Goal: Task Accomplishment & Management: Use online tool/utility

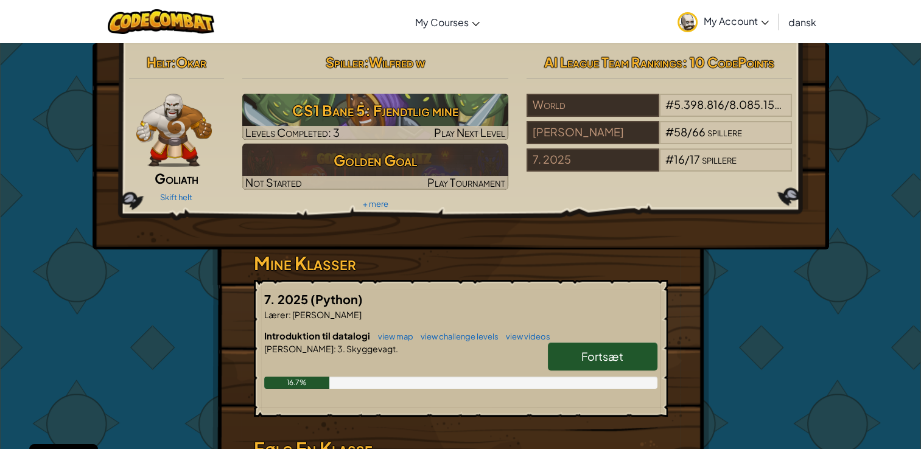
click at [589, 367] on link "Fortsæt" at bounding box center [603, 357] width 110 height 28
select select "da"
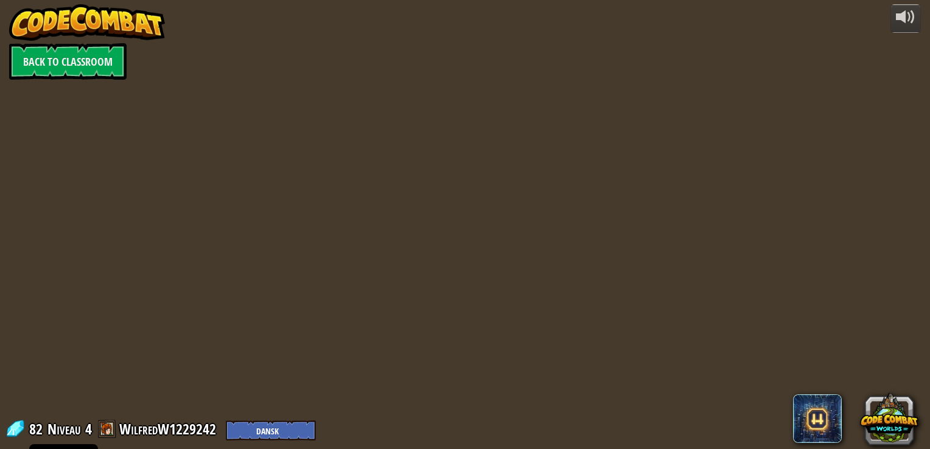
select select "da"
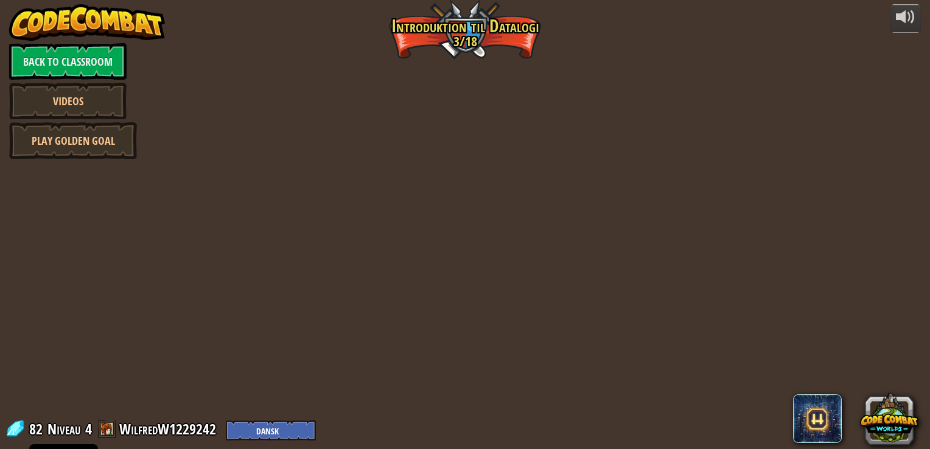
select select "da"
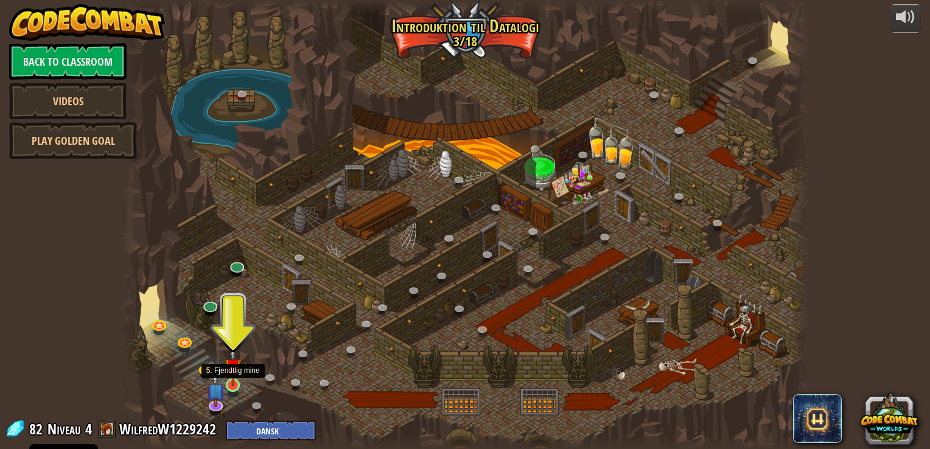
click at [234, 381] on img at bounding box center [233, 368] width 17 height 40
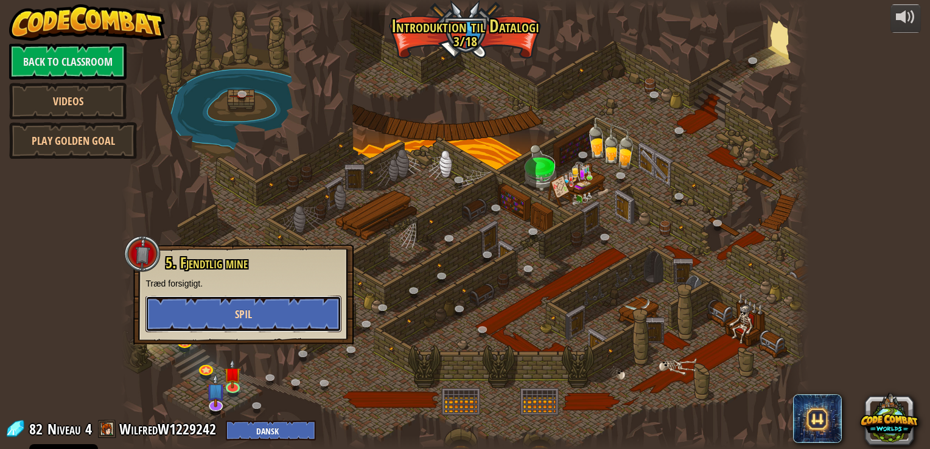
click at [303, 313] on button "Spil" at bounding box center [244, 314] width 196 height 37
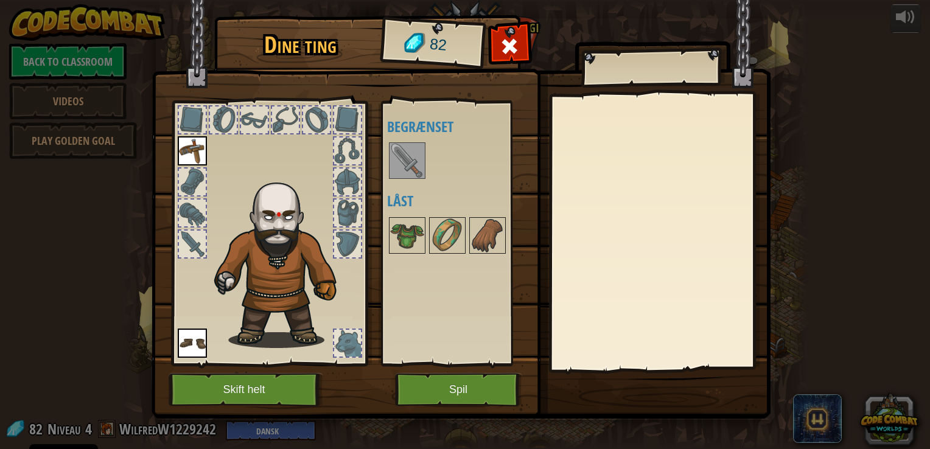
click at [398, 163] on img at bounding box center [407, 161] width 34 height 34
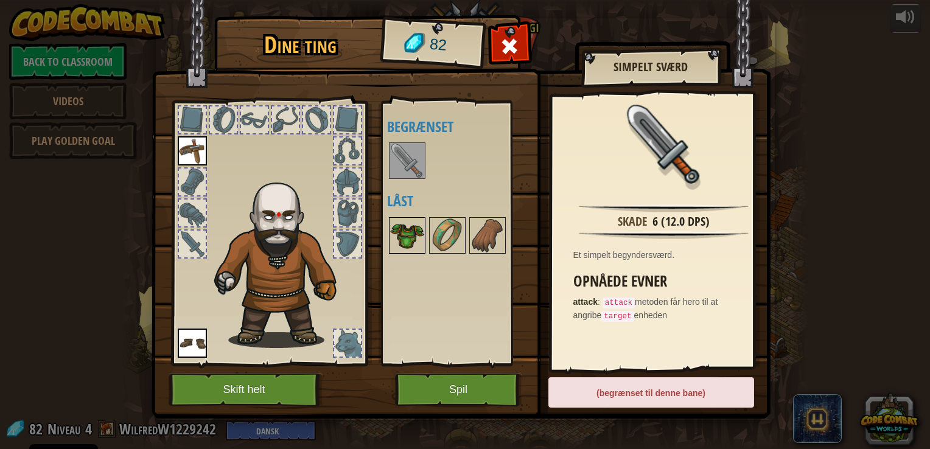
click at [410, 237] on img at bounding box center [407, 236] width 34 height 34
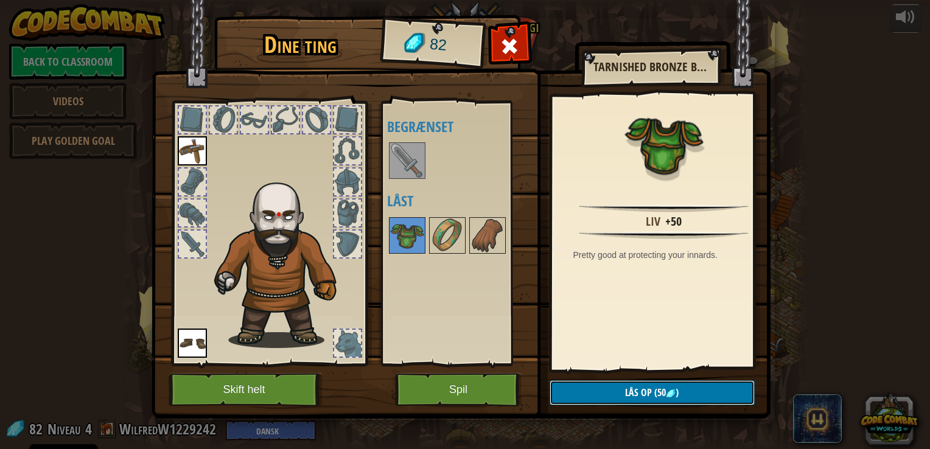
click at [627, 392] on span "Lås op" at bounding box center [638, 392] width 27 height 13
click at [627, 392] on button "Bekræft" at bounding box center [652, 393] width 205 height 25
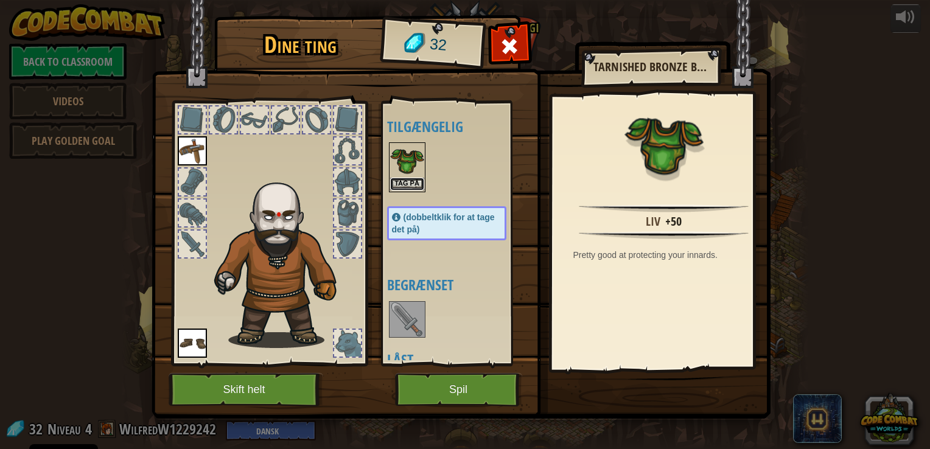
click at [413, 186] on button "Tag på" at bounding box center [407, 184] width 34 height 13
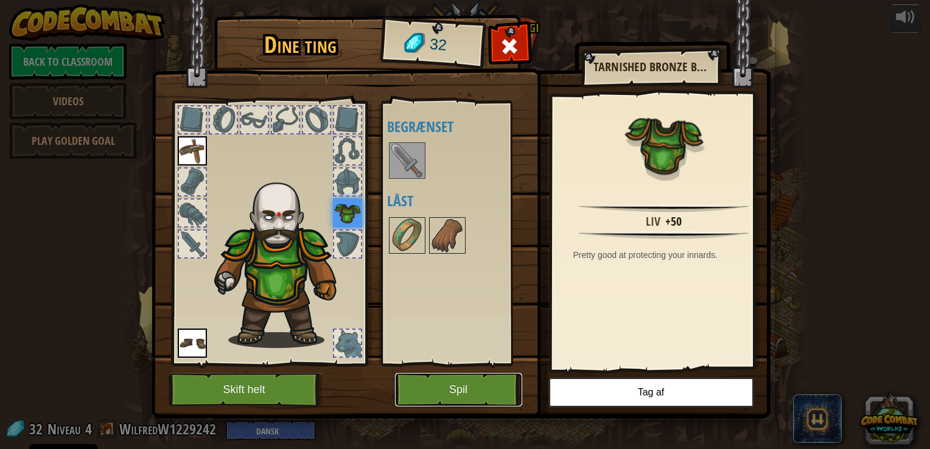
click at [473, 373] on button "Spil" at bounding box center [458, 389] width 127 height 33
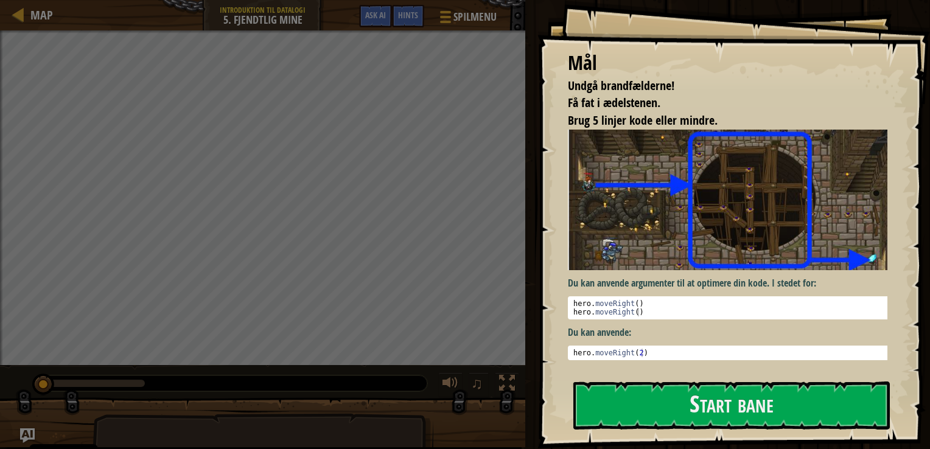
click at [679, 431] on div "Mål Undgå brandfælderne! Få fat i ædelstenen. Brug 5 linjer kode eller mindre. …" at bounding box center [734, 224] width 393 height 449
click at [683, 420] on button "Start bane" at bounding box center [732, 406] width 317 height 48
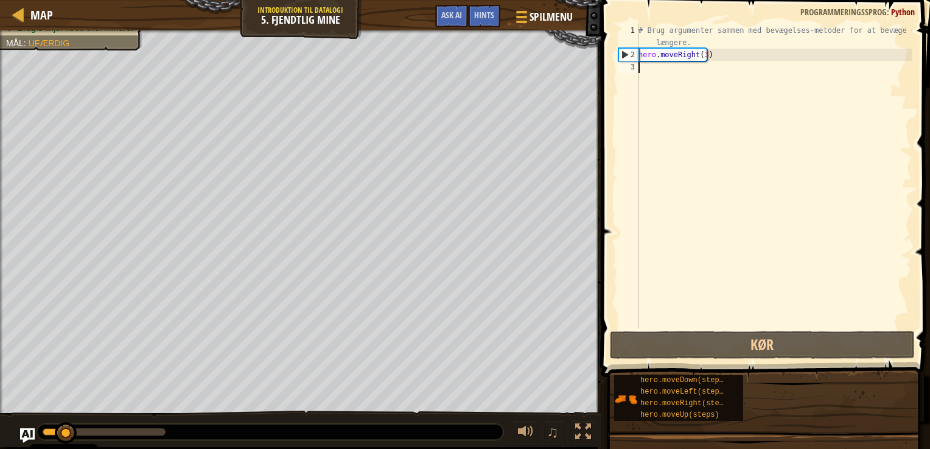
type textarea "h"
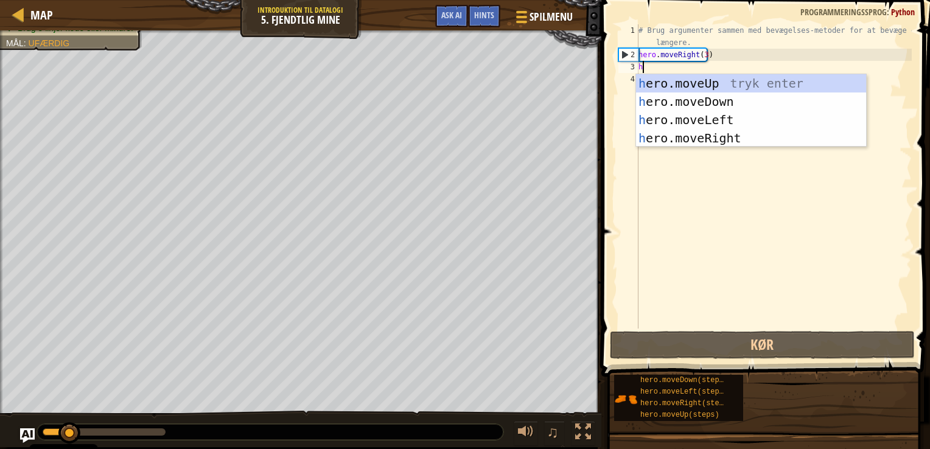
scroll to position [5, 0]
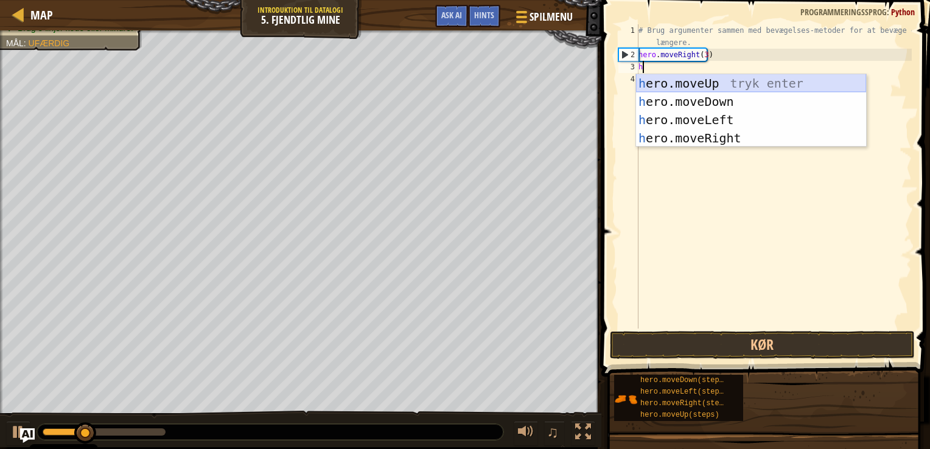
click at [693, 86] on div "h ero.moveUp tryk enter h ero.moveDown tryk enter h ero.moveLeft tryk enter h e…" at bounding box center [751, 129] width 230 height 110
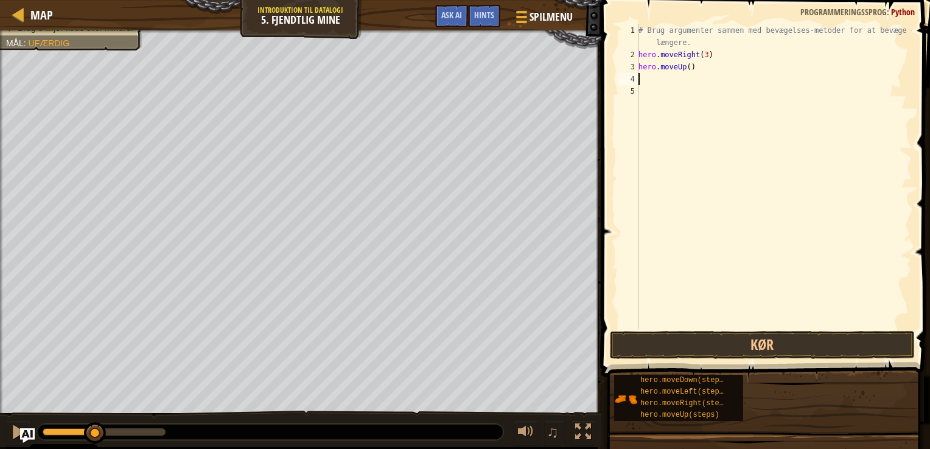
type textarea "h"
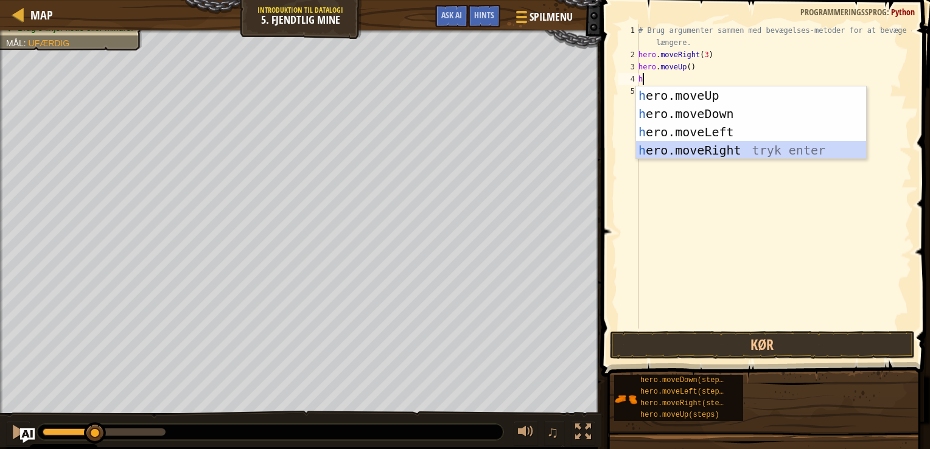
click at [720, 146] on div "h ero.moveUp tryk enter h ero.moveDown tryk enter h ero.moveLeft tryk enter h e…" at bounding box center [751, 141] width 230 height 110
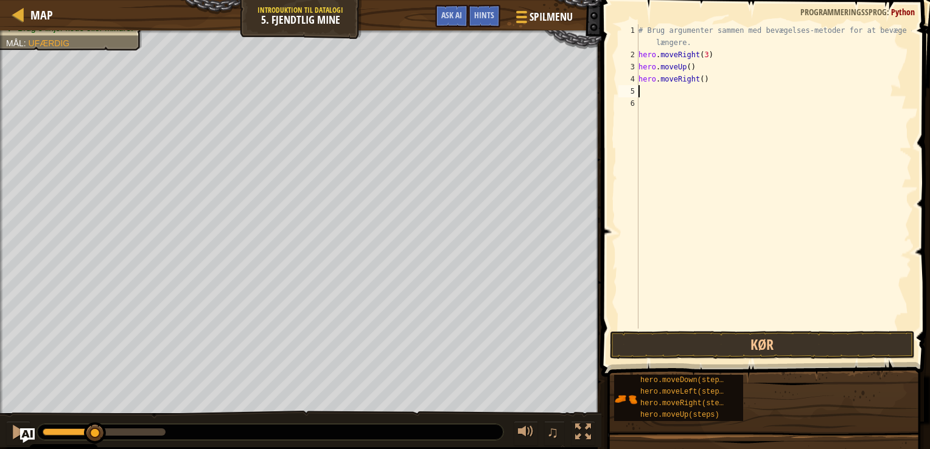
type textarea "h"
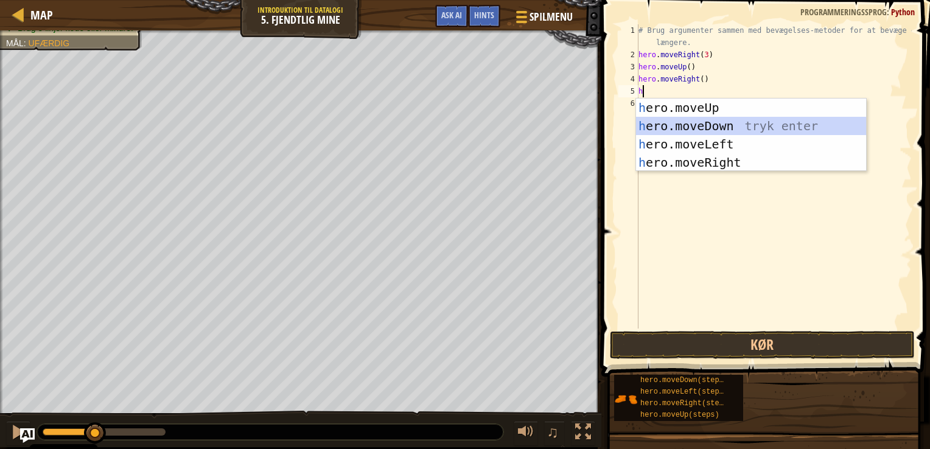
click at [689, 124] on div "h ero.moveUp tryk enter h ero.moveDown tryk enter h ero.moveLeft tryk enter h e…" at bounding box center [751, 154] width 230 height 110
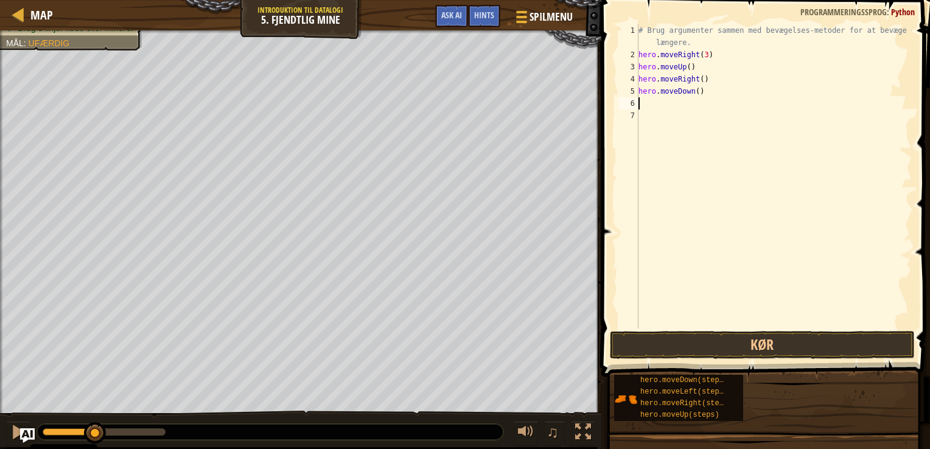
click at [693, 94] on div "# Brug argumenter sammen med bevægelses-metoder for at bevæge dig længere. hero…" at bounding box center [774, 194] width 276 height 341
type textarea "hero.moveDown(3)"
click at [666, 106] on div "# Brug argumenter sammen med bevægelses-metoder for at bevæge dig længere. hero…" at bounding box center [774, 194] width 276 height 341
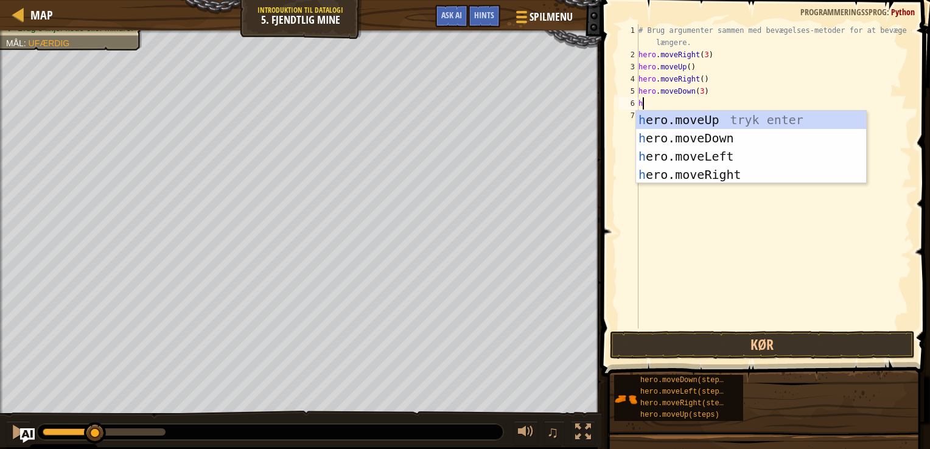
type textarea "h"
click at [711, 173] on div "h ero.moveUp tryk enter h ero.moveDown tryk enter h ero.moveLeft tryk enter h e…" at bounding box center [751, 166] width 230 height 110
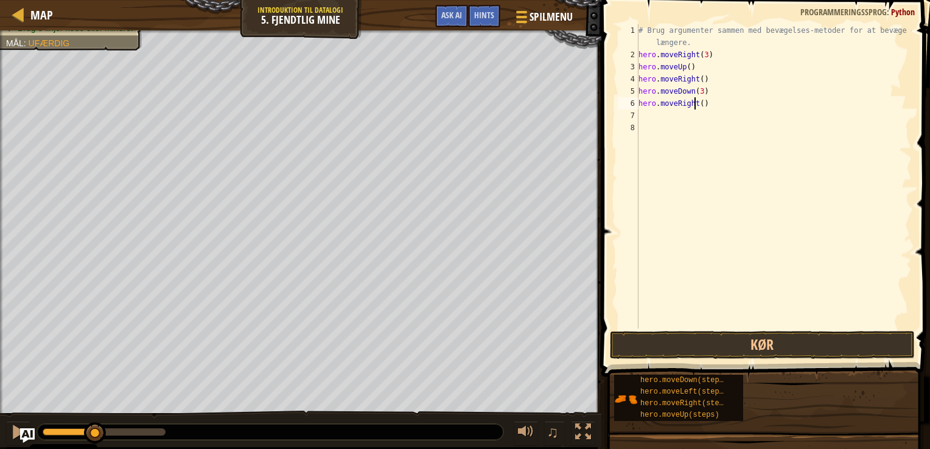
click at [697, 104] on div "# Brug argumenter sammen med bevægelses-metoder for at bevæge dig længere. hero…" at bounding box center [774, 194] width 276 height 341
click at [696, 102] on div "# Brug argumenter sammen med bevægelses-metoder for at bevæge dig længere. hero…" at bounding box center [774, 194] width 276 height 341
click at [699, 103] on div "# Brug argumenter sammen med bevægelses-metoder for at bevæge dig længere. hero…" at bounding box center [774, 194] width 276 height 341
type textarea "hero.moveRight(2)"
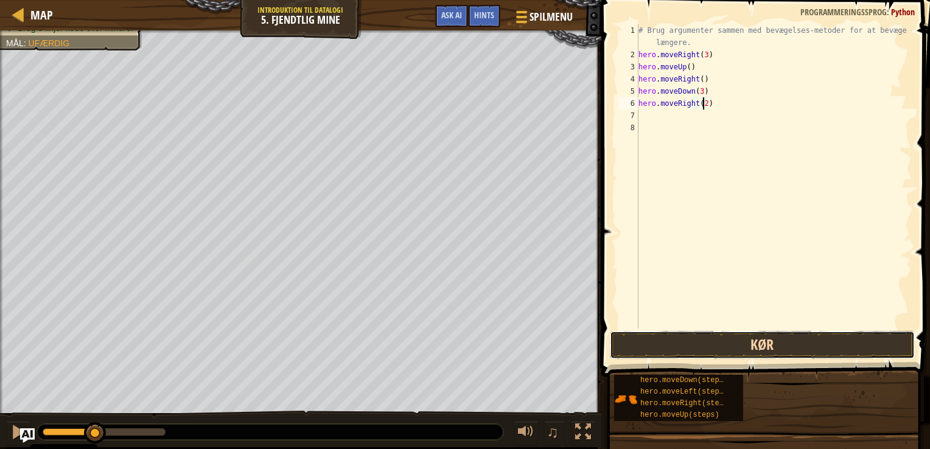
click at [735, 348] on button "Kør" at bounding box center [762, 345] width 305 height 28
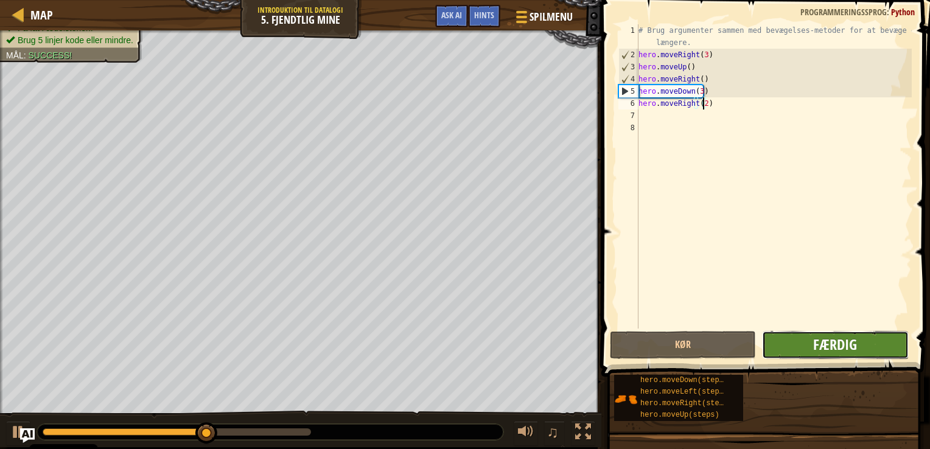
click at [821, 340] on span "Færdig" at bounding box center [836, 344] width 44 height 19
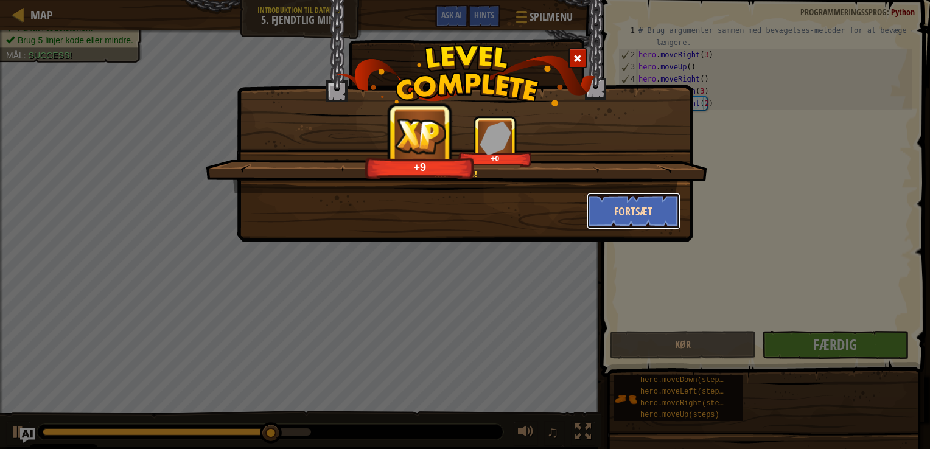
click at [614, 200] on button "Fortsæt" at bounding box center [634, 211] width 94 height 37
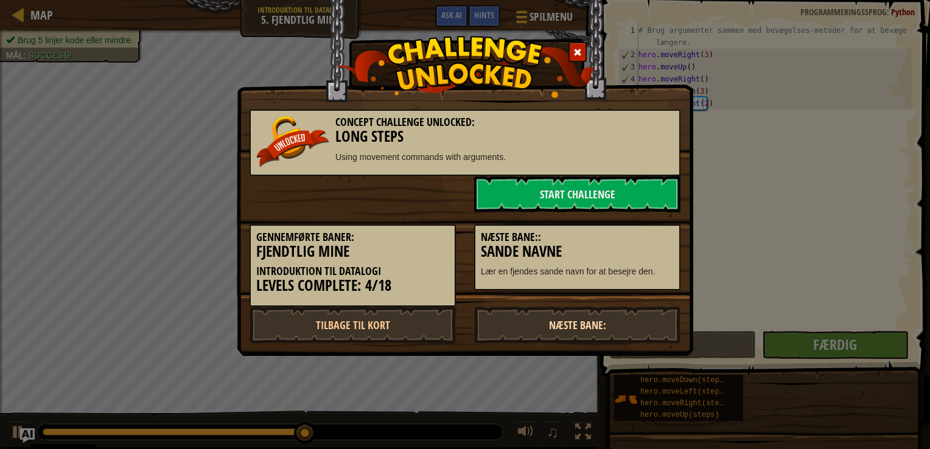
click at [565, 315] on link "Næste Bane:" at bounding box center [577, 325] width 206 height 37
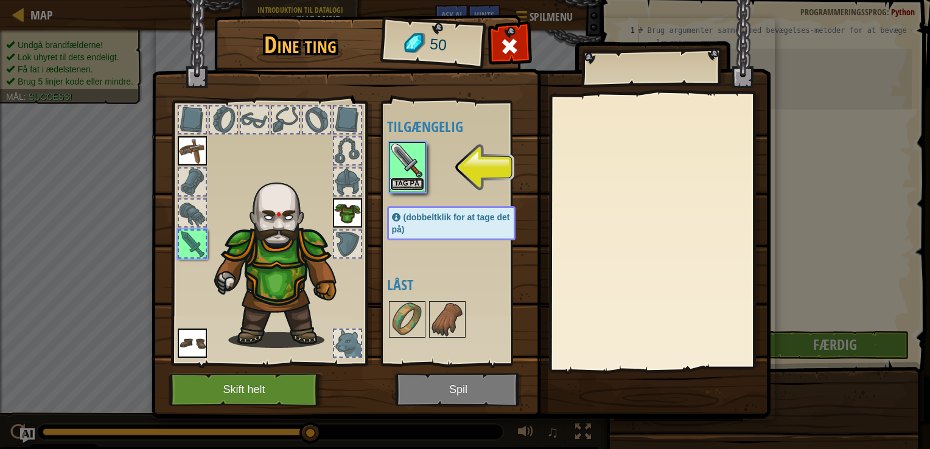
click at [406, 188] on button "Tag på" at bounding box center [407, 184] width 34 height 13
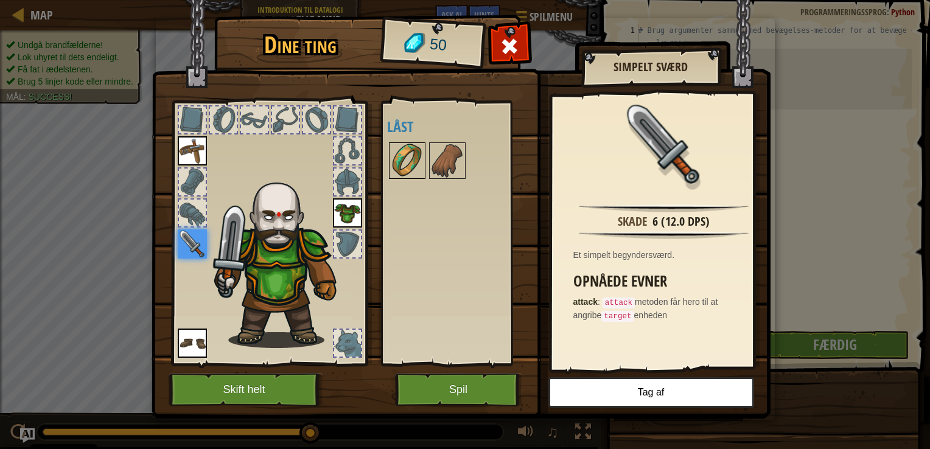
click at [399, 152] on img at bounding box center [407, 161] width 34 height 34
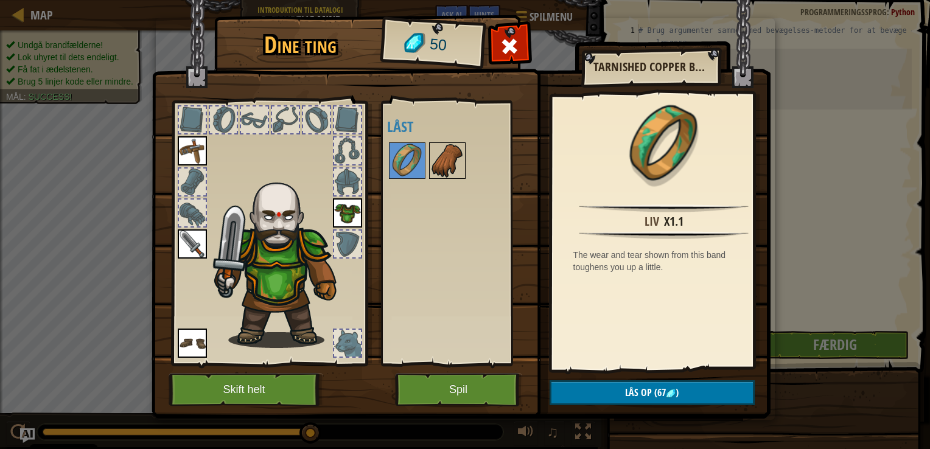
click at [435, 157] on img at bounding box center [448, 161] width 34 height 34
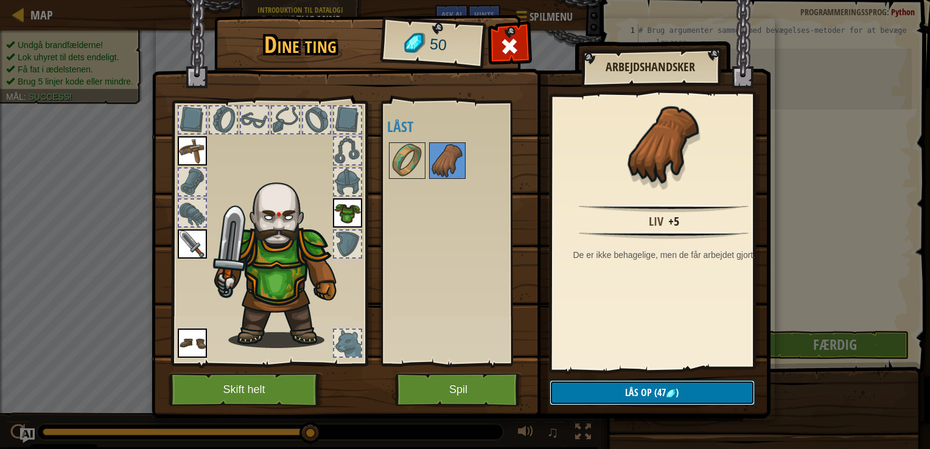
click at [622, 396] on button "Lås op (47 )" at bounding box center [652, 393] width 205 height 25
drag, startPoint x: 622, startPoint y: 396, endPoint x: 596, endPoint y: 381, distance: 30.5
click at [596, 381] on button "Bekræft" at bounding box center [652, 393] width 205 height 25
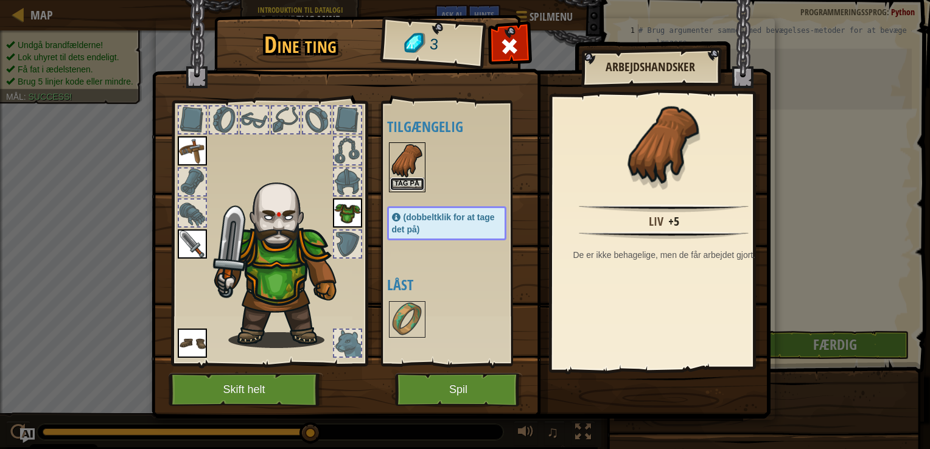
click at [403, 181] on button "Tag på" at bounding box center [407, 184] width 34 height 13
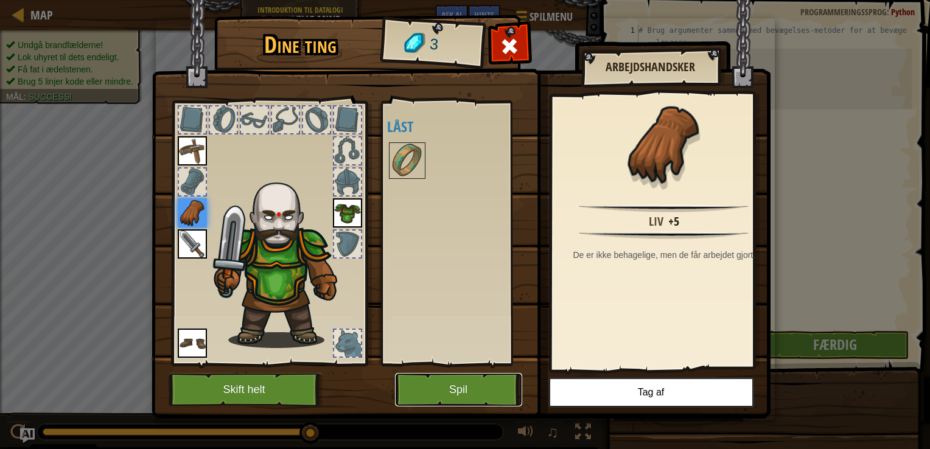
click at [423, 396] on button "Spil" at bounding box center [458, 389] width 127 height 33
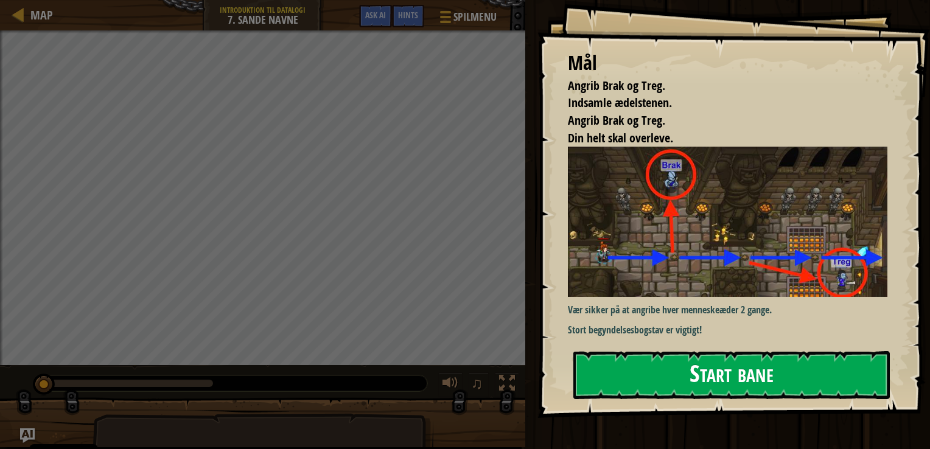
click at [679, 371] on button "Start bane" at bounding box center [732, 375] width 317 height 48
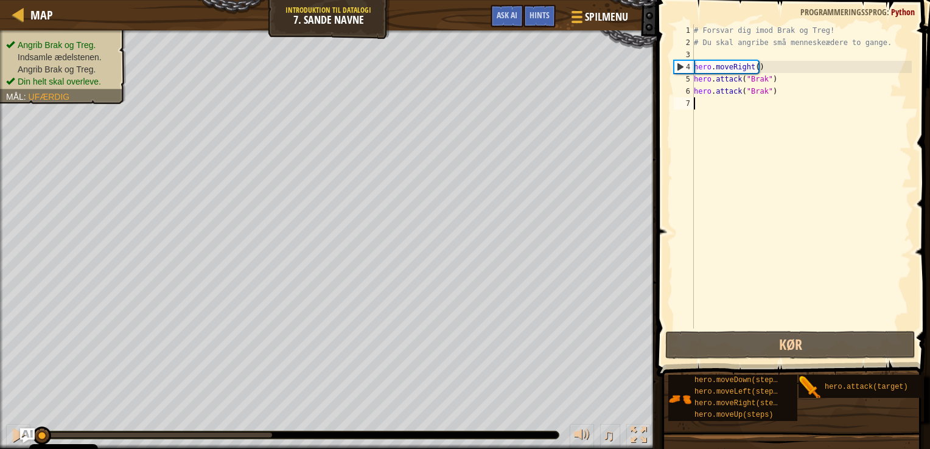
click at [725, 314] on div "# Forsvar dig imod Brak og Treg! # Du skal angribe små menneskeædere to gange. …" at bounding box center [802, 188] width 220 height 329
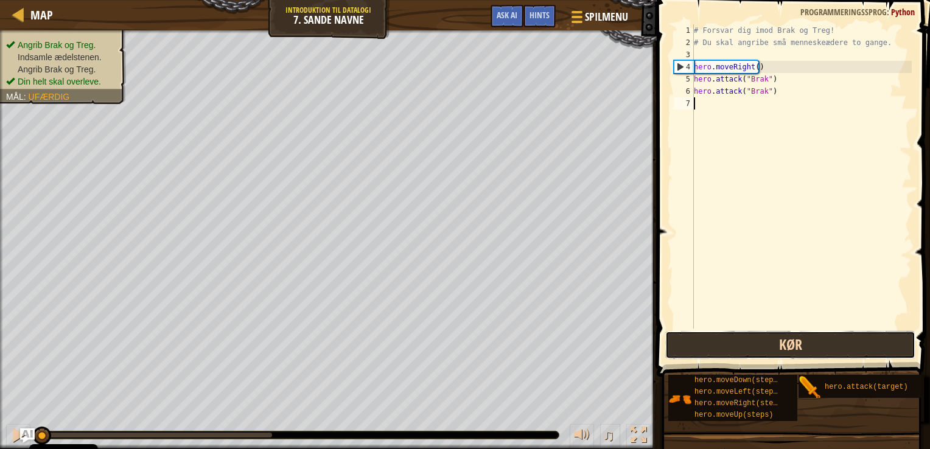
click at [735, 340] on button "Kør" at bounding box center [791, 345] width 251 height 28
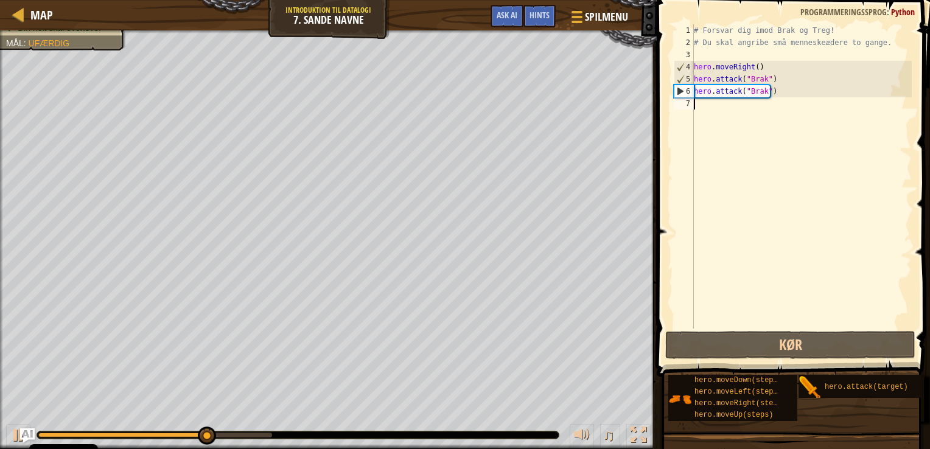
type textarea "h"
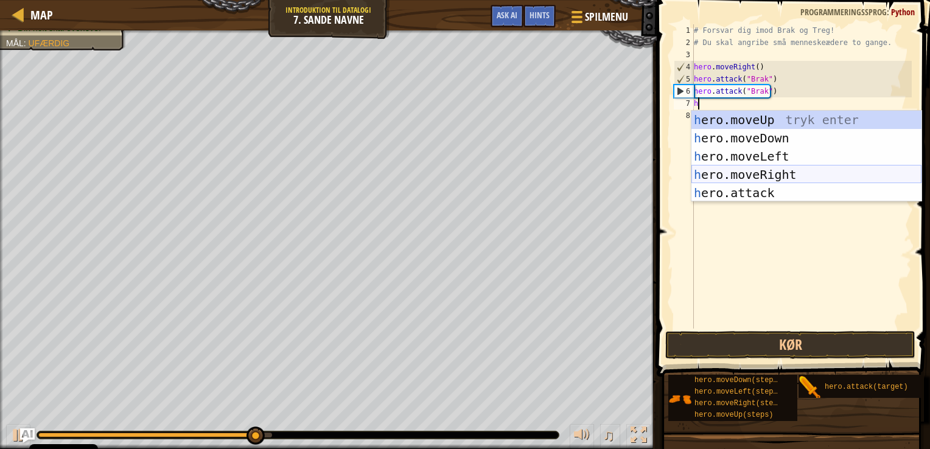
click at [754, 177] on div "h ero.moveUp tryk enter h ero.moveDown tryk enter h ero.moveLeft tryk enter h e…" at bounding box center [807, 175] width 230 height 128
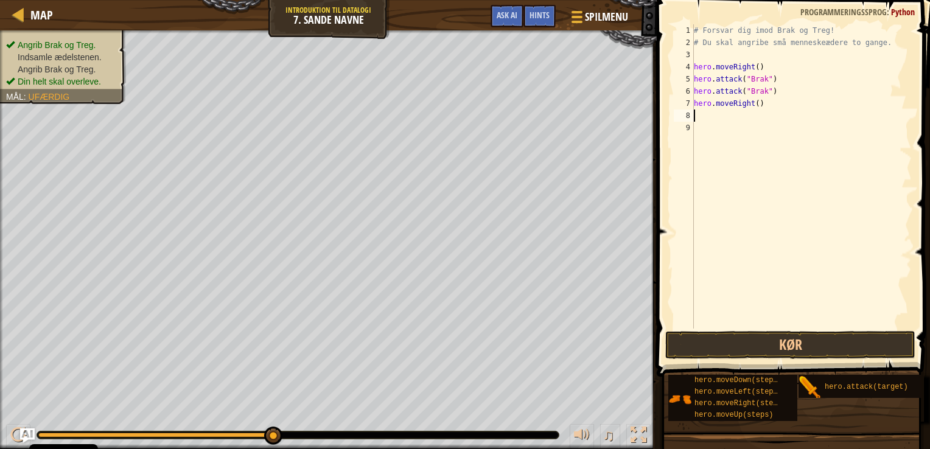
click at [755, 103] on div "# Forsvar dig imod Brak og Treg! # Du skal angribe små menneskeædere to gange. …" at bounding box center [802, 188] width 220 height 329
type textarea "hero.moveRight(2)"
click at [725, 118] on div "# Forsvar dig imod Brak og Treg! # Du skal angribe små menneskeædere to gange. …" at bounding box center [802, 188] width 220 height 329
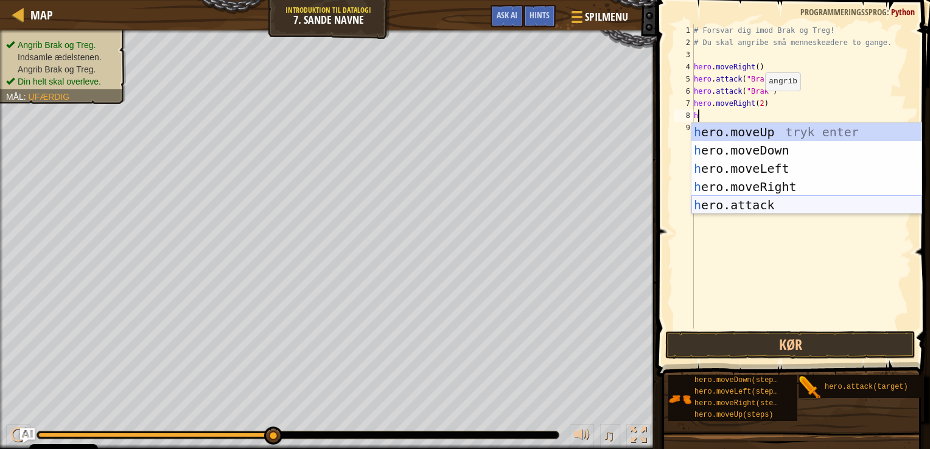
click at [730, 206] on div "h ero.moveUp tryk enter h ero.moveDown tryk enter h ero.moveLeft tryk enter h e…" at bounding box center [807, 187] width 230 height 128
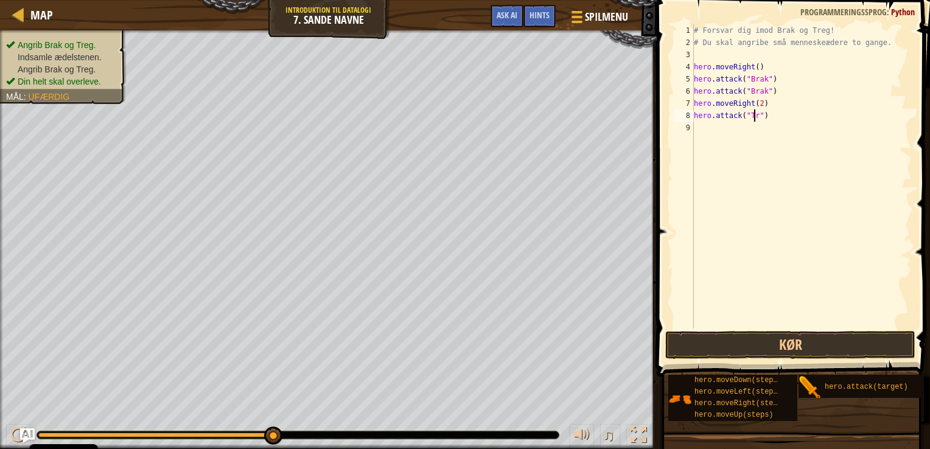
scroll to position [5, 5]
type textarea "hero.attack("Treg")"
click at [750, 125] on div "# Forsvar dig imod Brak og Treg! # Du skal angribe små menneskeædere to gange. …" at bounding box center [802, 188] width 220 height 329
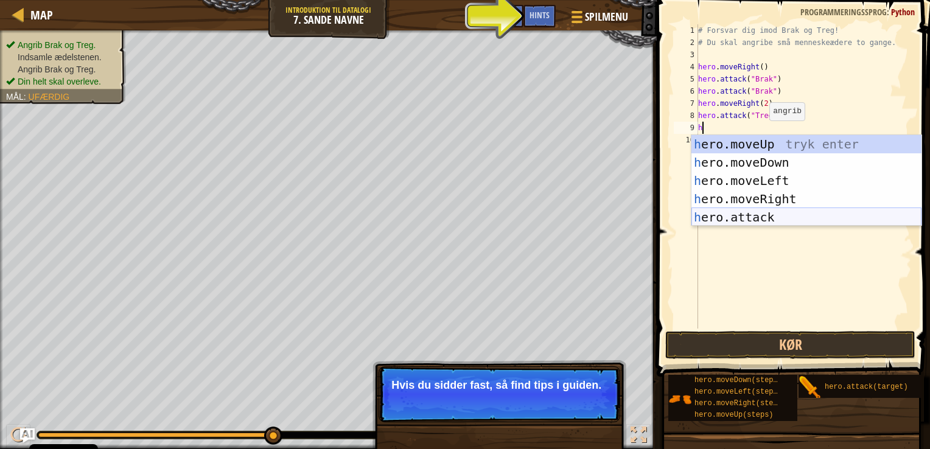
click at [772, 221] on div "h ero.moveUp tryk enter h ero.moveDown tryk enter h ero.moveLeft tryk enter h e…" at bounding box center [807, 199] width 230 height 128
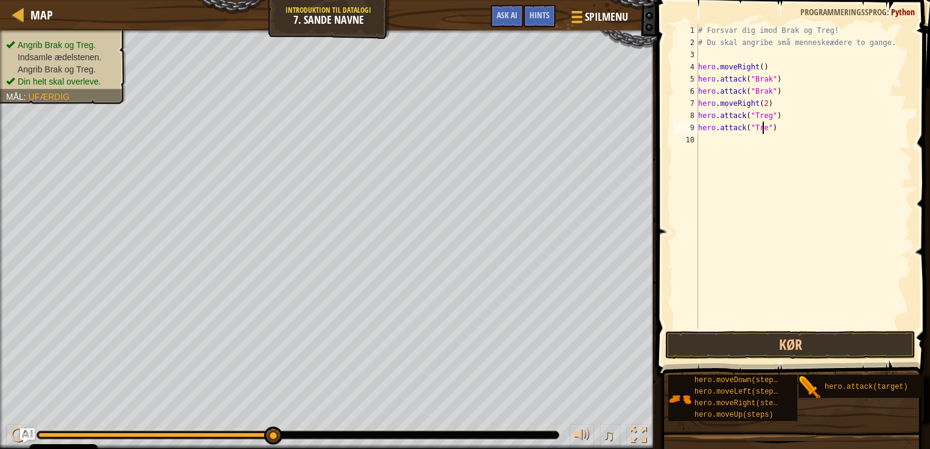
scroll to position [5, 5]
click at [765, 339] on button "Kør" at bounding box center [791, 345] width 251 height 28
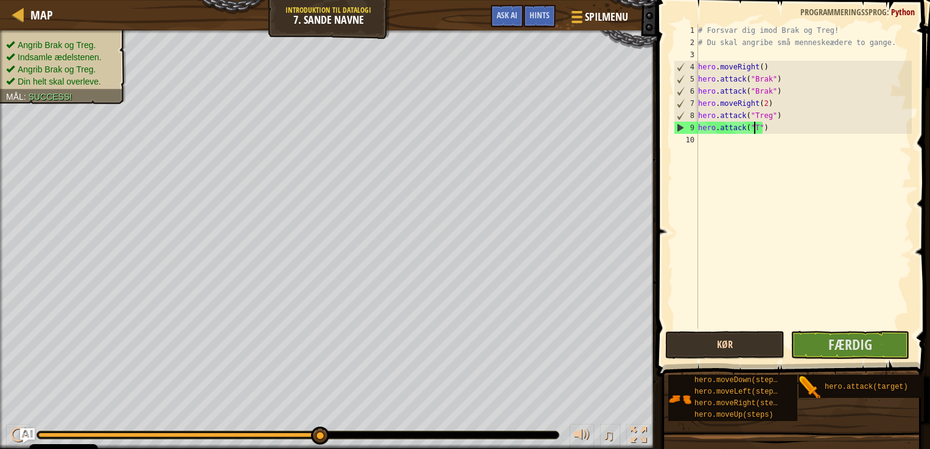
scroll to position [5, 4]
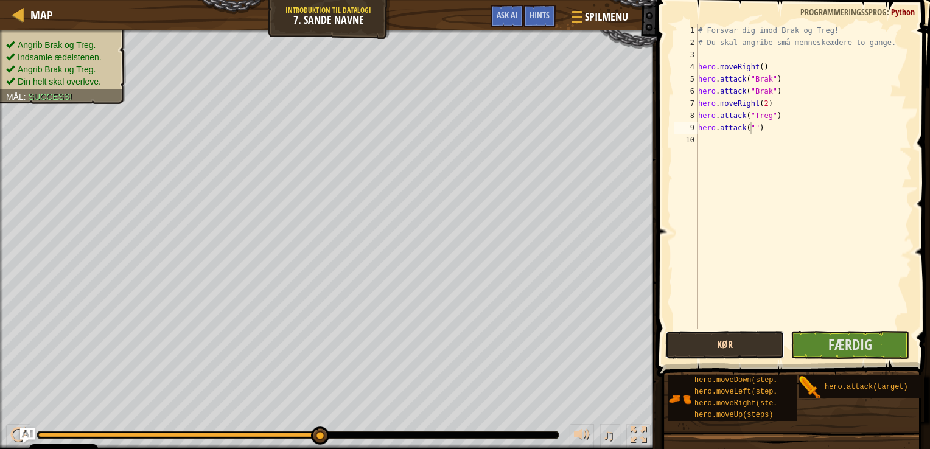
click at [772, 340] on button "Kør" at bounding box center [725, 345] width 119 height 28
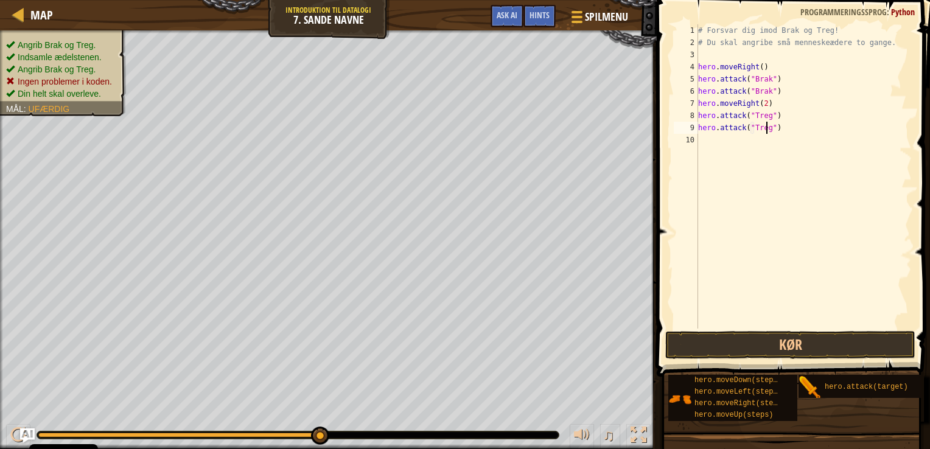
scroll to position [5, 5]
type textarea "hero.attack("Treg")"
click at [733, 337] on button "Kør" at bounding box center [791, 345] width 251 height 28
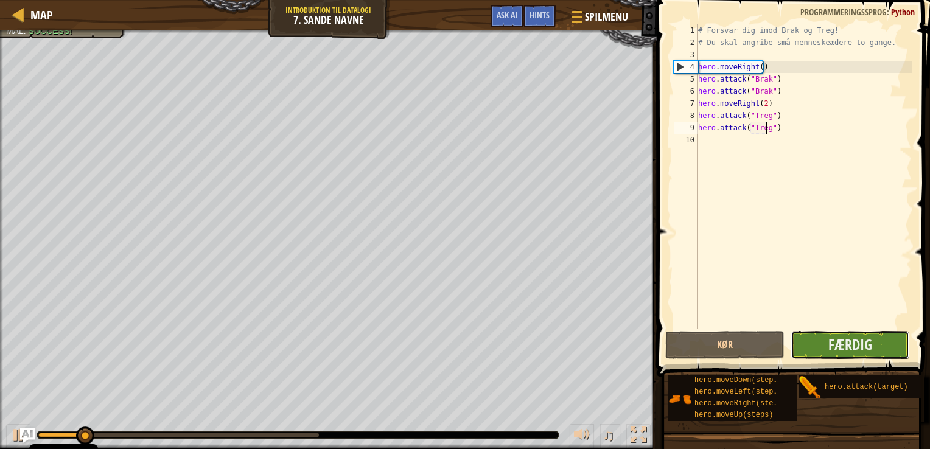
click at [806, 337] on button "Færdig" at bounding box center [850, 345] width 119 height 28
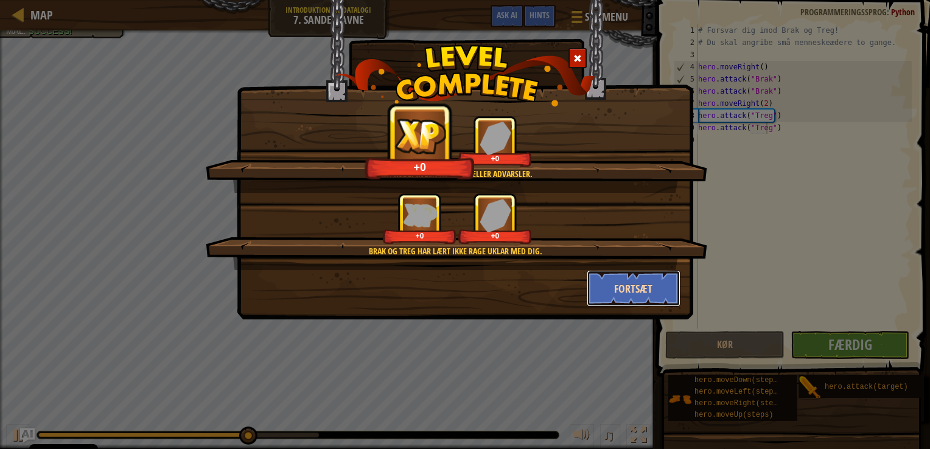
click at [666, 270] on button "Fortsæt" at bounding box center [634, 288] width 94 height 37
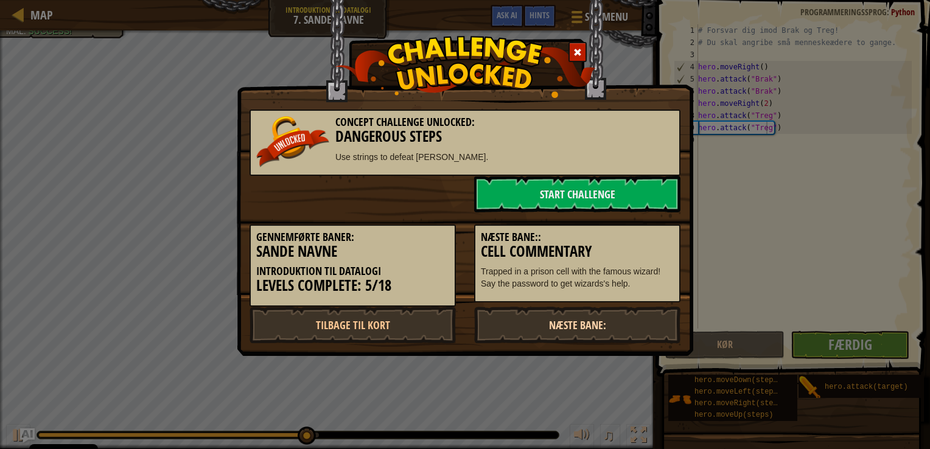
click at [605, 317] on link "Næste Bane:" at bounding box center [577, 325] width 206 height 37
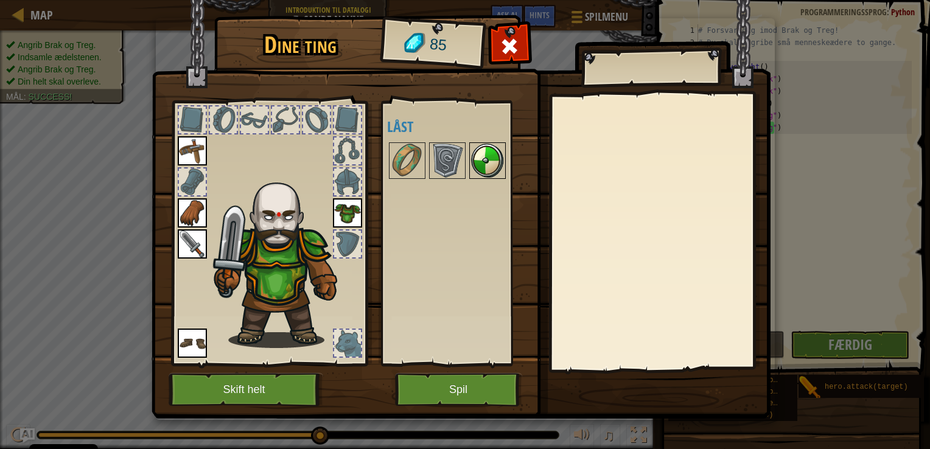
click at [482, 164] on img at bounding box center [488, 161] width 34 height 34
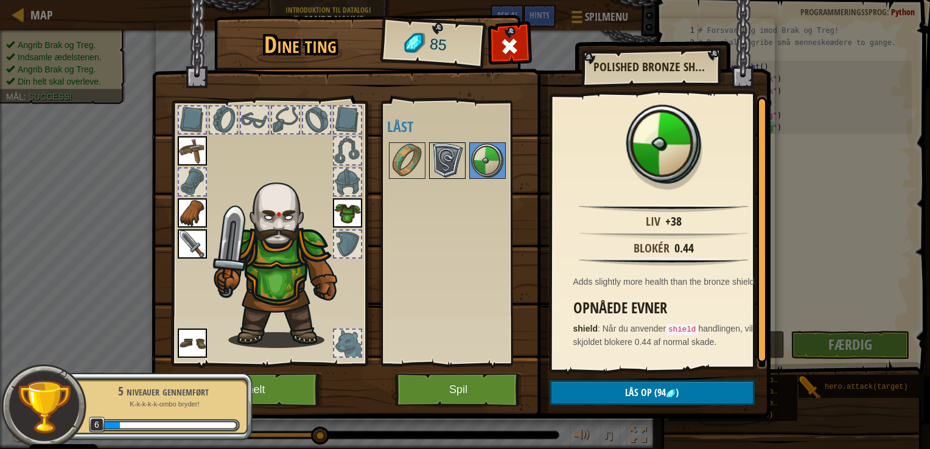
click at [448, 176] on img at bounding box center [448, 161] width 34 height 34
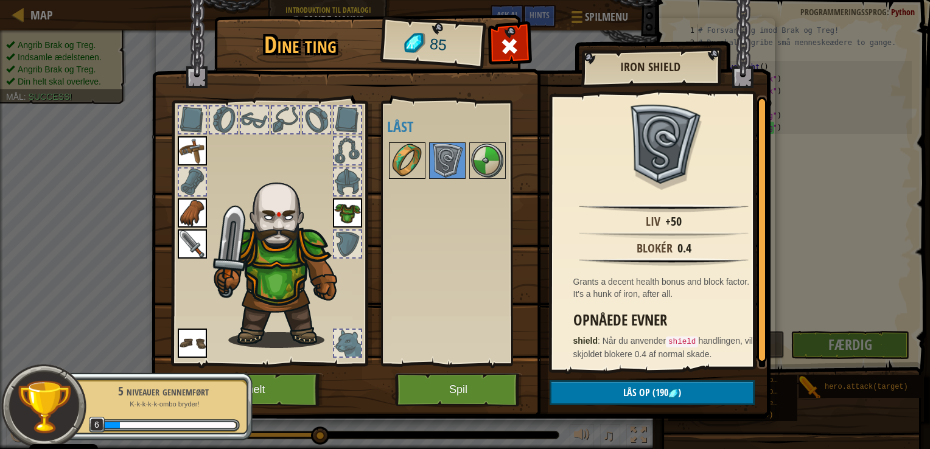
click at [410, 177] on img at bounding box center [407, 161] width 34 height 34
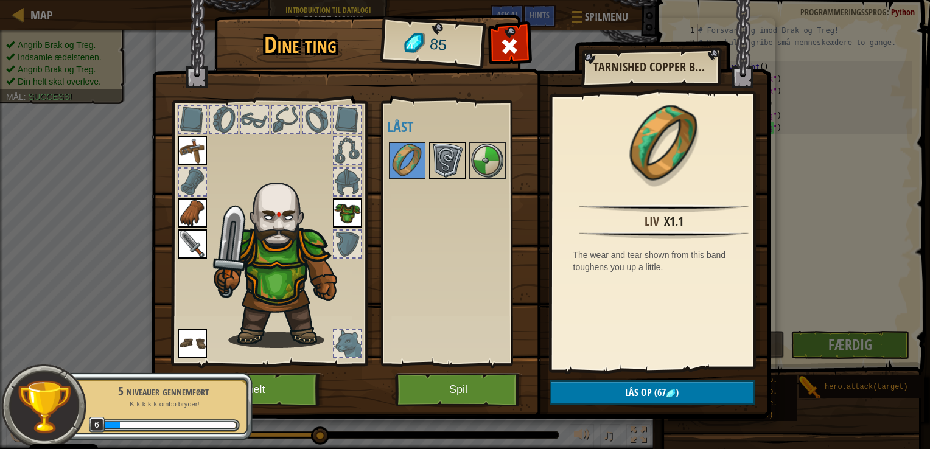
click at [445, 169] on img at bounding box center [448, 161] width 34 height 34
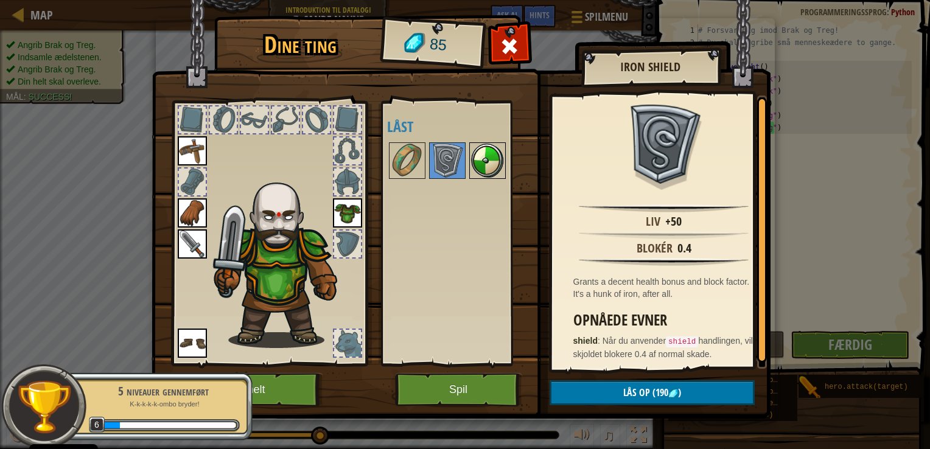
click at [471, 160] on img at bounding box center [488, 161] width 34 height 34
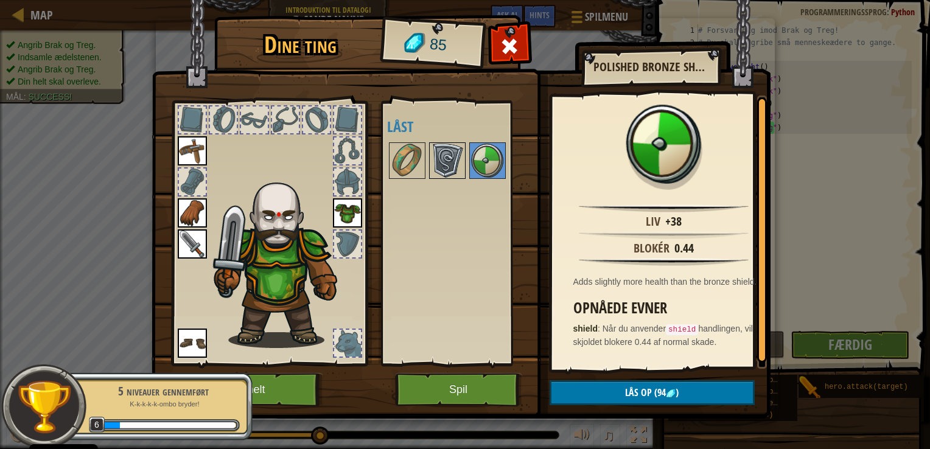
click at [452, 158] on img at bounding box center [448, 161] width 34 height 34
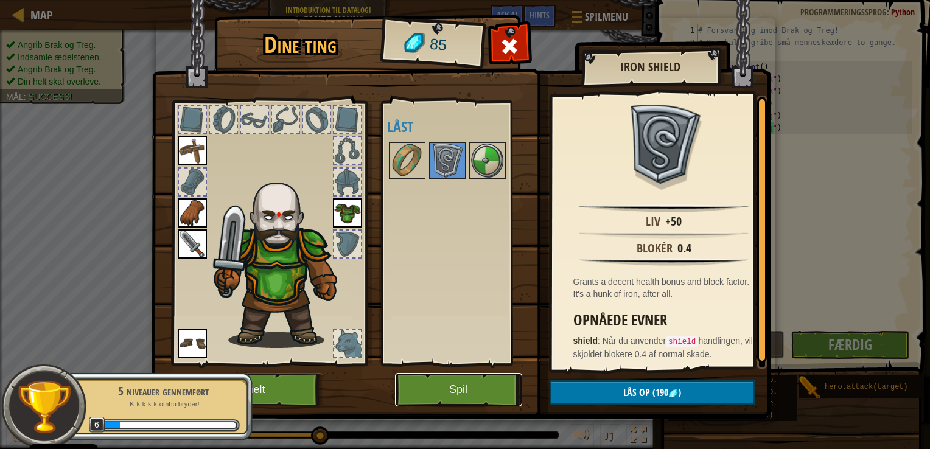
click at [474, 379] on button "Spil" at bounding box center [458, 389] width 127 height 33
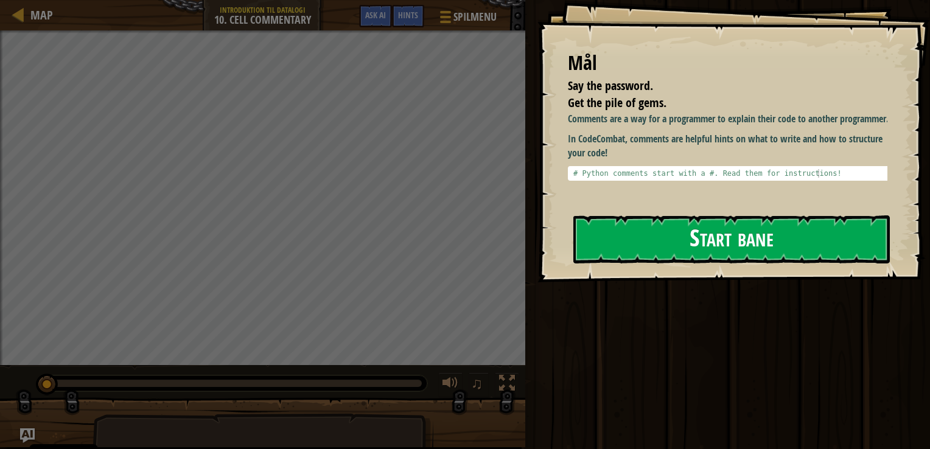
click at [689, 237] on button "Start bane" at bounding box center [732, 240] width 317 height 48
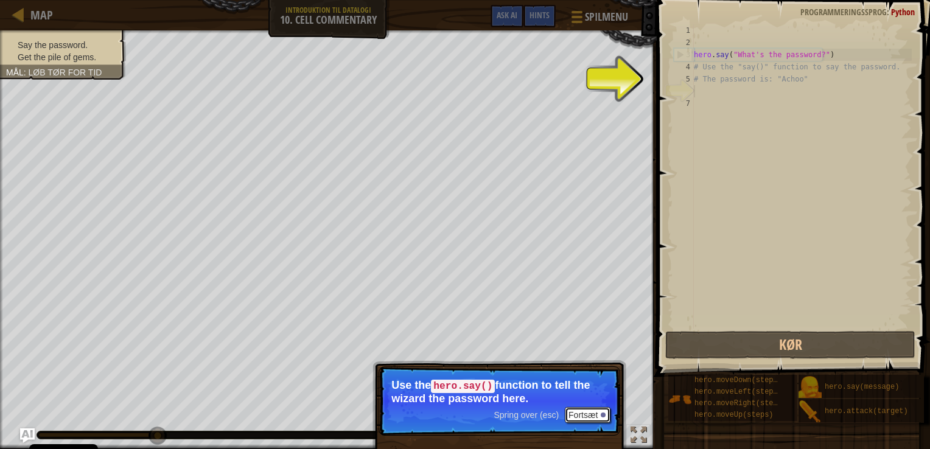
click at [596, 413] on button "Fortsæt" at bounding box center [588, 415] width 46 height 16
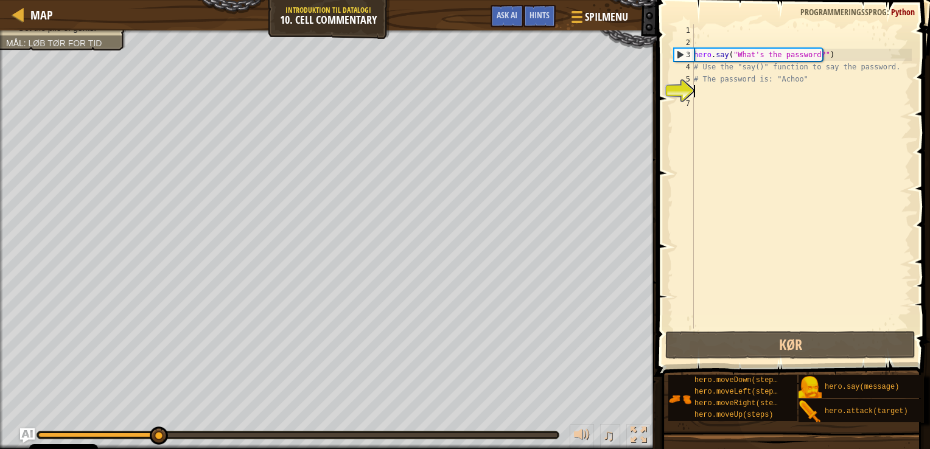
scroll to position [5, 0]
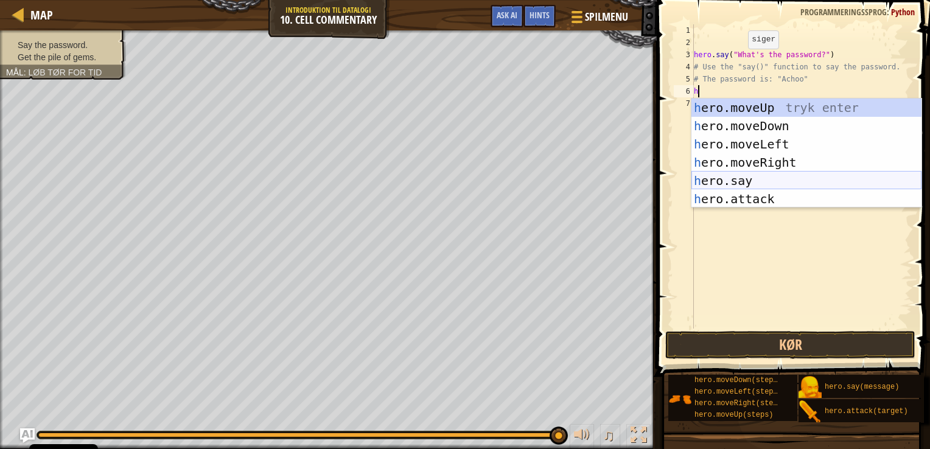
click at [749, 183] on div "h ero.moveUp tryk enter h ero.moveDown tryk enter h ero.moveLeft tryk enter h e…" at bounding box center [807, 172] width 230 height 146
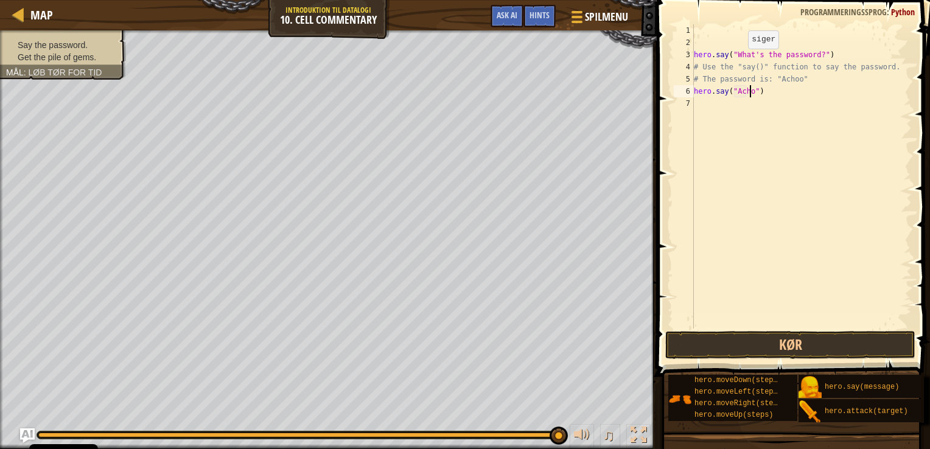
scroll to position [5, 5]
type textarea "hero.say("Achoo")"
click at [748, 337] on button "Kør" at bounding box center [791, 345] width 251 height 28
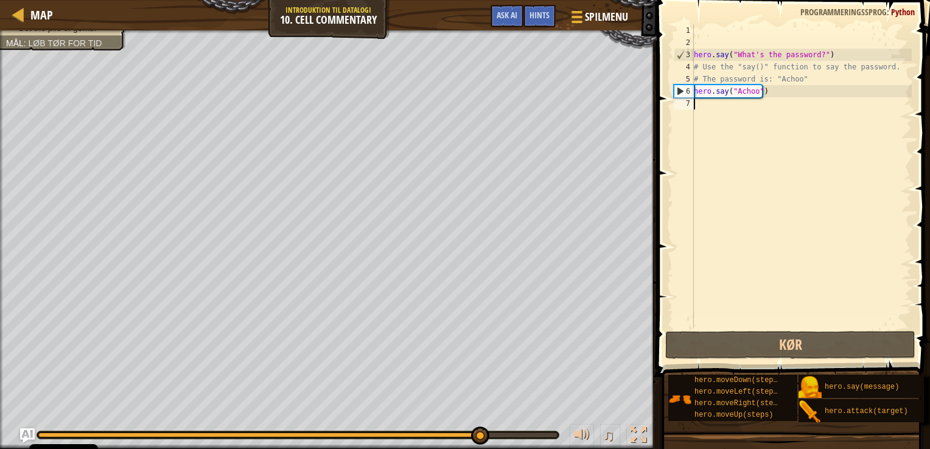
click at [713, 107] on div "hero . say ( "What's the password?" ) # Use the "say()" function to say the pas…" at bounding box center [802, 188] width 220 height 329
type textarea "h"
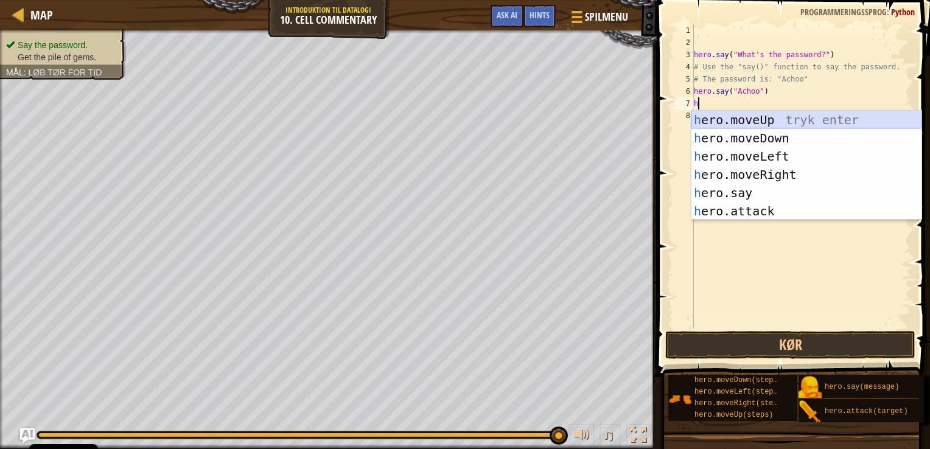
click at [740, 119] on div "h ero.moveUp tryk enter h ero.moveDown tryk enter h ero.moveLeft tryk enter h e…" at bounding box center [807, 184] width 230 height 146
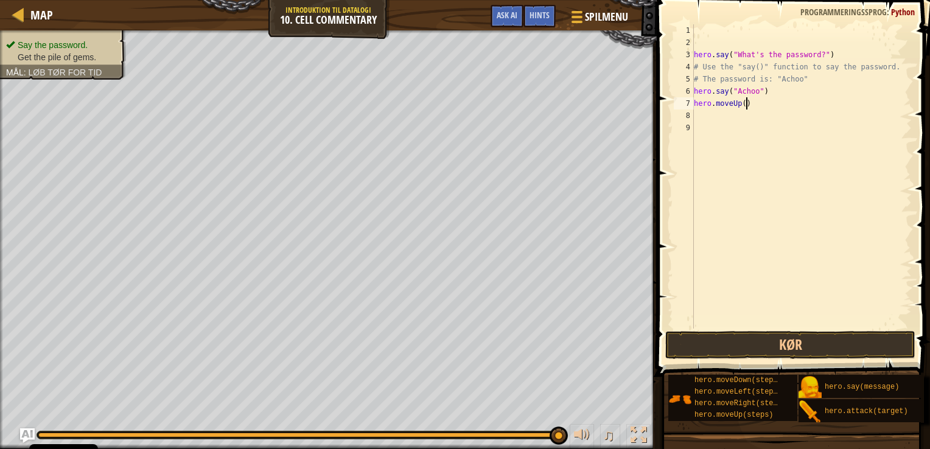
click at [745, 105] on div "hero . say ( "What's the password?" ) # Use the "say()" function to say the pas…" at bounding box center [802, 188] width 220 height 329
click at [743, 103] on div "hero . say ( "What's the password?" ) # Use the "say()" function to say the pas…" at bounding box center [802, 188] width 220 height 329
type textarea "hero.moveUp(2)"
click at [747, 336] on button "Kør" at bounding box center [791, 345] width 251 height 28
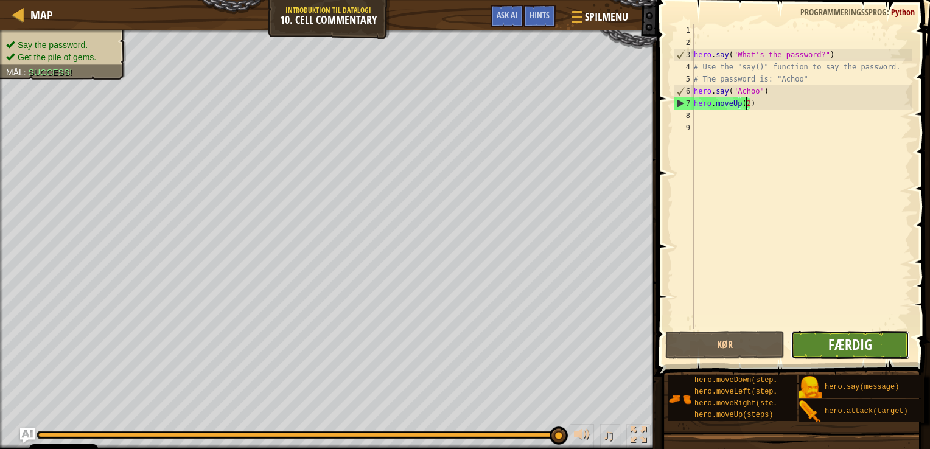
click at [849, 350] on span "Færdig" at bounding box center [851, 344] width 44 height 19
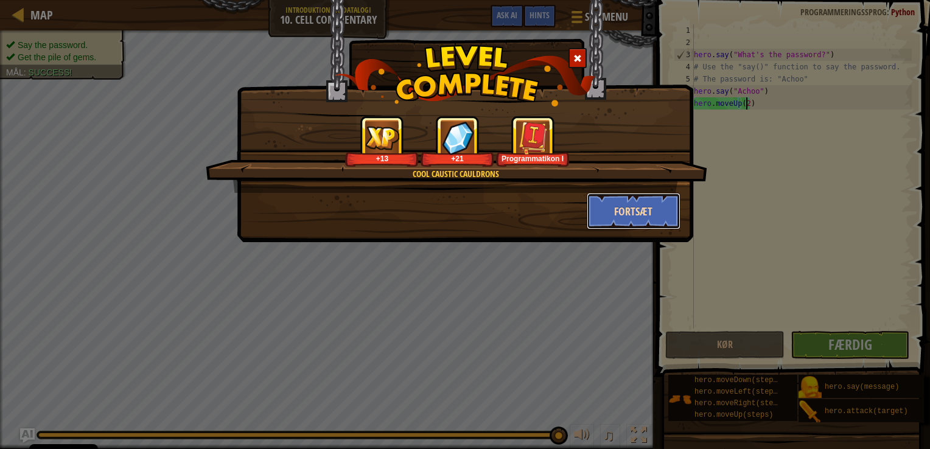
click at [622, 217] on button "Fortsæt" at bounding box center [634, 211] width 94 height 37
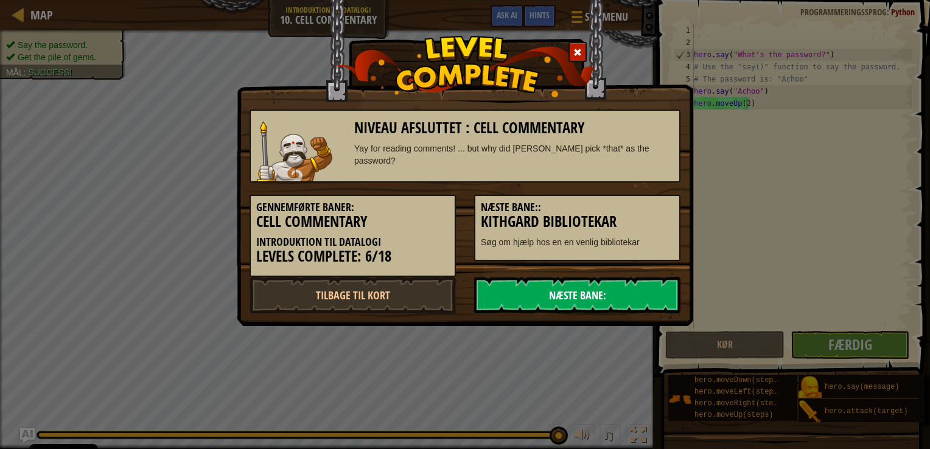
click at [563, 292] on link "Næste Bane:" at bounding box center [577, 295] width 206 height 37
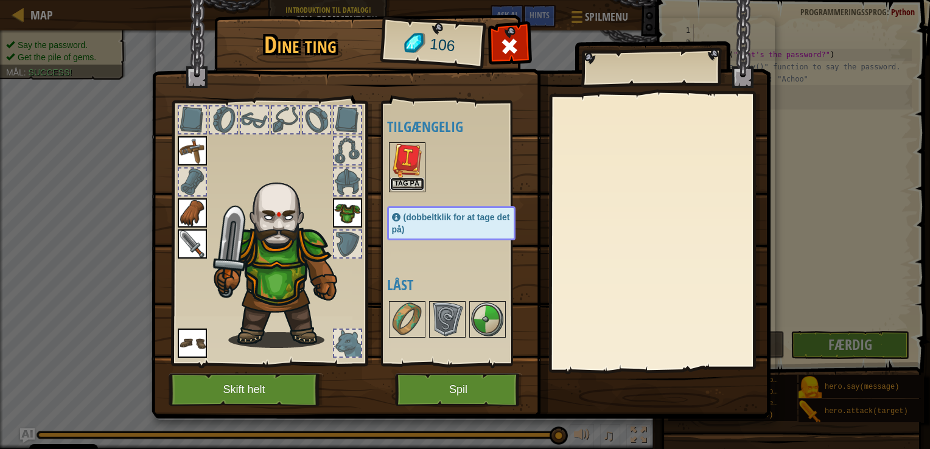
click at [407, 183] on button "Tag på" at bounding box center [407, 184] width 34 height 13
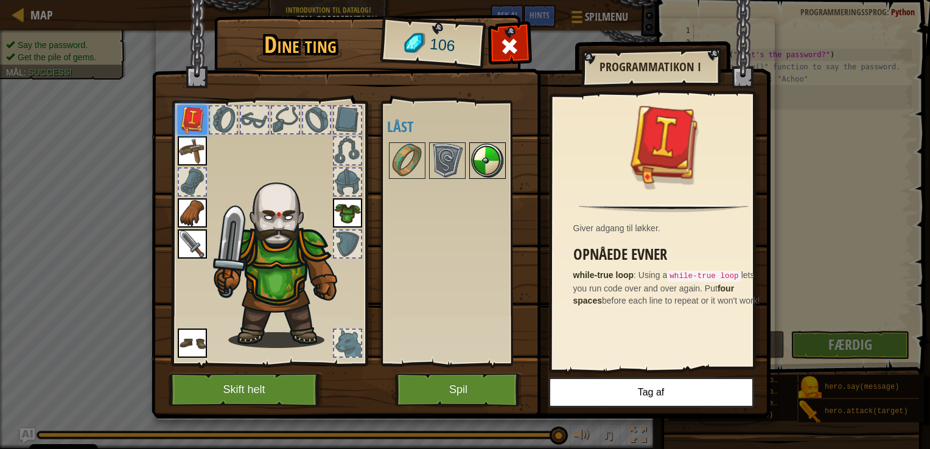
click at [481, 157] on img at bounding box center [488, 161] width 34 height 34
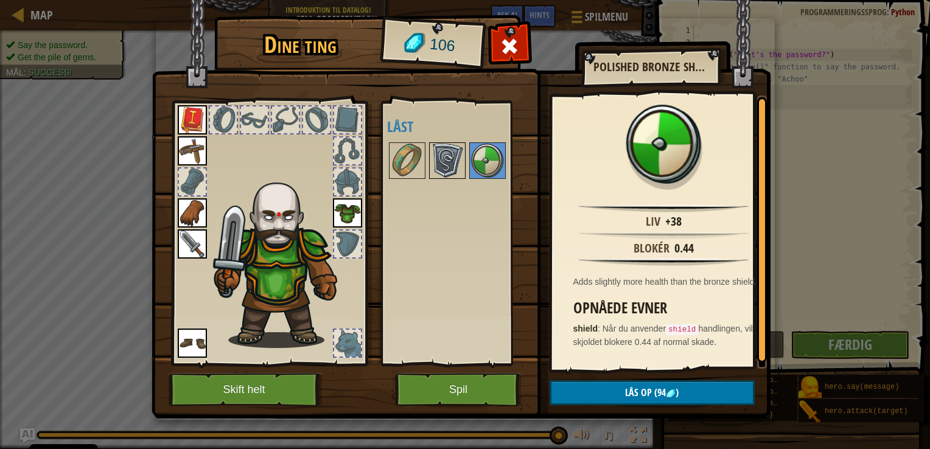
click at [438, 164] on img at bounding box center [448, 161] width 34 height 34
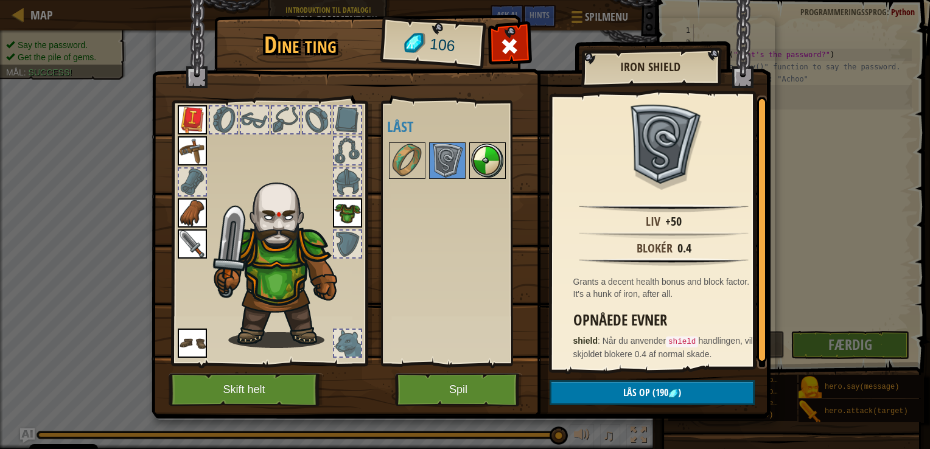
click at [474, 157] on img at bounding box center [488, 161] width 34 height 34
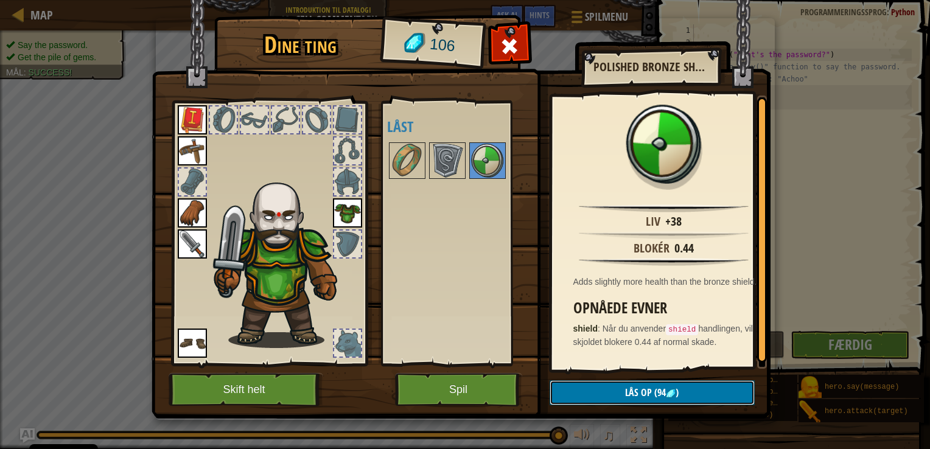
click at [663, 392] on span "(94" at bounding box center [659, 392] width 14 height 13
drag, startPoint x: 663, startPoint y: 392, endPoint x: 622, endPoint y: 397, distance: 41.8
click at [622, 397] on button "Bekræft" at bounding box center [652, 393] width 205 height 25
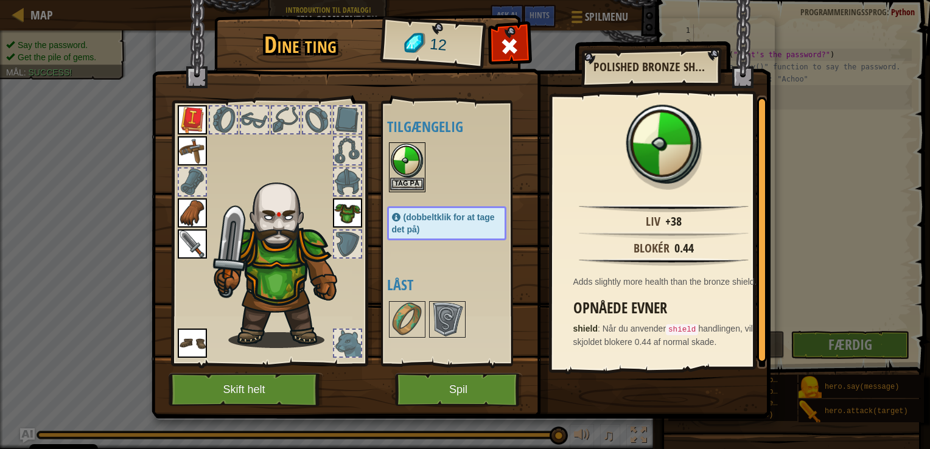
click at [405, 172] on img at bounding box center [407, 161] width 34 height 34
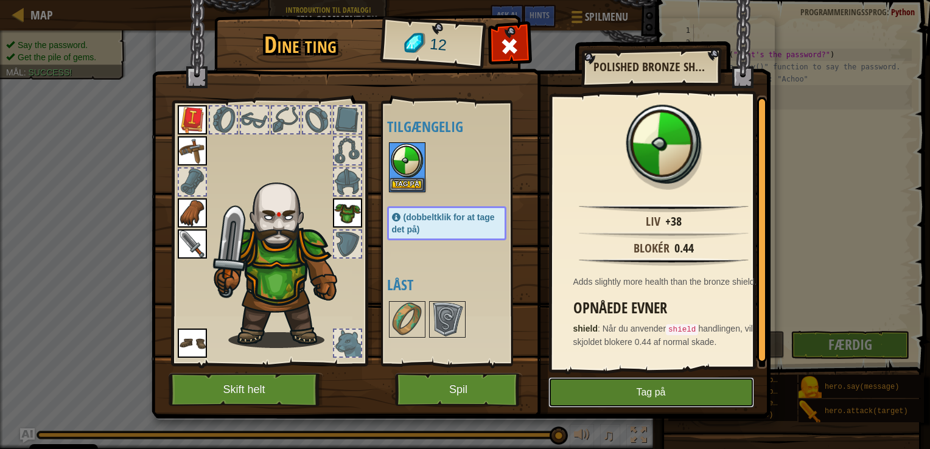
click at [648, 398] on button "Tag på" at bounding box center [652, 393] width 206 height 30
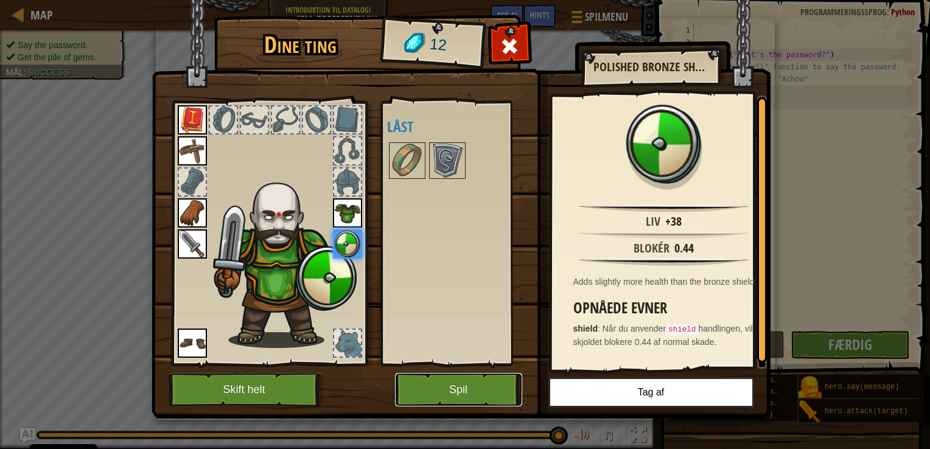
click at [473, 381] on button "Spil" at bounding box center [458, 389] width 127 height 33
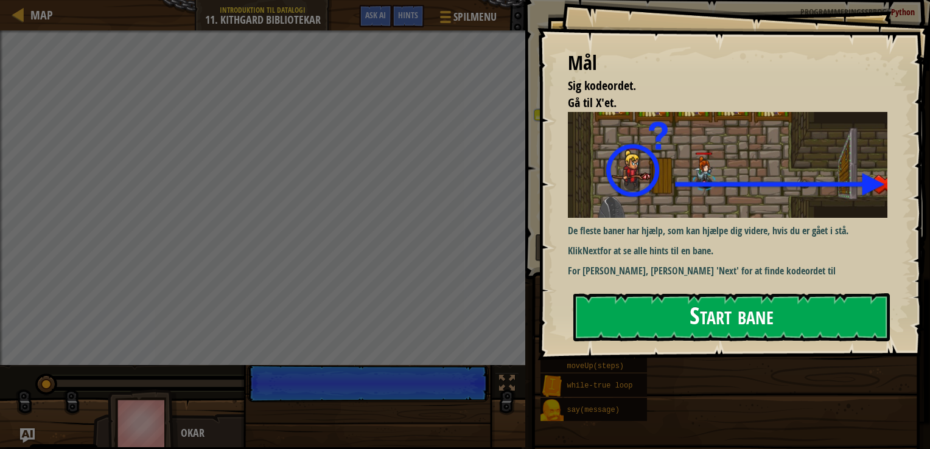
click at [668, 317] on button "Start bane" at bounding box center [732, 317] width 317 height 48
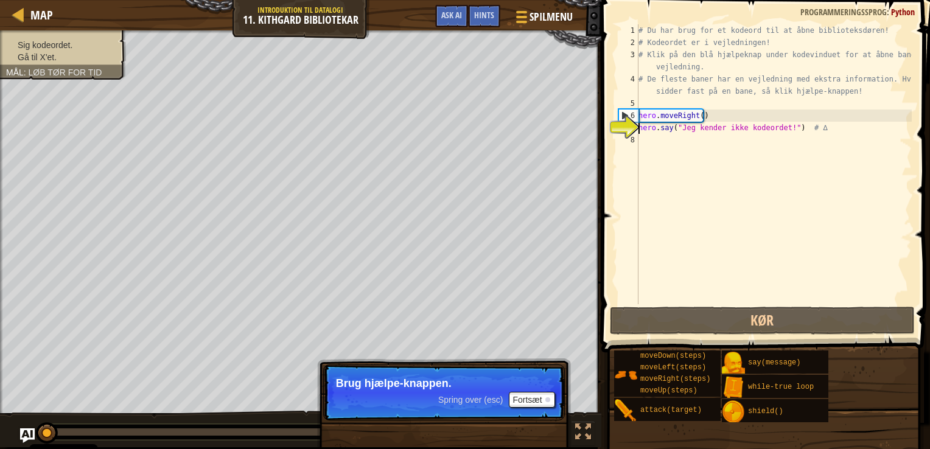
click at [639, 138] on div "# Du har brug for et kodeord til at åbne biblioteksdøren! # Kodeordet er i vejl…" at bounding box center [774, 176] width 276 height 304
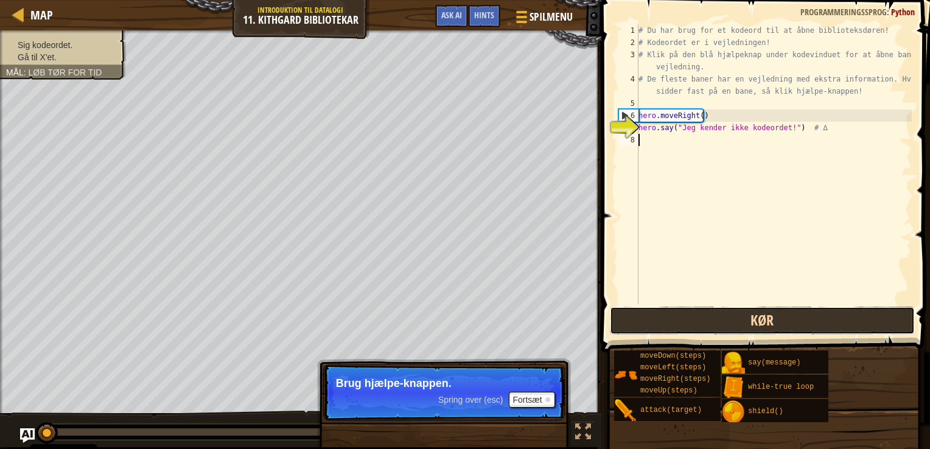
click at [710, 317] on button "Kør" at bounding box center [762, 321] width 305 height 28
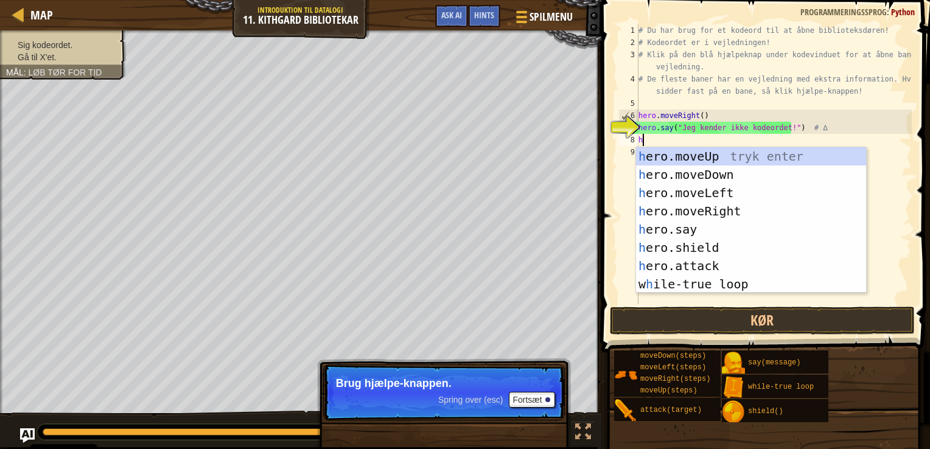
scroll to position [5, 0]
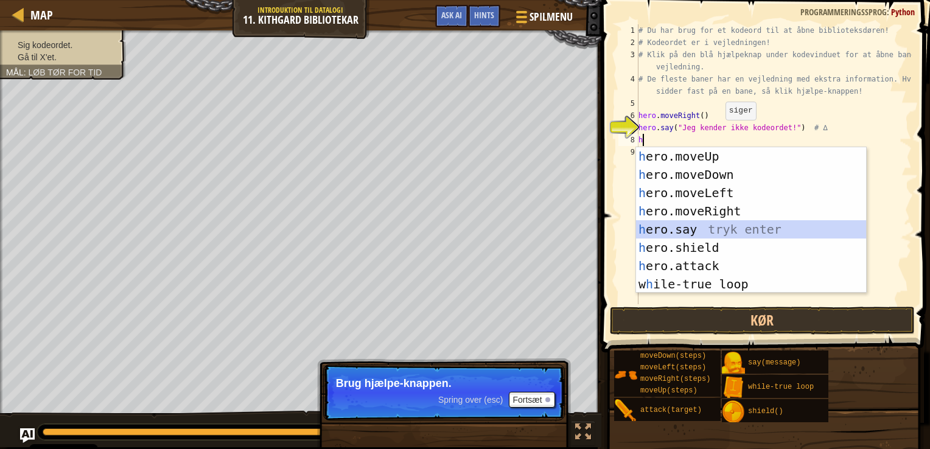
click at [705, 233] on div "h ero.moveUp tryk enter h ero.moveDown tryk enter h ero.moveLeft tryk enter h e…" at bounding box center [751, 238] width 230 height 183
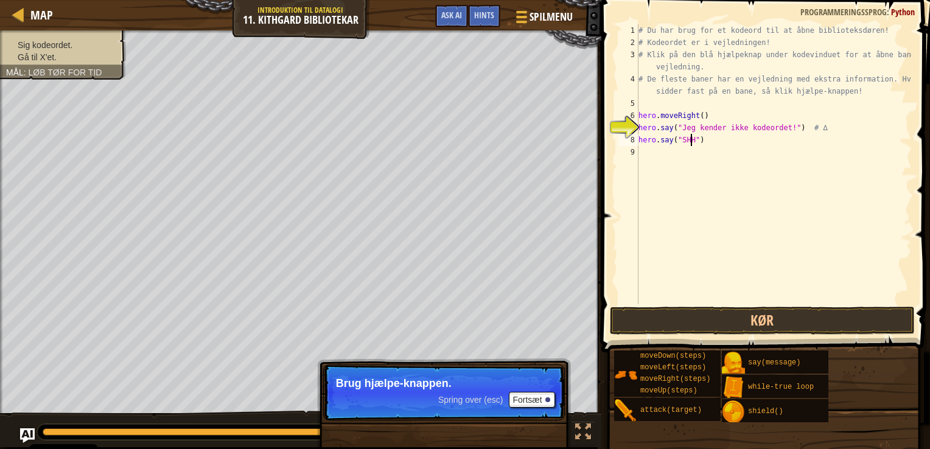
scroll to position [5, 4]
click at [739, 325] on button "Kør" at bounding box center [762, 321] width 305 height 28
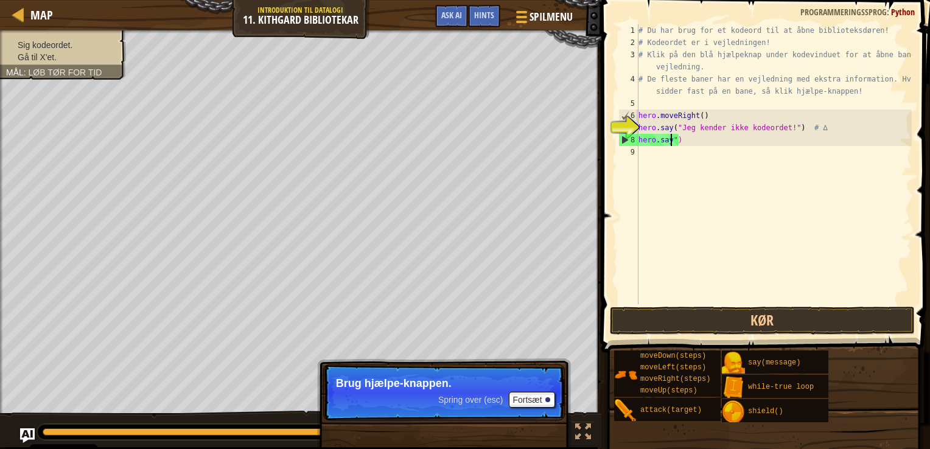
scroll to position [5, 2]
type textarea "hero.s")"
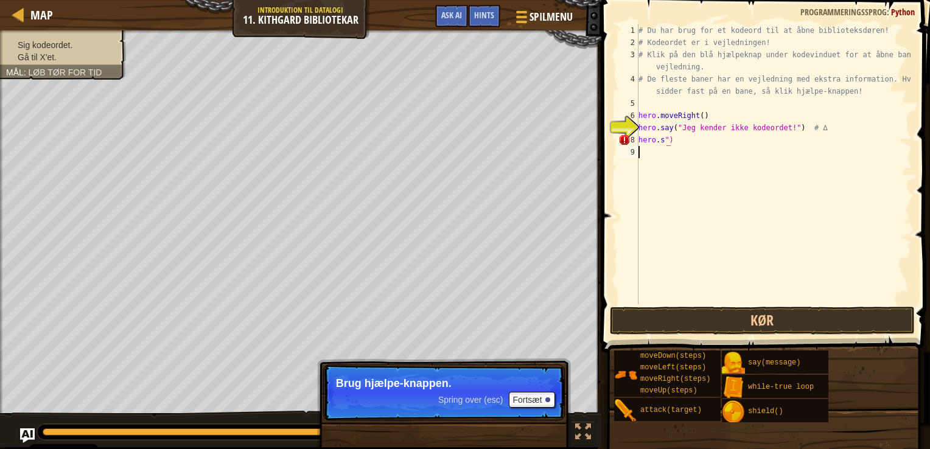
scroll to position [5, 0]
type textarea "h"
click at [781, 128] on div "# Du har brug for et kodeord til at åbne biblioteksdøren! # Kodeordet er i vejl…" at bounding box center [774, 176] width 276 height 304
type textarea "hero.say("Jeg kender ikke kodeordet!") # ∆"
click at [814, 132] on div "# Du har brug for et kodeord til at åbne biblioteksdøren! # Kodeordet er i vejl…" at bounding box center [774, 176] width 276 height 304
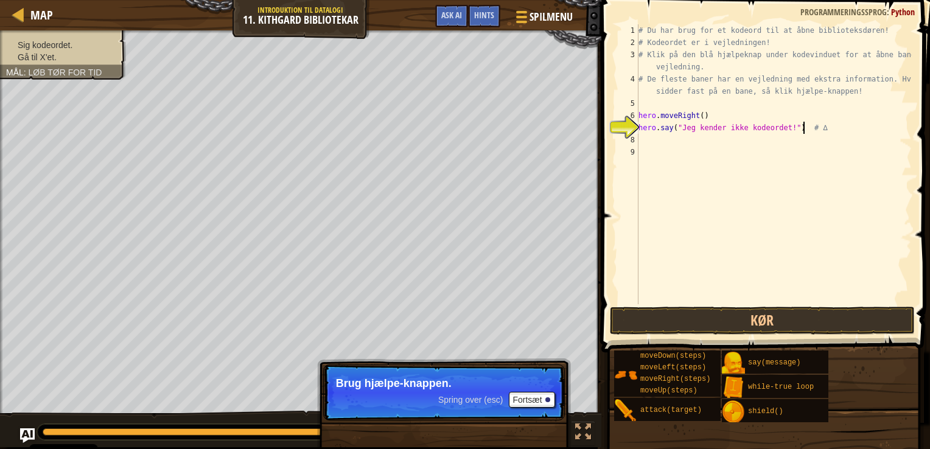
click at [802, 131] on div "# Du har brug for et kodeord til at åbne biblioteksdøren! # Kodeordet er i vejl…" at bounding box center [774, 176] width 276 height 304
click at [717, 328] on button "Kør" at bounding box center [762, 321] width 305 height 28
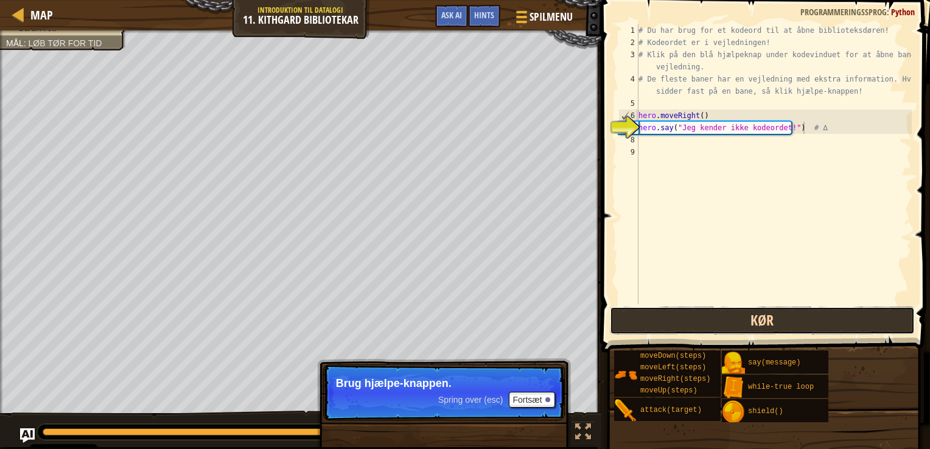
click at [721, 329] on button "Kør" at bounding box center [762, 321] width 305 height 28
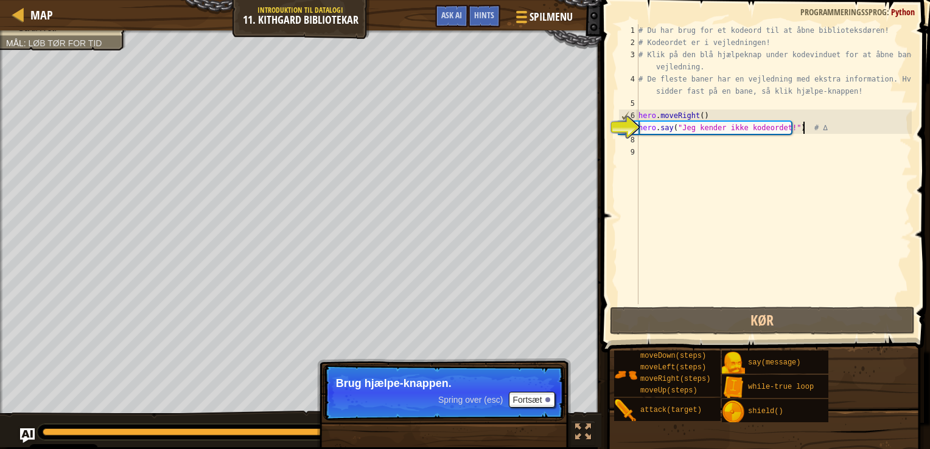
drag, startPoint x: 721, startPoint y: 329, endPoint x: 672, endPoint y: 144, distance: 191.4
click at [672, 144] on div "# Du har brug for et kodeord til at åbne biblioteksdøren! # Kodeordet er i vejl…" at bounding box center [774, 176] width 276 height 304
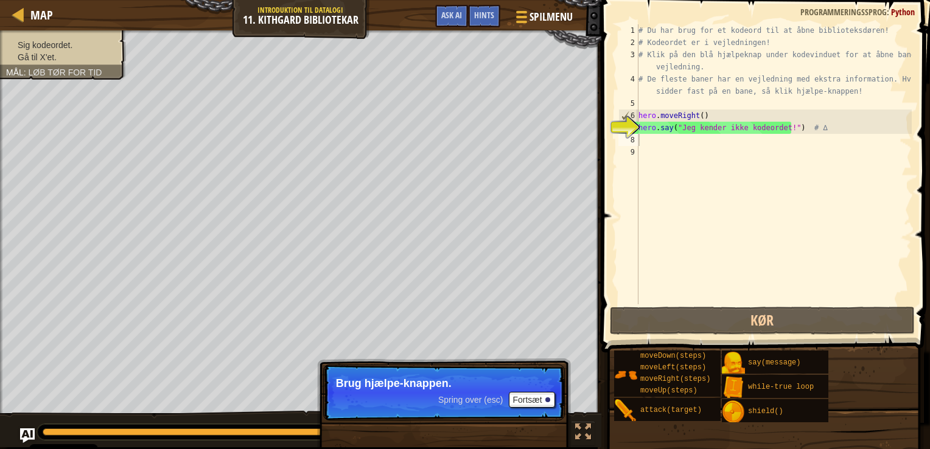
click at [723, 335] on span at bounding box center [767, 159] width 339 height 388
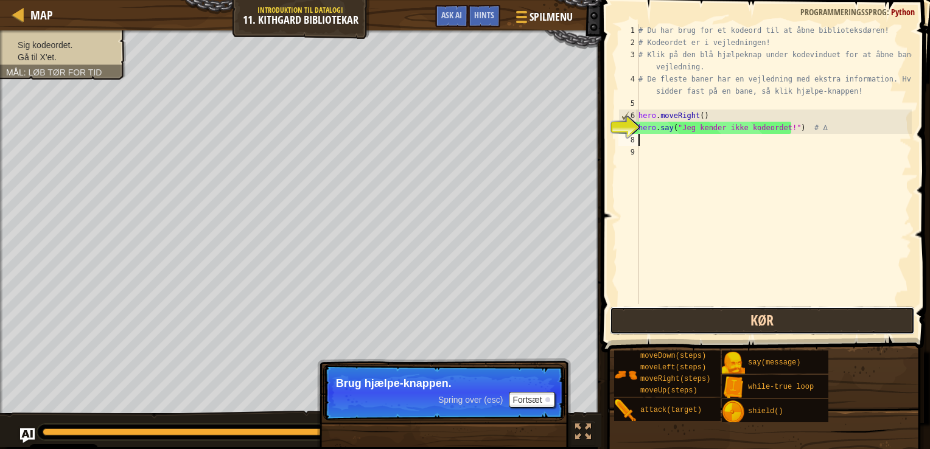
click at [721, 325] on button "Kør" at bounding box center [762, 321] width 305 height 28
drag, startPoint x: 721, startPoint y: 325, endPoint x: 655, endPoint y: 328, distance: 65.8
click at [655, 328] on button "Kør" at bounding box center [762, 321] width 305 height 28
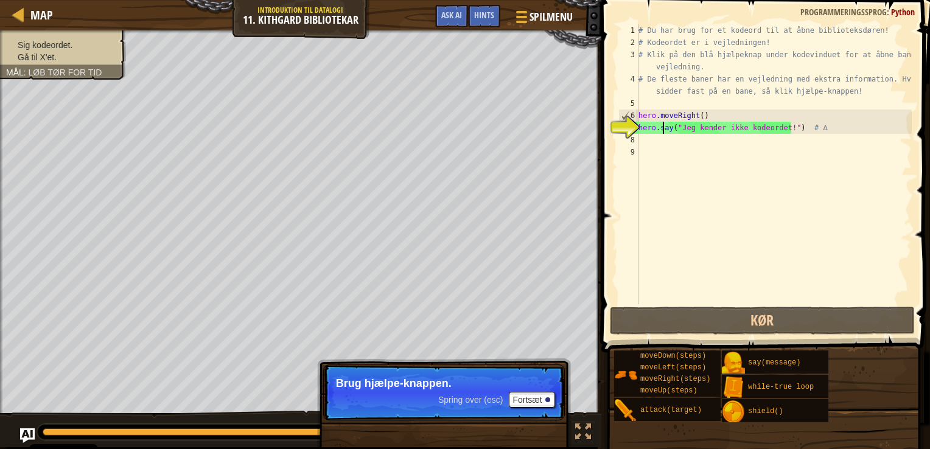
click at [663, 128] on div "# Du har brug for et kodeord til at åbne biblioteksdøren! # Kodeordet er i vejl…" at bounding box center [774, 176] width 276 height 304
click at [715, 127] on div "# Du har brug for et kodeord til at åbne biblioteksdøren! # Kodeordet er i vejl…" at bounding box center [774, 176] width 276 height 304
click at [779, 128] on div "# Du har brug for et kodeord til at åbne biblioteksdøren! # Kodeordet er i vejl…" at bounding box center [774, 176] width 276 height 304
click at [784, 131] on div "# Du har brug for et kodeord til at åbne biblioteksdøren! # Kodeordet er i vejl…" at bounding box center [774, 176] width 276 height 304
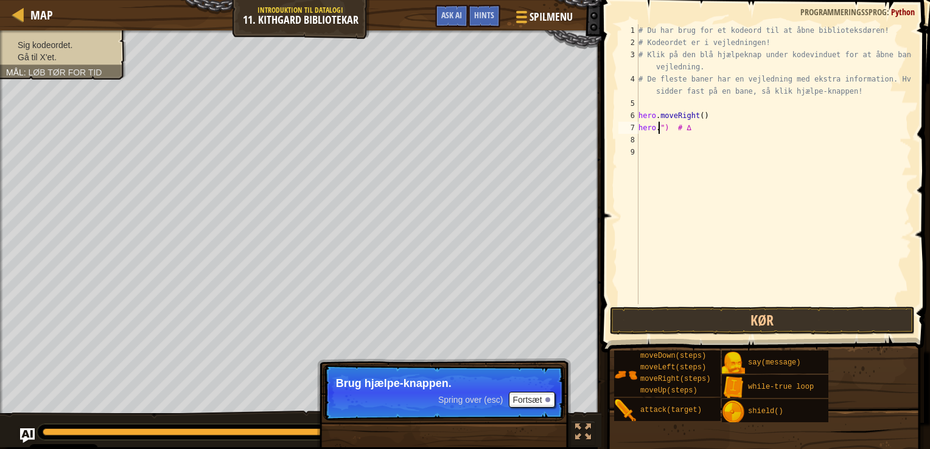
type textarea "") # ∆"
type textarea """
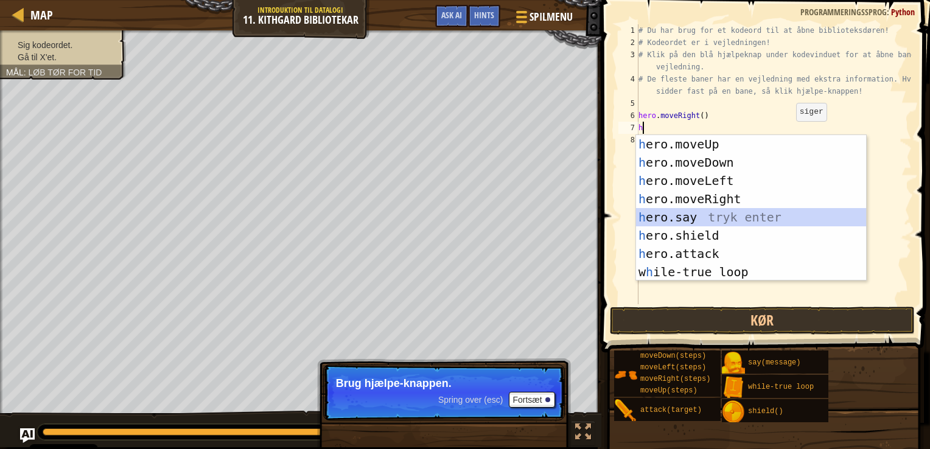
click at [717, 218] on div "h ero.moveUp tryk enter h ero.moveDown tryk enter h ero.moveLeft tryk enter h e…" at bounding box center [751, 226] width 230 height 183
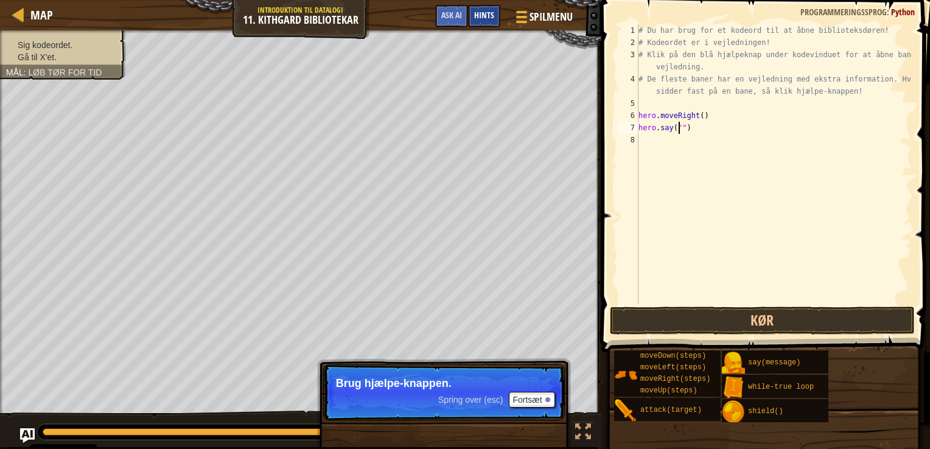
click at [485, 14] on span "Hints" at bounding box center [484, 15] width 20 height 12
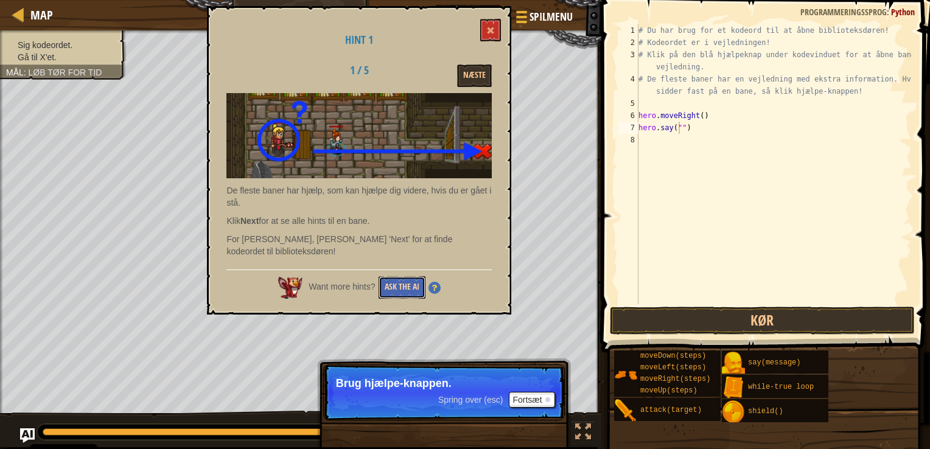
click at [399, 281] on button "Ask the AI" at bounding box center [402, 287] width 47 height 23
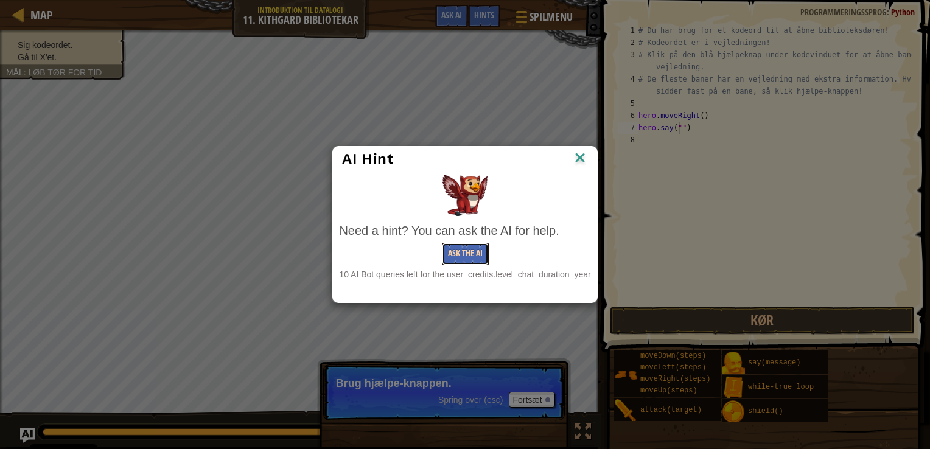
click at [477, 250] on button "Ask the AI" at bounding box center [465, 254] width 47 height 23
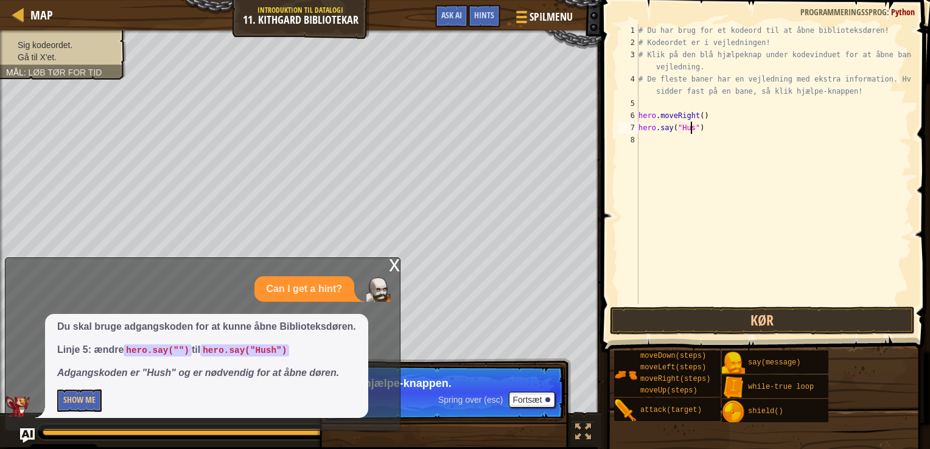
scroll to position [5, 4]
type textarea "hero.say("Hush")"
click at [740, 325] on button "Kør" at bounding box center [762, 321] width 305 height 28
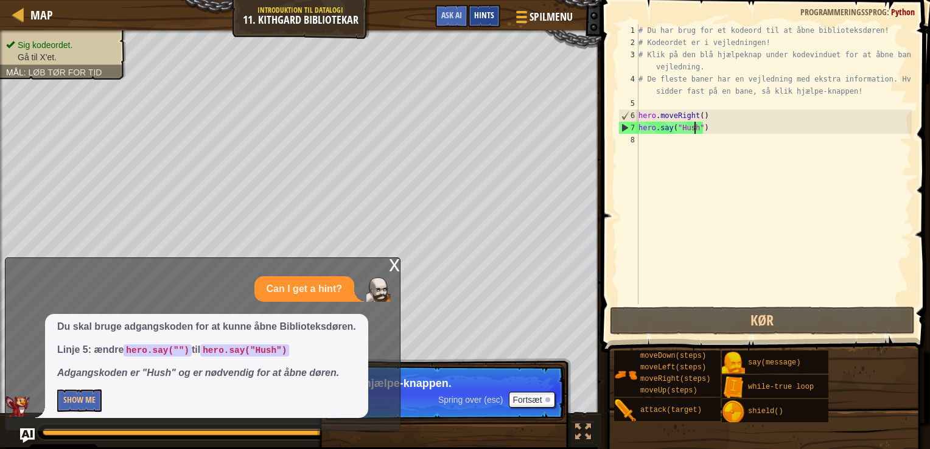
click at [491, 19] on span "Hints" at bounding box center [484, 15] width 20 height 12
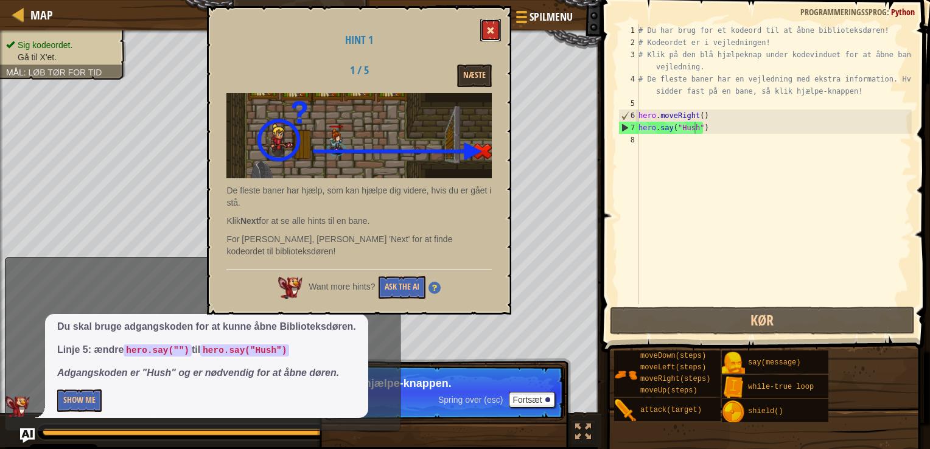
click at [493, 27] on span at bounding box center [491, 30] width 9 height 9
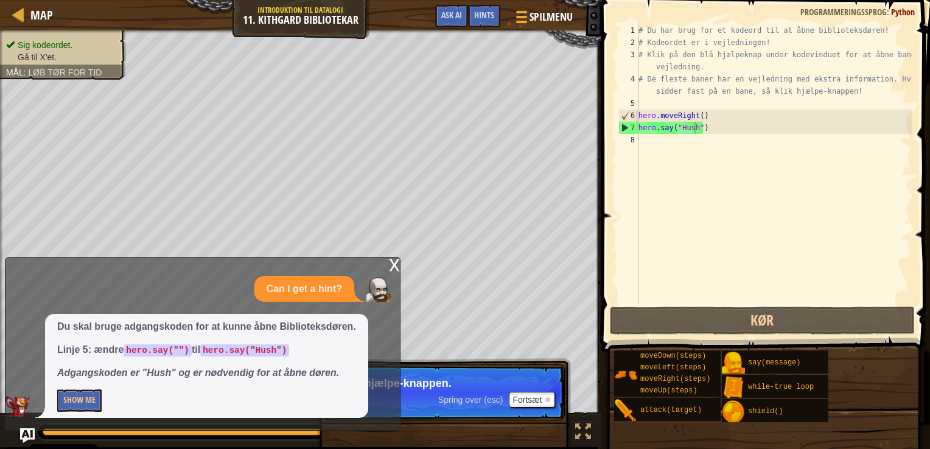
click at [393, 263] on div "x" at bounding box center [394, 264] width 11 height 12
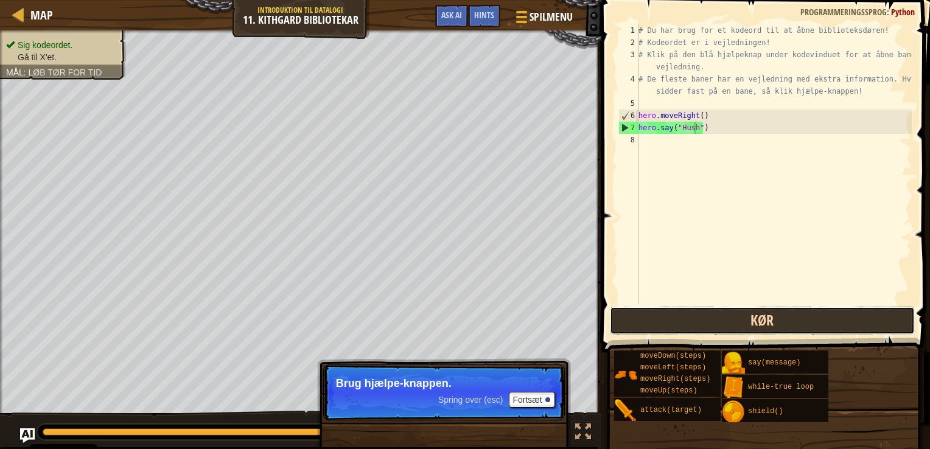
click at [720, 322] on button "Kør" at bounding box center [762, 321] width 305 height 28
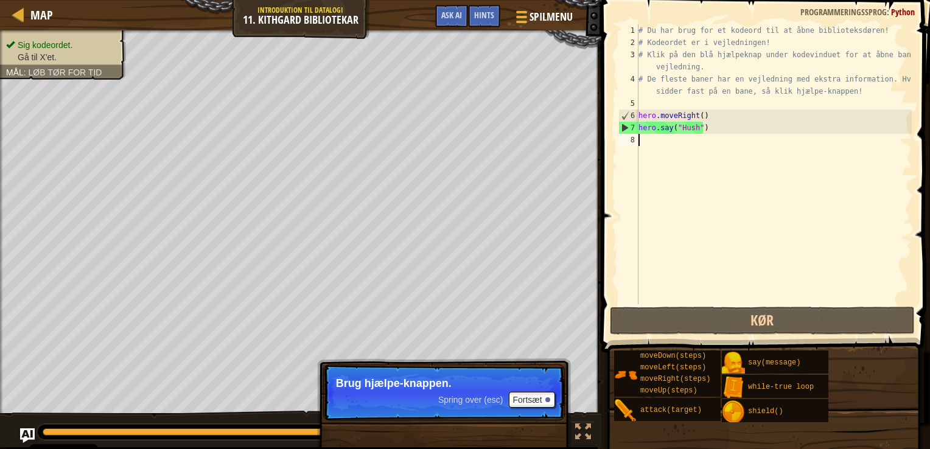
click at [689, 142] on div "# Du har brug for et kodeord til at åbne biblioteksdøren! # Kodeordet er i vejl…" at bounding box center [774, 176] width 276 height 304
type textarea "h"
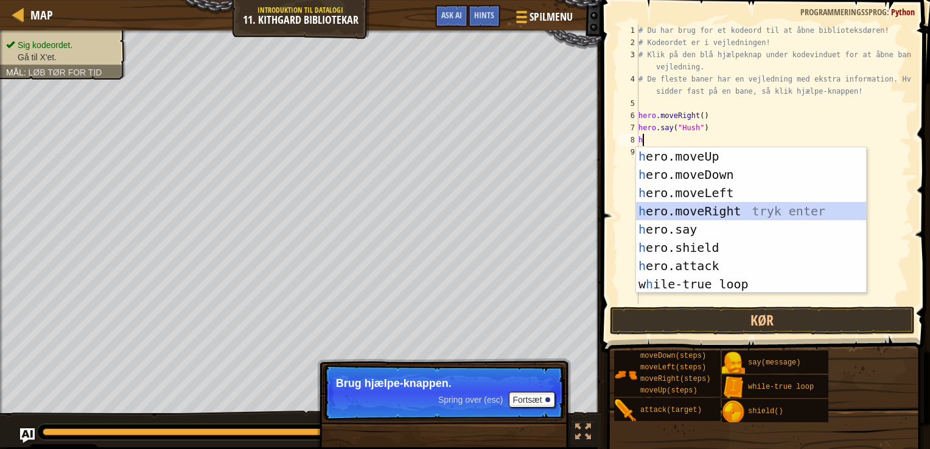
click at [733, 212] on div "h ero.moveUp tryk enter h ero.moveDown tryk enter h ero.moveLeft tryk enter h e…" at bounding box center [751, 238] width 230 height 183
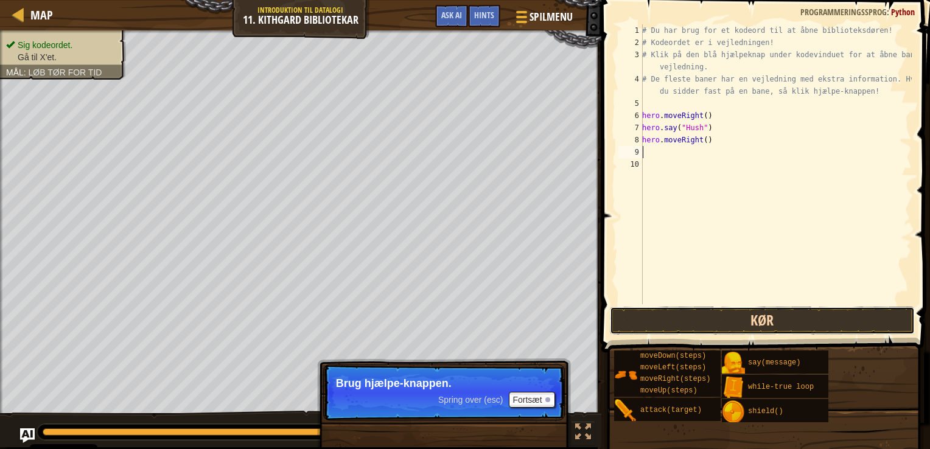
click at [750, 314] on button "Kør" at bounding box center [762, 321] width 305 height 28
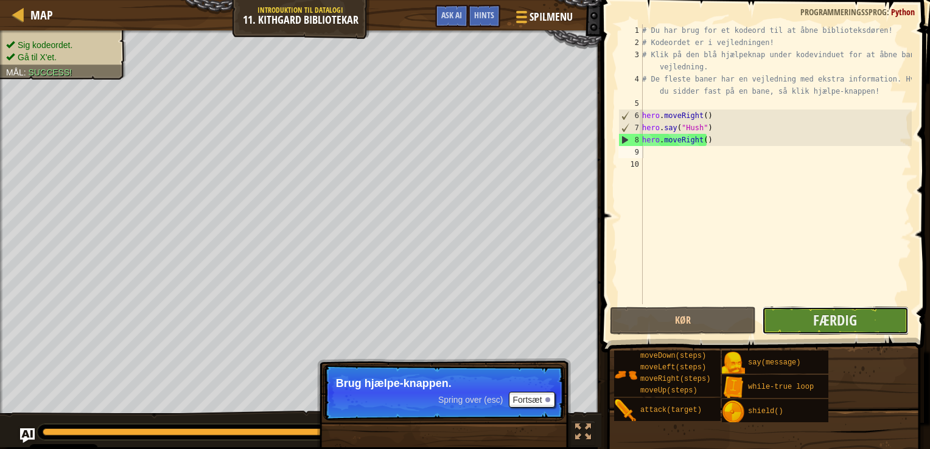
click at [790, 330] on button "Færdig" at bounding box center [835, 321] width 146 height 28
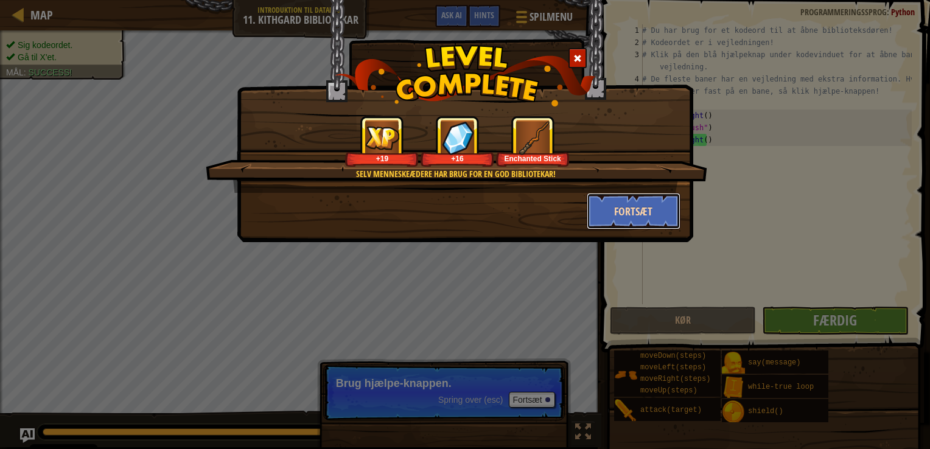
click at [621, 208] on button "Fortsæt" at bounding box center [634, 211] width 94 height 37
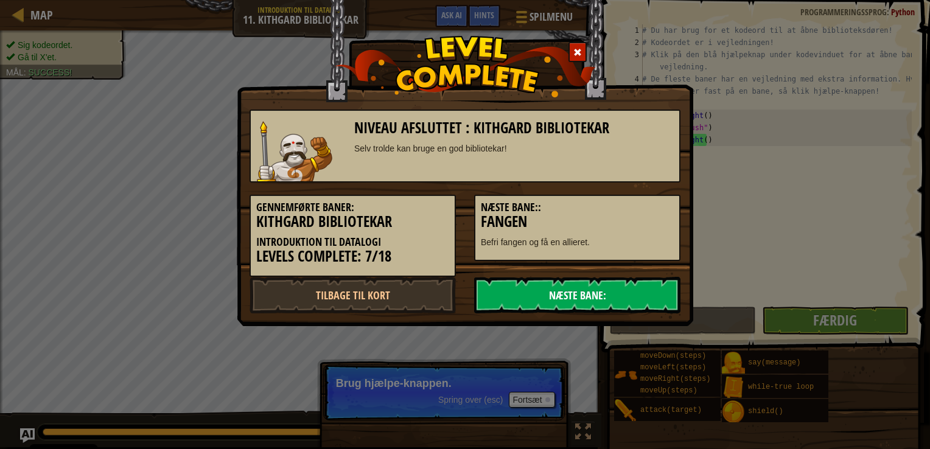
click at [583, 301] on link "Næste Bane:" at bounding box center [577, 295] width 206 height 37
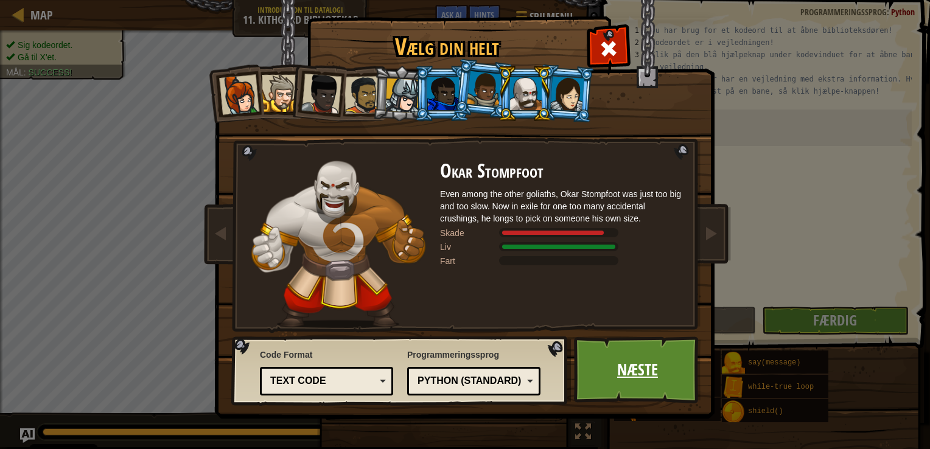
click at [659, 371] on link "Næste" at bounding box center [637, 370] width 127 height 67
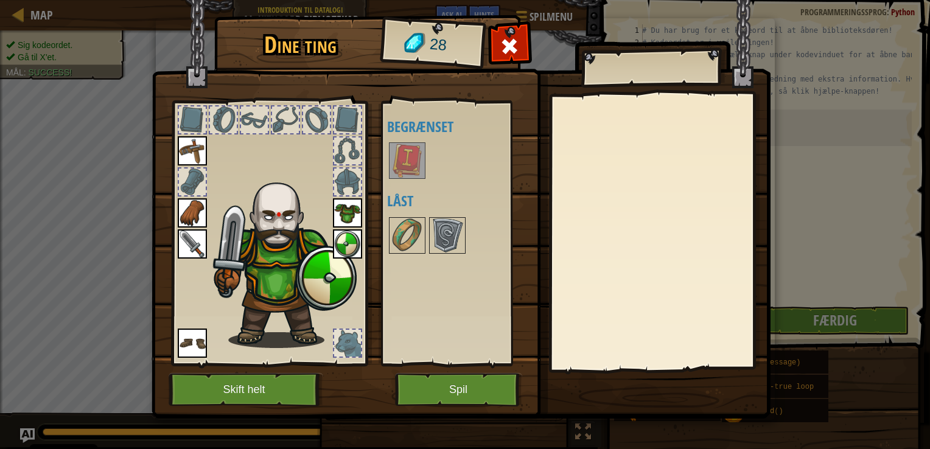
click at [402, 158] on img at bounding box center [407, 161] width 34 height 34
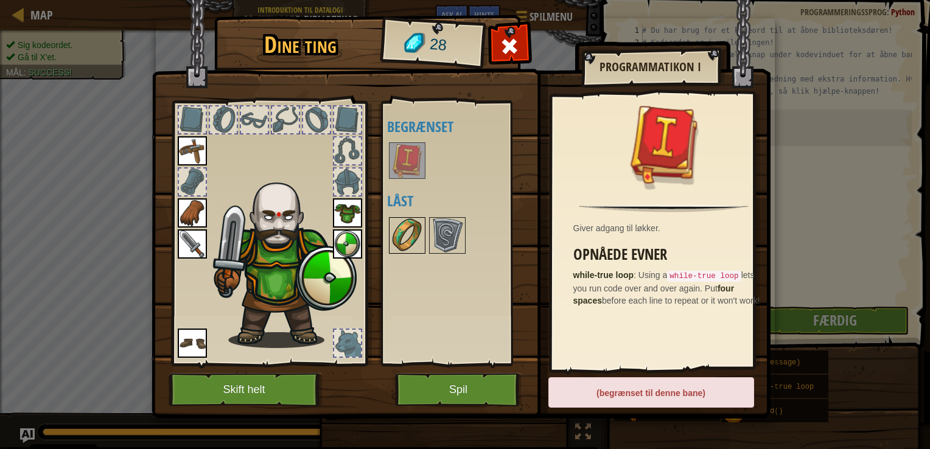
click at [416, 230] on img at bounding box center [407, 236] width 34 height 34
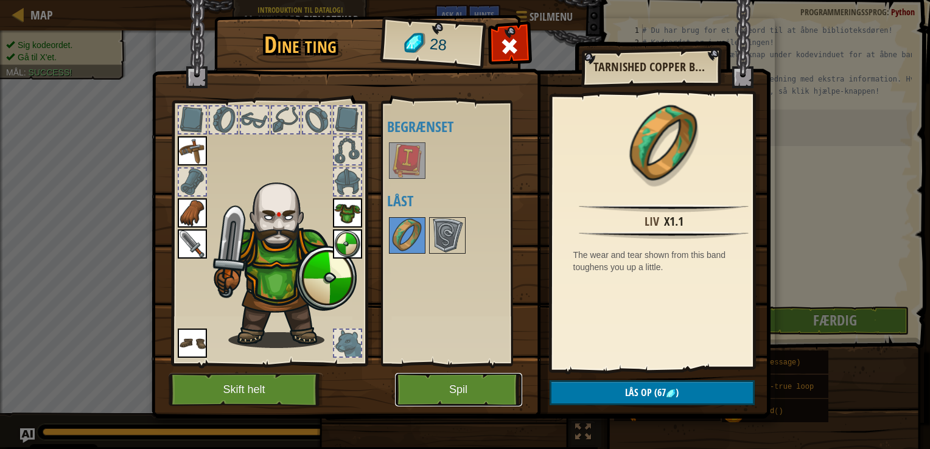
click at [460, 394] on button "Spil" at bounding box center [458, 389] width 127 height 33
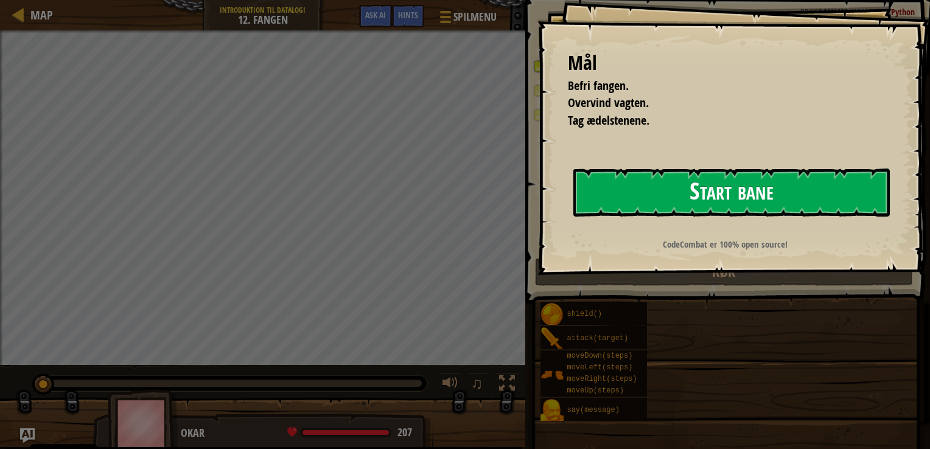
click at [636, 200] on button "Start bane" at bounding box center [732, 193] width 317 height 48
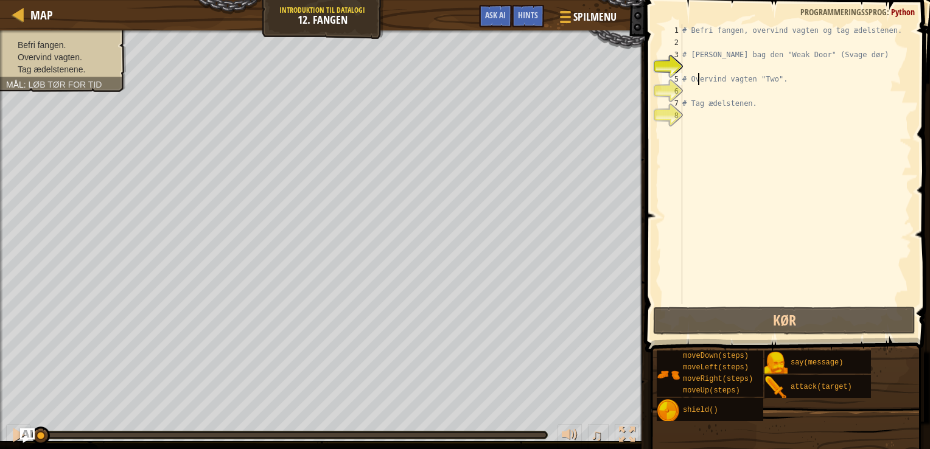
click at [700, 75] on div "# Befri fangen, overvind vagten og tag ædelstenen. # [PERSON_NAME] bag den "Wea…" at bounding box center [796, 176] width 232 height 304
type textarea "# Overvind vagten "Two"."
click at [693, 72] on div "# Befri fangen, overvind vagten og tag ædelstenen. # [PERSON_NAME] bag den "Wea…" at bounding box center [796, 176] width 232 height 304
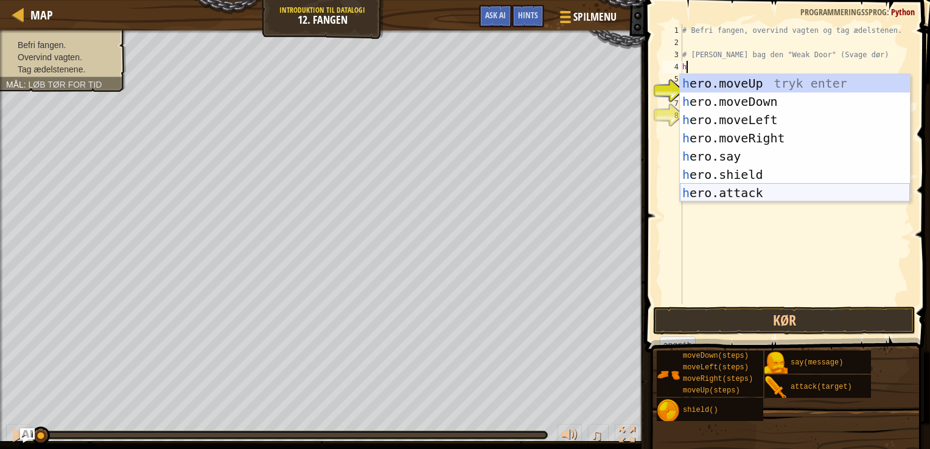
click at [755, 190] on div "h ero.moveUp tryk enter h ero.moveDown tryk enter h ero.moveLeft tryk enter h e…" at bounding box center [795, 156] width 230 height 164
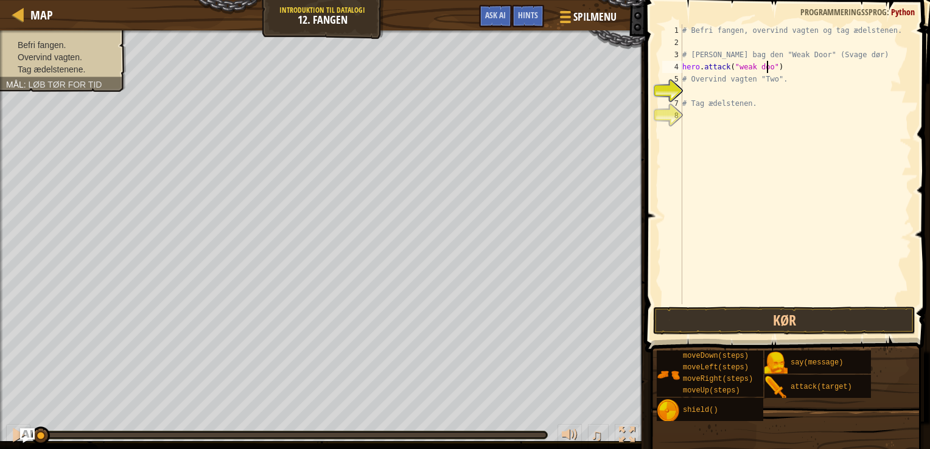
scroll to position [5, 7]
click at [740, 70] on div "# Befri fangen, overvind vagten og tag ædelstenen. # [PERSON_NAME] bag den "Wea…" at bounding box center [796, 176] width 232 height 304
click at [759, 67] on div "# Befri fangen, overvind vagten og tag ædelstenen. # [PERSON_NAME] bag den "Wea…" at bounding box center [796, 176] width 232 height 304
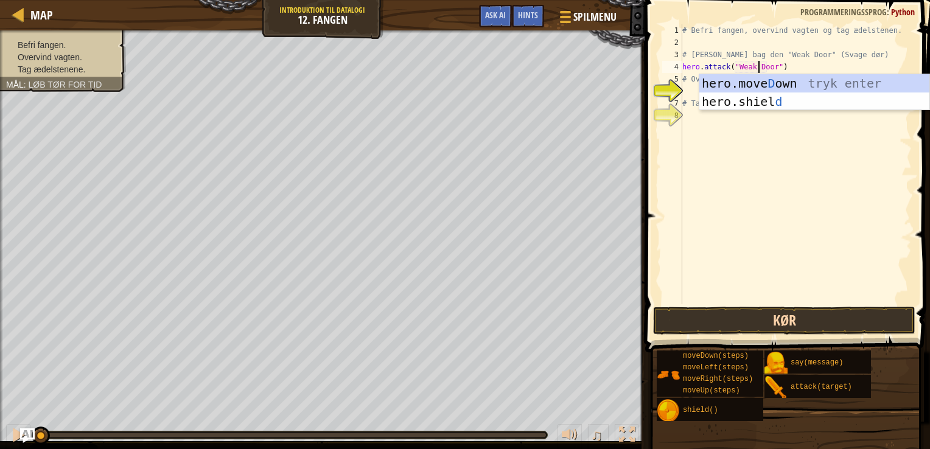
type textarea "hero.attack("Weak Door")"
click at [759, 313] on button "Kør" at bounding box center [784, 321] width 262 height 28
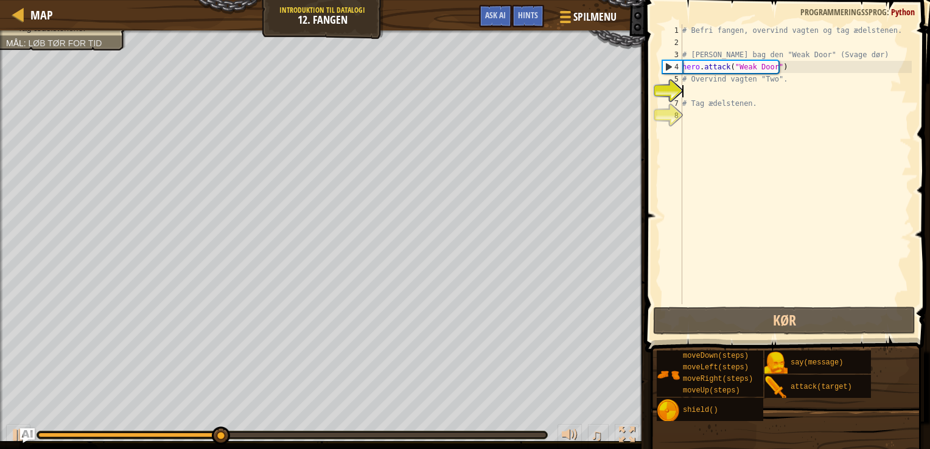
click at [703, 97] on div "# Befri fangen, overvind vagten og tag ædelstenen. # [PERSON_NAME] bag den "Wea…" at bounding box center [796, 176] width 232 height 304
type textarea "h"
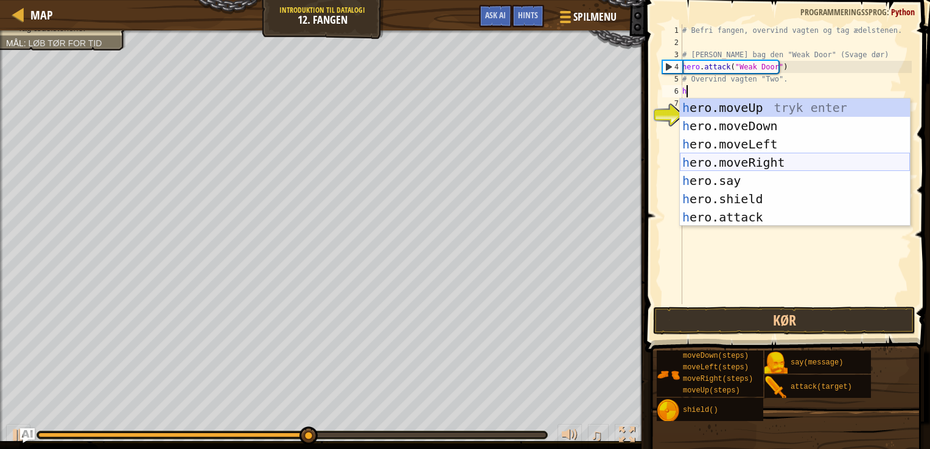
click at [762, 157] on div "h ero.moveUp tryk enter h ero.moveDown tryk enter h ero.moveLeft tryk enter h e…" at bounding box center [795, 181] width 230 height 164
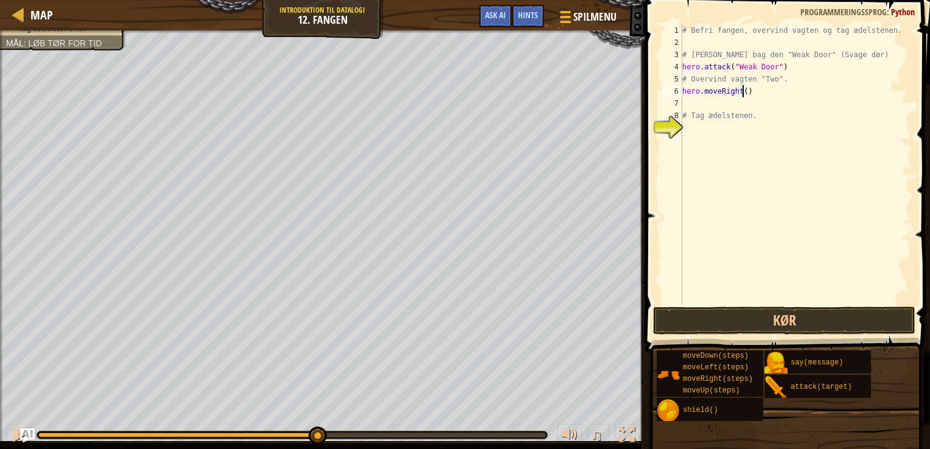
click at [743, 89] on div "# Befri fangen, overvind vagten og tag ædelstenen. # [PERSON_NAME] bag den "Wea…" at bounding box center [796, 176] width 232 height 304
type textarea "hero.moveRight(3)"
click at [699, 107] on div "# Befri fangen, overvind vagten og tag ædelstenen. # [PERSON_NAME] bag den "Wea…" at bounding box center [796, 176] width 232 height 304
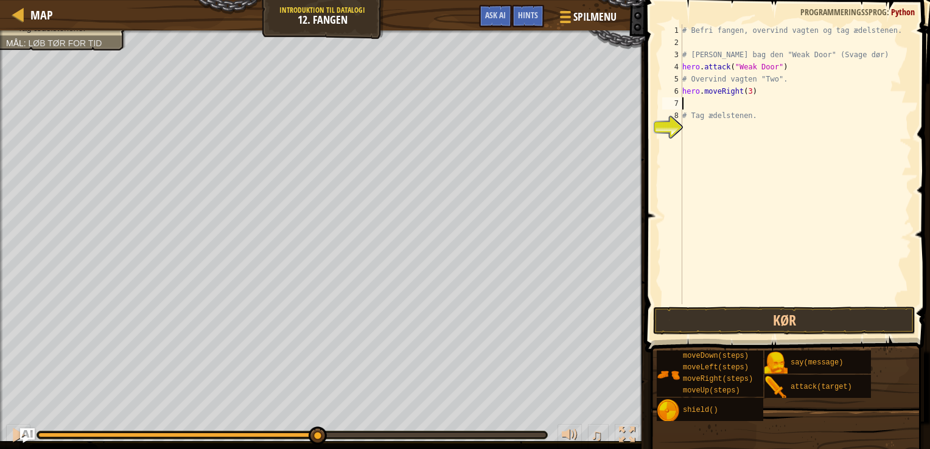
type textarea "h"
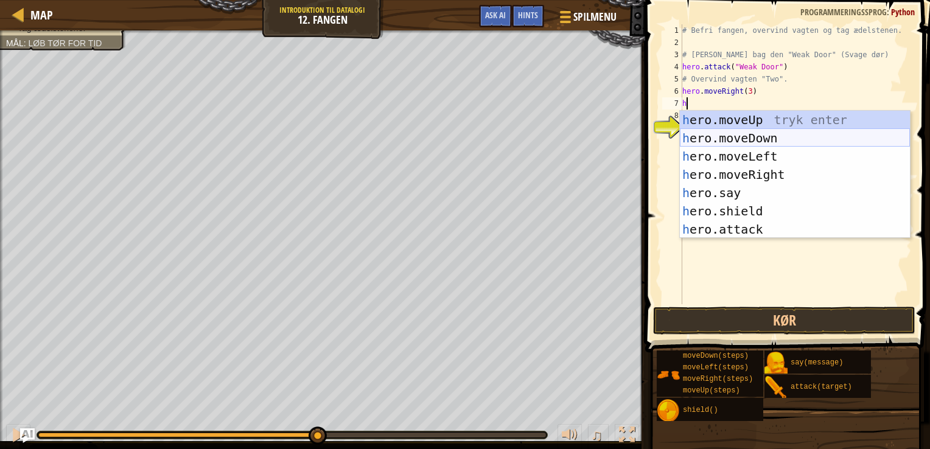
click at [733, 138] on div "h ero.moveUp tryk enter h ero.moveDown tryk enter h ero.moveLeft tryk enter h e…" at bounding box center [795, 193] width 230 height 164
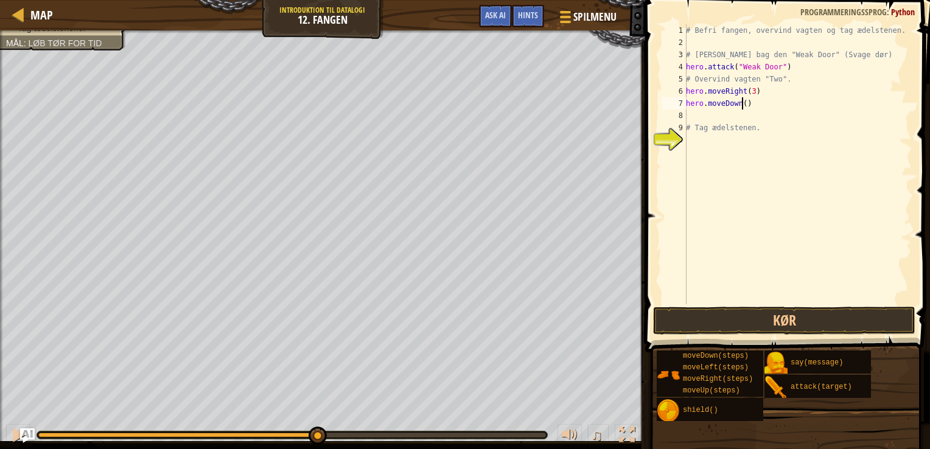
click at [742, 104] on div "# Befri fangen, overvind vagten og tag ædelstenen. # [PERSON_NAME] bag den "Wea…" at bounding box center [798, 176] width 228 height 304
type textarea "hero.moveDown(3)"
click at [737, 308] on button "Kør" at bounding box center [784, 321] width 262 height 28
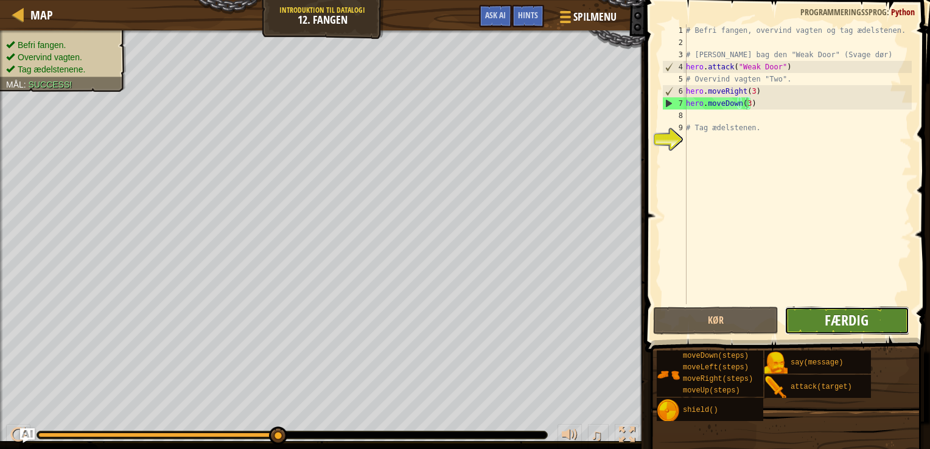
click at [829, 319] on span "Færdig" at bounding box center [847, 320] width 44 height 19
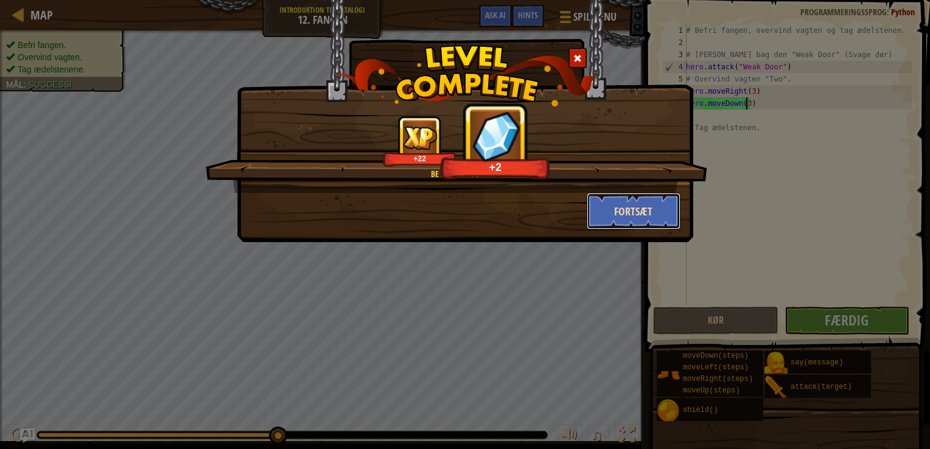
click at [611, 214] on button "Fortsæt" at bounding box center [634, 211] width 94 height 37
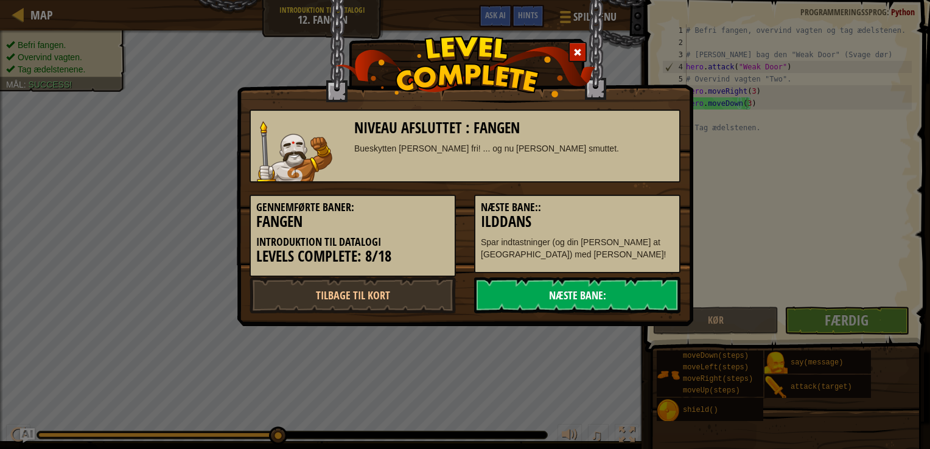
click at [596, 295] on link "Næste Bane:" at bounding box center [577, 295] width 206 height 37
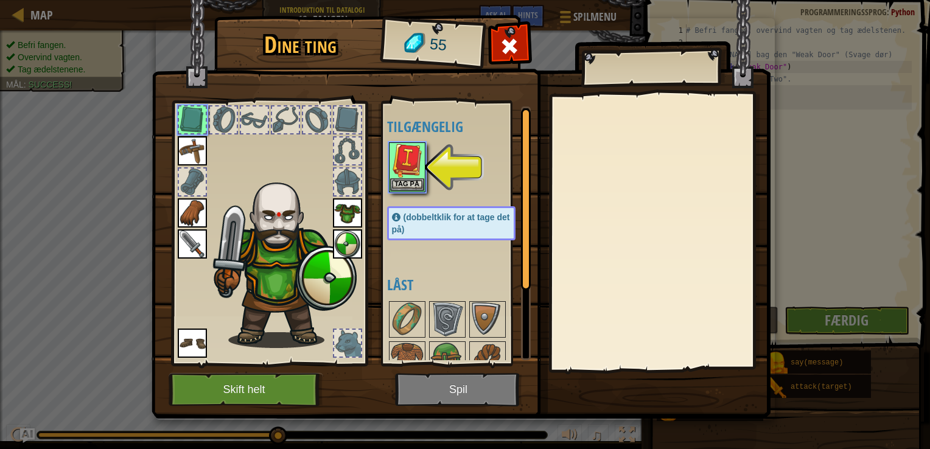
click at [412, 193] on div at bounding box center [463, 168] width 153 height 54
click at [415, 185] on button "Tag på" at bounding box center [407, 184] width 34 height 13
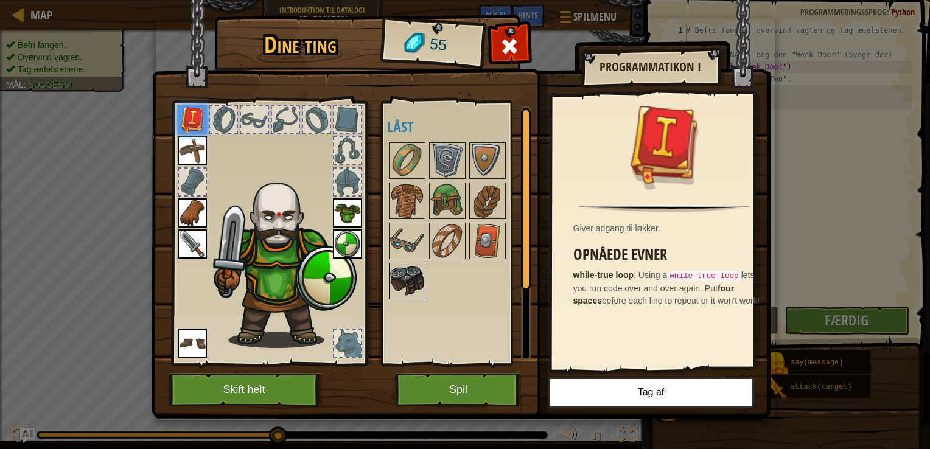
click at [400, 272] on img at bounding box center [407, 281] width 34 height 34
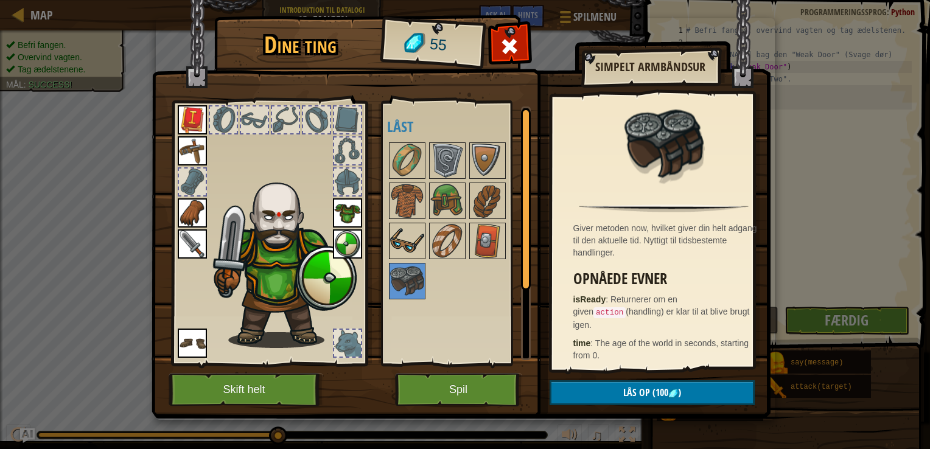
click at [412, 238] on img at bounding box center [407, 241] width 34 height 34
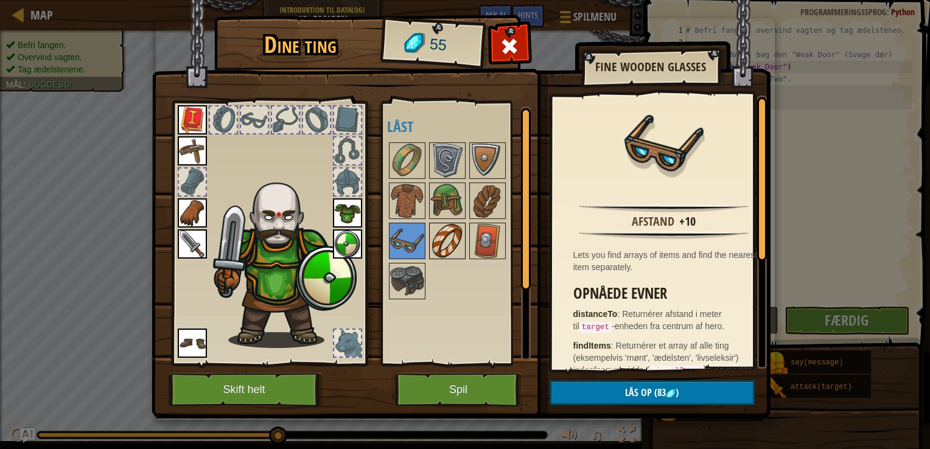
click at [445, 238] on img at bounding box center [448, 241] width 34 height 34
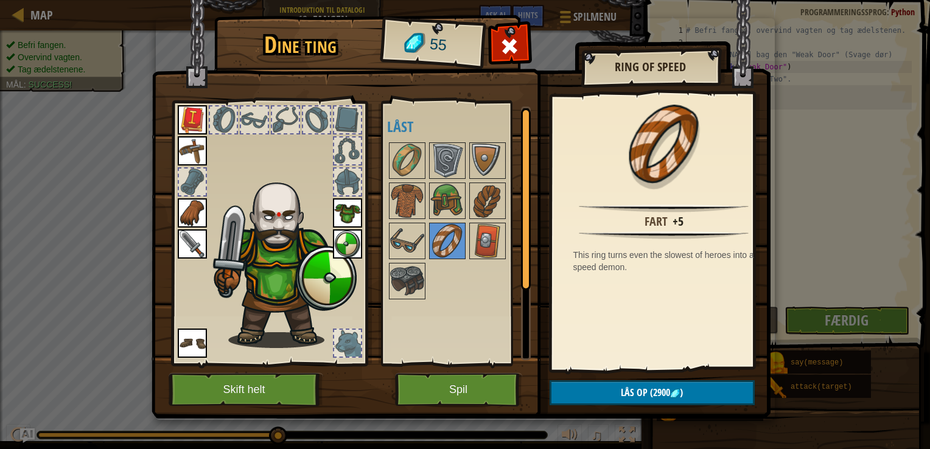
click at [382, 238] on div "Tilgængelig Tag på Tag på Tag på Tag på Tag på Tag på Tag på (dobbeltklik for a…" at bounding box center [456, 233] width 149 height 265
click at [406, 240] on img at bounding box center [407, 241] width 34 height 34
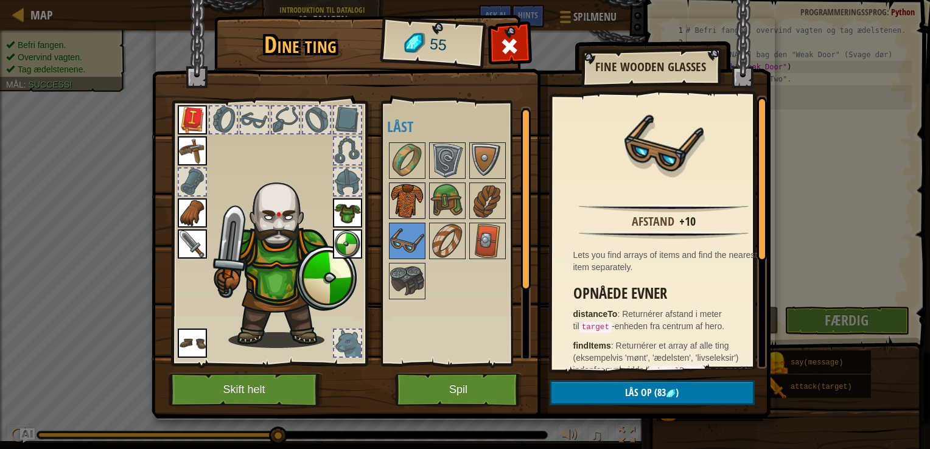
click at [402, 213] on img at bounding box center [407, 201] width 34 height 34
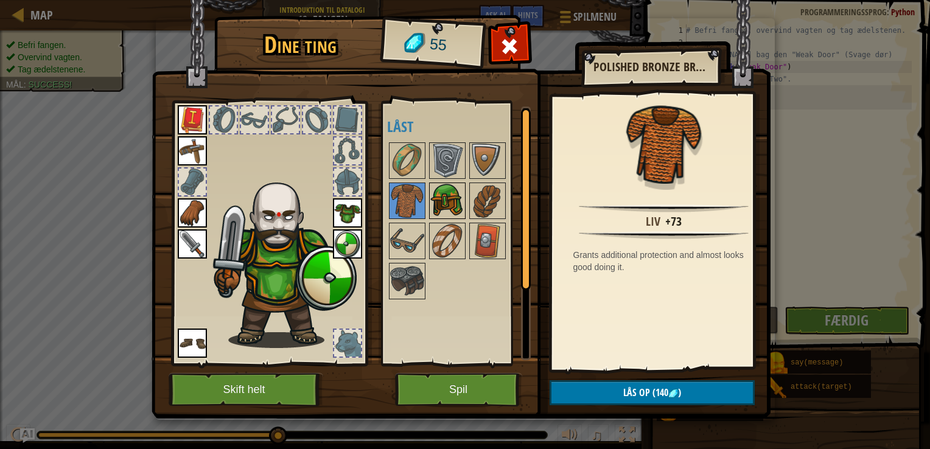
click at [443, 207] on img at bounding box center [448, 201] width 34 height 34
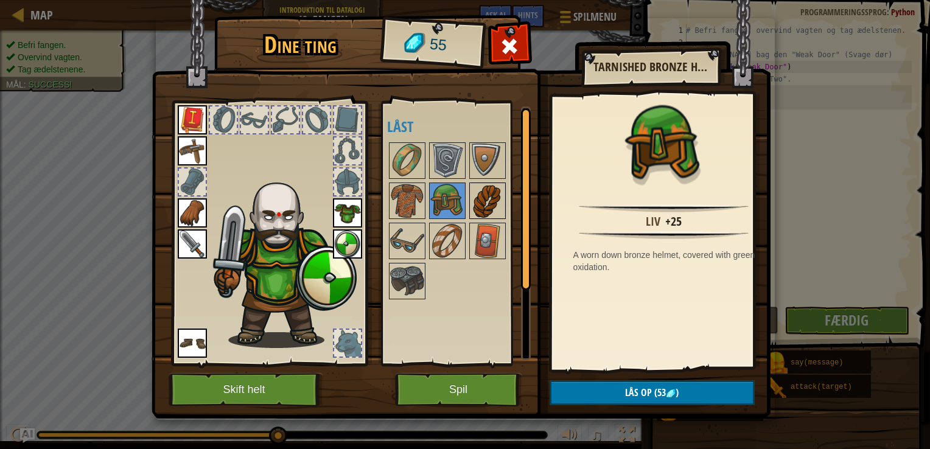
click at [488, 208] on img at bounding box center [488, 201] width 34 height 34
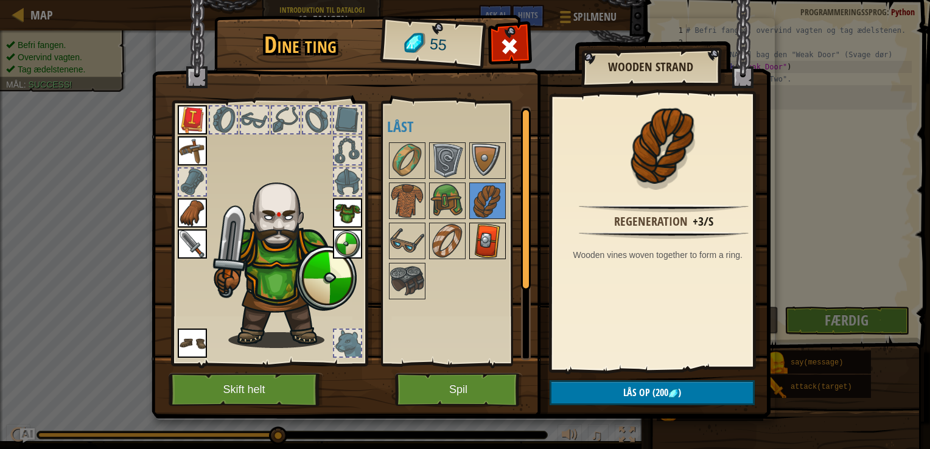
click at [485, 233] on img at bounding box center [488, 241] width 34 height 34
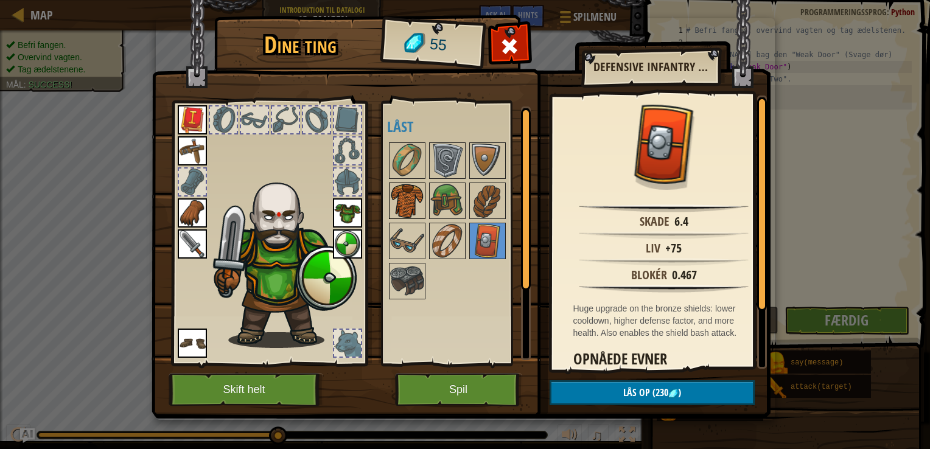
click at [404, 203] on img at bounding box center [407, 201] width 34 height 34
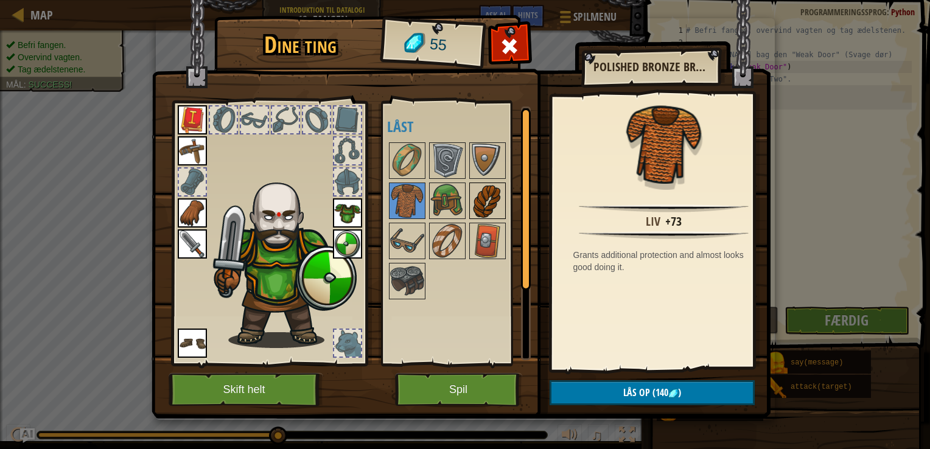
click at [481, 201] on img at bounding box center [488, 201] width 34 height 34
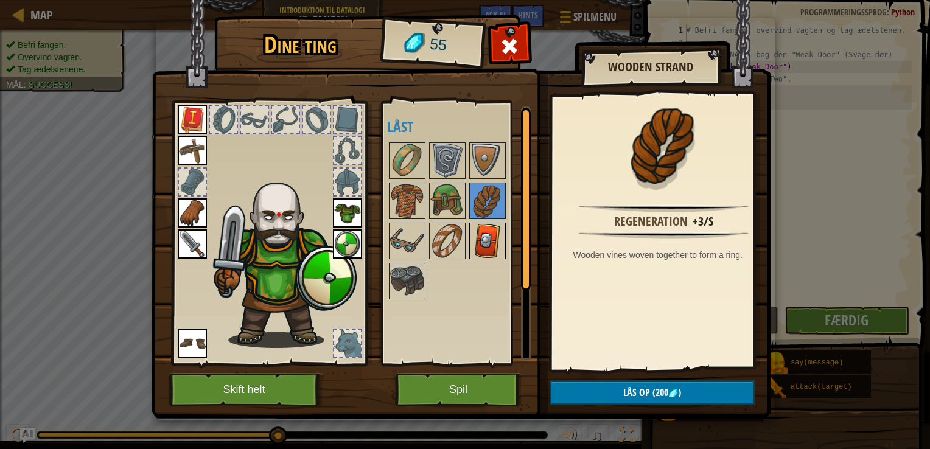
click at [480, 230] on img at bounding box center [488, 241] width 34 height 34
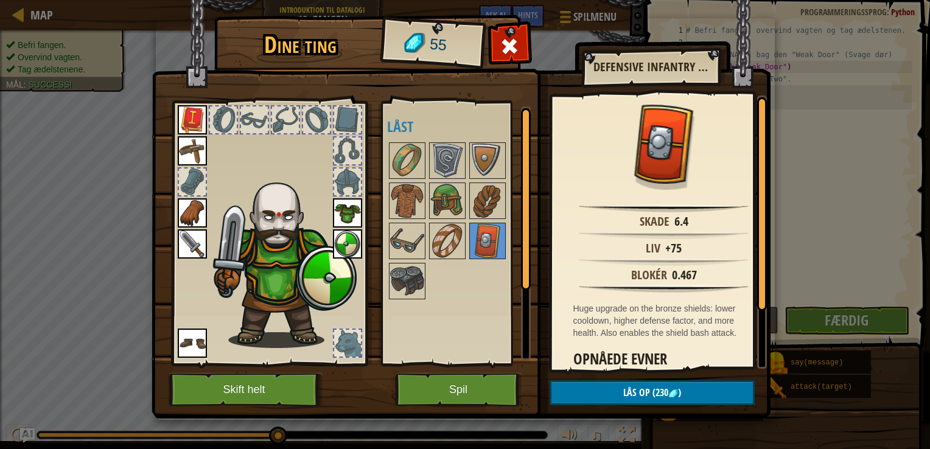
click at [482, 141] on div at bounding box center [463, 221] width 153 height 161
click at [485, 158] on img at bounding box center [488, 161] width 34 height 34
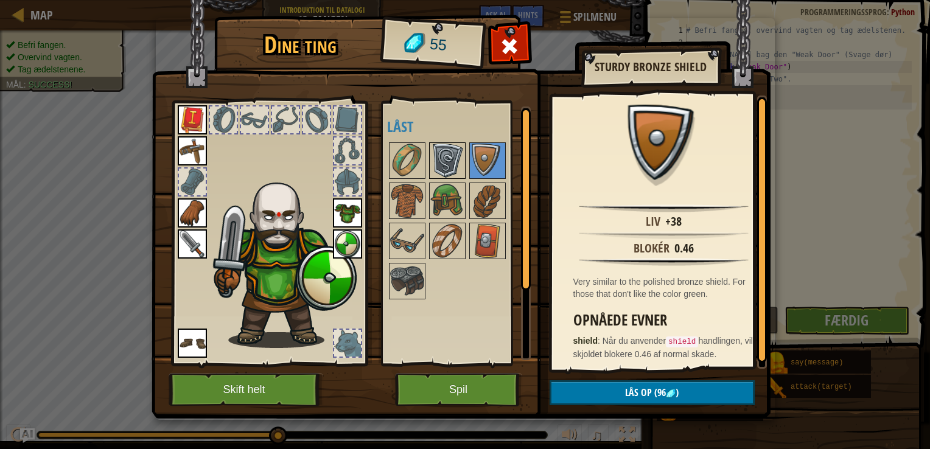
click at [447, 164] on img at bounding box center [448, 161] width 34 height 34
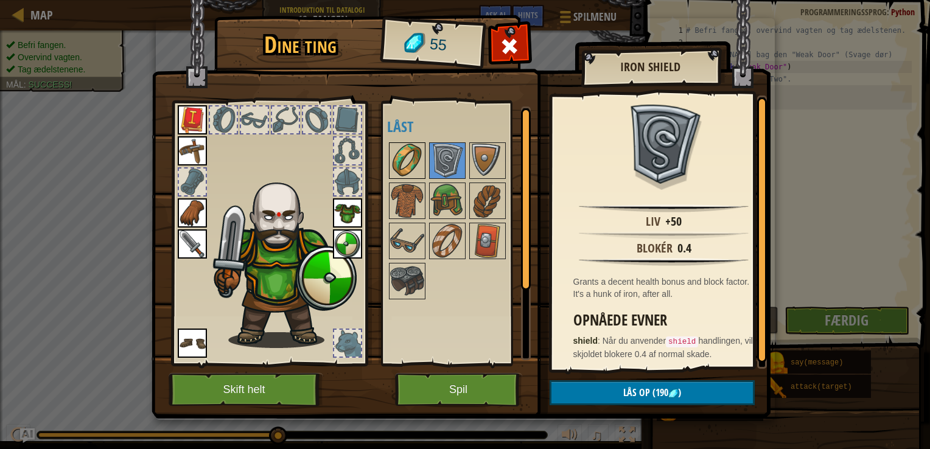
click at [395, 157] on img at bounding box center [407, 161] width 34 height 34
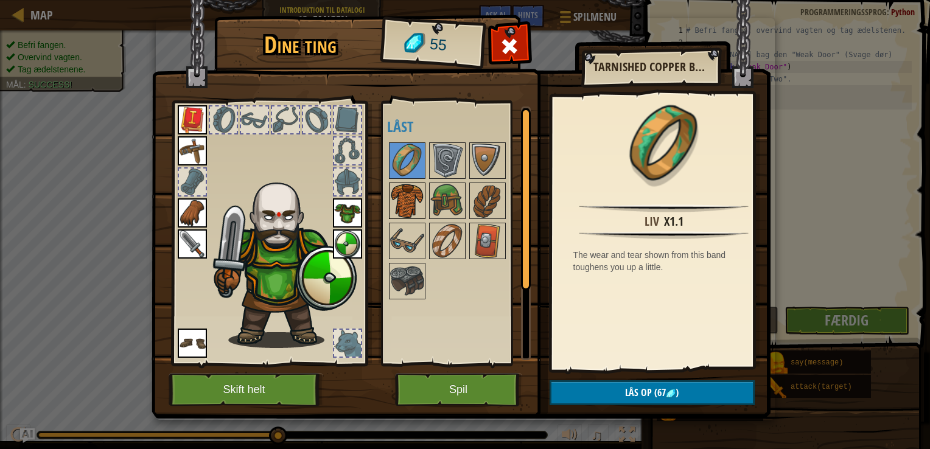
click at [393, 210] on img at bounding box center [407, 201] width 34 height 34
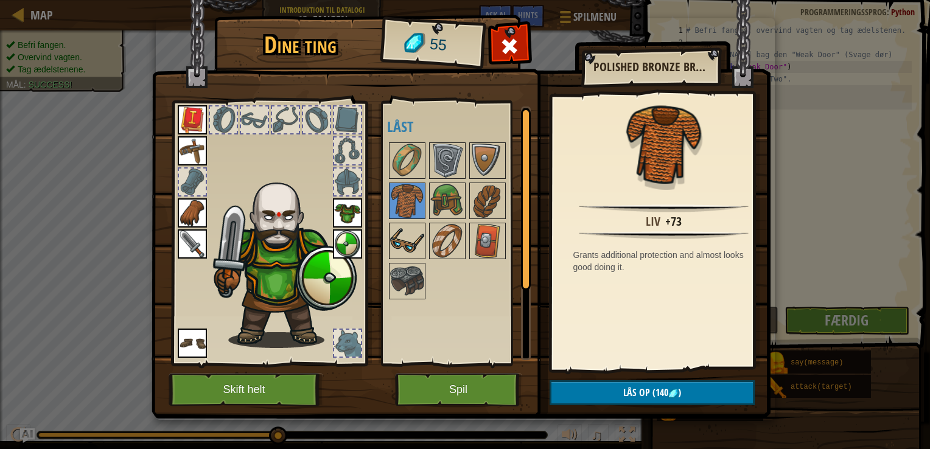
click at [414, 244] on img at bounding box center [407, 241] width 34 height 34
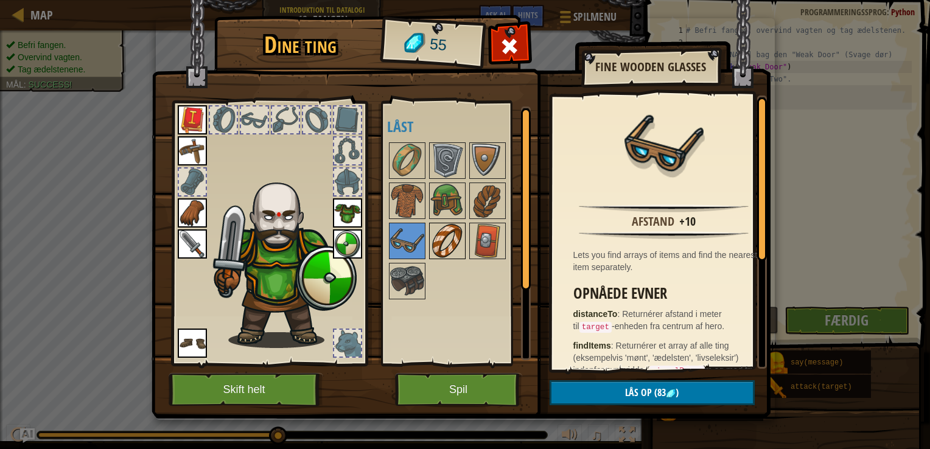
click at [434, 242] on img at bounding box center [448, 241] width 34 height 34
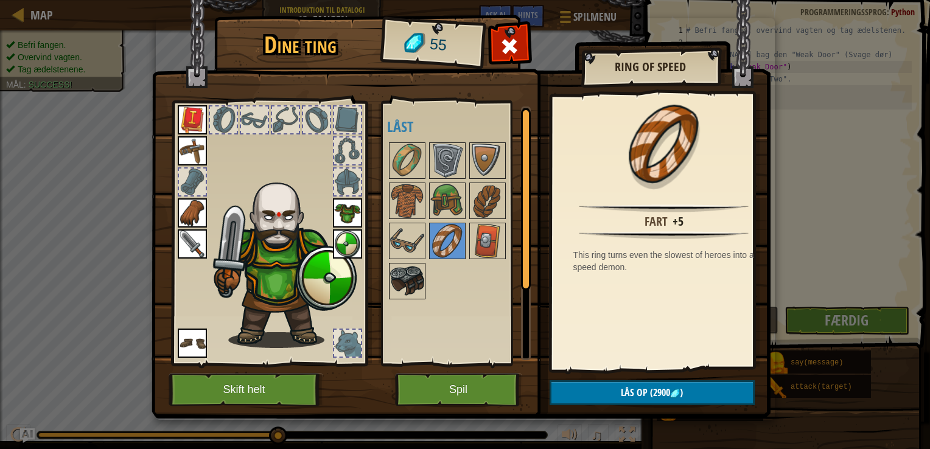
click at [420, 278] on img at bounding box center [407, 281] width 34 height 34
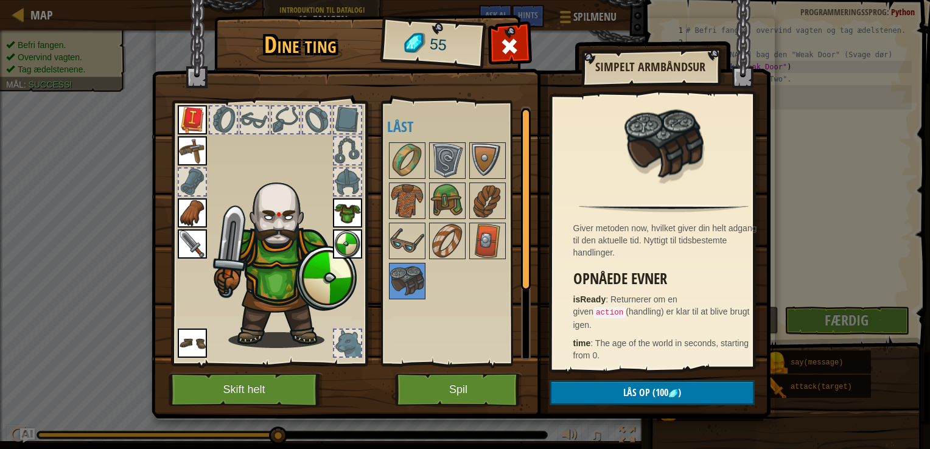
click at [434, 259] on div at bounding box center [463, 221] width 153 height 161
click at [438, 250] on img at bounding box center [448, 241] width 34 height 34
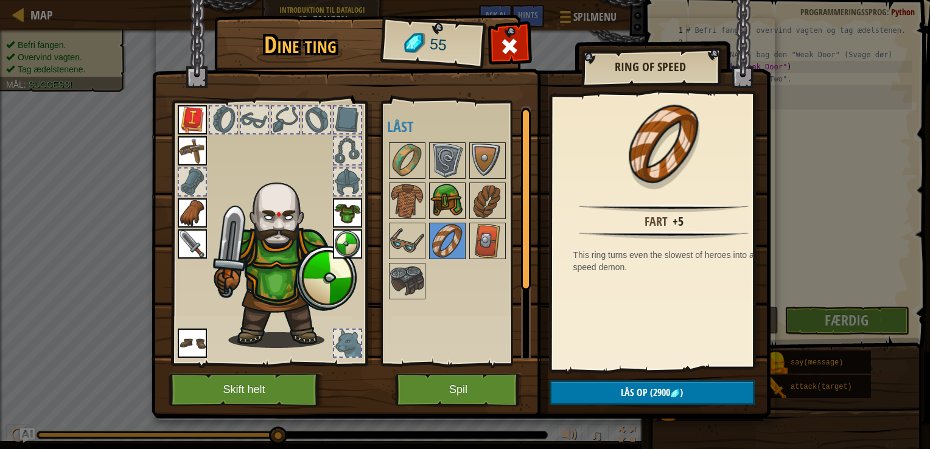
click at [445, 193] on img at bounding box center [448, 201] width 34 height 34
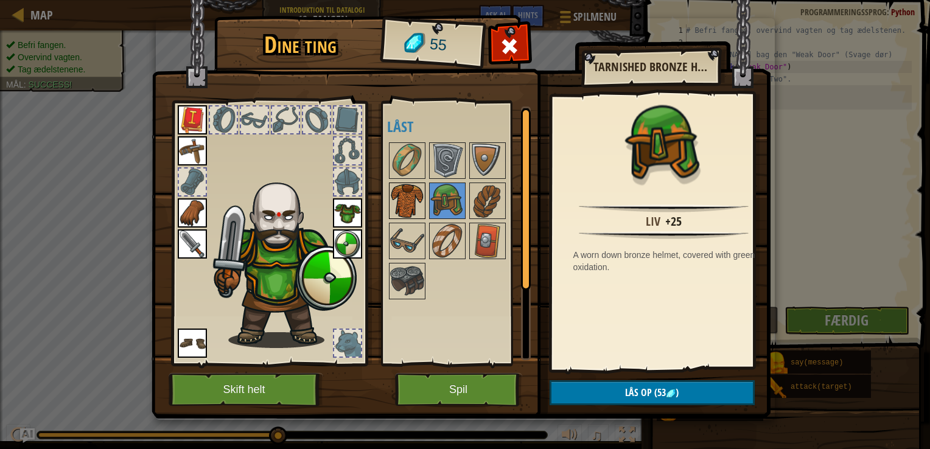
click at [419, 192] on img at bounding box center [407, 201] width 34 height 34
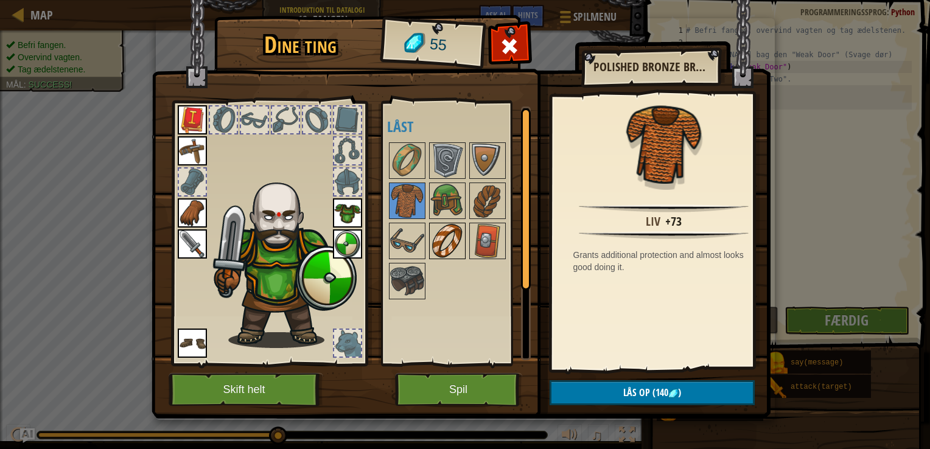
click at [455, 249] on img at bounding box center [448, 241] width 34 height 34
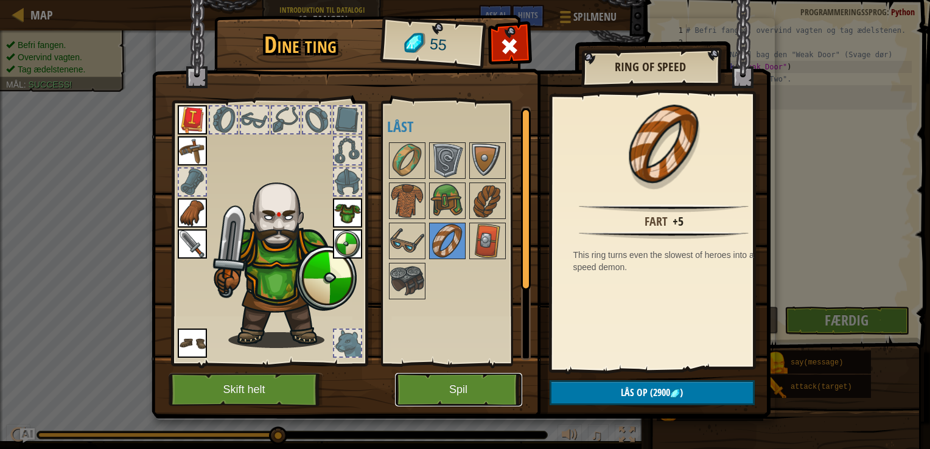
click at [492, 392] on button "Spil" at bounding box center [458, 389] width 127 height 33
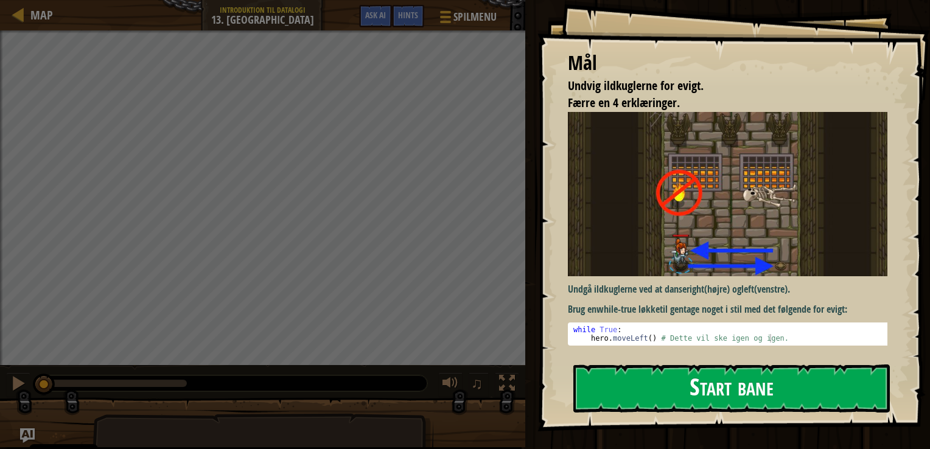
click at [674, 398] on button "Start bane" at bounding box center [732, 389] width 317 height 48
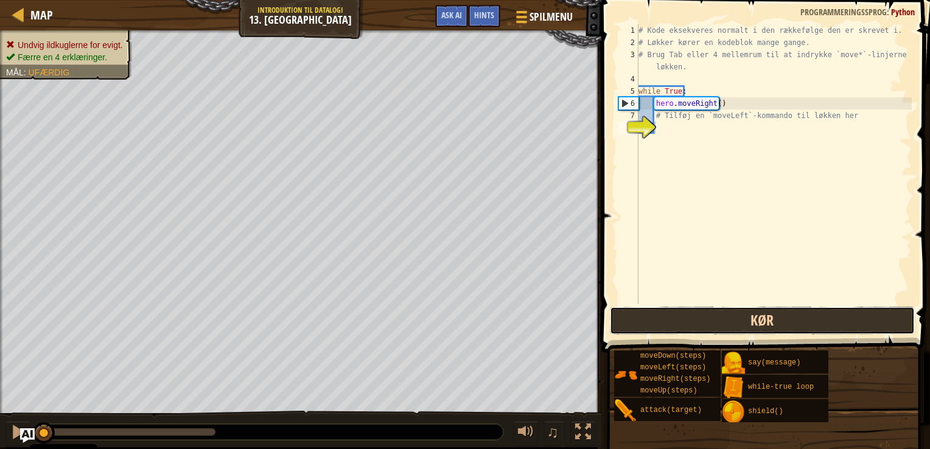
click at [736, 318] on button "Kør" at bounding box center [762, 321] width 305 height 28
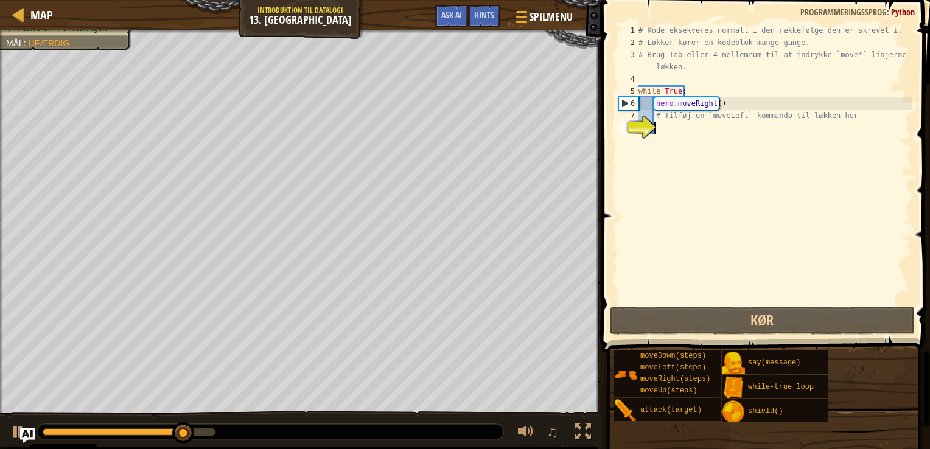
click at [667, 132] on div "# Kode eksekveres normalt i den rækkefølge den er skrevet i. # Løkker kører en …" at bounding box center [774, 176] width 276 height 304
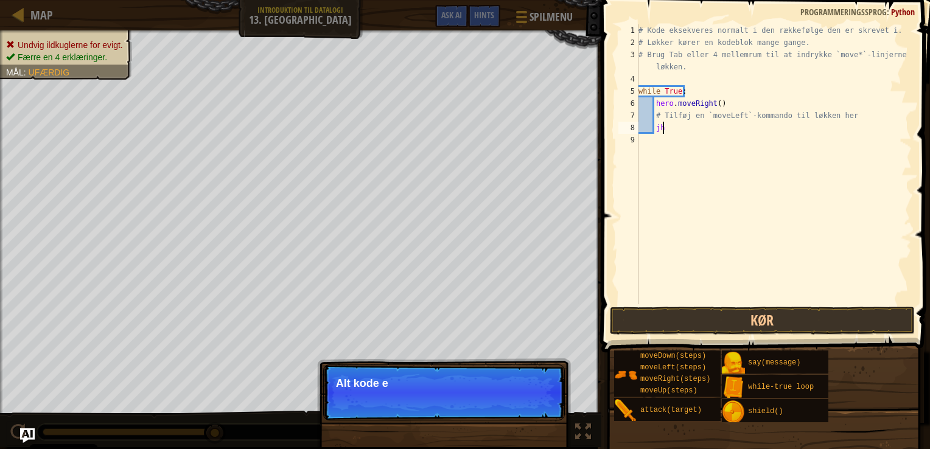
type textarea "j"
type textarea "h"
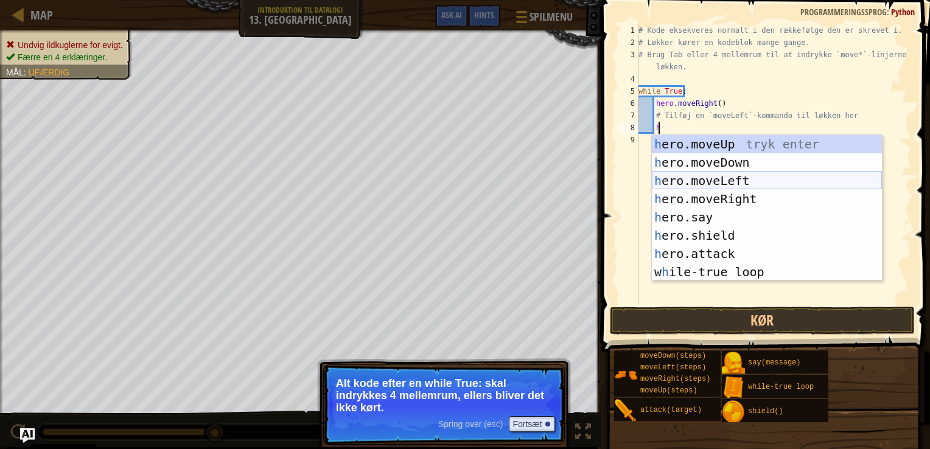
click at [736, 185] on div "h ero.moveUp tryk enter h ero.moveDown tryk enter h ero.moveLeft tryk enter h e…" at bounding box center [767, 226] width 230 height 183
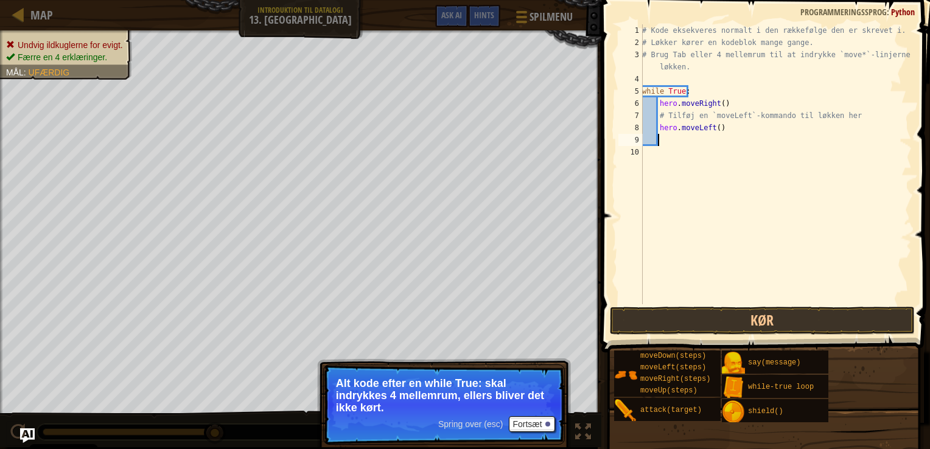
scroll to position [5, 0]
click at [675, 320] on button "Kør" at bounding box center [762, 321] width 305 height 28
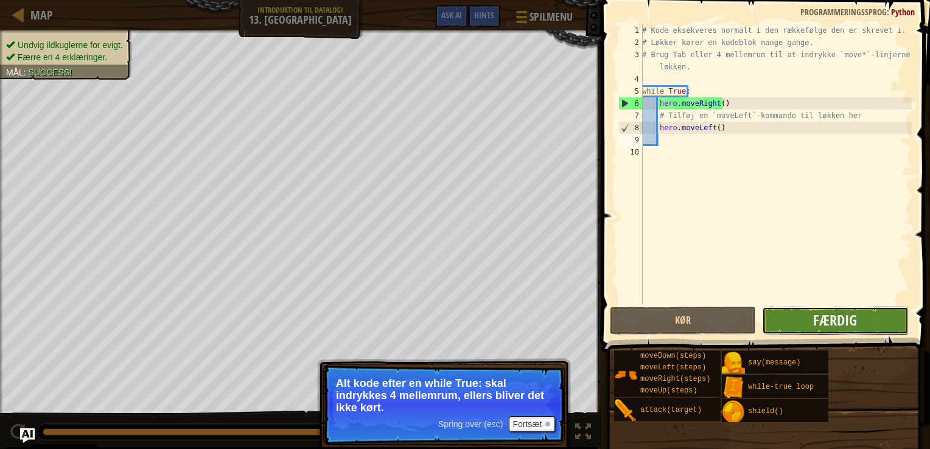
click at [813, 331] on button "Færdig" at bounding box center [835, 321] width 146 height 28
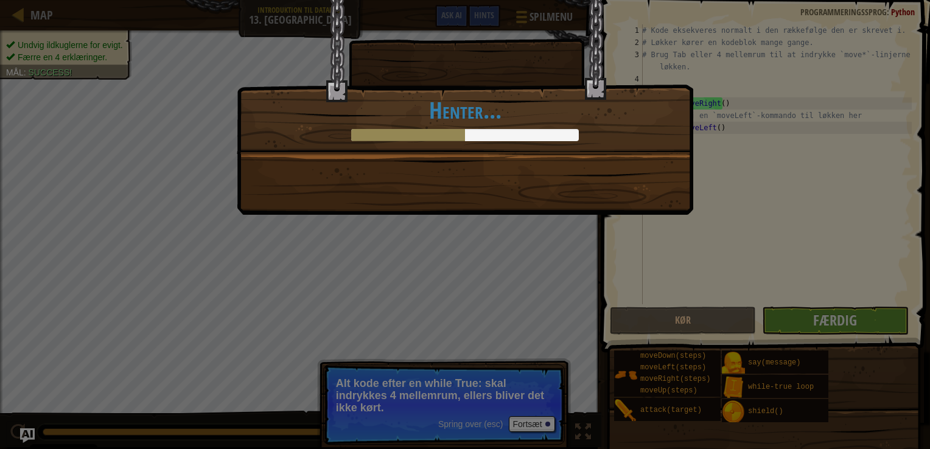
click at [457, 368] on div "Hop til venstre. Skridt til højre. Igen. +0 +0 Nyt udstyr Gjort med færre end 4…" at bounding box center [465, 224] width 930 height 449
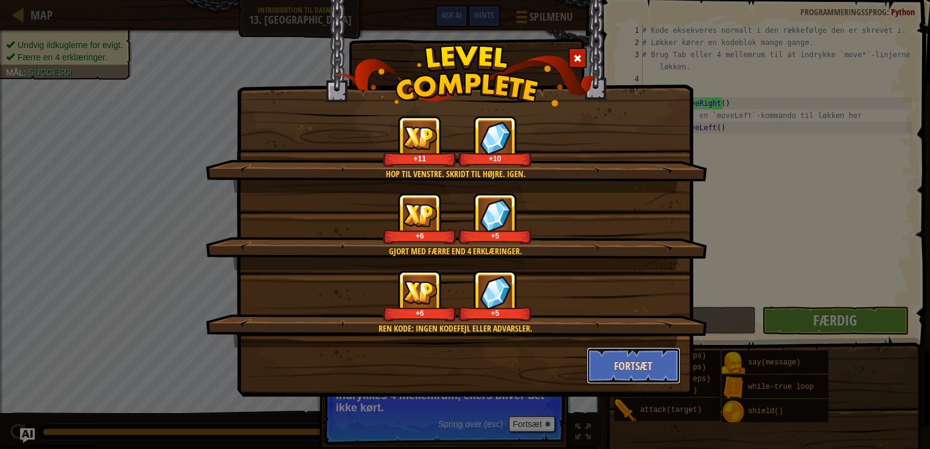
click at [600, 371] on button "Fortsæt" at bounding box center [634, 366] width 94 height 37
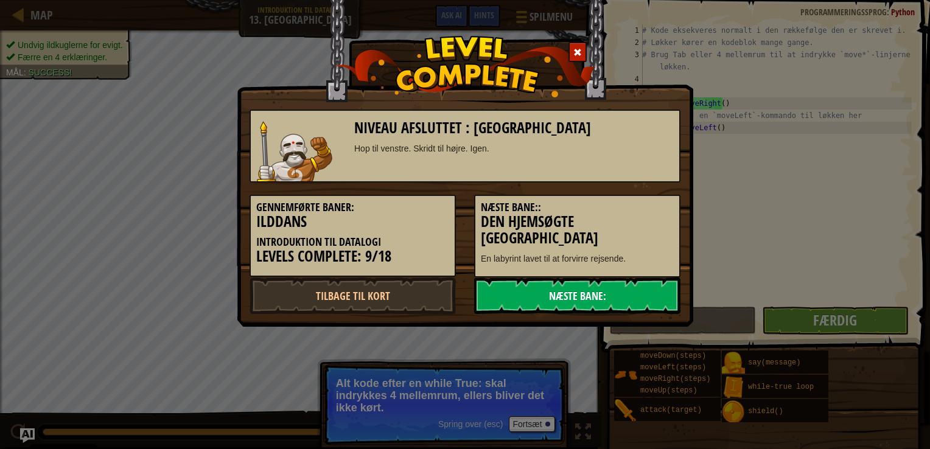
click at [578, 309] on link "Næste Bane:" at bounding box center [577, 296] width 206 height 37
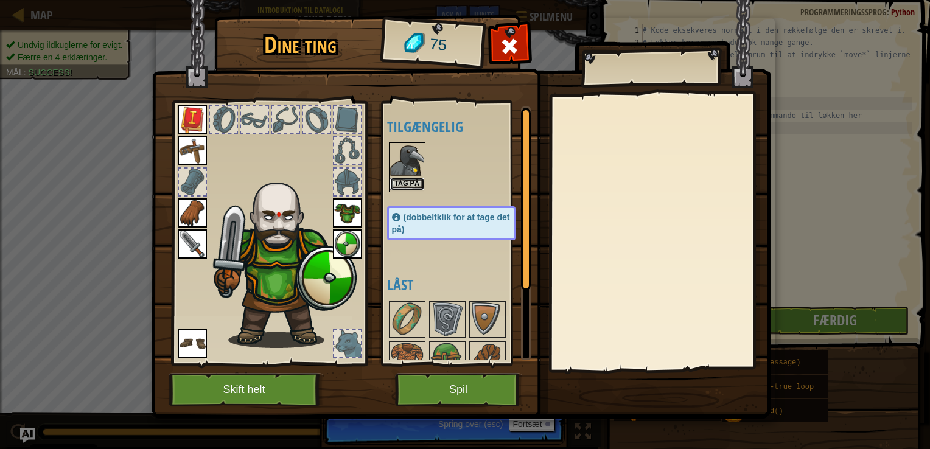
click at [397, 186] on button "Tag på" at bounding box center [407, 184] width 34 height 13
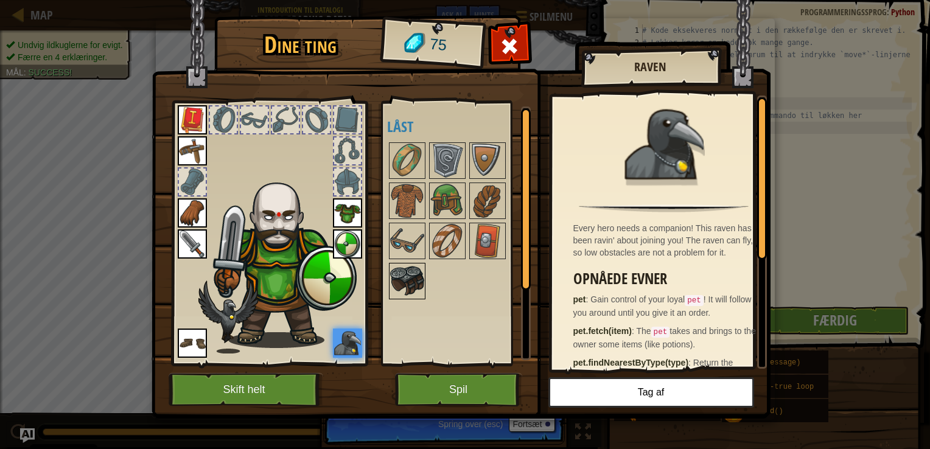
click at [398, 271] on img at bounding box center [407, 281] width 34 height 34
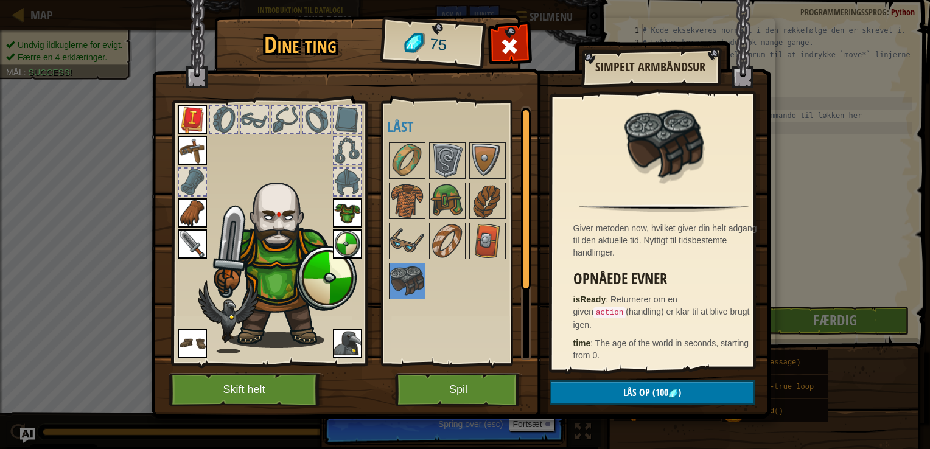
click at [345, 340] on img at bounding box center [347, 343] width 29 height 29
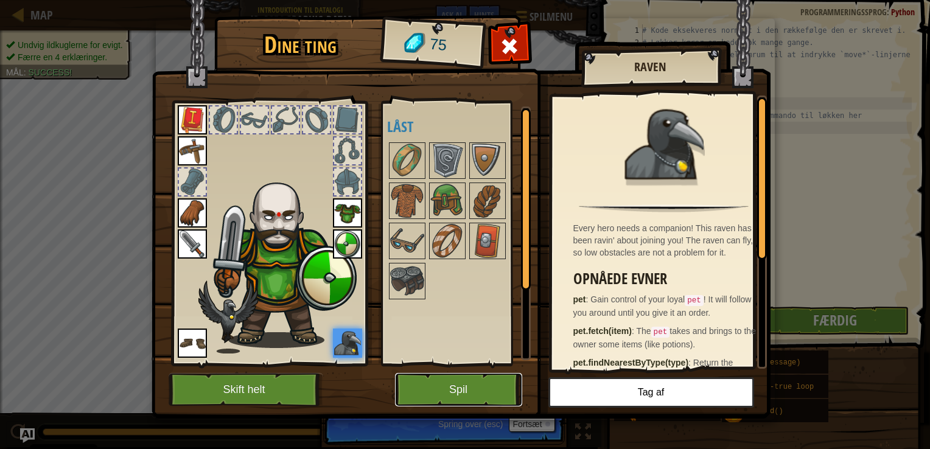
click at [433, 391] on button "Spil" at bounding box center [458, 389] width 127 height 33
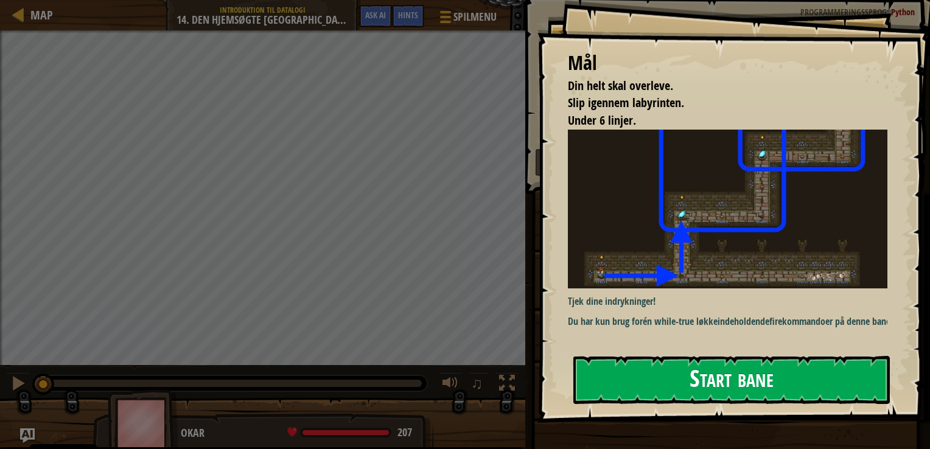
click at [634, 378] on button "Start bane" at bounding box center [732, 380] width 317 height 48
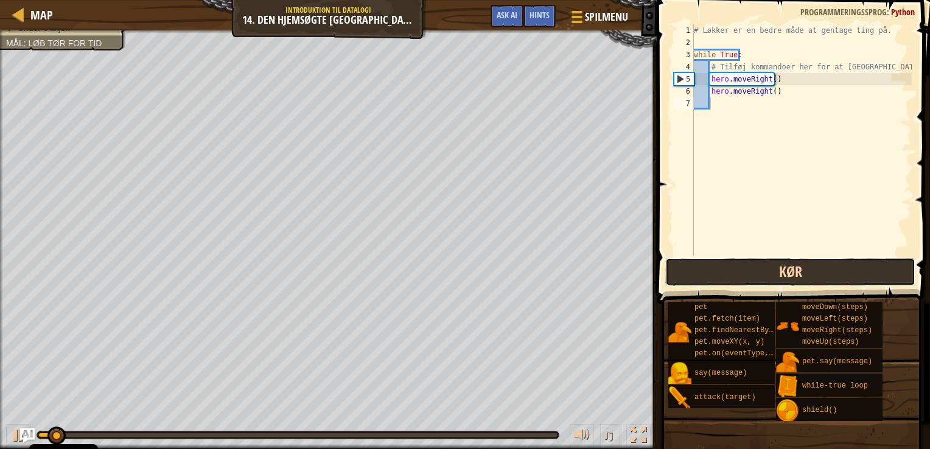
click at [757, 278] on button "Kør" at bounding box center [791, 272] width 251 height 28
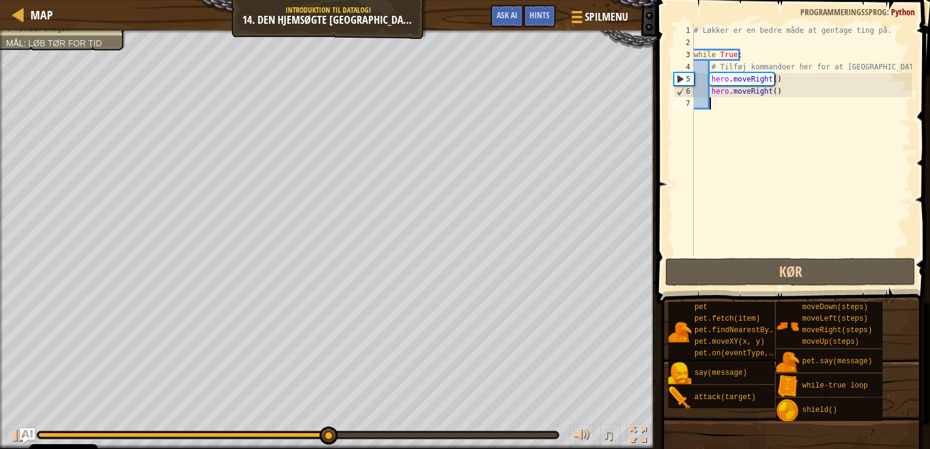
type textarea "h"
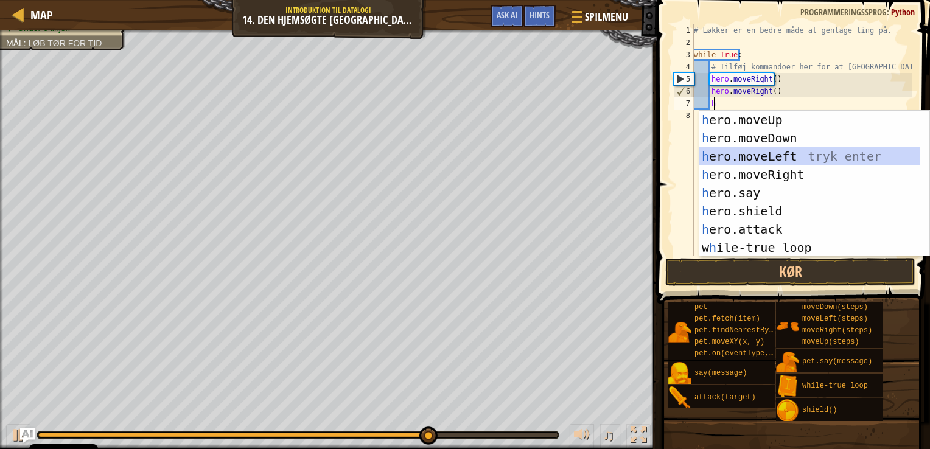
click at [767, 155] on div "h ero.moveUp tryk enter h ero.moveDown tryk enter h ero.moveLeft tryk enter h e…" at bounding box center [810, 202] width 221 height 183
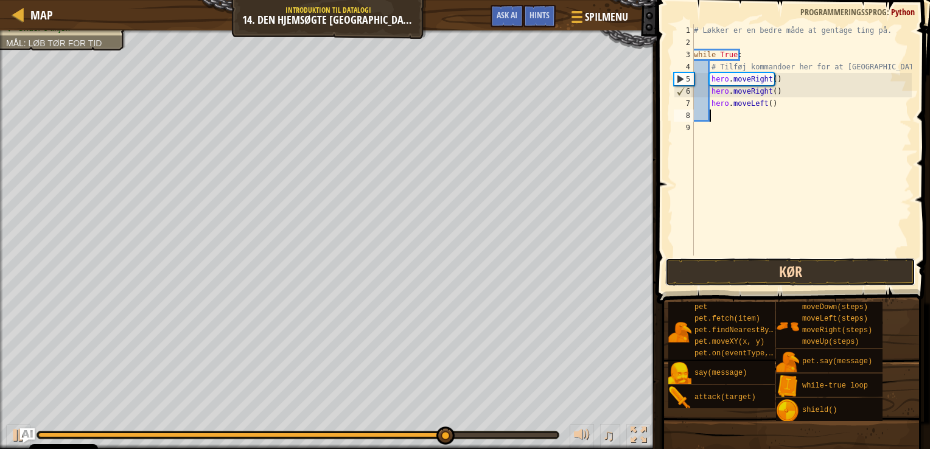
click at [779, 270] on button "Kør" at bounding box center [791, 272] width 251 height 28
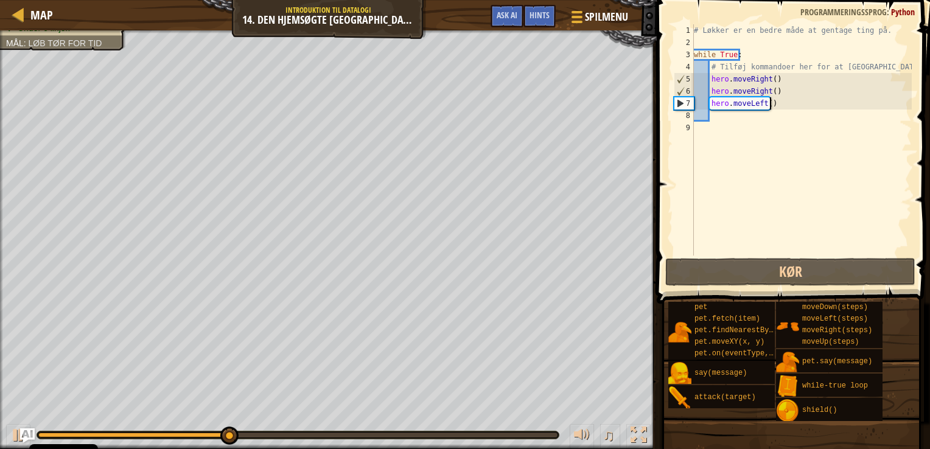
click at [775, 106] on div "# [PERSON_NAME] en bedre måde at gentage ting på. while True : # [PERSON_NAME] …" at bounding box center [802, 152] width 220 height 256
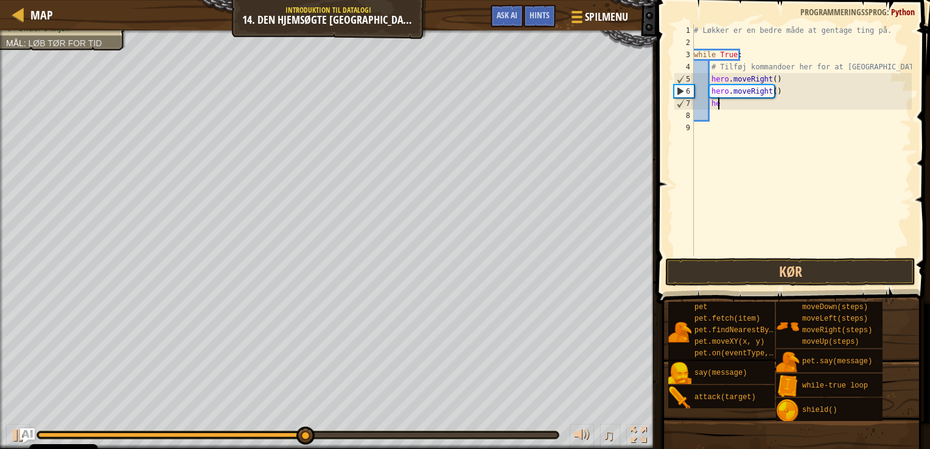
type textarea "h"
click at [787, 96] on div "# [PERSON_NAME] en bedre måde at gentage ting på. while True : # [PERSON_NAME] …" at bounding box center [802, 152] width 220 height 256
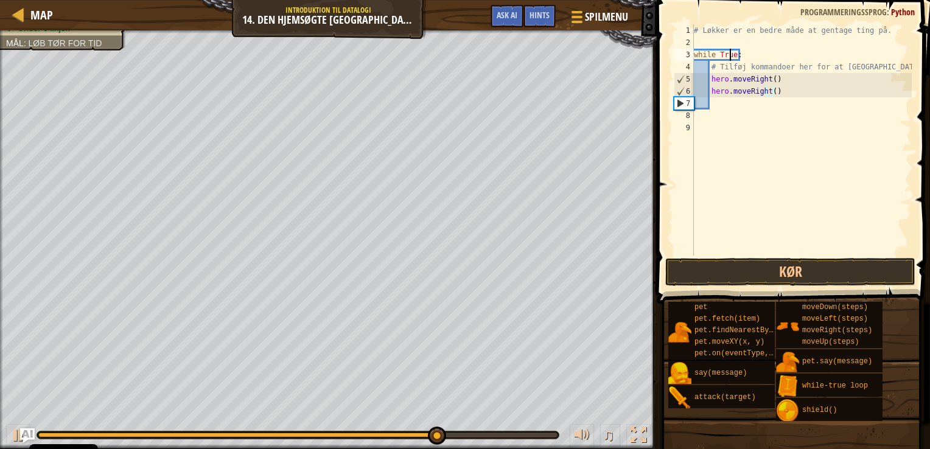
click at [731, 50] on div "# [PERSON_NAME] en bedre måde at gentage ting på. while True : # [PERSON_NAME] …" at bounding box center [802, 152] width 220 height 256
click at [734, 55] on div "# [PERSON_NAME] en bedre måde at gentage ting på. while True : # [PERSON_NAME] …" at bounding box center [802, 152] width 220 height 256
type textarea "while :"
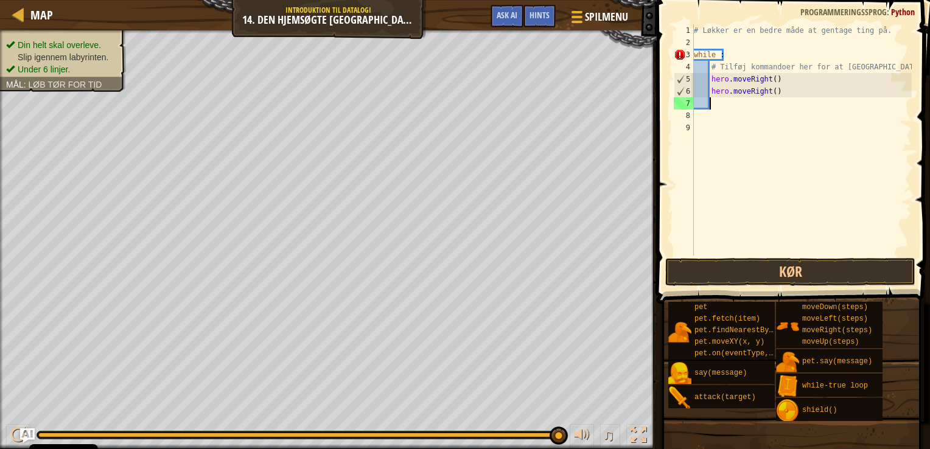
click at [755, 107] on div "# [PERSON_NAME] en bedre måde at gentage ting på. while : # [PERSON_NAME] komma…" at bounding box center [802, 152] width 220 height 256
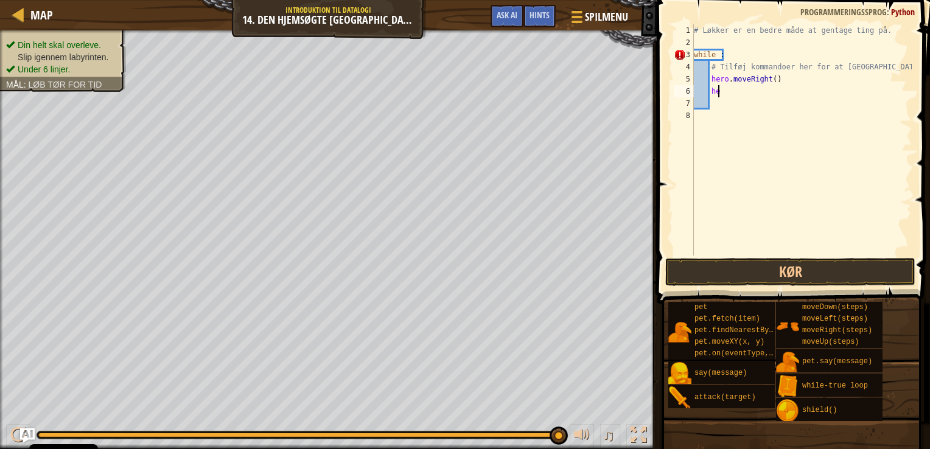
type textarea "h"
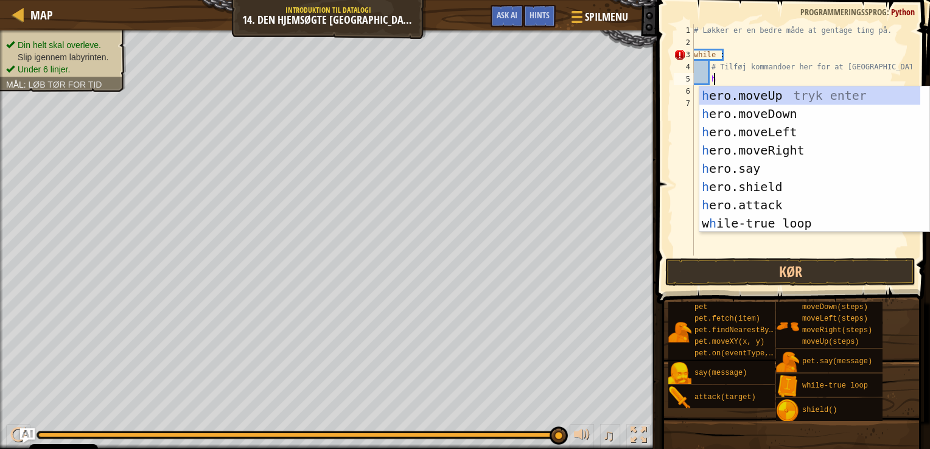
scroll to position [5, 1]
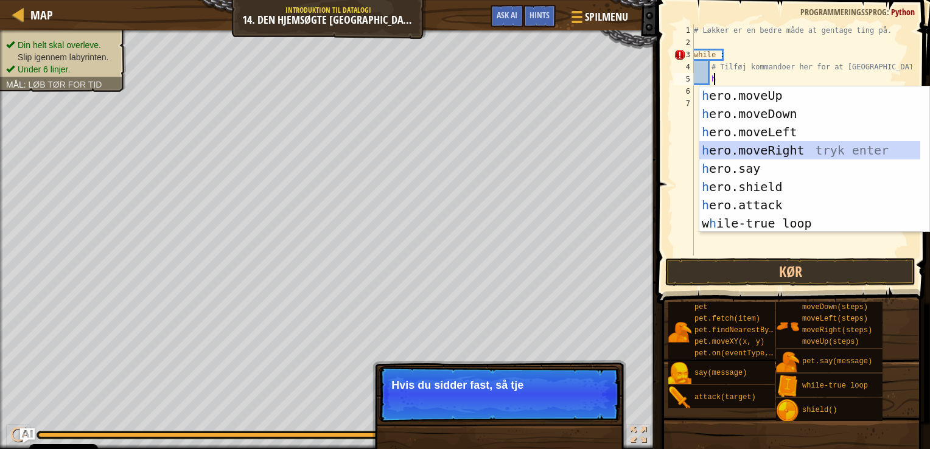
click at [777, 148] on div "h ero.moveUp tryk enter h ero.moveDown tryk enter h ero.moveLeft tryk enter h e…" at bounding box center [810, 177] width 221 height 183
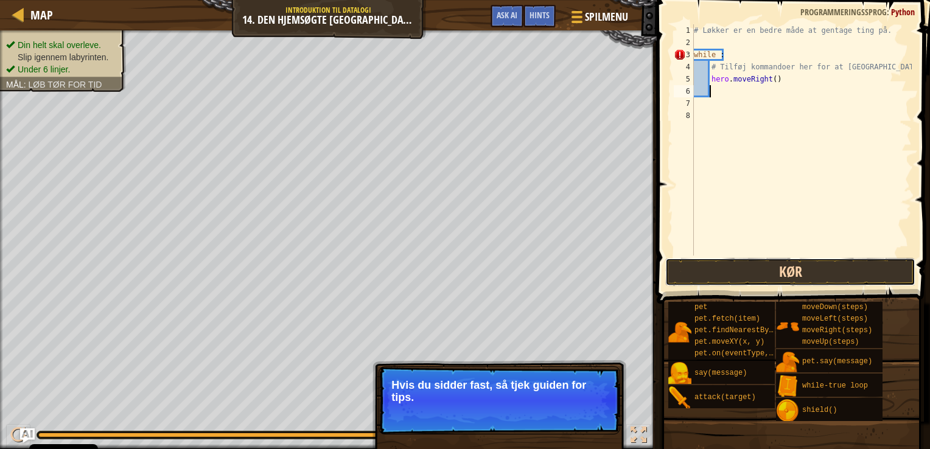
click at [753, 278] on button "Kør" at bounding box center [791, 272] width 251 height 28
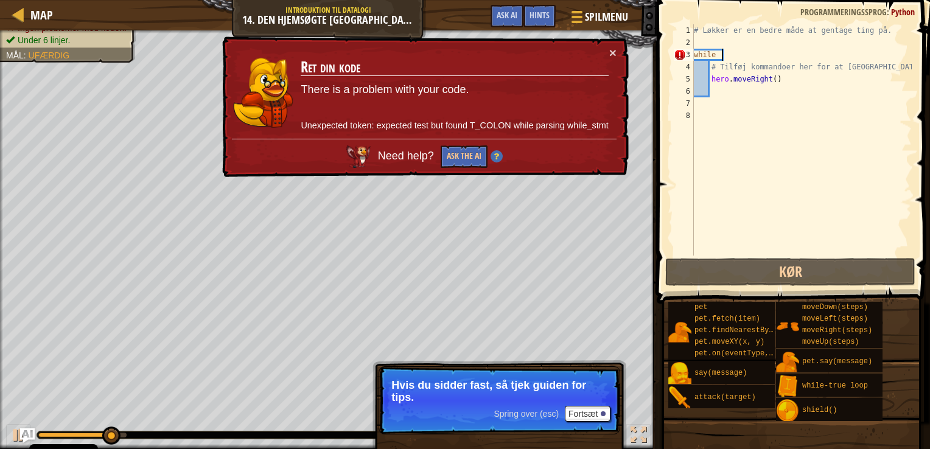
click at [729, 57] on div "# [PERSON_NAME] en bedre måde at gentage ting på. while : # [PERSON_NAME] komma…" at bounding box center [802, 152] width 220 height 256
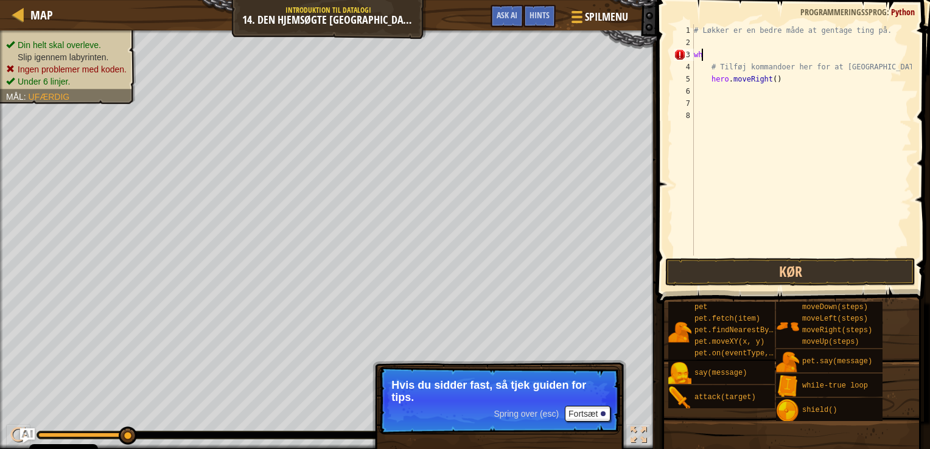
type textarea "w"
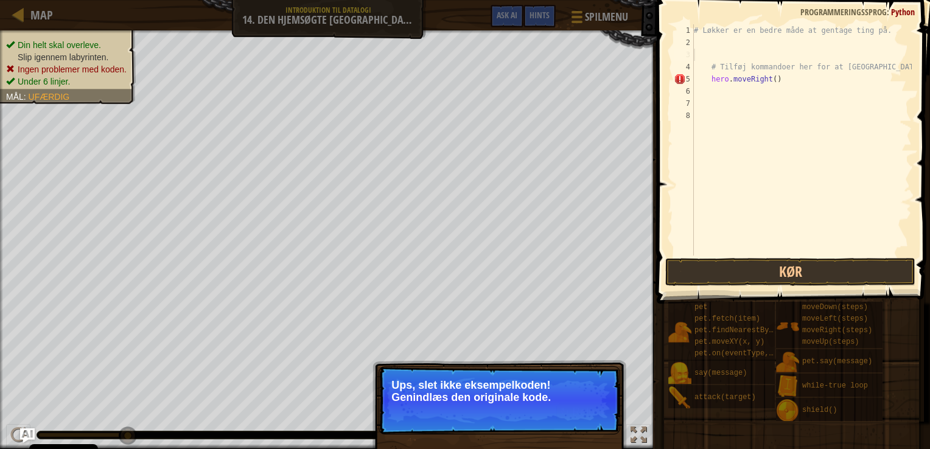
click at [479, 401] on p "Ups, slet ikke eksempelkoden! Genindlæs den originale kode." at bounding box center [500, 391] width 216 height 24
click at [566, 406] on button "↻ Reload" at bounding box center [584, 413] width 54 height 18
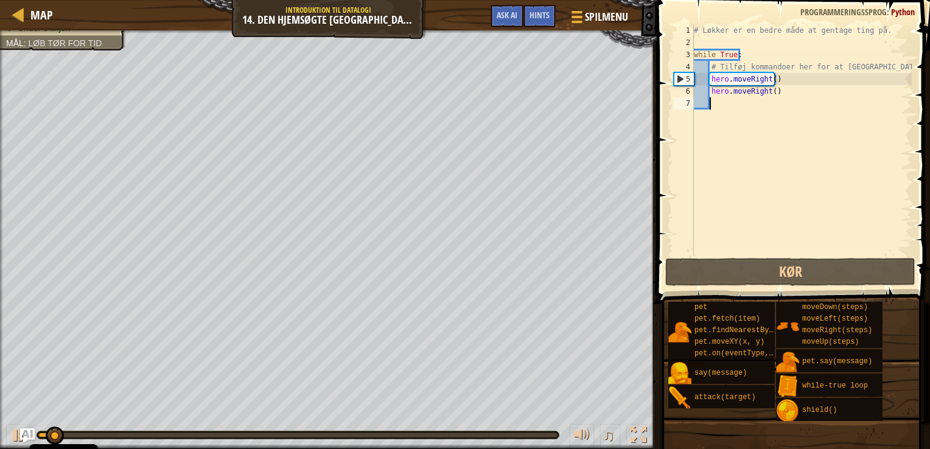
click at [736, 104] on div "# [PERSON_NAME] en bedre måde at gentage ting på. while True : # [PERSON_NAME] …" at bounding box center [802, 152] width 220 height 256
click at [776, 96] on div "# [PERSON_NAME] en bedre måde at gentage ting på. while True : # [PERSON_NAME] …" at bounding box center [802, 152] width 220 height 256
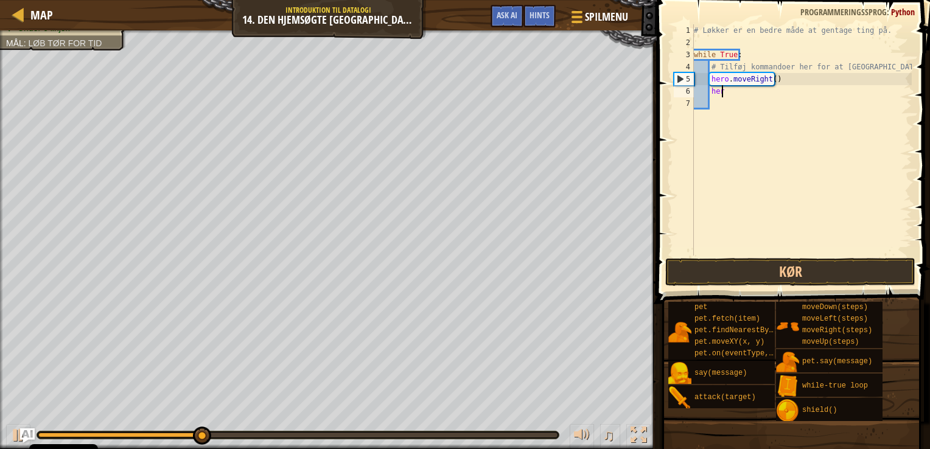
type textarea "h"
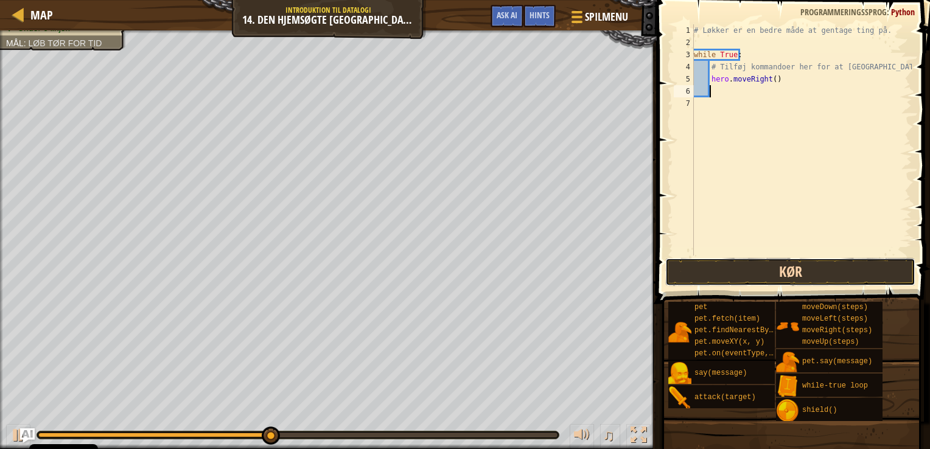
click at [831, 260] on button "Kør" at bounding box center [791, 272] width 251 height 28
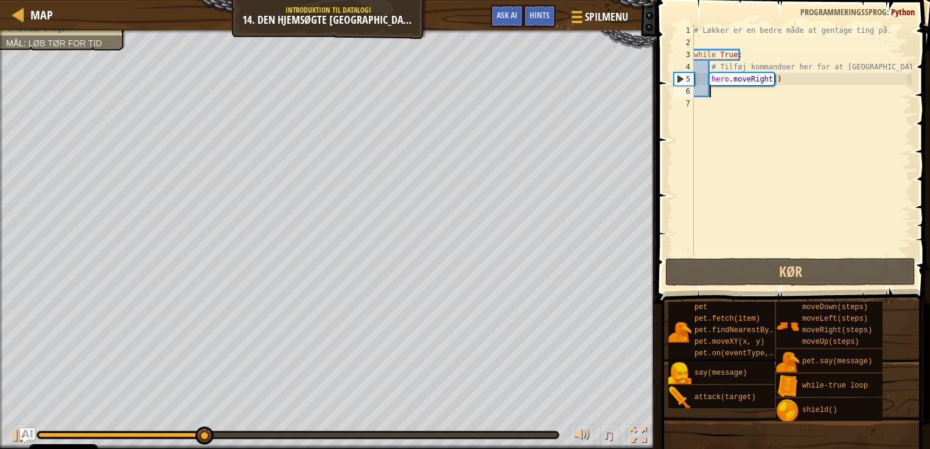
type textarea "h"
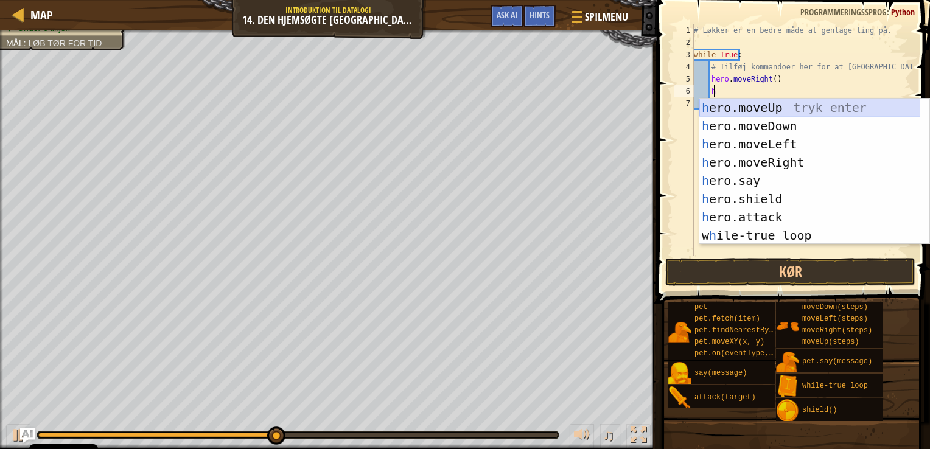
click at [782, 111] on div "h ero.moveUp tryk enter h ero.moveDown tryk enter h ero.moveLeft tryk enter h e…" at bounding box center [810, 190] width 221 height 183
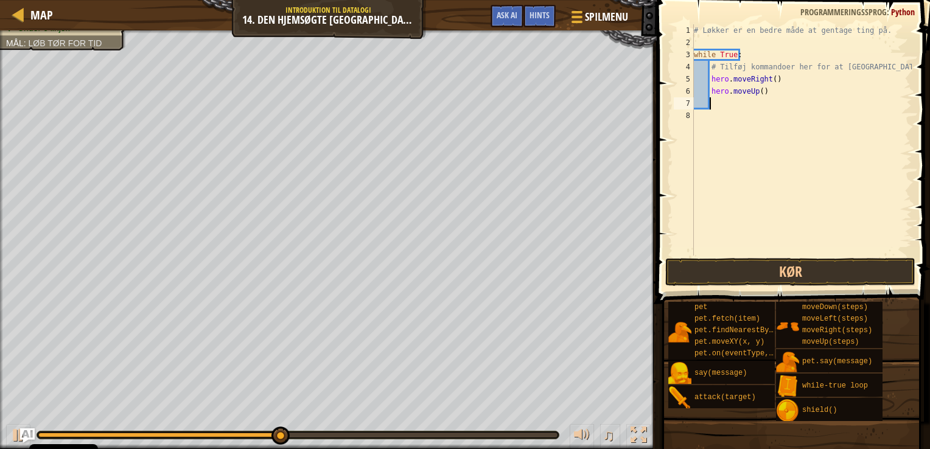
scroll to position [5, 0]
type textarea "h"
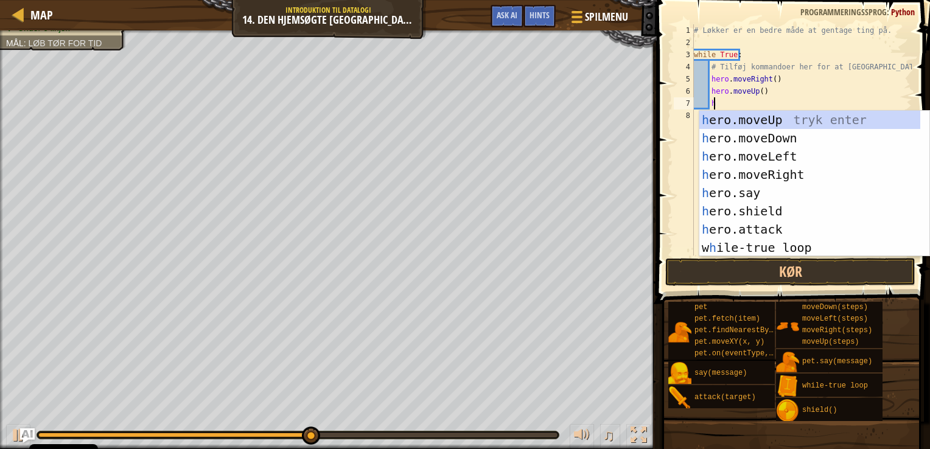
scroll to position [5, 1]
click at [740, 123] on div "h ero.moveUp tryk enter h ero.moveDown tryk enter h ero.moveLeft tryk enter h e…" at bounding box center [810, 202] width 221 height 183
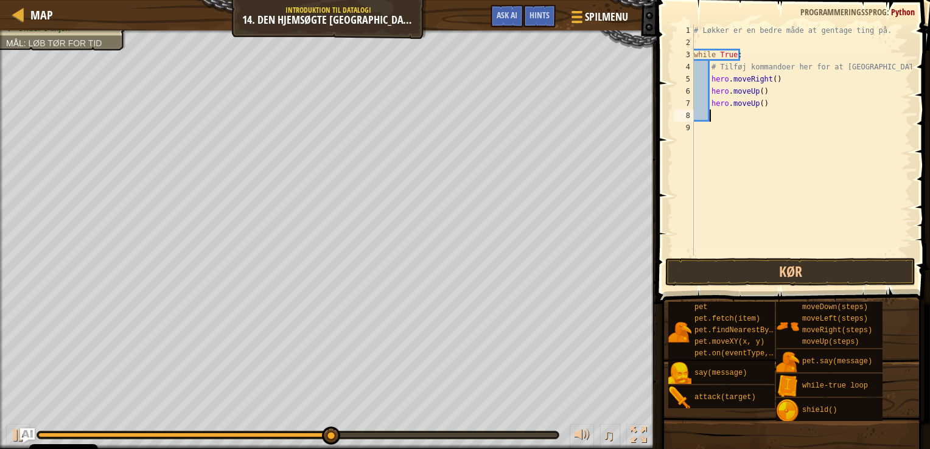
scroll to position [5, 0]
click at [771, 269] on button "Kør" at bounding box center [791, 272] width 251 height 28
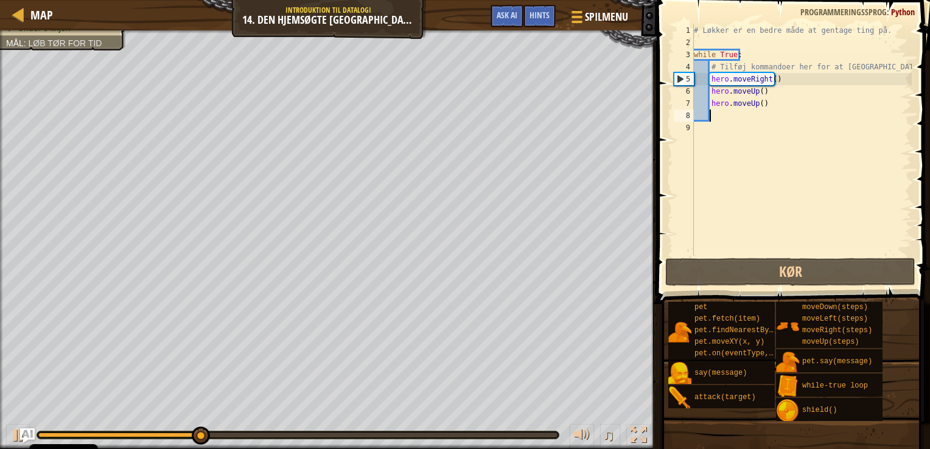
click at [769, 80] on div "# [PERSON_NAME] en bedre måde at gentage ting på. while True : # [PERSON_NAME] …" at bounding box center [802, 152] width 220 height 256
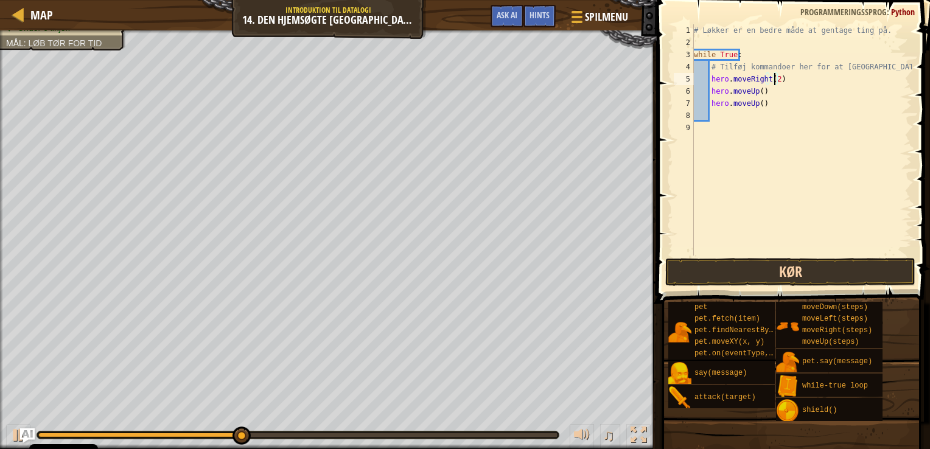
type textarea "hero.moveRight(2)"
click at [760, 272] on button "Kør" at bounding box center [791, 272] width 251 height 28
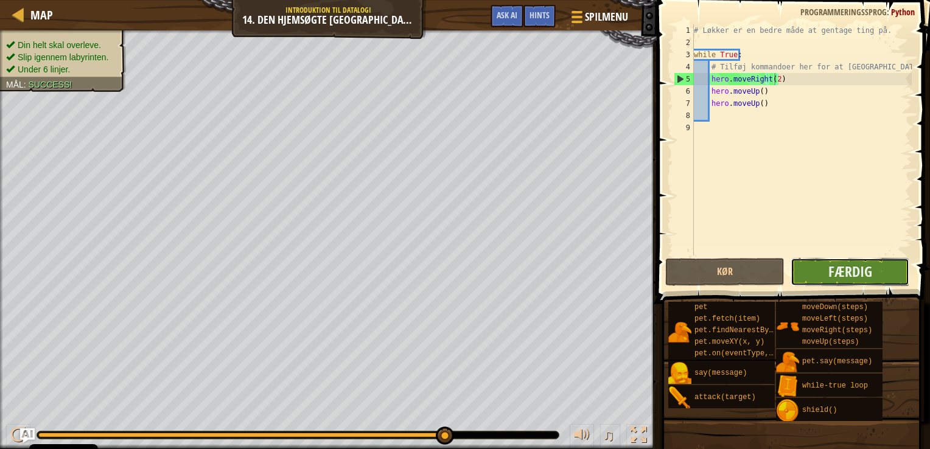
click at [804, 278] on button "Færdig" at bounding box center [850, 272] width 119 height 28
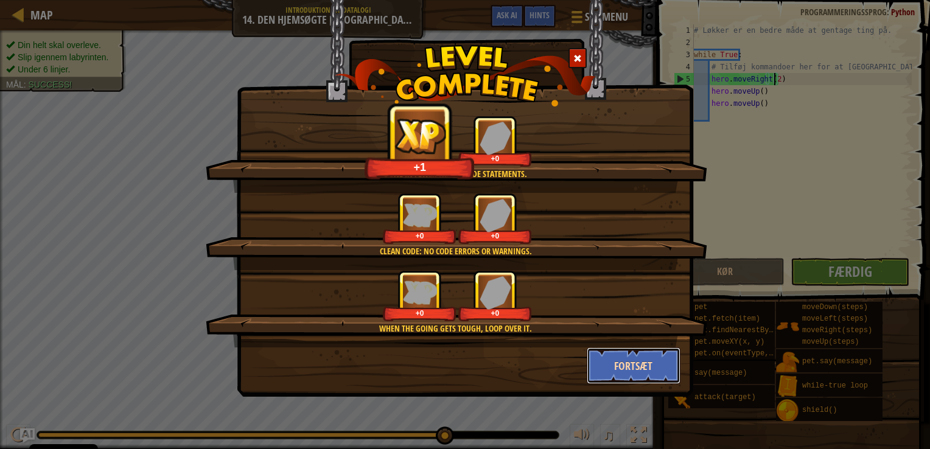
click at [624, 369] on button "Fortsæt" at bounding box center [634, 366] width 94 height 37
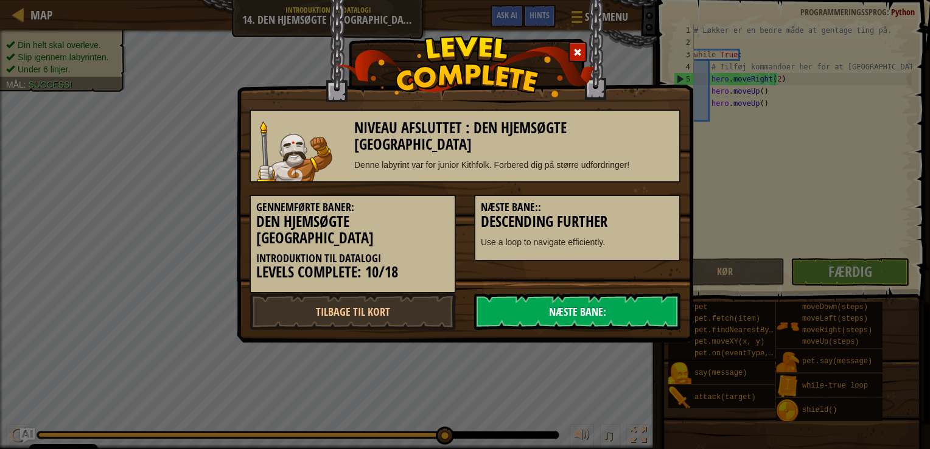
click at [555, 298] on link "Næste Bane:" at bounding box center [577, 311] width 206 height 37
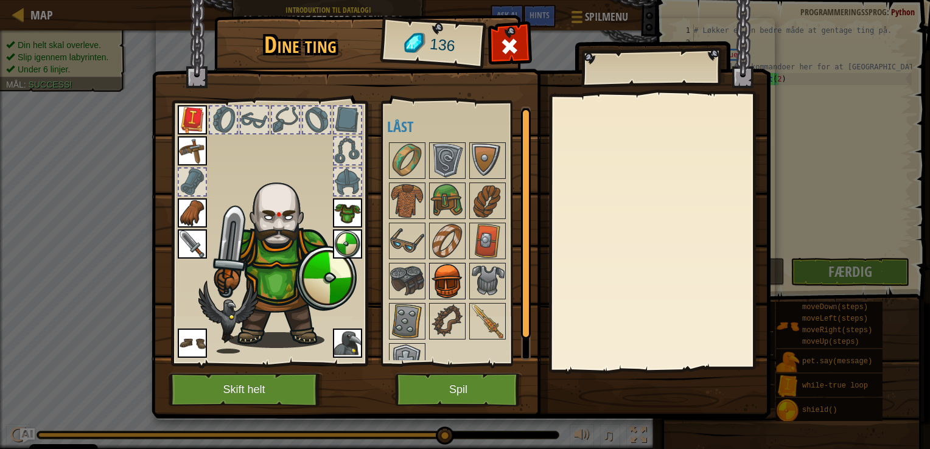
click at [454, 279] on img at bounding box center [448, 281] width 34 height 34
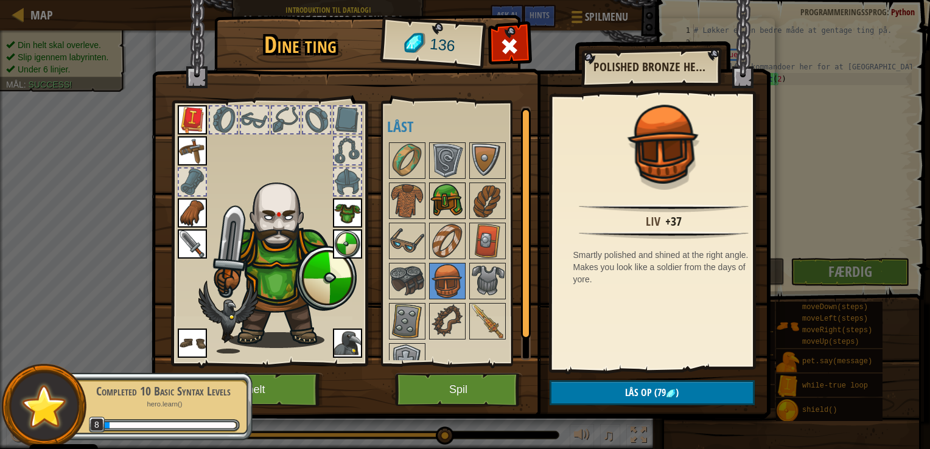
click at [434, 207] on img at bounding box center [448, 201] width 34 height 34
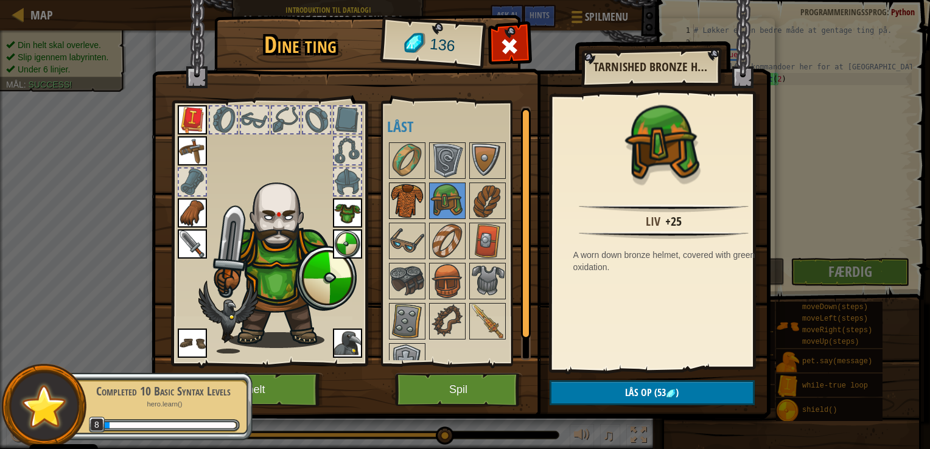
click at [406, 204] on img at bounding box center [407, 201] width 34 height 34
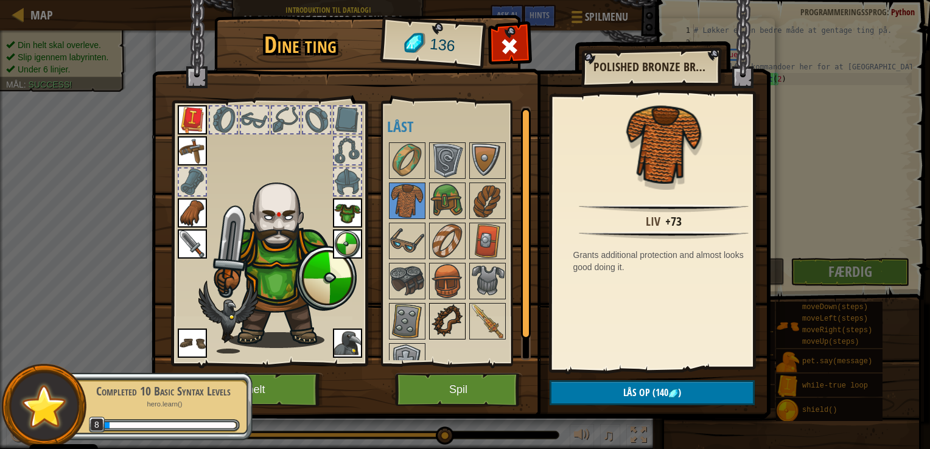
click at [458, 306] on img at bounding box center [448, 321] width 34 height 34
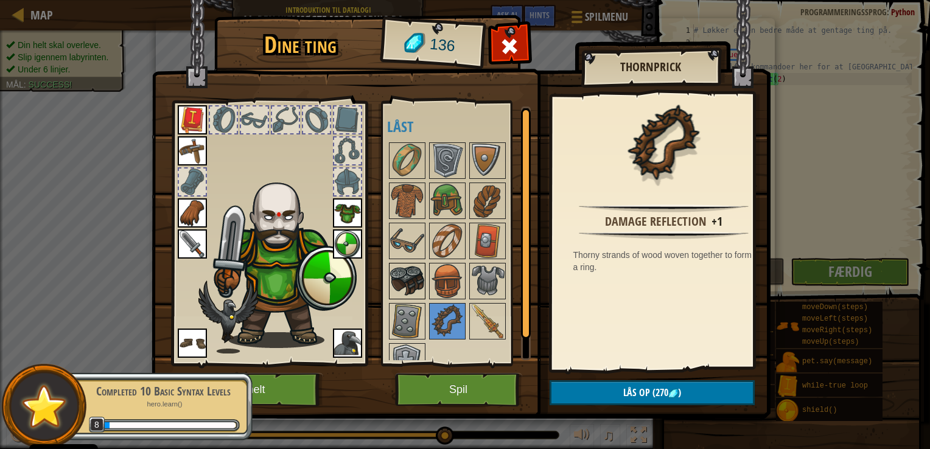
click at [411, 269] on img at bounding box center [407, 281] width 34 height 34
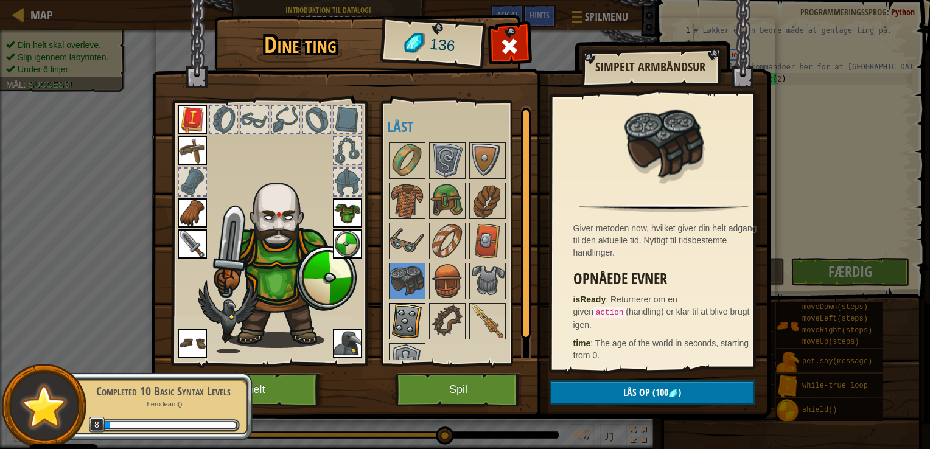
click at [413, 318] on img at bounding box center [407, 321] width 34 height 34
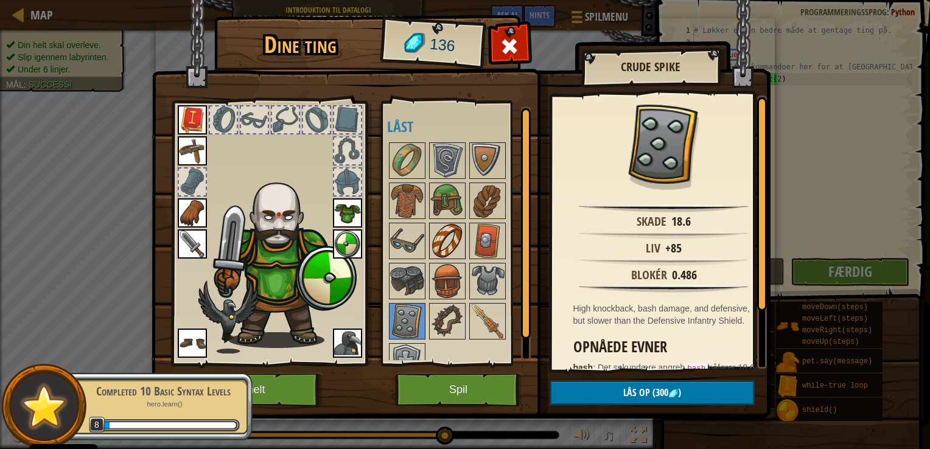
click at [446, 256] on img at bounding box center [448, 241] width 34 height 34
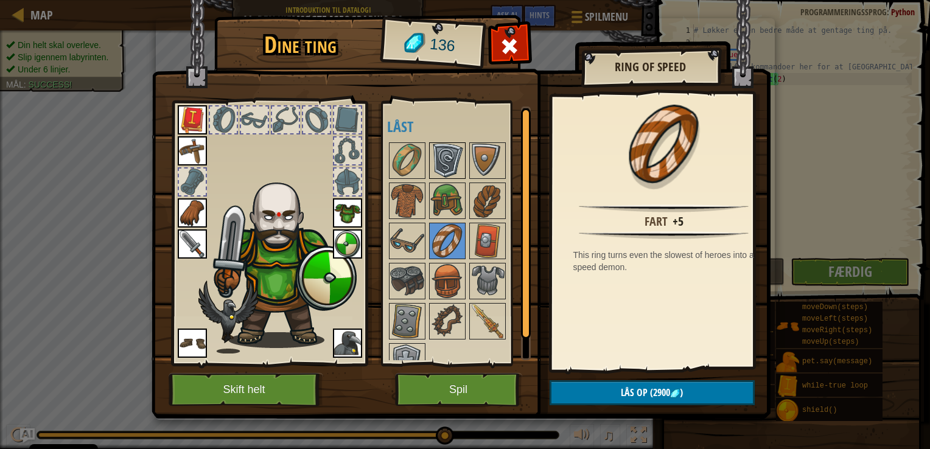
click at [438, 167] on img at bounding box center [448, 161] width 34 height 34
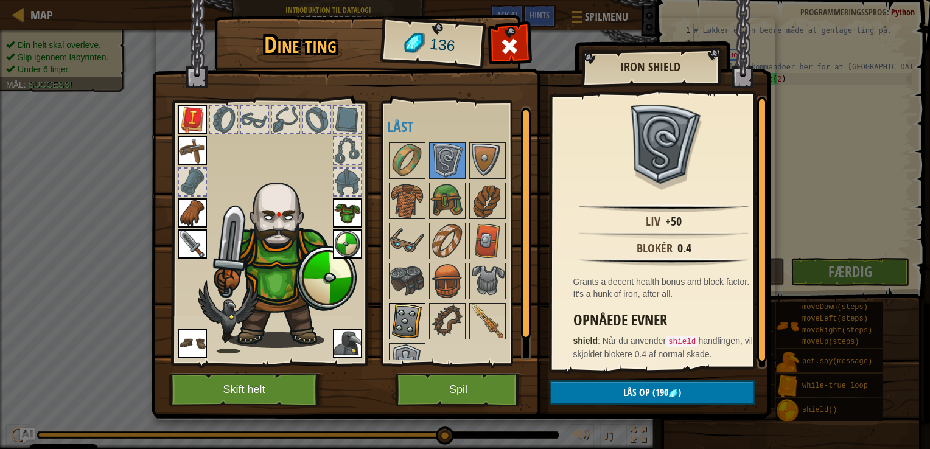
click at [404, 304] on img at bounding box center [407, 321] width 34 height 34
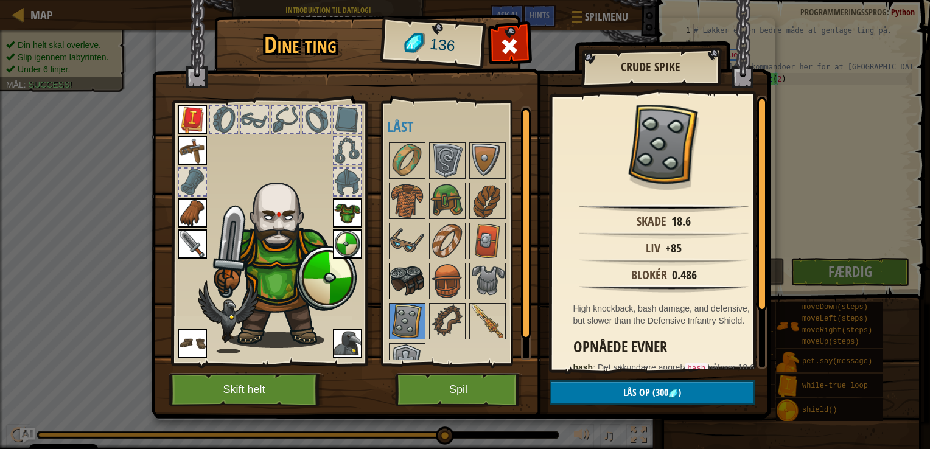
click at [423, 276] on img at bounding box center [407, 281] width 34 height 34
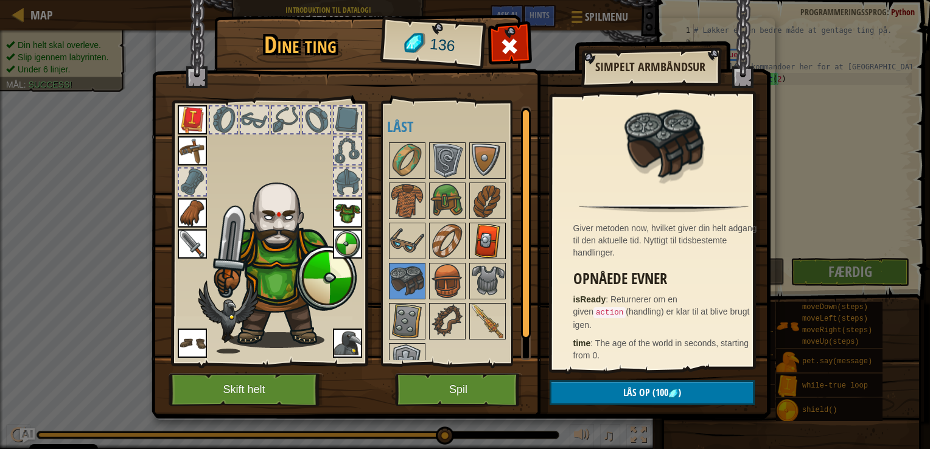
click at [486, 255] on img at bounding box center [488, 241] width 34 height 34
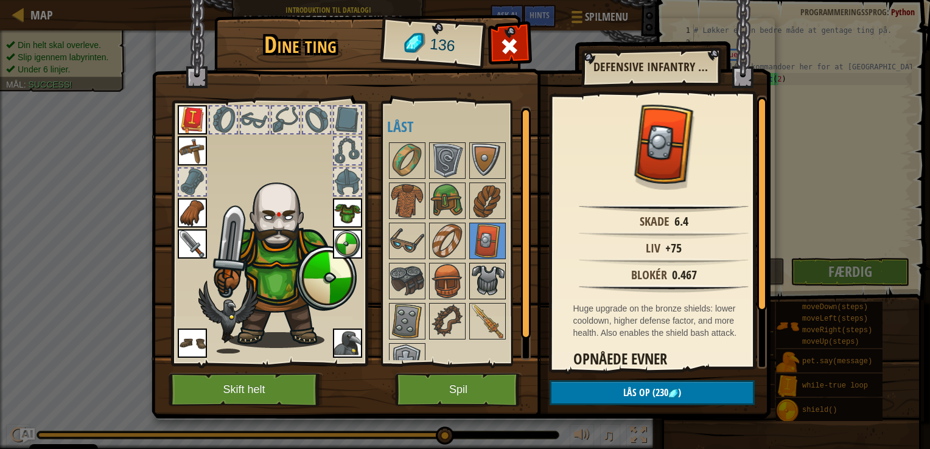
click at [491, 278] on img at bounding box center [488, 281] width 34 height 34
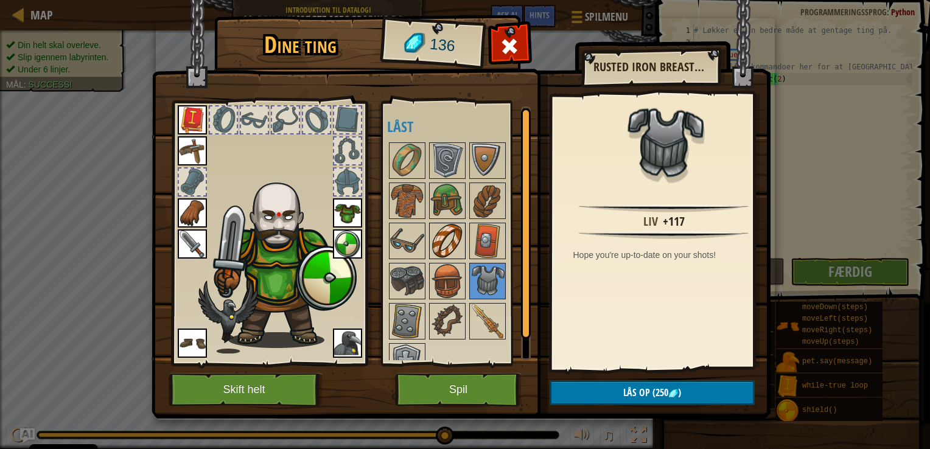
click at [455, 247] on img at bounding box center [448, 241] width 34 height 34
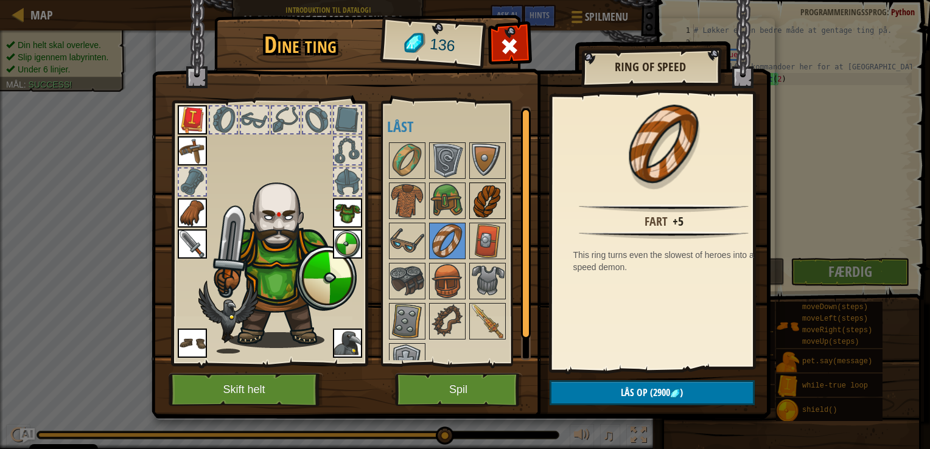
click at [477, 204] on img at bounding box center [488, 201] width 34 height 34
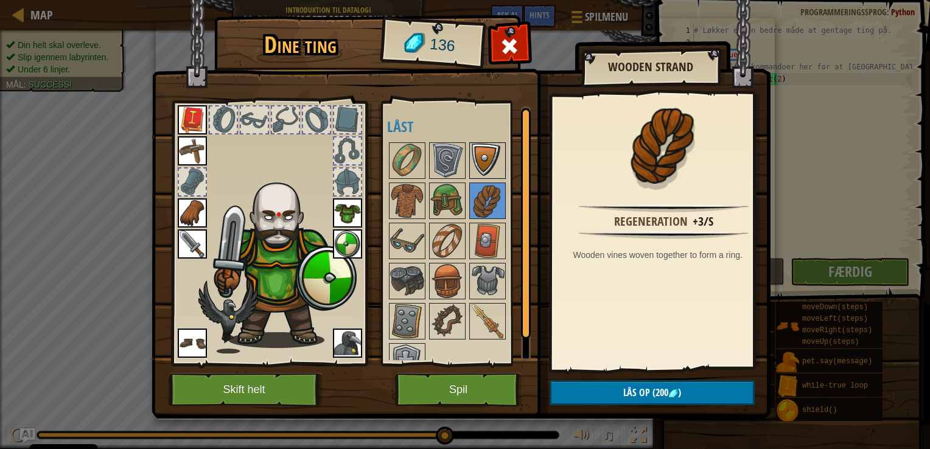
click at [487, 167] on img at bounding box center [488, 161] width 34 height 34
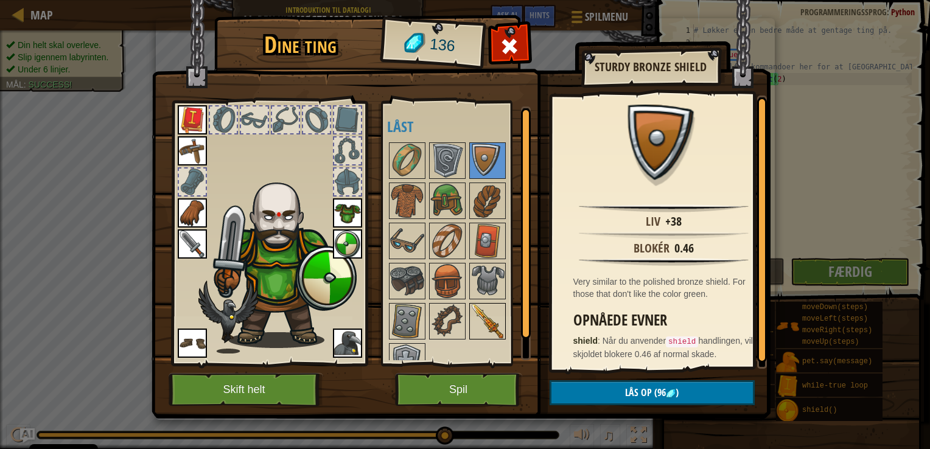
click at [485, 332] on img at bounding box center [488, 321] width 34 height 34
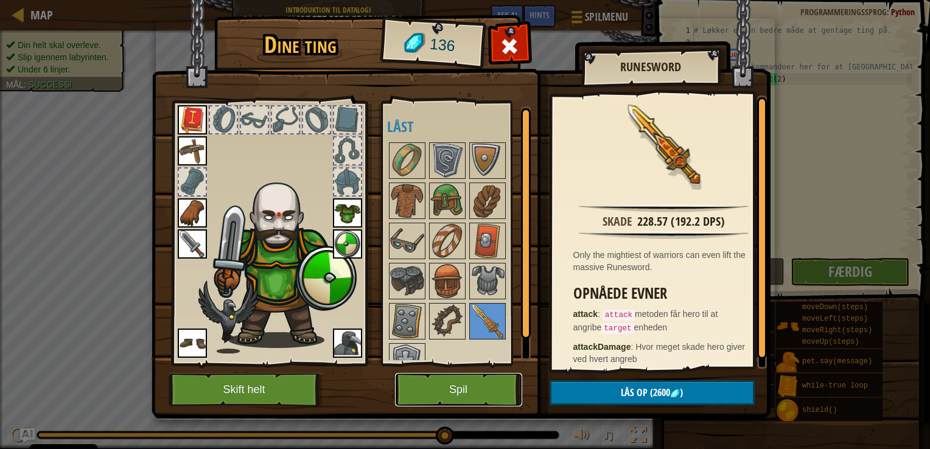
click at [458, 400] on button "Spil" at bounding box center [458, 389] width 127 height 33
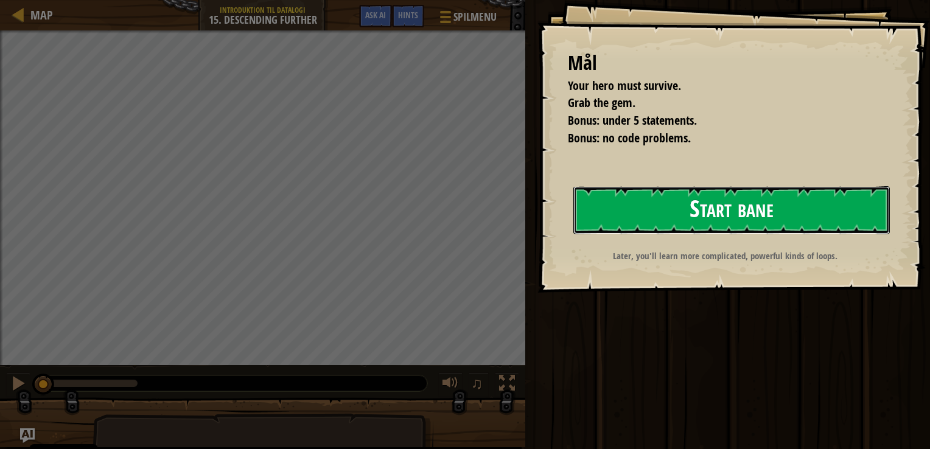
click at [652, 208] on button "Start bane" at bounding box center [732, 210] width 317 height 48
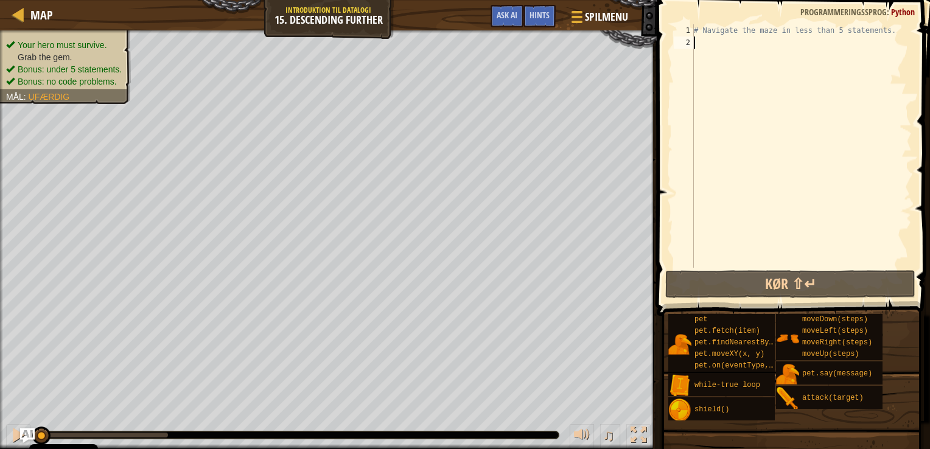
type textarea "h"
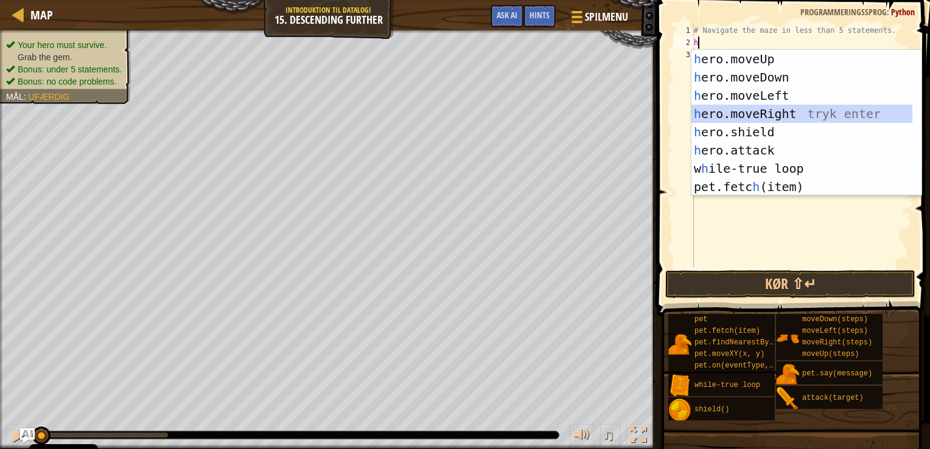
click at [770, 111] on div "h ero.moveUp tryk enter h ero.moveDown tryk enter h ero.moveLeft tryk enter h e…" at bounding box center [802, 141] width 221 height 183
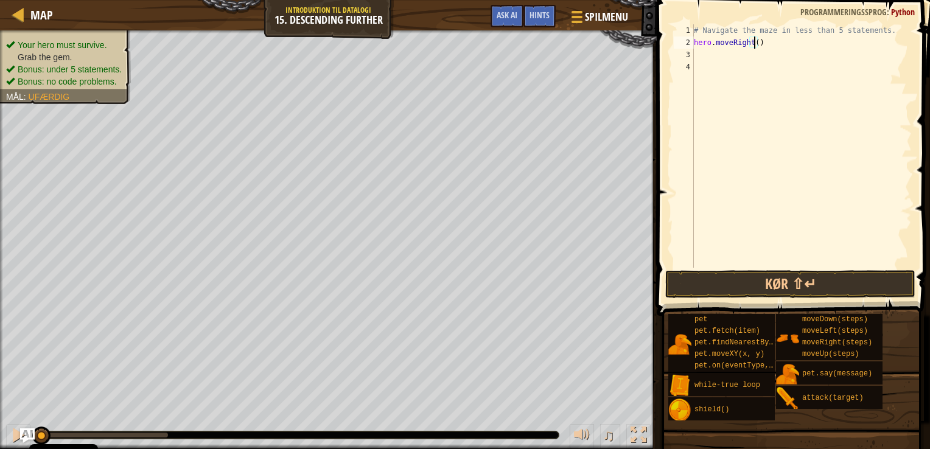
click at [753, 41] on div "# Navigate the maze in less than 5 statements. hero . moveRight ( )" at bounding box center [802, 158] width 220 height 268
type textarea "hero.moveRight(2)"
click at [736, 279] on button "Kør ⇧↵" at bounding box center [791, 284] width 251 height 28
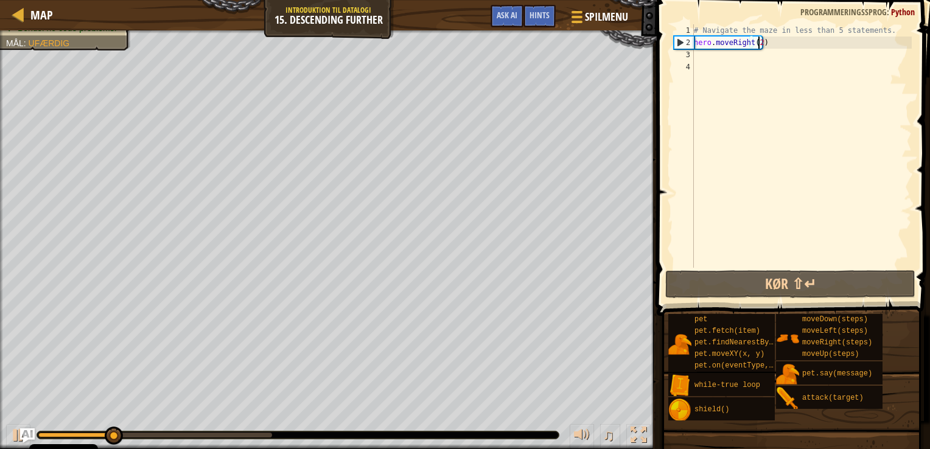
click at [697, 64] on div "# Navigate the maze in less than 5 statements. hero . moveRight ( 2 )" at bounding box center [802, 158] width 220 height 268
click at [701, 52] on div "# Navigate the maze in less than 5 statements. hero . moveRight ( 2 )" at bounding box center [802, 158] width 220 height 268
type textarea "h"
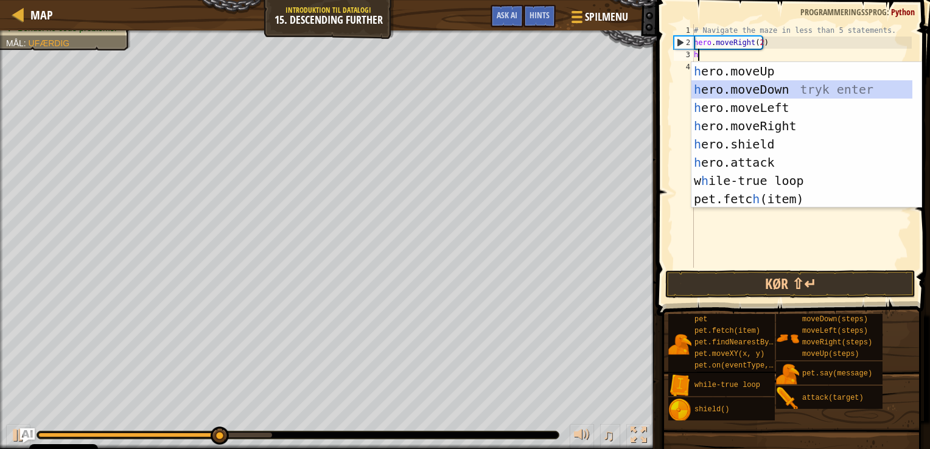
click at [745, 91] on div "h ero.moveUp tryk enter h ero.moveDown tryk enter h ero.moveLeft tryk enter h e…" at bounding box center [802, 153] width 221 height 183
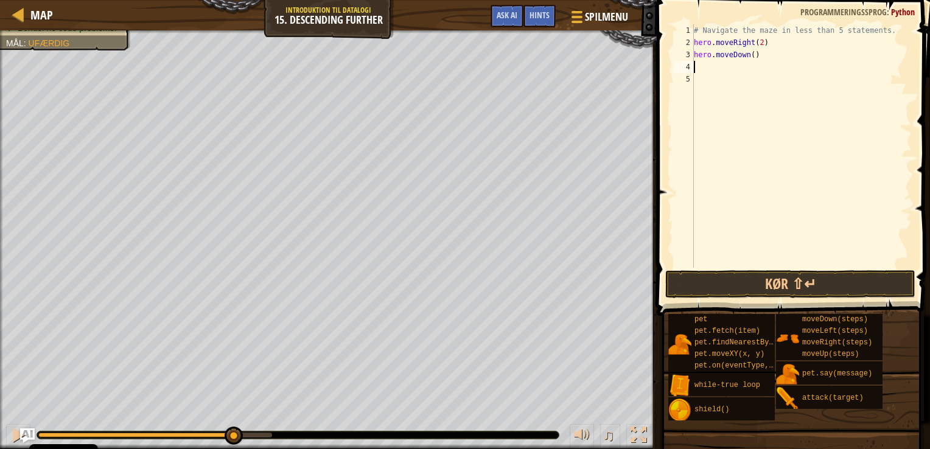
type textarea "h"
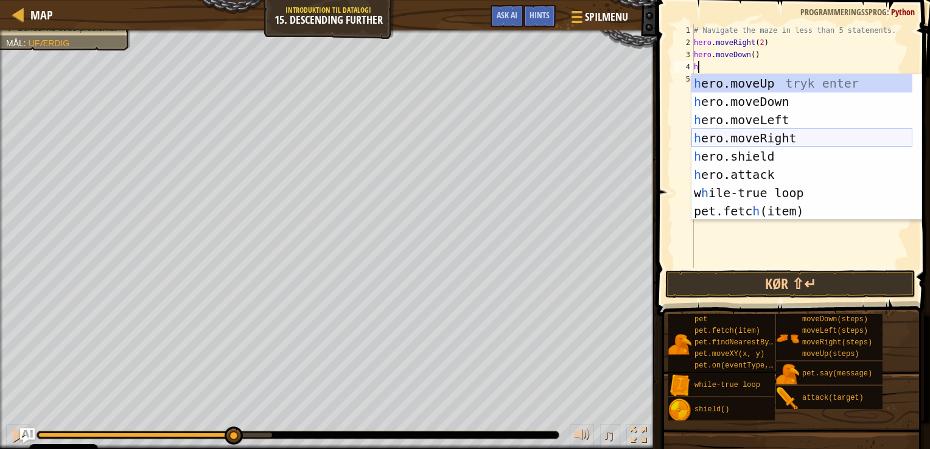
click at [766, 140] on div "h ero.moveUp tryk enter h ero.moveDown tryk enter h ero.moveLeft tryk enter h e…" at bounding box center [802, 165] width 221 height 183
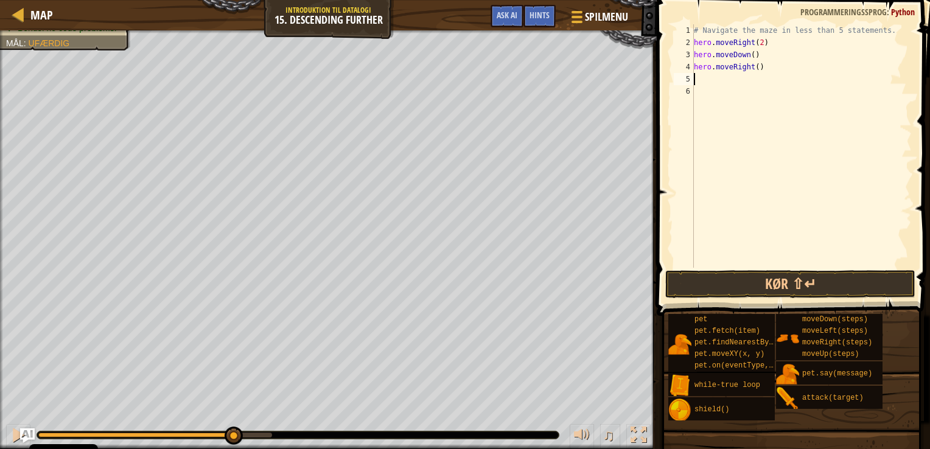
click at [754, 68] on div "# Navigate the maze in less than 5 statements. hero . moveRight ( 2 ) hero . mo…" at bounding box center [802, 158] width 220 height 268
type textarea "hero.moveRight(2)"
click at [714, 77] on div "# Navigate the maze in less than 5 statements. hero . moveRight ( 2 ) hero . mo…" at bounding box center [802, 158] width 220 height 268
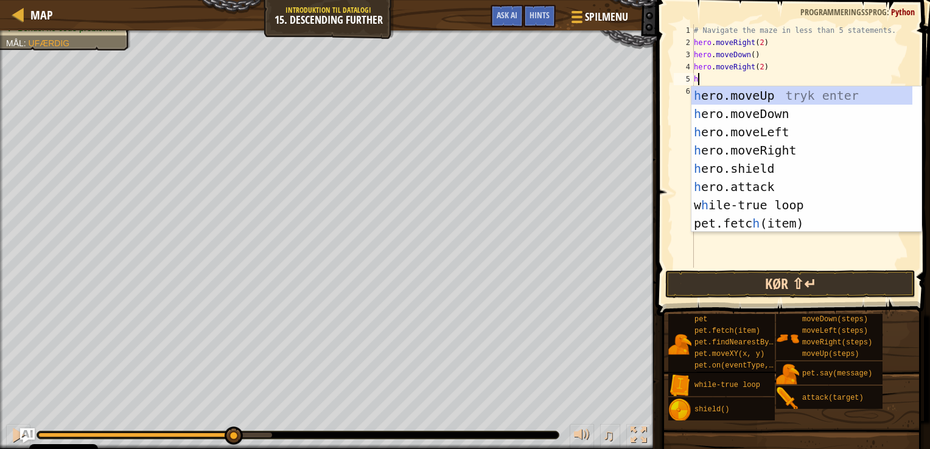
type textarea "h"
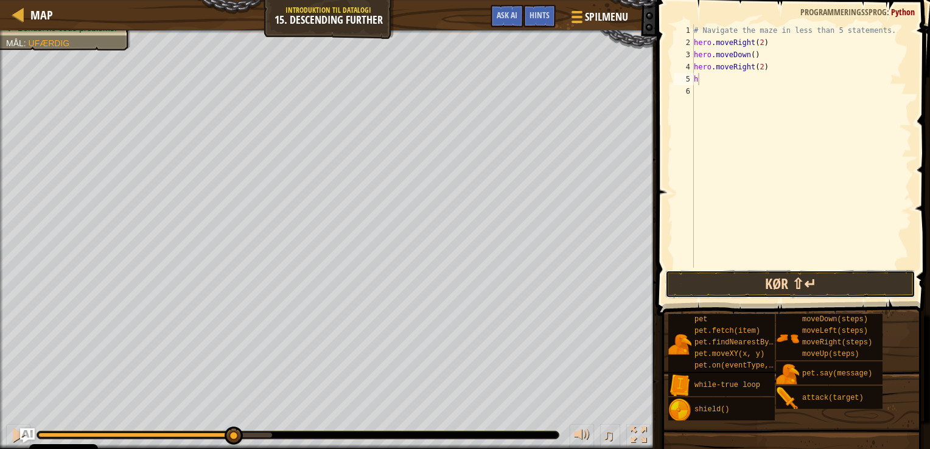
click at [769, 287] on button "Kør ⇧↵" at bounding box center [791, 284] width 251 height 28
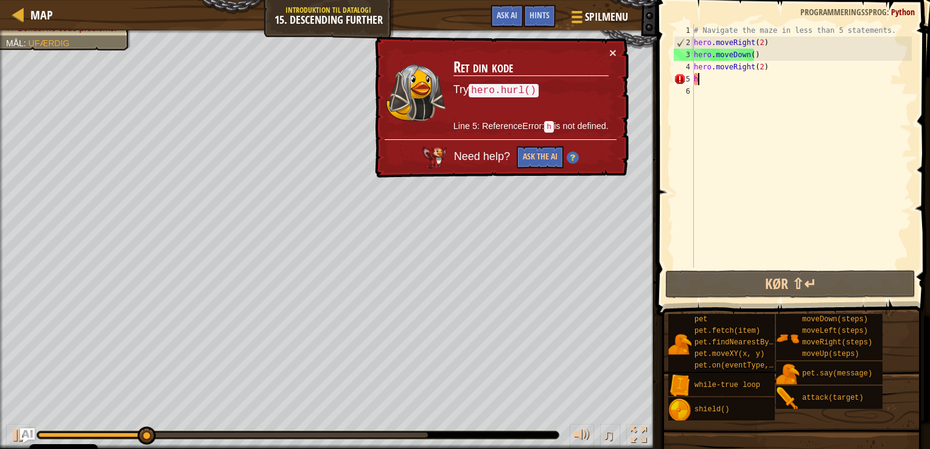
click at [752, 79] on div "# Navigate the maze in less than 5 statements. hero . moveRight ( 2 ) hero . mo…" at bounding box center [802, 158] width 220 height 268
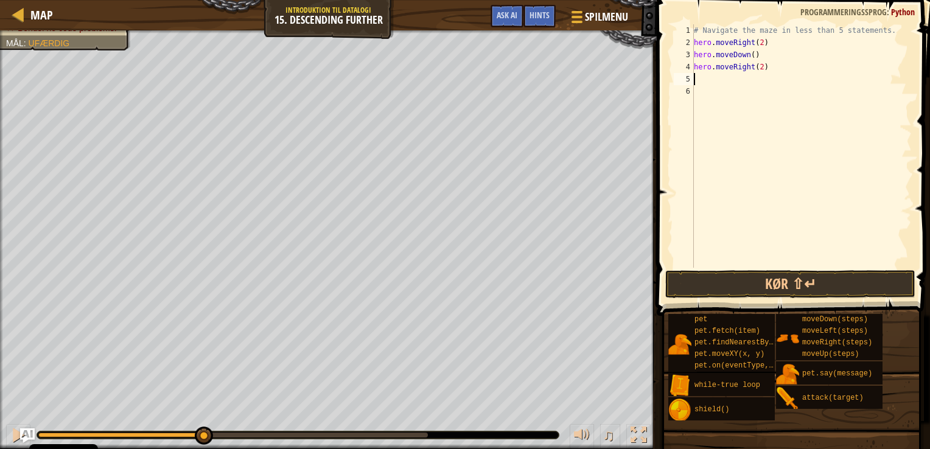
type textarea "hero.moveRight(2)"
click at [752, 79] on div "# Navigate the maze in less than 5 statements. hero . moveRight ( 2 ) hero . mo…" at bounding box center [802, 158] width 220 height 268
type textarea "h"
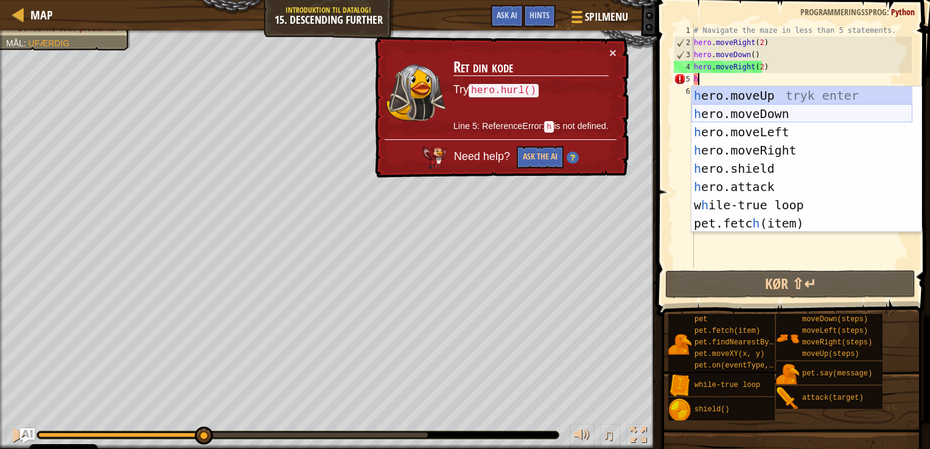
click at [758, 114] on div "h ero.moveUp tryk enter h ero.moveDown tryk enter h ero.moveLeft tryk enter h e…" at bounding box center [802, 177] width 221 height 183
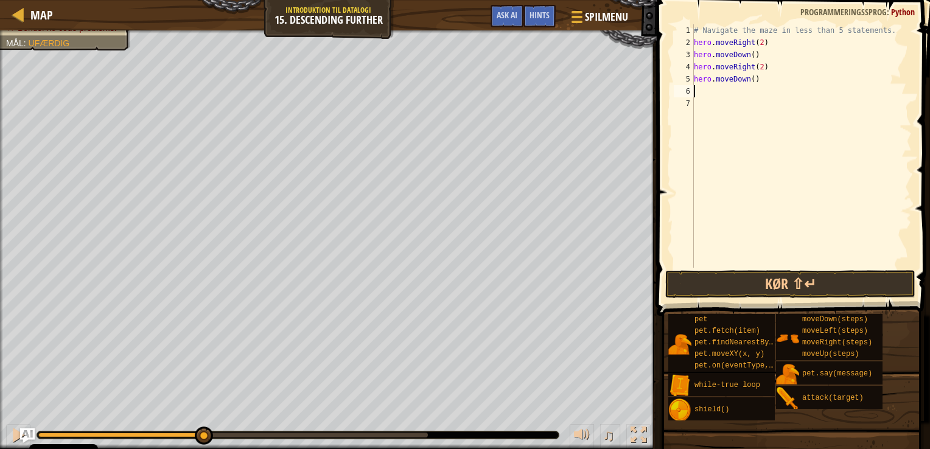
type textarea "h"
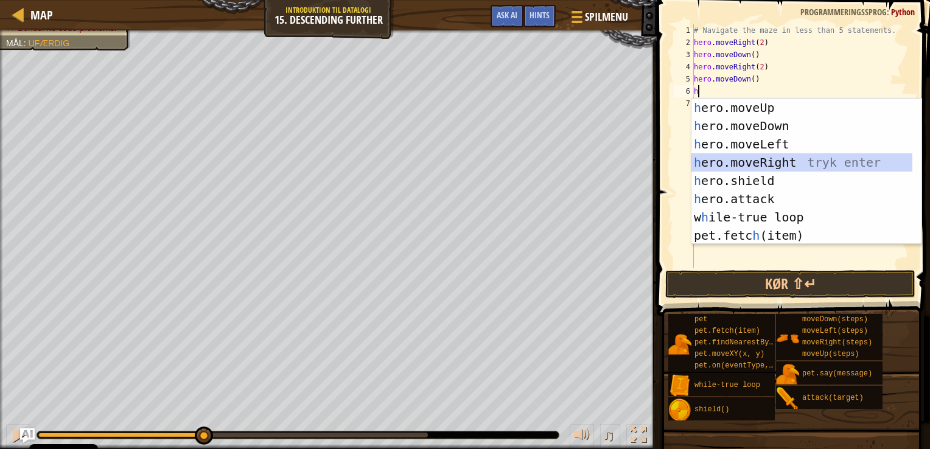
click at [775, 157] on div "h ero.moveUp tryk enter h ero.moveDown tryk enter h ero.moveLeft tryk enter h e…" at bounding box center [802, 190] width 221 height 183
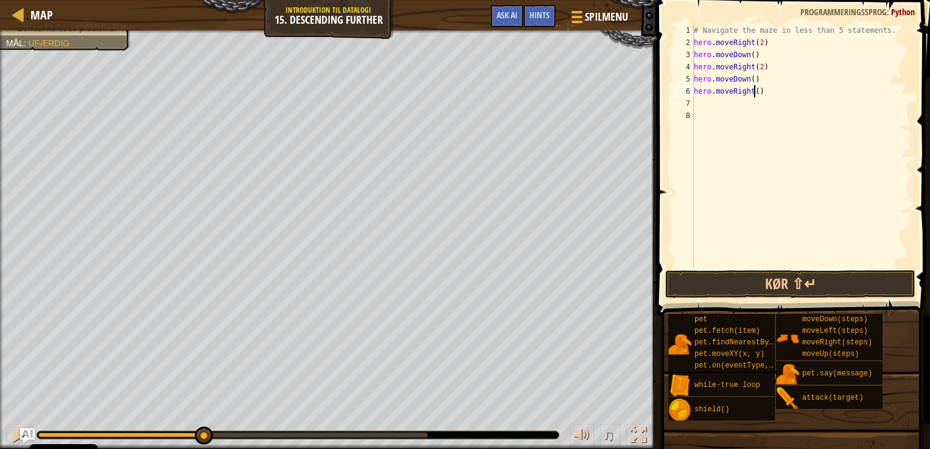
click at [753, 95] on div "# Navigate the maze in less than 5 statements. hero . moveRight ( 2 ) hero . mo…" at bounding box center [802, 158] width 220 height 268
click at [746, 278] on button "Kør ⇧↵" at bounding box center [791, 284] width 251 height 28
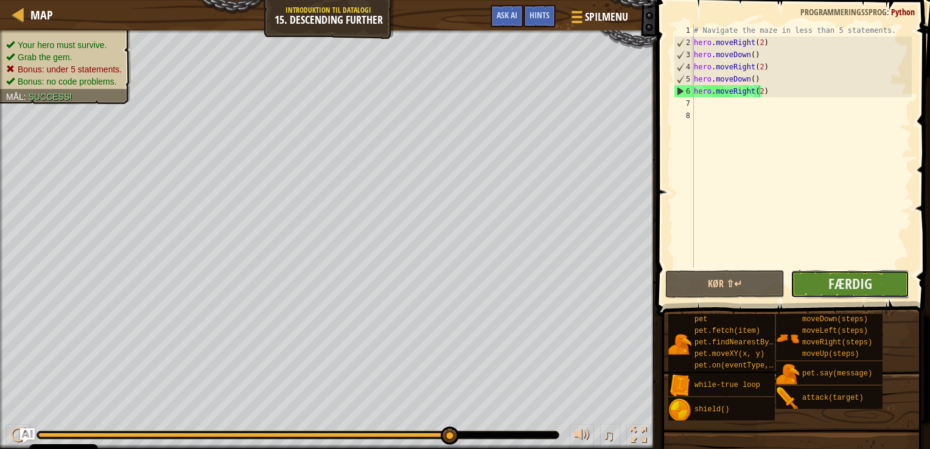
click at [821, 281] on button "Færdig" at bounding box center [850, 284] width 119 height 28
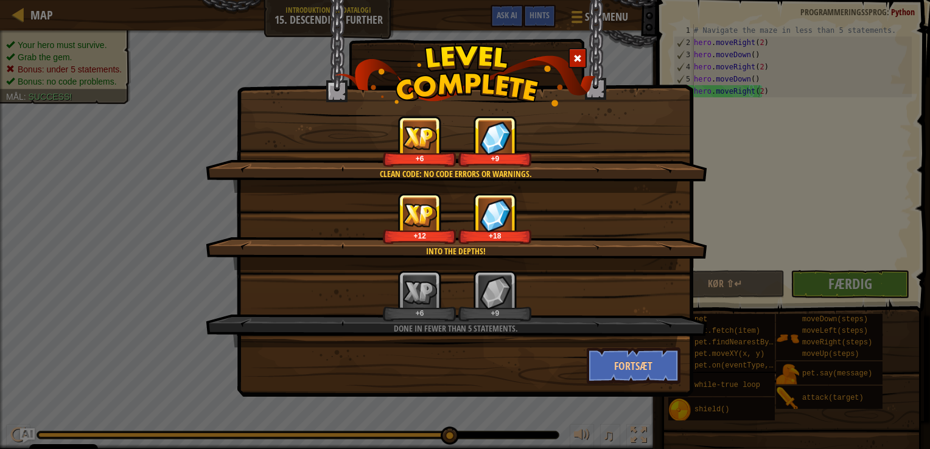
click at [807, 247] on div "Clean code: no code errors or warnings. +6 +9 Into the depths! +12 +18 Done in …" at bounding box center [465, 224] width 930 height 449
click at [533, 82] on img at bounding box center [465, 76] width 261 height 62
click at [568, 60] on img at bounding box center [465, 76] width 261 height 62
click at [577, 54] on span at bounding box center [578, 58] width 9 height 9
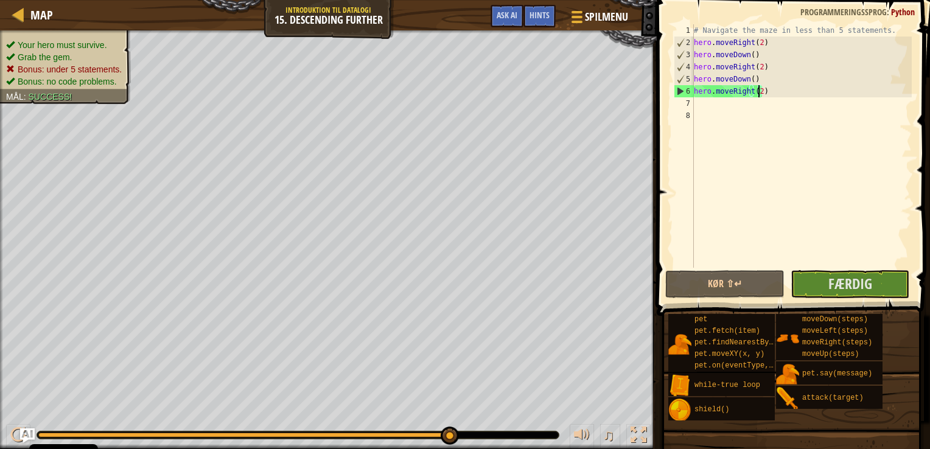
click at [778, 88] on div "# Navigate the maze in less than 5 statements. hero . moveRight ( 2 ) hero . mo…" at bounding box center [802, 158] width 220 height 268
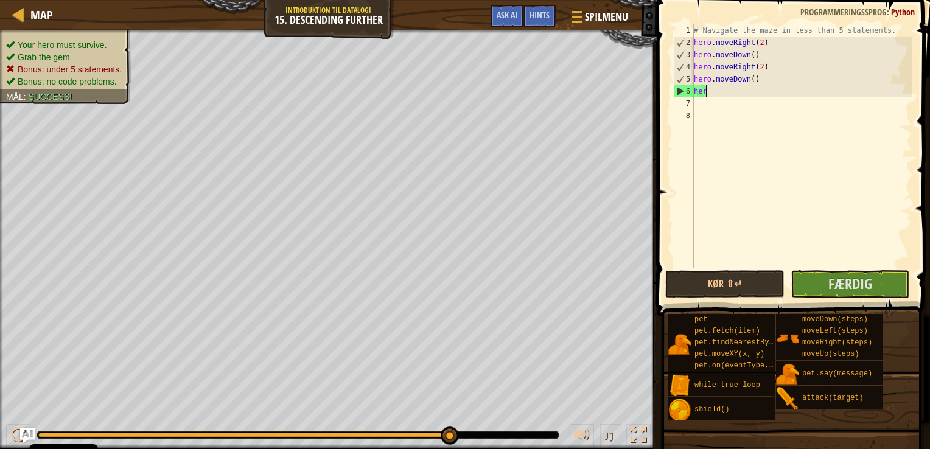
scroll to position [5, 0]
type textarea "h"
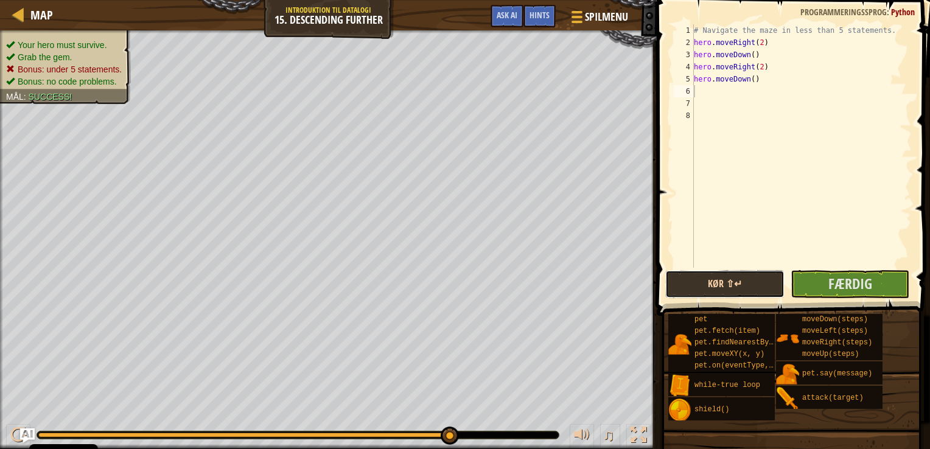
click at [765, 292] on button "Kør ⇧↵" at bounding box center [725, 284] width 119 height 28
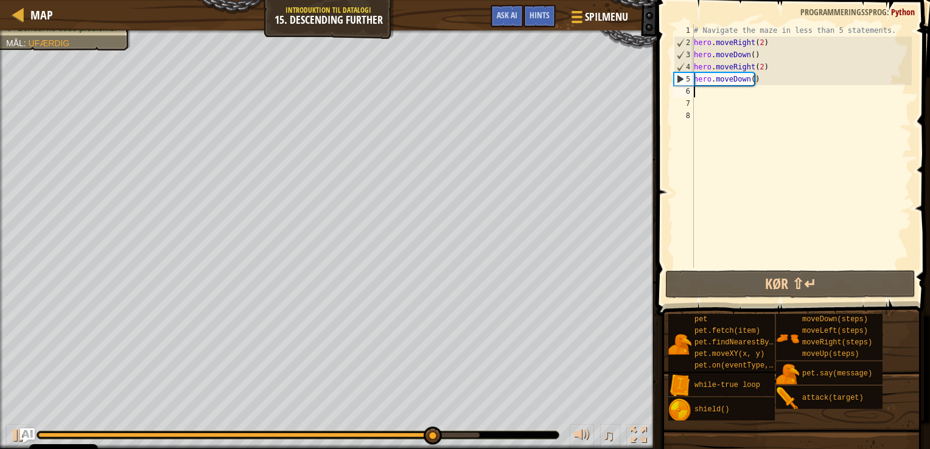
type textarea "h"
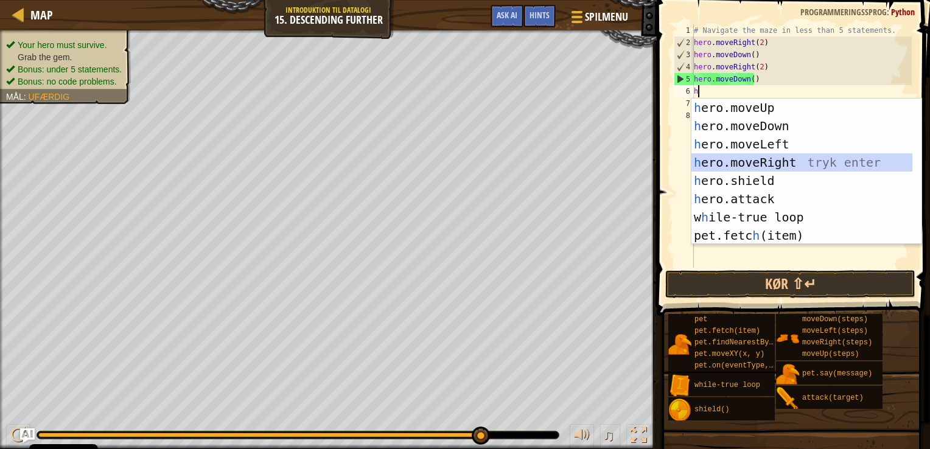
click at [770, 156] on div "h ero.moveUp tryk enter h ero.moveDown tryk enter h ero.moveLeft tryk enter h e…" at bounding box center [802, 190] width 221 height 183
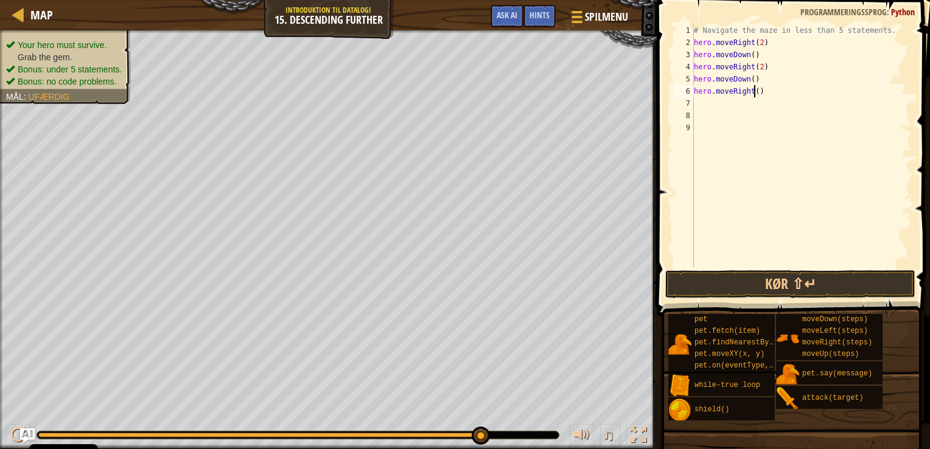
click at [753, 94] on div "# Navigate the maze in less than 5 statements. hero . moveRight ( 2 ) hero . mo…" at bounding box center [802, 158] width 220 height 268
type textarea "hero.moveRight(2)"
click at [802, 289] on button "Kør ⇧↵" at bounding box center [791, 284] width 251 height 28
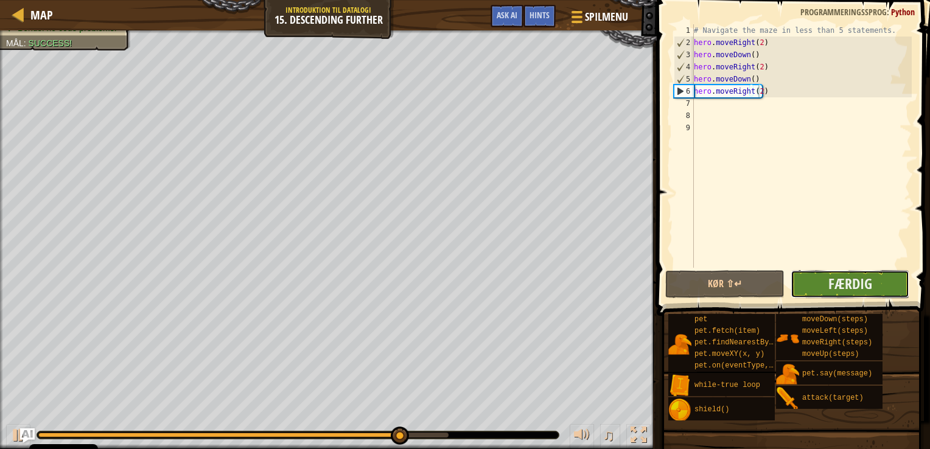
click at [803, 289] on button "Færdig" at bounding box center [850, 284] width 119 height 28
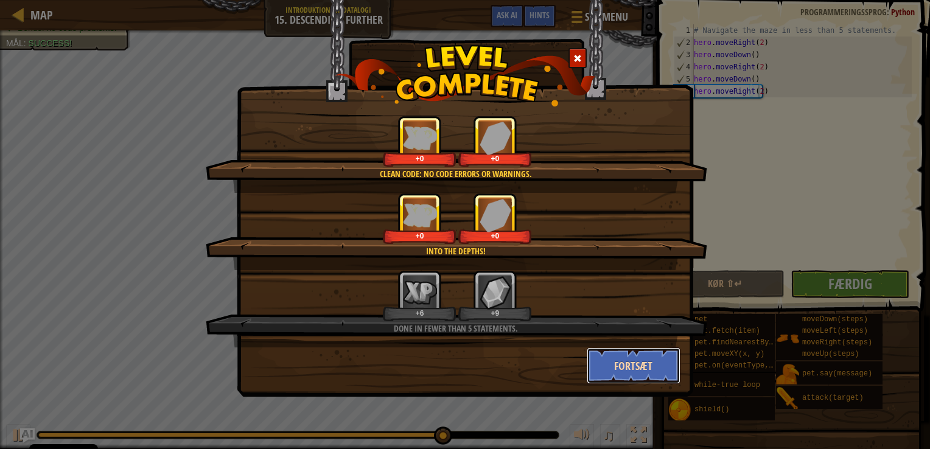
click at [608, 354] on button "Fortsæt" at bounding box center [634, 366] width 94 height 37
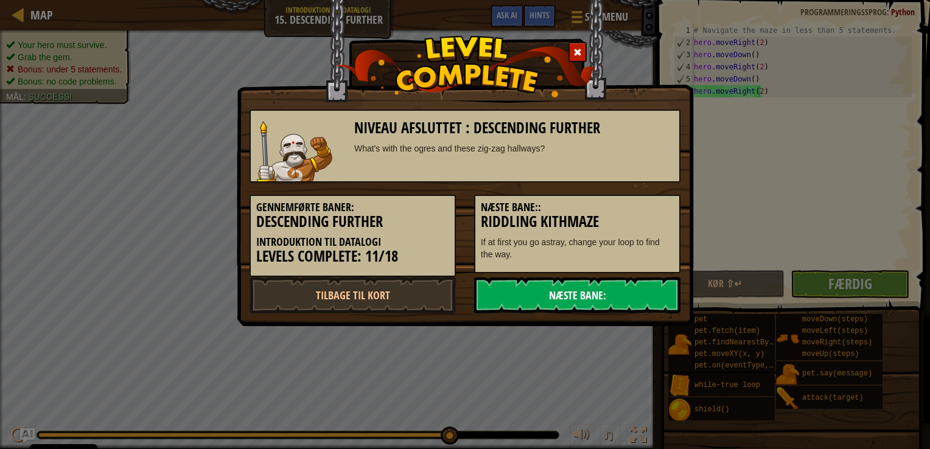
click at [565, 297] on link "Næste Bane:" at bounding box center [577, 295] width 206 height 37
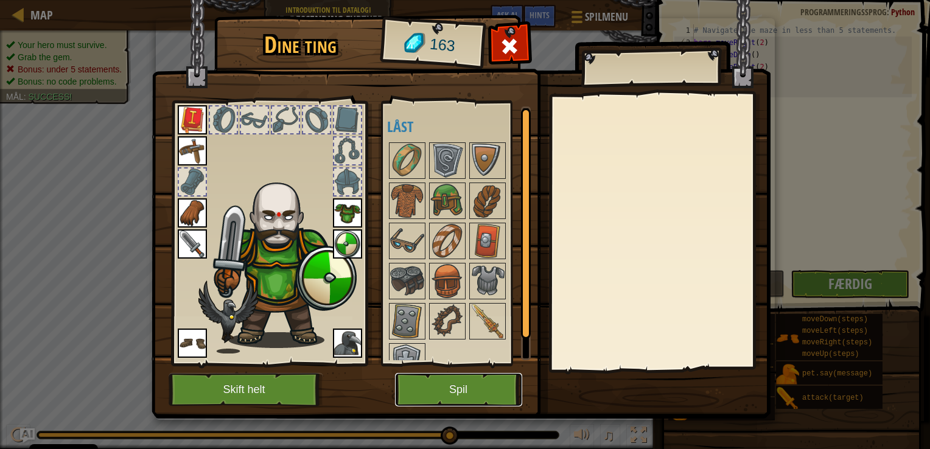
click at [468, 384] on button "Spil" at bounding box center [458, 389] width 127 height 33
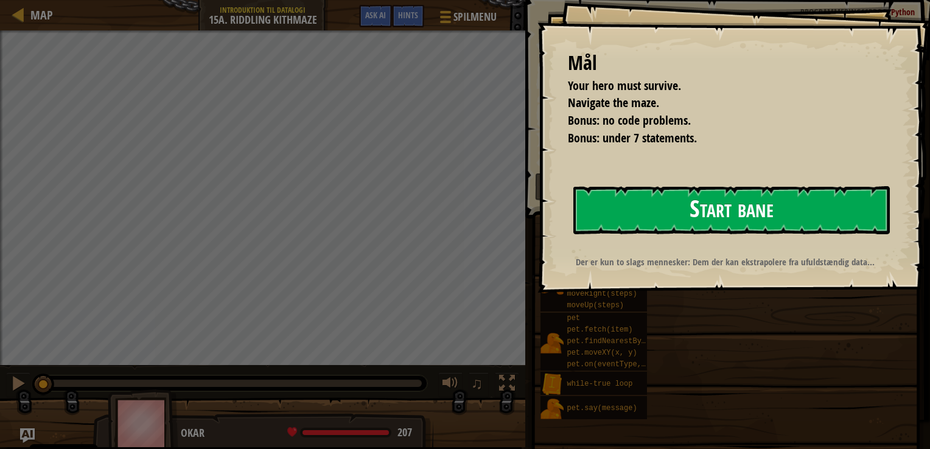
click at [666, 188] on button "Start bane" at bounding box center [732, 210] width 317 height 48
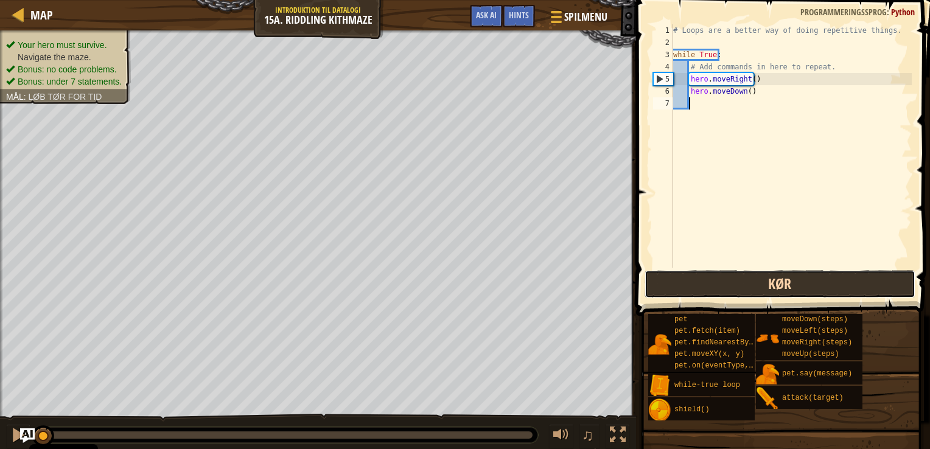
click at [691, 293] on button "Kør" at bounding box center [780, 284] width 271 height 28
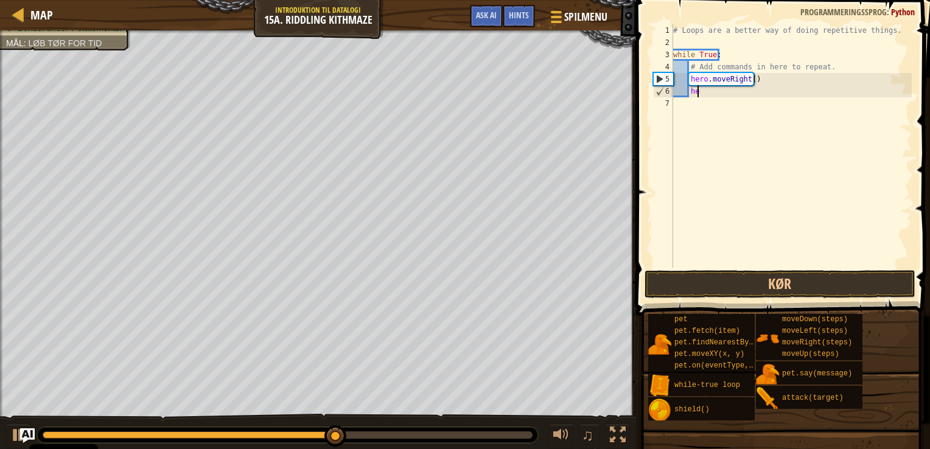
type textarea "h"
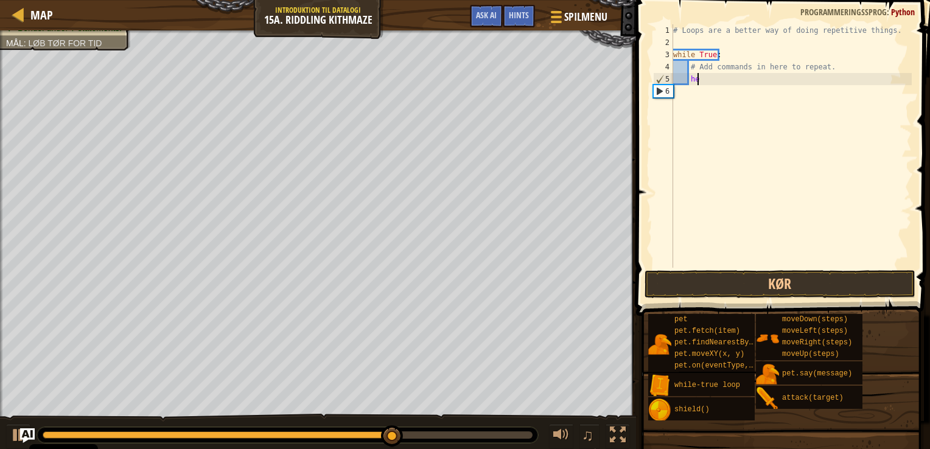
type textarea "h"
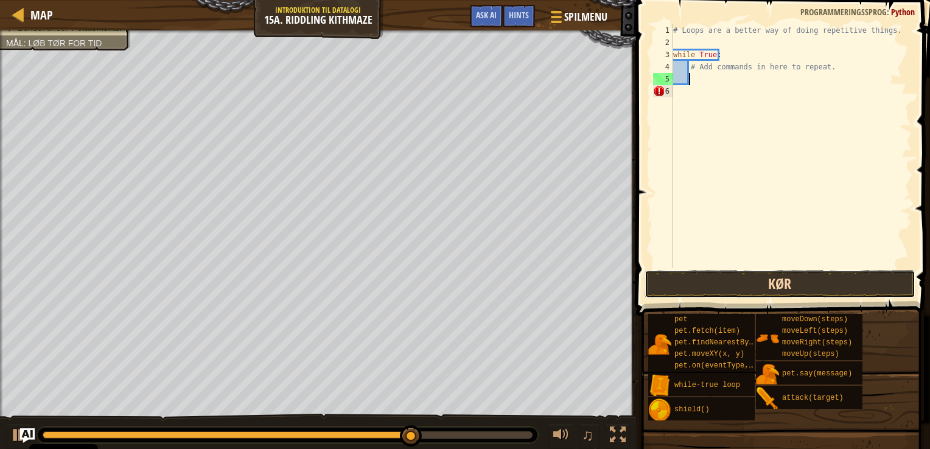
click at [707, 286] on button "Kør" at bounding box center [780, 284] width 271 height 28
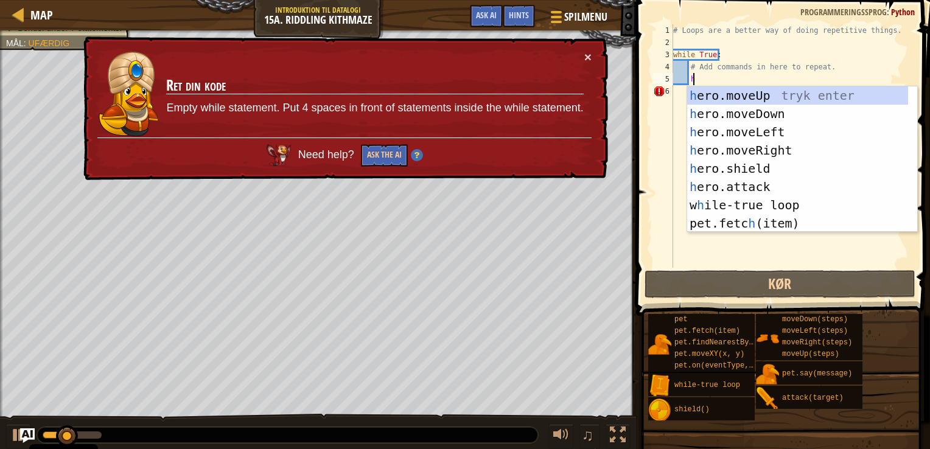
type textarea "h"
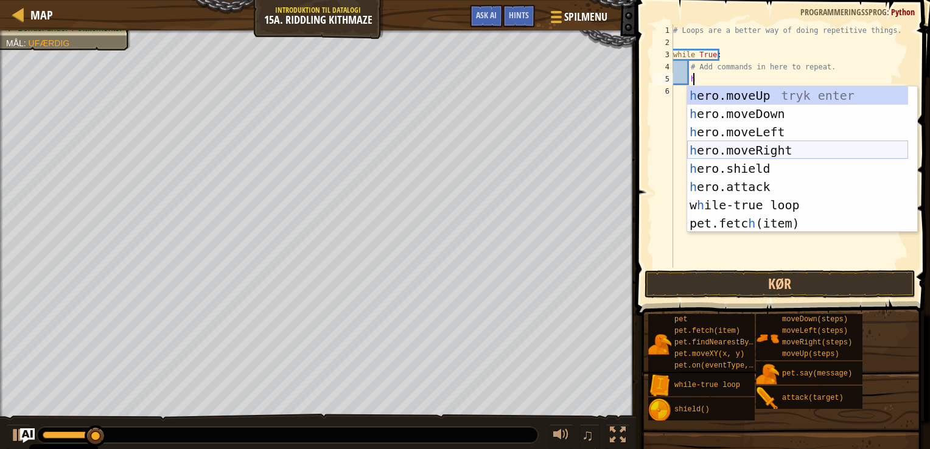
click at [760, 150] on div "h ero.moveUp tryk enter h ero.moveDown tryk enter h ero.moveLeft tryk enter h e…" at bounding box center [797, 177] width 221 height 183
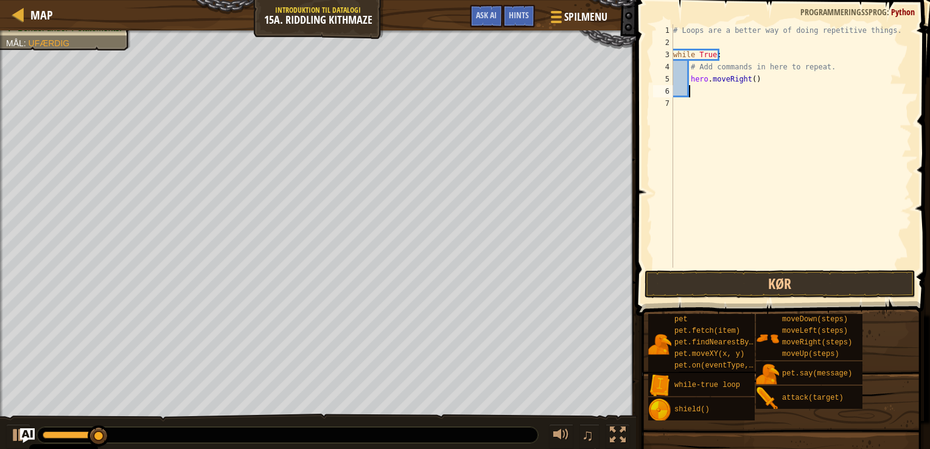
scroll to position [5, 0]
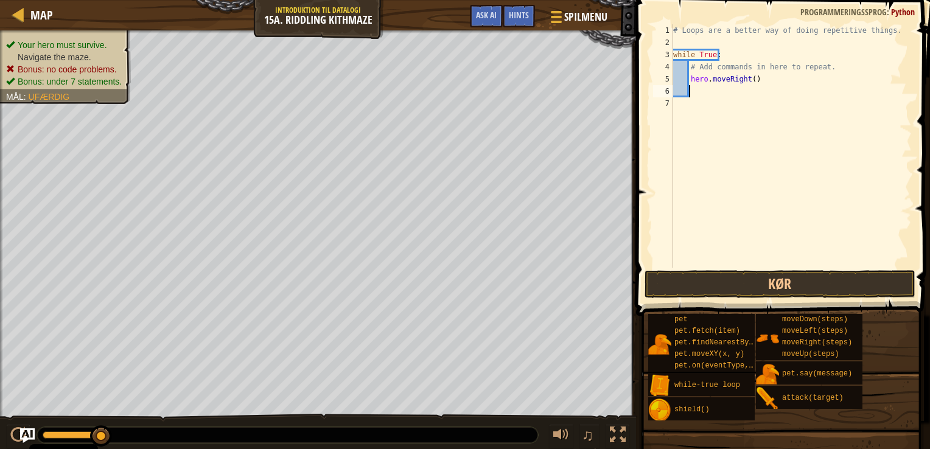
type textarea "h"
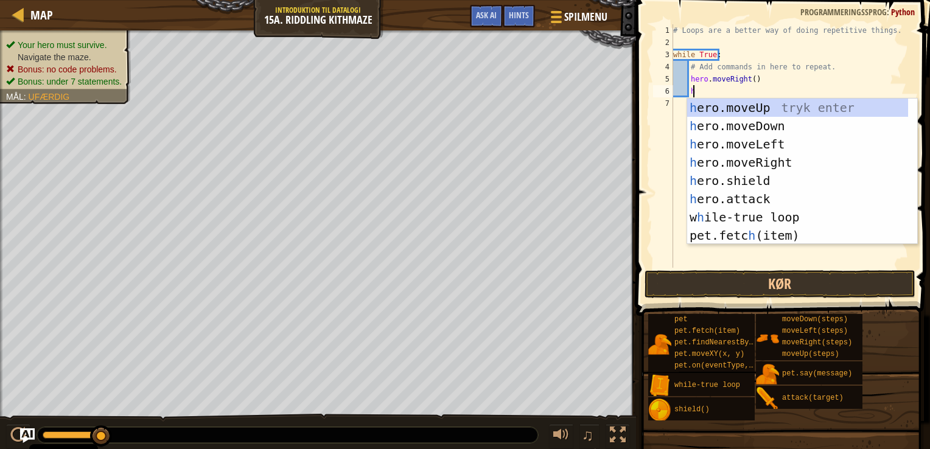
scroll to position [5, 1]
click at [761, 125] on div "h ero.moveUp tryk enter h ero.moveDown tryk enter h ero.moveLeft tryk enter h e…" at bounding box center [797, 190] width 221 height 183
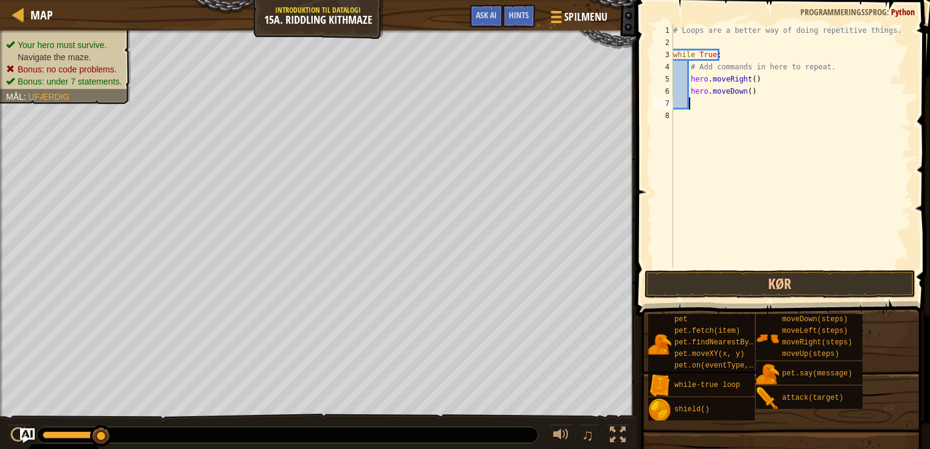
scroll to position [5, 0]
type textarea "h"
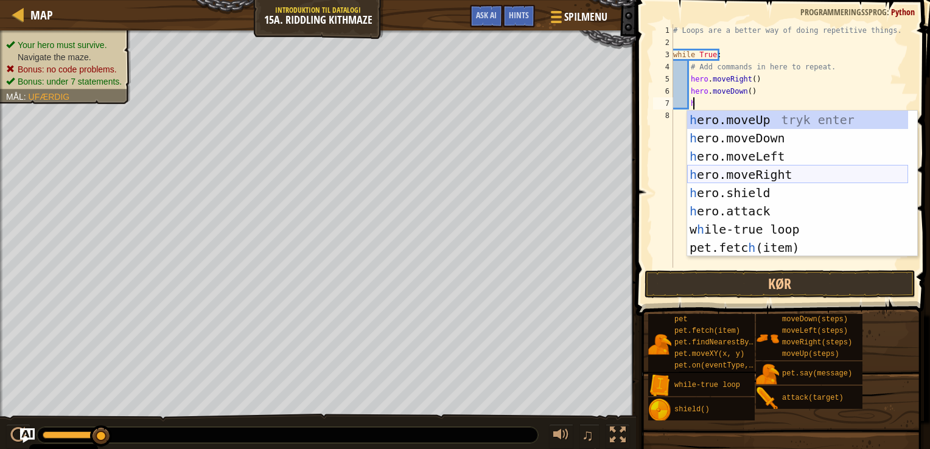
click at [780, 172] on div "h ero.moveUp tryk enter h ero.moveDown tryk enter h ero.moveLeft tryk enter h e…" at bounding box center [797, 202] width 221 height 183
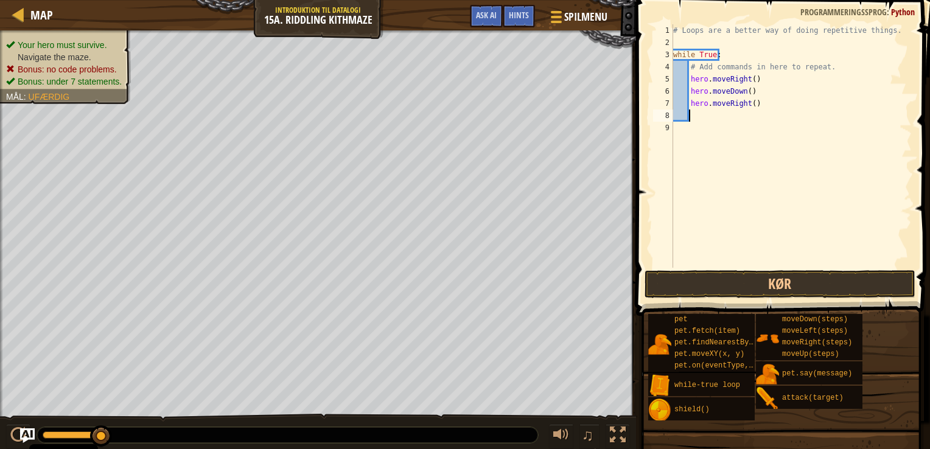
scroll to position [5, 0]
type textarea "h"
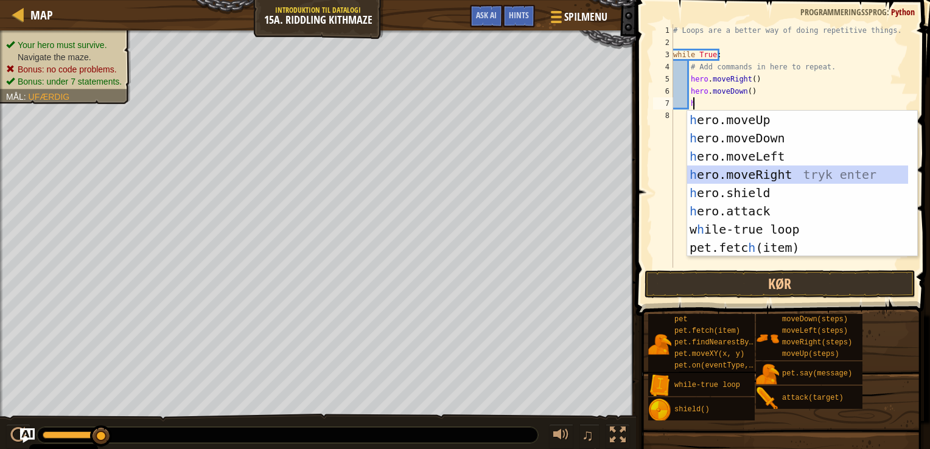
click at [771, 174] on div "h ero.moveUp tryk enter h ero.moveDown tryk enter h ero.moveLeft tryk enter h e…" at bounding box center [797, 202] width 221 height 183
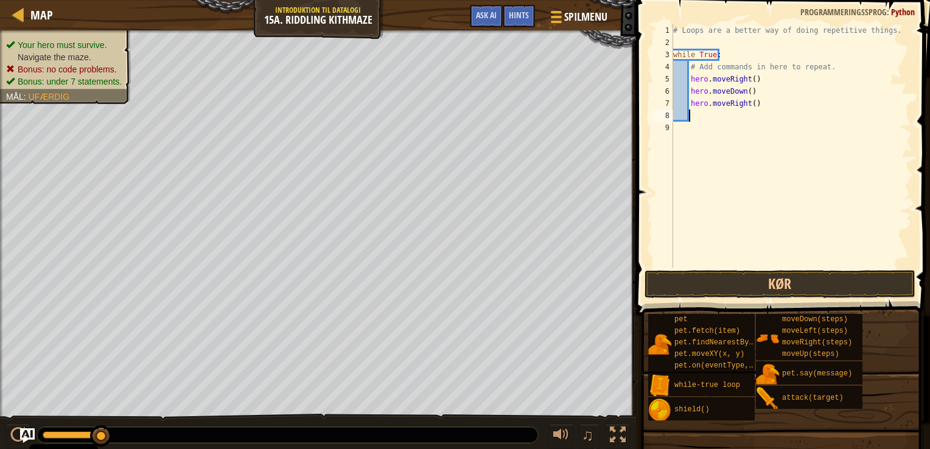
click at [748, 102] on div "# Loops are a better way of doing repetitive things. while True : # Add command…" at bounding box center [791, 158] width 241 height 268
type textarea "hero.moveRight()"
click at [751, 110] on div "# Loops are a better way of doing repetitive things. while True : # Add command…" at bounding box center [791, 158] width 241 height 268
click at [750, 102] on div "# Loops are a better way of doing repetitive things. while True : # Add command…" at bounding box center [791, 158] width 241 height 268
type textarea "hero.moveRight(2)"
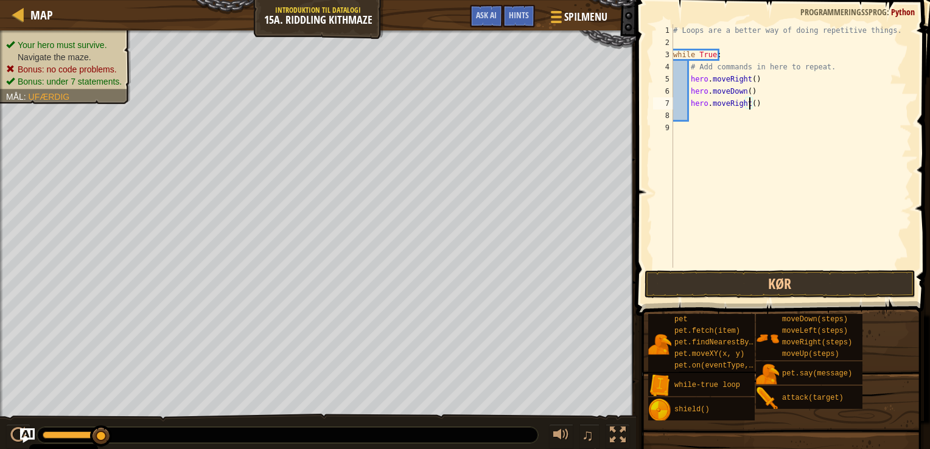
scroll to position [5, 6]
click at [709, 118] on div "# Loops are a better way of doing repetitive things. while True : # Add command…" at bounding box center [791, 158] width 241 height 268
type textarea "h"
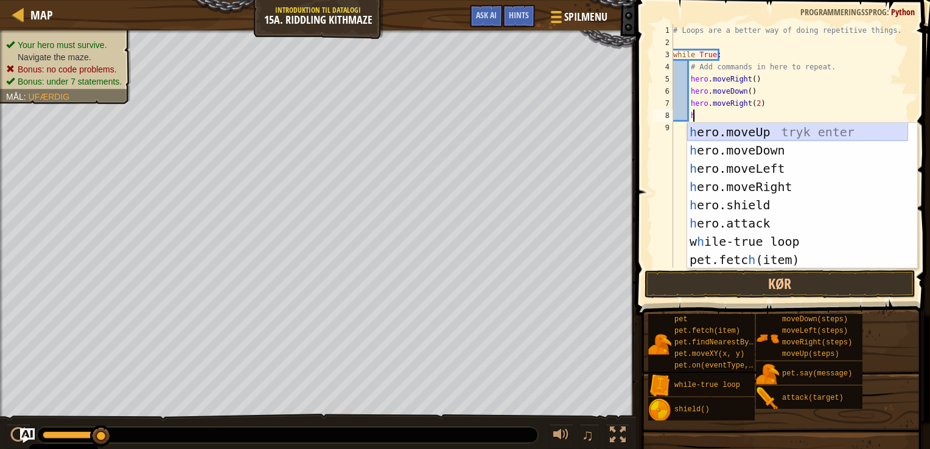
click at [788, 125] on div "h ero.moveUp tryk enter h ero.moveDown tryk enter h ero.moveLeft tryk enter h e…" at bounding box center [797, 214] width 221 height 183
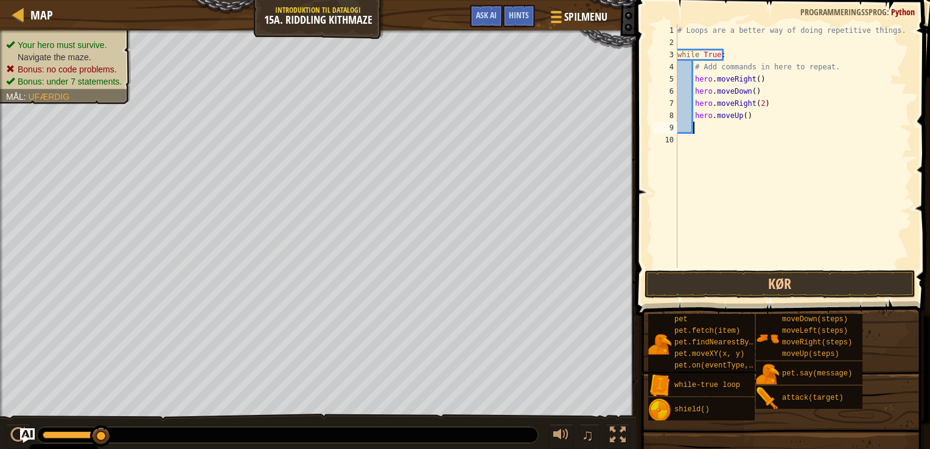
scroll to position [5, 0]
click at [787, 281] on button "Kør" at bounding box center [780, 284] width 271 height 28
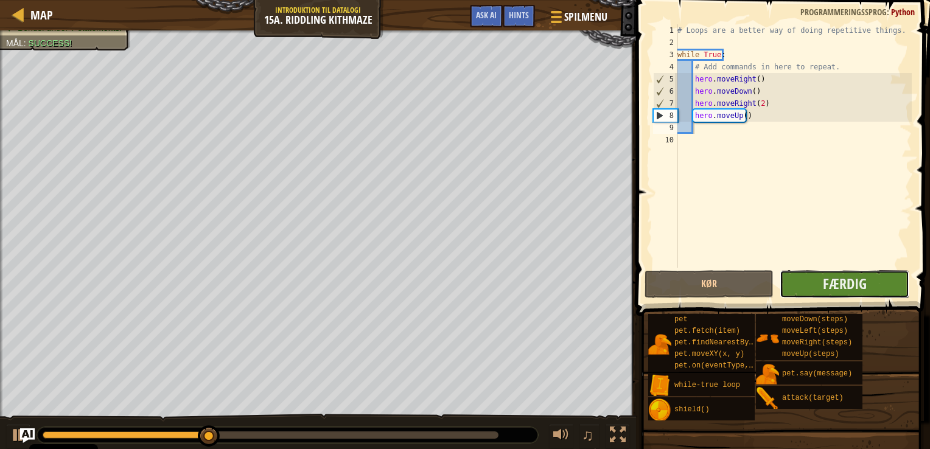
click at [789, 282] on button "Færdig" at bounding box center [844, 284] width 129 height 28
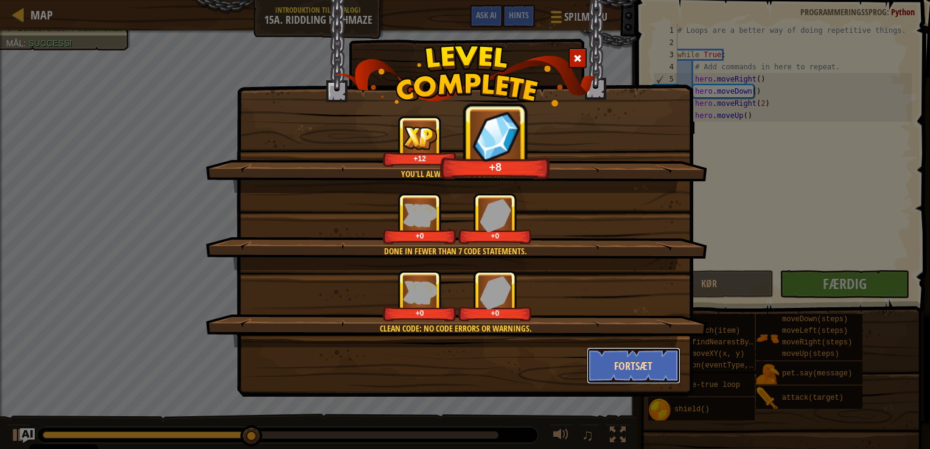
click at [626, 372] on button "Fortsæt" at bounding box center [634, 366] width 94 height 37
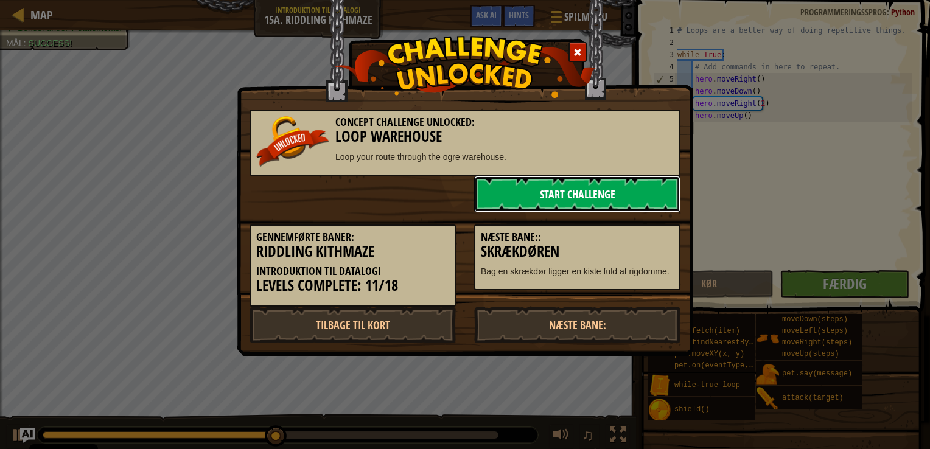
click at [568, 185] on link "Start Challenge" at bounding box center [577, 194] width 206 height 37
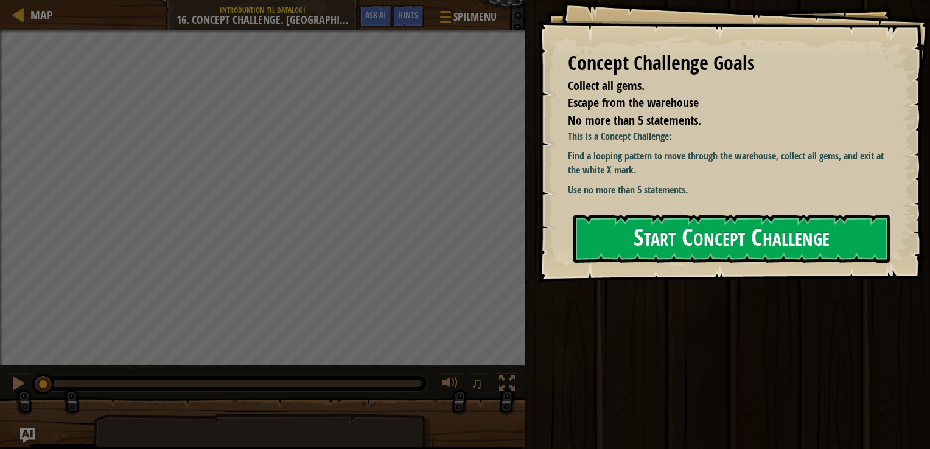
click at [623, 231] on button "Start Concept Challenge" at bounding box center [732, 239] width 317 height 48
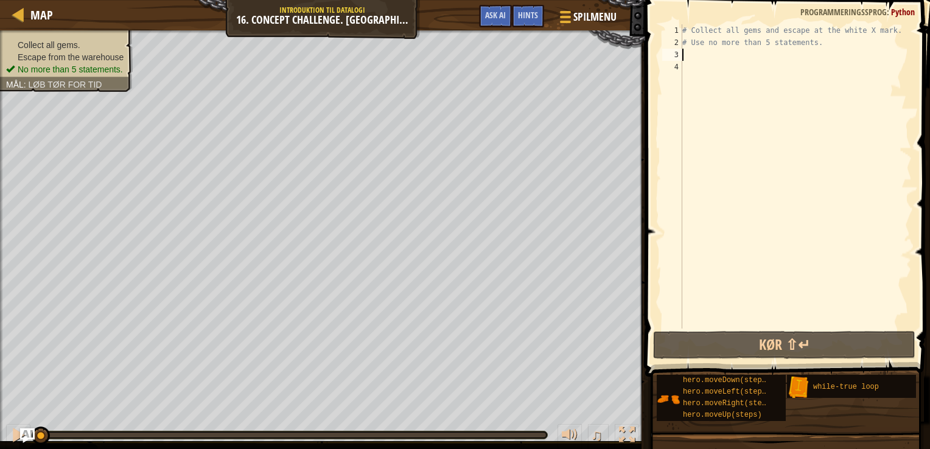
click at [692, 59] on div "# Collect all gems and escape at the white X mark. # Use no more than 5 stateme…" at bounding box center [796, 188] width 232 height 329
type textarea "h"
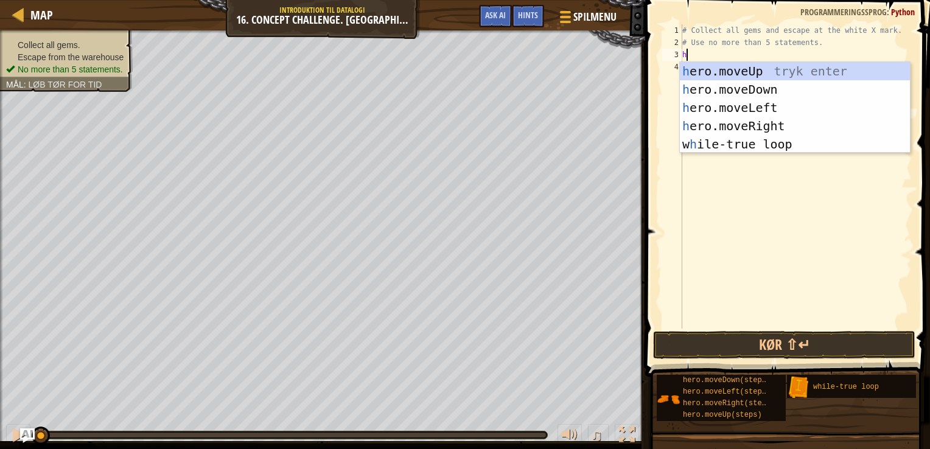
scroll to position [5, 0]
click at [771, 142] on div "h ero.moveUp tryk enter h ero.moveDown tryk enter h ero.moveLeft tryk enter h e…" at bounding box center [795, 126] width 230 height 128
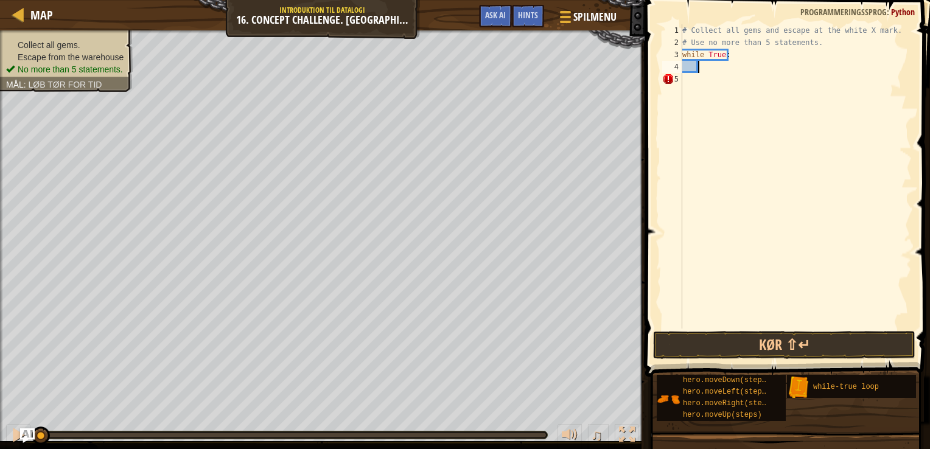
click at [697, 65] on div "# Collect all gems and escape at the white X mark. # Use no more than 5 stateme…" at bounding box center [796, 188] width 232 height 329
type textarea "h"
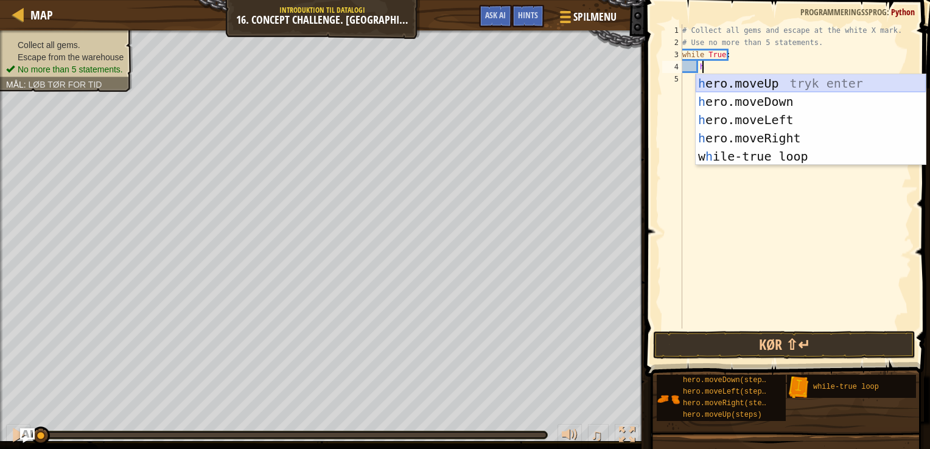
click at [753, 82] on div "h ero.moveUp tryk enter h ero.moveDown tryk enter h ero.moveLeft tryk enter h e…" at bounding box center [811, 138] width 230 height 128
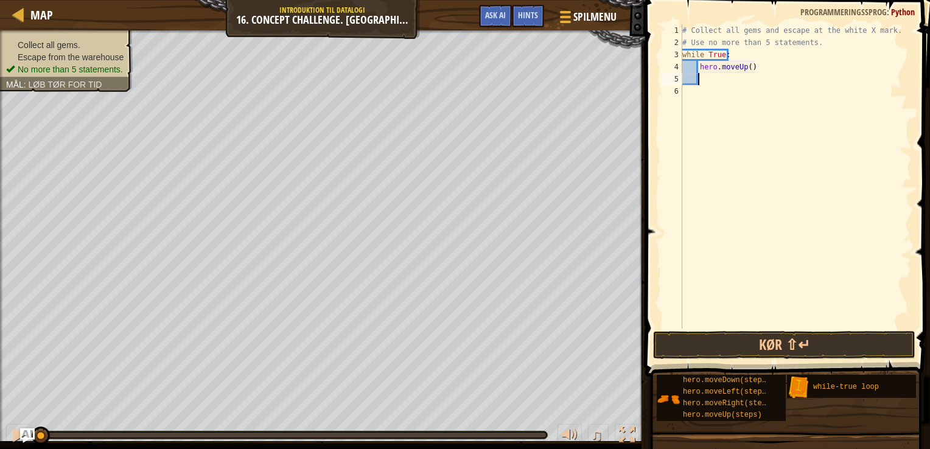
type textarea "h"
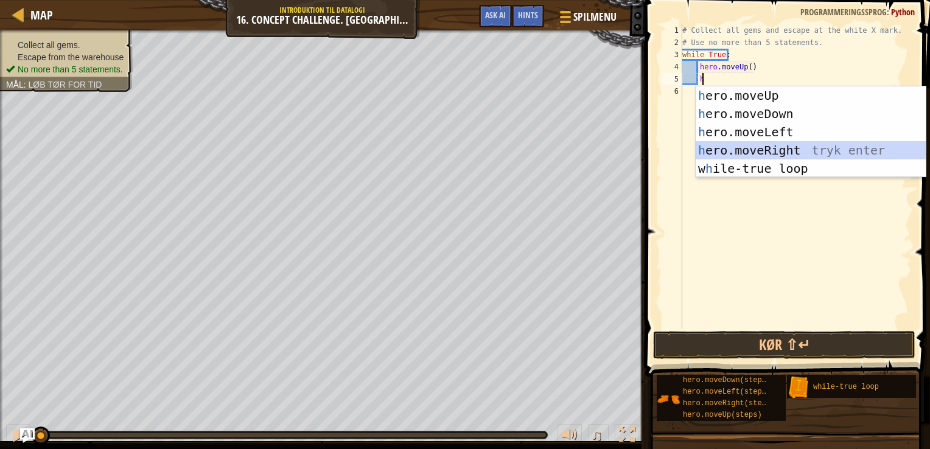
click at [786, 144] on div "h ero.moveUp tryk enter h ero.moveDown tryk enter h ero.moveLeft tryk enter h e…" at bounding box center [811, 150] width 230 height 128
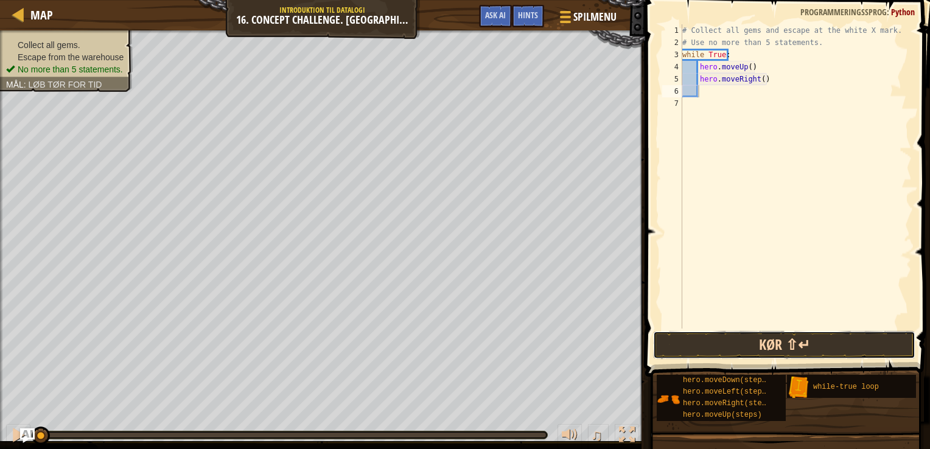
click at [745, 340] on button "Kør ⇧↵" at bounding box center [784, 345] width 262 height 28
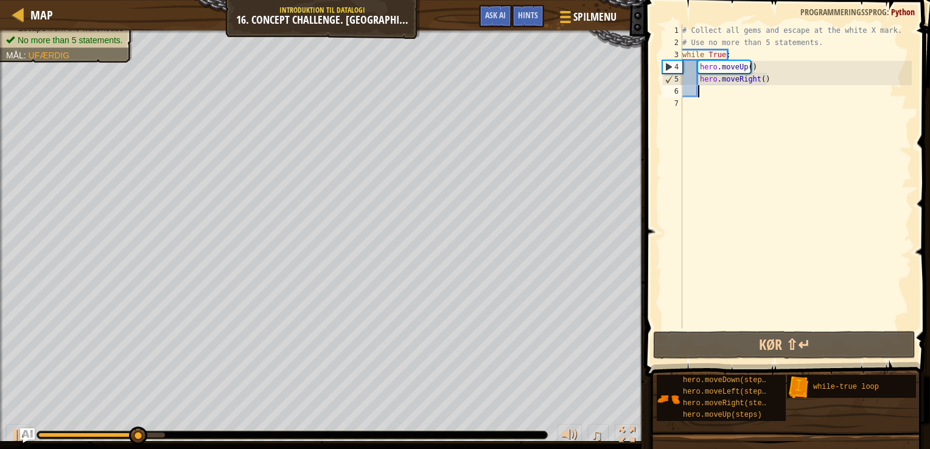
click at [716, 91] on div "# Collect all gems and escape at the white X mark. # Use no more than 5 stateme…" at bounding box center [796, 188] width 232 height 329
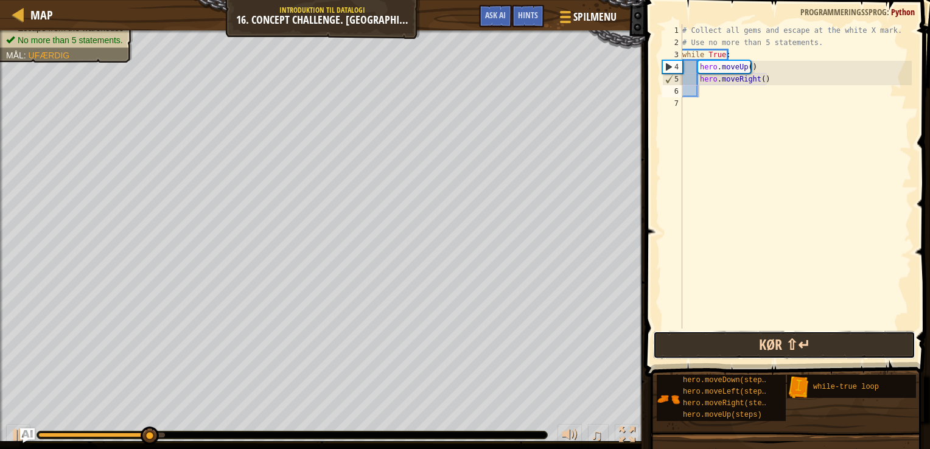
click at [753, 351] on button "Kør ⇧↵" at bounding box center [784, 345] width 262 height 28
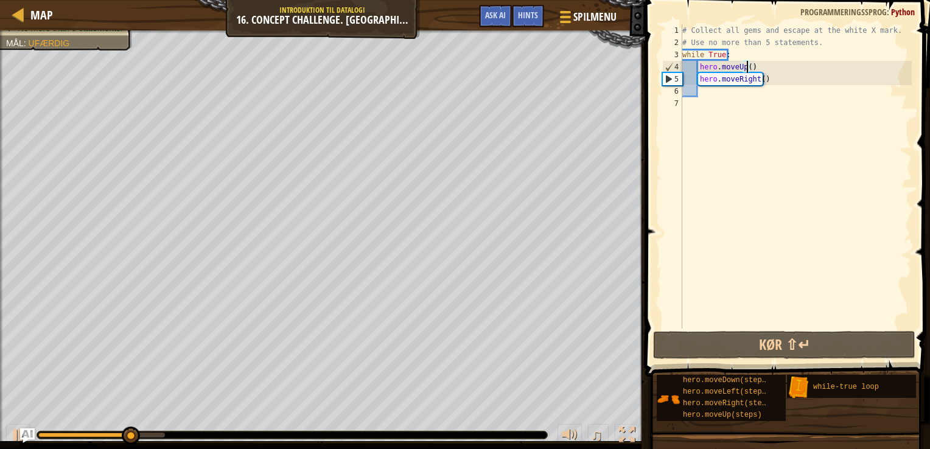
click at [746, 64] on div "# Collect all gems and escape at the white X mark. # Use no more than 5 stateme…" at bounding box center [796, 188] width 232 height 329
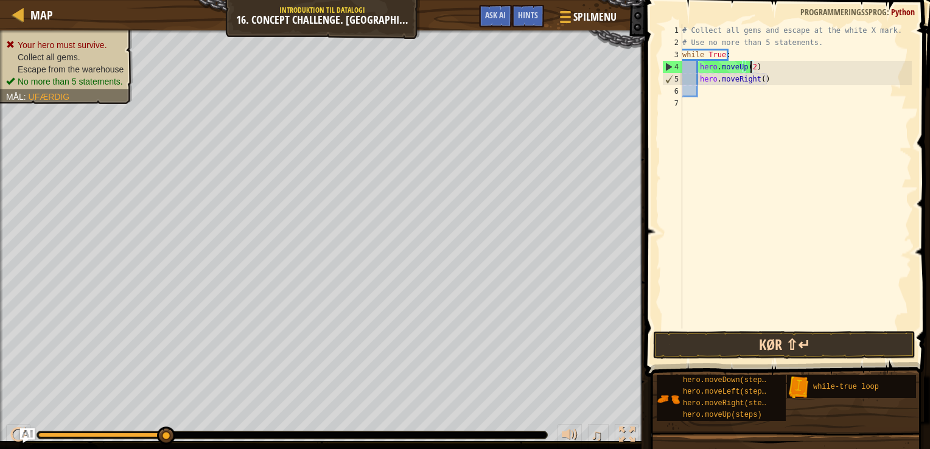
type textarea "hero.moveUp(2)"
click at [734, 346] on button "Kør ⇧↵" at bounding box center [784, 345] width 262 height 28
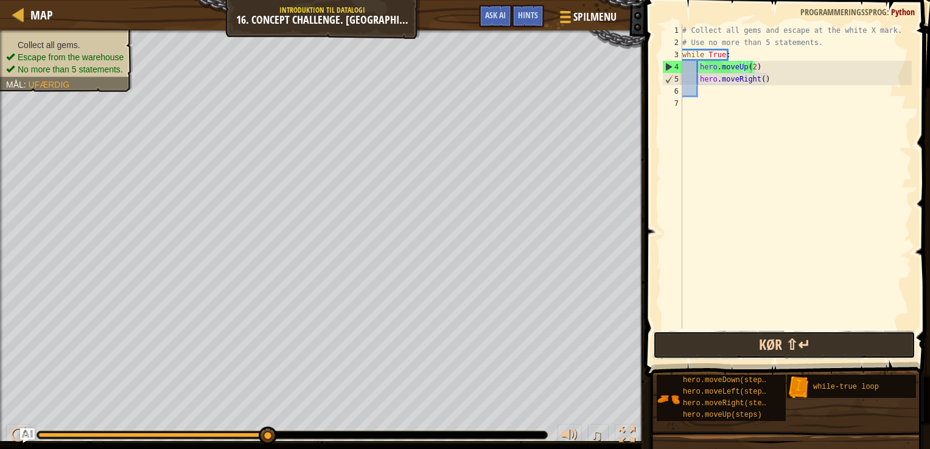
click at [756, 342] on button "Kør ⇧↵" at bounding box center [784, 345] width 262 height 28
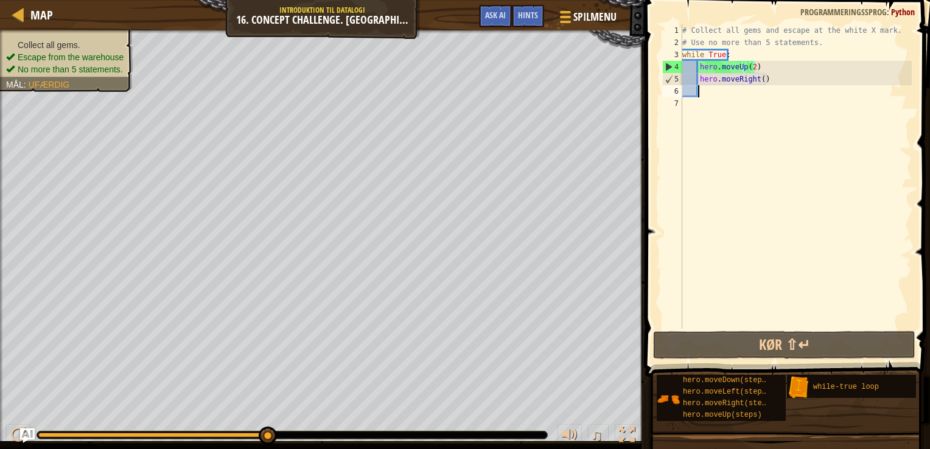
click at [736, 94] on div "# Collect all gems and escape at the white X mark. # Use no more than 5 stateme…" at bounding box center [796, 188] width 232 height 329
type textarea "h"
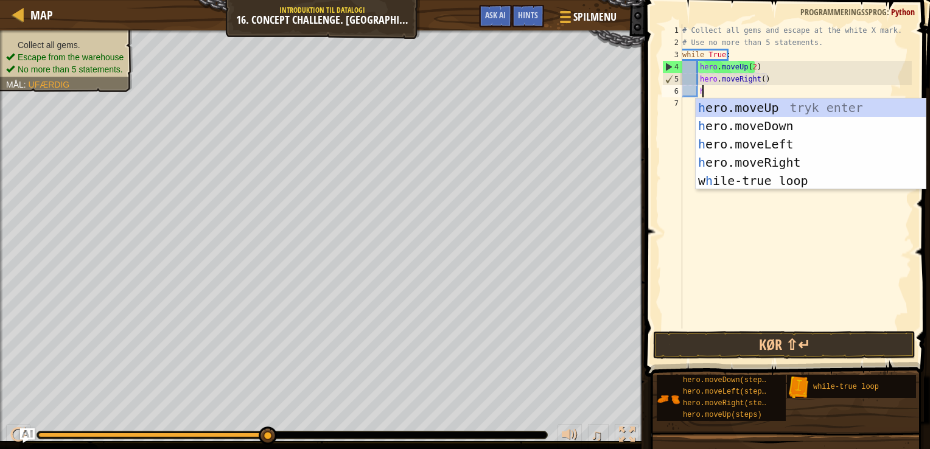
scroll to position [5, 1]
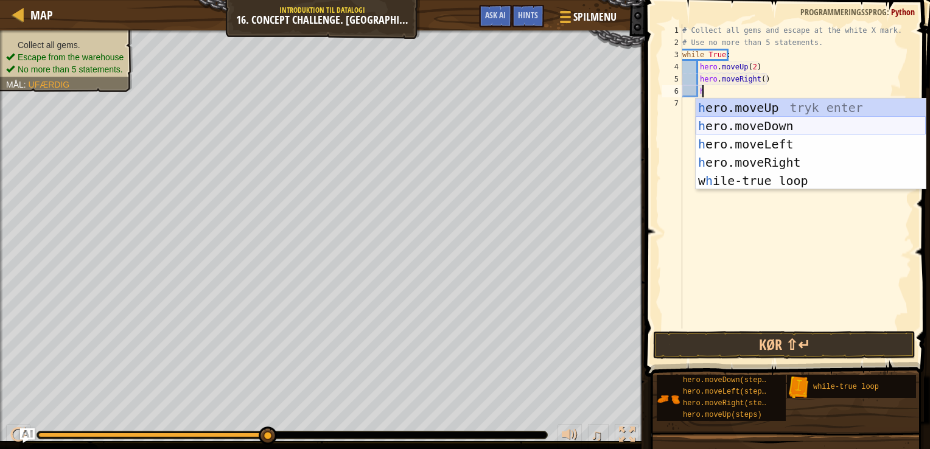
click at [773, 125] on div "h ero.moveUp tryk enter h ero.moveDown tryk enter h ero.moveLeft tryk enter h e…" at bounding box center [811, 163] width 230 height 128
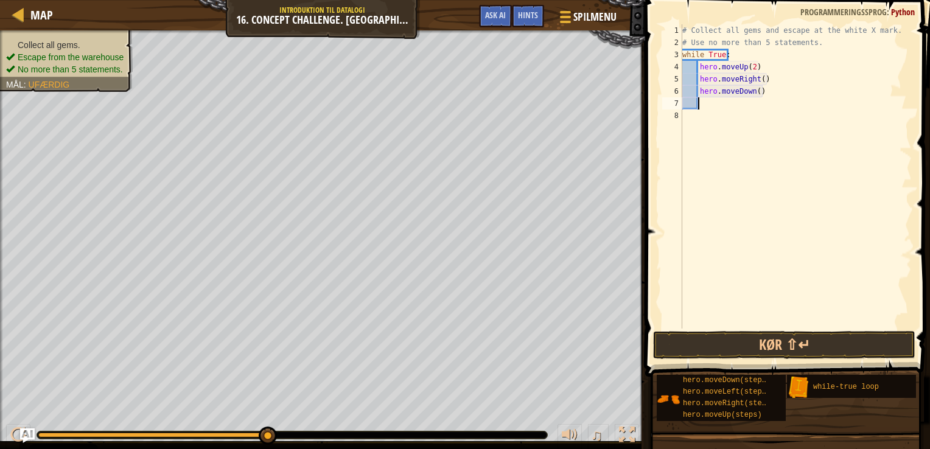
scroll to position [5, 0]
type textarea "h"
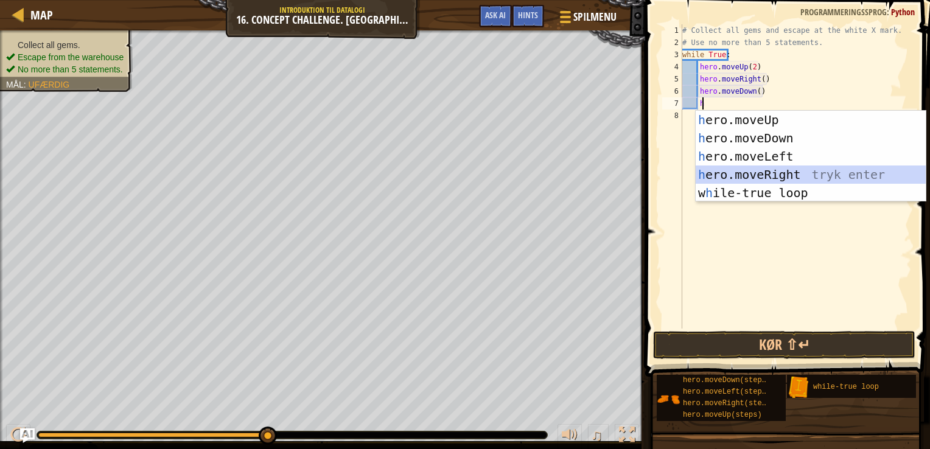
click at [784, 168] on div "h ero.moveUp tryk enter h ero.moveDown tryk enter h ero.moveLeft tryk enter h e…" at bounding box center [811, 175] width 230 height 128
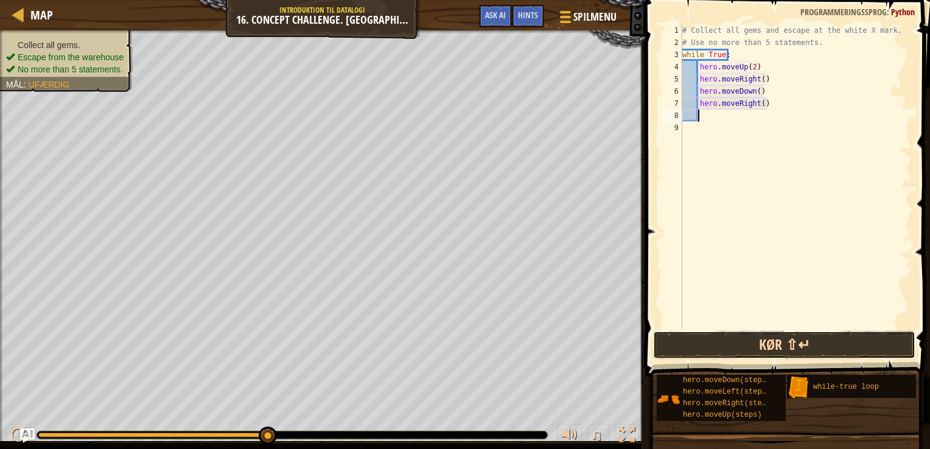
click at [814, 345] on button "Kør ⇧↵" at bounding box center [784, 345] width 262 height 28
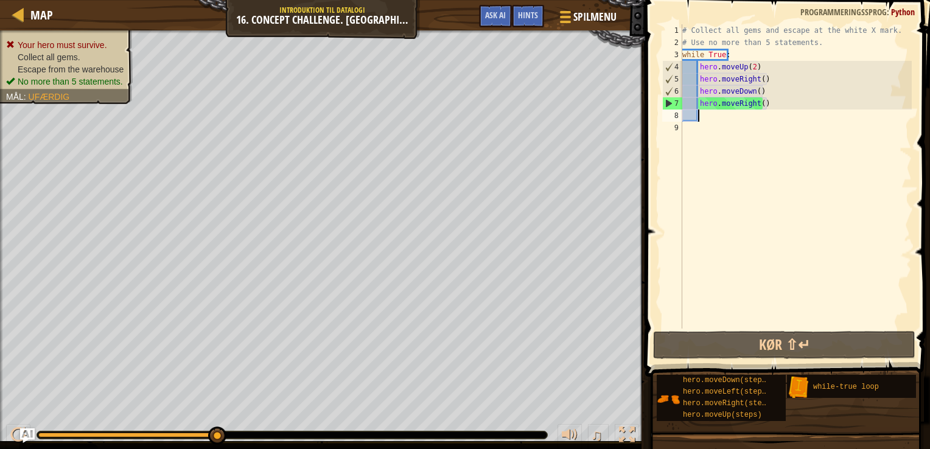
click at [784, 93] on div "# Collect all gems and escape at the white X mark. # Use no more than 5 stateme…" at bounding box center [796, 188] width 232 height 329
click at [782, 102] on div "# Collect all gems and escape at the white X mark. # Use no more than 5 stateme…" at bounding box center [796, 188] width 232 height 329
click at [723, 55] on div "# Collect all gems and escape at the white X mark. # Use no more than 5 stateme…" at bounding box center [796, 188] width 232 height 329
click at [726, 55] on div "# Collect all gems and escape at the white X mark. # Use no more than 5 stateme…" at bounding box center [796, 188] width 232 height 329
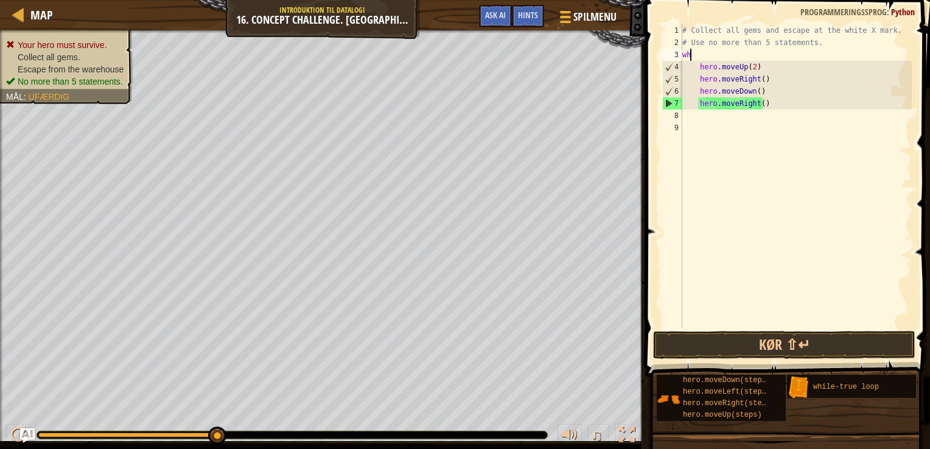
type textarea "w"
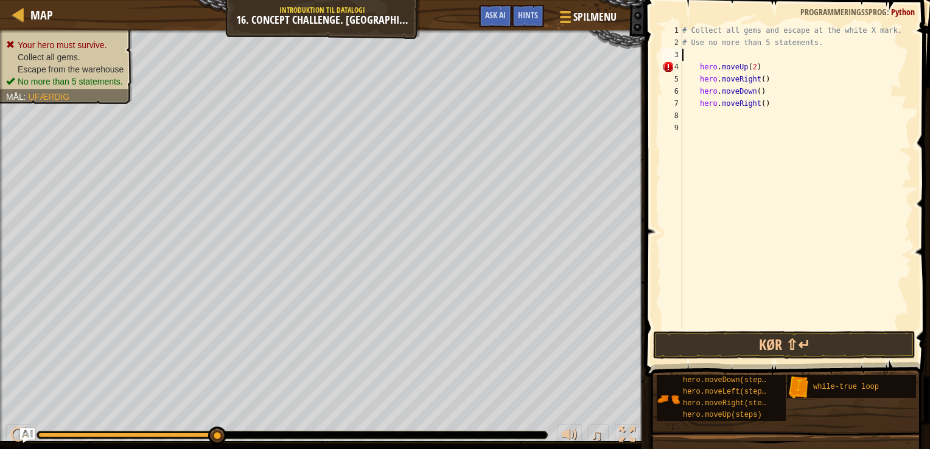
click at [770, 103] on div "# Collect all gems and escape at the white X mark. # Use no more than 5 stateme…" at bounding box center [796, 188] width 232 height 329
type textarea "hero.moveRight()"
click at [731, 116] on div "# Collect all gems and escape at the white X mark. # Use no more than 5 stateme…" at bounding box center [796, 188] width 232 height 329
click at [715, 336] on button "Kør ⇧↵" at bounding box center [784, 345] width 262 height 28
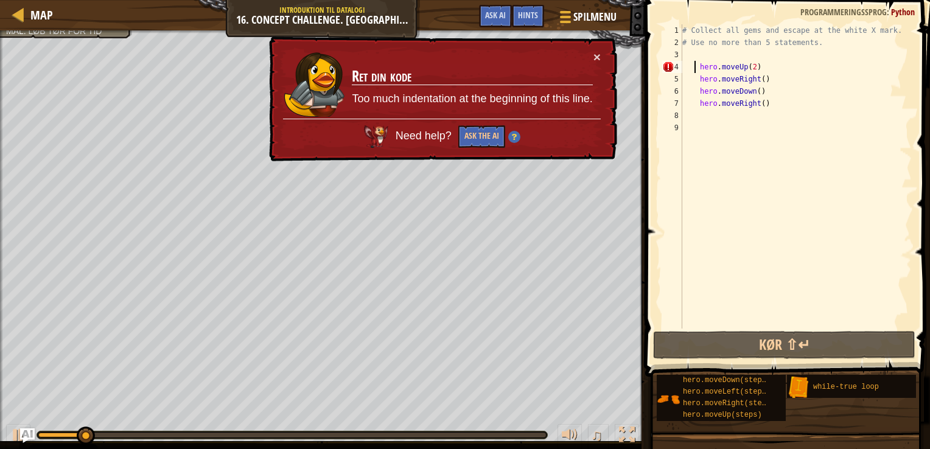
click at [695, 66] on div "# Collect all gems and escape at the white X mark. # Use no more than 5 stateme…" at bounding box center [796, 188] width 232 height 329
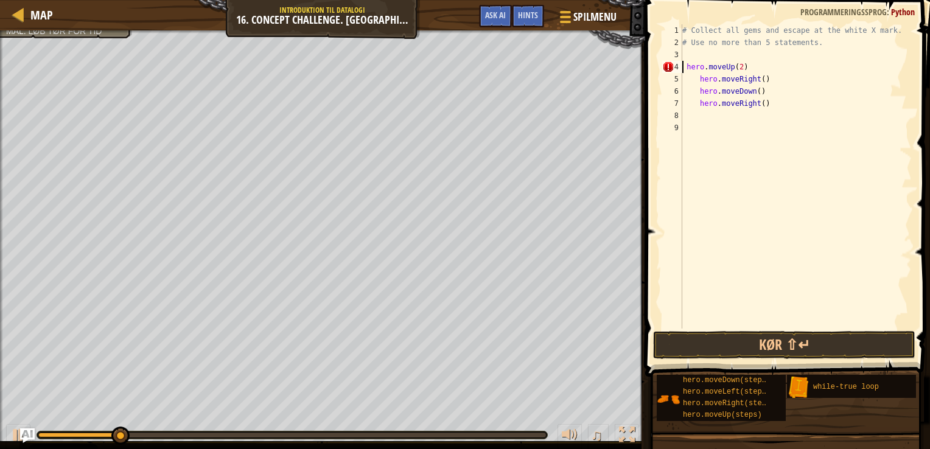
click at [684, 67] on div "# Collect all gems and escape at the white X mark. # Use no more than 5 stateme…" at bounding box center [796, 188] width 232 height 329
click at [688, 67] on div "# Collect all gems and escape at the white X mark. # Use no more than 5 stateme…" at bounding box center [796, 188] width 232 height 329
click at [784, 335] on button "Kør ⇧↵" at bounding box center [784, 345] width 262 height 28
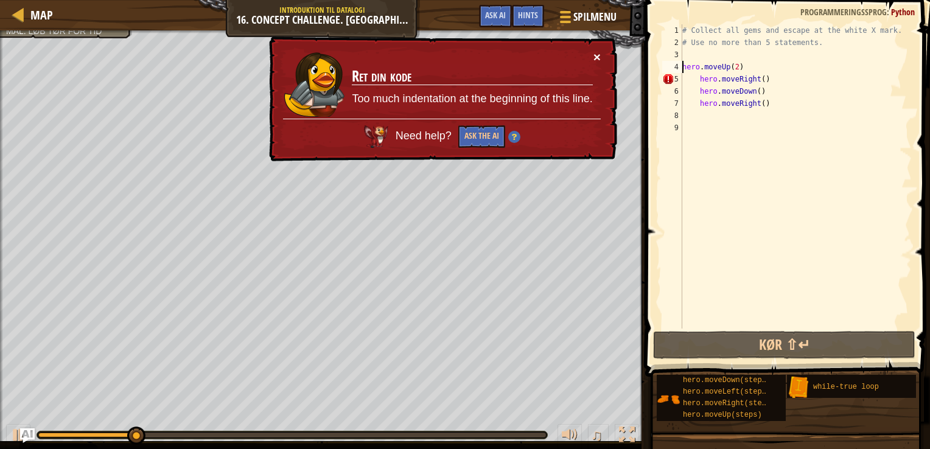
click at [595, 57] on button "×" at bounding box center [597, 57] width 7 height 13
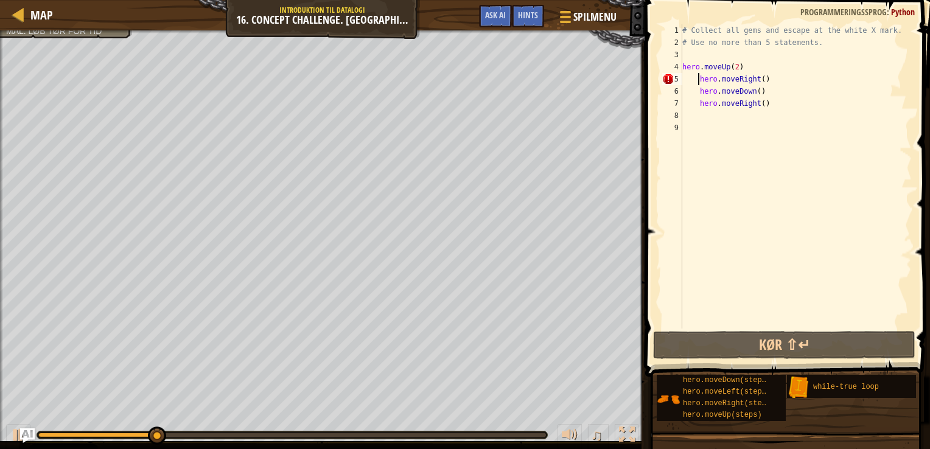
click at [700, 82] on div "# Collect all gems and escape at the white X mark. # Use no more than 5 stateme…" at bounding box center [796, 188] width 232 height 329
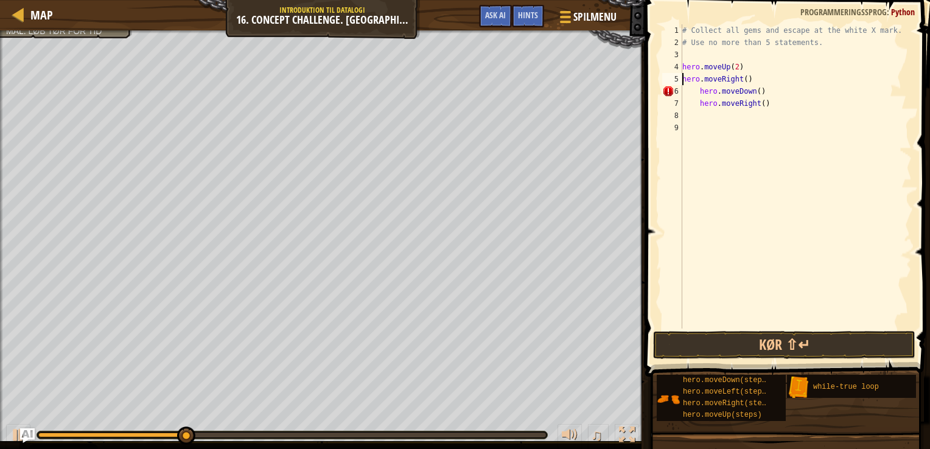
click at [702, 94] on div "# Collect all gems and escape at the white X mark. # Use no more than 5 stateme…" at bounding box center [796, 188] width 232 height 329
click at [704, 94] on div "# Collect all gems and escape at the white X mark. # Use no more than 5 stateme…" at bounding box center [796, 188] width 232 height 329
click at [698, 91] on div "# Collect all gems and escape at the white X mark. # Use no more than 5 stateme…" at bounding box center [796, 188] width 232 height 329
click at [696, 107] on div "# Collect all gems and escape at the white X mark. # Use no more than 5 stateme…" at bounding box center [796, 188] width 232 height 329
click at [697, 105] on div "# Collect all gems and escape at the white X mark. # Use no more than 5 stateme…" at bounding box center [796, 188] width 232 height 329
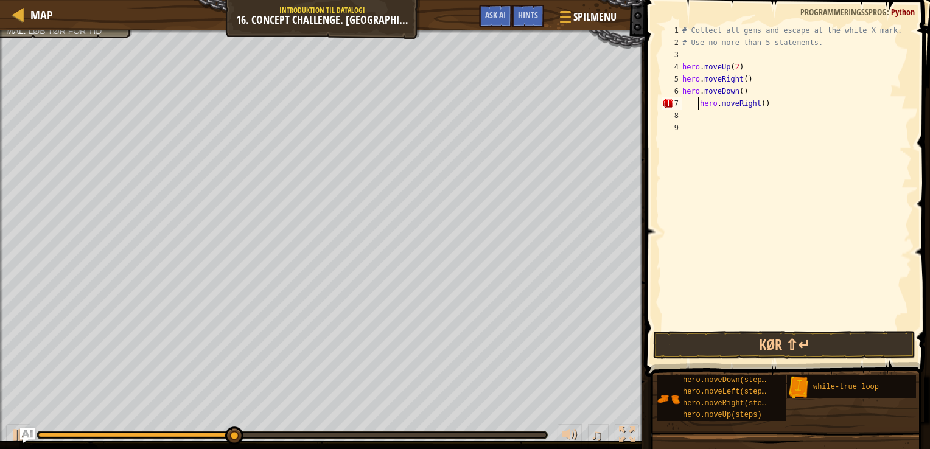
type textarea "hero.moveRight()"
click at [728, 353] on button "Kør ⇧↵" at bounding box center [784, 345] width 262 height 28
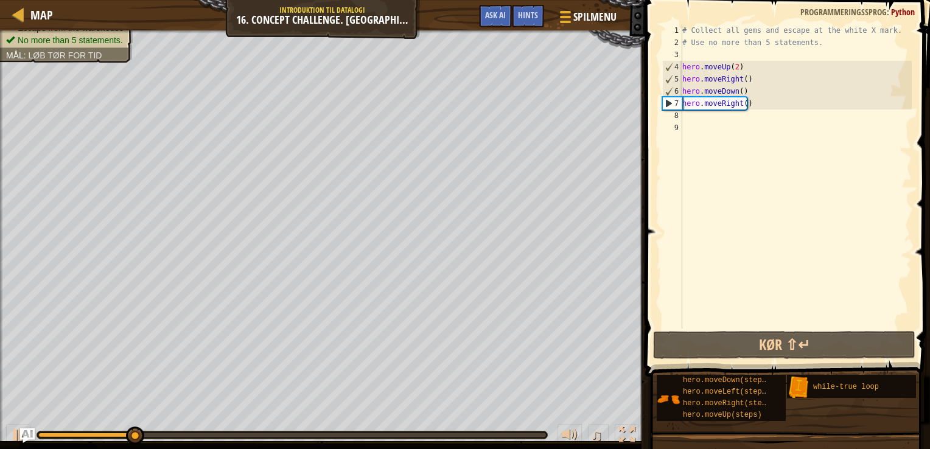
click at [719, 119] on div "# Collect all gems and escape at the white X mark. # Use no more than 5 stateme…" at bounding box center [796, 188] width 232 height 329
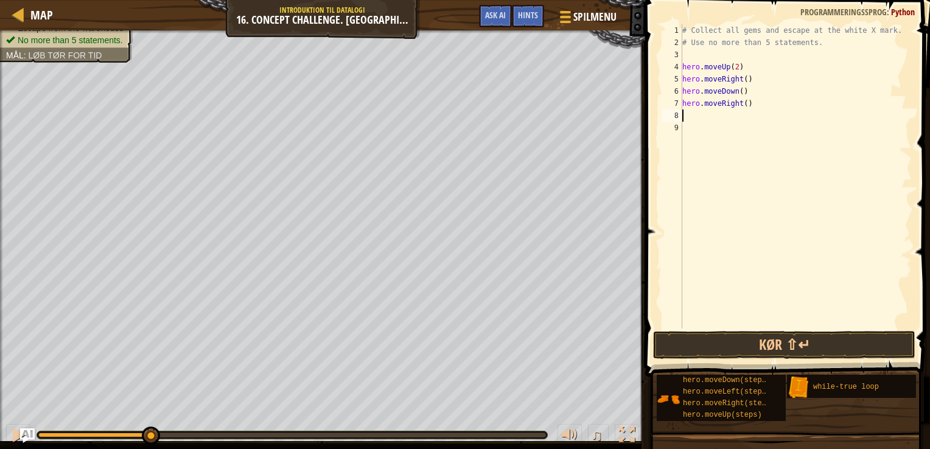
type textarea "h"
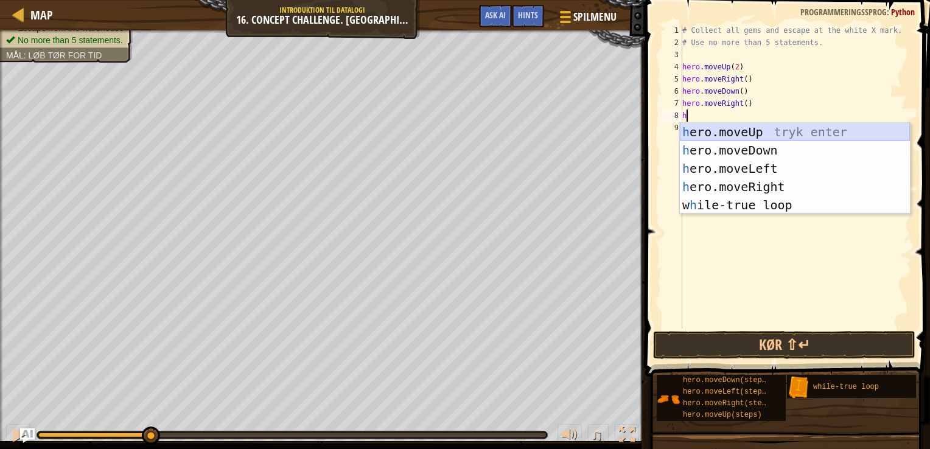
click at [753, 128] on div "h ero.moveUp tryk enter h ero.moveDown tryk enter h ero.moveLeft tryk enter h e…" at bounding box center [795, 187] width 230 height 128
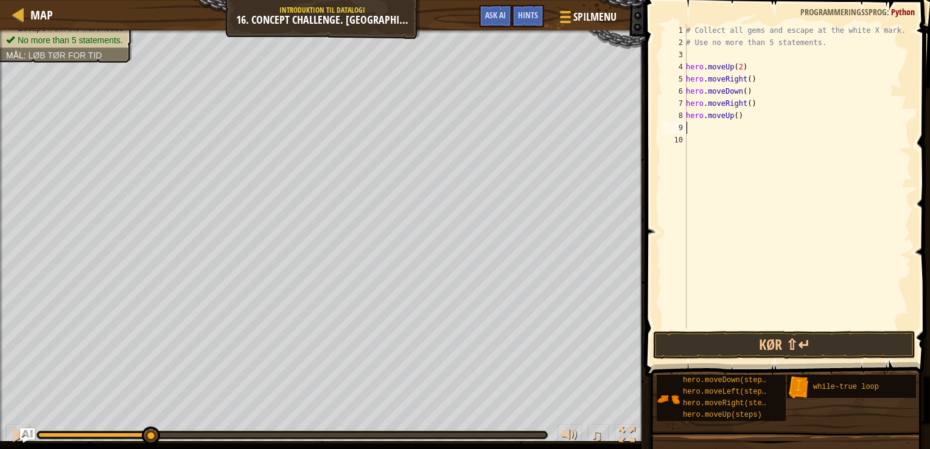
type textarea "h"
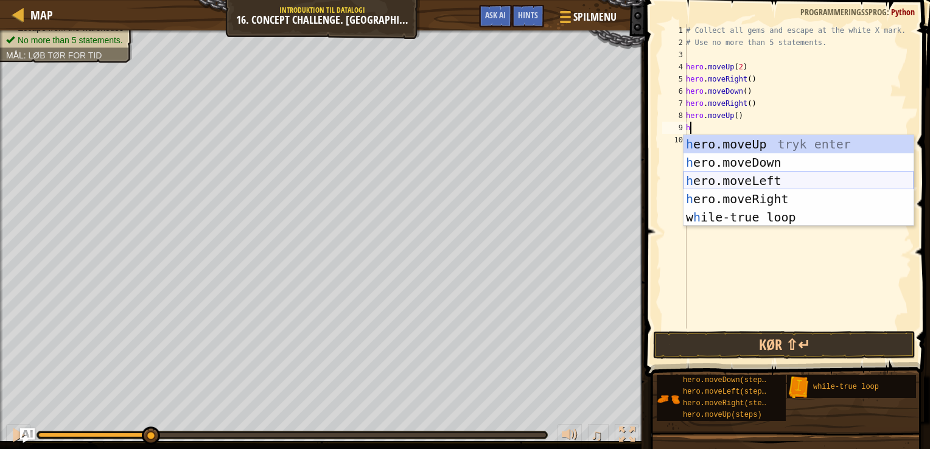
click at [732, 179] on div "h ero.moveUp tryk enter h ero.moveDown tryk enter h ero.moveLeft tryk enter h e…" at bounding box center [799, 199] width 230 height 128
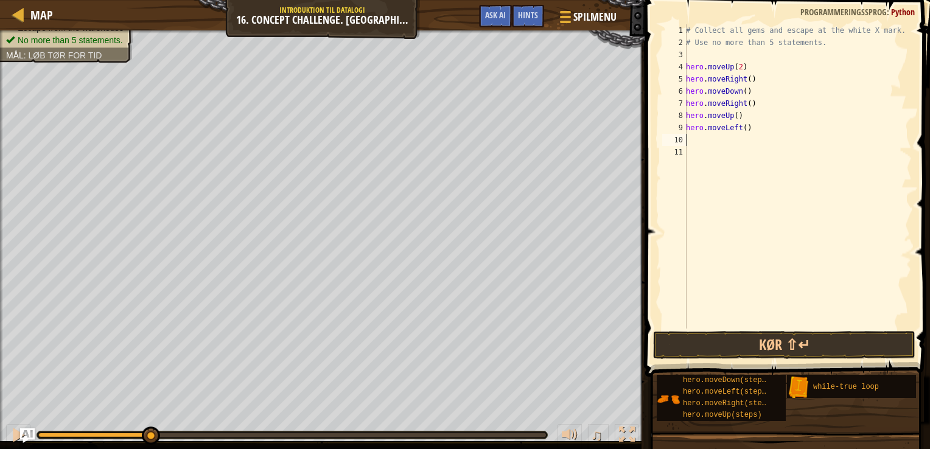
type textarea "h"
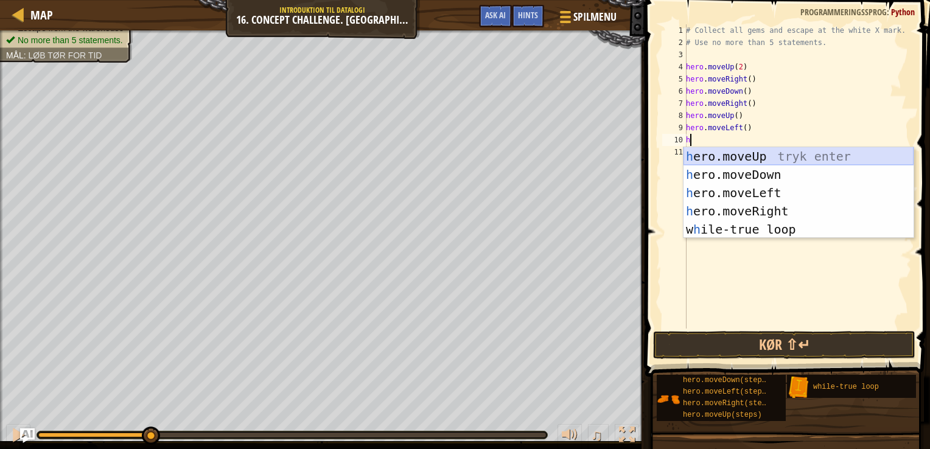
click at [750, 160] on div "h ero.moveUp tryk enter h ero.moveDown tryk enter h ero.moveLeft tryk enter h e…" at bounding box center [799, 211] width 230 height 128
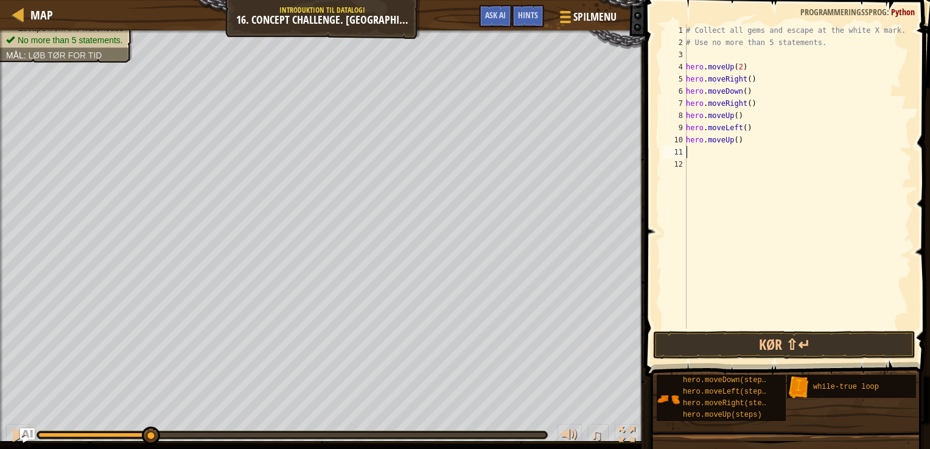
type textarea "h"
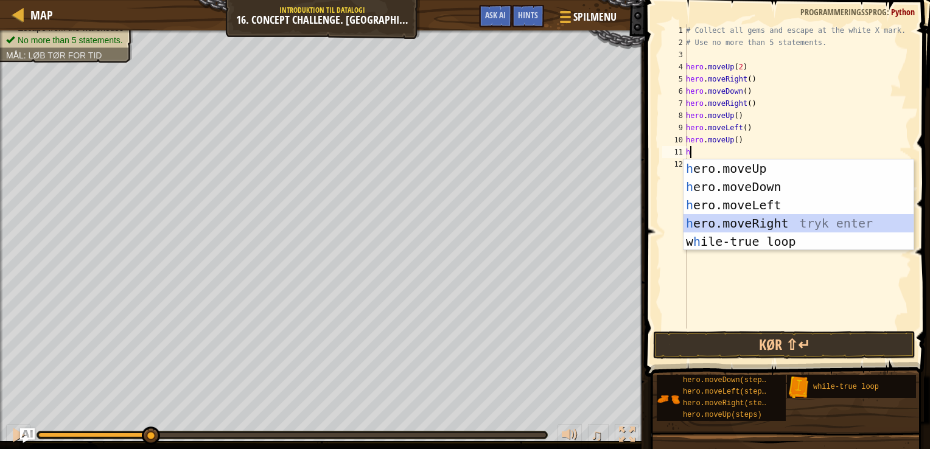
click at [774, 221] on div "h ero.moveUp tryk enter h ero.moveDown tryk enter h ero.moveLeft tryk enter h e…" at bounding box center [799, 224] width 230 height 128
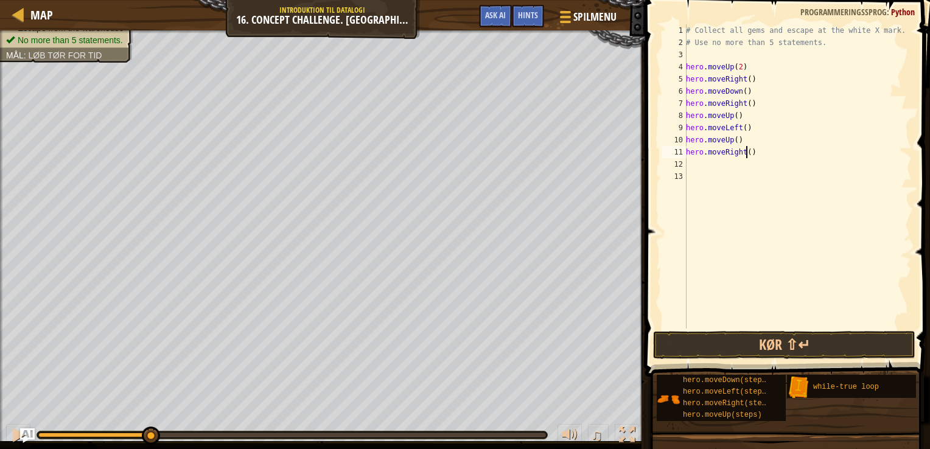
click at [748, 147] on div "# Collect all gems and escape at the white X mark. # Use no more than 5 stateme…" at bounding box center [798, 188] width 228 height 329
type textarea "hero.moveRight(2)"
click at [712, 162] on div "# Collect all gems and escape at the white X mark. # Use no more than 5 stateme…" at bounding box center [798, 188] width 228 height 329
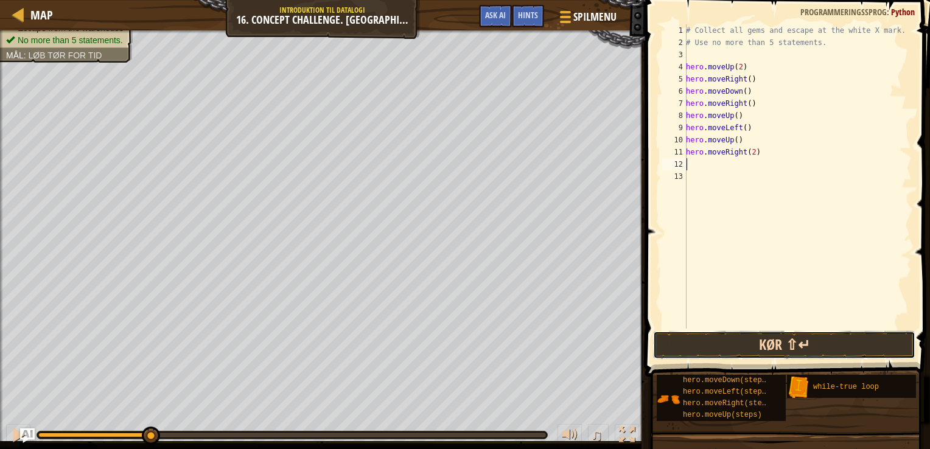
click at [764, 348] on button "Kør ⇧↵" at bounding box center [784, 345] width 262 height 28
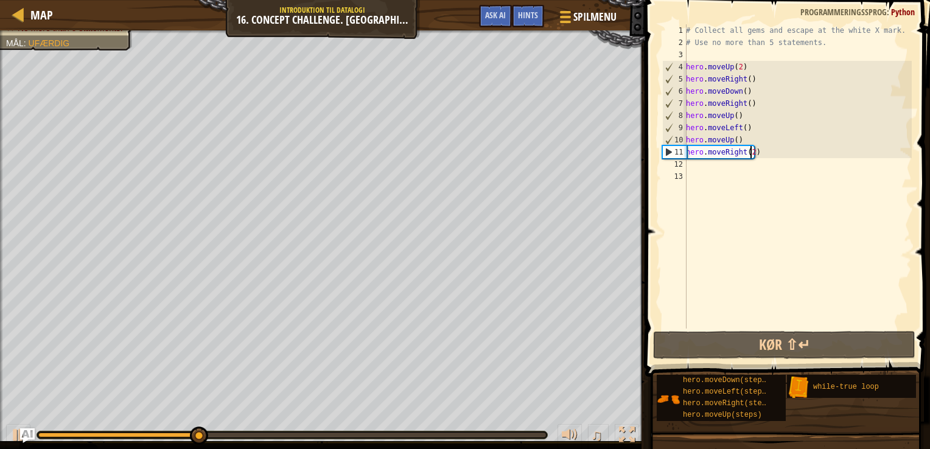
click at [751, 155] on div "# Collect all gems and escape at the white X mark. # Use no more than 5 stateme…" at bounding box center [798, 188] width 228 height 329
type textarea "hero.moveRight()"
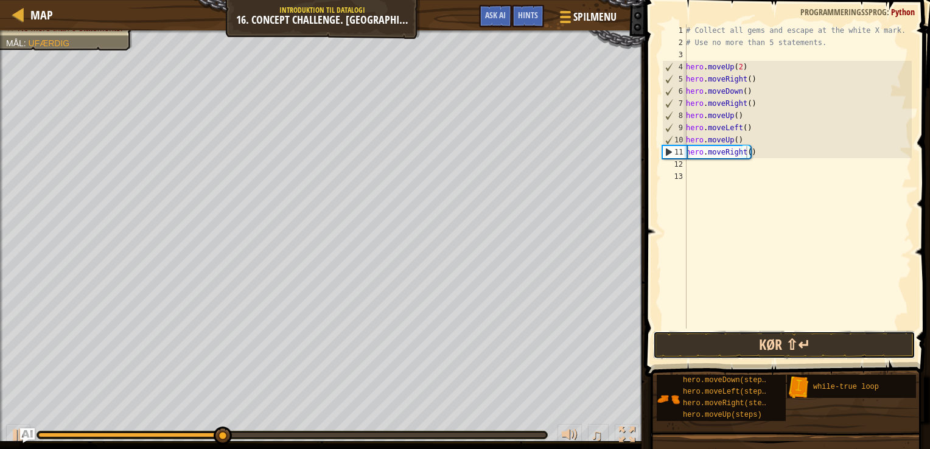
click at [744, 336] on button "Kør ⇧↵" at bounding box center [784, 345] width 262 height 28
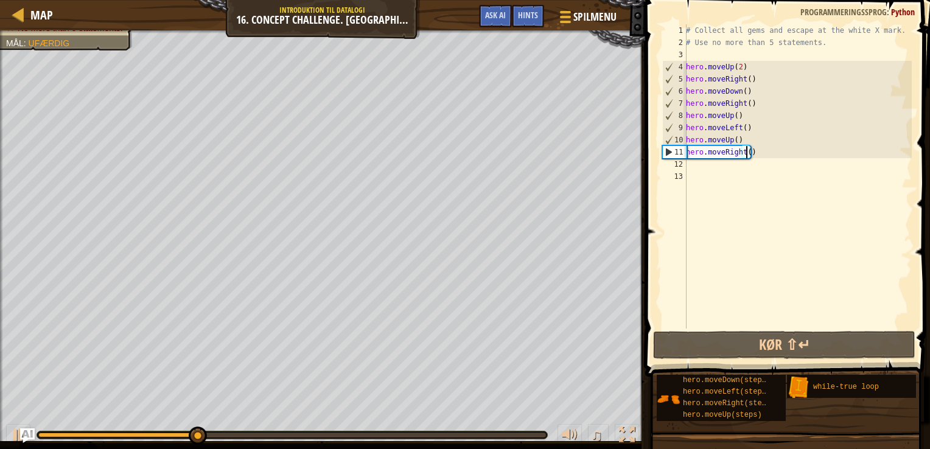
click at [715, 173] on div "# Collect all gems and escape at the white X mark. # Use no more than 5 stateme…" at bounding box center [798, 188] width 228 height 329
click at [714, 167] on div "# Collect all gems and escape at the white X mark. # Use no more than 5 stateme…" at bounding box center [798, 188] width 228 height 329
type textarea "h"
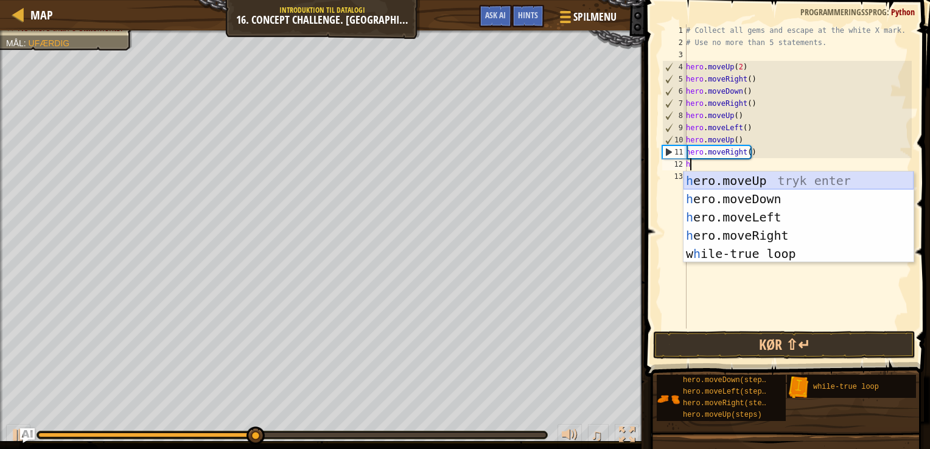
click at [744, 183] on div "h ero.moveUp tryk enter h ero.moveDown tryk enter h ero.moveLeft tryk enter h e…" at bounding box center [799, 236] width 230 height 128
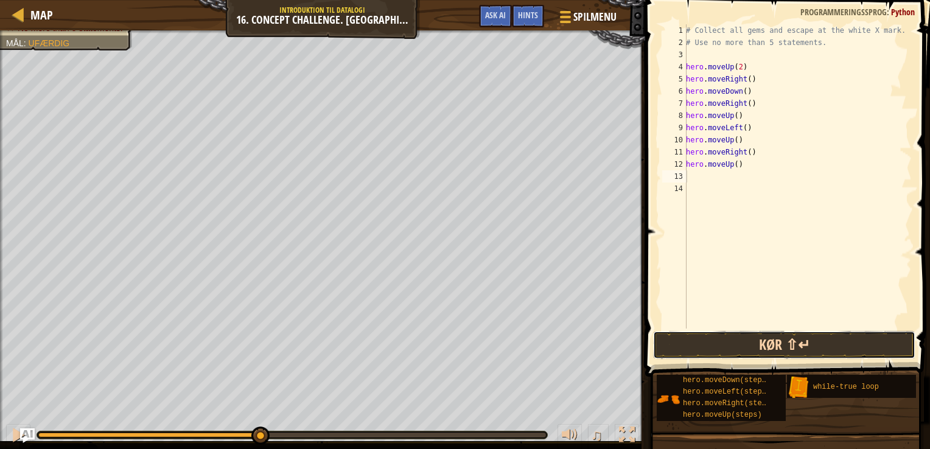
click at [734, 339] on button "Kør ⇧↵" at bounding box center [784, 345] width 262 height 28
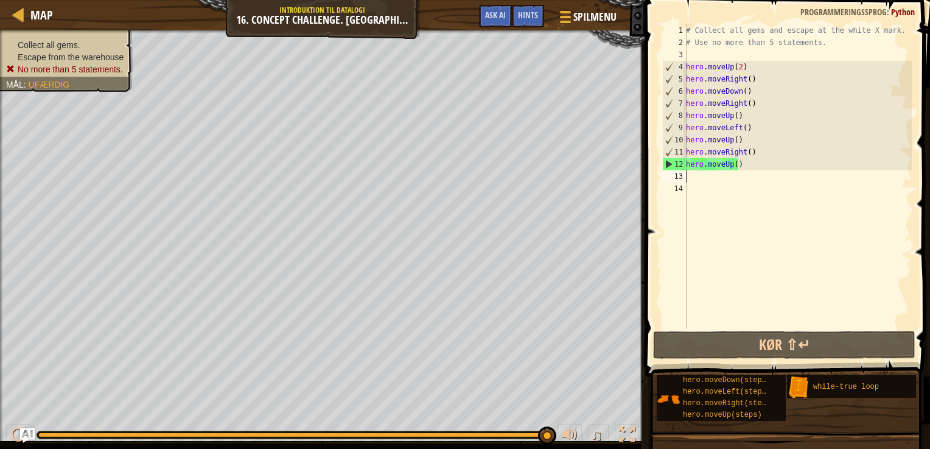
type textarea "h"
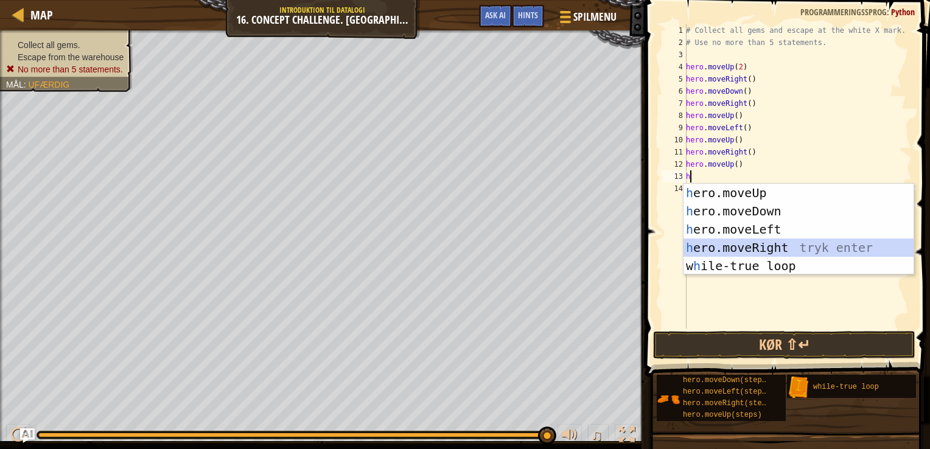
click at [760, 245] on div "h ero.moveUp tryk enter h ero.moveDown tryk enter h ero.moveLeft tryk enter h e…" at bounding box center [799, 248] width 230 height 128
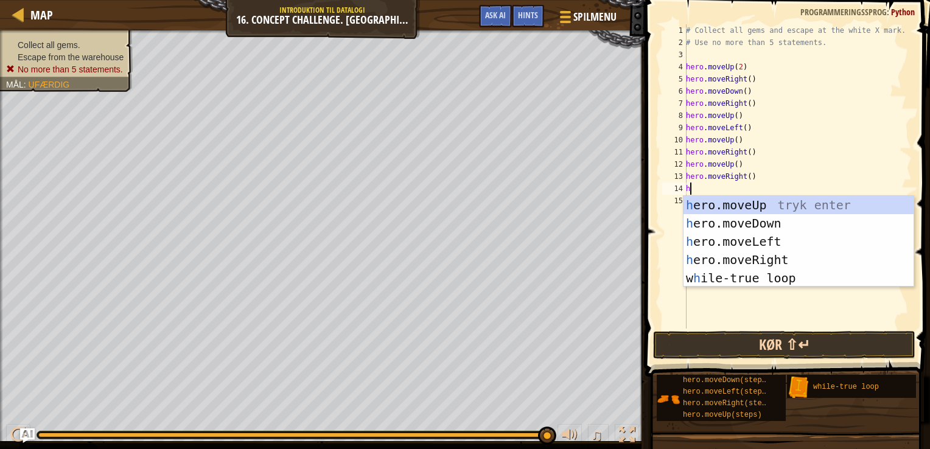
type textarea "h"
click at [742, 348] on button "Kør ⇧↵" at bounding box center [784, 345] width 262 height 28
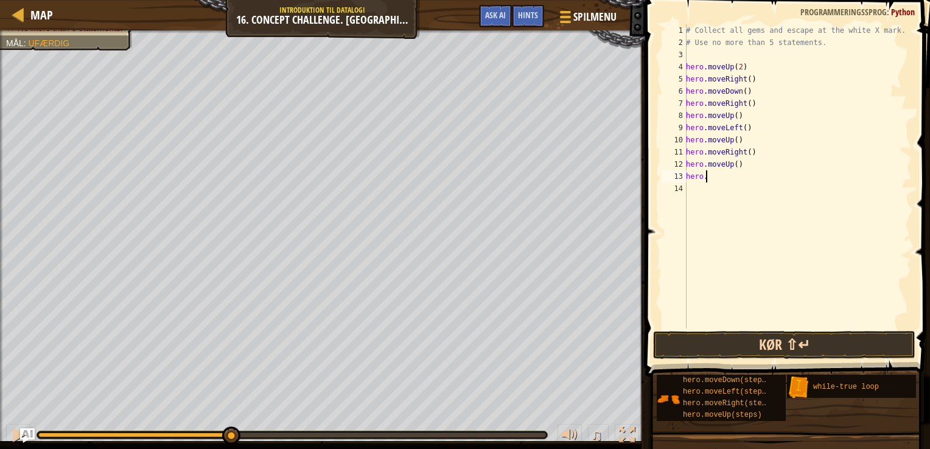
type textarea "h"
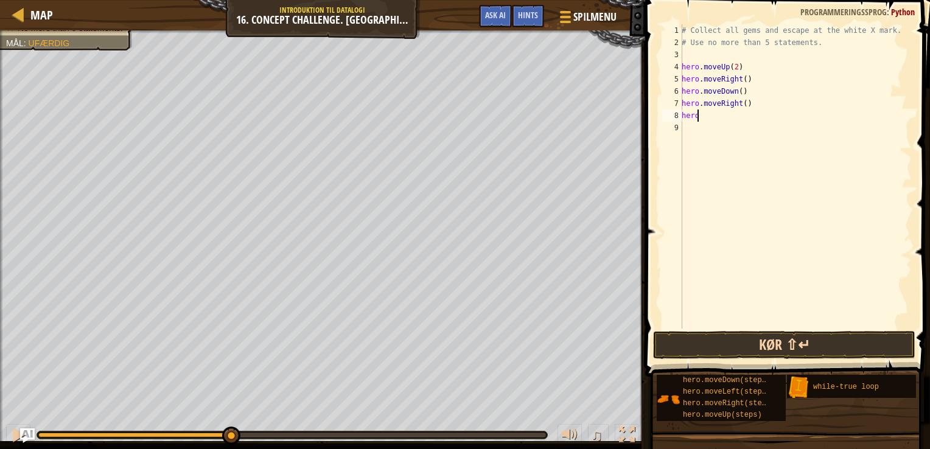
type textarea "h"
click at [702, 55] on div "# Collect all gems and escape at the white X mark. # Use no more than 5 stateme…" at bounding box center [796, 188] width 233 height 329
type textarea "h"
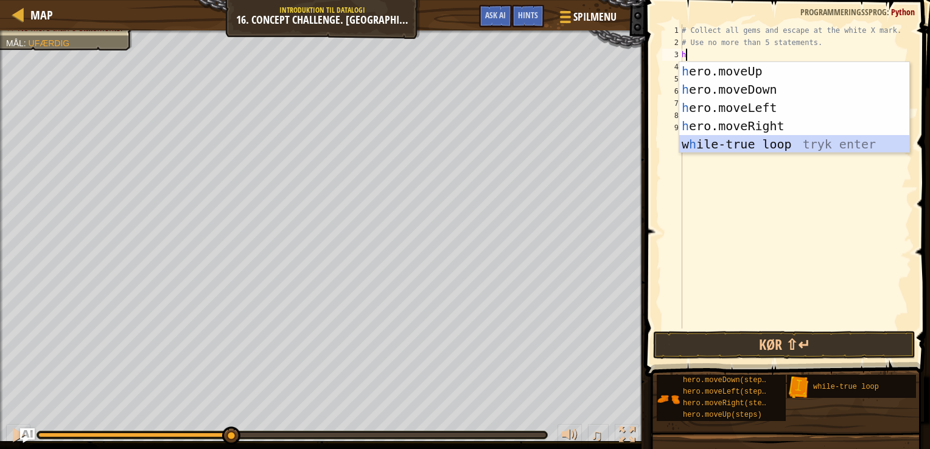
click at [725, 141] on div "h ero.moveUp tryk enter h ero.moveDown tryk enter h ero.moveLeft tryk enter h e…" at bounding box center [795, 126] width 230 height 128
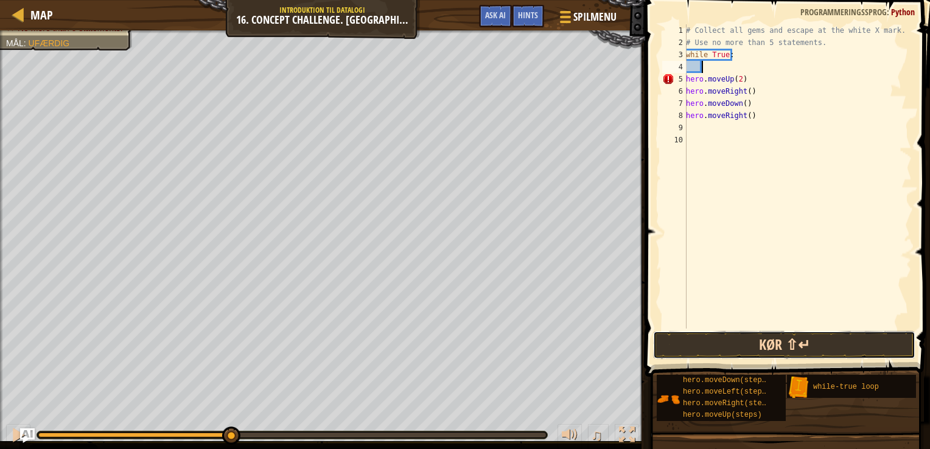
click at [748, 354] on button "Kør ⇧↵" at bounding box center [784, 345] width 262 height 28
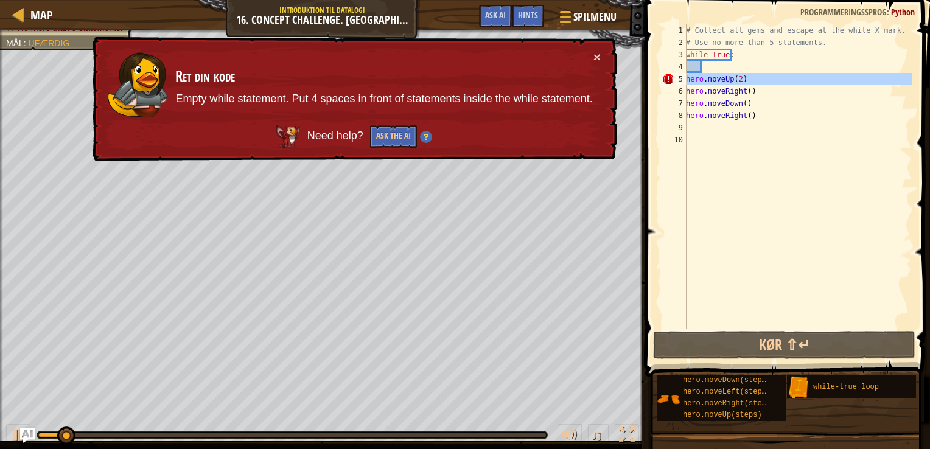
click at [684, 80] on div "5" at bounding box center [675, 79] width 24 height 12
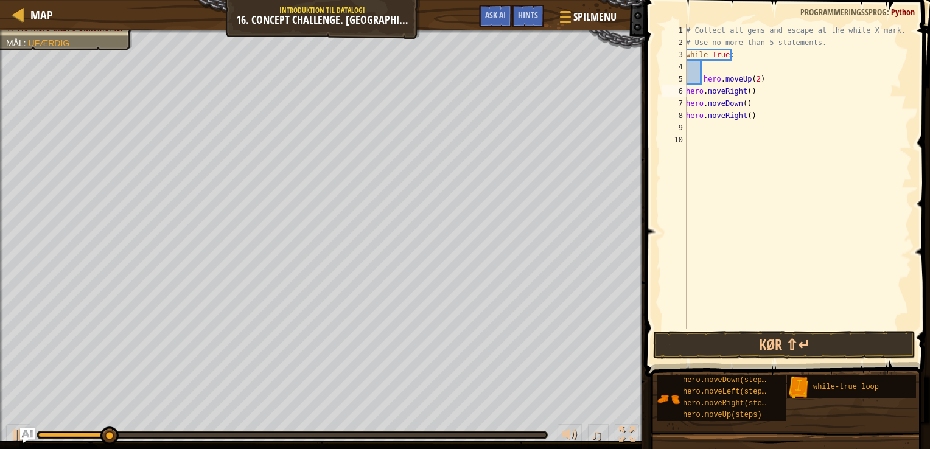
click at [687, 91] on div "# Collect all gems and escape at the white X mark. # Use no more than 5 stateme…" at bounding box center [798, 188] width 228 height 329
click at [687, 100] on div "# Collect all gems and escape at the white X mark. # Use no more than 5 stateme…" at bounding box center [798, 188] width 228 height 329
click at [687, 113] on div "# Collect all gems and escape at the white X mark. # Use no more than 5 stateme…" at bounding box center [798, 188] width 228 height 329
type textarea "hero.moveRight()"
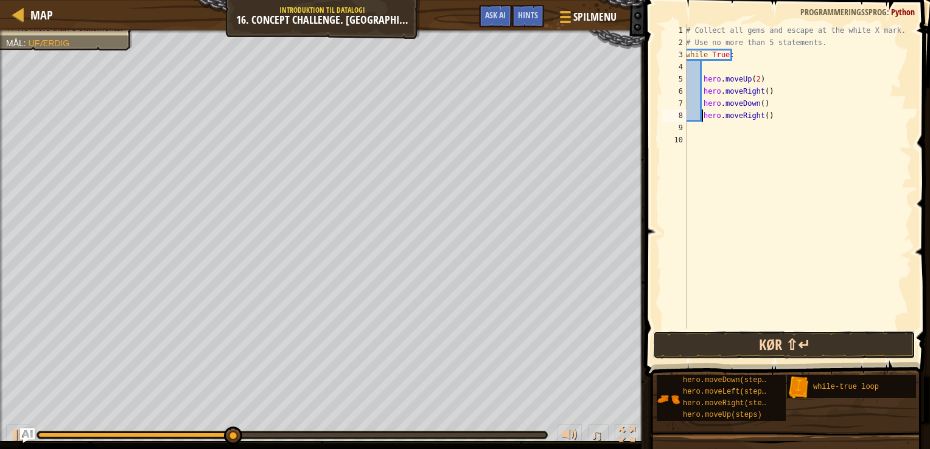
click at [720, 353] on button "Kør ⇧↵" at bounding box center [784, 345] width 262 height 28
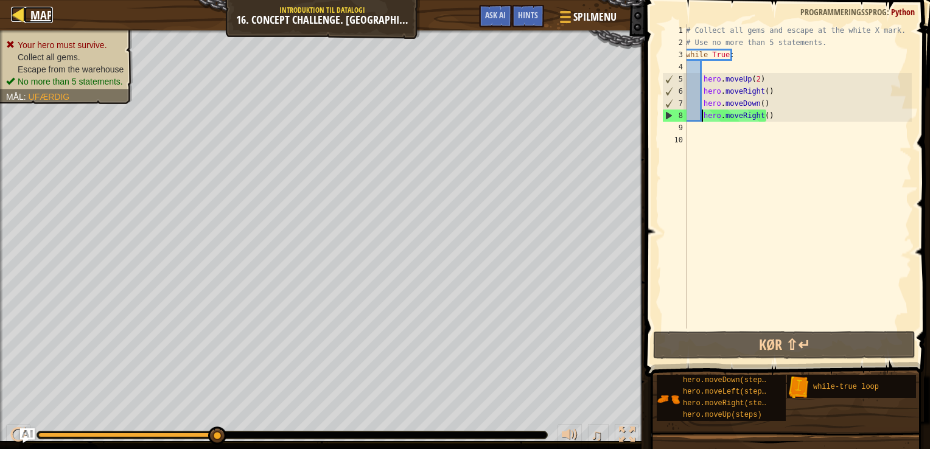
click at [27, 15] on link "Map" at bounding box center [38, 15] width 29 height 16
select select "da"
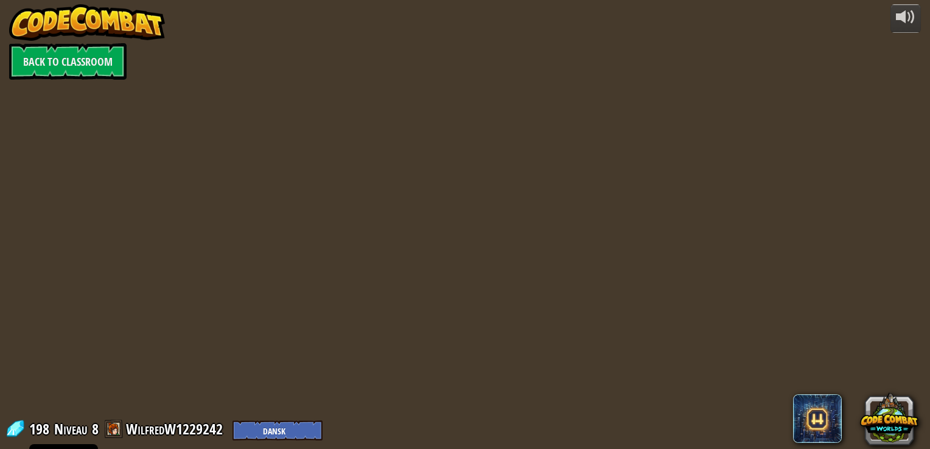
select select "da"
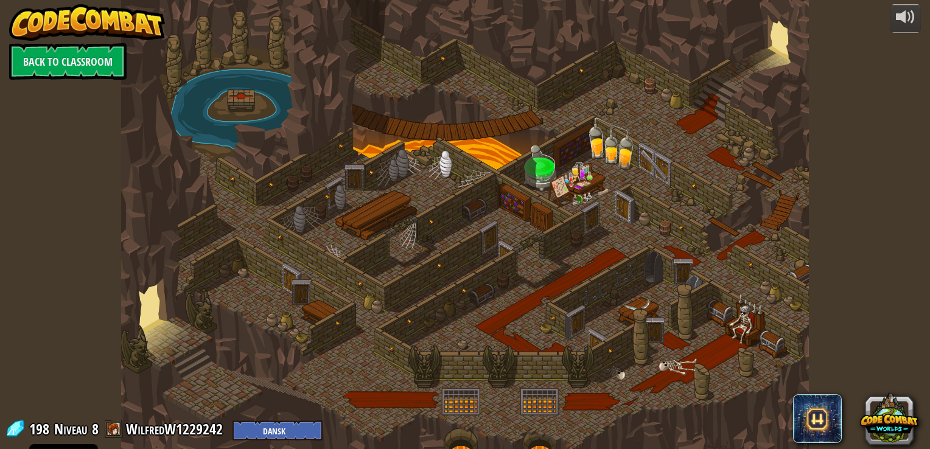
select select "da"
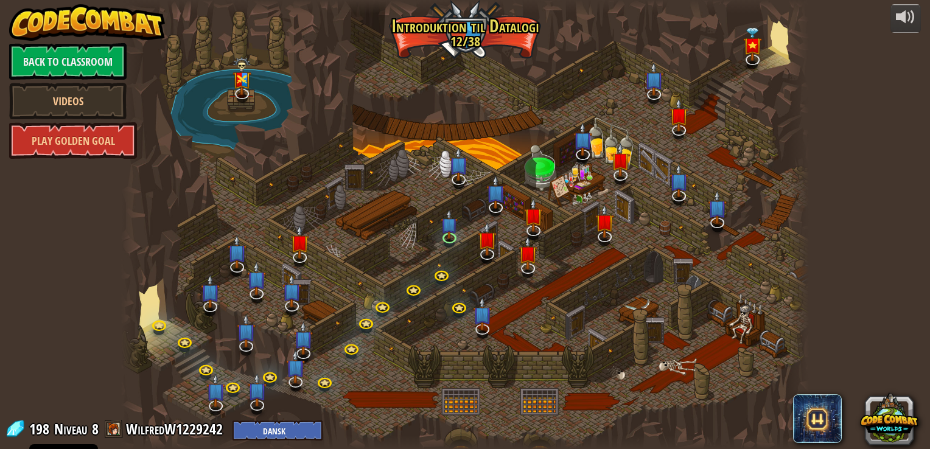
select select "da"
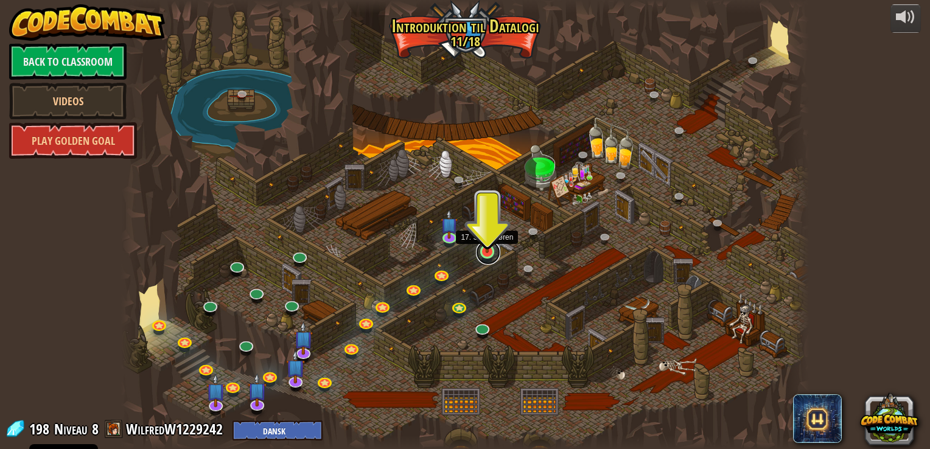
click at [487, 258] on link at bounding box center [488, 253] width 24 height 24
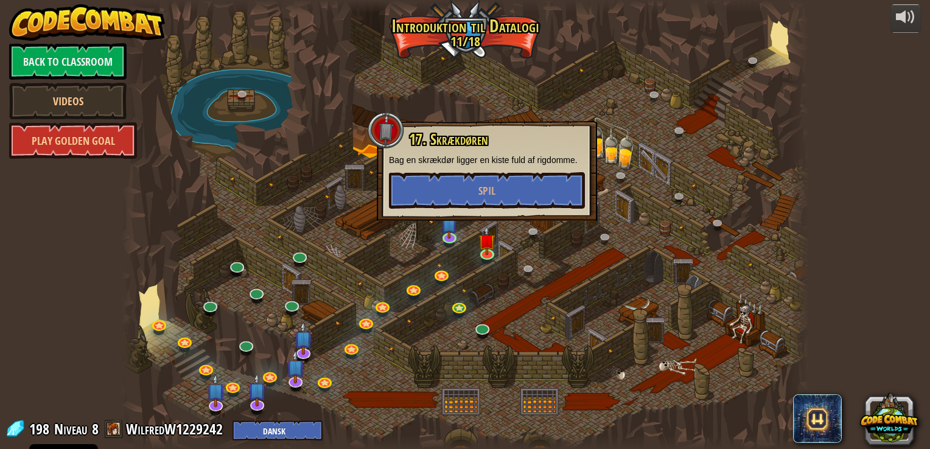
click at [487, 213] on div "17. Skrækdøren Bag en skrækdør ligger en kiste fuld af rigdomme. Spil" at bounding box center [487, 171] width 220 height 100
click at [487, 179] on button "Spil" at bounding box center [487, 190] width 196 height 37
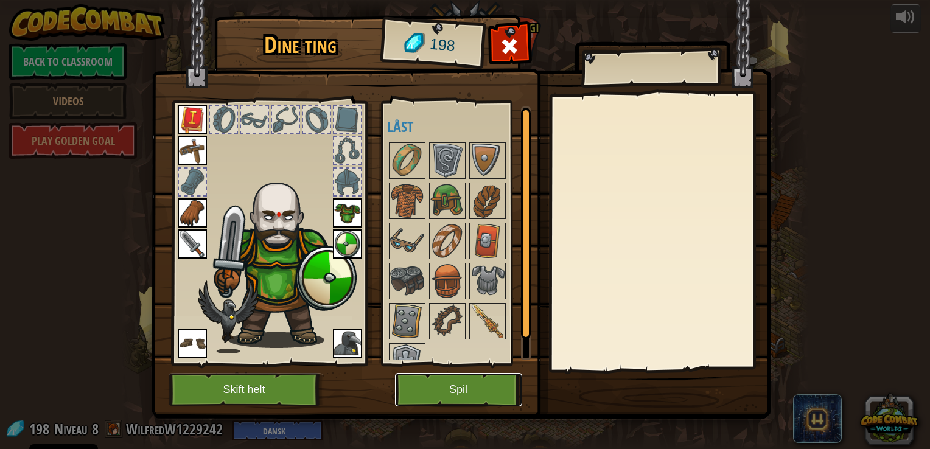
click at [466, 393] on button "Spil" at bounding box center [458, 389] width 127 height 33
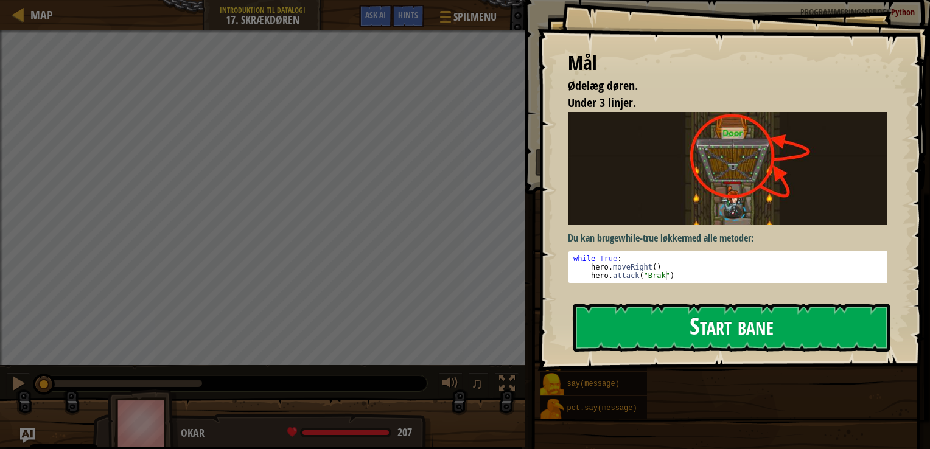
click at [631, 311] on button "Start bane" at bounding box center [732, 328] width 317 height 48
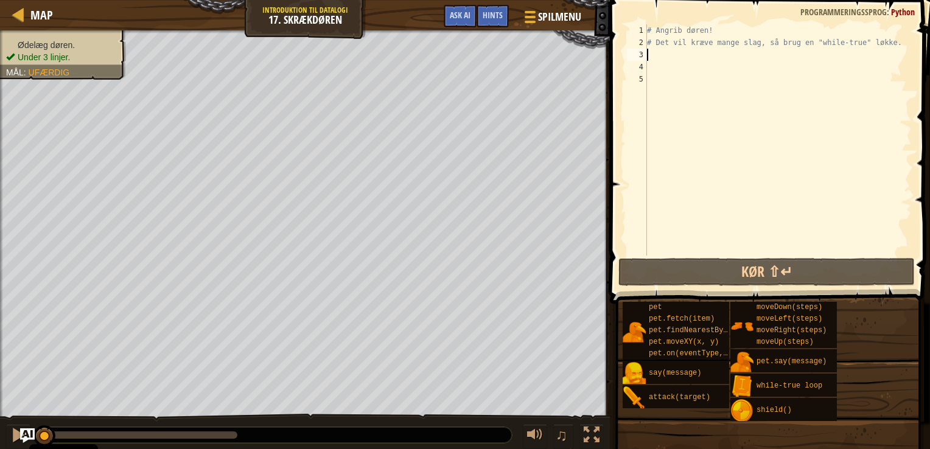
click at [663, 54] on div "# Angrib døren! # Det vil kræve mange slag, så brug en "while-true" løkke." at bounding box center [778, 152] width 267 height 256
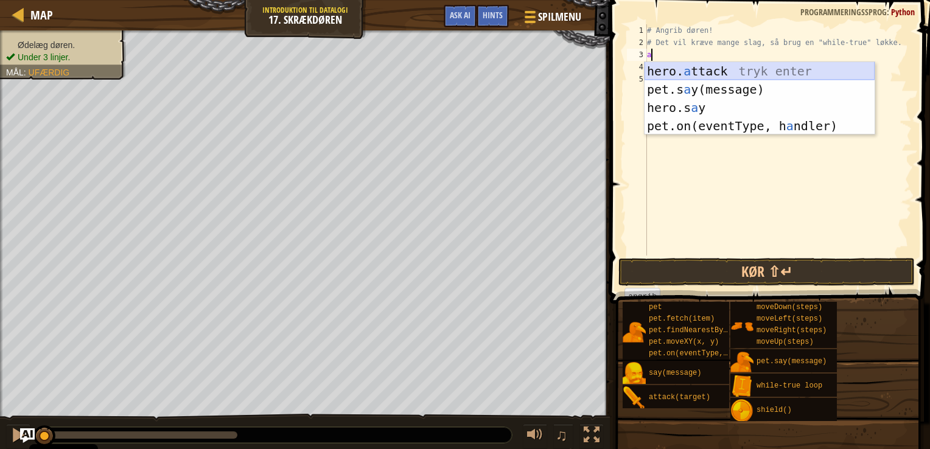
click at [740, 72] on div "hero. a ttack tryk enter pet.s a y(message) tryk enter hero.s a y tryk enter pe…" at bounding box center [760, 117] width 230 height 110
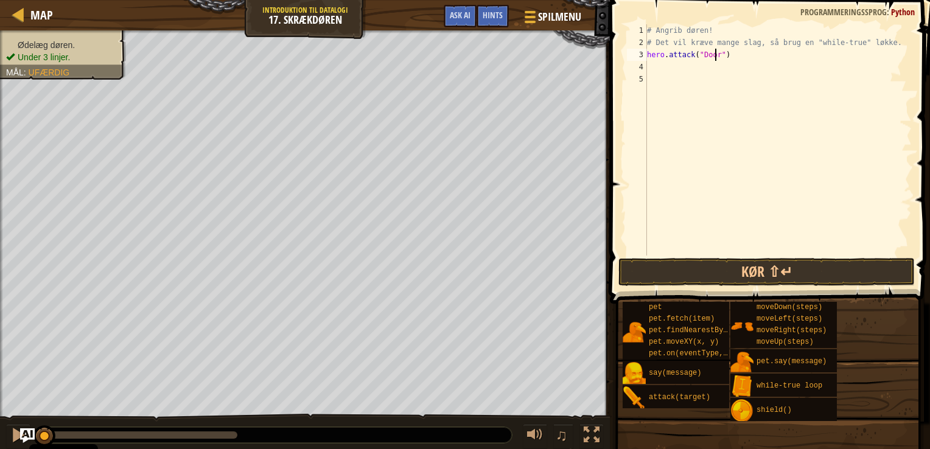
scroll to position [5, 5]
type textarea "hero.attack("Door")"
click at [690, 258] on button "Kør ⇧↵" at bounding box center [767, 272] width 297 height 28
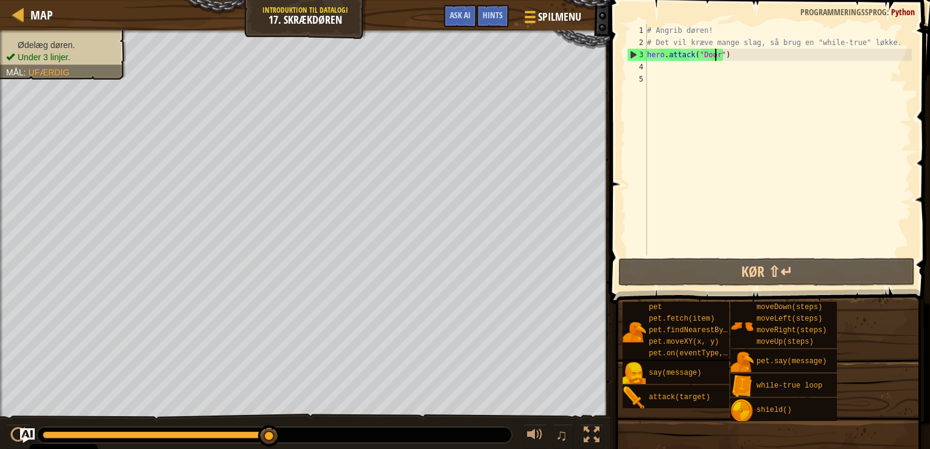
click at [657, 72] on div "# Angrib døren! # Det vil kræve mange slag, så brug en "while-true" løkke. hero…" at bounding box center [778, 152] width 267 height 256
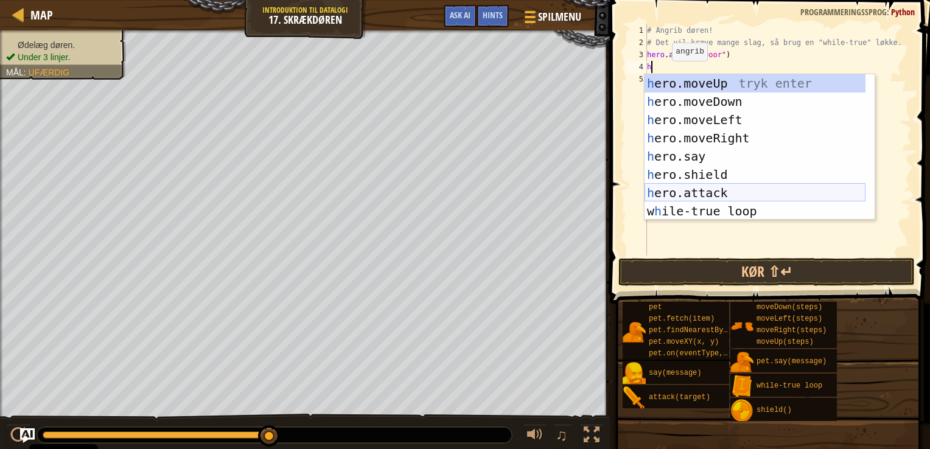
click at [701, 197] on div "h ero.moveUp tryk enter h ero.moveDown tryk enter h ero.moveLeft tryk enter h e…" at bounding box center [755, 165] width 221 height 183
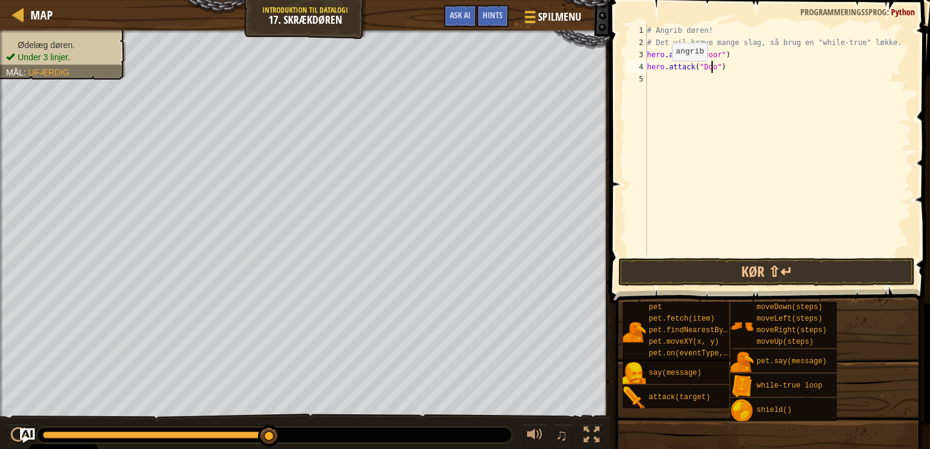
type textarea "hero.attack("Door")"
click at [677, 84] on div "# Angrib døren! # Det vil kræve mange slag, så brug en "while-true" løkke. hero…" at bounding box center [778, 152] width 267 height 256
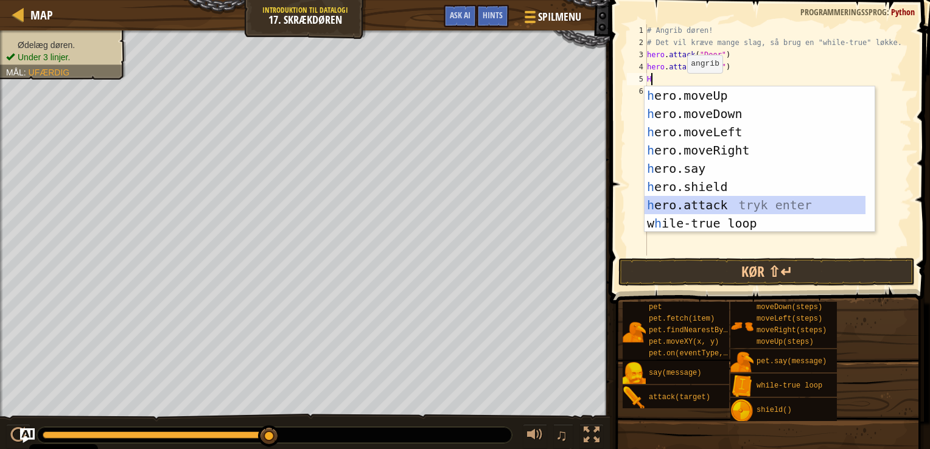
click at [704, 199] on div "h ero.moveUp tryk enter h ero.moveDown tryk enter h ero.moveLeft tryk enter h e…" at bounding box center [755, 177] width 221 height 183
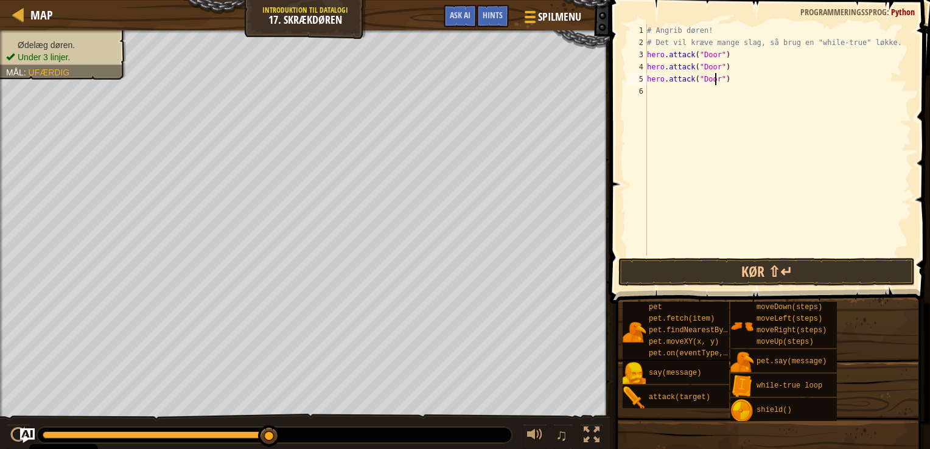
scroll to position [5, 5]
type textarea "hero.attack("Door")"
click at [703, 272] on button "Kør ⇧↵" at bounding box center [767, 272] width 297 height 28
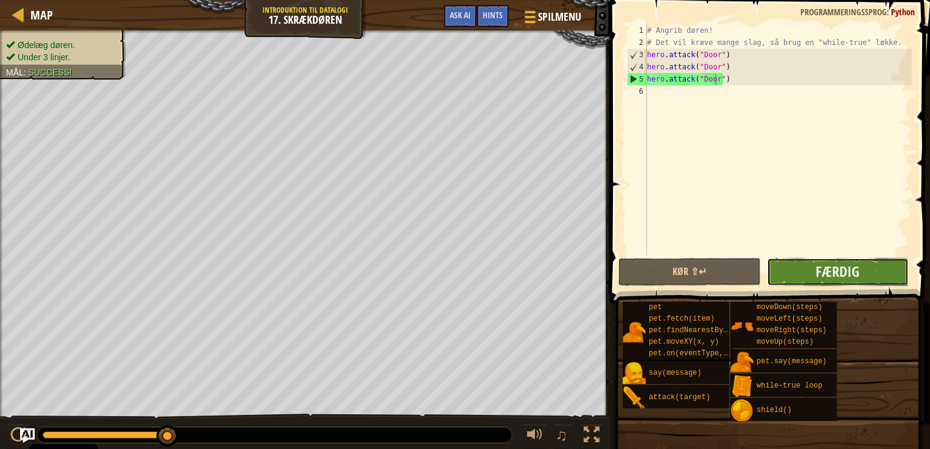
click at [814, 276] on button "Færdig" at bounding box center [838, 272] width 142 height 28
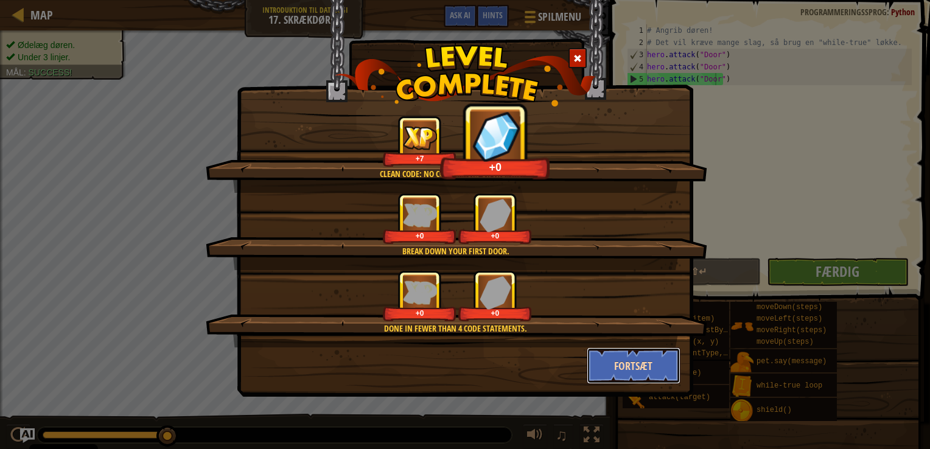
click at [636, 360] on button "Fortsæt" at bounding box center [634, 366] width 94 height 37
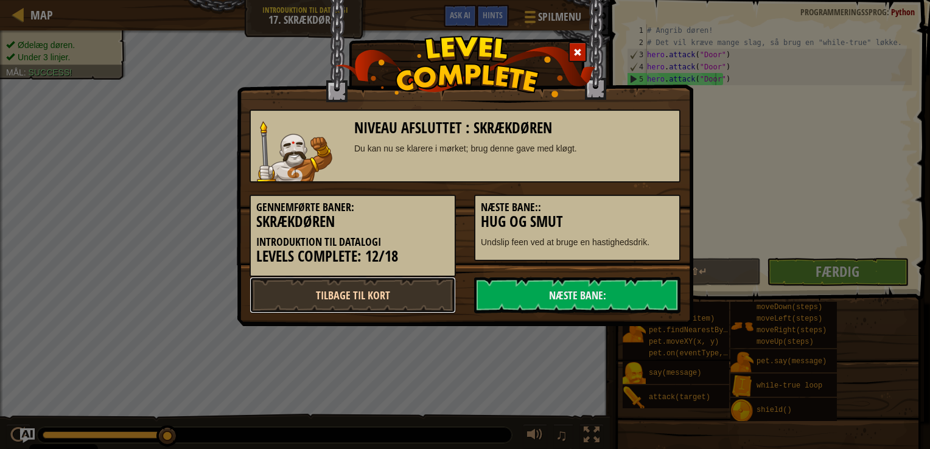
click at [373, 290] on link "Tilbage til kort" at bounding box center [353, 295] width 206 height 37
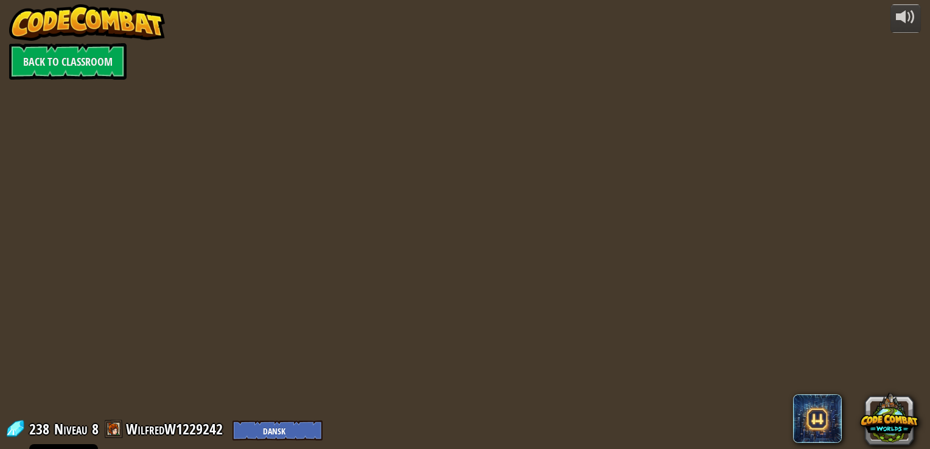
select select "da"
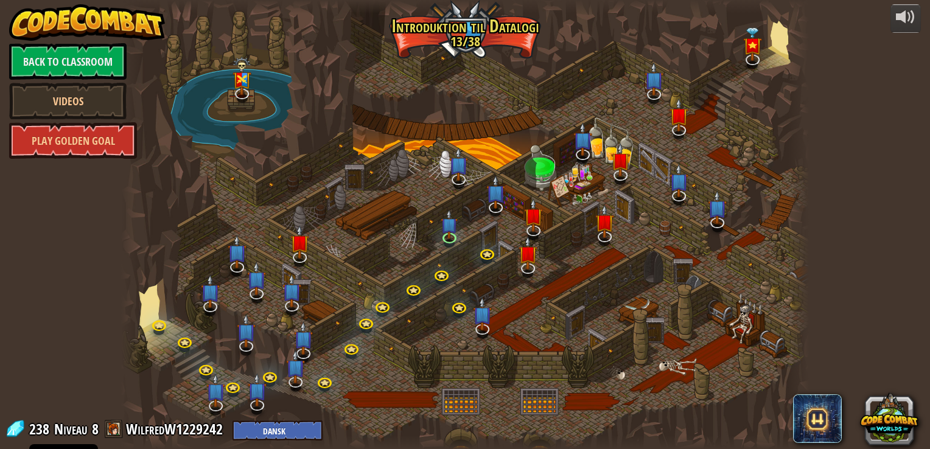
select select "da"
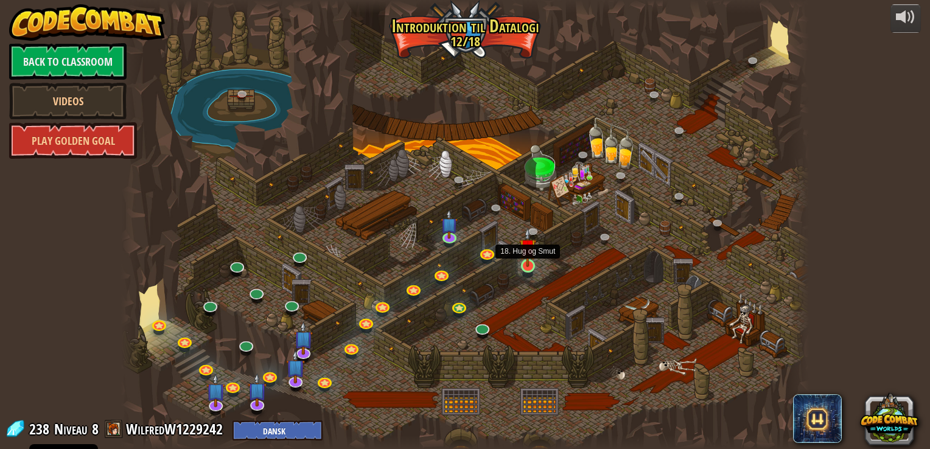
click at [526, 267] on img at bounding box center [527, 248] width 17 height 40
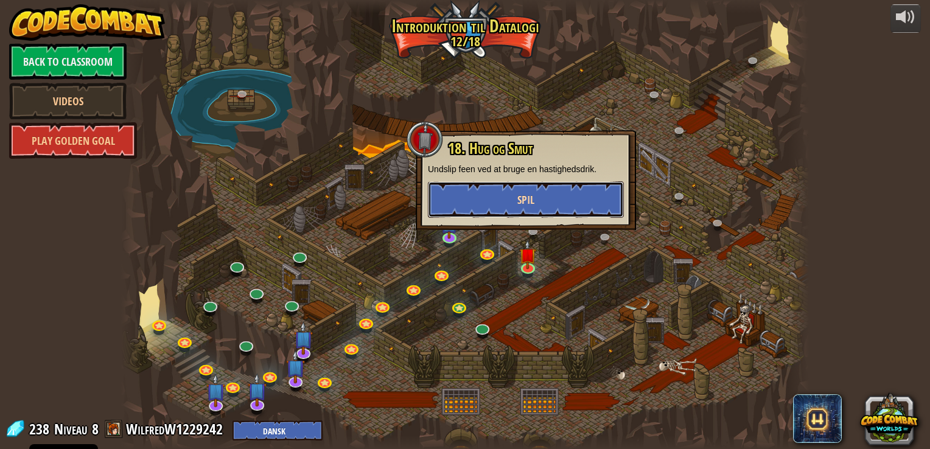
click at [527, 214] on button "Spil" at bounding box center [526, 199] width 196 height 37
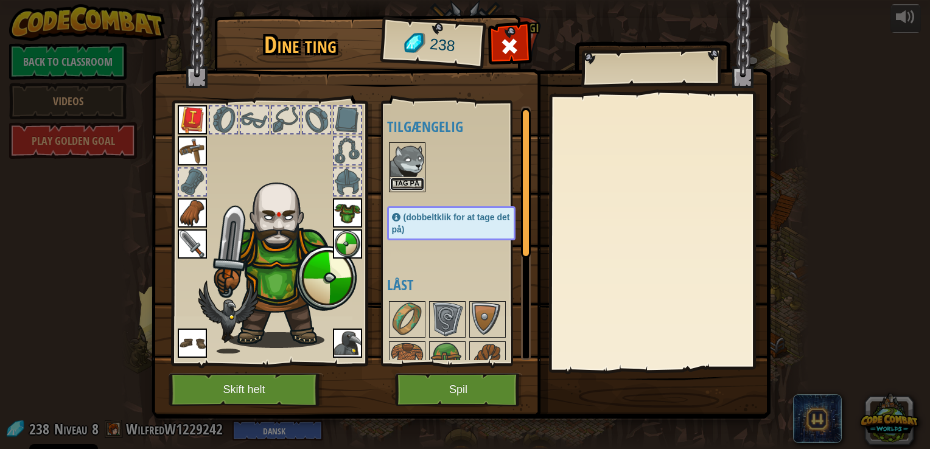
click at [407, 179] on button "Tag på" at bounding box center [407, 184] width 34 height 13
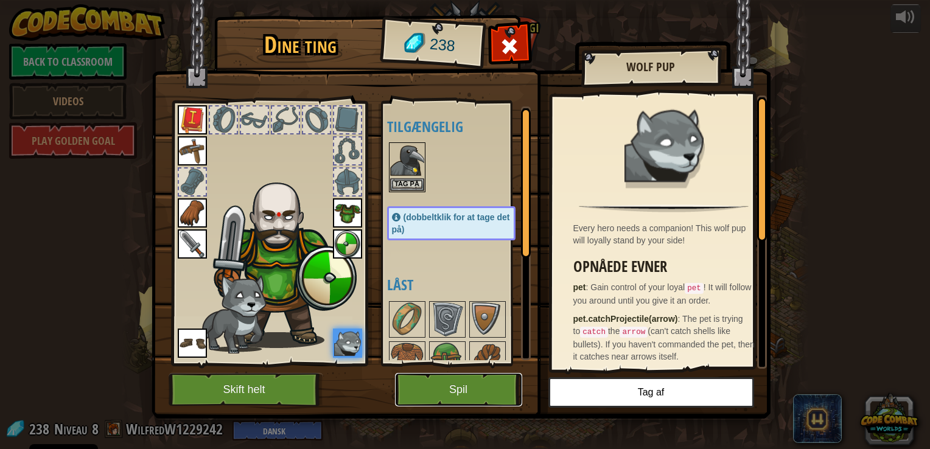
click at [470, 396] on button "Spil" at bounding box center [458, 389] width 127 height 33
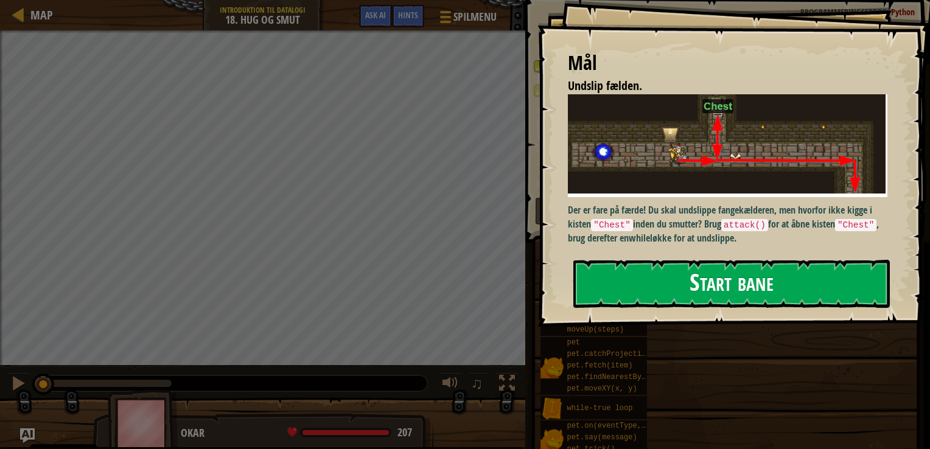
click at [638, 303] on button "Start bane" at bounding box center [732, 284] width 317 height 48
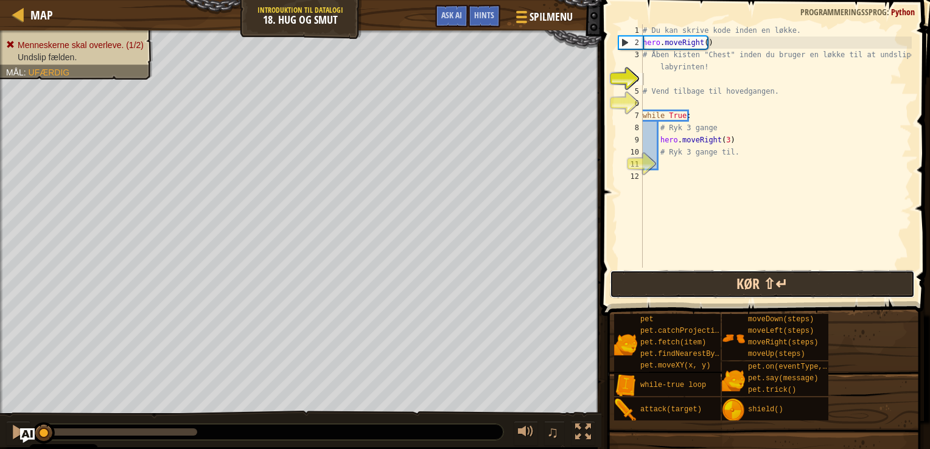
click at [721, 289] on button "Kør ⇧↵" at bounding box center [762, 284] width 305 height 28
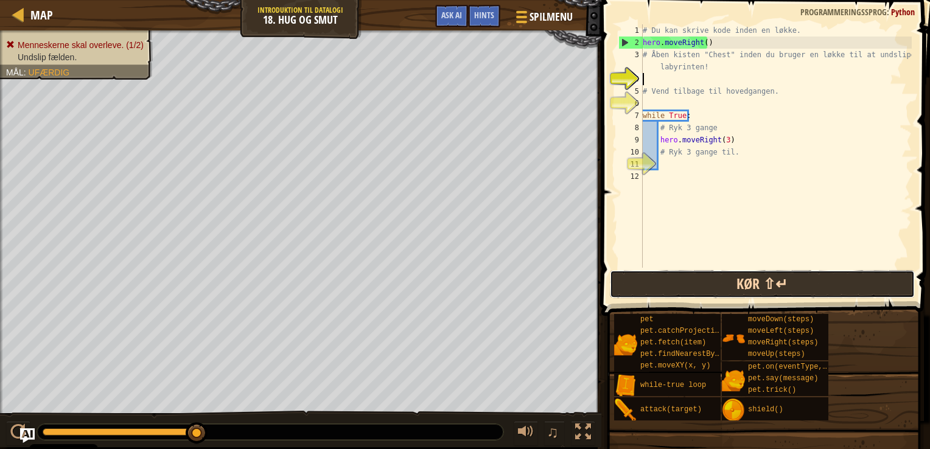
click at [697, 274] on button "Kør ⇧↵" at bounding box center [762, 284] width 305 height 28
click at [768, 274] on button "Kør ⇧↵" at bounding box center [762, 284] width 305 height 28
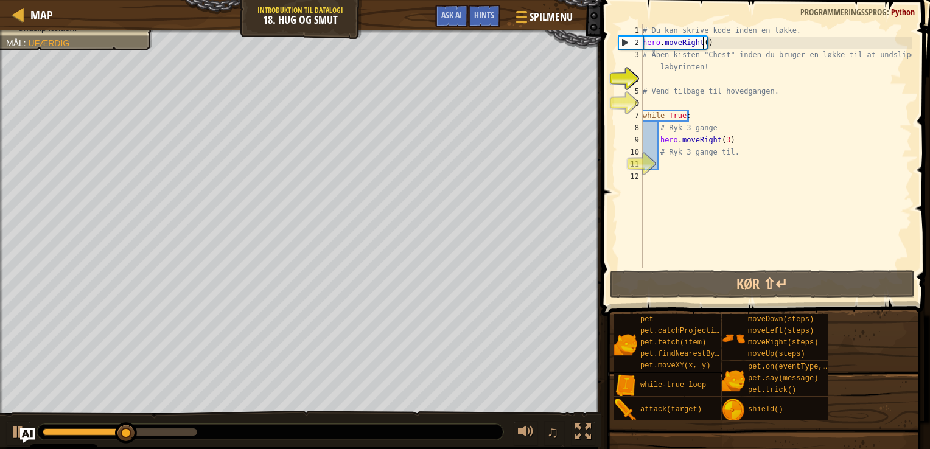
click at [701, 44] on div "# Du kan skrive kode inden en løkke. hero . moveRight ( ) # Åben kisten "Chest"…" at bounding box center [777, 158] width 272 height 268
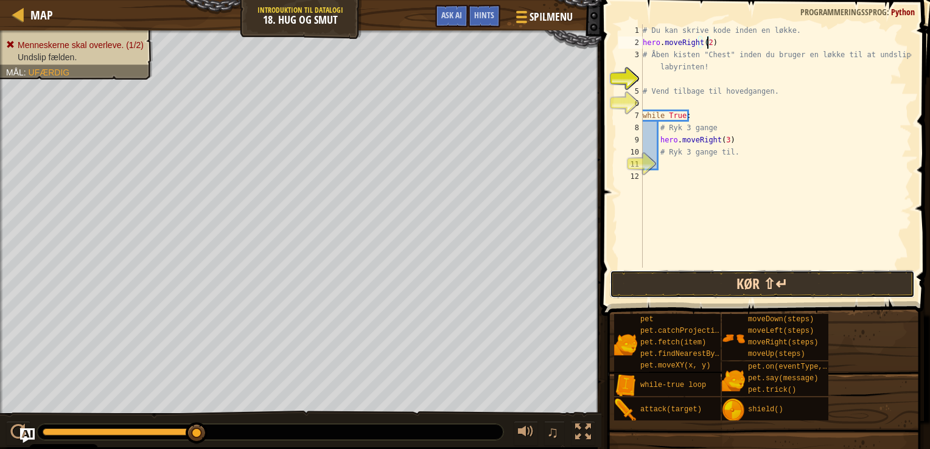
click at [722, 286] on button "Kør ⇧↵" at bounding box center [762, 284] width 305 height 28
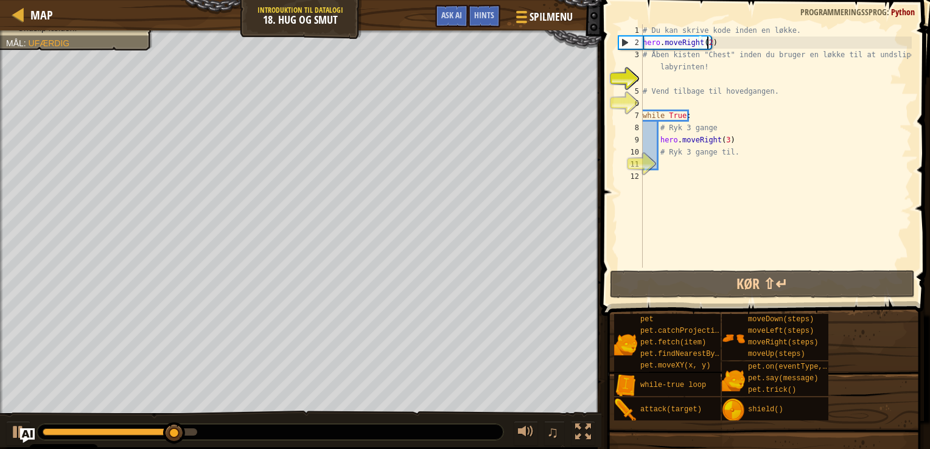
type textarea "hero.moveRight()"
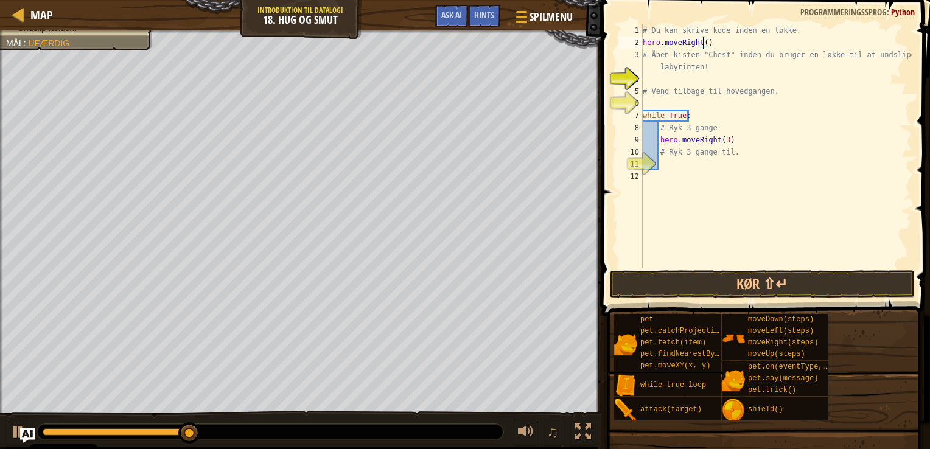
scroll to position [5, 0]
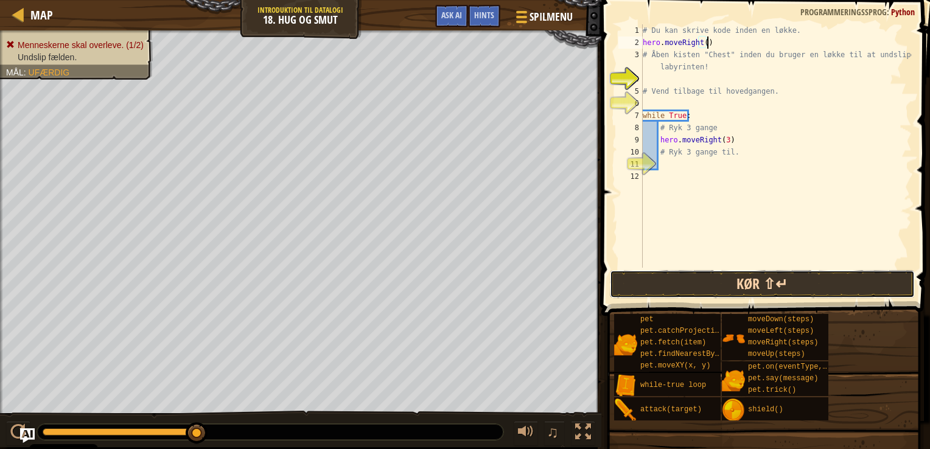
click at [738, 272] on button "Kør ⇧↵" at bounding box center [762, 284] width 305 height 28
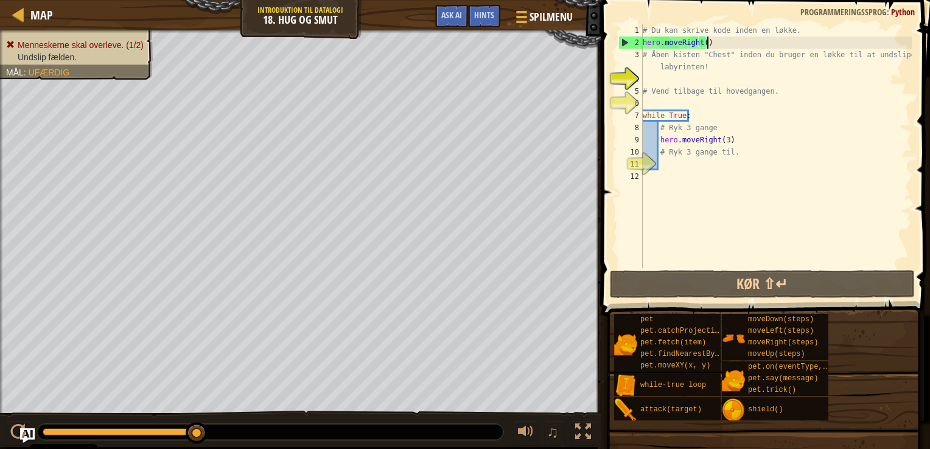
click at [650, 72] on div "# Du kan skrive kode inden en løkke. hero . moveRight ( ) # Åben kisten "Chest"…" at bounding box center [777, 158] width 272 height 268
click at [689, 85] on div "# Du kan skrive kode inden en løkke. hero . moveRight ( ) # Åben kisten "Chest"…" at bounding box center [777, 158] width 272 height 268
type textarea "# Vend tilbage til hovedgangen."
click at [671, 75] on div "# Du kan skrive kode inden en løkke. hero . moveRight ( ) # Åben kisten "Chest"…" at bounding box center [777, 158] width 272 height 268
type textarea "h"
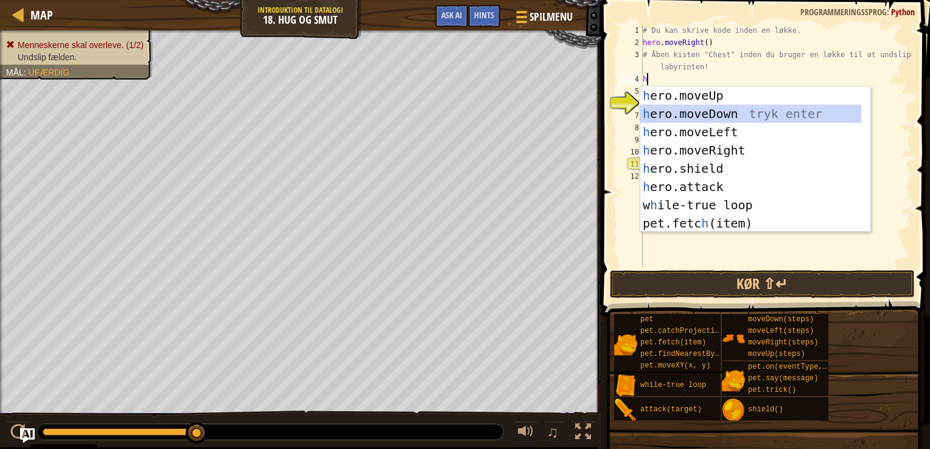
click at [696, 113] on div "h ero.moveUp tryk enter h ero.moveDown tryk enter h ero.moveLeft tryk enter h e…" at bounding box center [751, 177] width 221 height 183
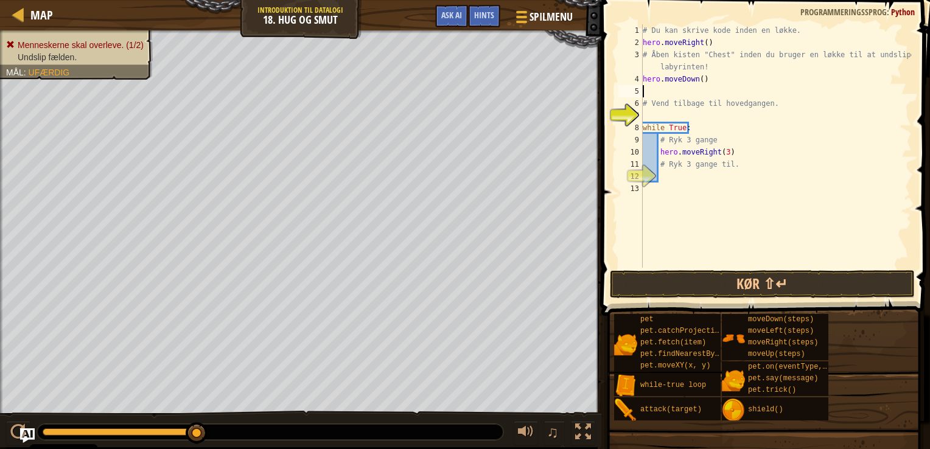
click at [721, 267] on div "# Du kan skrive kode inden en løkke. hero . moveRight ( ) # Åben kisten "Chest"…" at bounding box center [777, 158] width 272 height 268
click at [719, 298] on span at bounding box center [767, 141] width 339 height 352
click at [724, 287] on button "Kør ⇧↵" at bounding box center [762, 284] width 305 height 28
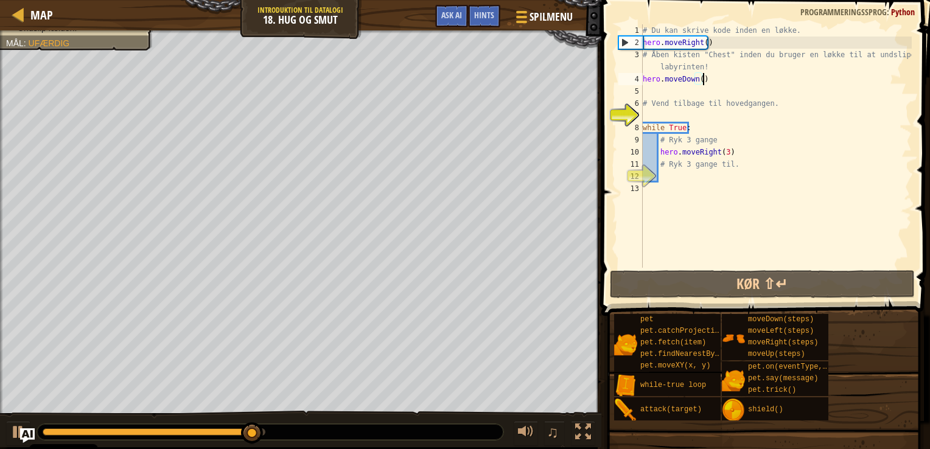
click at [706, 79] on div "# Du kan skrive kode inden en løkke. hero . moveRight ( ) # Åben kisten "Chest"…" at bounding box center [777, 158] width 272 height 268
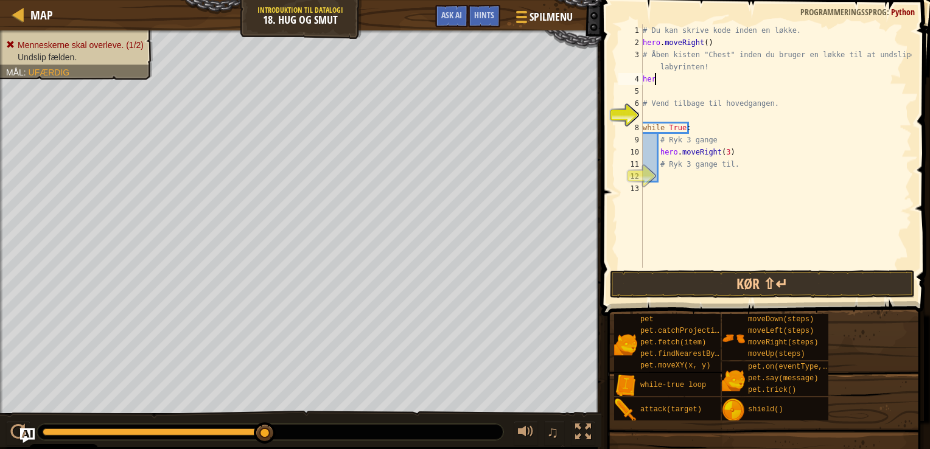
type textarea "h"
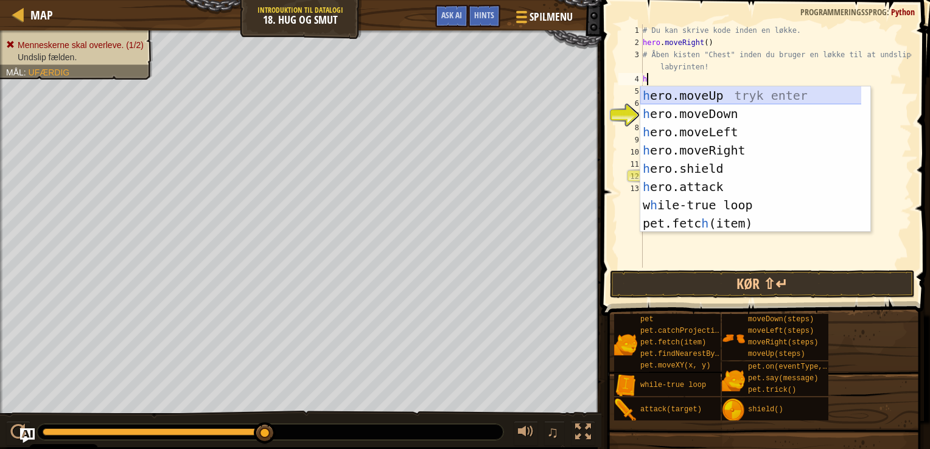
click at [722, 96] on div "h ero.moveUp tryk enter h ero.moveDown tryk enter h ero.moveLeft tryk enter h e…" at bounding box center [756, 177] width 230 height 183
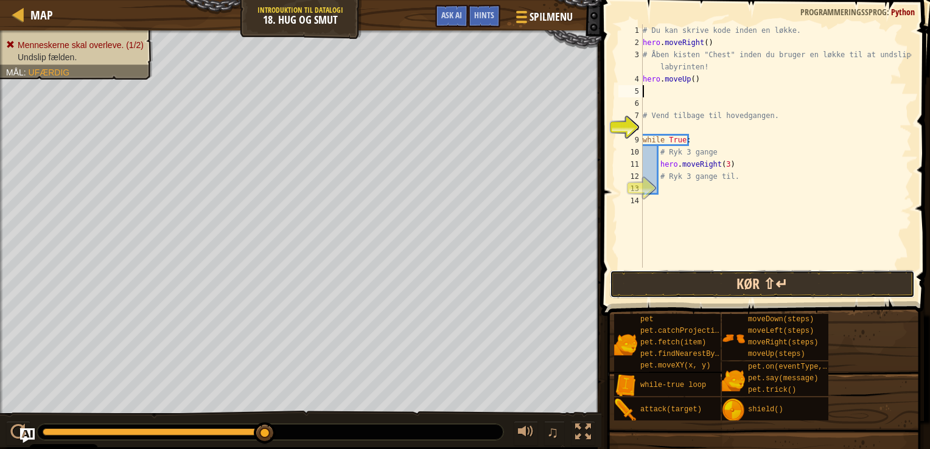
click at [691, 272] on button "Kør ⇧↵" at bounding box center [762, 284] width 305 height 28
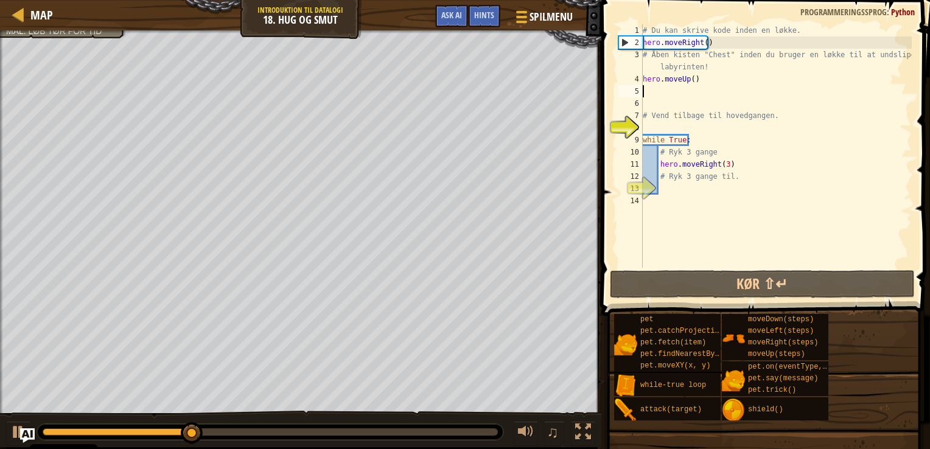
type textarea "h"
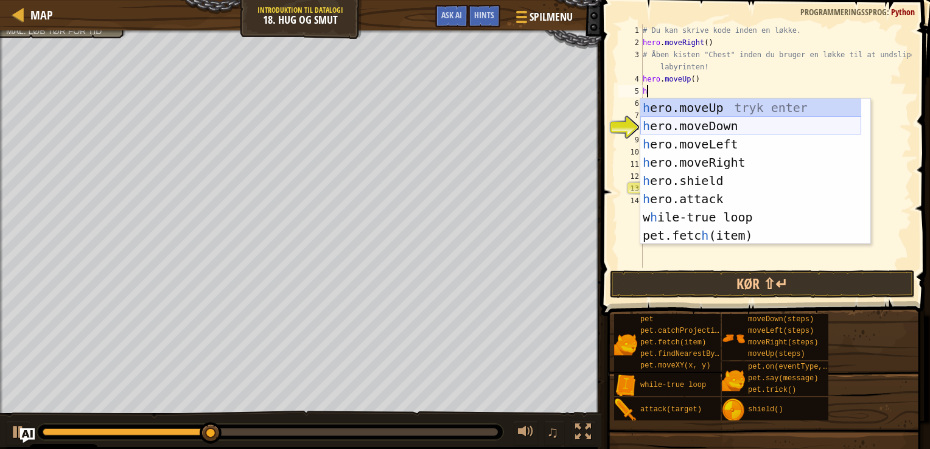
click at [672, 133] on div "h ero.moveUp tryk enter h ero.moveDown tryk enter h ero.moveLeft tryk enter h e…" at bounding box center [751, 190] width 221 height 183
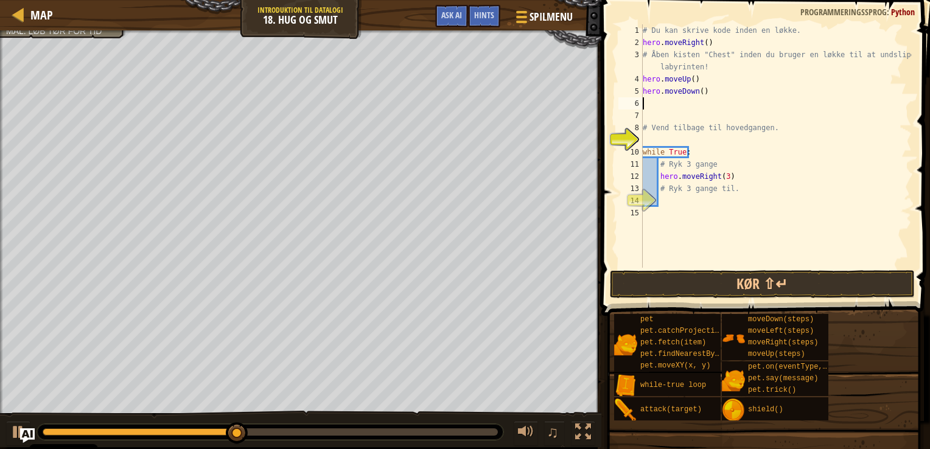
type textarea "h"
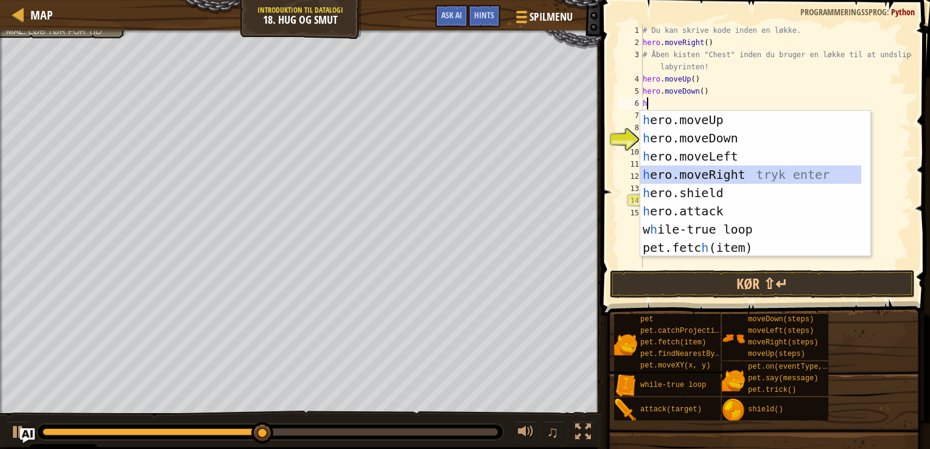
click at [737, 172] on div "h ero.moveUp tryk enter h ero.moveDown tryk enter h ero.moveLeft tryk enter h e…" at bounding box center [751, 202] width 221 height 183
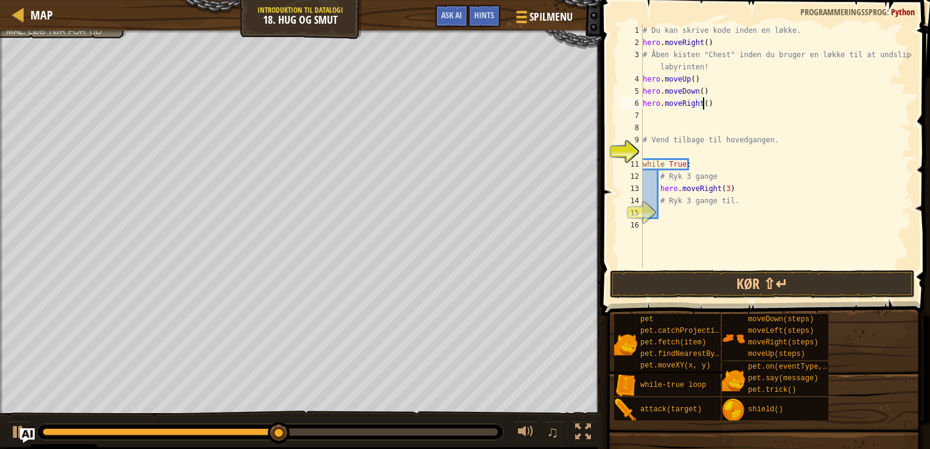
click at [701, 102] on div "# Du kan skrive kode inden en løkke. hero . moveRight ( ) # Åben kisten "Chest"…" at bounding box center [777, 158] width 272 height 268
type textarea "hero.moveRight()"
click at [717, 286] on button "Kør ⇧↵" at bounding box center [762, 284] width 305 height 28
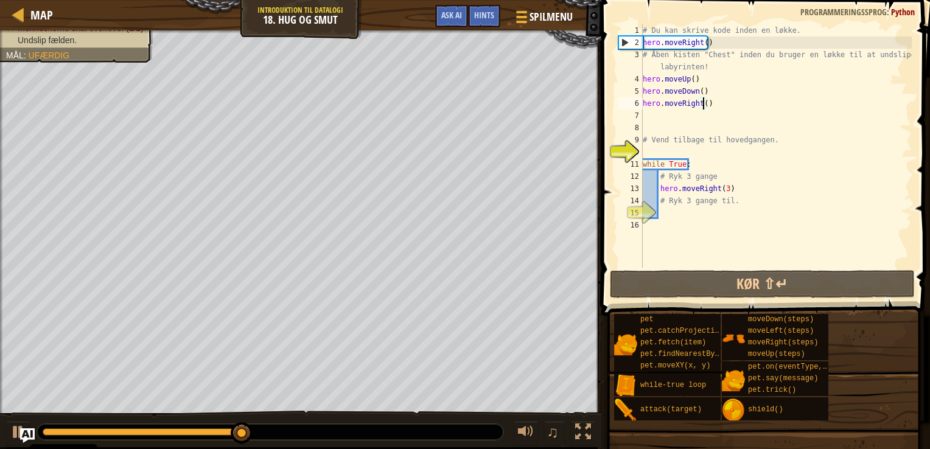
click at [672, 113] on div "# Du kan skrive kode inden en løkke. hero . moveRight ( ) # Åben kisten "Chest"…" at bounding box center [777, 158] width 272 height 268
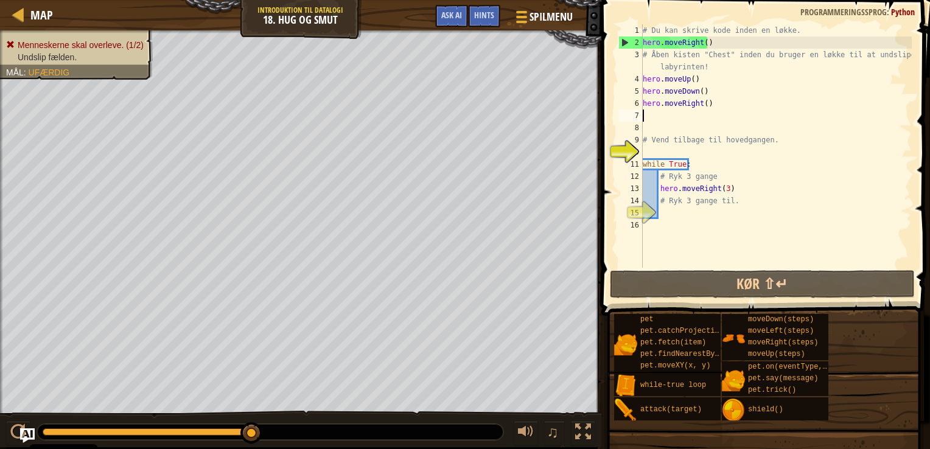
type textarea "h"
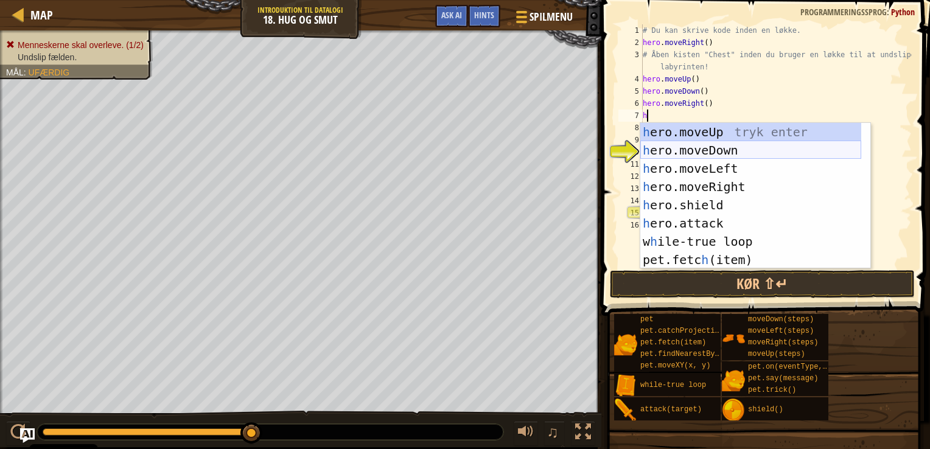
click at [696, 152] on div "h ero.moveUp tryk enter h ero.moveDown tryk enter h ero.moveLeft tryk enter h e…" at bounding box center [751, 214] width 221 height 183
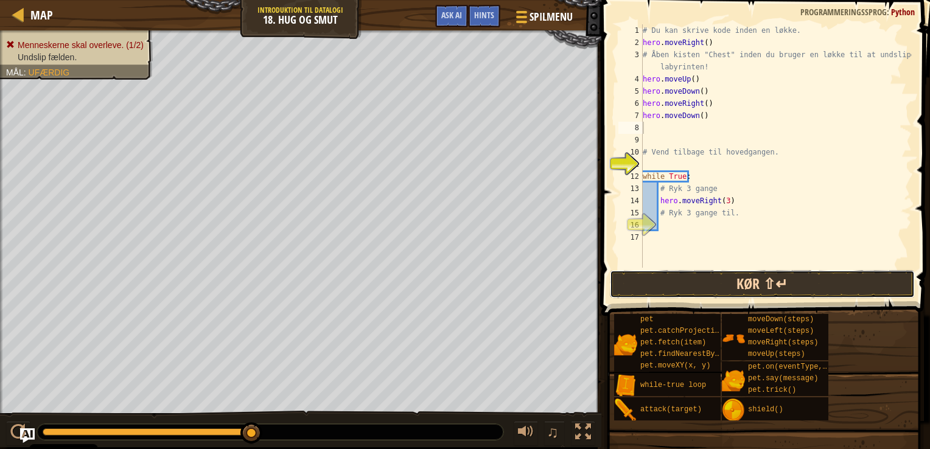
click at [709, 283] on button "Kør ⇧↵" at bounding box center [762, 284] width 305 height 28
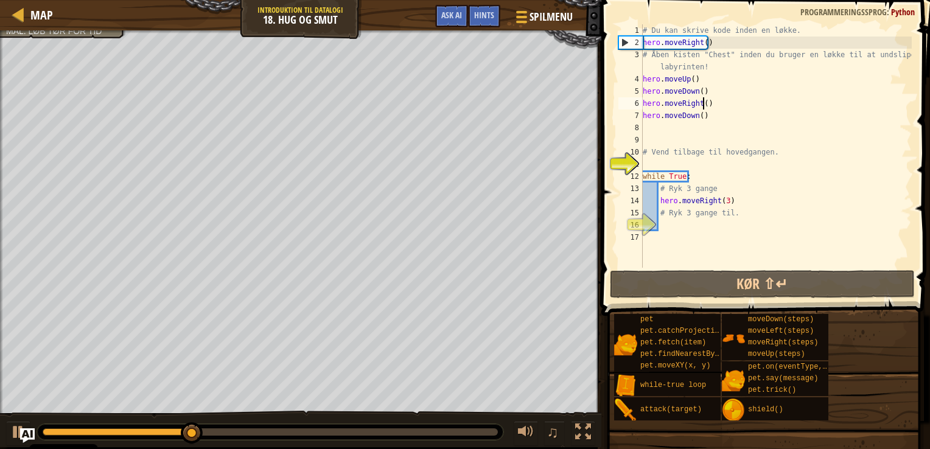
click at [702, 103] on div "# Du kan skrive kode inden en løkke. hero . moveRight ( ) # Åben kisten "Chest"…" at bounding box center [777, 158] width 272 height 268
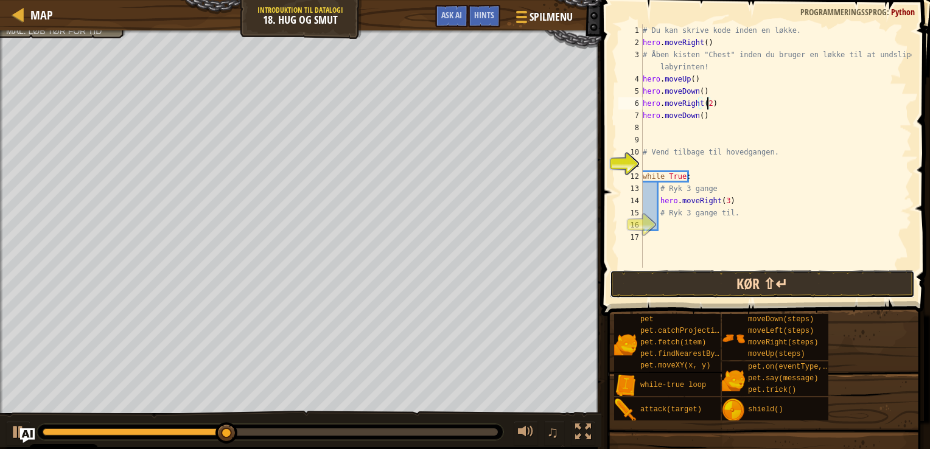
click at [691, 285] on button "Kør ⇧↵" at bounding box center [762, 284] width 305 height 28
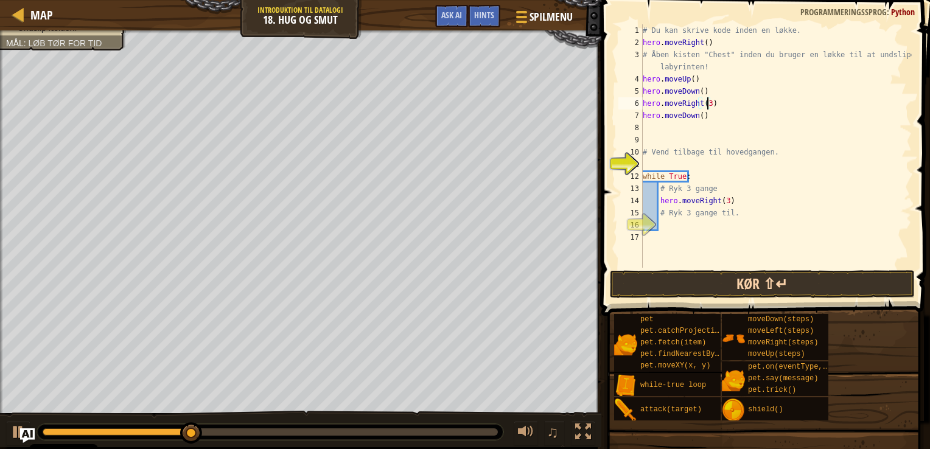
type textarea "hero.moveRight(3)"
click at [717, 283] on button "Kør ⇧↵" at bounding box center [762, 284] width 305 height 28
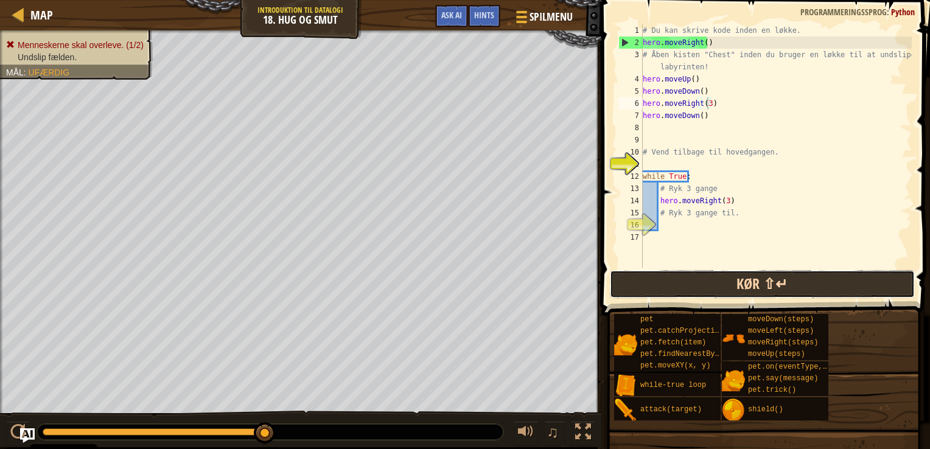
click at [770, 283] on button "Kør ⇧↵" at bounding box center [762, 284] width 305 height 28
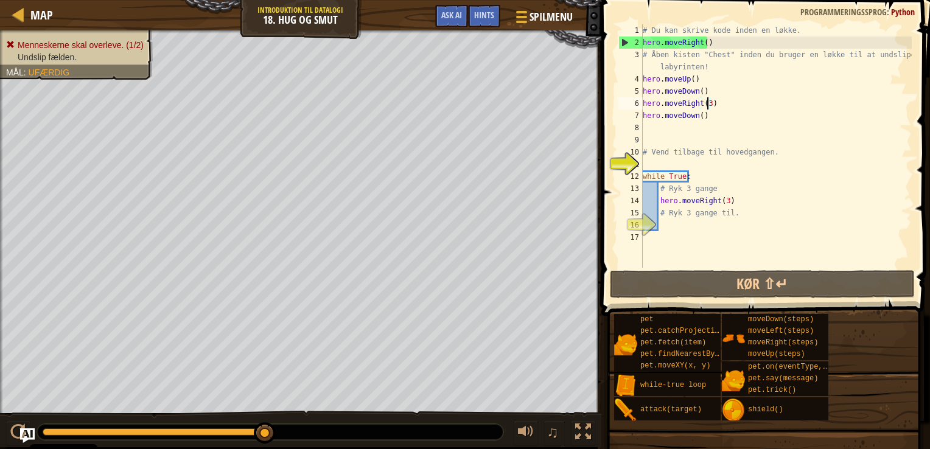
click at [673, 122] on div "# Du kan skrive kode inden en løkke. hero . moveRight ( ) # Åben kisten "Chest"…" at bounding box center [777, 158] width 272 height 268
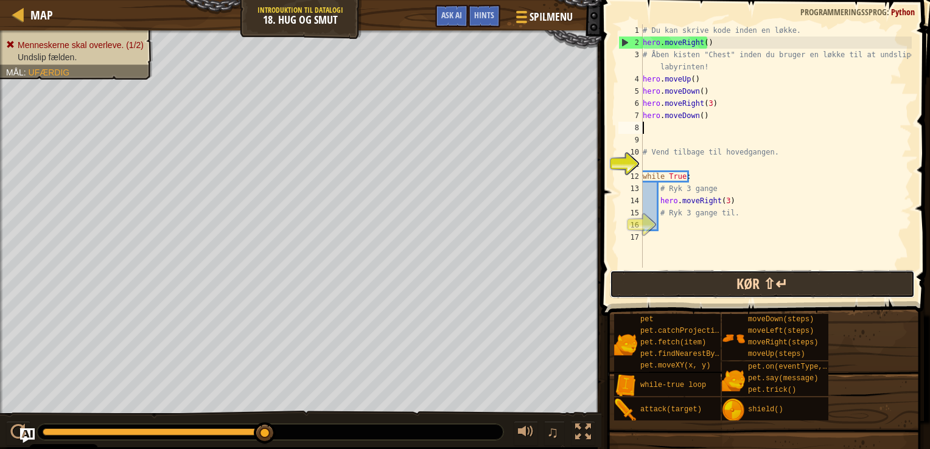
click at [630, 281] on button "Kør ⇧↵" at bounding box center [762, 284] width 305 height 28
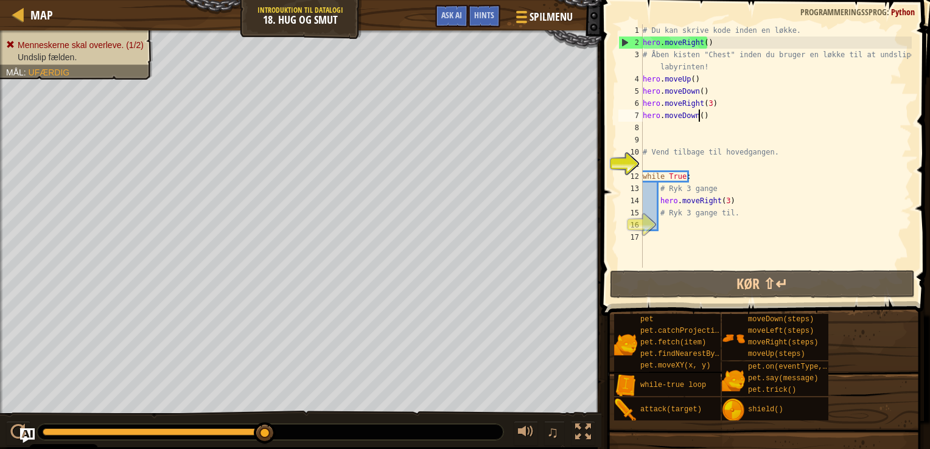
click at [698, 113] on div "# Du kan skrive kode inden en løkke. hero . moveRight ( ) # Åben kisten "Chest"…" at bounding box center [777, 158] width 272 height 268
click at [703, 114] on div "# Du kan skrive kode inden en løkke. hero . moveRight ( ) # Åben kisten "Chest"…" at bounding box center [777, 158] width 272 height 268
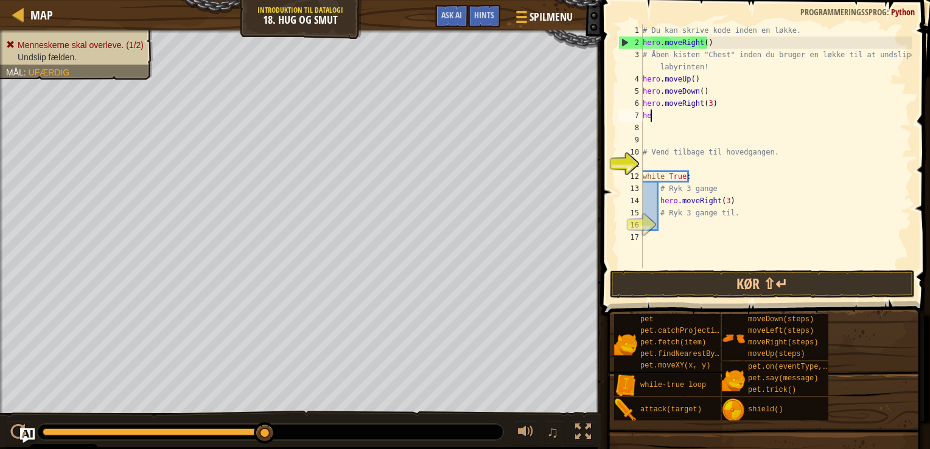
type textarea "h"
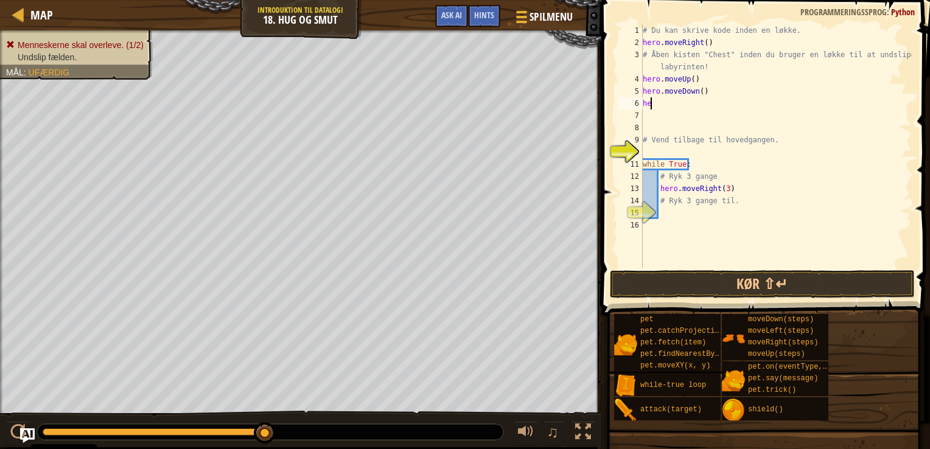
type textarea "h"
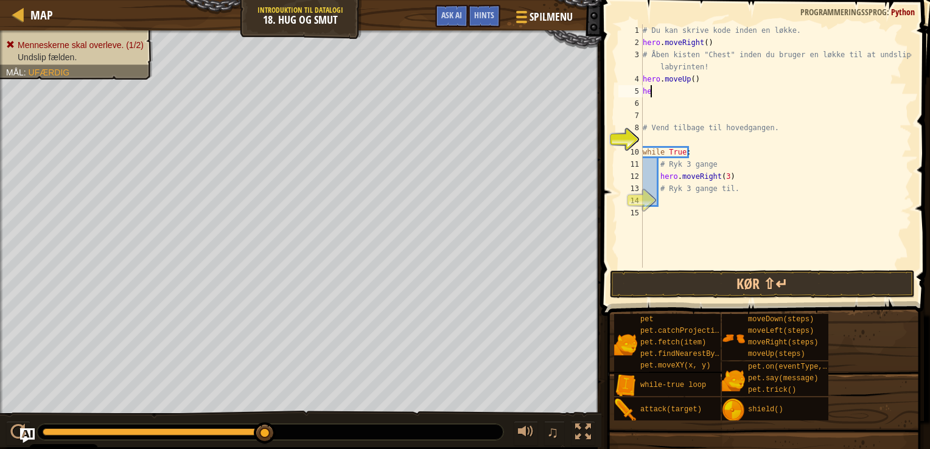
type textarea "h"
click at [738, 282] on button "Kør ⇧↵" at bounding box center [762, 284] width 305 height 28
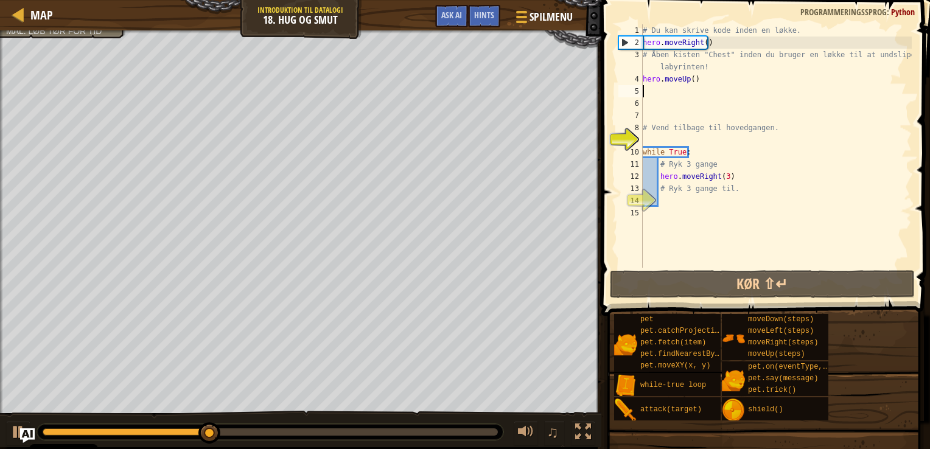
type textarea "hero.moveUp()"
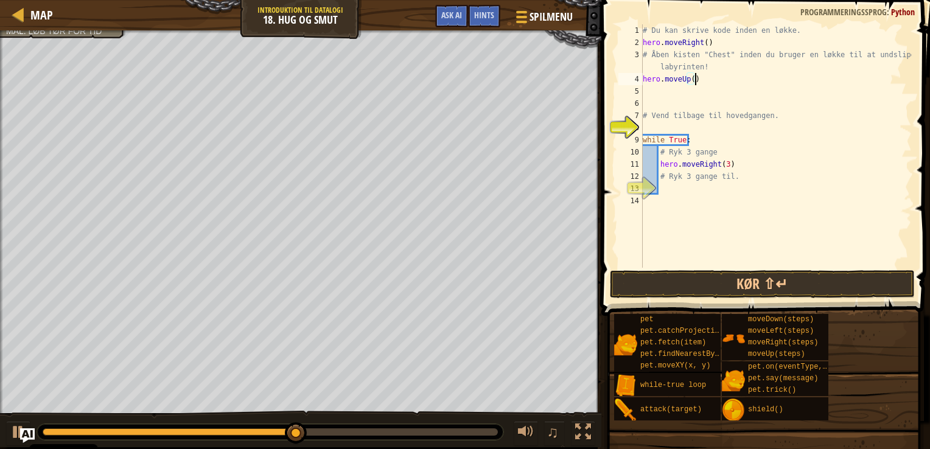
click at [670, 91] on div "# Du kan skrive kode inden en løkke. hero . moveRight ( ) # Åben kisten "Chest"…" at bounding box center [777, 158] width 272 height 268
type textarea "h"
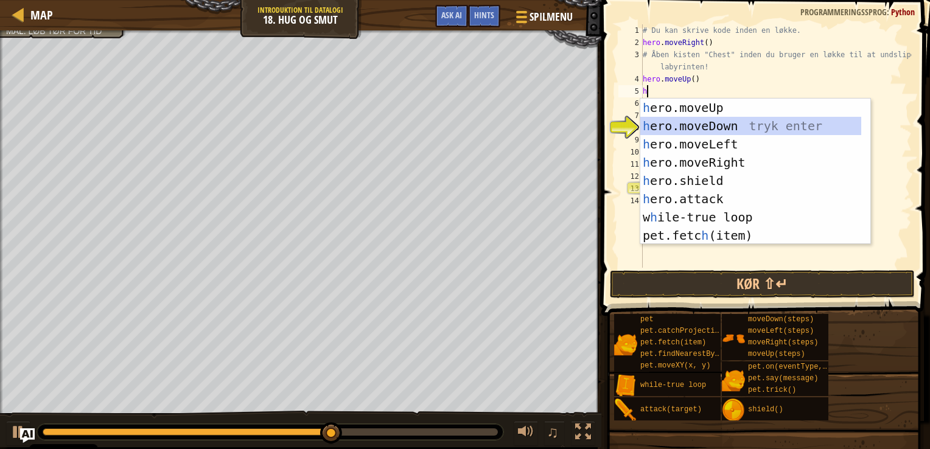
click at [717, 129] on div "h ero.moveUp tryk enter h ero.moveDown tryk enter h ero.moveLeft tryk enter h e…" at bounding box center [751, 190] width 221 height 183
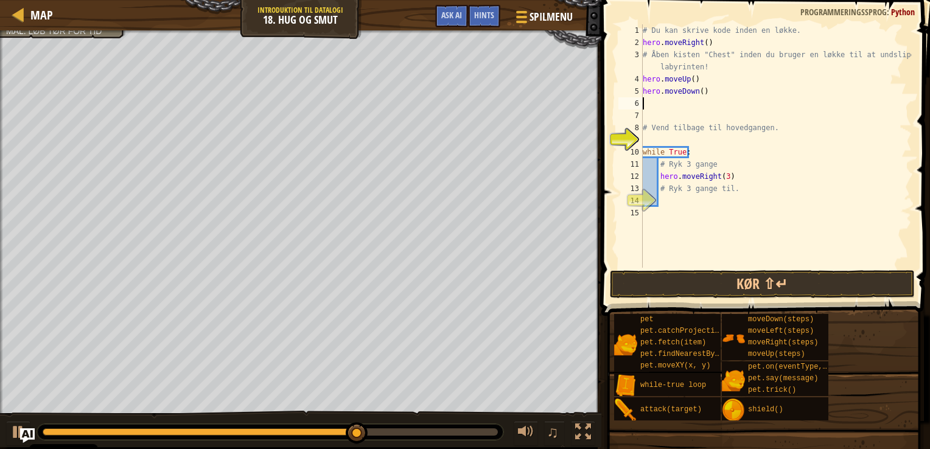
type textarea "h"
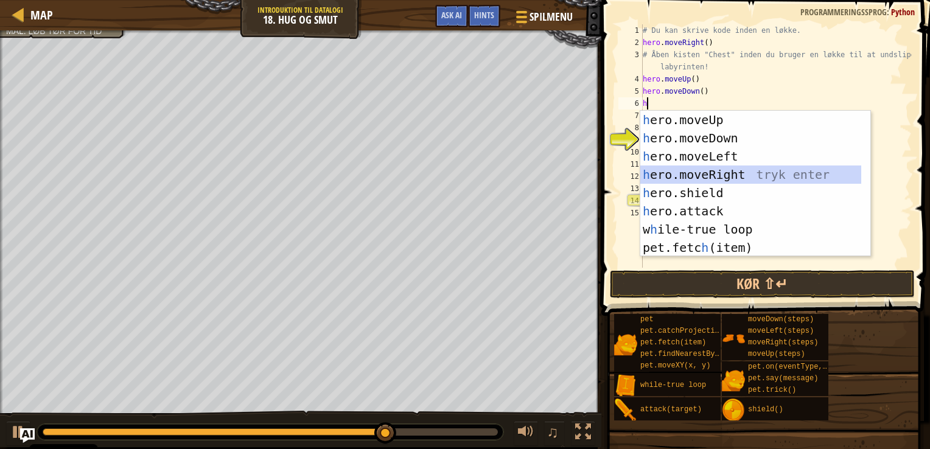
click at [727, 169] on div "h ero.moveUp tryk enter h ero.moveDown tryk enter h ero.moveLeft tryk enter h e…" at bounding box center [751, 202] width 221 height 183
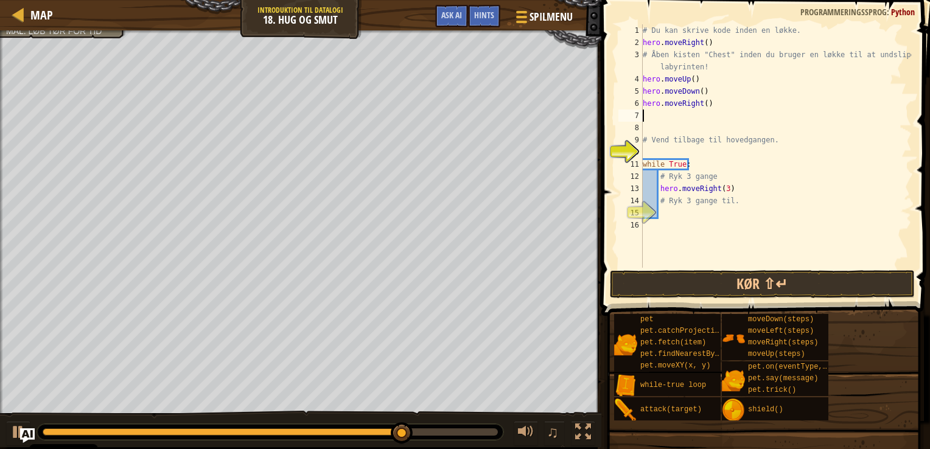
type textarea "h"
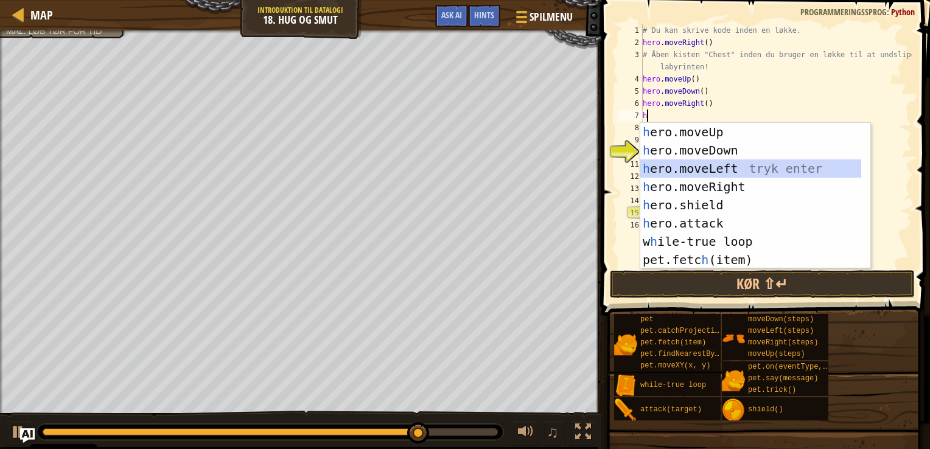
click at [684, 163] on div "h ero.moveUp tryk enter h ero.moveDown tryk enter h ero.moveLeft tryk enter h e…" at bounding box center [751, 214] width 221 height 183
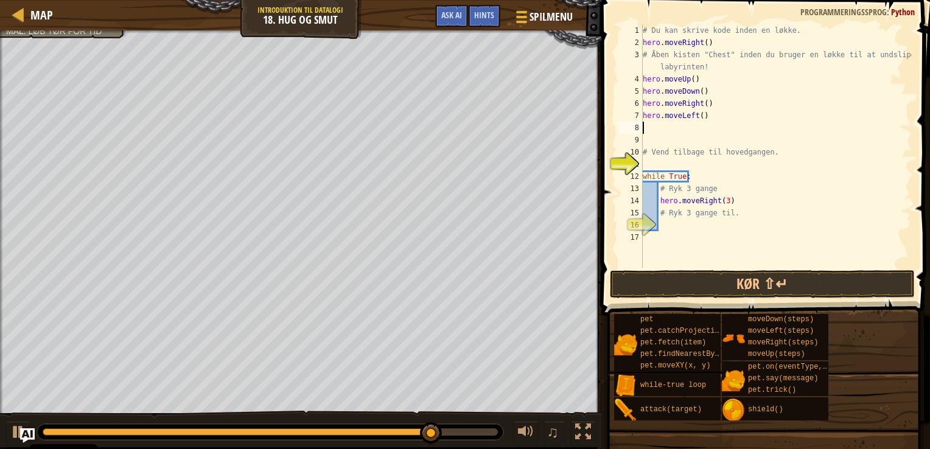
type textarea "h"
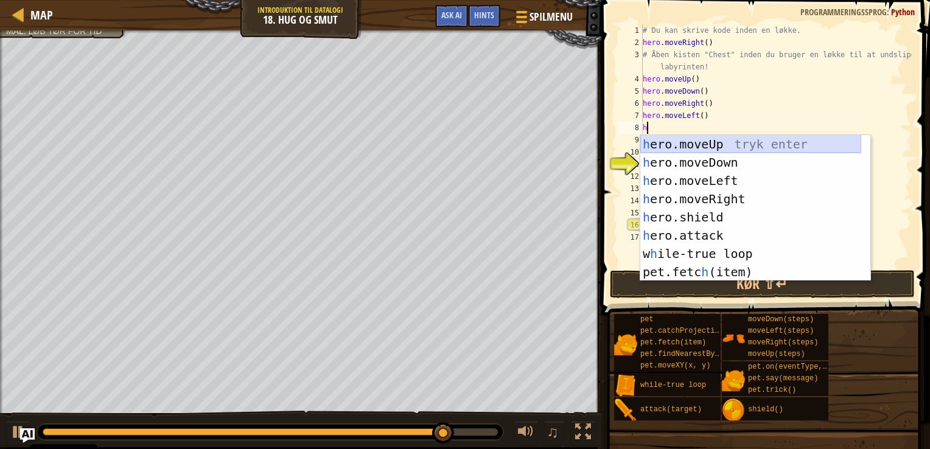
scroll to position [5, 0]
click at [712, 144] on div "h ero.moveUp tryk enter h ero.moveDown tryk enter h ero.moveLeft tryk enter h e…" at bounding box center [751, 226] width 221 height 183
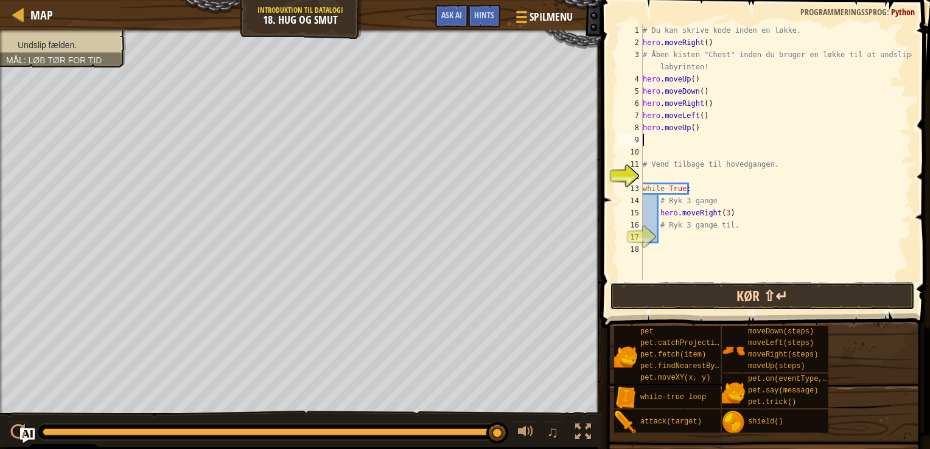
click at [717, 284] on button "Kør ⇧↵" at bounding box center [762, 297] width 305 height 28
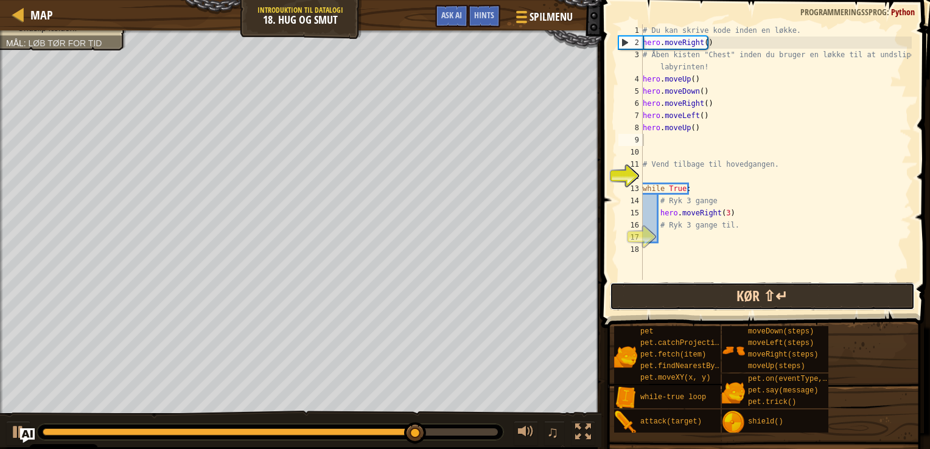
click at [728, 301] on button "Kør ⇧↵" at bounding box center [762, 297] width 305 height 28
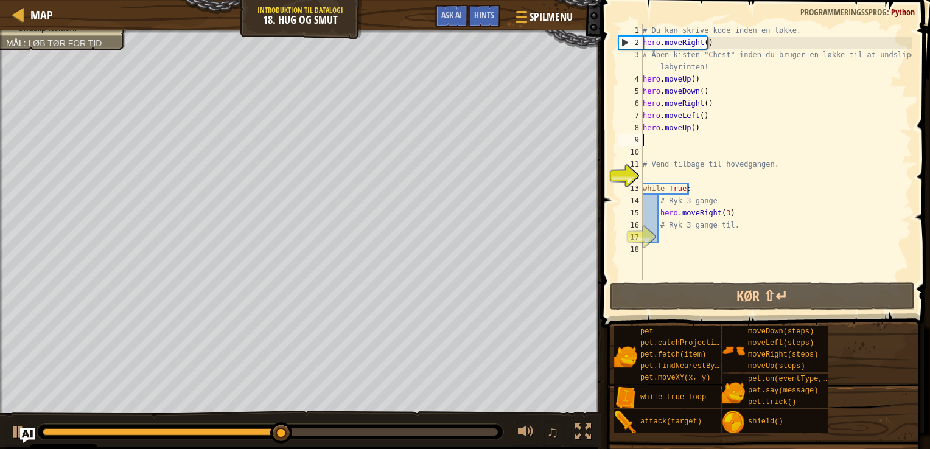
type textarea "h"
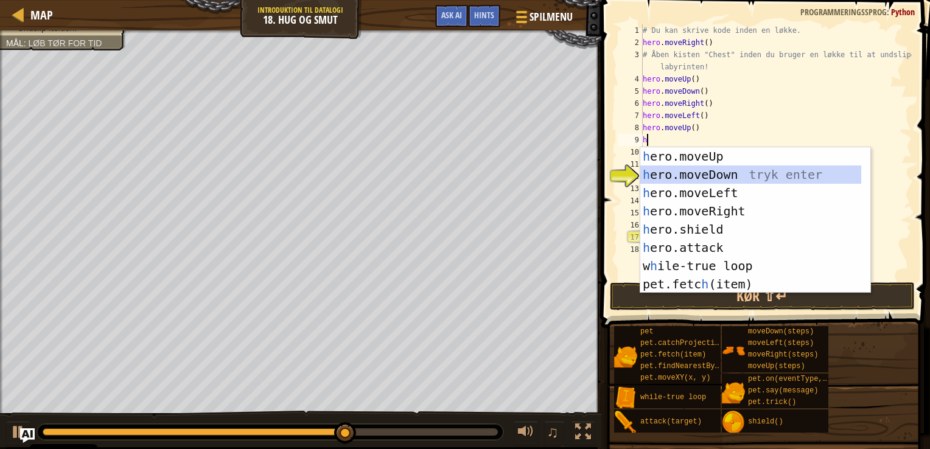
click at [740, 169] on div "h ero.moveUp tryk enter h ero.moveDown tryk enter h ero.moveLeft tryk enter h e…" at bounding box center [751, 238] width 221 height 183
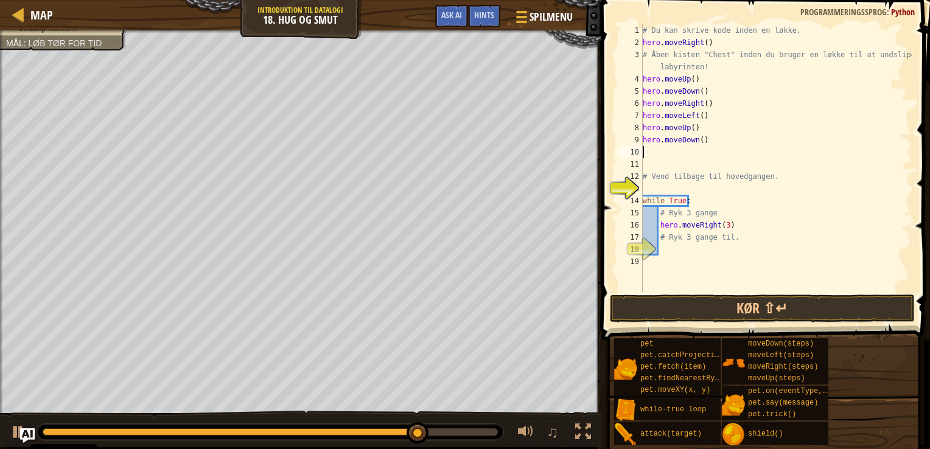
type textarea "h"
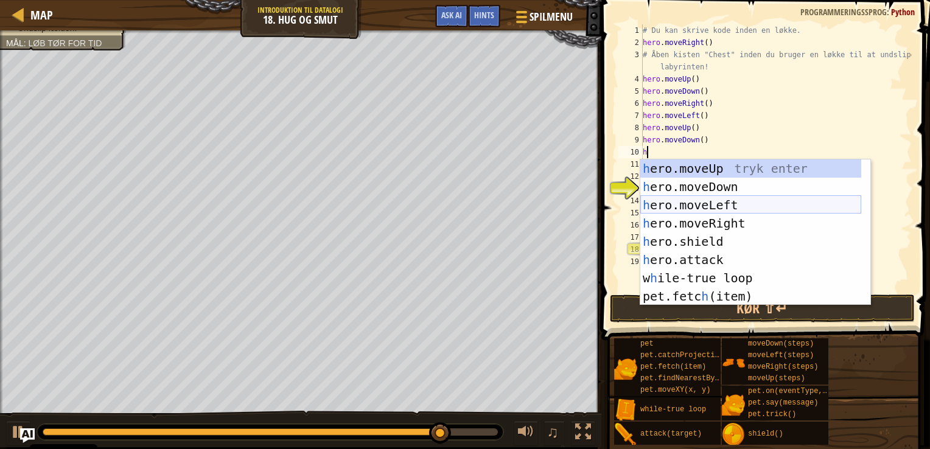
click at [714, 219] on div "h ero.moveUp tryk enter h ero.moveDown tryk enter h ero.moveLeft tryk enter h e…" at bounding box center [751, 251] width 221 height 183
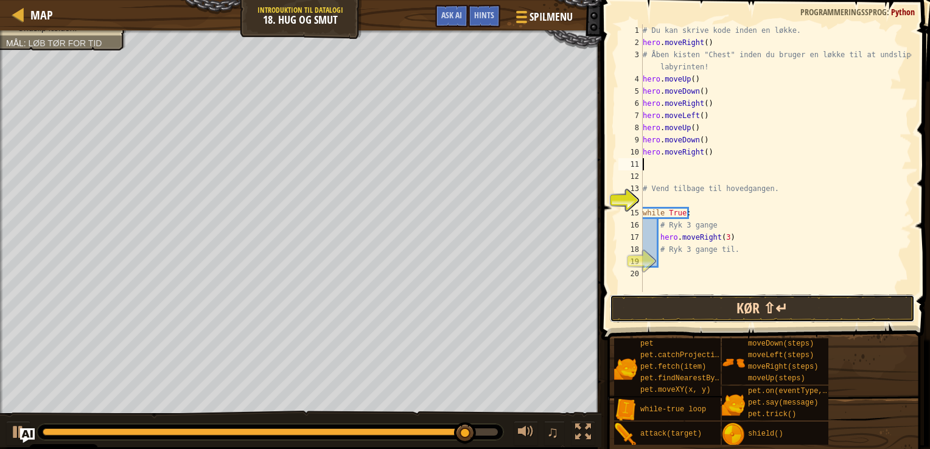
click at [721, 311] on button "Kør ⇧↵" at bounding box center [762, 309] width 305 height 28
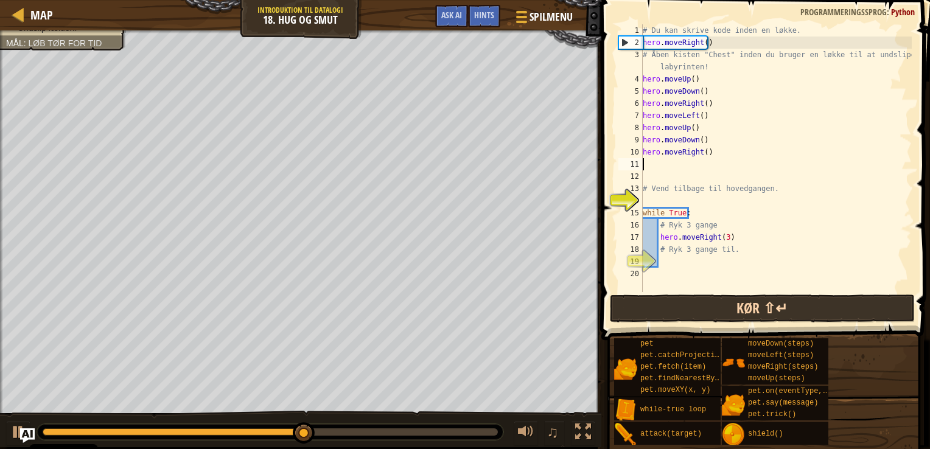
type textarea "h"
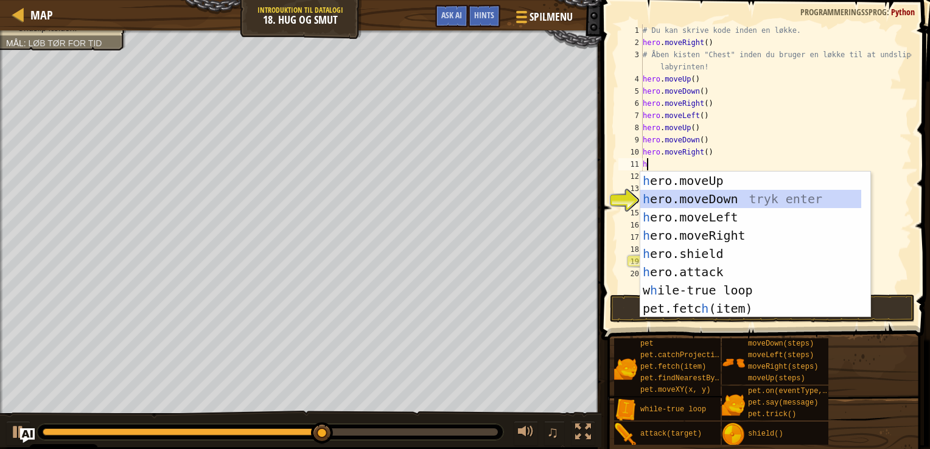
click at [719, 204] on div "h ero.moveUp tryk enter h ero.moveDown tryk enter h ero.moveLeft tryk enter h e…" at bounding box center [751, 263] width 221 height 183
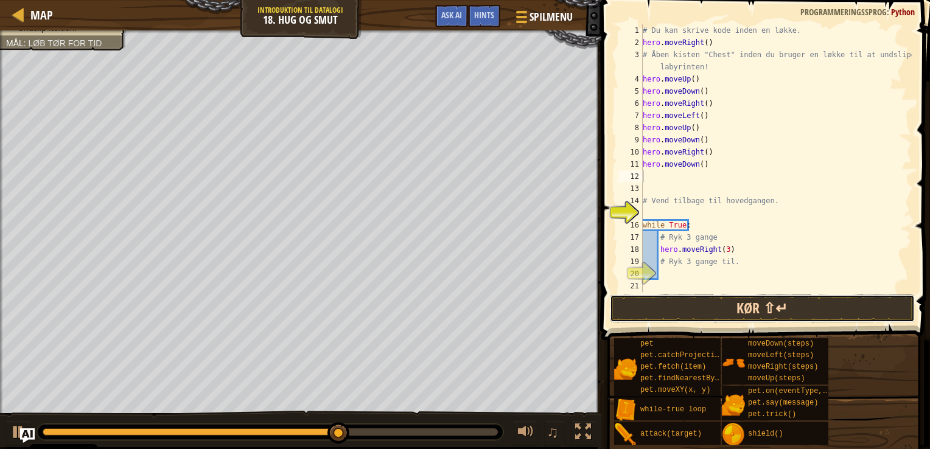
click at [714, 313] on button "Kør ⇧↵" at bounding box center [762, 309] width 305 height 28
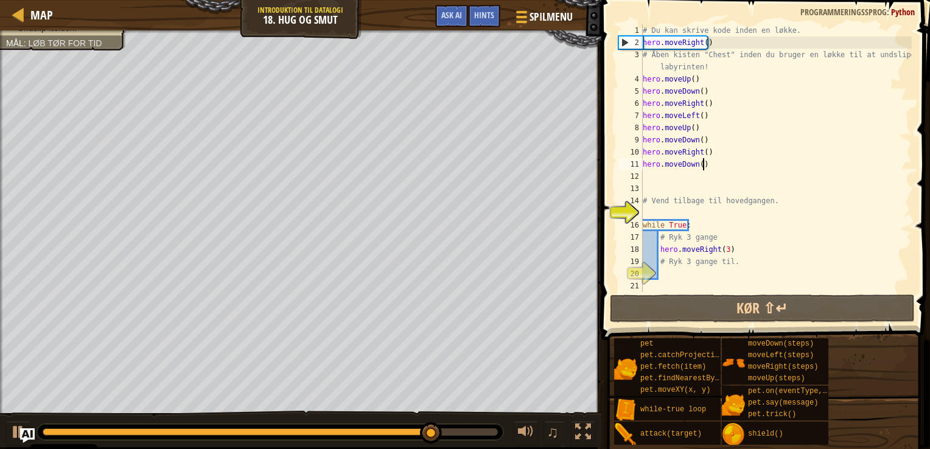
click at [704, 161] on div "# Du kan skrive kode inden en løkke. hero . moveRight ( ) # Åben kisten "Chest"…" at bounding box center [777, 170] width 272 height 292
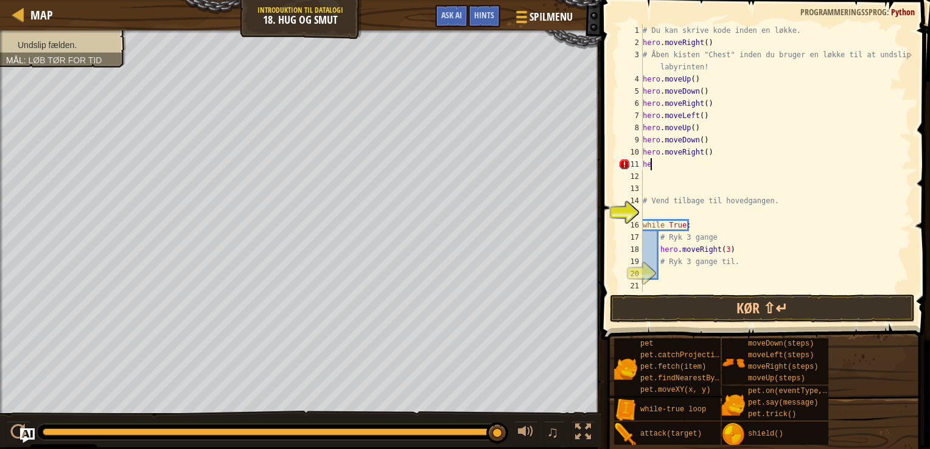
type textarea "h"
type textarea "hero.moveRight()"
click at [716, 312] on button "Kør ⇧↵" at bounding box center [762, 309] width 305 height 28
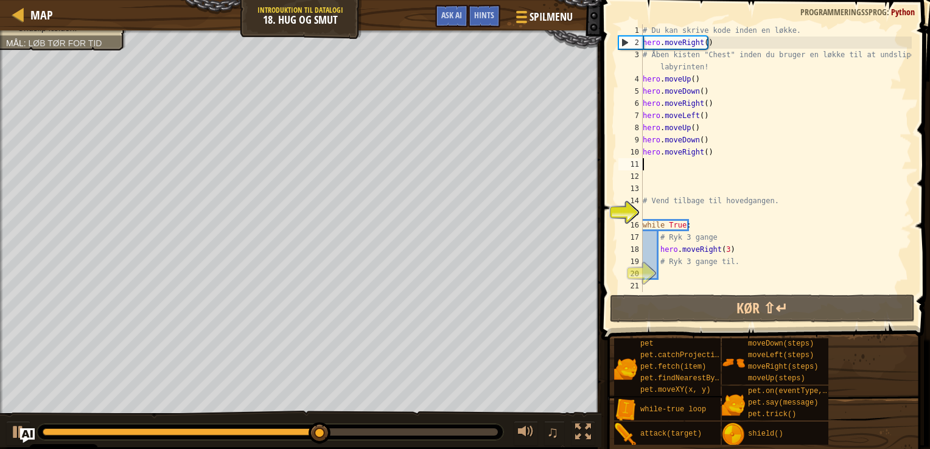
type textarea "h"
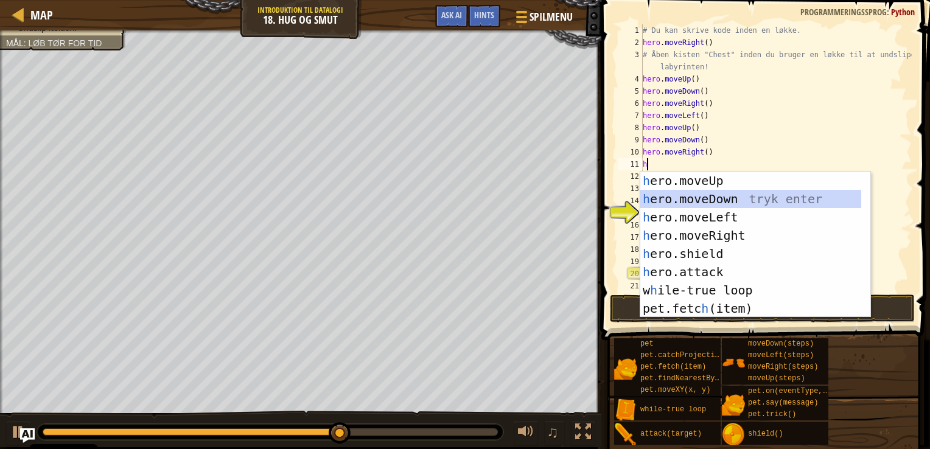
click at [706, 199] on div "h ero.moveUp tryk enter h ero.moveDown tryk enter h ero.moveLeft tryk enter h e…" at bounding box center [751, 263] width 221 height 183
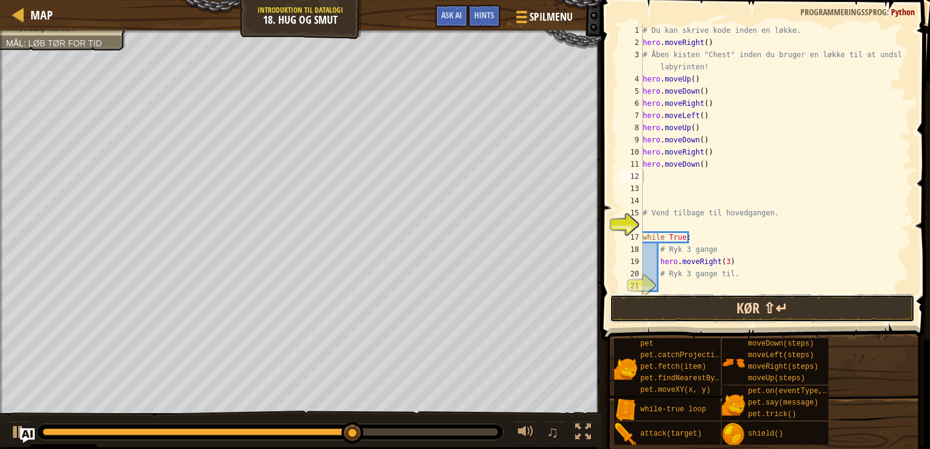
click at [709, 314] on button "Kør ⇧↵" at bounding box center [762, 309] width 305 height 28
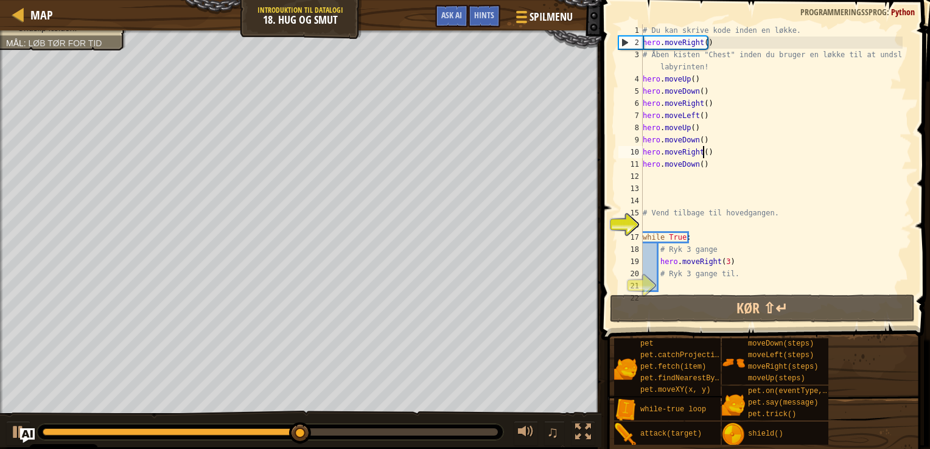
click at [704, 152] on div "# Du kan skrive kode inden en løkke. hero . moveRight ( ) # Åben kisten "Chest"…" at bounding box center [772, 170] width 262 height 292
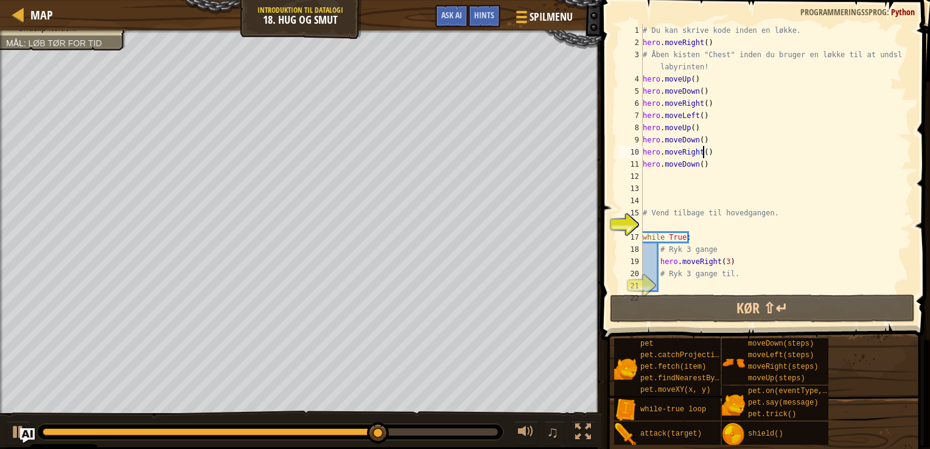
scroll to position [5, 5]
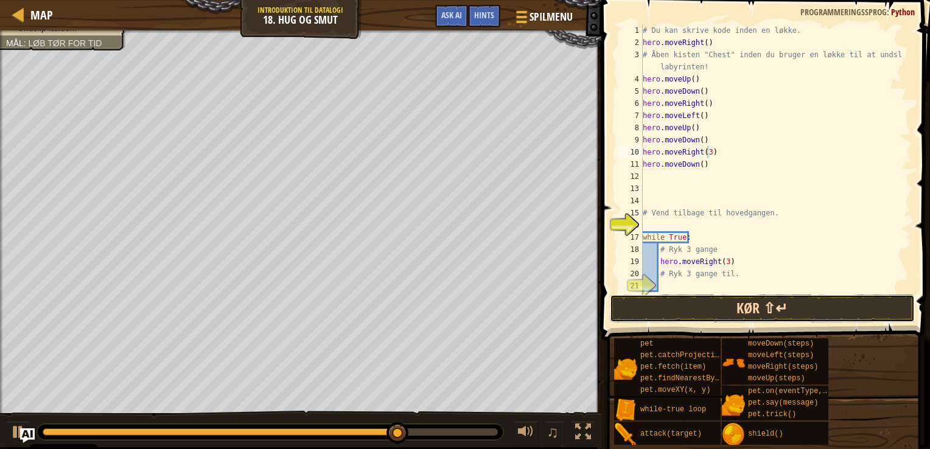
click at [698, 315] on button "Kør ⇧↵" at bounding box center [762, 309] width 305 height 28
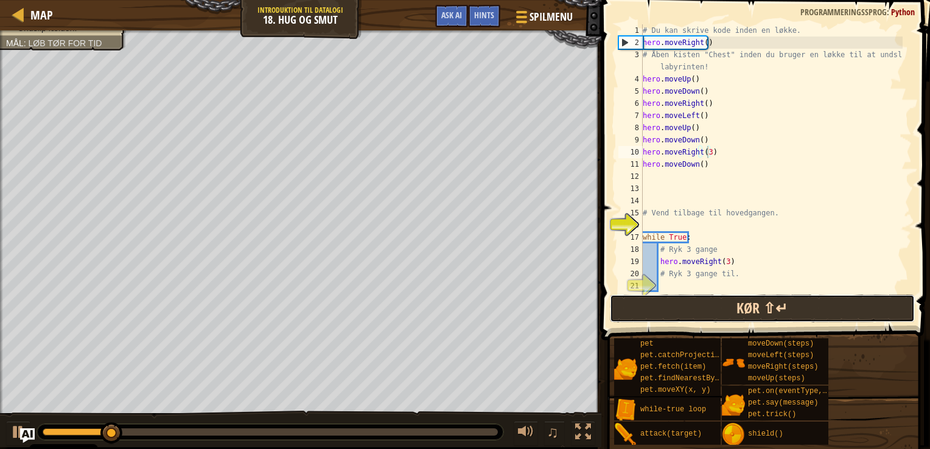
click at [694, 314] on button "Kør ⇧↵" at bounding box center [762, 309] width 305 height 28
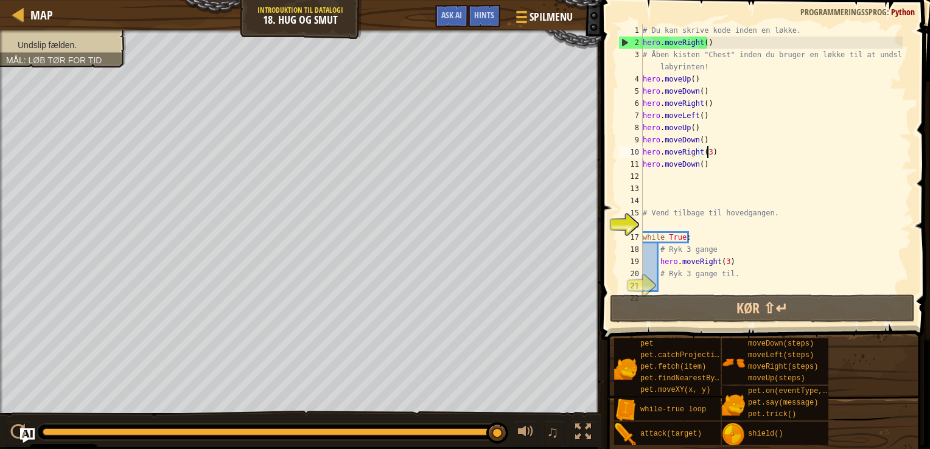
click at [697, 165] on div "# Du kan skrive kode inden en løkke. hero . moveRight ( ) # Åben kisten "Chest"…" at bounding box center [772, 170] width 262 height 292
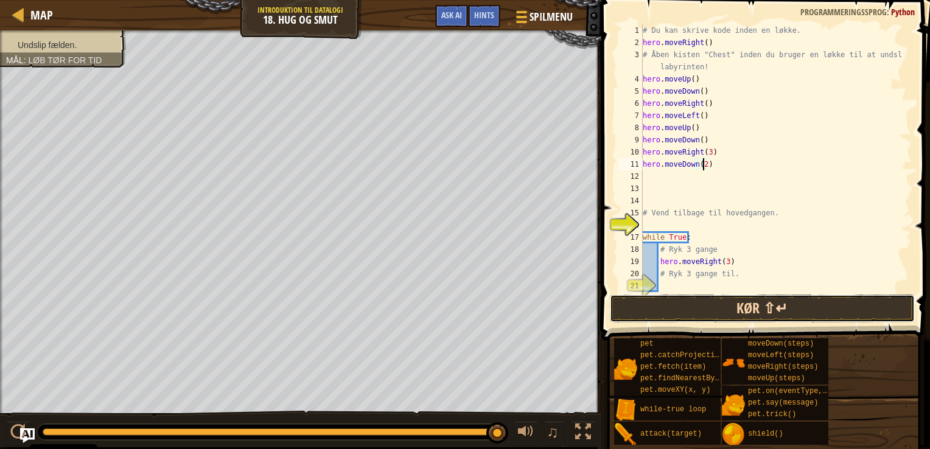
click at [645, 303] on button "Kør ⇧↵" at bounding box center [762, 309] width 305 height 28
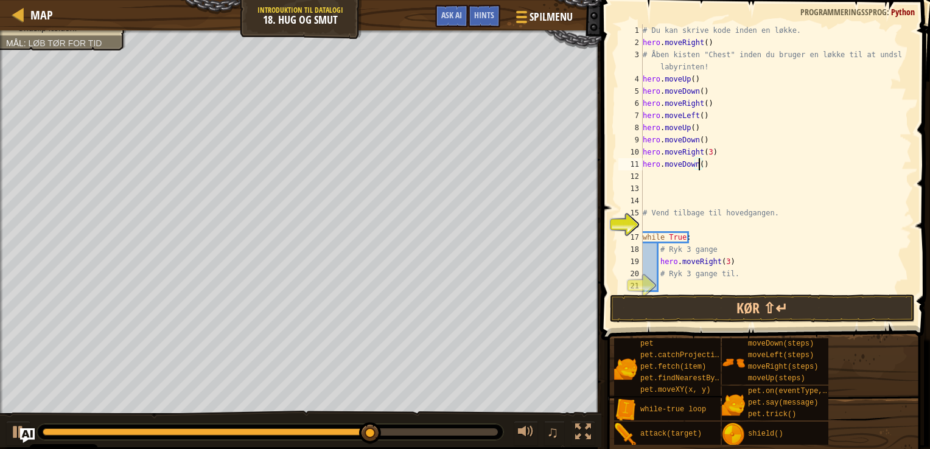
type textarea "hero.moveDown(3)"
click at [649, 179] on div "# Du kan skrive kode inden en løkke. hero . moveRight ( ) # Åben kisten "Chest"…" at bounding box center [772, 170] width 262 height 292
type textarea "h"
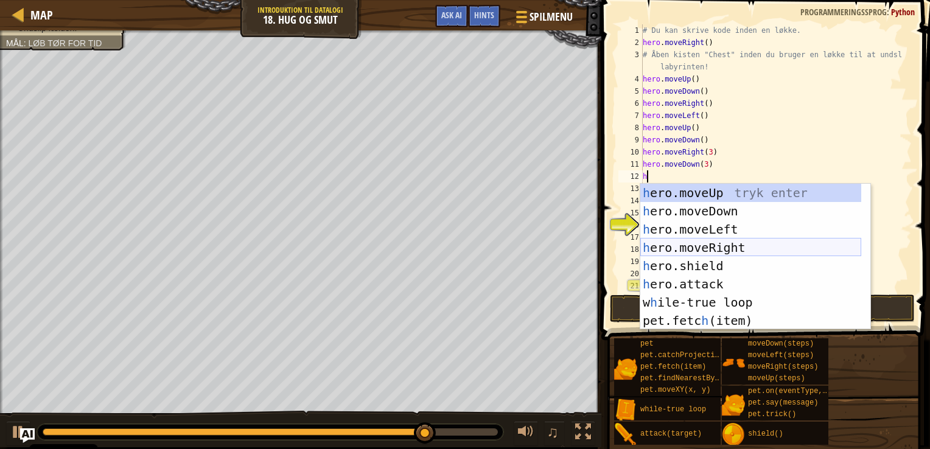
click at [721, 244] on div "h ero.moveUp tryk enter h ero.moveDown tryk enter h ero.moveLeft tryk enter h e…" at bounding box center [751, 275] width 221 height 183
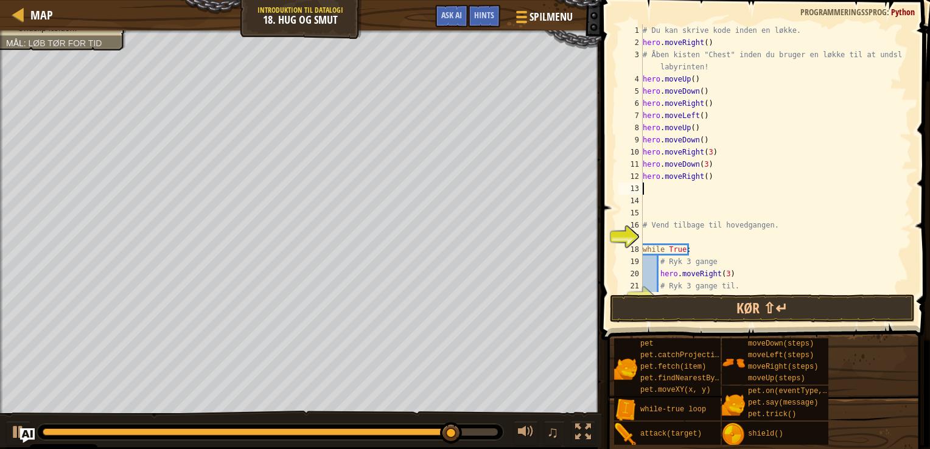
click at [701, 177] on div "# Du kan skrive kode inden en løkke. hero . moveRight ( ) # Åben kisten "Chest"…" at bounding box center [772, 170] width 262 height 292
click at [704, 172] on div "# Du kan skrive kode inden en løkke. hero . moveRight ( ) # Åben kisten "Chest"…" at bounding box center [772, 170] width 262 height 292
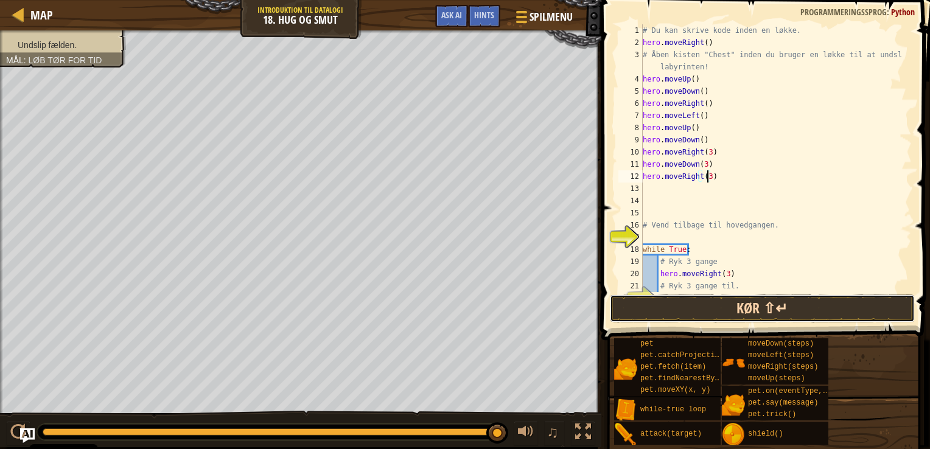
click at [689, 315] on button "Kør ⇧↵" at bounding box center [762, 309] width 305 height 28
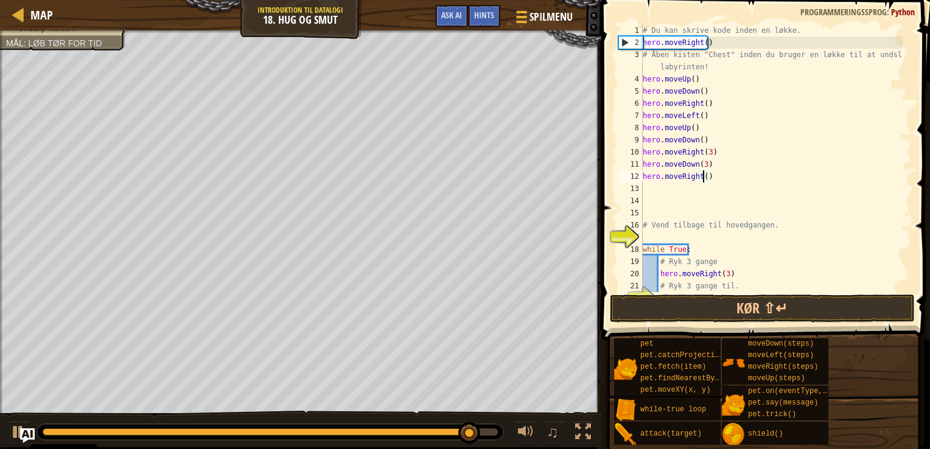
scroll to position [5, 4]
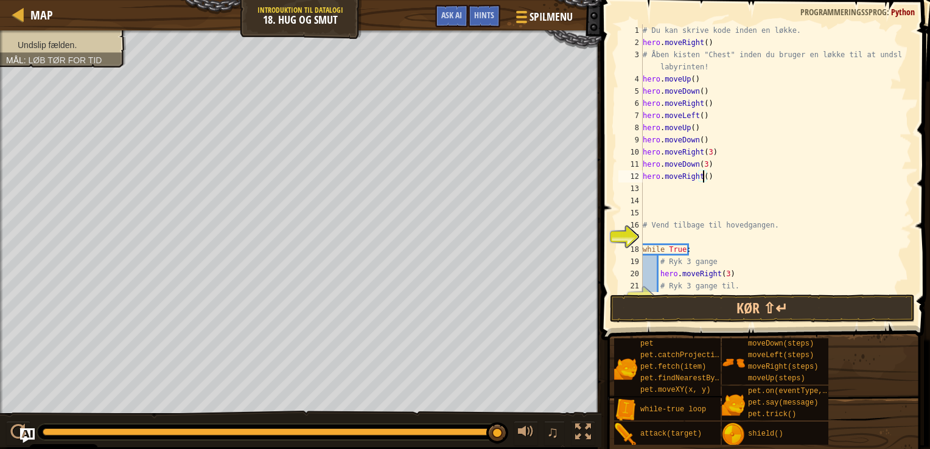
type textarea "hero.moveRight(3)"
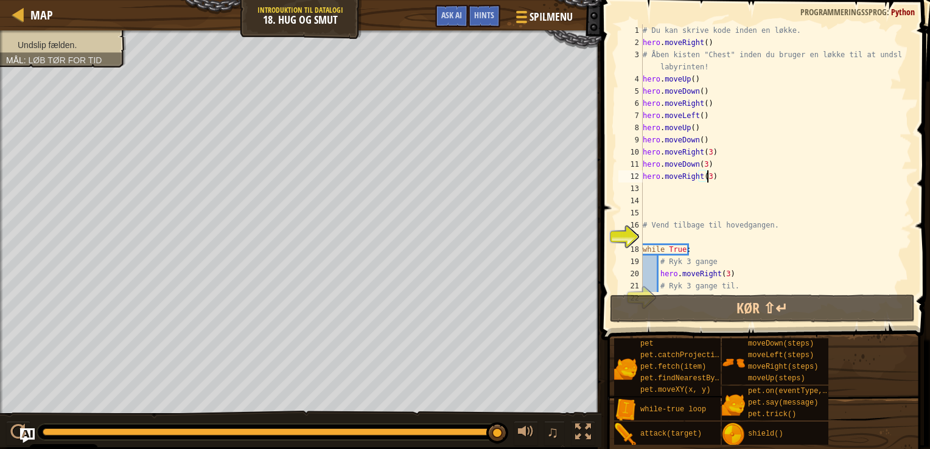
scroll to position [5, 5]
click at [681, 192] on div "# Du kan skrive kode inden en løkke. hero . moveRight ( ) # Åben kisten "Chest"…" at bounding box center [772, 170] width 262 height 292
type textarea "h"
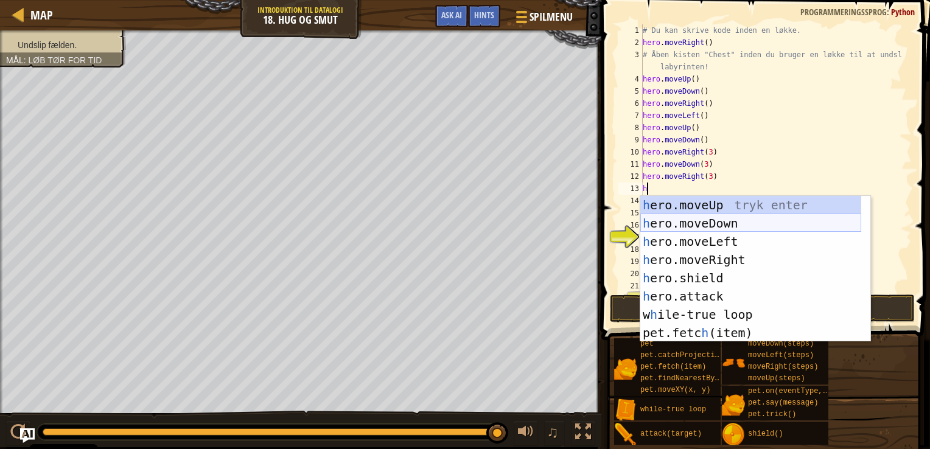
click at [705, 221] on div "h ero.moveUp tryk enter h ero.moveDown tryk enter h ero.moveLeft tryk enter h e…" at bounding box center [751, 287] width 221 height 183
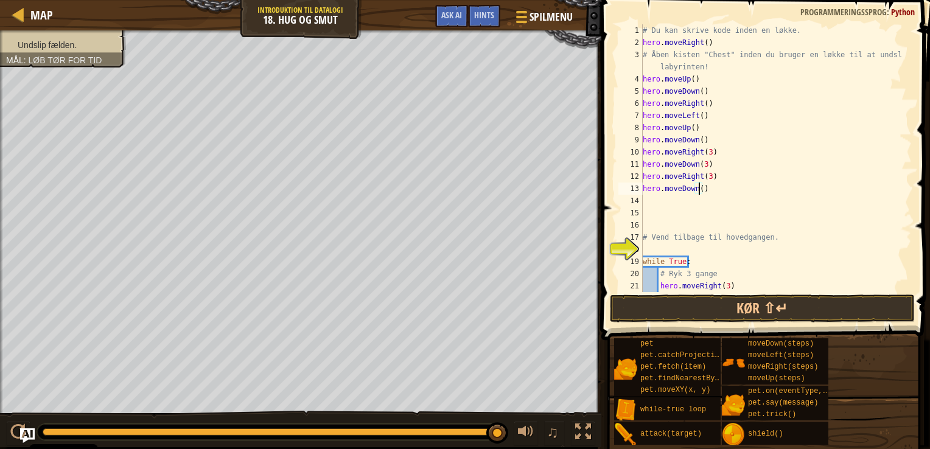
click at [700, 189] on div "# Du kan skrive kode inden en løkke. hero . moveRight ( ) # Åben kisten "Chest"…" at bounding box center [772, 170] width 262 height 292
click at [682, 313] on button "Kør ⇧↵" at bounding box center [762, 309] width 305 height 28
click at [645, 315] on button "Kør ⇧↵" at bounding box center [762, 309] width 305 height 28
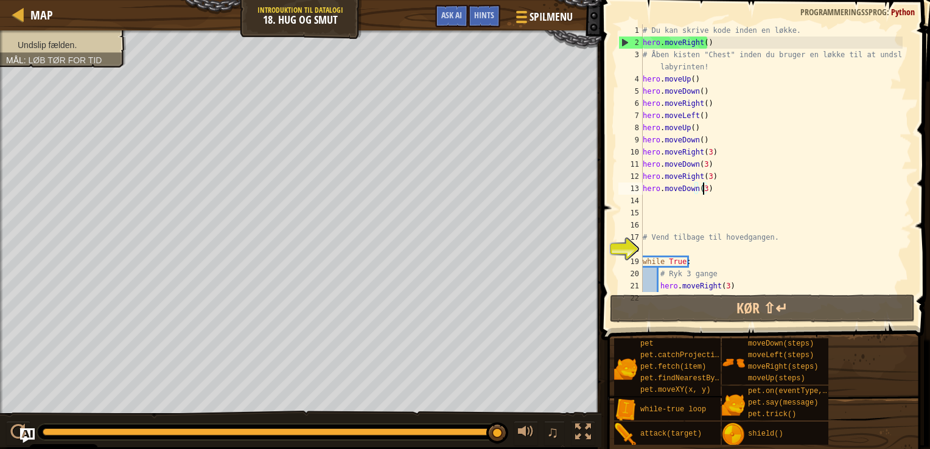
type textarea "hero.moveDown()"
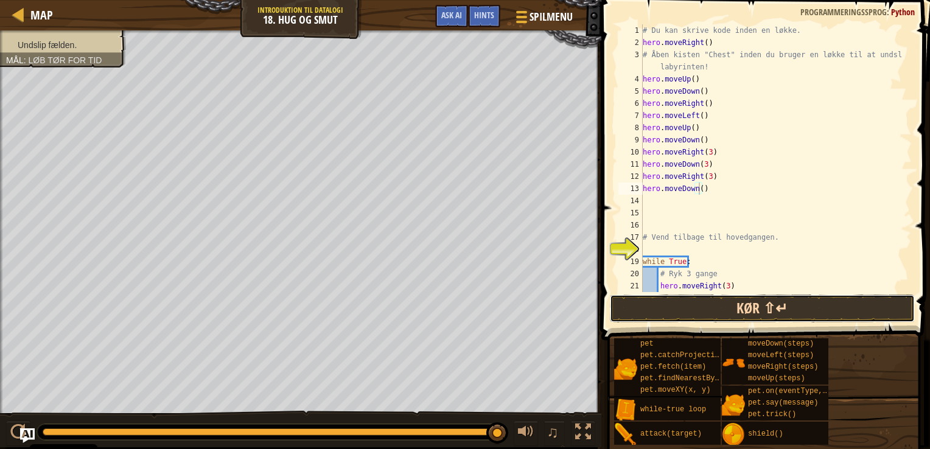
click at [699, 295] on button "Kør ⇧↵" at bounding box center [762, 309] width 305 height 28
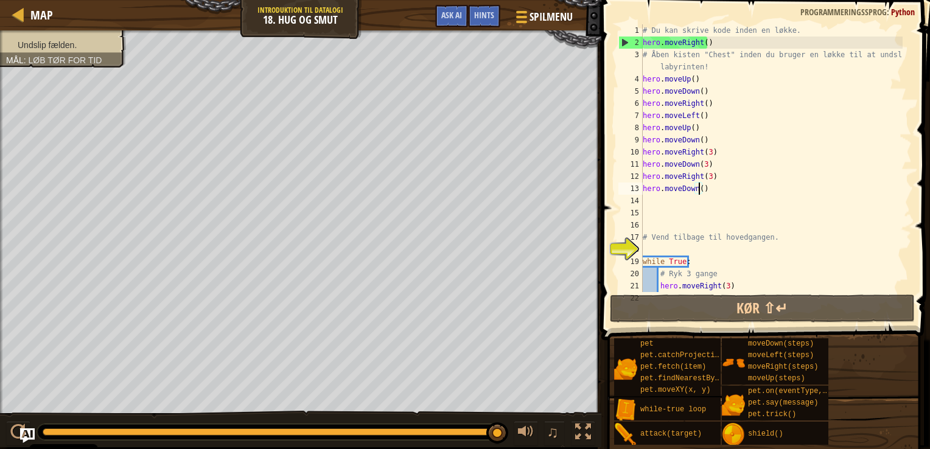
click at [655, 200] on div "# Du kan skrive kode inden en løkke. hero . moveRight ( ) # Åben kisten "Chest"…" at bounding box center [772, 170] width 262 height 292
type textarea "m"
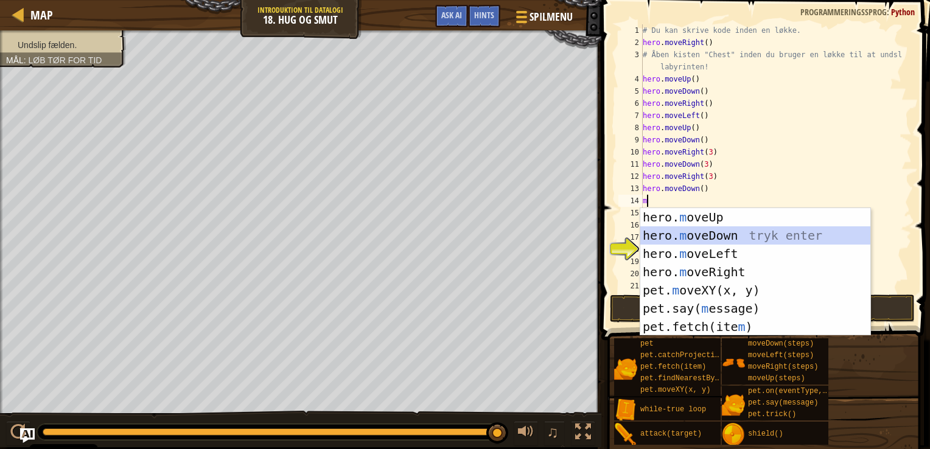
click at [683, 235] on div "hero. m oveUp tryk enter hero. m oveDown tryk enter hero. m oveLeft tryk enter …" at bounding box center [756, 290] width 230 height 164
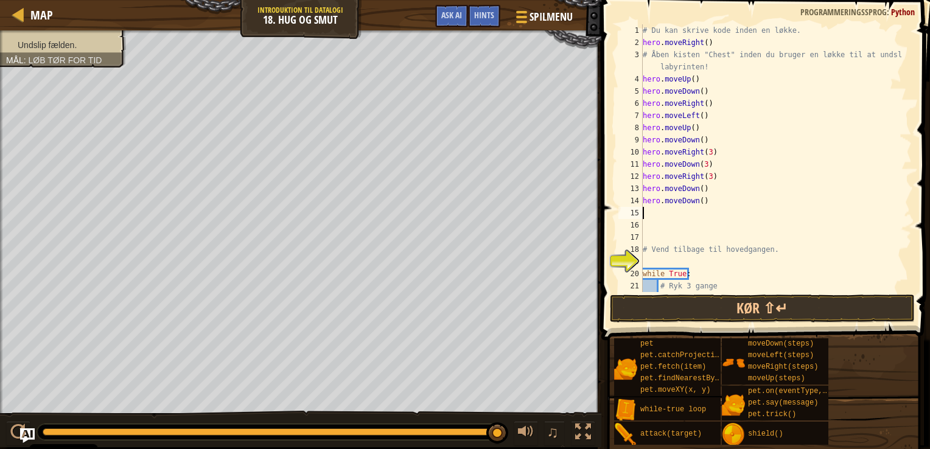
type textarea "h"
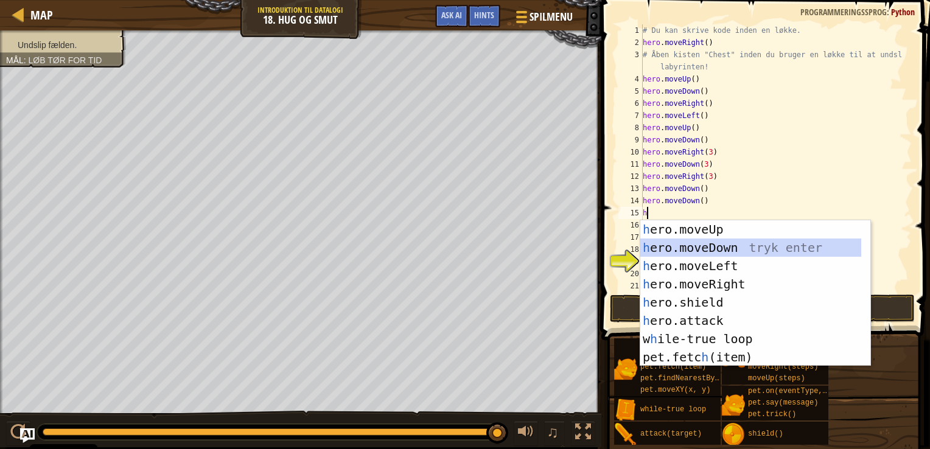
click at [689, 247] on div "h ero.moveUp tryk enter h ero.moveDown tryk enter h ero.moveLeft tryk enter h e…" at bounding box center [751, 311] width 221 height 183
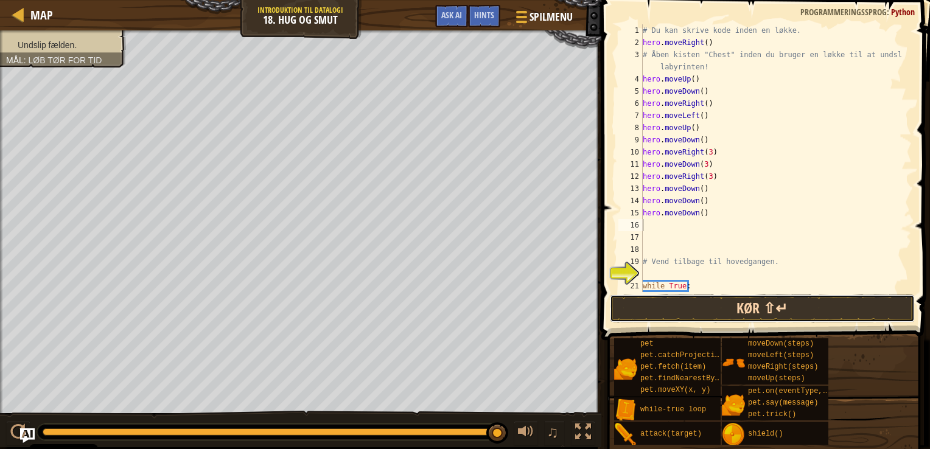
click at [700, 312] on button "Kør ⇧↵" at bounding box center [762, 309] width 305 height 28
drag, startPoint x: 680, startPoint y: 307, endPoint x: 672, endPoint y: 295, distance: 14.5
click at [672, 295] on button "Kør ⇧↵" at bounding box center [762, 309] width 305 height 28
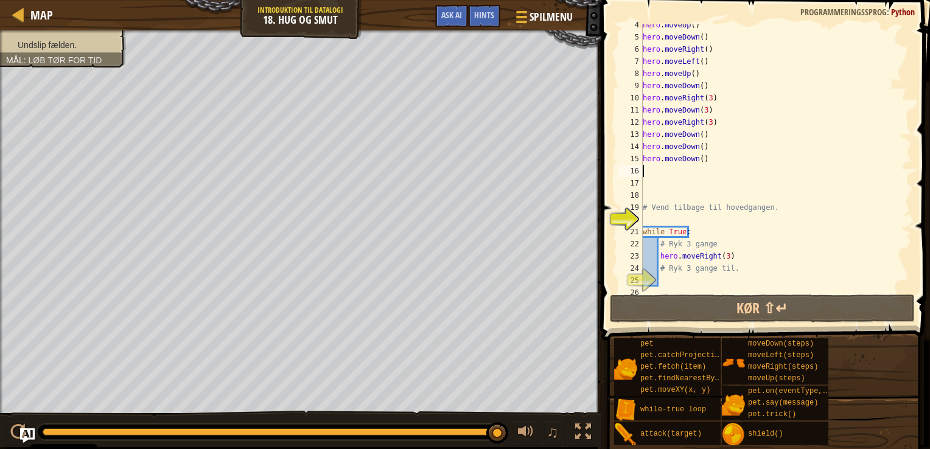
scroll to position [61, 0]
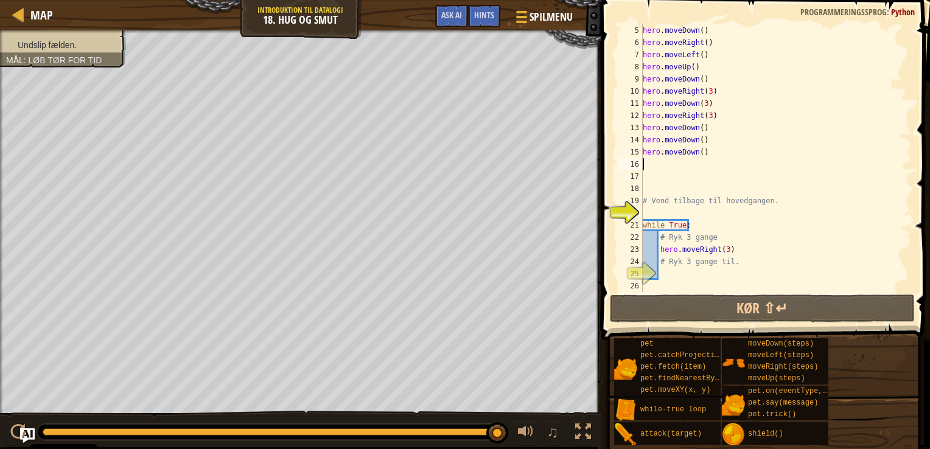
click at [673, 276] on div "hero . moveDown ( ) hero . moveRight ( ) hero . moveLeft ( ) hero . moveUp ( ) …" at bounding box center [772, 170] width 262 height 292
click at [665, 213] on div "hero . moveDown ( ) hero . moveRight ( ) hero . moveLeft ( ) hero . moveUp ( ) …" at bounding box center [772, 170] width 262 height 292
click at [663, 166] on div "hero . moveDown ( ) hero . moveRight ( ) hero . moveLeft ( ) hero . moveUp ( ) …" at bounding box center [772, 170] width 262 height 292
click at [698, 130] on div "hero . moveDown ( ) hero . moveRight ( ) hero . moveLeft ( ) hero . moveUp ( ) …" at bounding box center [772, 170] width 262 height 292
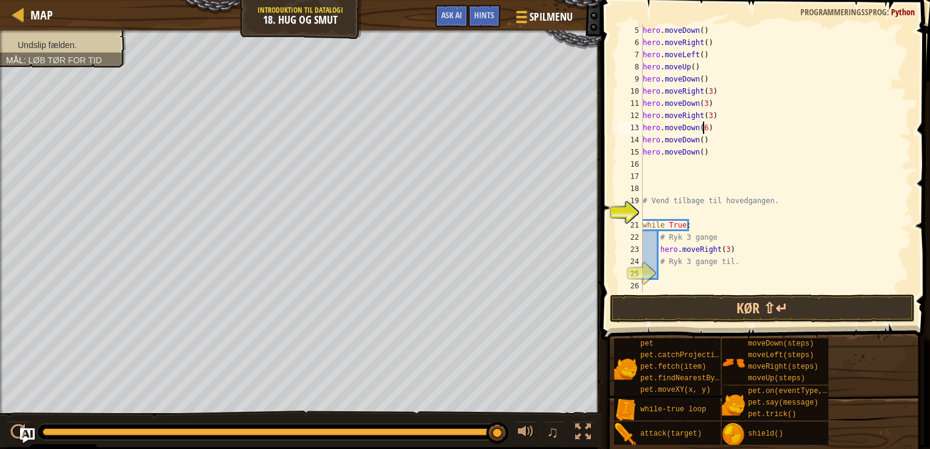
scroll to position [5, 4]
click at [752, 315] on button "Kør ⇧↵" at bounding box center [762, 309] width 305 height 28
click at [712, 152] on div "hero . moveDown ( ) hero . moveRight ( ) hero . moveLeft ( ) hero . moveUp ( ) …" at bounding box center [772, 170] width 262 height 292
type textarea "h"
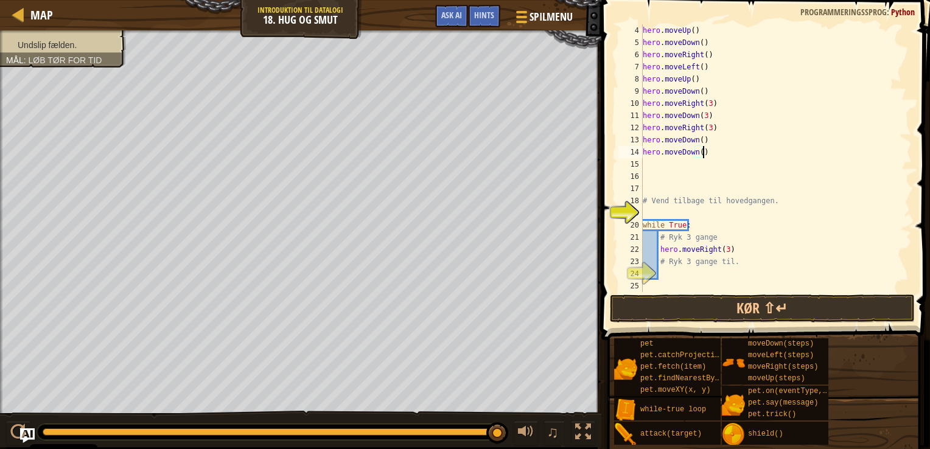
scroll to position [49, 0]
type textarea "h"
click at [698, 308] on button "Kør ⇧↵" at bounding box center [762, 309] width 305 height 28
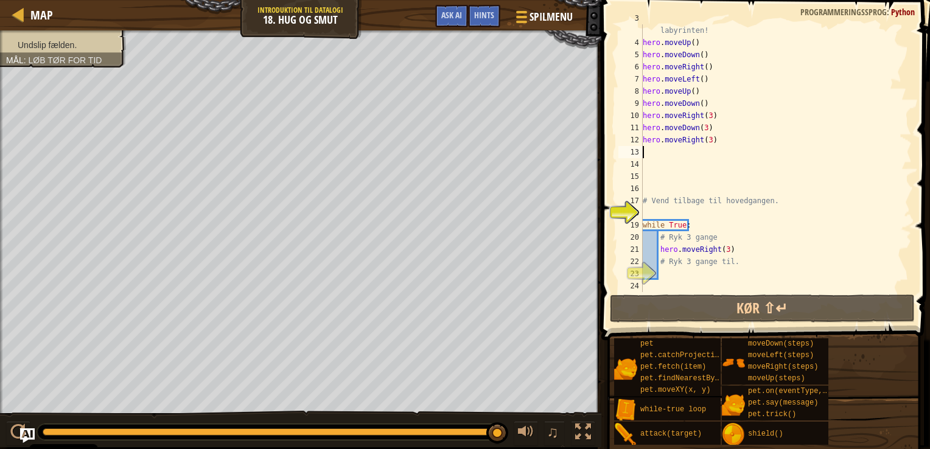
type textarea "h"
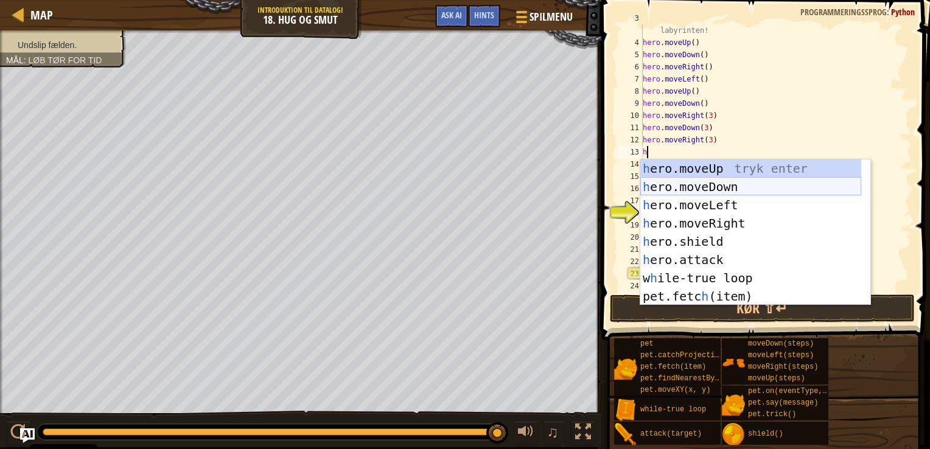
click at [725, 195] on div "h ero.moveUp tryk enter h ero.moveDown tryk enter h ero.moveLeft tryk enter h e…" at bounding box center [751, 251] width 221 height 183
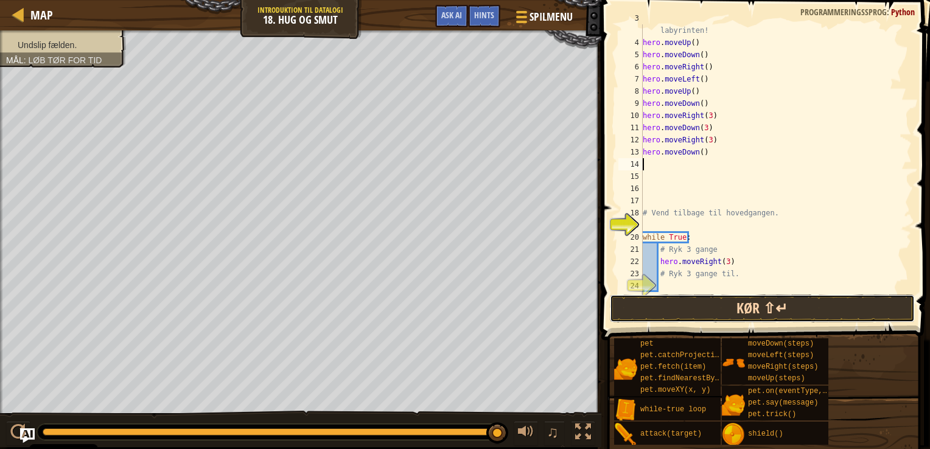
click at [757, 304] on button "Kør ⇧↵" at bounding box center [762, 309] width 305 height 28
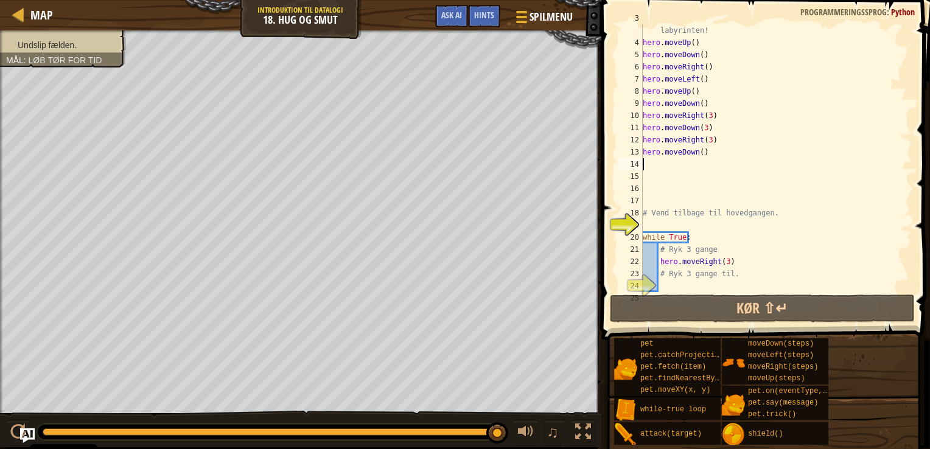
click at [731, 267] on div "# Åben kisten "Chest" inden du bruger en løkke til at undslipe labyrinten! hero…" at bounding box center [772, 164] width 262 height 304
click at [723, 261] on div "# Åben kisten "Chest" inden du bruger en løkke til at undslipe labyrinten! hero…" at bounding box center [772, 164] width 262 height 304
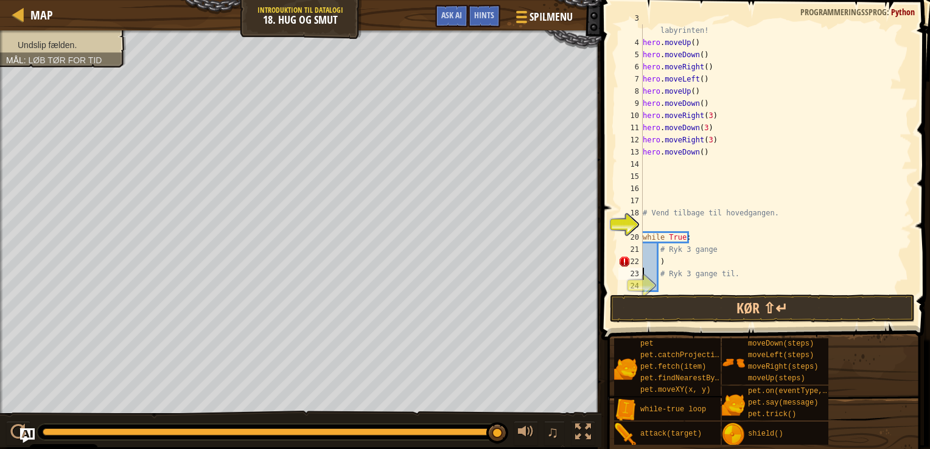
type textarea ")"
click at [710, 308] on button "Kør ⇧↵" at bounding box center [762, 309] width 305 height 28
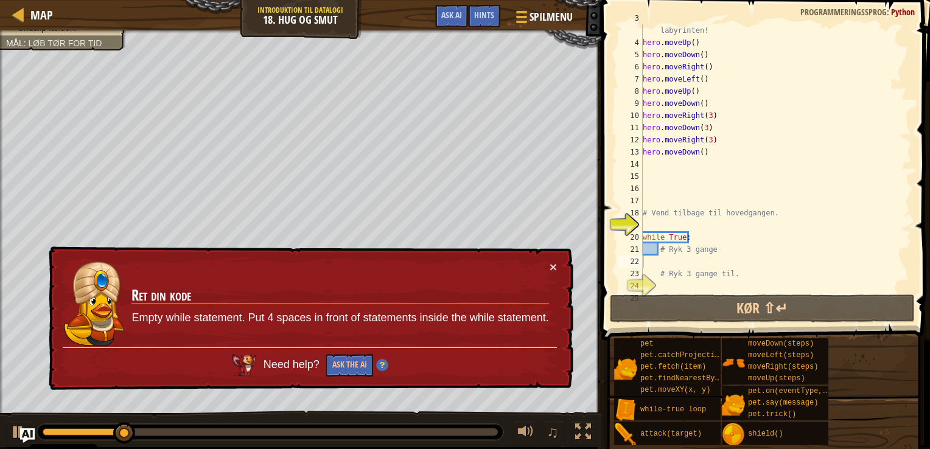
click at [354, 353] on div "Need help? Ask the AI" at bounding box center [310, 362] width 494 height 29
click at [353, 358] on button "Ask the AI" at bounding box center [349, 365] width 47 height 23
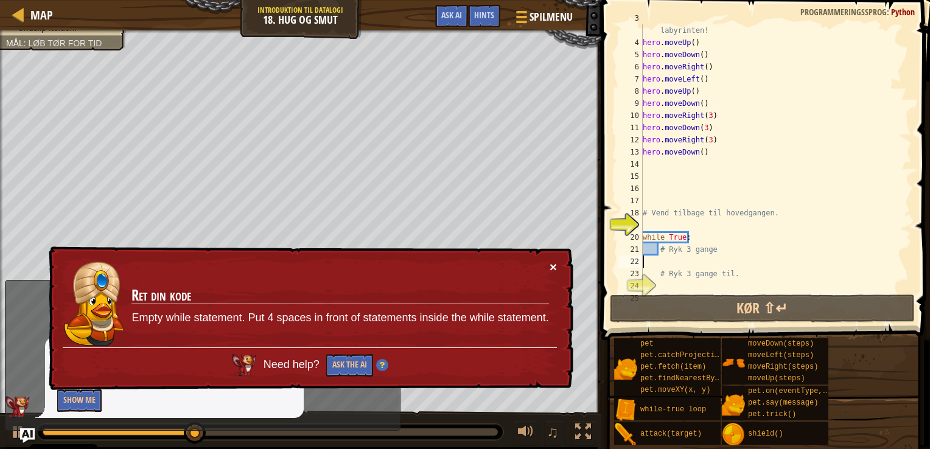
click at [550, 270] on button "×" at bounding box center [553, 267] width 7 height 13
click at [555, 266] on button "×" at bounding box center [553, 267] width 7 height 13
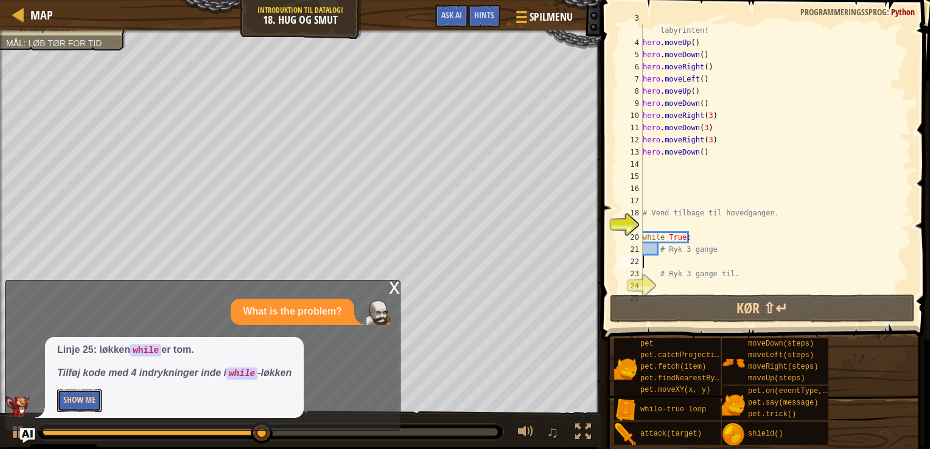
click at [83, 391] on button "Show Me" at bounding box center [79, 401] width 44 height 23
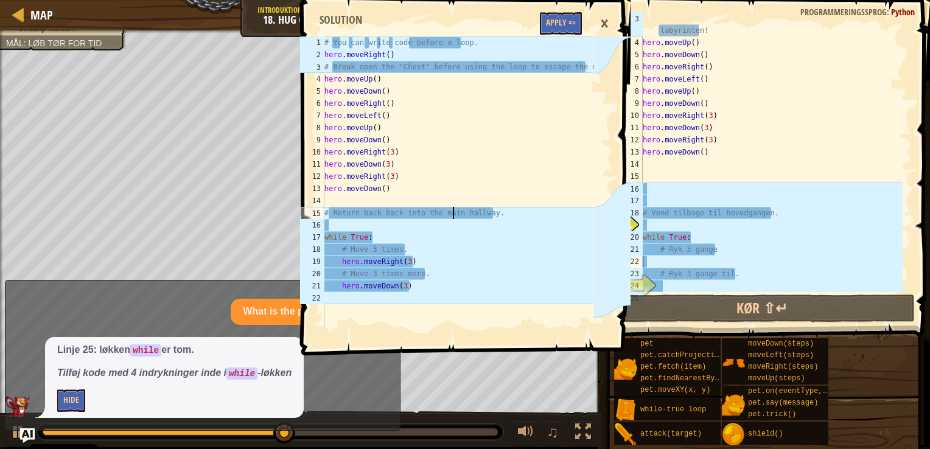
click at [455, 211] on div "# You can write code before a loop. hero . moveRight ( ) # Break open the "Ches…" at bounding box center [458, 195] width 272 height 317
click at [502, 255] on div "# You can write code before a loop. hero . moveRight ( ) # Break open the "Ches…" at bounding box center [458, 195] width 272 height 317
type textarea "# Move 3 times."
click at [656, 323] on span at bounding box center [767, 153] width 339 height 376
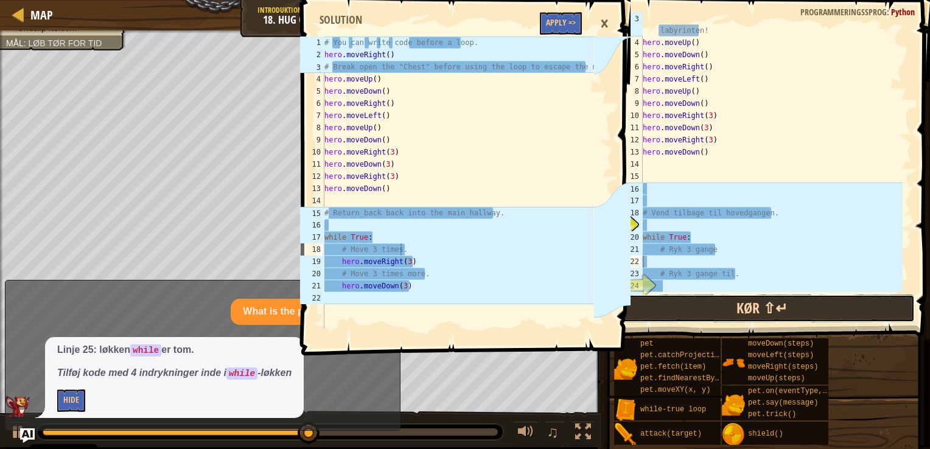
click at [658, 316] on button "Kør ⇧↵" at bounding box center [762, 309] width 305 height 28
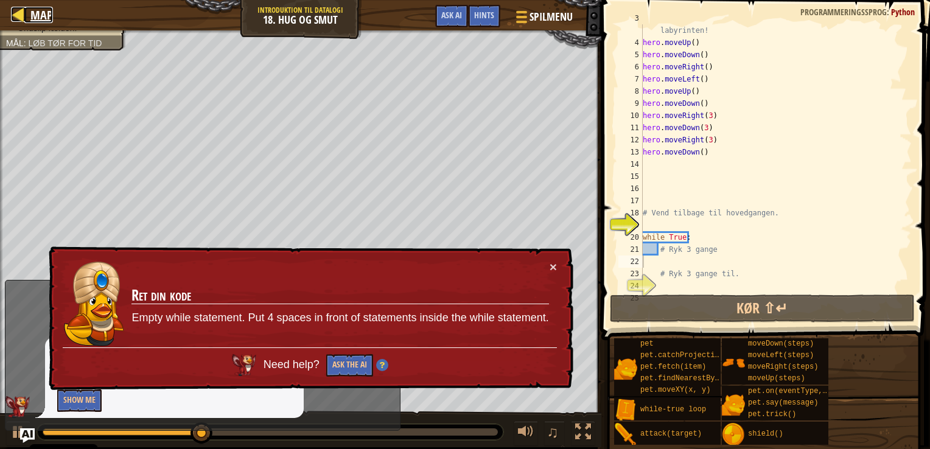
click at [22, 16] on div at bounding box center [18, 14] width 15 height 15
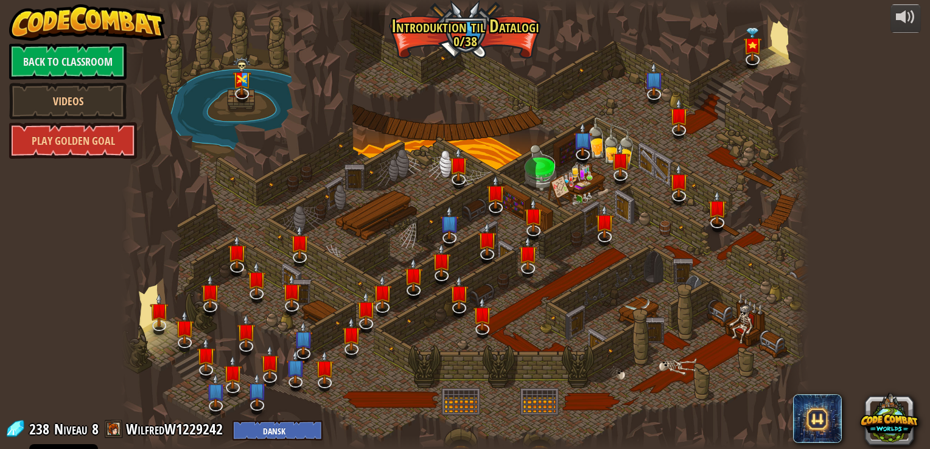
select select "da"
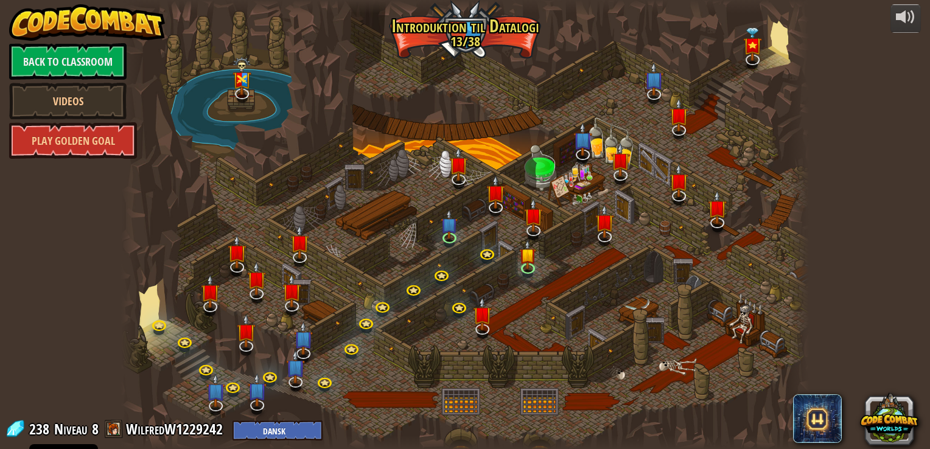
select select "da"
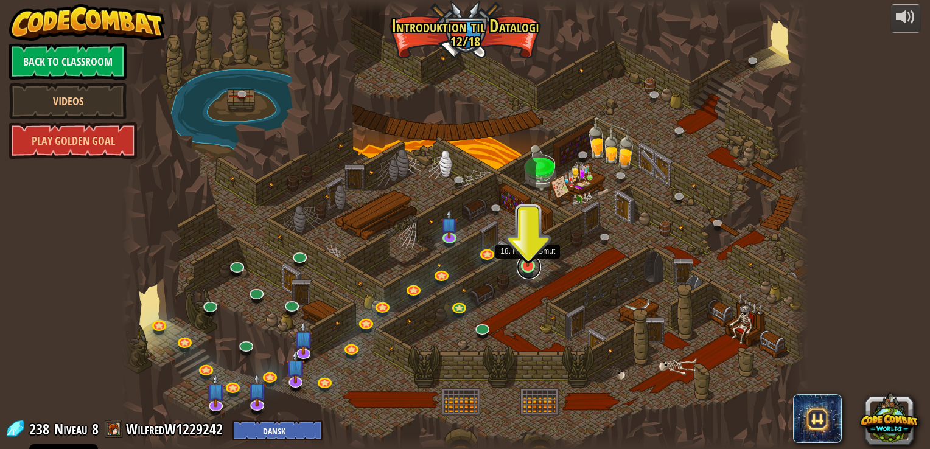
click at [538, 269] on link at bounding box center [529, 267] width 24 height 24
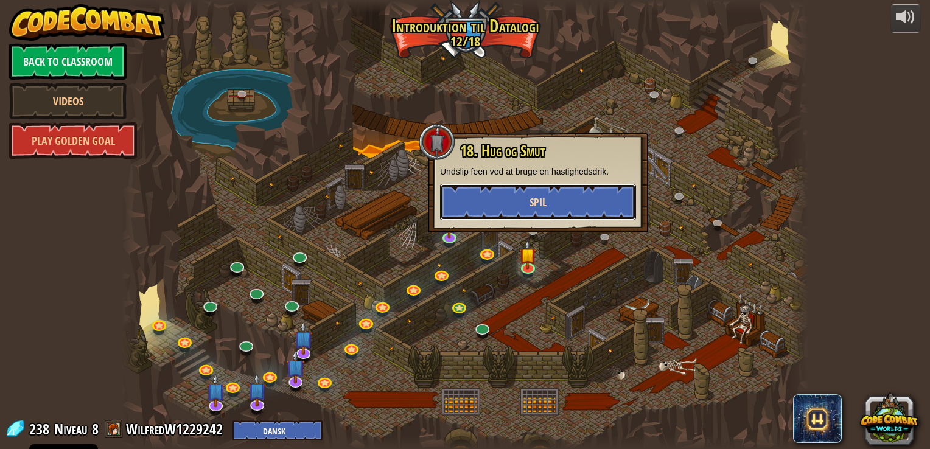
click at [567, 197] on button "Spil" at bounding box center [538, 202] width 196 height 37
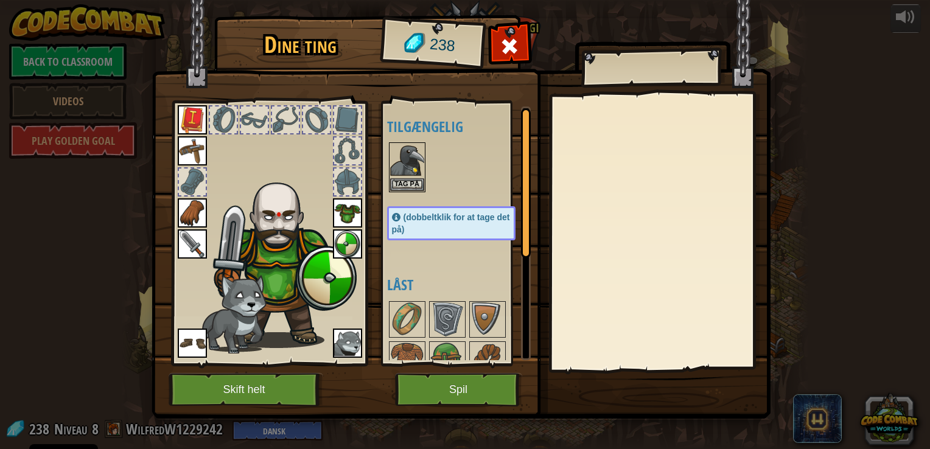
drag, startPoint x: 450, startPoint y: 272, endPoint x: 463, endPoint y: 240, distance: 34.4
click at [463, 240] on div "Tilgængelig Tag på Tag på Tag på Tag på Tag på Tag på Tag på Tag på Tag på (dob…" at bounding box center [463, 234] width 153 height 254
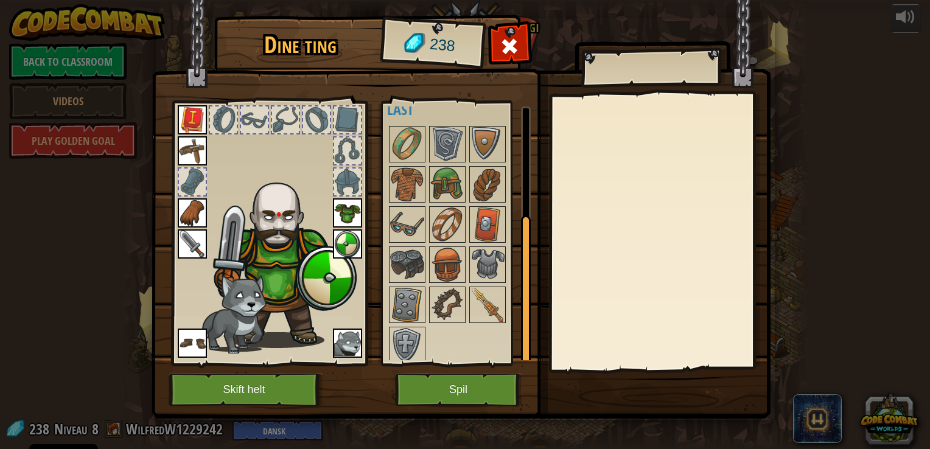
scroll to position [177, 0]
drag, startPoint x: 526, startPoint y: 227, endPoint x: 511, endPoint y: 366, distance: 140.2
click at [534, 350] on div "Dine ting 238 Tilgængelig Tag på Tag på Tag på Tag på Tag på Tag på Tag på Tag …" at bounding box center [465, 219] width 619 height 402
click at [402, 289] on img at bounding box center [407, 303] width 34 height 34
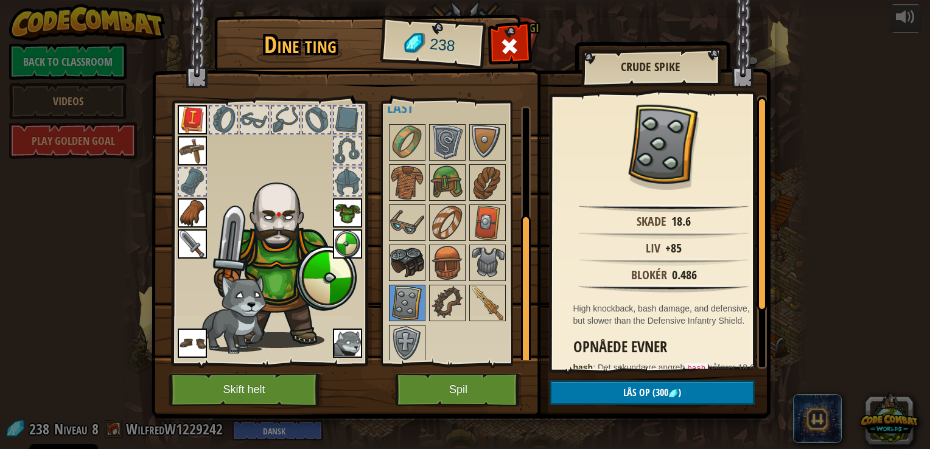
click at [399, 269] on img at bounding box center [407, 263] width 34 height 34
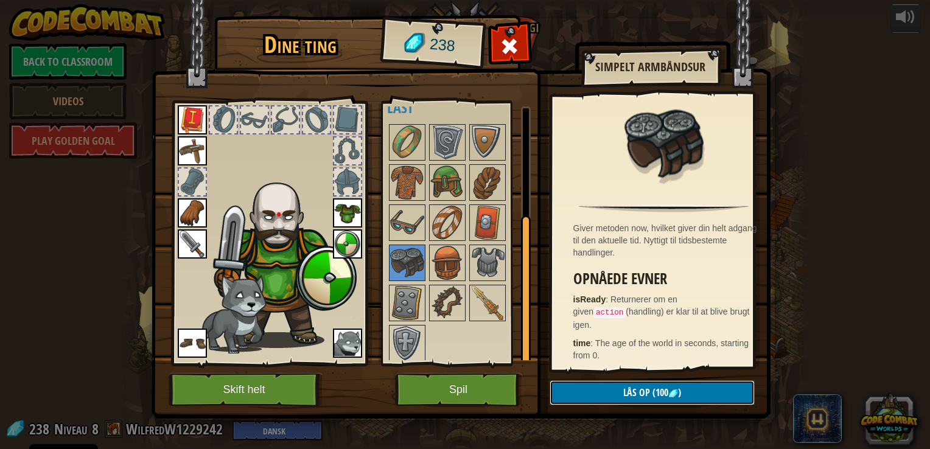
click at [606, 392] on button "Lås op (100 )" at bounding box center [652, 393] width 205 height 25
click at [606, 392] on button "Bekræft" at bounding box center [652, 393] width 205 height 25
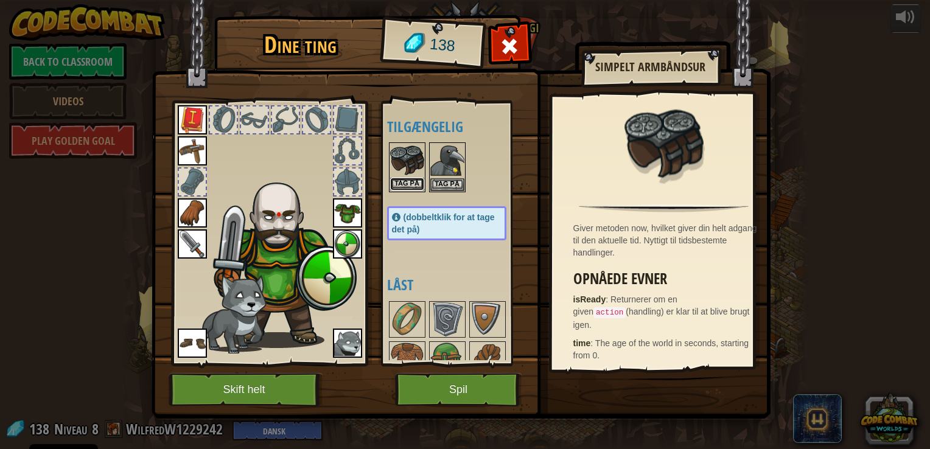
click at [409, 178] on button "Tag på" at bounding box center [407, 184] width 34 height 13
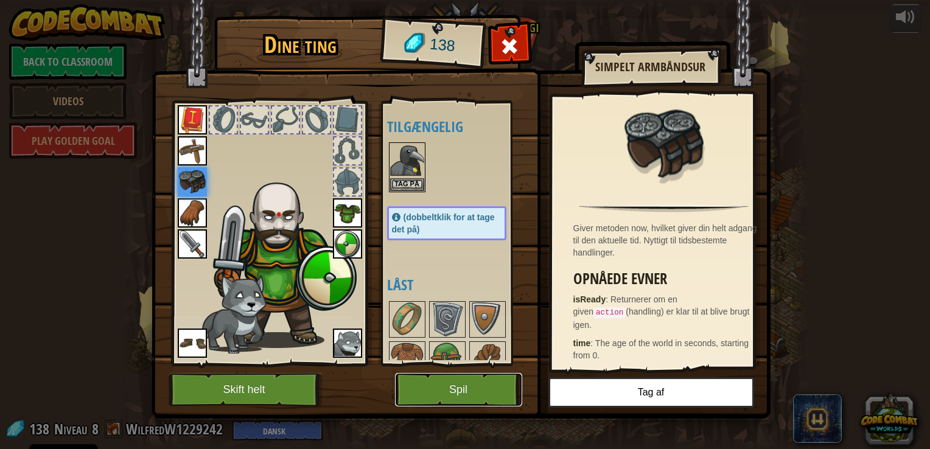
click at [446, 401] on button "Spil" at bounding box center [458, 389] width 127 height 33
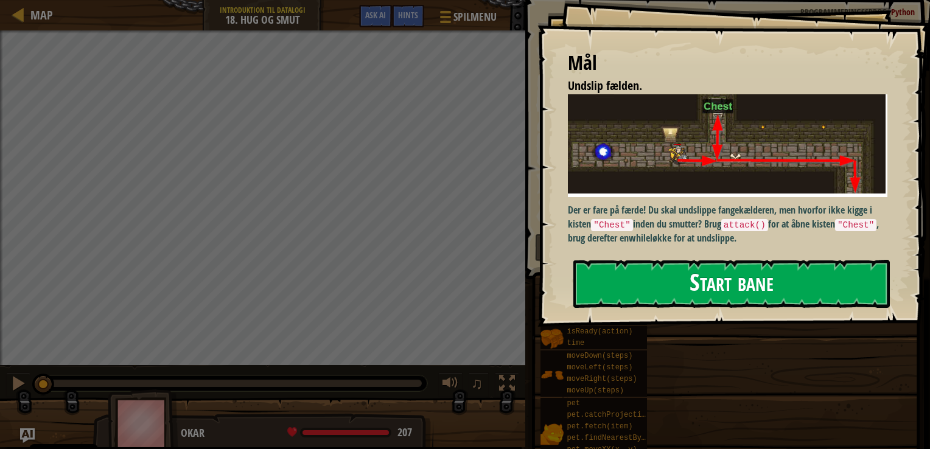
click at [627, 286] on button "Start bane" at bounding box center [732, 284] width 317 height 48
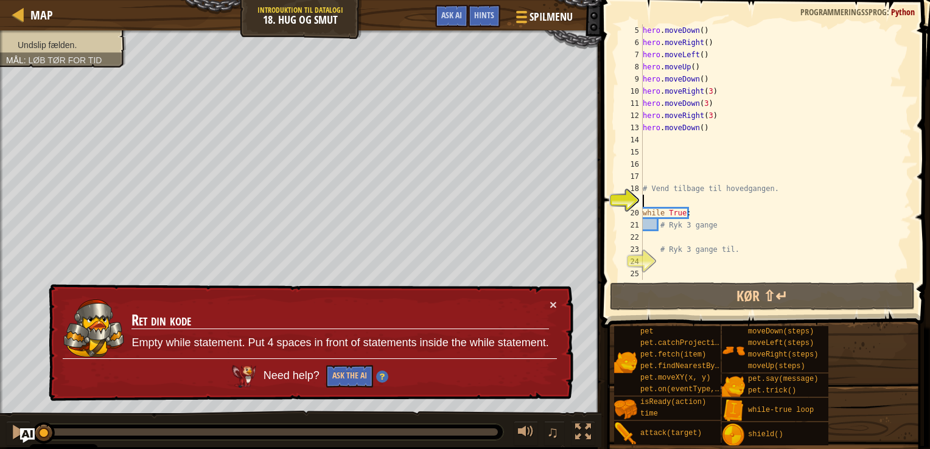
scroll to position [61, 0]
click at [714, 133] on div "hero . moveDown ( ) hero . moveRight ( ) hero . moveLeft ( ) hero . moveUp ( ) …" at bounding box center [772, 164] width 262 height 280
type textarea "hero.moveDown()"
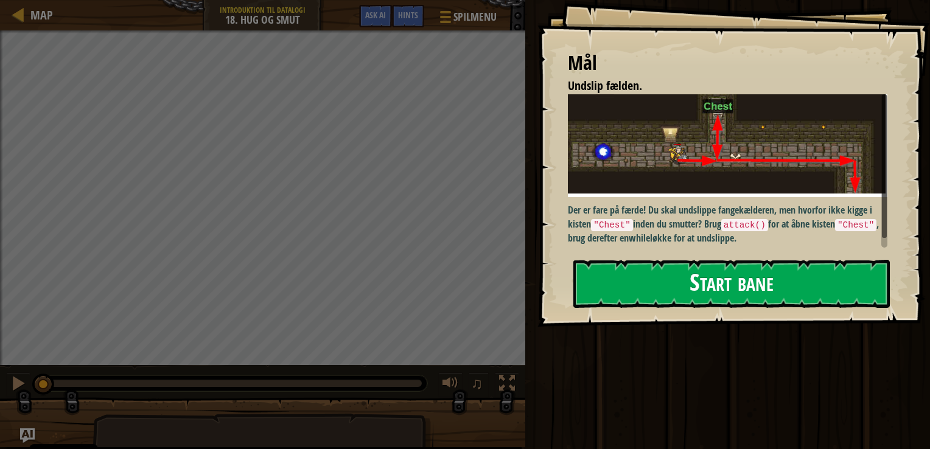
click at [624, 276] on button "Start bane" at bounding box center [732, 284] width 317 height 48
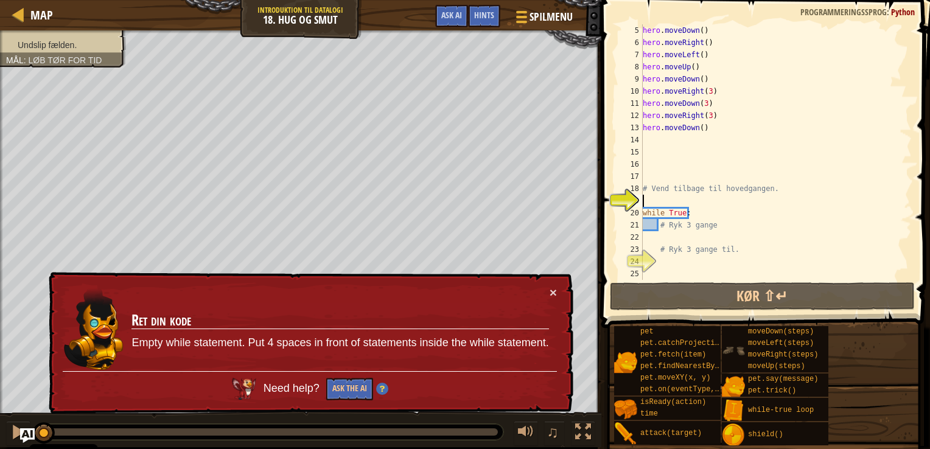
scroll to position [61, 0]
click at [550, 296] on button "×" at bounding box center [553, 292] width 7 height 13
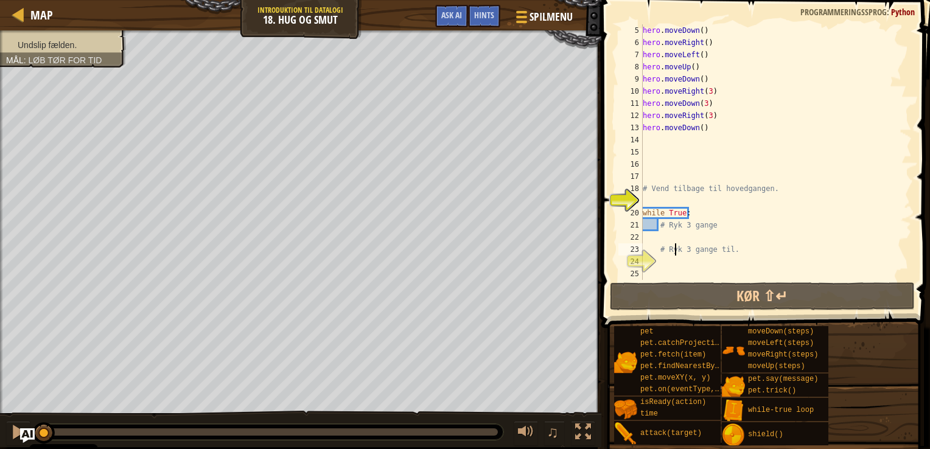
click at [673, 245] on div "hero . moveDown ( ) hero . moveRight ( ) hero . moveLeft ( ) hero . moveUp ( ) …" at bounding box center [772, 164] width 262 height 280
type textarea "# Ryk 3 gange til."
click at [673, 240] on div "hero . moveDown ( ) hero . moveRight ( ) hero . moveLeft ( ) hero . moveUp ( ) …" at bounding box center [772, 164] width 262 height 280
type textarea "h"
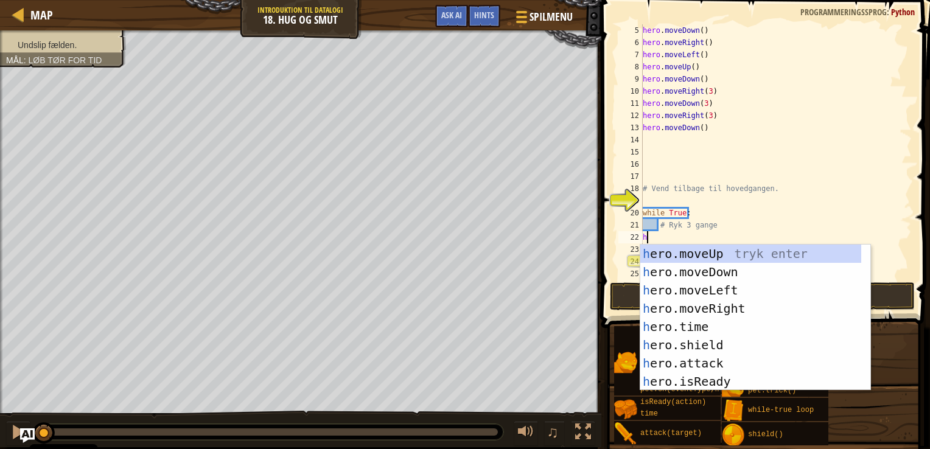
scroll to position [5, 0]
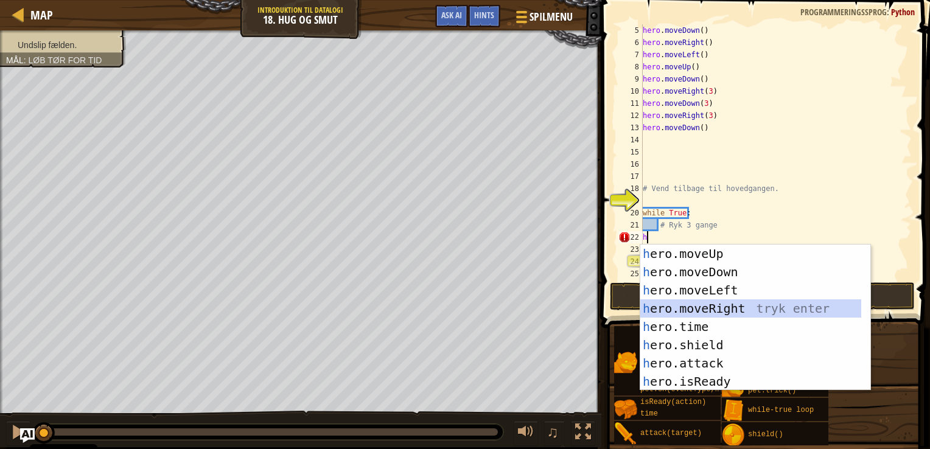
click at [738, 309] on div "h ero.moveUp tryk enter h ero.moveDown tryk enter h ero.moveLeft tryk enter h e…" at bounding box center [751, 336] width 221 height 183
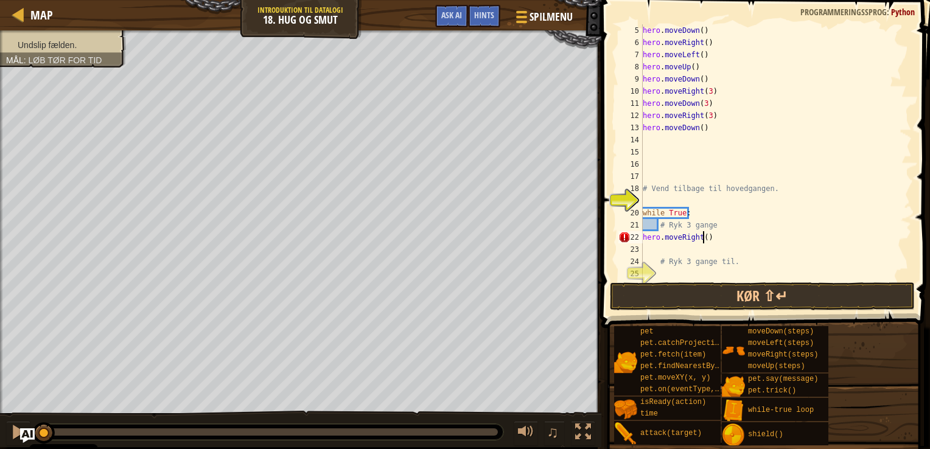
click at [703, 237] on div "hero . moveDown ( ) hero . moveRight ( ) hero . moveLeft ( ) hero . moveUp ( ) …" at bounding box center [772, 164] width 262 height 280
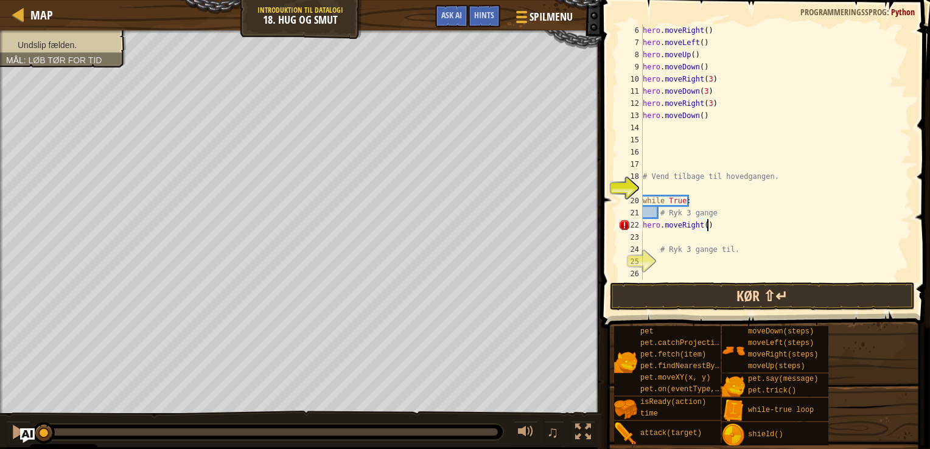
type textarea "hero.moveRight()"
click at [685, 283] on button "Kør ⇧↵" at bounding box center [762, 297] width 305 height 28
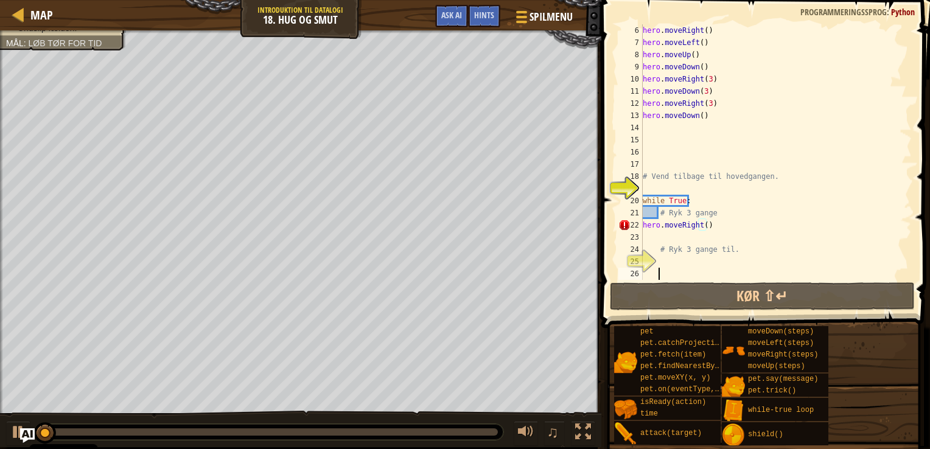
click at [687, 276] on div "hero . moveRight ( ) hero . moveLeft ( ) hero . moveUp ( ) hero . moveDown ( ) …" at bounding box center [772, 164] width 262 height 280
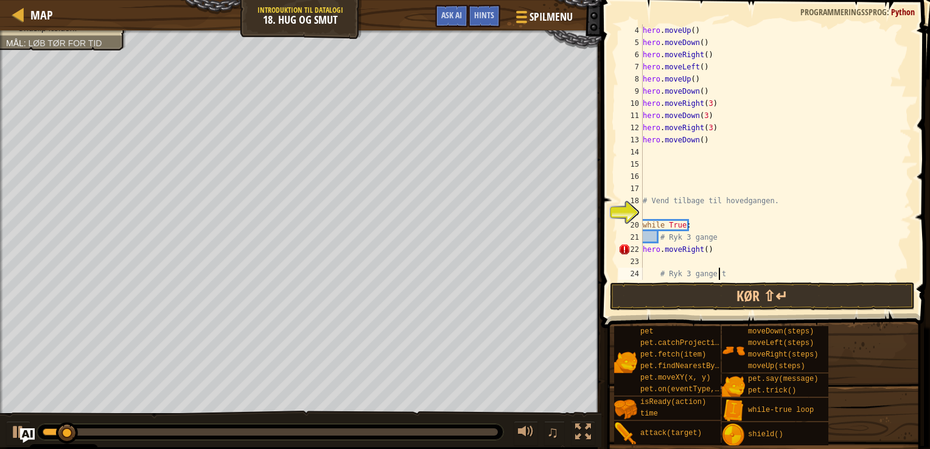
scroll to position [49, 0]
type textarea "#"
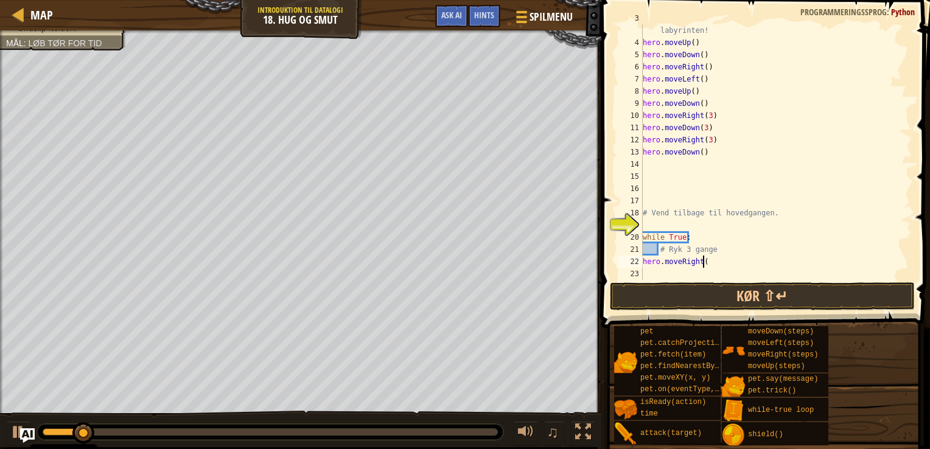
scroll to position [37, 0]
type textarea "h"
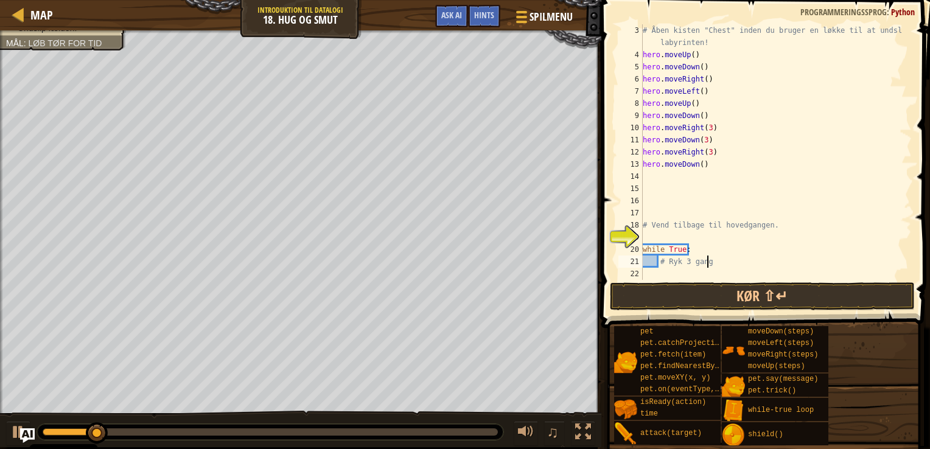
scroll to position [24, 0]
type textarea "#"
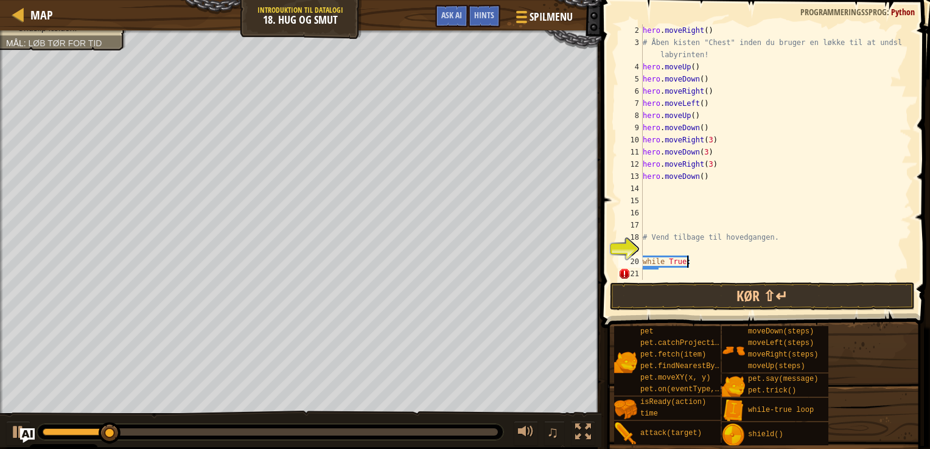
scroll to position [12, 0]
type textarea "w"
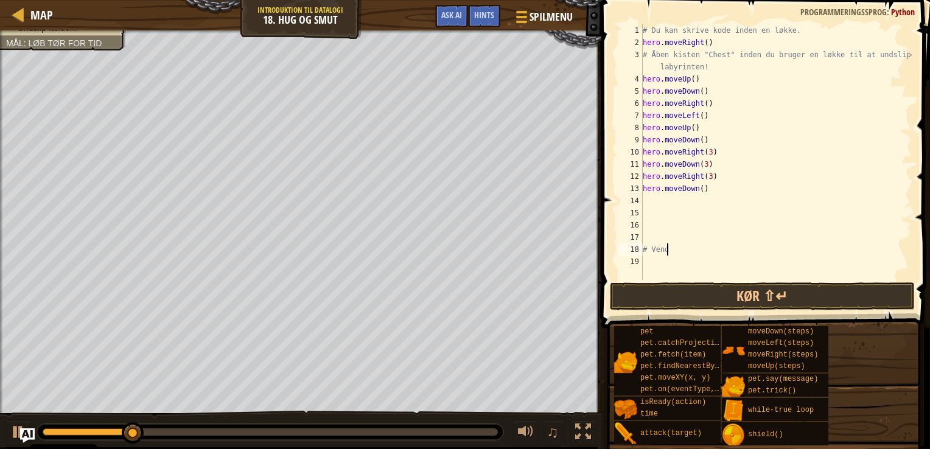
type textarea "#"
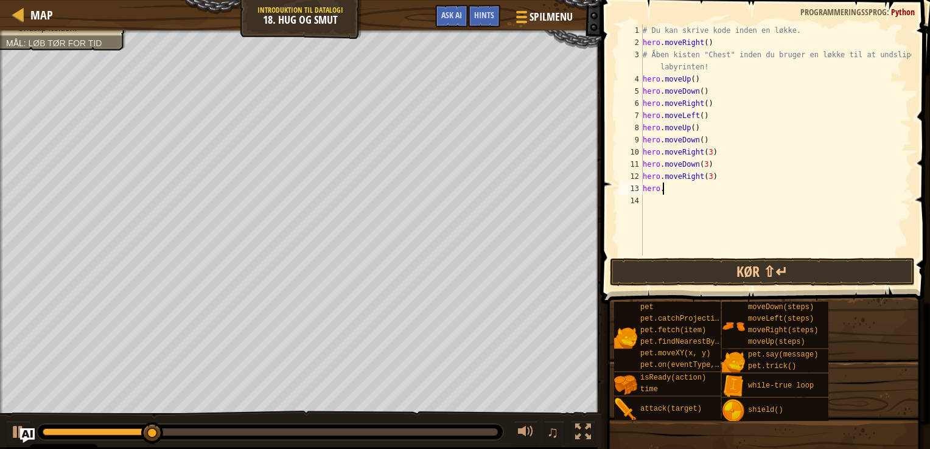
type textarea "h"
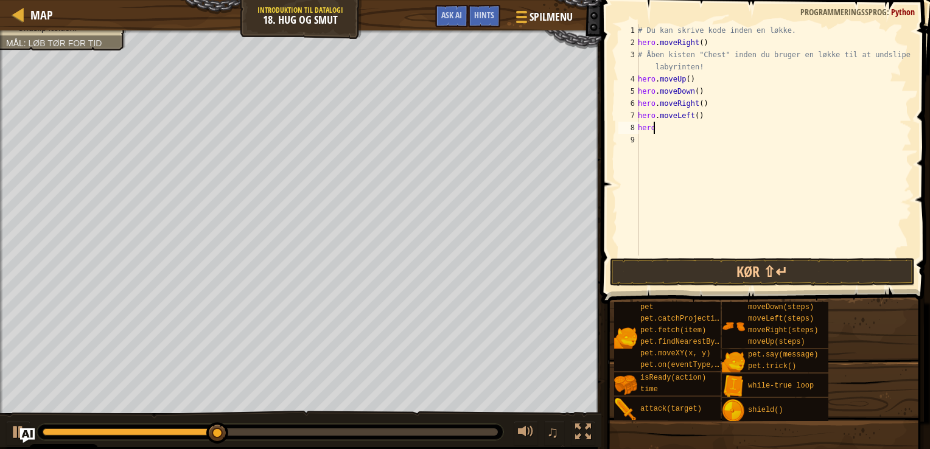
type textarea "h"
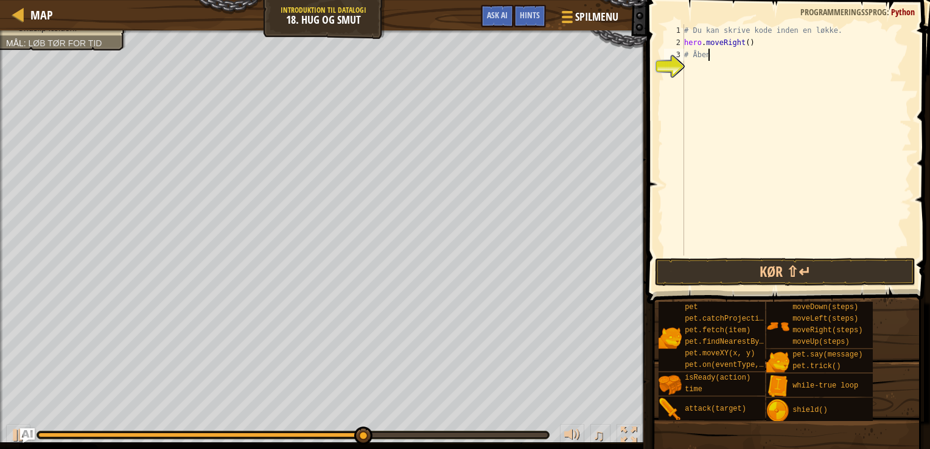
type textarea "#"
type textarea "h"
type textarea "#"
type textarea "h"
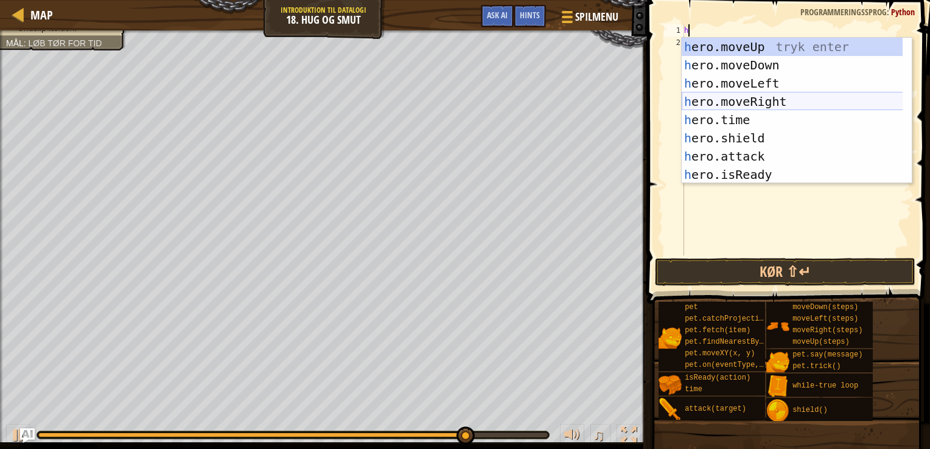
click at [765, 102] on div "h ero.moveUp tryk enter h ero.moveDown tryk enter h ero.moveLeft tryk enter h e…" at bounding box center [797, 129] width 230 height 183
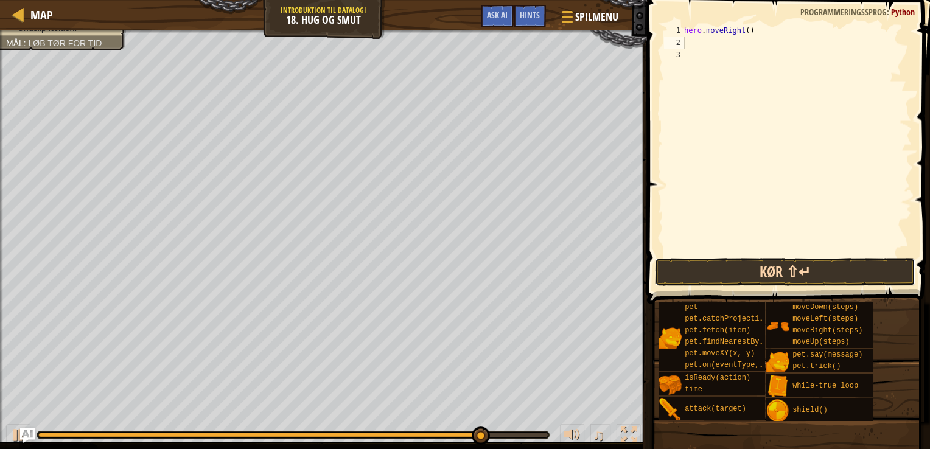
click at [765, 267] on button "Kør ⇧↵" at bounding box center [785, 272] width 261 height 28
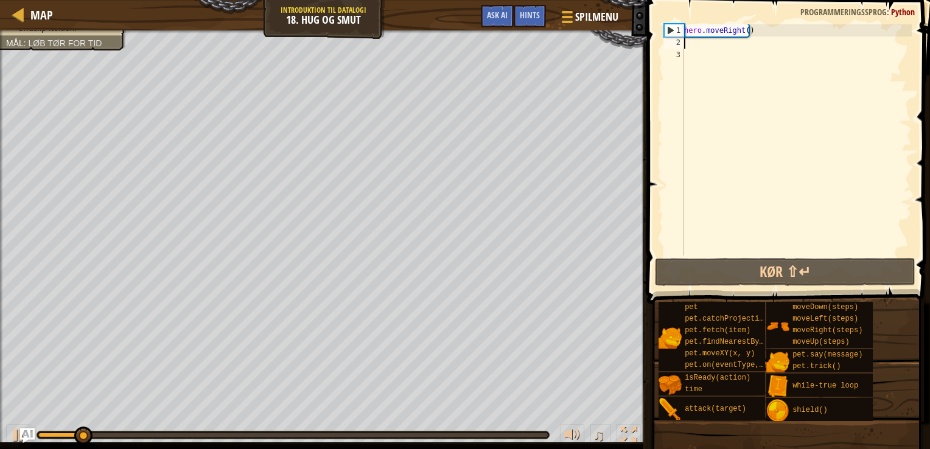
type textarea "h"
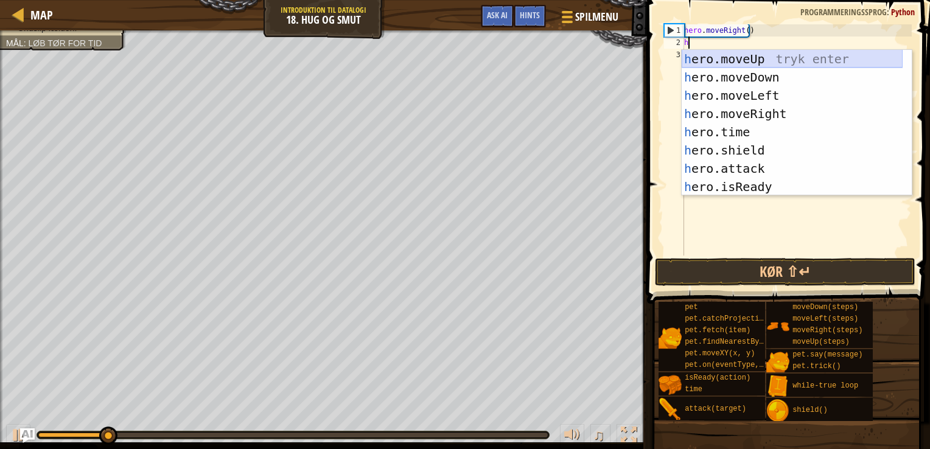
click at [712, 62] on div "h ero.moveUp tryk enter h ero.moveDown tryk enter h ero.moveLeft tryk enter h e…" at bounding box center [792, 141] width 221 height 183
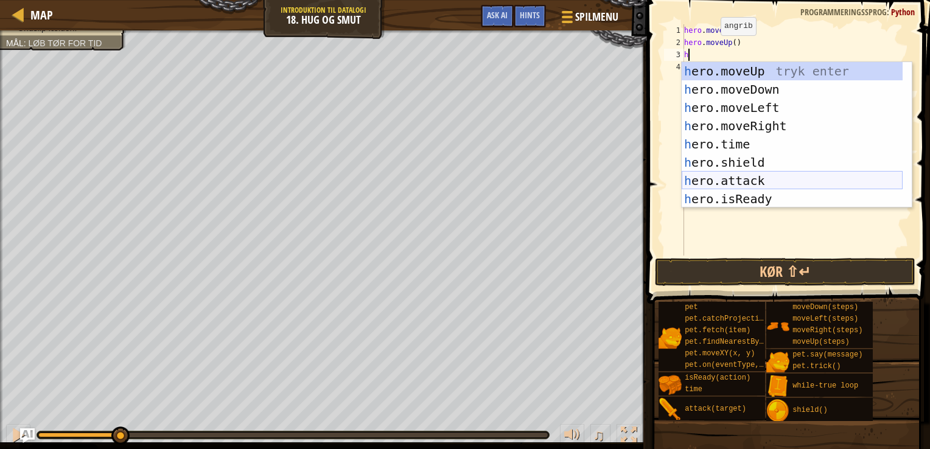
click at [731, 175] on div "h ero.moveUp tryk enter h ero.moveDown tryk enter h ero.moveLeft tryk enter h e…" at bounding box center [792, 153] width 221 height 183
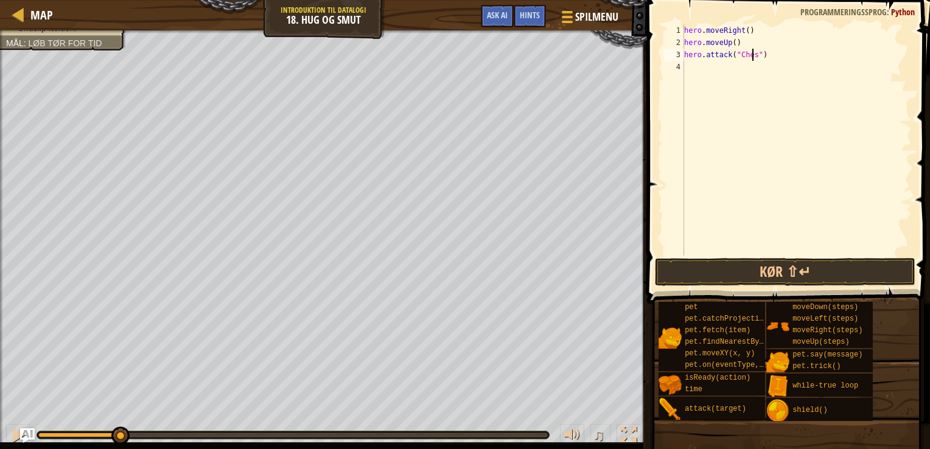
scroll to position [5, 5]
type textarea "hero.attack("Chest")"
click at [768, 273] on button "Kør ⇧↵" at bounding box center [785, 272] width 261 height 28
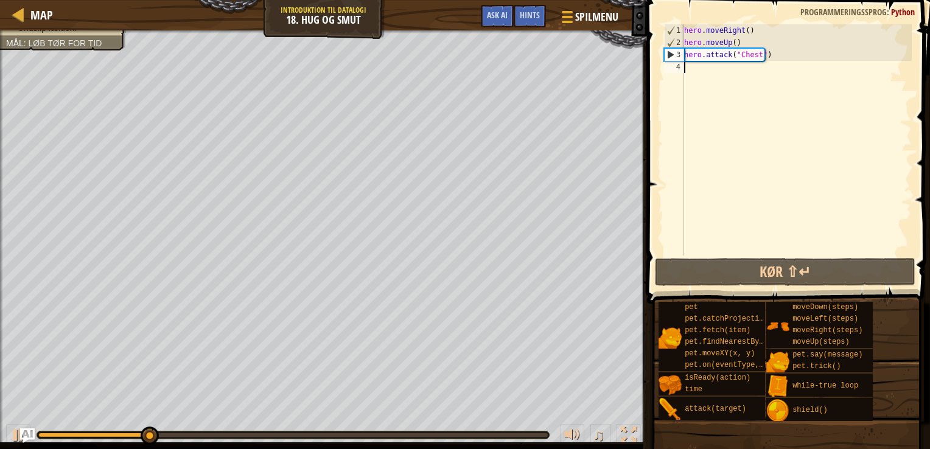
click at [715, 77] on div "hero . moveRight ( ) hero . moveUp ( ) hero . attack ( "Chest" )" at bounding box center [797, 152] width 230 height 256
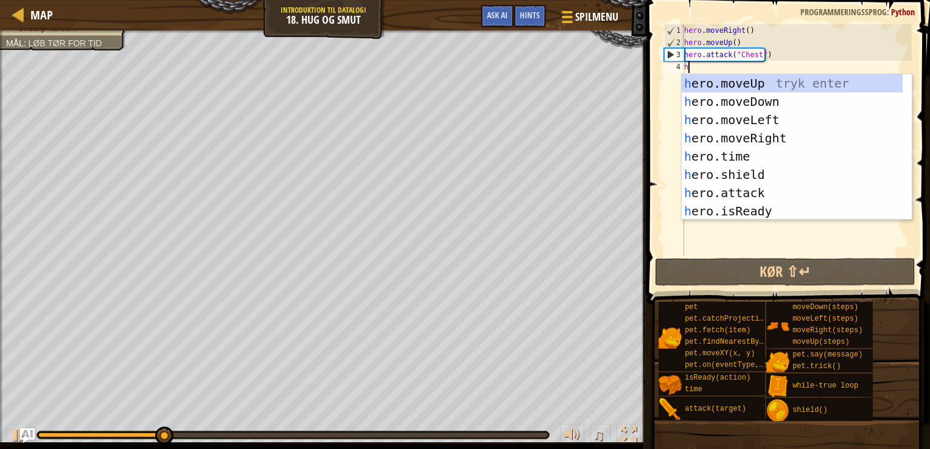
type textarea "h"
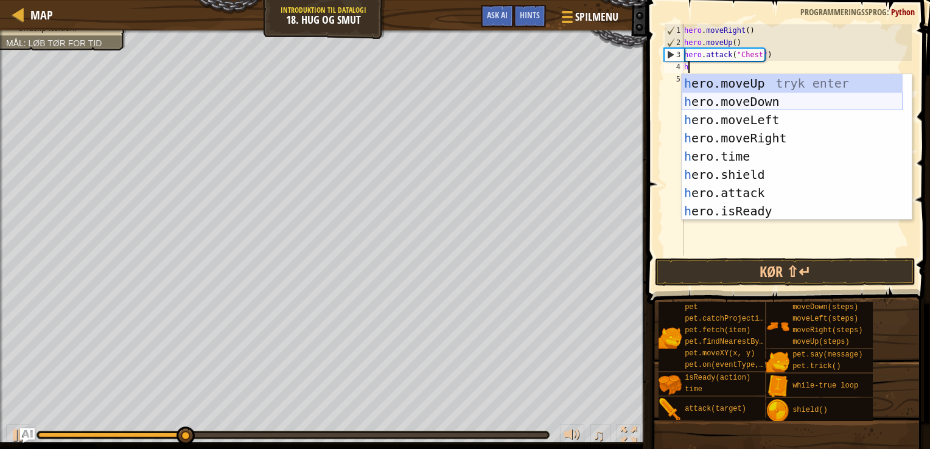
click at [749, 101] on div "h ero.moveUp tryk enter h ero.moveDown tryk enter h ero.moveLeft tryk enter h e…" at bounding box center [792, 165] width 221 height 183
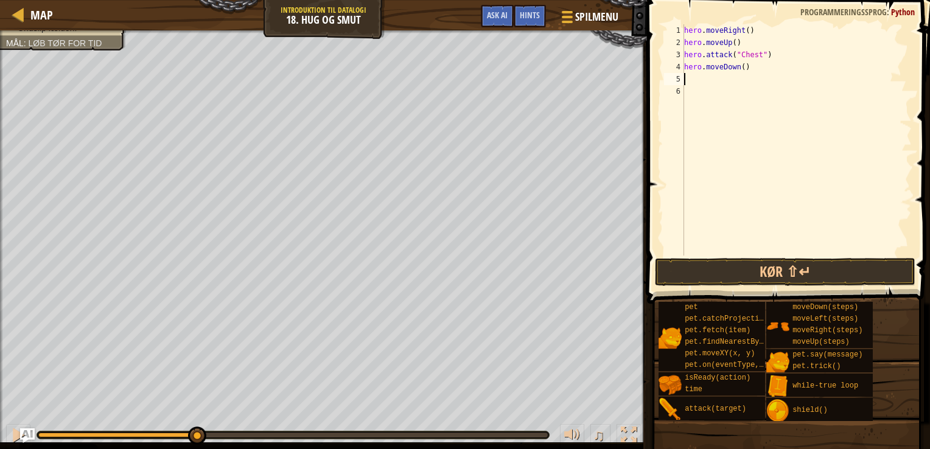
type textarea "h"
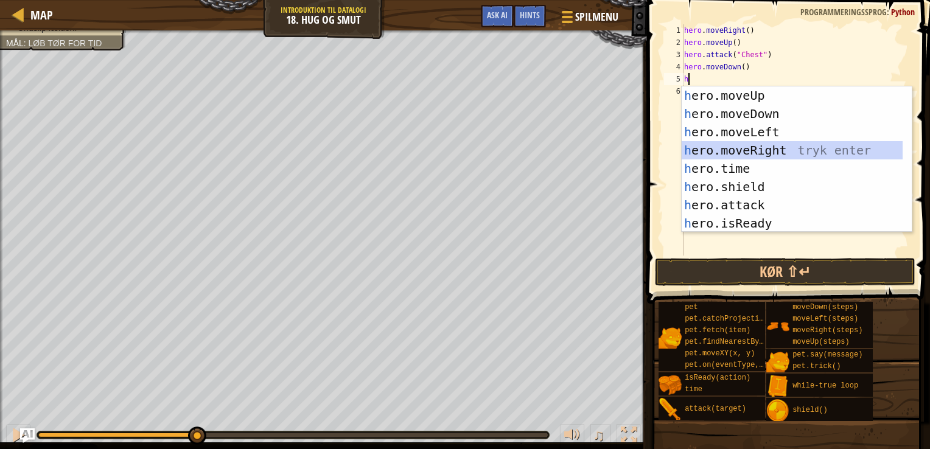
click at [764, 147] on div "h ero.moveUp tryk enter h ero.moveDown tryk enter h ero.moveLeft tryk enter h e…" at bounding box center [792, 177] width 221 height 183
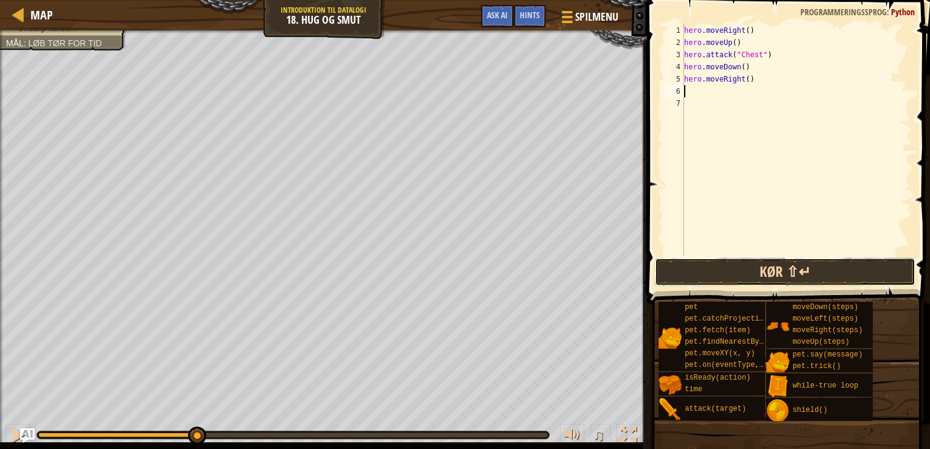
click at [776, 263] on button "Kør ⇧↵" at bounding box center [785, 272] width 261 height 28
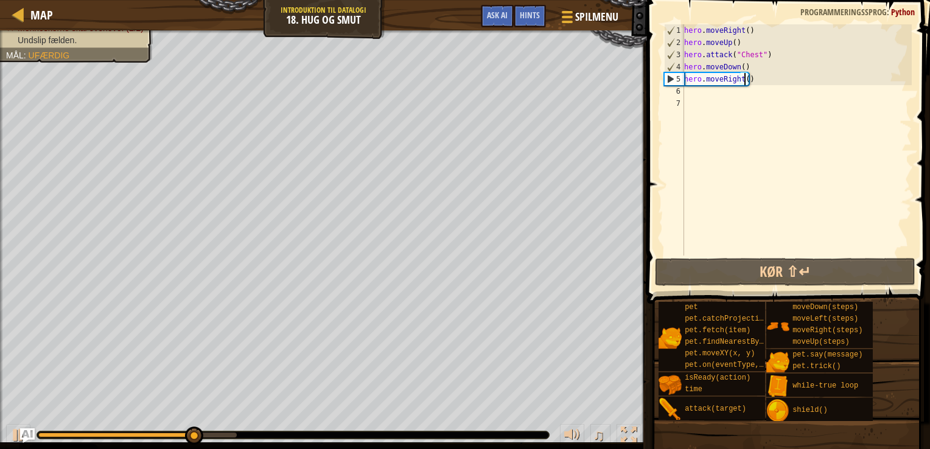
click at [743, 76] on div "hero . moveRight ( ) hero . moveUp ( ) hero . attack ( "Chest" ) hero . moveDow…" at bounding box center [797, 152] width 230 height 256
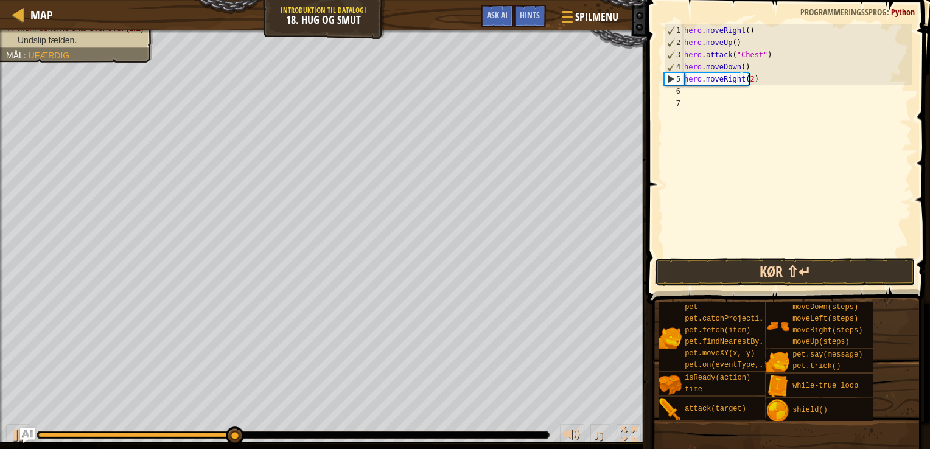
click at [729, 265] on button "Kør ⇧↵" at bounding box center [785, 272] width 261 height 28
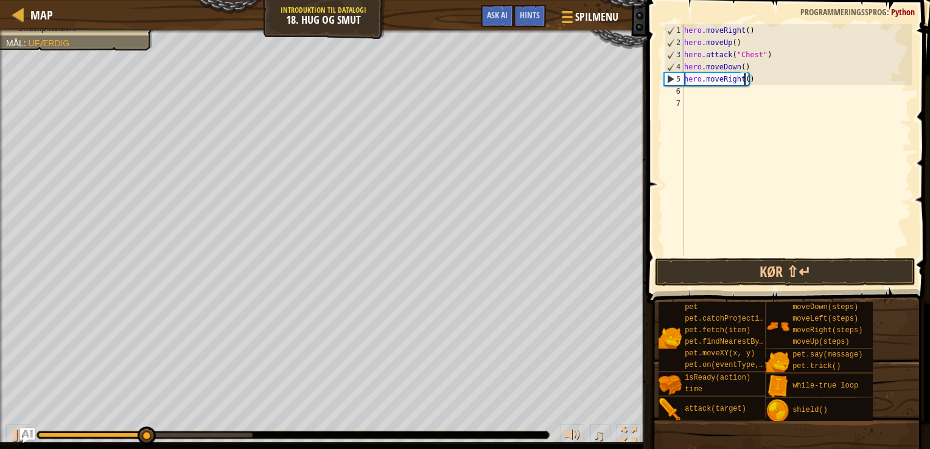
type textarea "hero.moveRight(3)"
click at [726, 95] on div "hero . moveRight ( ) hero . moveUp ( ) hero . attack ( "Chest" ) hero . moveDow…" at bounding box center [797, 152] width 230 height 256
type textarea "h"
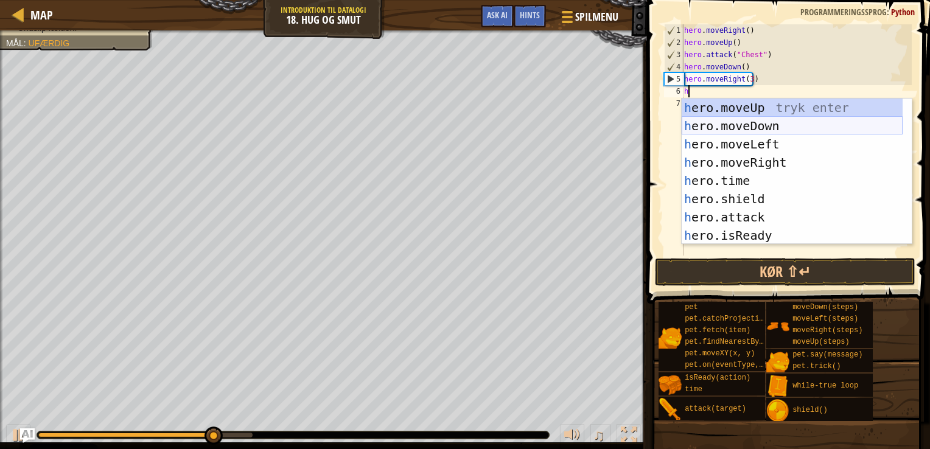
click at [734, 124] on div "h ero.moveUp tryk enter h ero.moveDown tryk enter h ero.moveLeft tryk enter h e…" at bounding box center [792, 190] width 221 height 183
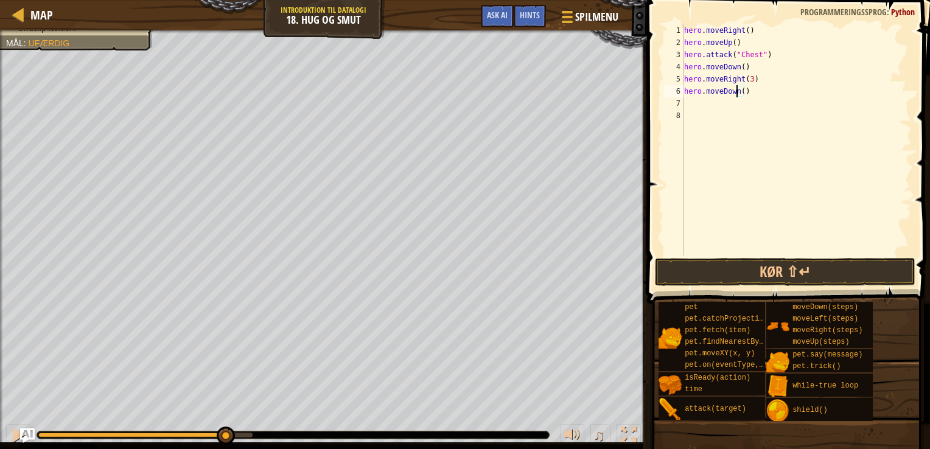
click at [738, 93] on div "hero . moveRight ( ) hero . moveUp ( ) hero . attack ( "Chest" ) hero . moveDow…" at bounding box center [797, 152] width 230 height 256
click at [740, 93] on div "hero . moveRight ( ) hero . moveUp ( ) hero . attack ( "Chest" ) hero . moveDow…" at bounding box center [797, 152] width 230 height 256
type textarea "hero.moveDown(3)"
click at [757, 275] on button "Kør ⇧↵" at bounding box center [785, 272] width 261 height 28
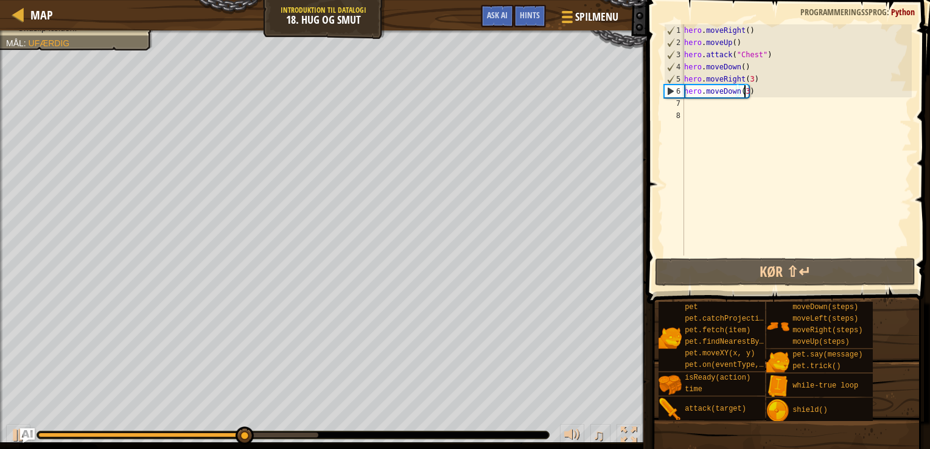
click at [705, 104] on div "hero . moveRight ( ) hero . moveUp ( ) hero . attack ( "Chest" ) hero . moveDow…" at bounding box center [797, 152] width 230 height 256
type textarea "h"
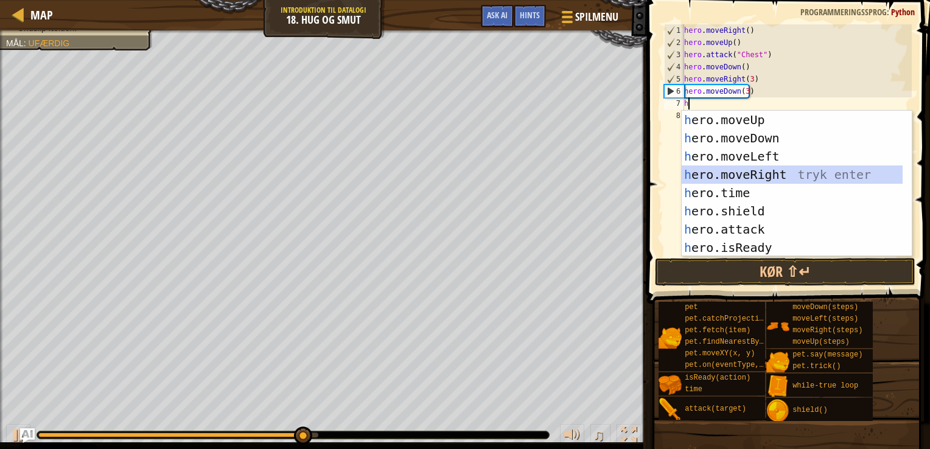
click at [771, 170] on div "h ero.moveUp tryk enter h ero.moveDown tryk enter h ero.moveLeft tryk enter h e…" at bounding box center [792, 202] width 221 height 183
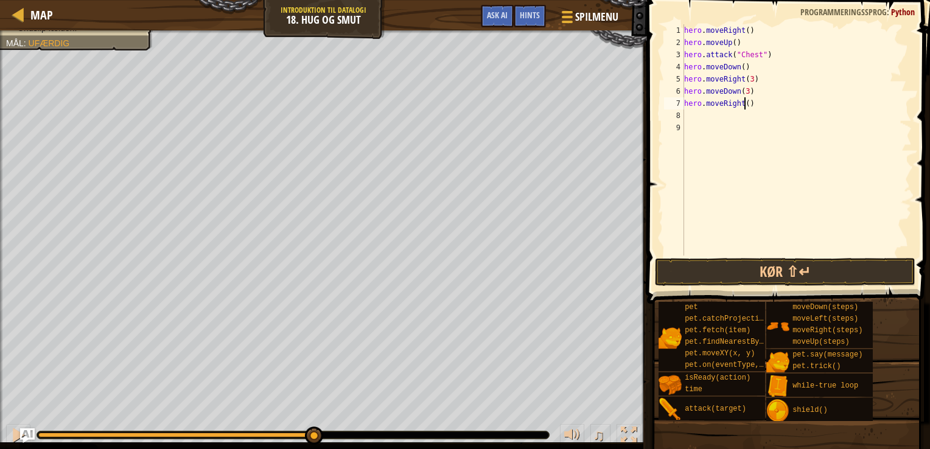
click at [745, 105] on div "hero . moveRight ( ) hero . moveUp ( ) hero . attack ( "Chest" ) hero . moveDow…" at bounding box center [797, 152] width 230 height 256
click at [771, 279] on button "Kør ⇧↵" at bounding box center [785, 272] width 261 height 28
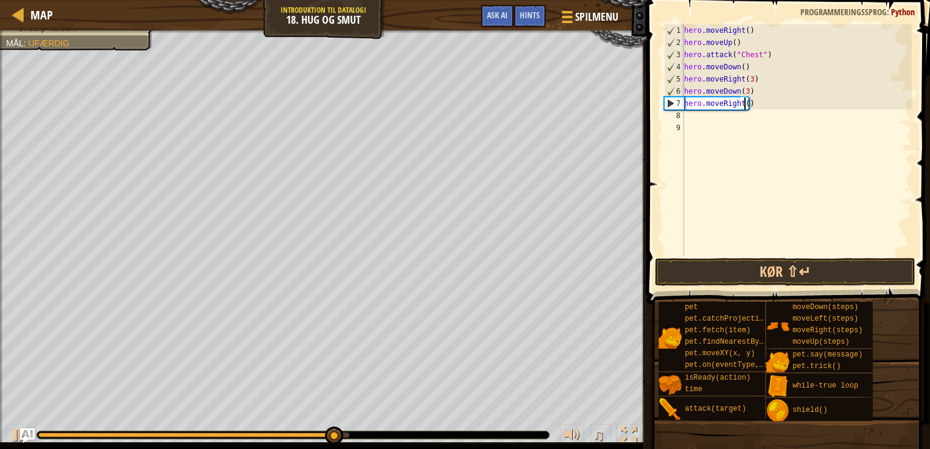
type textarea "hero.moveRight(3)"
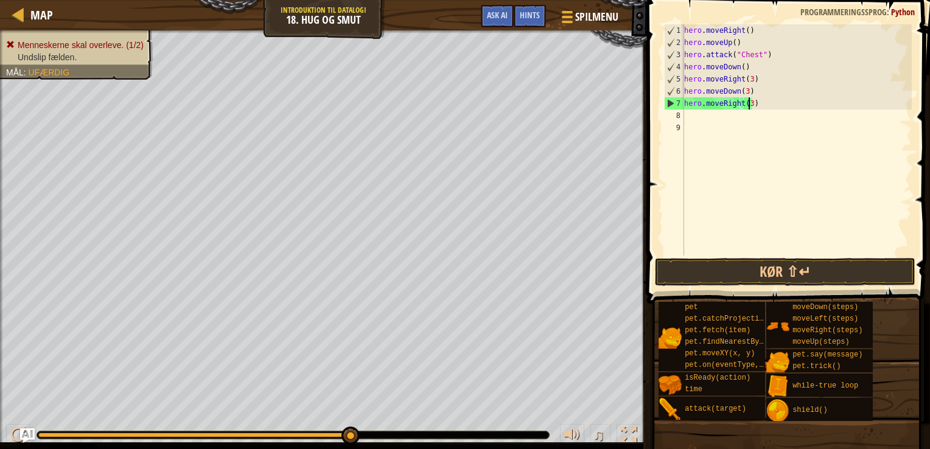
click at [719, 123] on div "hero . moveRight ( ) hero . moveUp ( ) hero . attack ( "Chest" ) hero . moveDow…" at bounding box center [797, 152] width 230 height 256
click at [709, 121] on div "hero . moveRight ( ) hero . moveUp ( ) hero . attack ( "Chest" ) hero . moveDow…" at bounding box center [797, 152] width 230 height 256
type textarea "h"
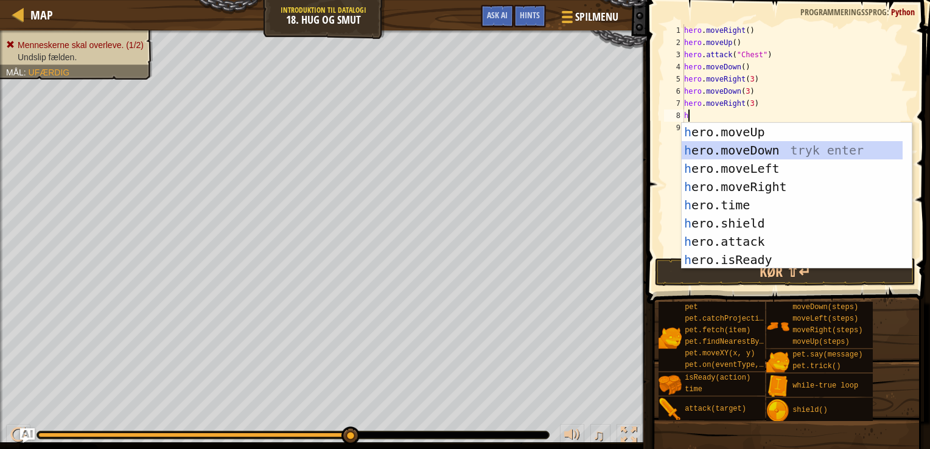
click at [762, 152] on div "h ero.moveUp tryk enter h ero.moveDown tryk enter h ero.moveLeft tryk enter h e…" at bounding box center [792, 214] width 221 height 183
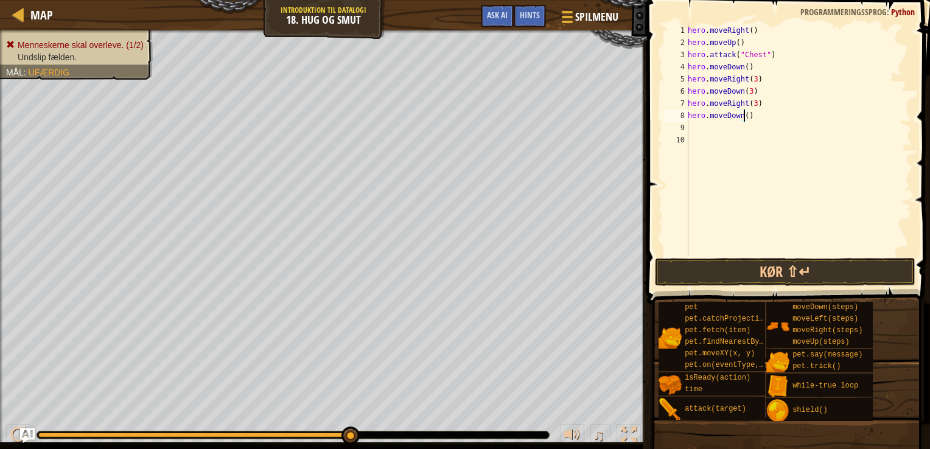
click at [745, 121] on div "hero . moveRight ( ) hero . moveUp ( ) hero . attack ( "Chest" ) hero . moveDow…" at bounding box center [799, 152] width 227 height 256
click at [757, 274] on button "Kør ⇧↵" at bounding box center [785, 272] width 261 height 28
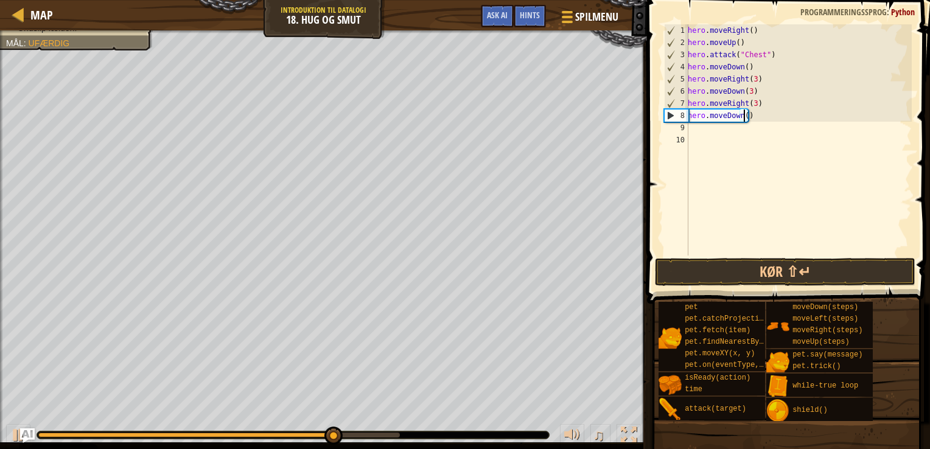
type textarea "hero.moveDown(3)"
click at [706, 135] on div "hero . moveRight ( ) hero . moveUp ( ) hero . attack ( "Chest" ) hero . moveDow…" at bounding box center [799, 152] width 227 height 256
click at [702, 127] on div "hero . moveRight ( ) hero . moveUp ( ) hero . attack ( "Chest" ) hero . moveDow…" at bounding box center [799, 152] width 227 height 256
type textarea "h"
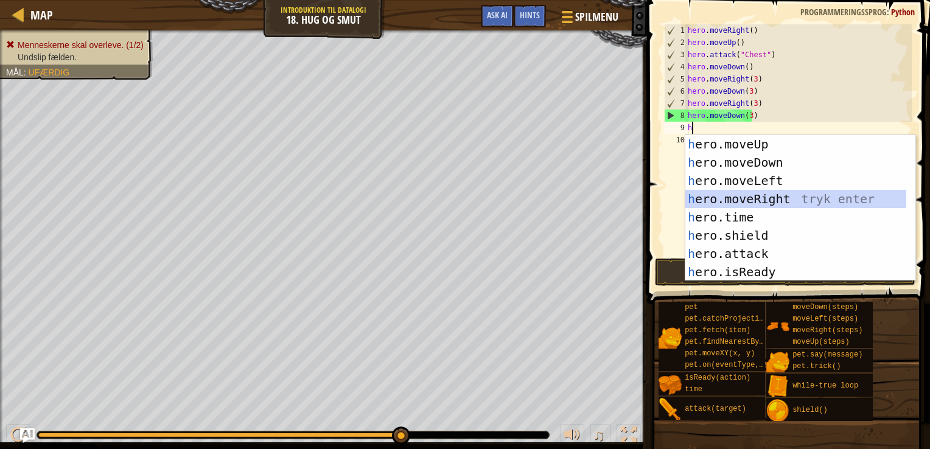
click at [755, 195] on div "h ero.moveUp tryk enter h ero.moveDown tryk enter h ero.moveLeft tryk enter h e…" at bounding box center [796, 226] width 221 height 183
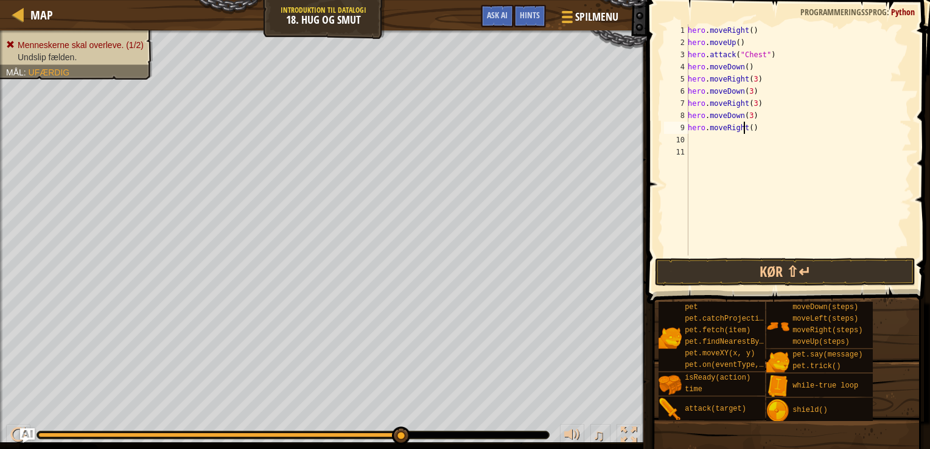
click at [743, 128] on div "hero . moveRight ( ) hero . moveUp ( ) hero . attack ( "Chest" ) hero . moveDow…" at bounding box center [799, 152] width 227 height 256
click at [748, 128] on div "hero . moveRight ( ) hero . moveUp ( ) hero . attack ( "Chest" ) hero . moveDow…" at bounding box center [799, 152] width 227 height 256
type textarea "hero.moveRight(3)"
click at [710, 139] on div "hero . moveRight ( ) hero . moveUp ( ) hero . attack ( "Chest" ) hero . moveDow…" at bounding box center [799, 152] width 227 height 256
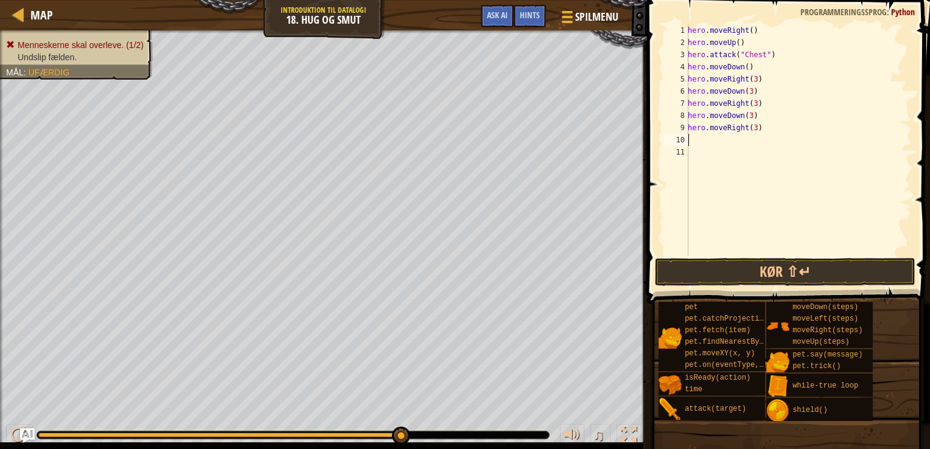
scroll to position [5, 0]
type textarea "h"
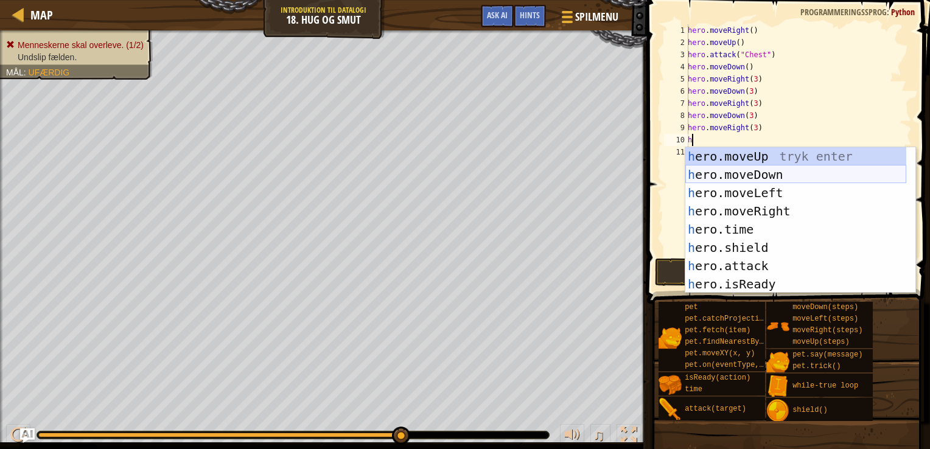
click at [760, 174] on div "h ero.moveUp tryk enter h ero.moveDown tryk enter h ero.moveLeft tryk enter h e…" at bounding box center [796, 238] width 221 height 183
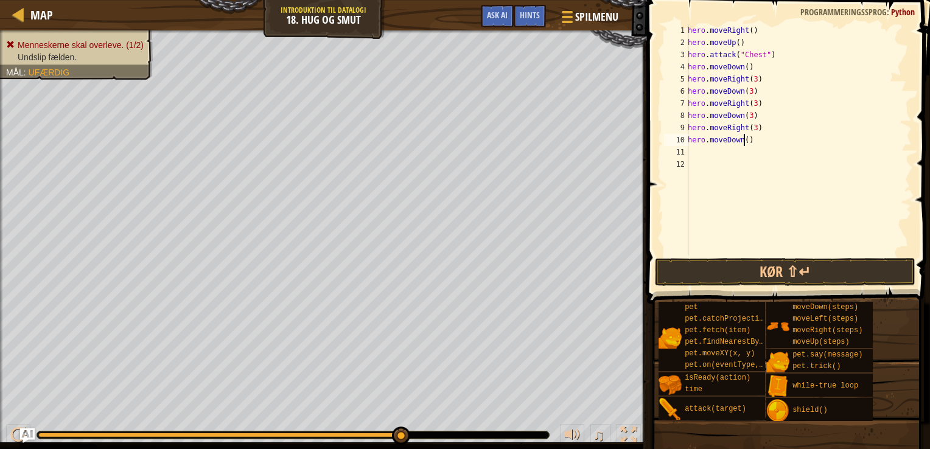
click at [743, 138] on div "hero . moveRight ( ) hero . moveUp ( ) hero . attack ( "Chest" ) hero . moveDow…" at bounding box center [799, 152] width 227 height 256
type textarea "hero.moveDown(3)"
click at [782, 273] on button "Kør ⇧↵" at bounding box center [785, 272] width 261 height 28
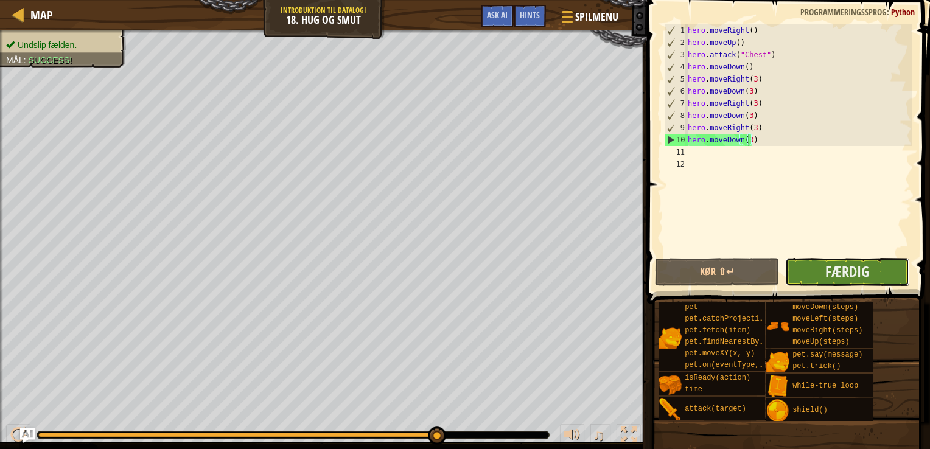
click at [801, 270] on button "Færdig" at bounding box center [848, 272] width 124 height 28
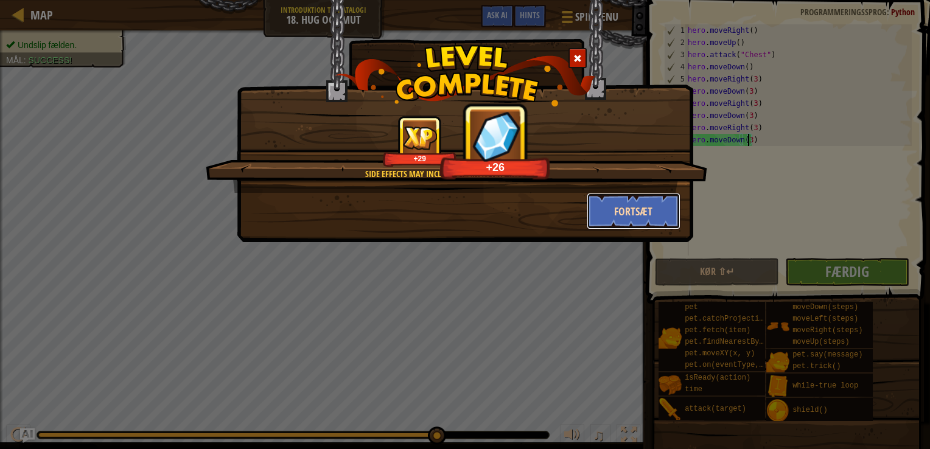
click at [641, 210] on button "Fortsæt" at bounding box center [634, 211] width 94 height 37
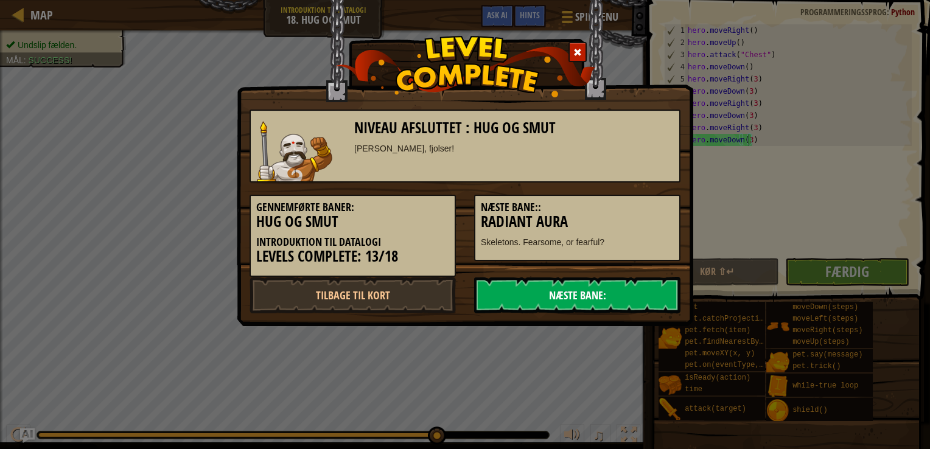
click at [511, 293] on link "Næste Bane:" at bounding box center [577, 295] width 206 height 37
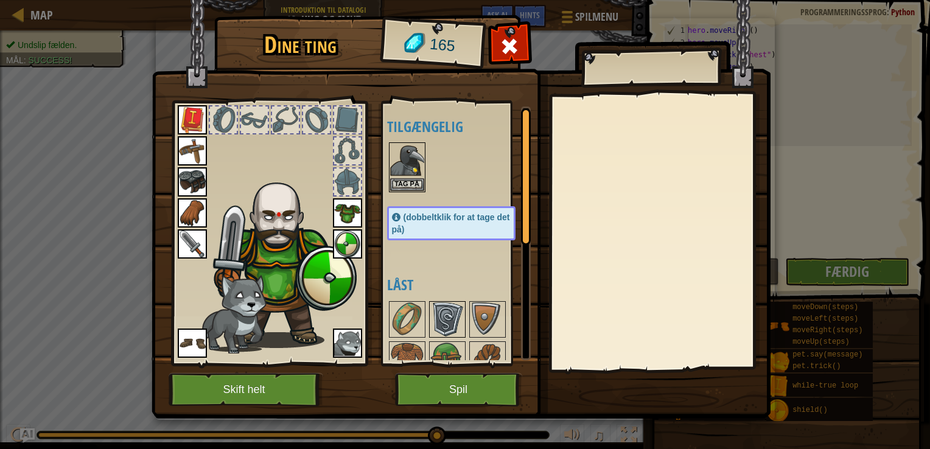
click at [431, 313] on img at bounding box center [448, 320] width 34 height 34
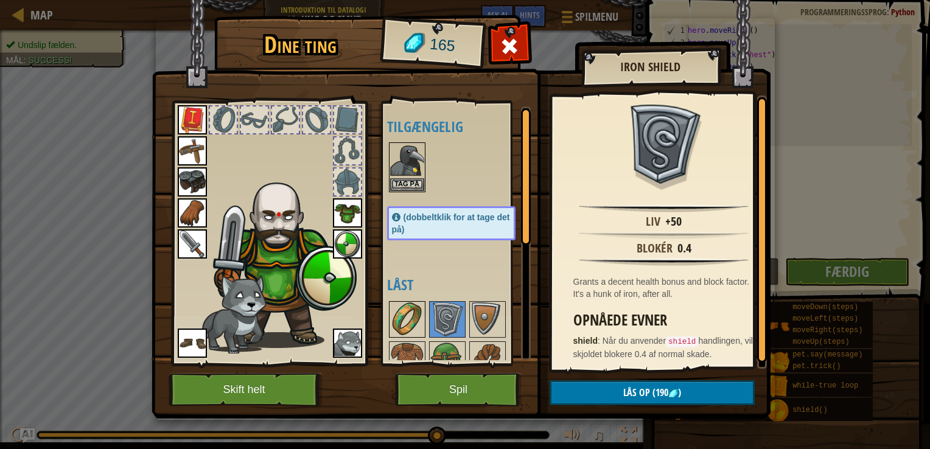
click at [421, 313] on img at bounding box center [407, 320] width 34 height 34
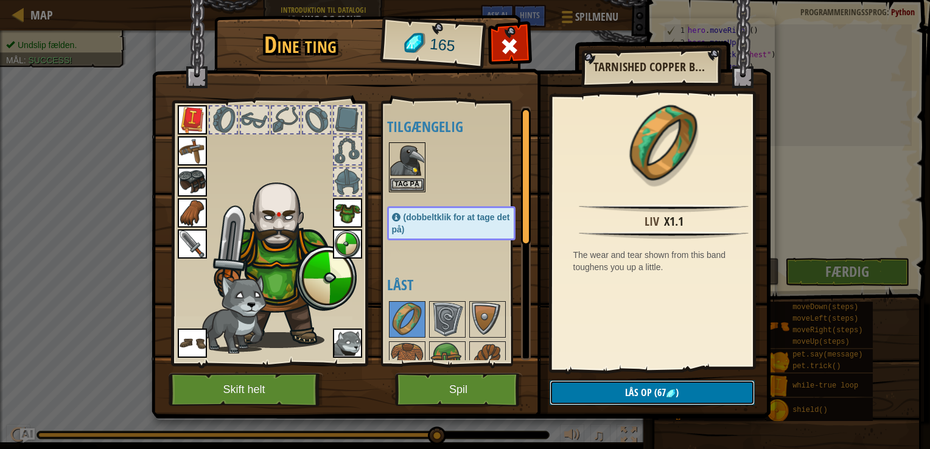
click at [597, 396] on button "Lås op (67 )" at bounding box center [652, 393] width 205 height 25
click at [597, 396] on button "Bekræft" at bounding box center [652, 393] width 205 height 25
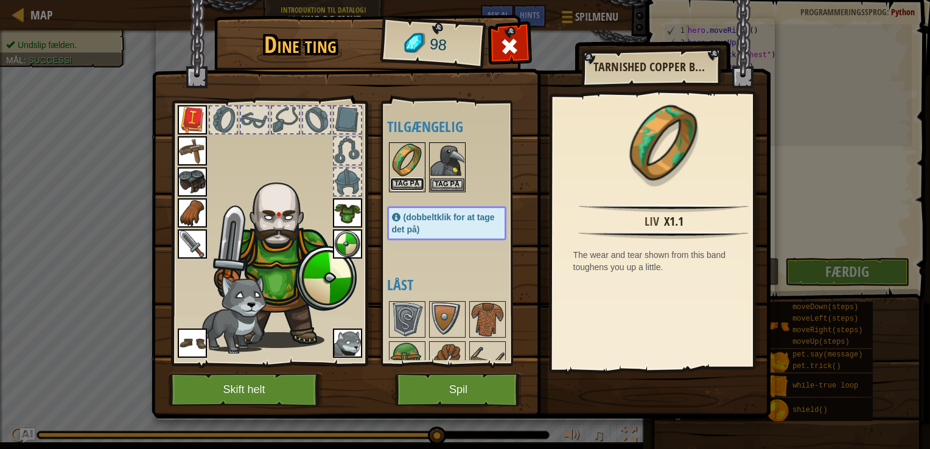
click at [415, 181] on button "Tag på" at bounding box center [407, 184] width 34 height 13
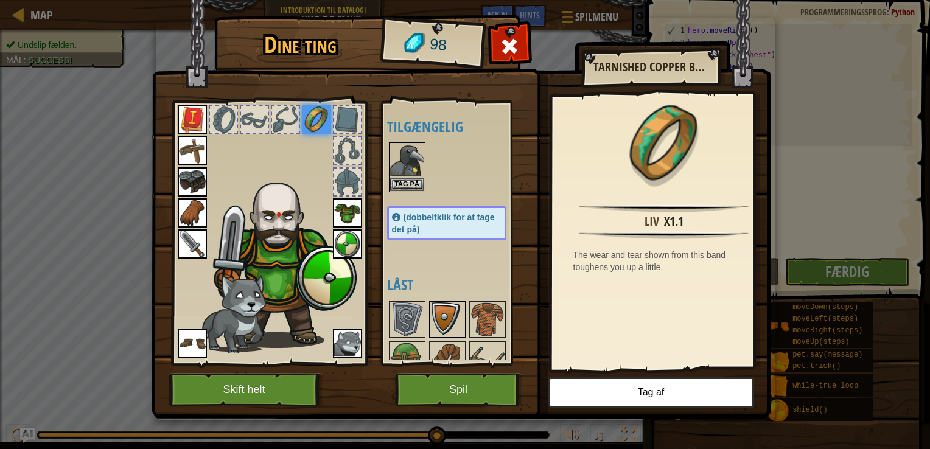
click at [450, 318] on img at bounding box center [448, 320] width 34 height 34
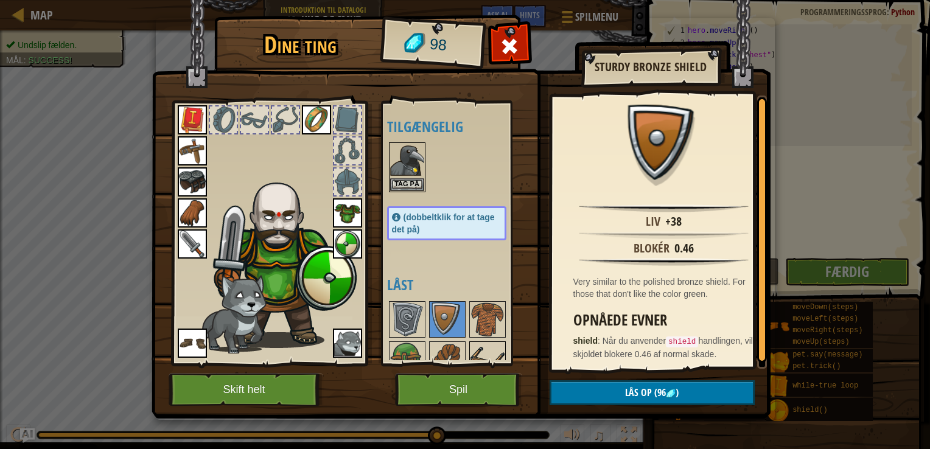
click at [478, 343] on img at bounding box center [488, 360] width 34 height 34
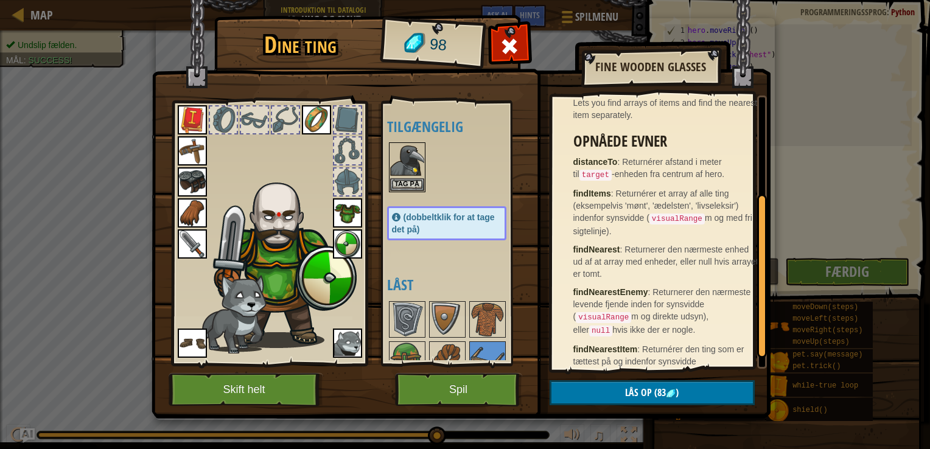
drag, startPoint x: 764, startPoint y: 201, endPoint x: 773, endPoint y: 297, distance: 96.0
click at [773, 297] on div "Dine ting 98 Tilgængelig Tag på Tag på Tag på Tag på Tag på Tag på Tag på Tag p…" at bounding box center [465, 219] width 619 height 402
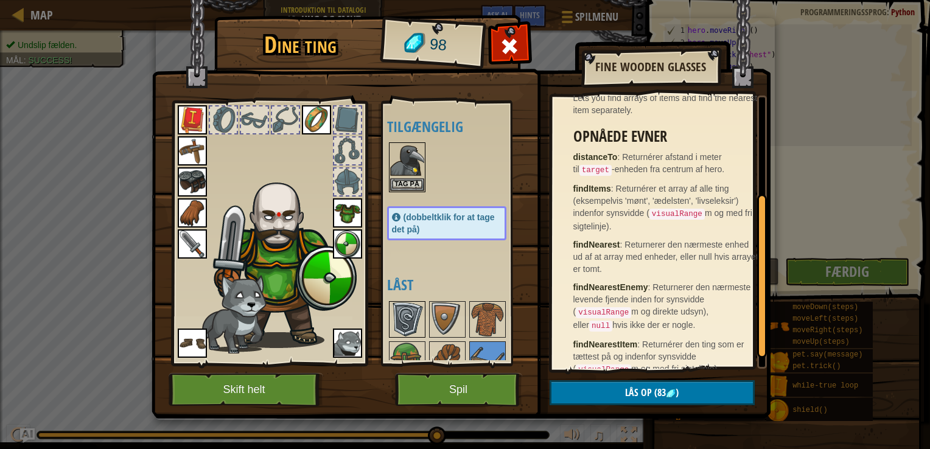
click at [412, 313] on img at bounding box center [407, 320] width 34 height 34
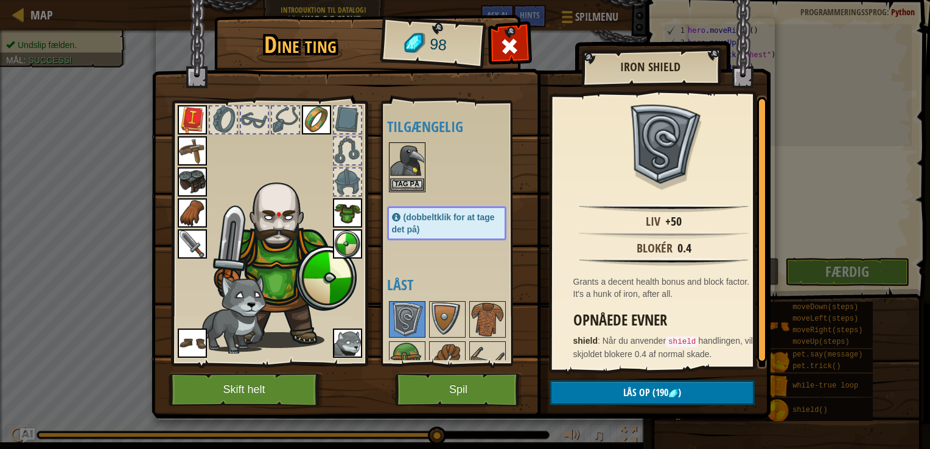
drag, startPoint x: 443, startPoint y: 276, endPoint x: 481, endPoint y: 220, distance: 68.1
click at [481, 220] on div "Tilgængelig Tag på Tag på Tag på Tag på Tag på Tag på Tag på Tag på Tag på Tag …" at bounding box center [459, 234] width 144 height 254
click at [480, 353] on img at bounding box center [488, 360] width 34 height 34
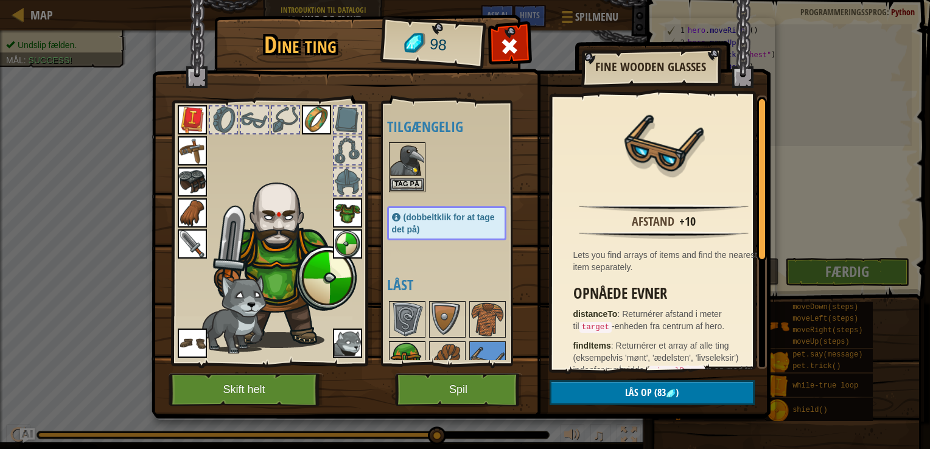
click at [404, 342] on div at bounding box center [407, 360] width 37 height 37
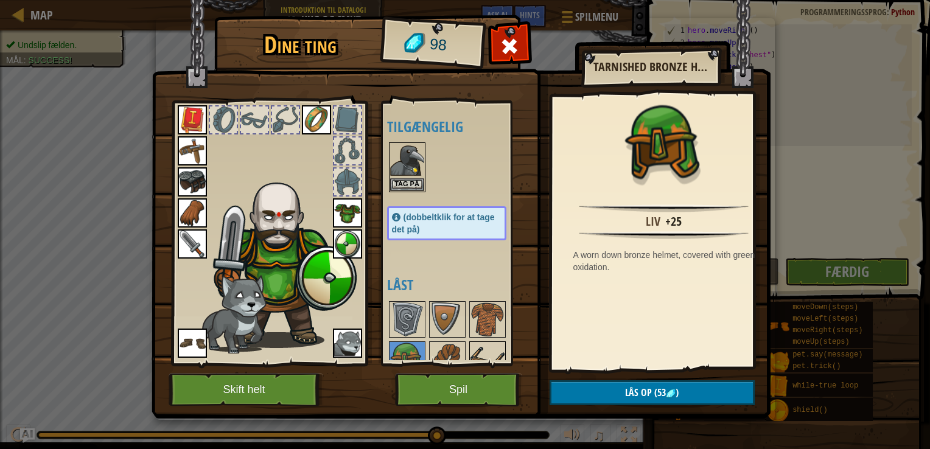
click at [479, 359] on img at bounding box center [488, 360] width 34 height 34
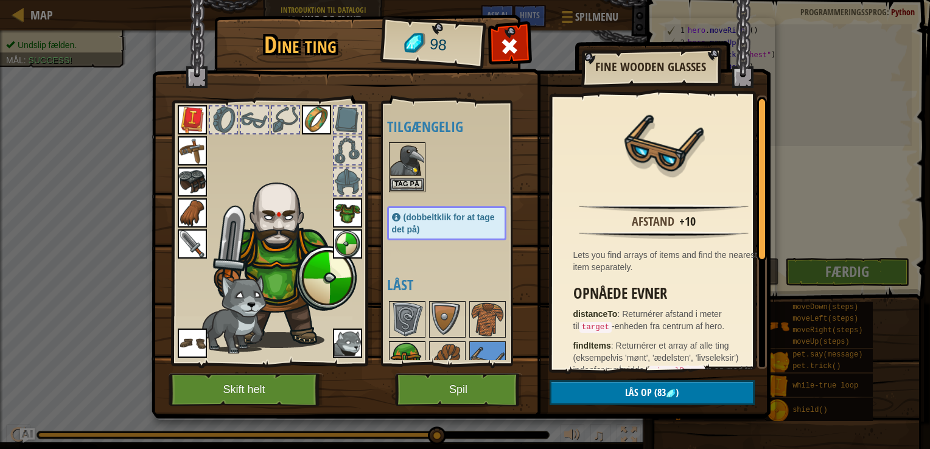
click at [416, 347] on img at bounding box center [407, 360] width 34 height 34
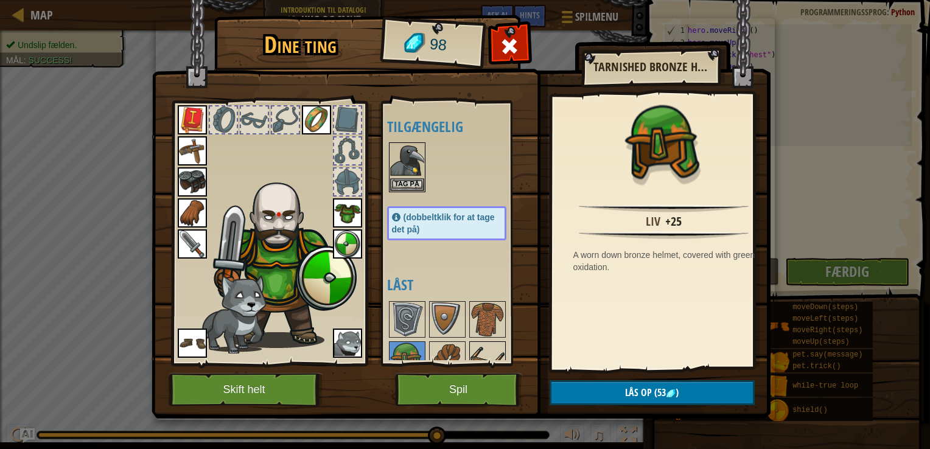
click at [487, 348] on img at bounding box center [488, 360] width 34 height 34
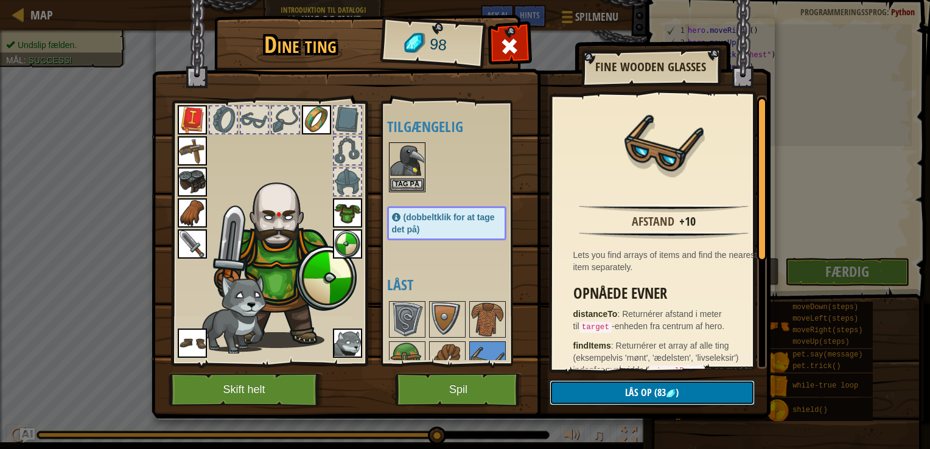
click at [588, 398] on button "Lås op (83 )" at bounding box center [652, 393] width 205 height 25
click at [588, 398] on button "Bekræft" at bounding box center [652, 393] width 205 height 25
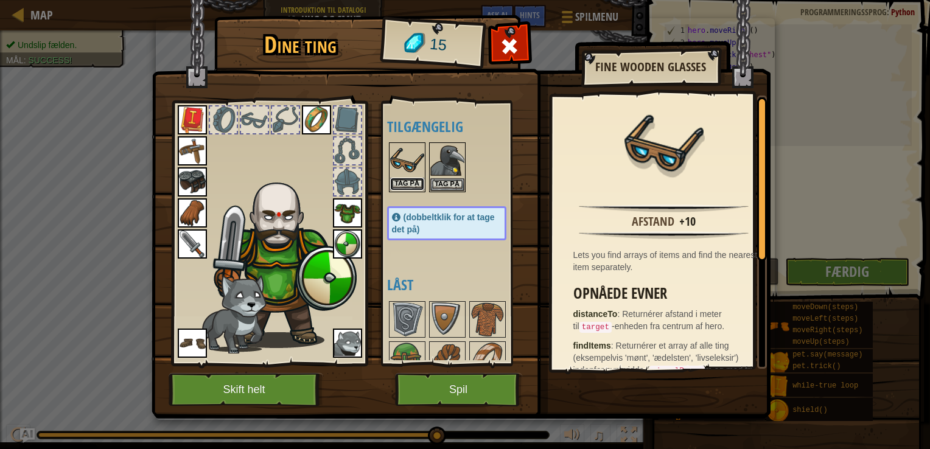
click at [409, 184] on button "Tag på" at bounding box center [407, 184] width 34 height 13
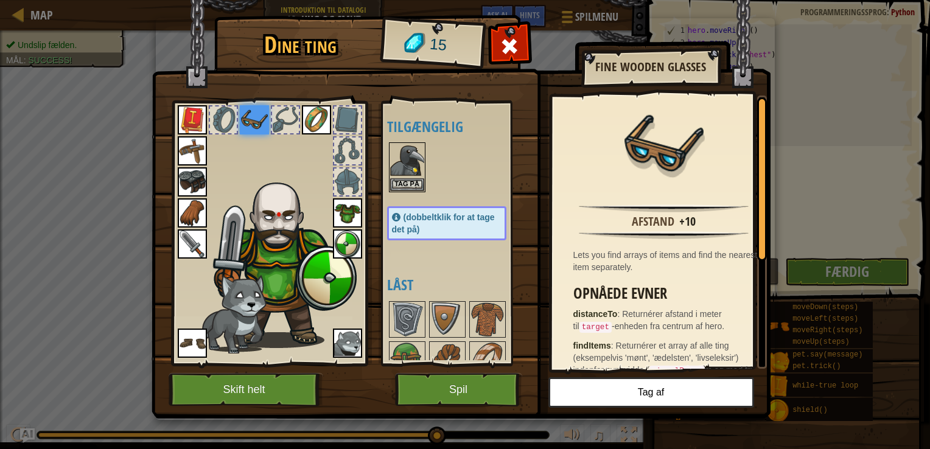
click at [272, 149] on img at bounding box center [276, 239] width 190 height 209
click at [409, 350] on img at bounding box center [407, 360] width 34 height 34
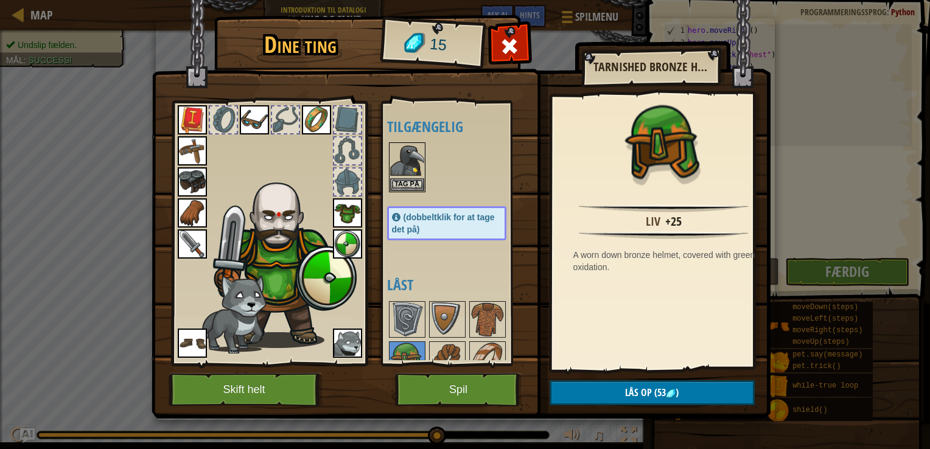
drag, startPoint x: 465, startPoint y: 280, endPoint x: 445, endPoint y: 239, distance: 46.0
click at [445, 239] on div "Tilgængelig Tag på Tag på Tag på Tag på Tag på Tag på Tag på Tag på Tag på Tag …" at bounding box center [459, 234] width 144 height 254
click at [466, 379] on button "Spil" at bounding box center [458, 389] width 127 height 33
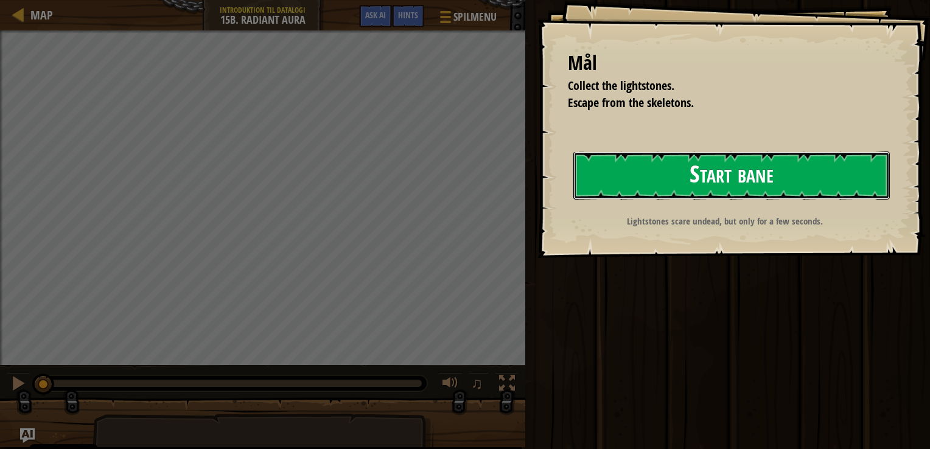
click at [578, 183] on button "Start bane" at bounding box center [732, 176] width 317 height 48
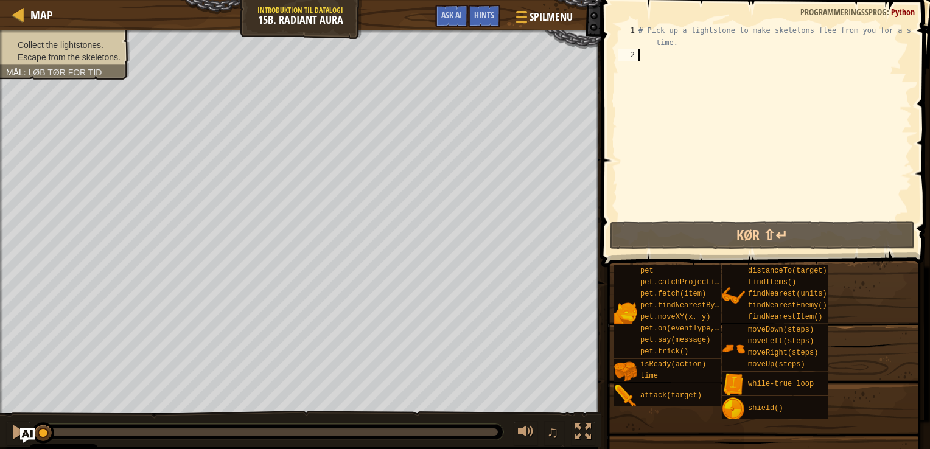
type textarea "h"
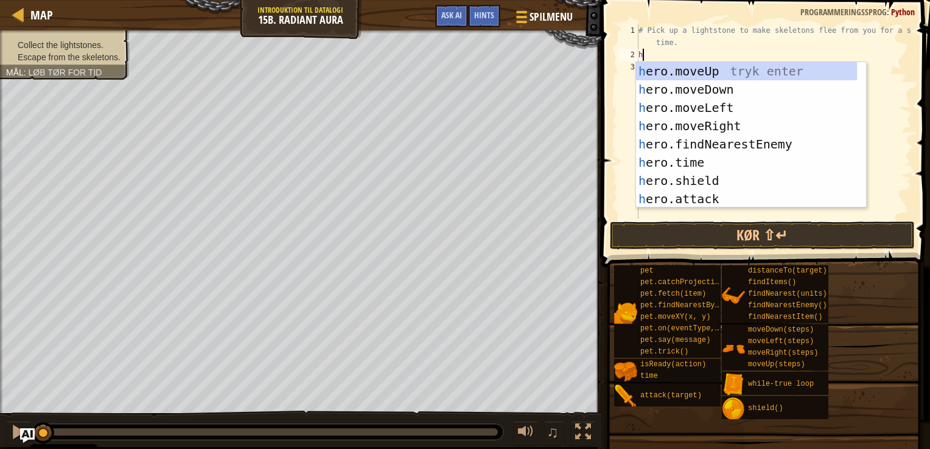
scroll to position [5, 0]
click at [670, 71] on div "h ero.moveUp tryk enter h ero.moveDown tryk enter h ero.moveLeft tryk enter h e…" at bounding box center [746, 153] width 221 height 183
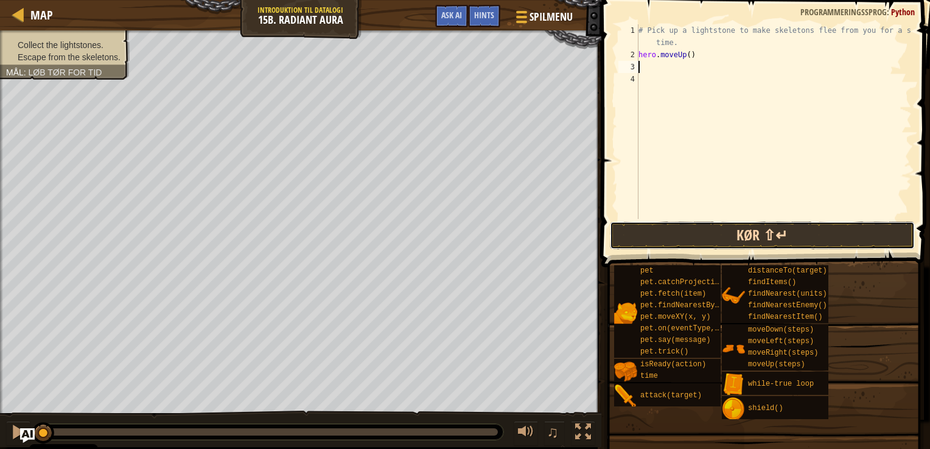
click at [689, 239] on button "Kør ⇧↵" at bounding box center [762, 236] width 305 height 28
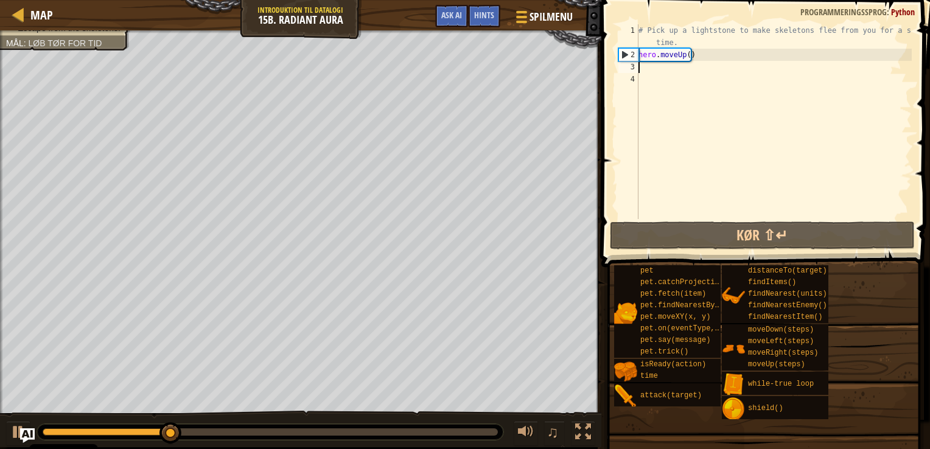
type textarea "h"
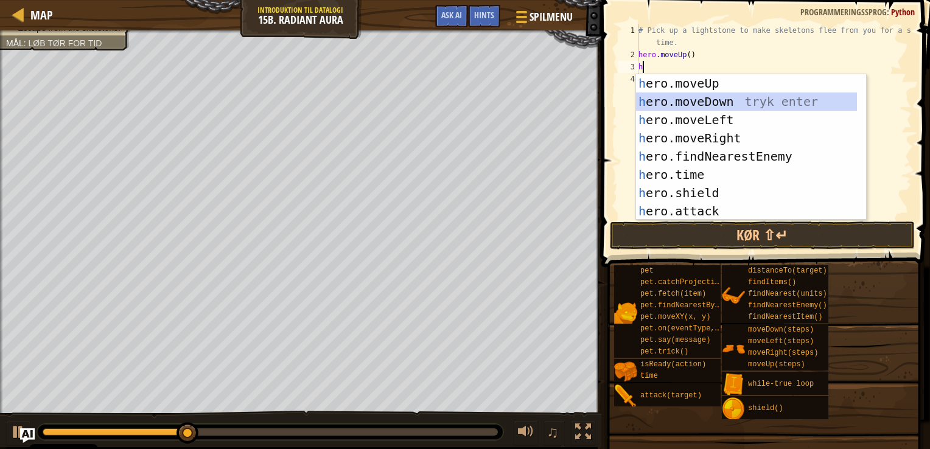
click at [723, 102] on div "h ero.moveUp tryk enter h ero.moveDown tryk enter h ero.moveLeft tryk enter h e…" at bounding box center [746, 165] width 221 height 183
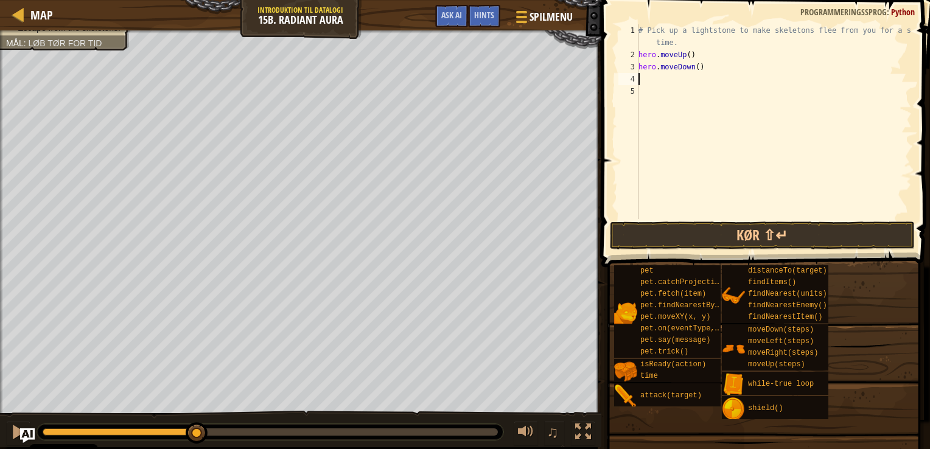
type textarea "h"
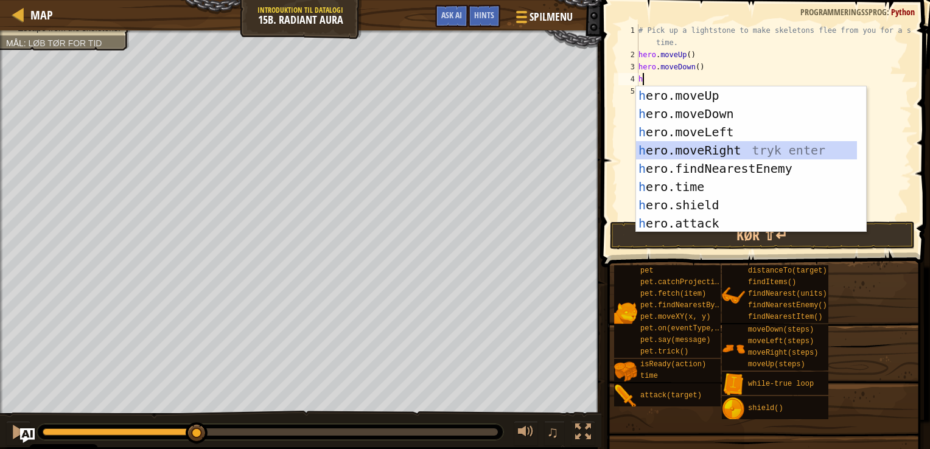
click at [727, 154] on div "h ero.moveUp tryk enter h ero.moveDown tryk enter h ero.moveLeft tryk enter h e…" at bounding box center [746, 177] width 221 height 183
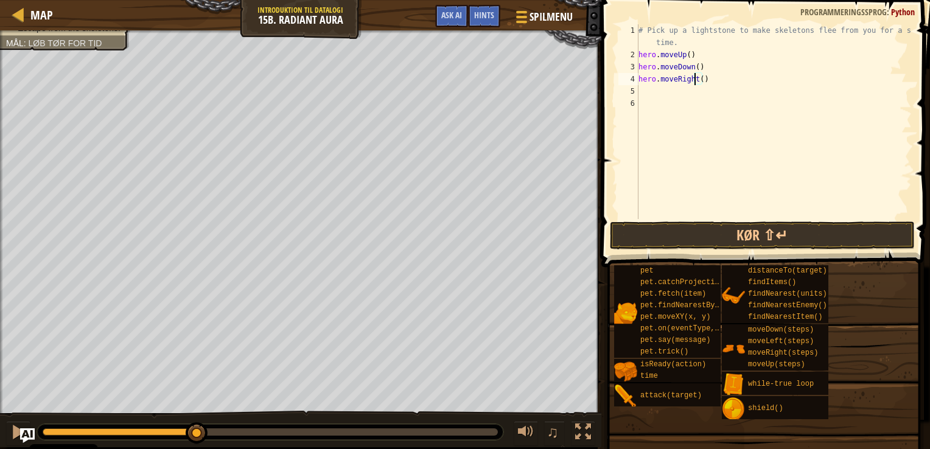
click at [697, 82] on div "# Pick up a lightstone to make skeletons flee from you for a short time. hero .…" at bounding box center [774, 139] width 276 height 231
click at [698, 79] on div "# Pick up a lightstone to make skeletons flee from you for a short time. hero .…" at bounding box center [774, 139] width 276 height 231
click at [694, 254] on span at bounding box center [764, 433] width 320 height 360
click at [689, 248] on button "Kør ⇧↵" at bounding box center [762, 236] width 305 height 28
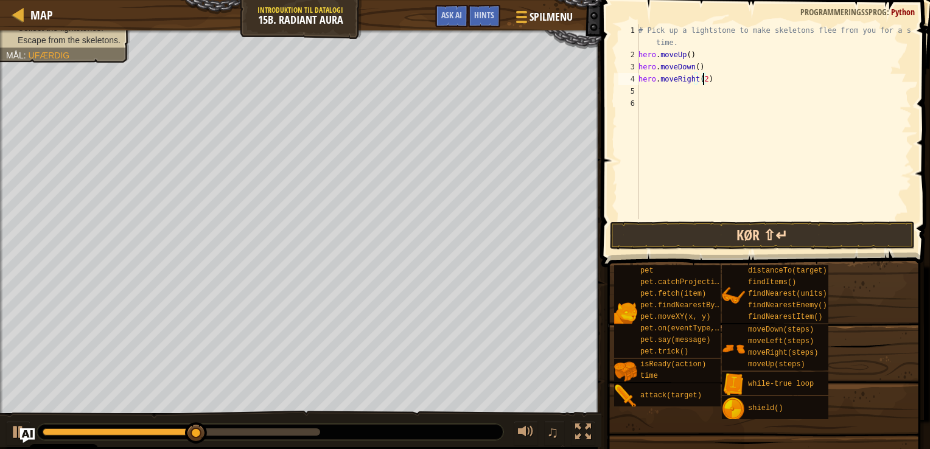
type textarea "hero.moveRight(2)"
click at [694, 232] on button "Kør ⇧↵" at bounding box center [762, 236] width 305 height 28
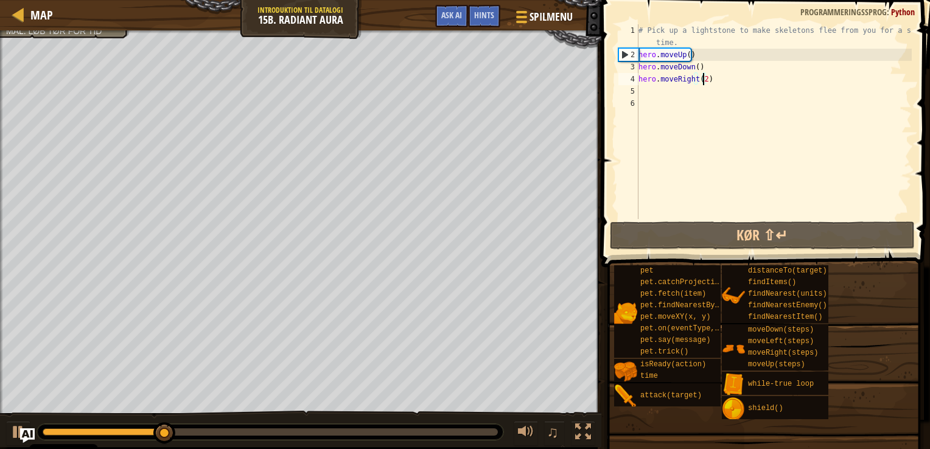
click at [644, 96] on div "# Pick up a lightstone to make skeletons flee from you for a short time. hero .…" at bounding box center [774, 139] width 276 height 231
type textarea "h"
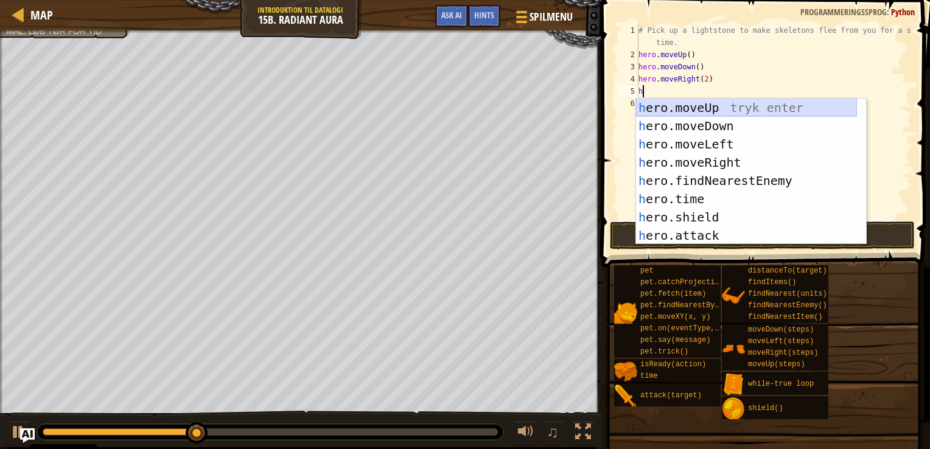
click at [702, 110] on div "h ero.moveUp tryk enter h ero.moveDown tryk enter h ero.moveLeft tryk enter h e…" at bounding box center [746, 190] width 221 height 183
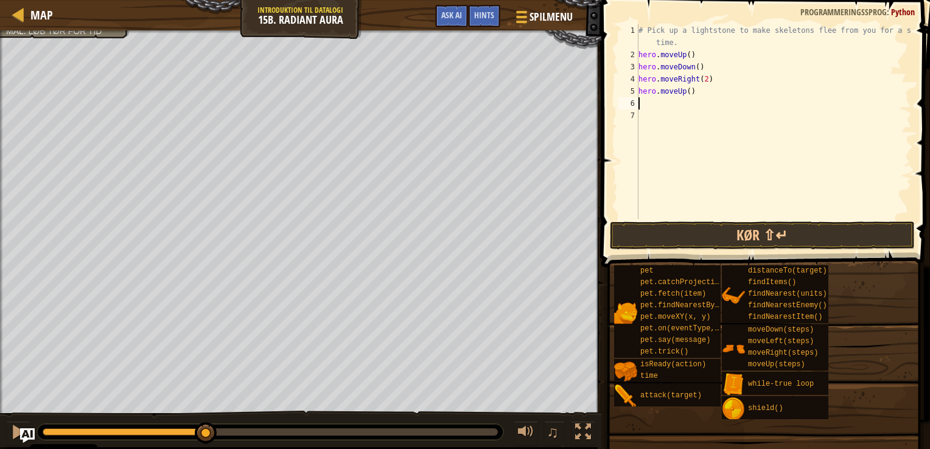
type textarea "h"
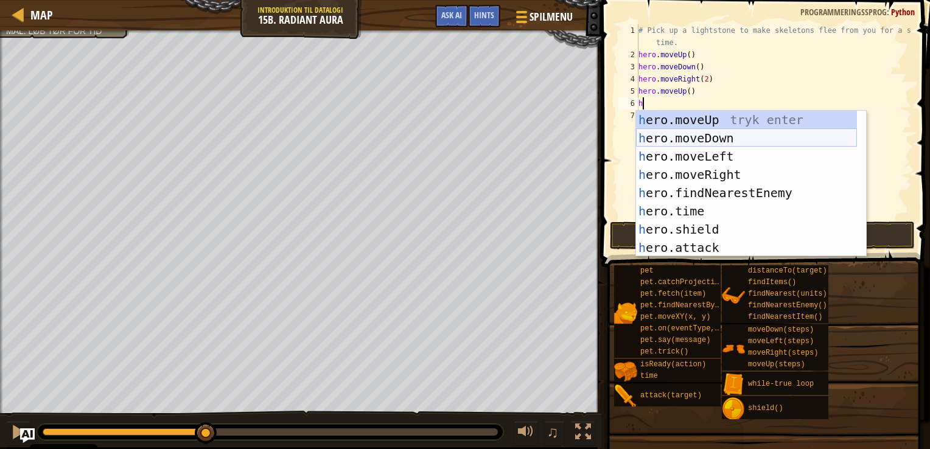
click at [664, 138] on div "h ero.moveUp tryk enter h ero.moveDown tryk enter h ero.moveLeft tryk enter h e…" at bounding box center [746, 202] width 221 height 183
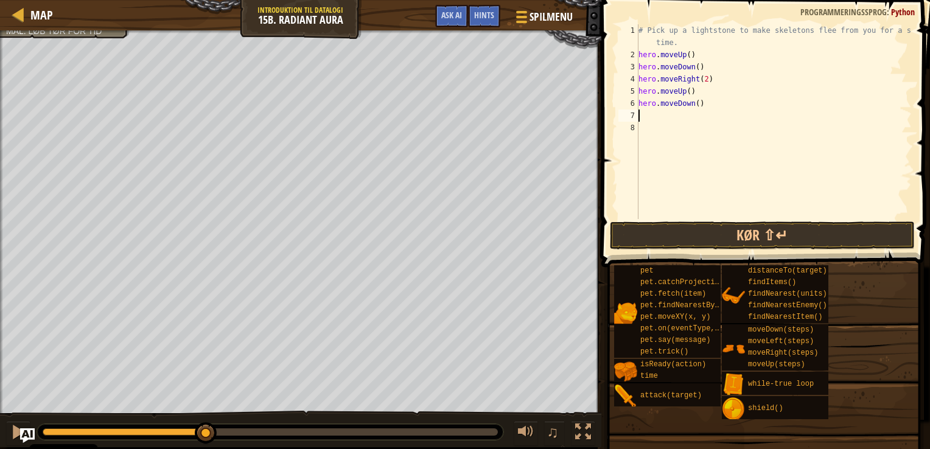
type textarea "h"
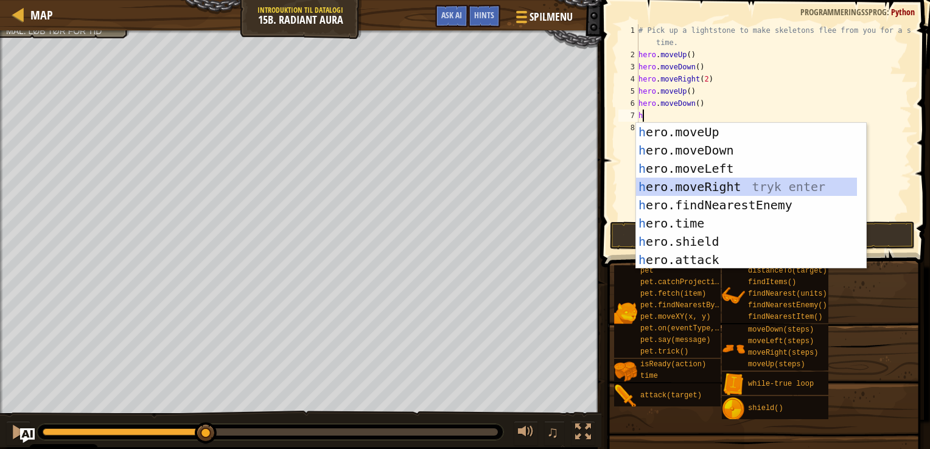
click at [728, 186] on div "h ero.moveUp tryk enter h ero.moveDown tryk enter h ero.moveLeft tryk enter h e…" at bounding box center [746, 214] width 221 height 183
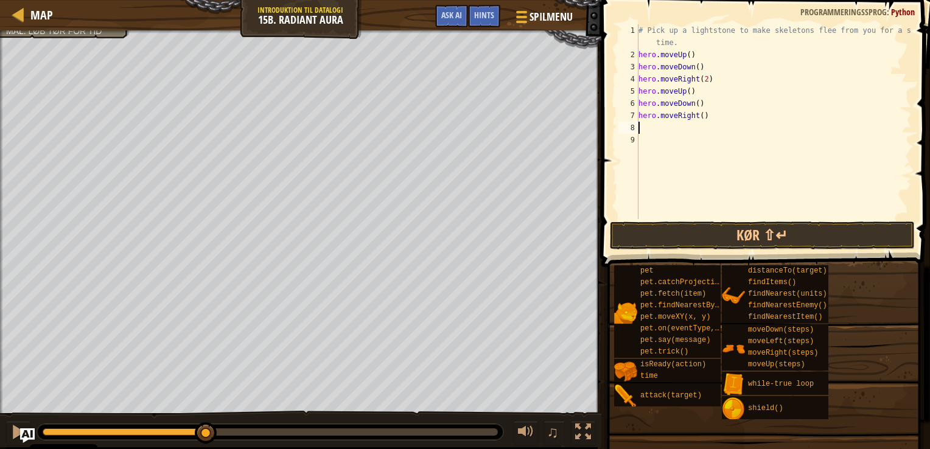
click at [699, 116] on div "# Pick up a lightstone to make skeletons flee from you for a short time. hero .…" at bounding box center [774, 139] width 276 height 231
type textarea "hero.moveRight(2)"
click at [699, 236] on button "Kør ⇧↵" at bounding box center [762, 236] width 305 height 28
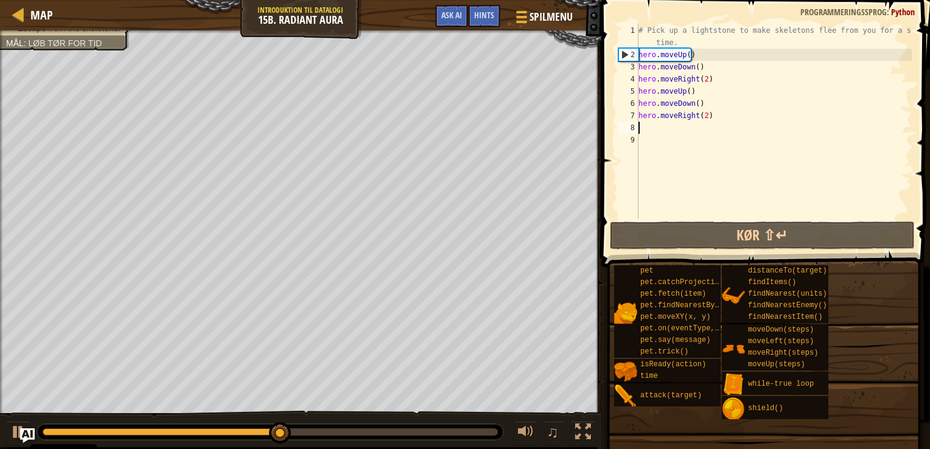
click at [653, 127] on div "# Pick up a lightstone to make skeletons flee from you for a short time. hero .…" at bounding box center [774, 139] width 276 height 231
type textarea "h"
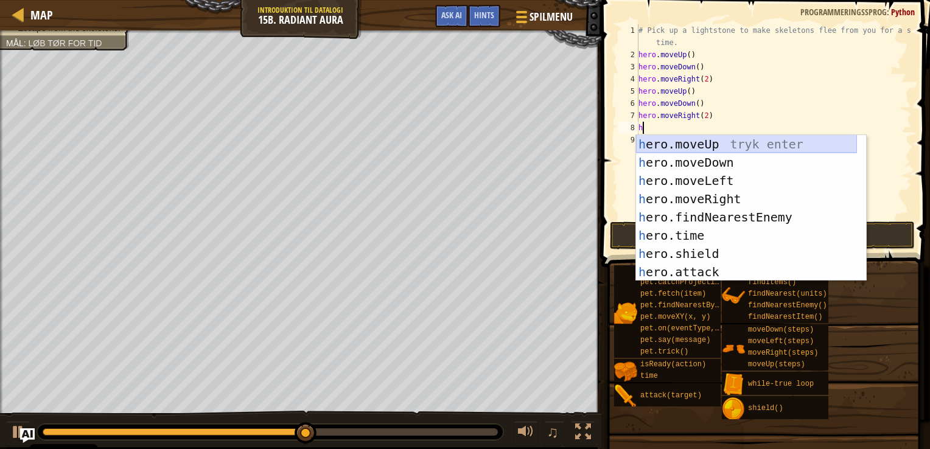
click at [684, 145] on div "h ero.moveUp tryk enter h ero.moveDown tryk enter h ero.moveLeft tryk enter h e…" at bounding box center [746, 226] width 221 height 183
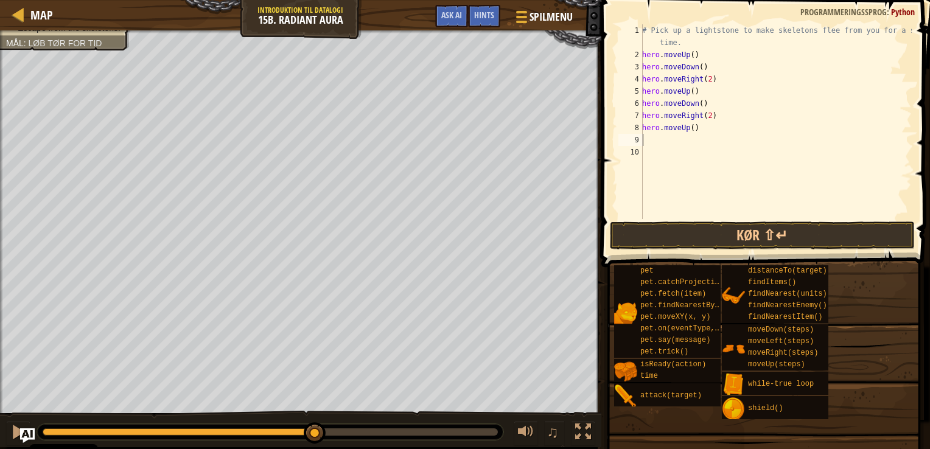
type textarea "h"
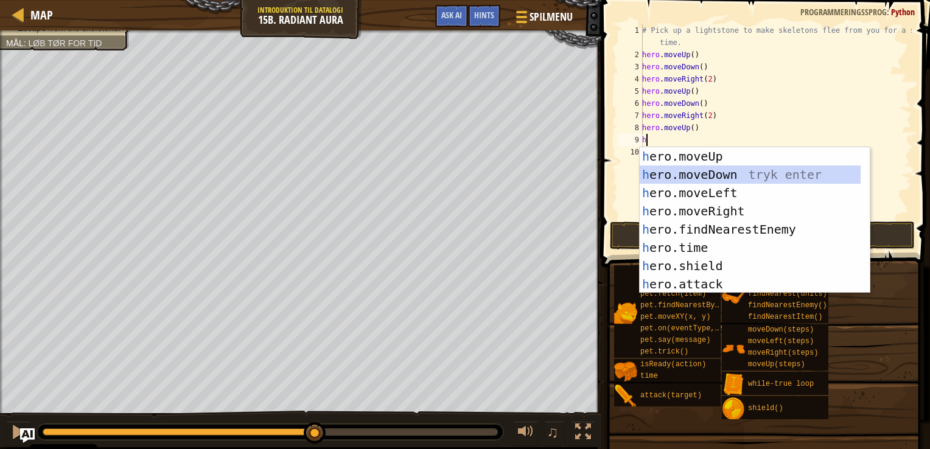
click at [680, 177] on div "h ero.moveUp tryk enter h ero.moveDown tryk enter h ero.moveLeft tryk enter h e…" at bounding box center [750, 238] width 221 height 183
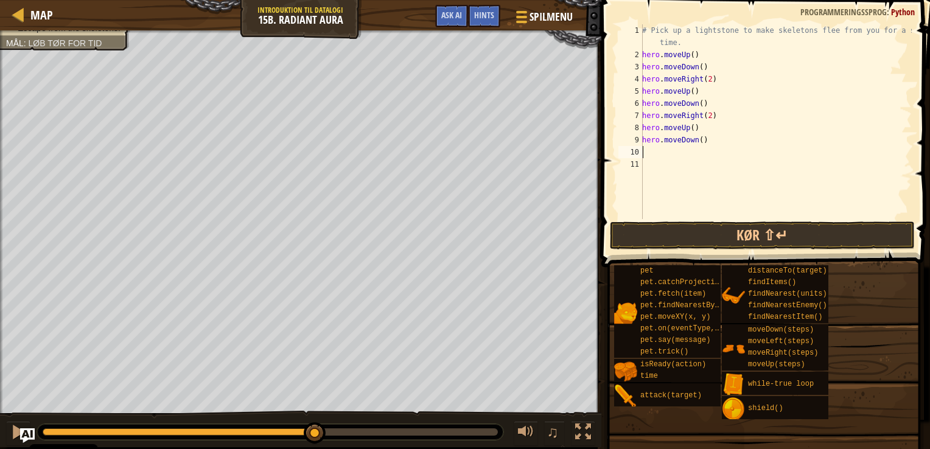
type textarea "h"
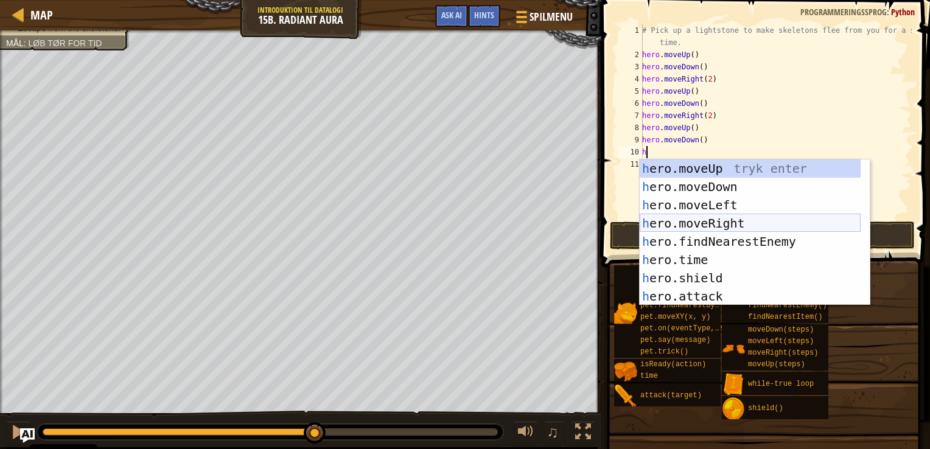
click at [730, 222] on div "h ero.moveUp tryk enter h ero.moveDown tryk enter h ero.moveLeft tryk enter h e…" at bounding box center [750, 251] width 221 height 183
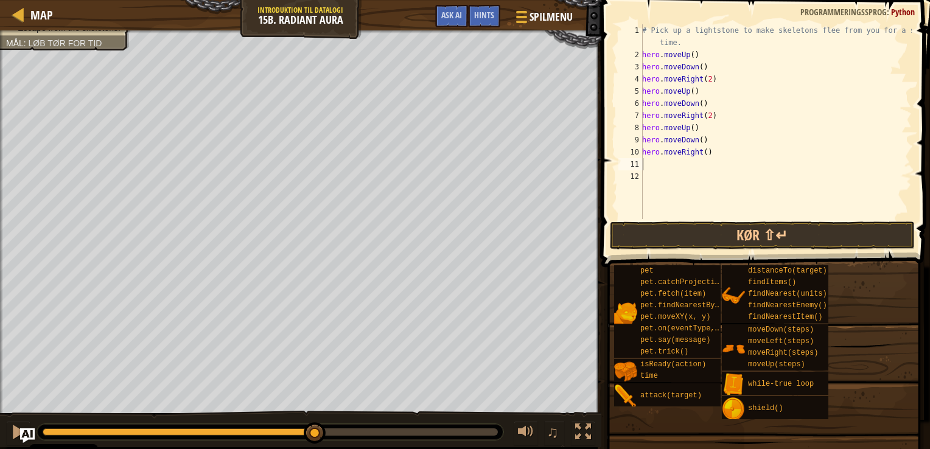
click at [703, 156] on div "# Pick up a lightstone to make skeletons flee from you for a short time. hero .…" at bounding box center [776, 139] width 272 height 231
type textarea "hero.moveRight(2)"
click at [652, 235] on button "Kør ⇧↵" at bounding box center [762, 236] width 305 height 28
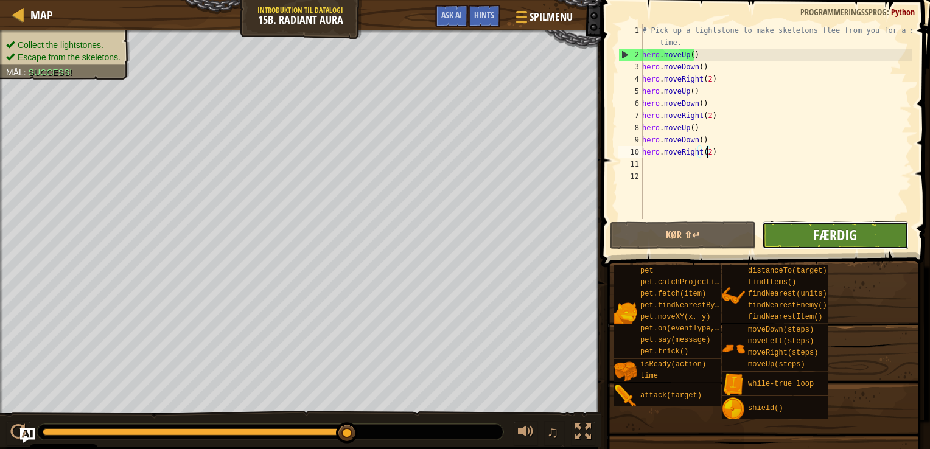
click at [837, 232] on span "Færdig" at bounding box center [836, 234] width 44 height 19
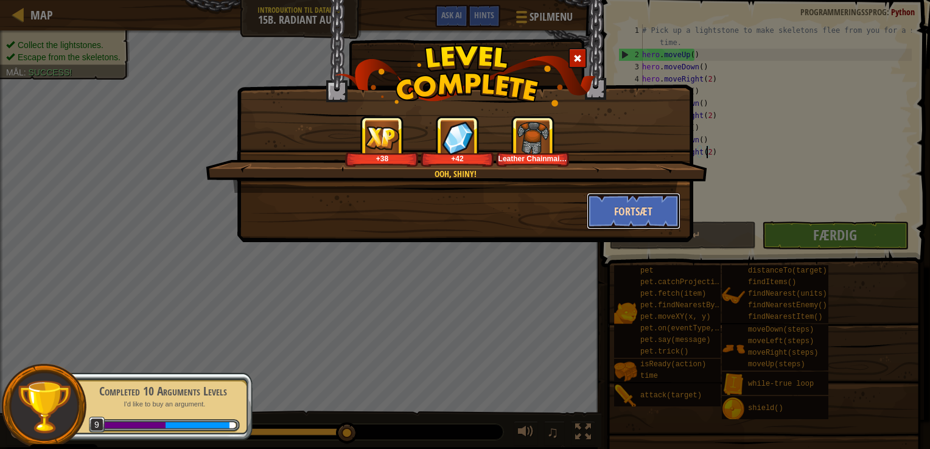
click at [622, 200] on button "Fortsæt" at bounding box center [634, 211] width 94 height 37
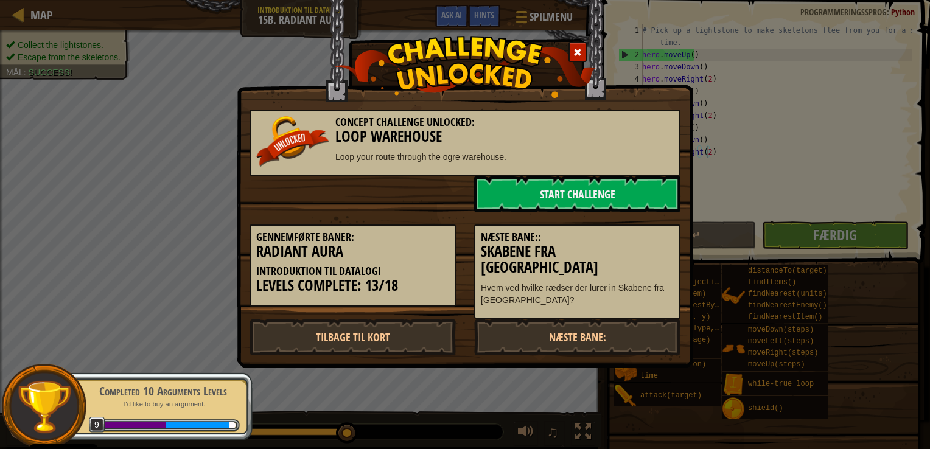
click at [636, 213] on div "Næste Bane:: Skabene fra Kithgard Hvem ved hvilke rædser der lurer in Skabene f…" at bounding box center [577, 266] width 225 height 107
click at [600, 326] on link "Næste Bane:" at bounding box center [577, 337] width 206 height 37
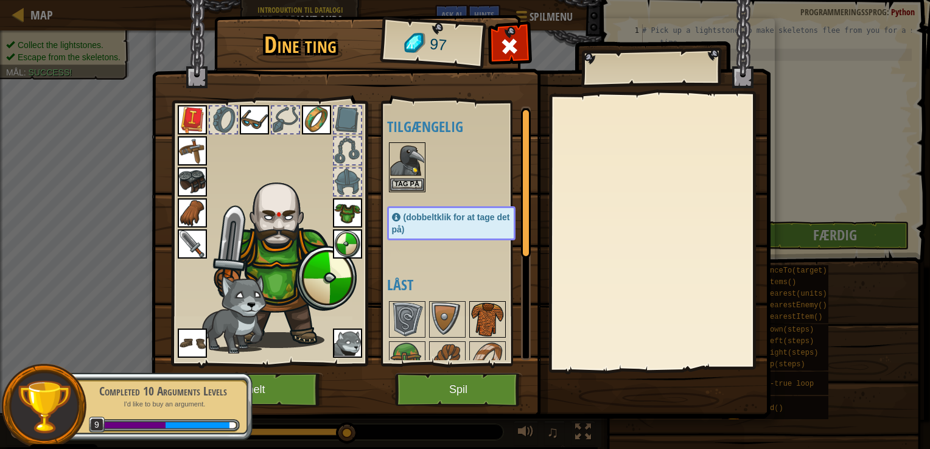
click at [476, 325] on img at bounding box center [488, 320] width 34 height 34
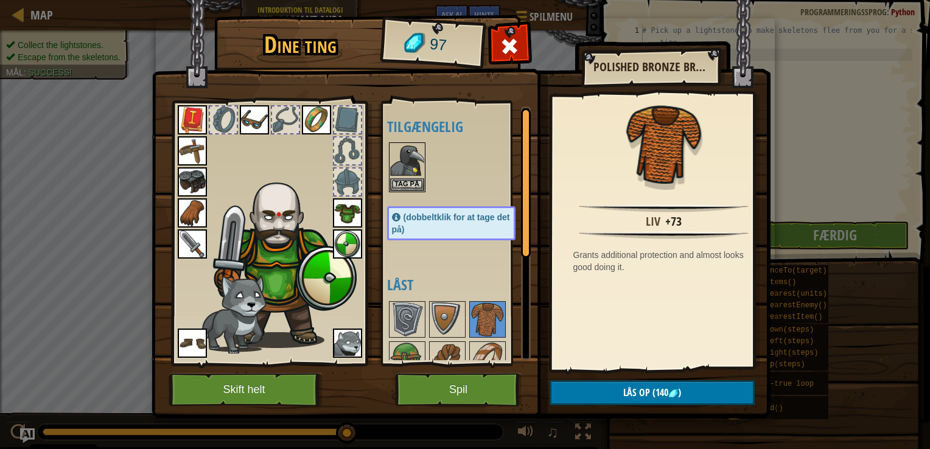
drag, startPoint x: 435, startPoint y: 301, endPoint x: 440, endPoint y: 287, distance: 14.5
click at [440, 287] on div "Tilgængelig Tag på Tag på Tag på Tag på Tag på Tag på Tag på Tag på Tag på Tag …" at bounding box center [463, 234] width 153 height 254
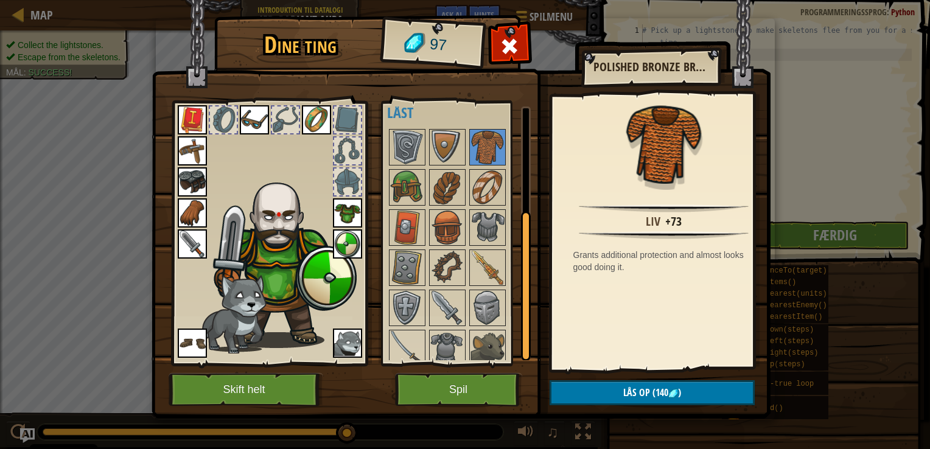
scroll to position [177, 0]
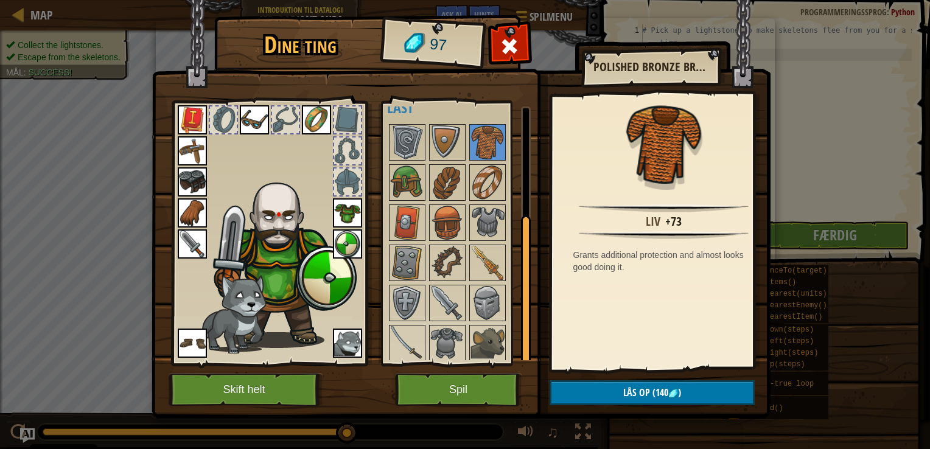
drag, startPoint x: 527, startPoint y: 241, endPoint x: 547, endPoint y: 357, distance: 118.6
click at [551, 369] on div "Dine ting 97 Tilgængelig Tag på Tag på Tag på Tag på Tag på Tag på Tag på Tag p…" at bounding box center [465, 219] width 619 height 402
click at [499, 331] on img at bounding box center [488, 343] width 34 height 34
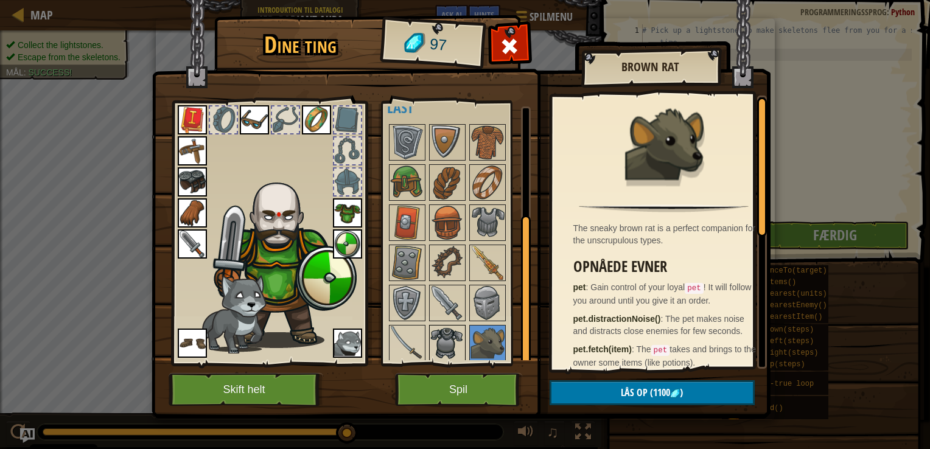
click at [440, 346] on img at bounding box center [448, 343] width 34 height 34
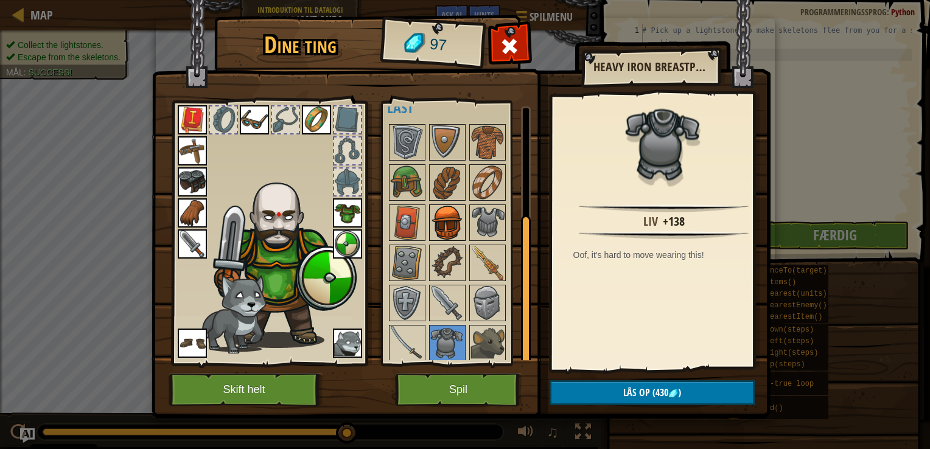
click at [444, 205] on div at bounding box center [447, 223] width 37 height 37
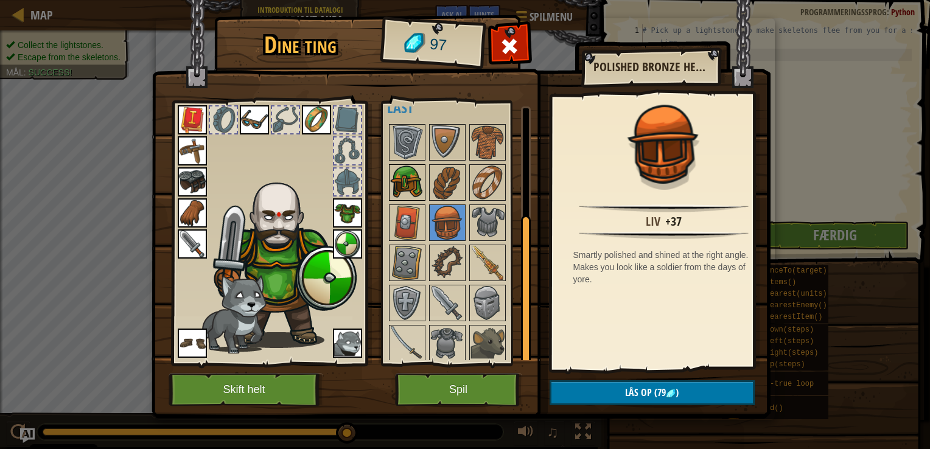
click at [423, 174] on img at bounding box center [407, 183] width 34 height 34
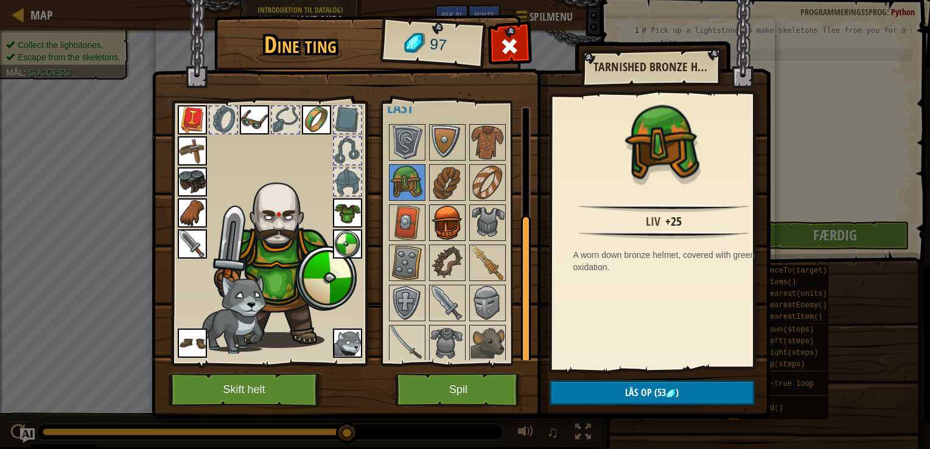
click at [440, 209] on img at bounding box center [448, 223] width 34 height 34
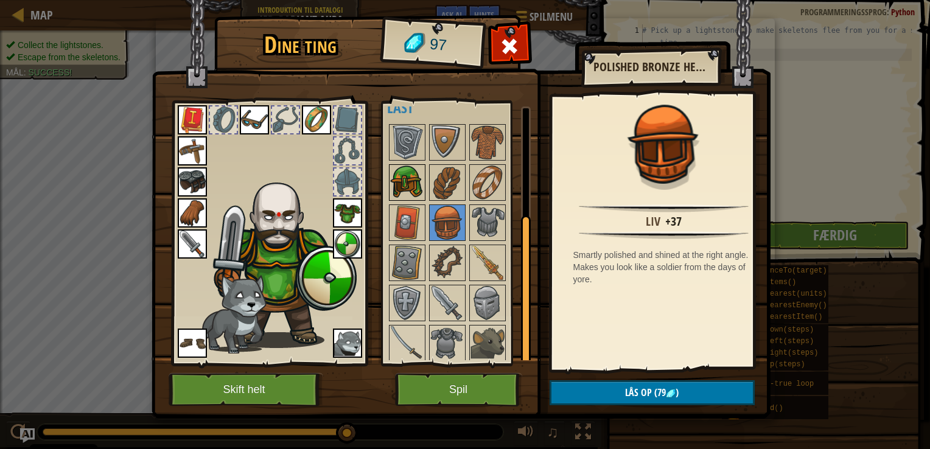
click at [420, 181] on img at bounding box center [407, 183] width 34 height 34
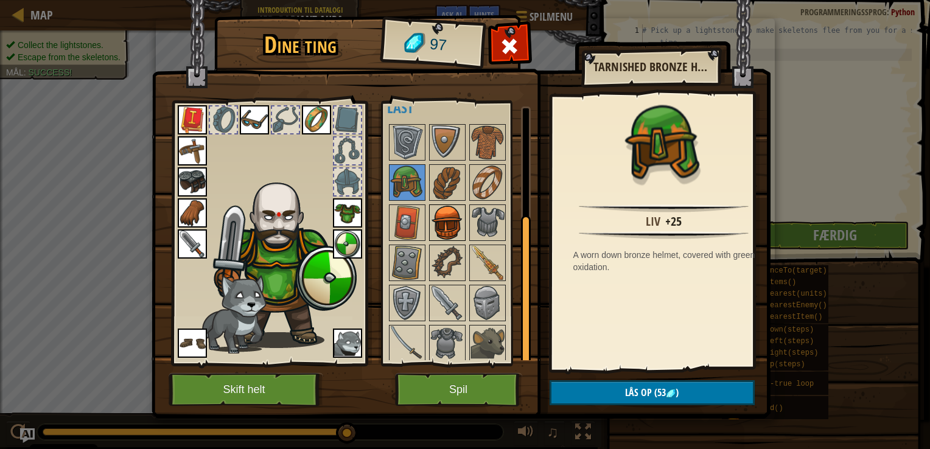
click at [439, 221] on img at bounding box center [448, 223] width 34 height 34
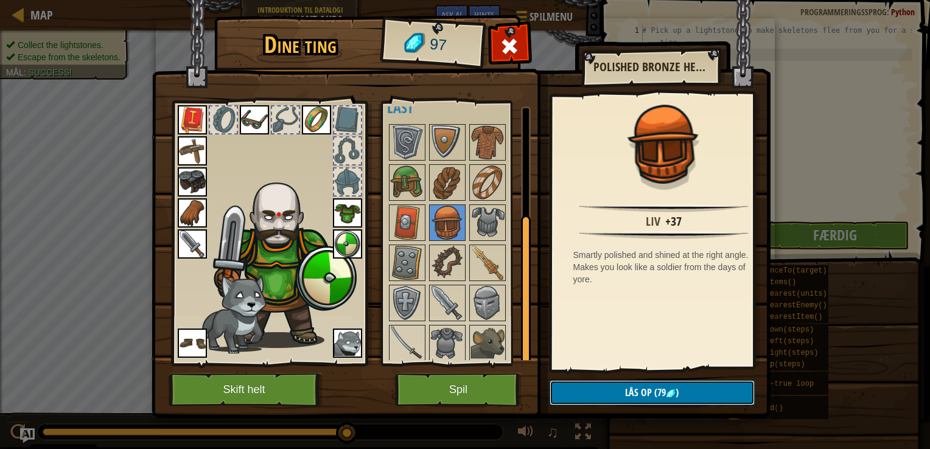
click at [608, 392] on button "Lås op (79 )" at bounding box center [652, 393] width 205 height 25
click at [608, 392] on button "Bekræft" at bounding box center [652, 393] width 205 height 25
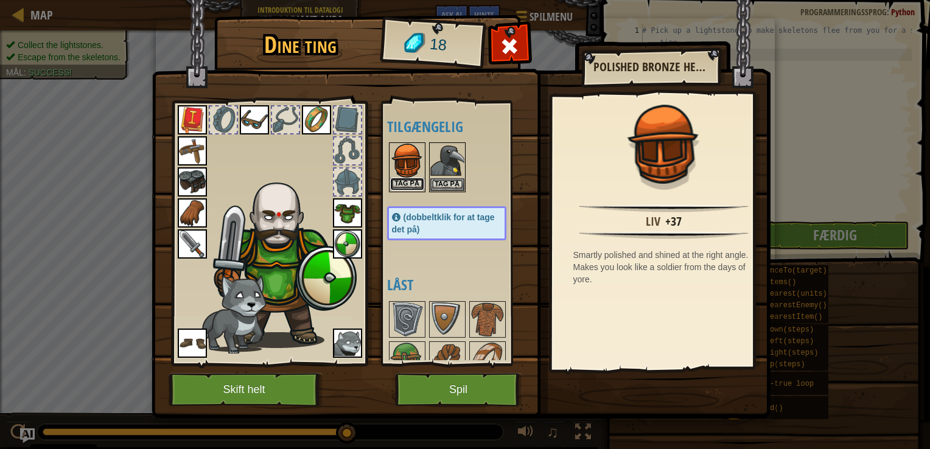
click at [408, 185] on button "Tag på" at bounding box center [407, 184] width 34 height 13
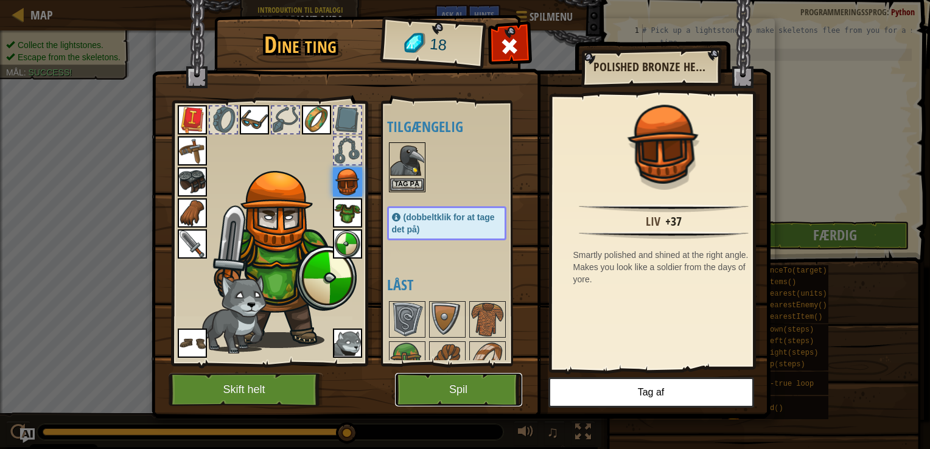
click at [445, 401] on button "Spil" at bounding box center [458, 389] width 127 height 33
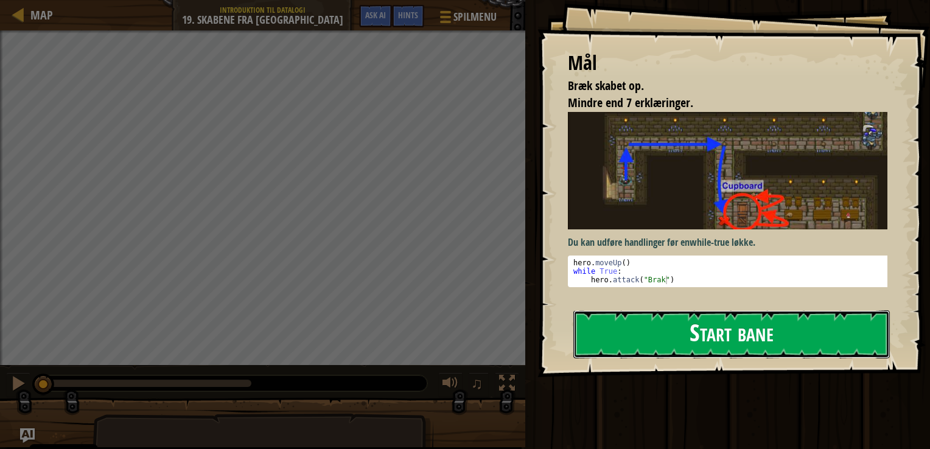
click at [670, 336] on button "Start bane" at bounding box center [732, 335] width 317 height 48
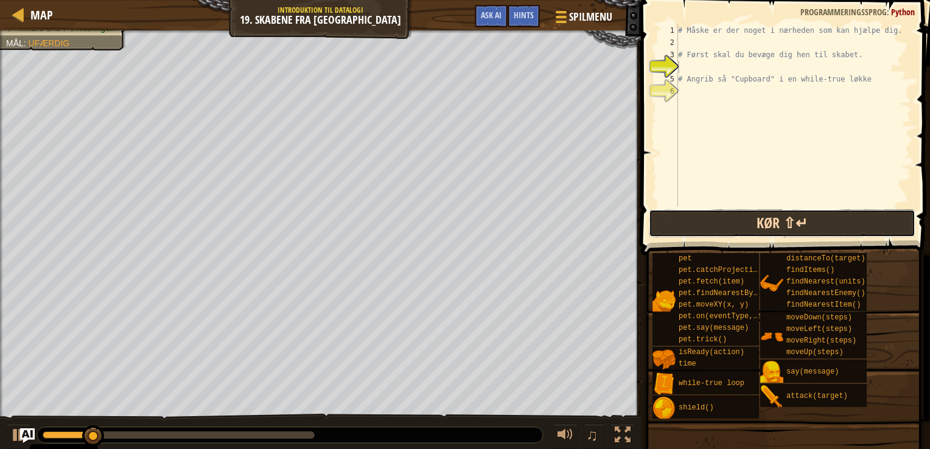
click at [753, 210] on button "Kør ⇧↵" at bounding box center [782, 223] width 267 height 28
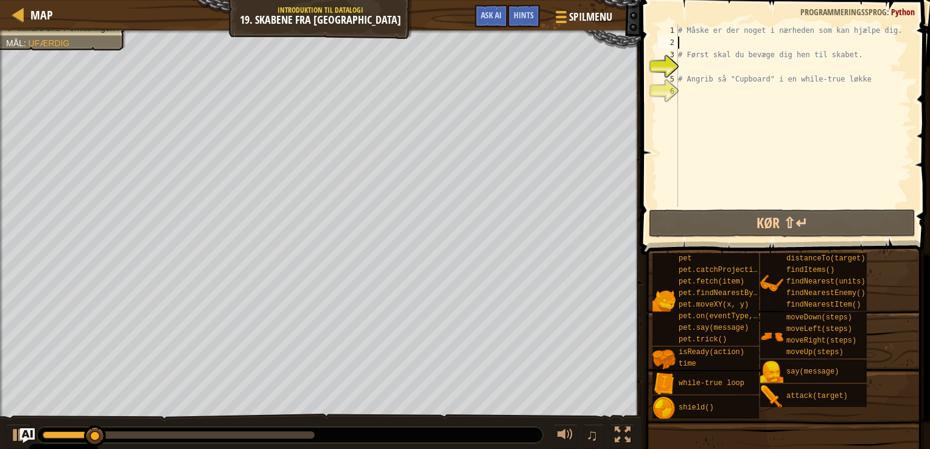
click at [694, 47] on div "# Måske er der noget i nærheden som kan hjælpe dig. # Først skal du bevæge dig …" at bounding box center [794, 127] width 236 height 207
type textarea "h"
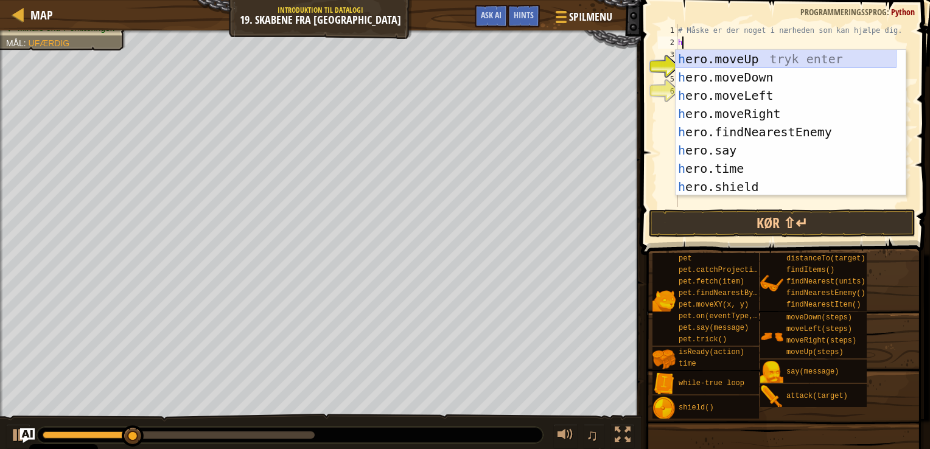
click at [754, 61] on div "h ero.moveUp tryk enter h ero.moveDown tryk enter h ero.moveLeft tryk enter h e…" at bounding box center [786, 141] width 221 height 183
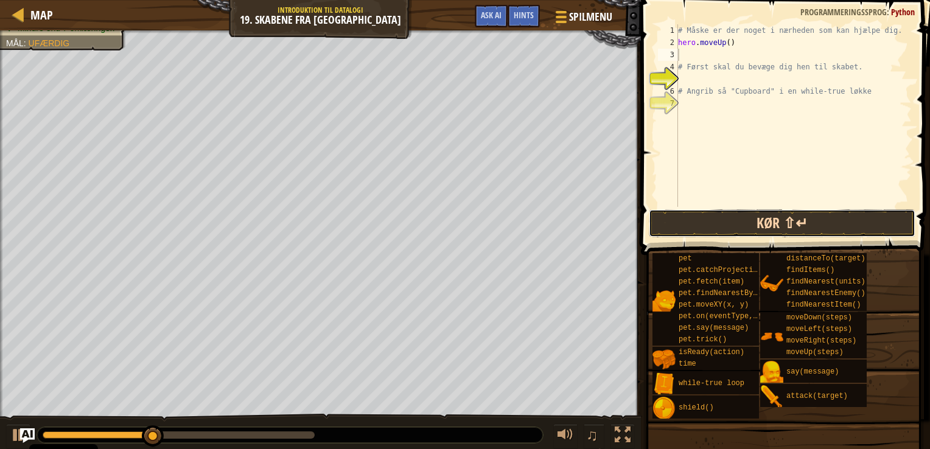
click at [768, 225] on button "Kør ⇧↵" at bounding box center [782, 223] width 267 height 28
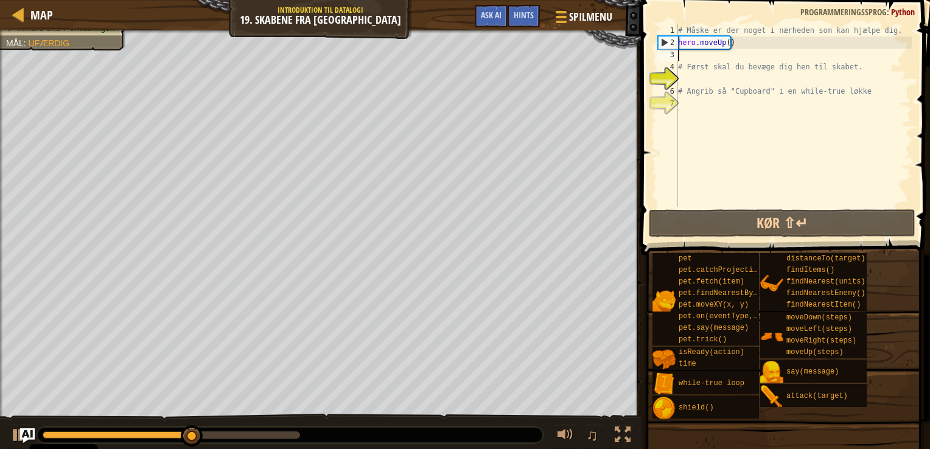
type textarea "h"
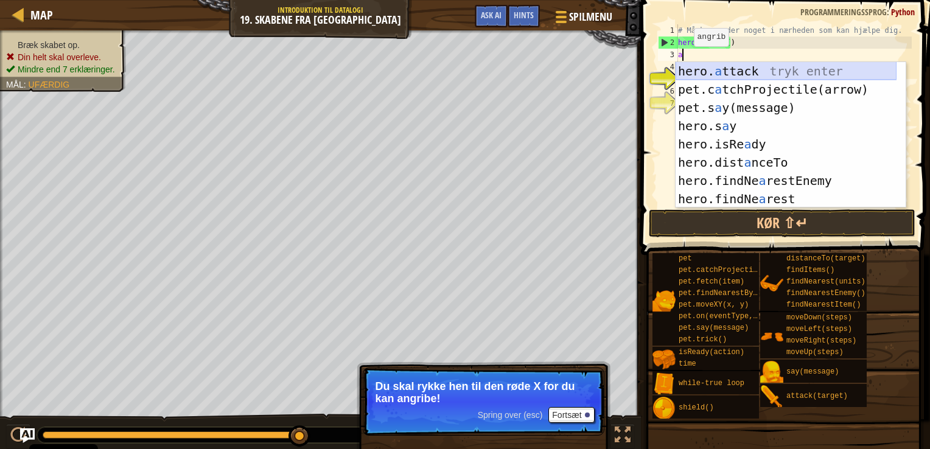
click at [754, 72] on div "hero. a ttack tryk enter pet.c a tchProjectile(arrow) tryk enter pet.s a y(mess…" at bounding box center [786, 153] width 221 height 183
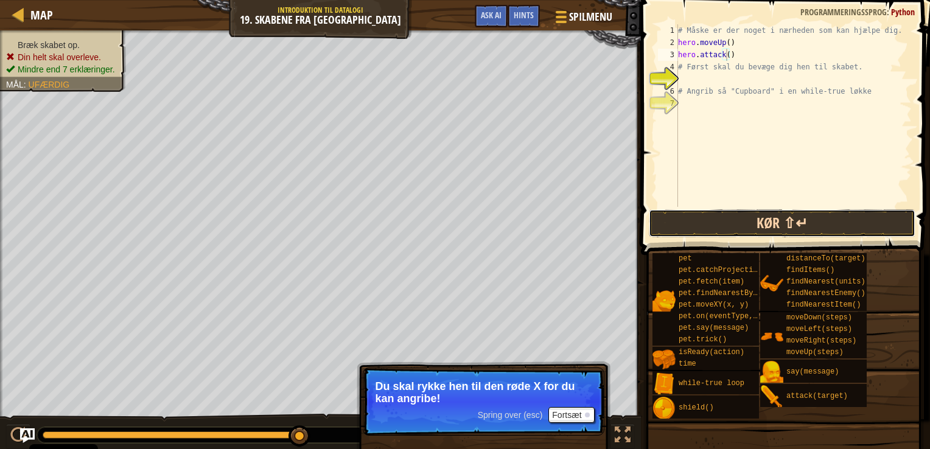
click at [754, 217] on button "Kør ⇧↵" at bounding box center [782, 223] width 267 height 28
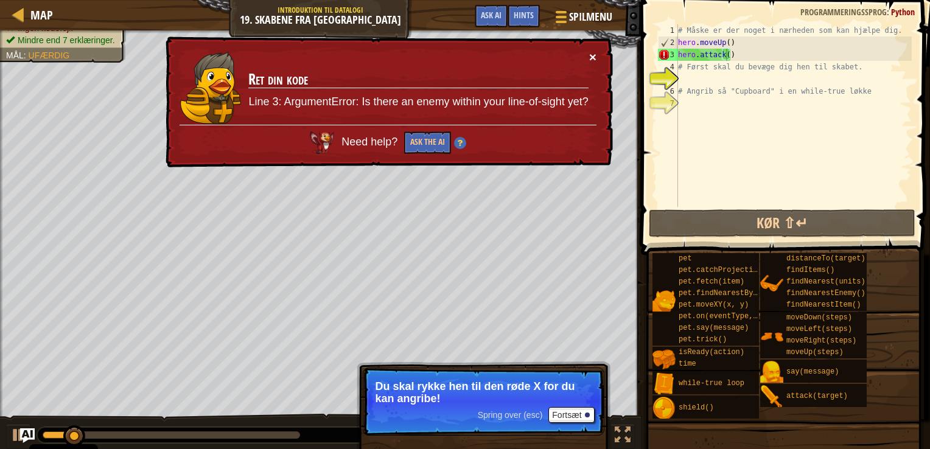
click at [591, 58] on button "×" at bounding box center [592, 57] width 7 height 13
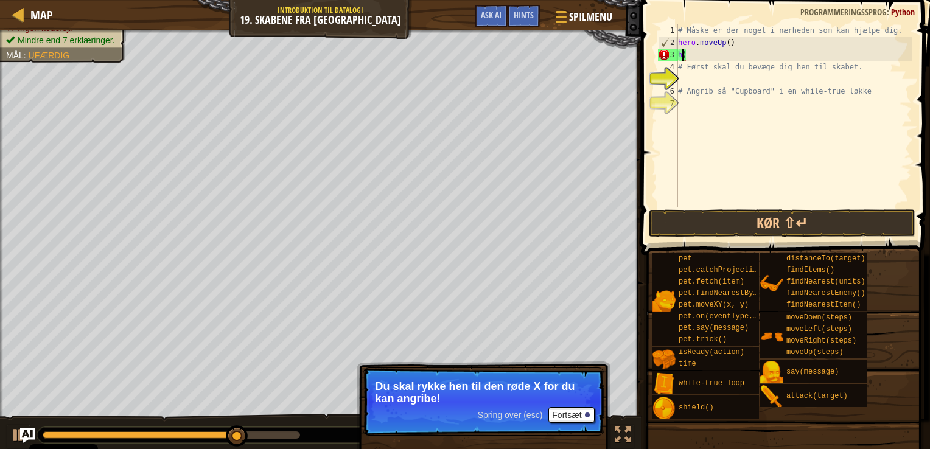
type textarea ")"
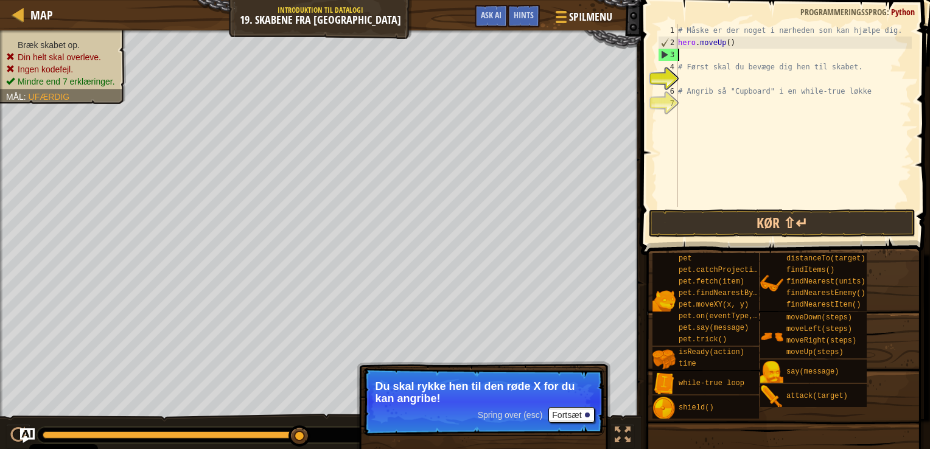
type textarea "h"
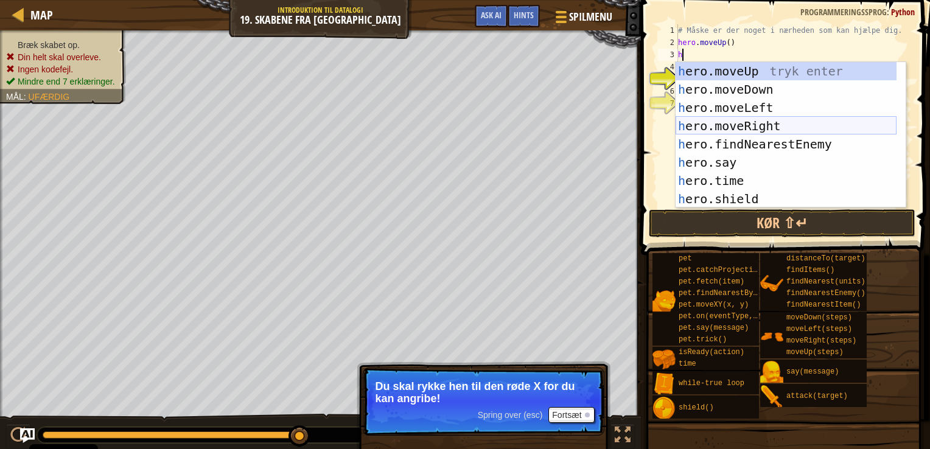
click at [770, 131] on div "h ero.moveUp tryk enter h ero.moveDown tryk enter h ero.moveLeft tryk enter h e…" at bounding box center [786, 153] width 221 height 183
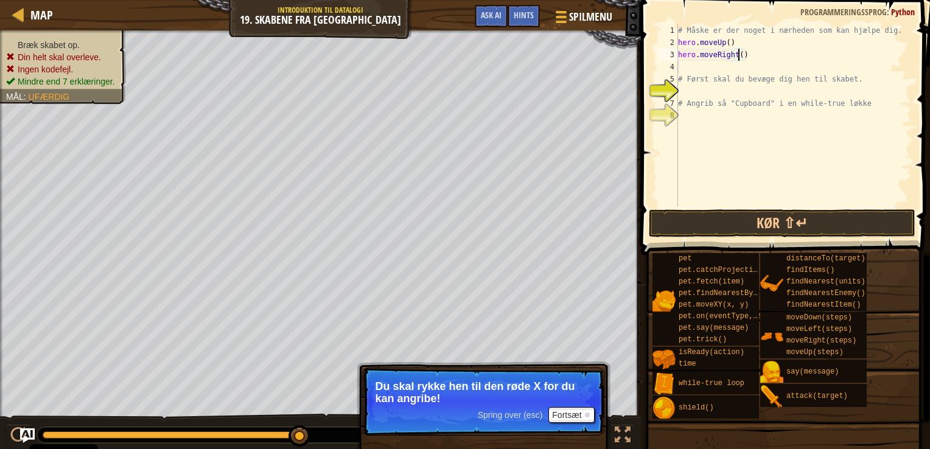
click at [737, 58] on div "# Måske er der noget i nærheden som kan hjælpe dig. hero . moveUp ( ) hero . mo…" at bounding box center [794, 127] width 236 height 207
type textarea "hero.moveRight(2)"
click at [715, 211] on button "Kør ⇧↵" at bounding box center [782, 223] width 267 height 28
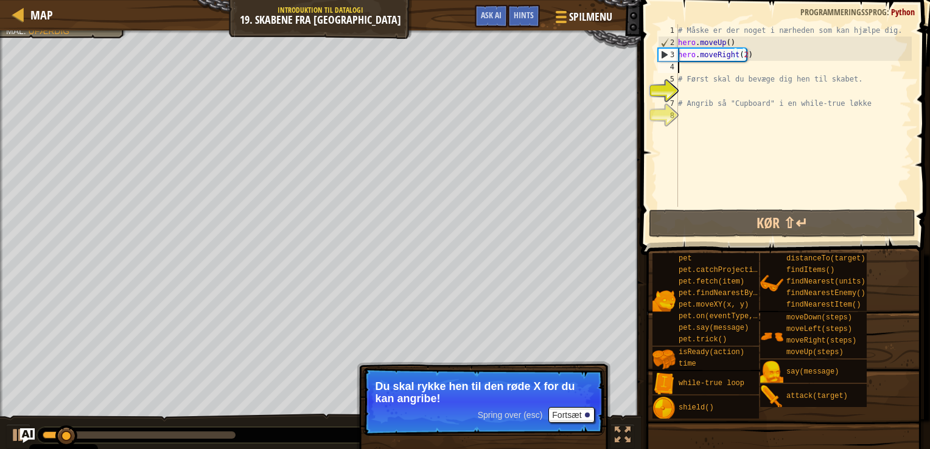
click at [694, 67] on div "# Måske er der noget i nærheden som kan hjælpe dig. hero . moveUp ( ) hero . mo…" at bounding box center [794, 127] width 236 height 207
type textarea "h"
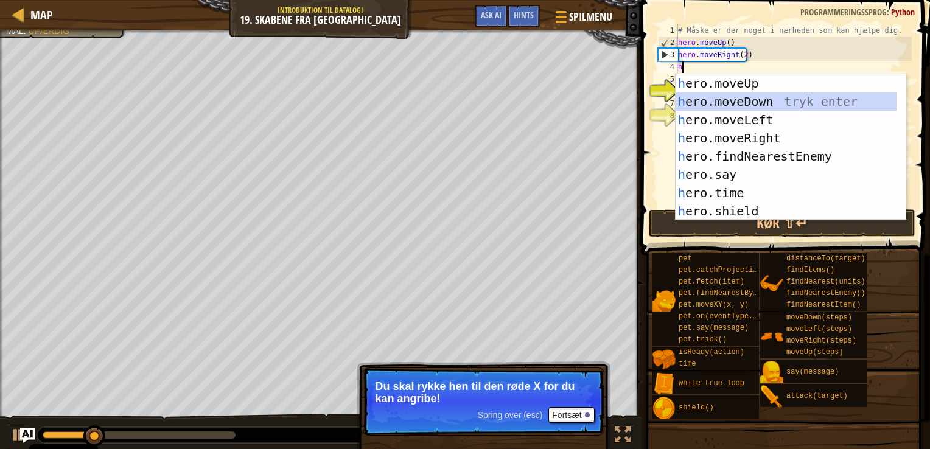
click at [714, 102] on div "h ero.moveUp tryk enter h ero.moveDown tryk enter h ero.moveLeft tryk enter h e…" at bounding box center [786, 165] width 221 height 183
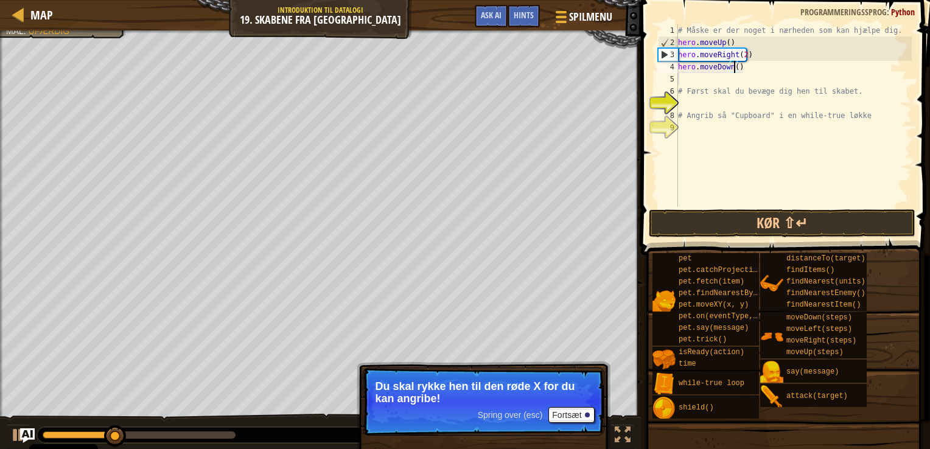
click at [733, 72] on div "# Måske er der noget i nærheden som kan hjælpe dig. hero . moveUp ( ) hero . mo…" at bounding box center [794, 127] width 236 height 207
type textarea "hero.moveDown(2)"
click at [717, 218] on button "Kør ⇧↵" at bounding box center [782, 223] width 267 height 28
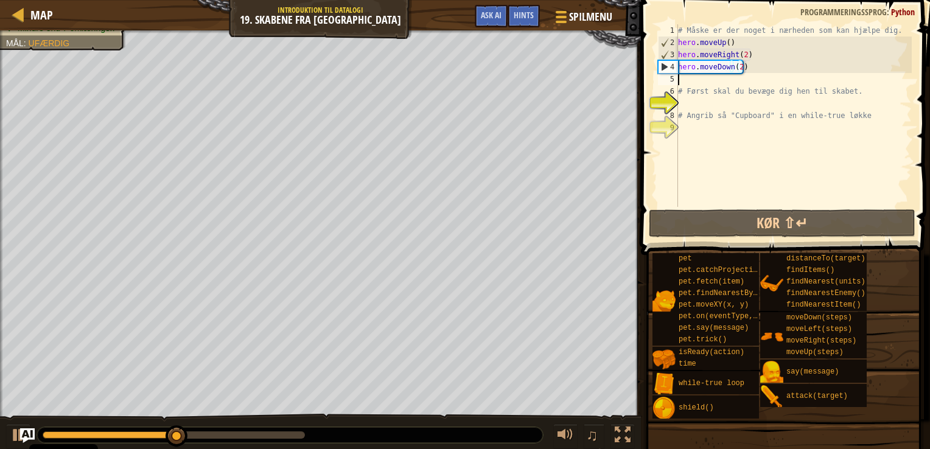
click at [720, 82] on div "# Måske er der noget i nærheden som kan hjælpe dig. hero . moveUp ( ) hero . mo…" at bounding box center [794, 127] width 236 height 207
type textarea "h"
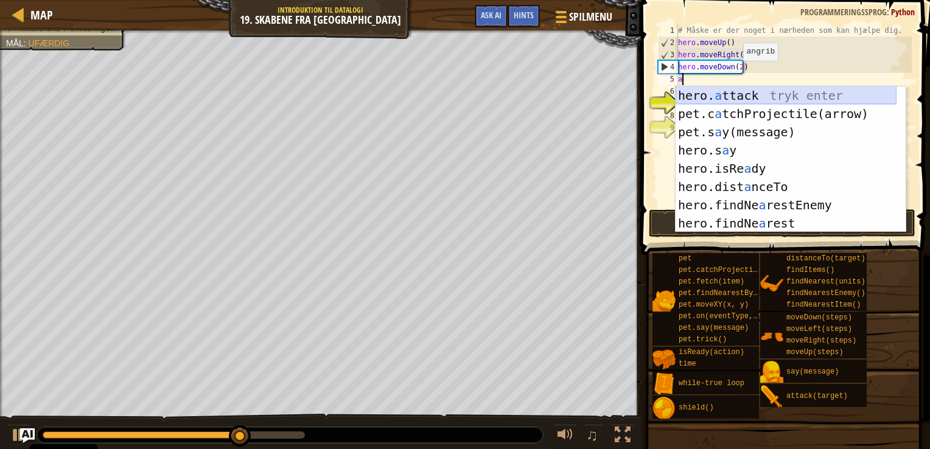
click at [756, 96] on div "hero. a ttack tryk enter pet.c a tchProjectile(arrow) tryk enter pet.s a y(mess…" at bounding box center [786, 177] width 221 height 183
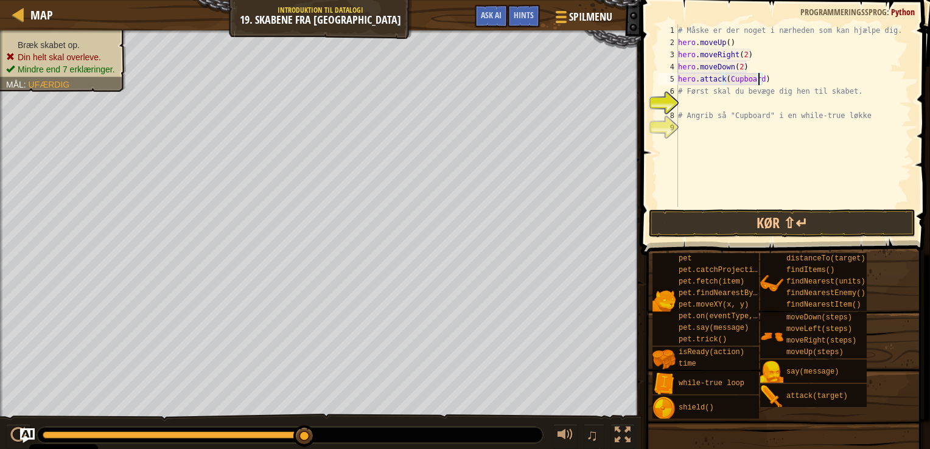
scroll to position [5, 6]
click at [743, 230] on button "Kør ⇧↵" at bounding box center [782, 223] width 267 height 28
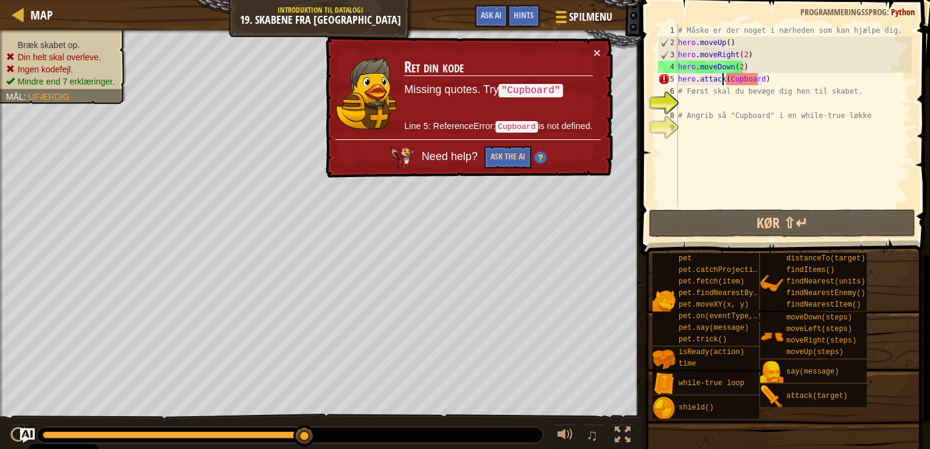
click at [723, 79] on div "# Måske er der noget i nærheden som kan hjælpe dig. hero . moveUp ( ) hero . mo…" at bounding box center [794, 127] width 236 height 207
click at [725, 80] on div "# Måske er der noget i nærheden som kan hjælpe dig. hero . moveUp ( ) hero . mo…" at bounding box center [794, 127] width 236 height 207
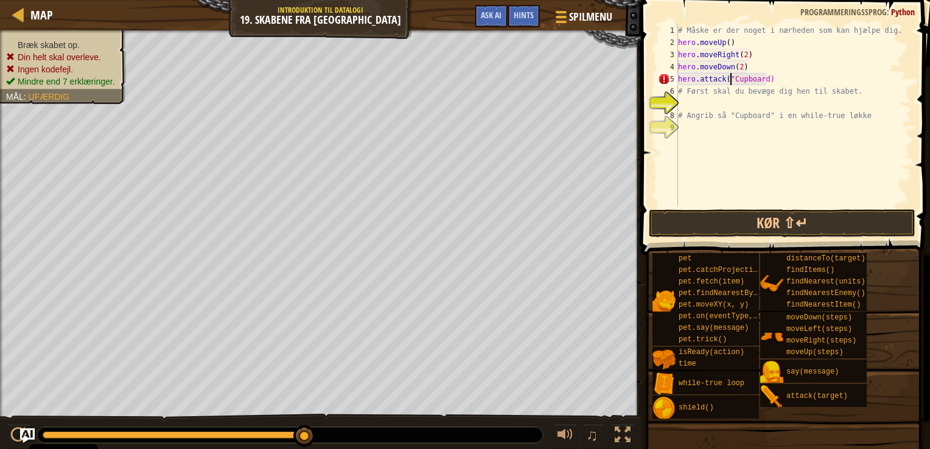
click at [765, 76] on div "# Måske er der noget i nærheden som kan hjælpe dig. hero . moveUp ( ) hero . mo…" at bounding box center [794, 127] width 236 height 207
click at [762, 74] on div "# Måske er der noget i nærheden som kan hjælpe dig. hero . moveUp ( ) hero . mo…" at bounding box center [794, 127] width 236 height 207
type textarea "hero.attack("Cupboard")"
click at [790, 225] on button "Kør ⇧↵" at bounding box center [782, 223] width 267 height 28
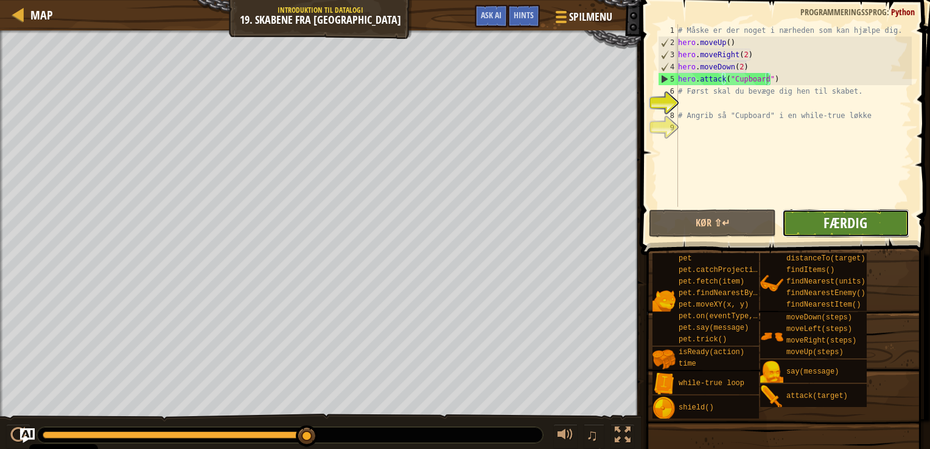
click at [860, 213] on span "Færdig" at bounding box center [846, 222] width 44 height 19
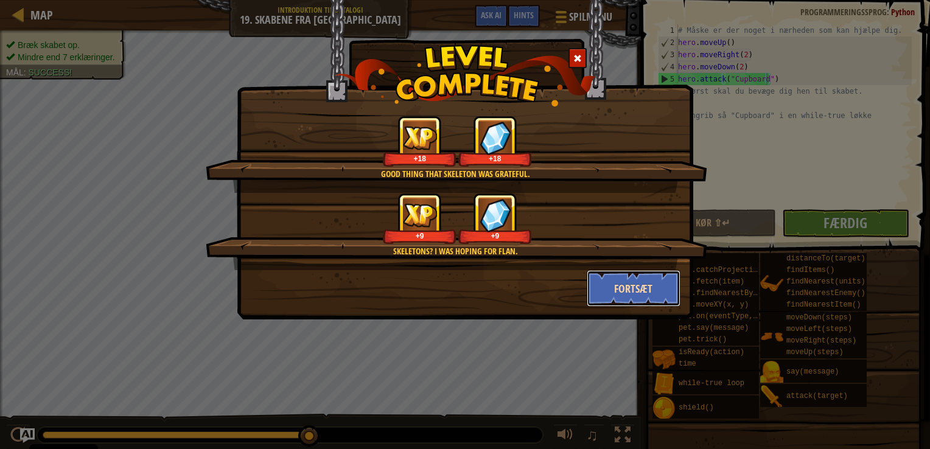
click at [638, 287] on button "Fortsæt" at bounding box center [634, 288] width 94 height 37
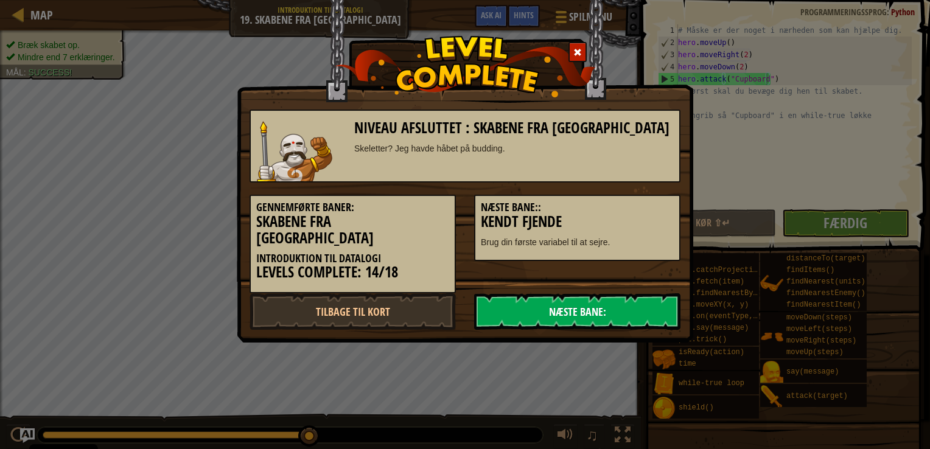
click at [585, 293] on link "Næste Bane:" at bounding box center [577, 311] width 206 height 37
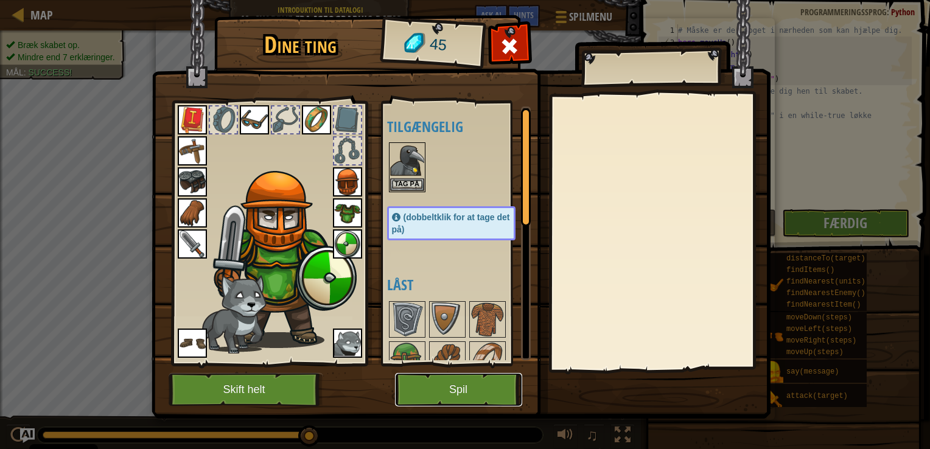
click at [463, 379] on button "Spil" at bounding box center [458, 389] width 127 height 33
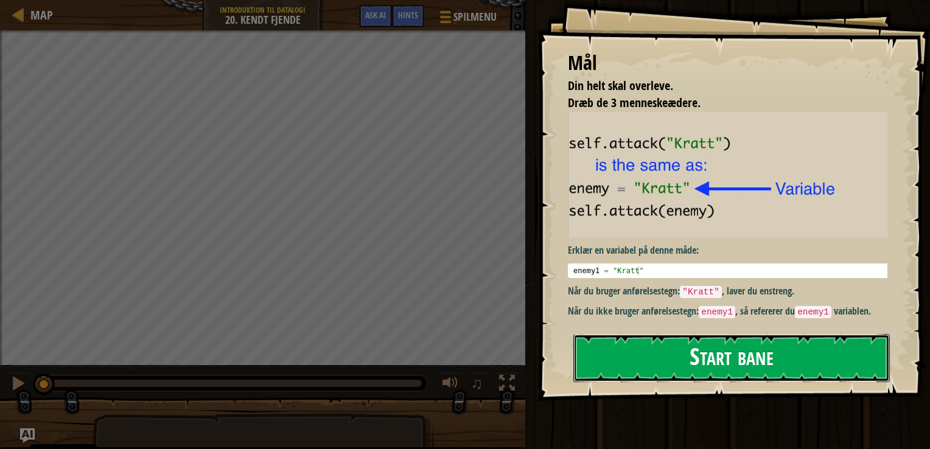
click at [666, 347] on button "Start bane" at bounding box center [732, 358] width 317 height 48
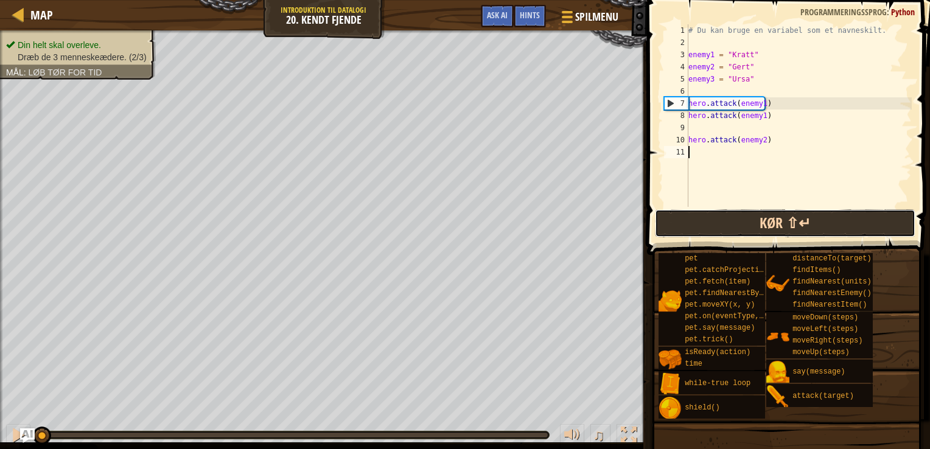
click at [755, 214] on button "Kør ⇧↵" at bounding box center [785, 223] width 261 height 28
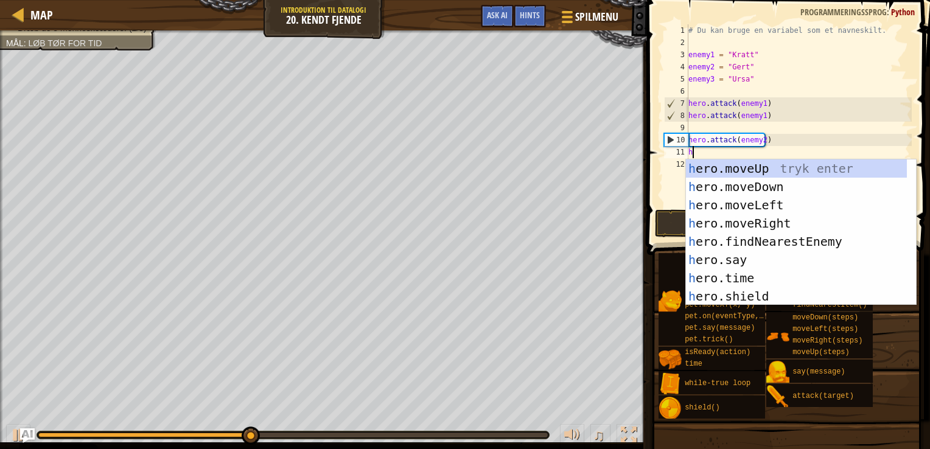
scroll to position [5, 0]
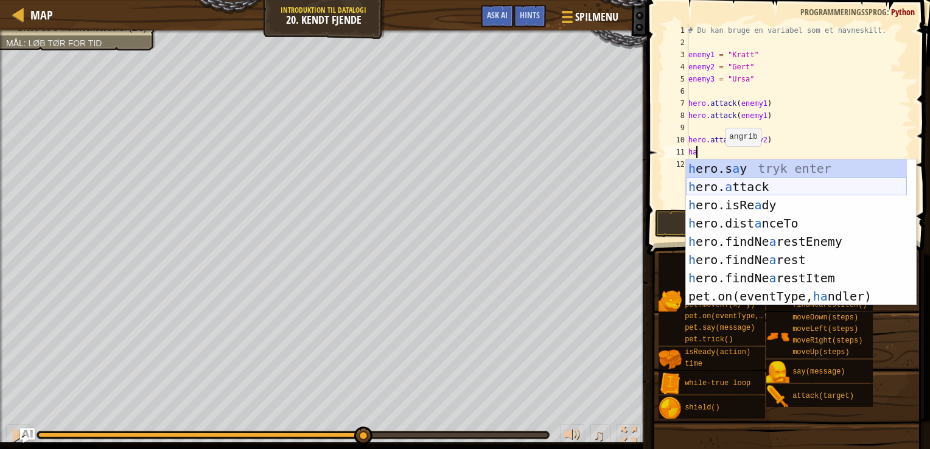
click at [750, 190] on div "h ero.s a y tryk enter h ero. a ttack tryk enter h ero.isRe a dy tryk enter h e…" at bounding box center [796, 251] width 221 height 183
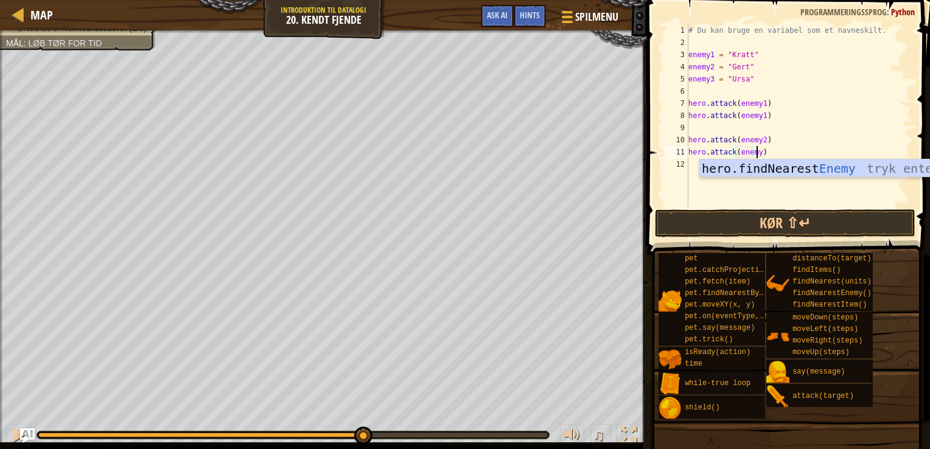
scroll to position [5, 5]
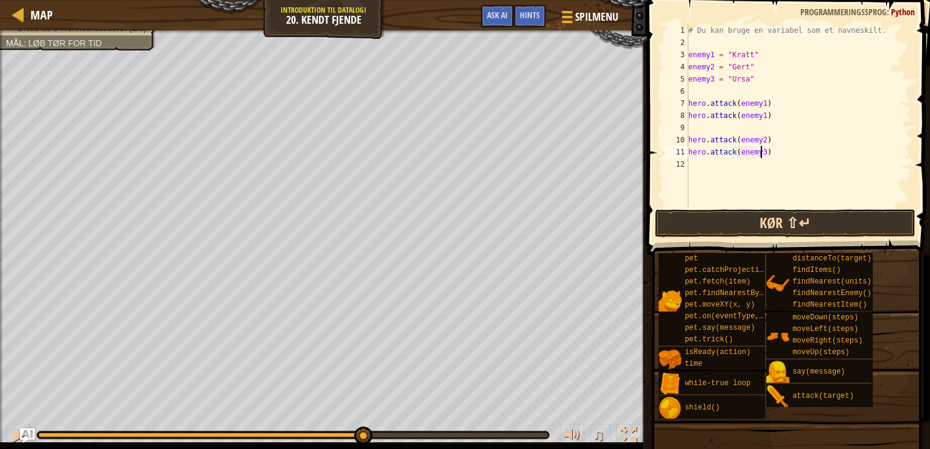
type textarea "hero.attack(enemy3)"
click at [728, 216] on button "Kør ⇧↵" at bounding box center [785, 223] width 261 height 28
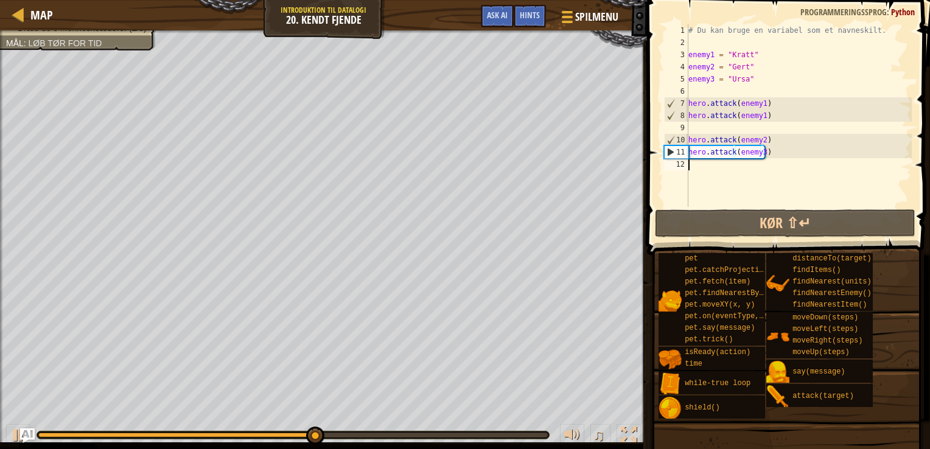
click at [733, 164] on div "# Du kan bruge en variabel som et navneskilt. enemy1 = "Kratt" enemy2 = "Gert" …" at bounding box center [799, 127] width 226 height 207
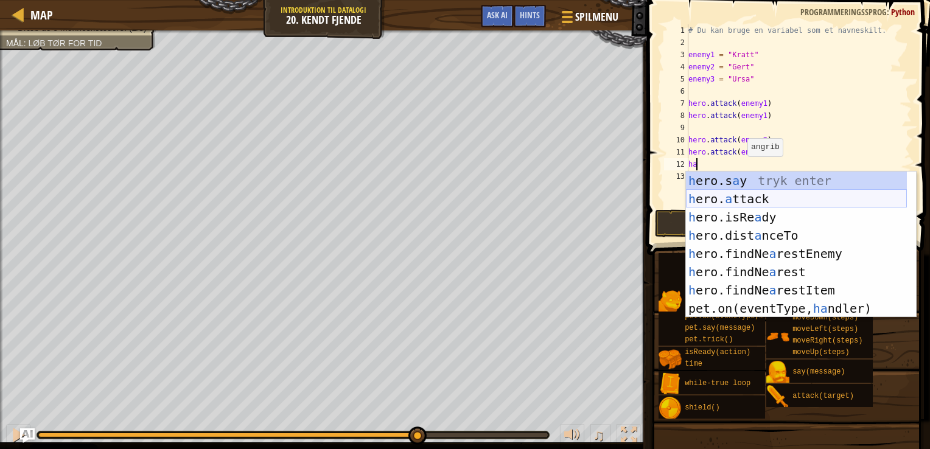
click at [738, 204] on div "h ero.s a y tryk enter h ero. a ttack tryk enter h ero.isRe a dy tryk enter h e…" at bounding box center [796, 263] width 221 height 183
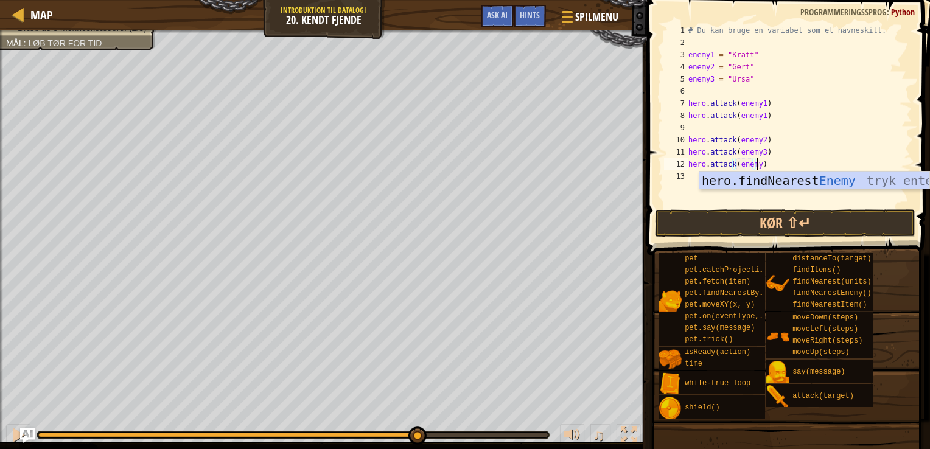
scroll to position [5, 5]
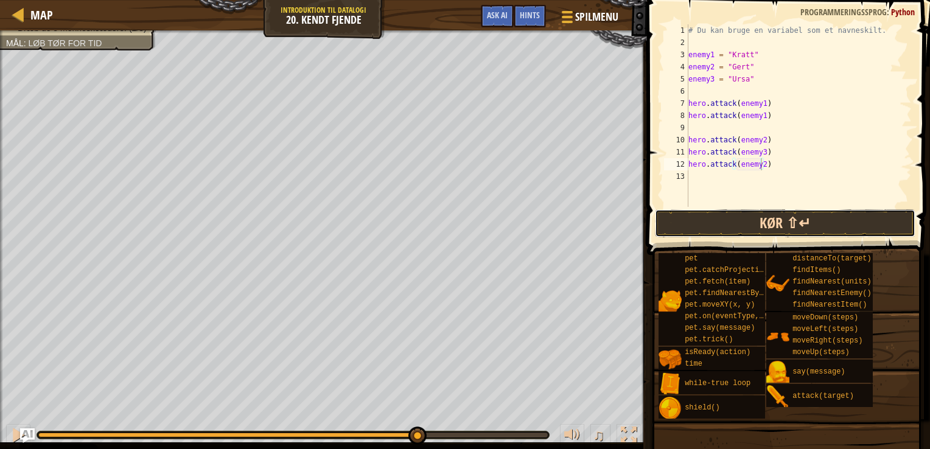
click at [778, 223] on button "Kør ⇧↵" at bounding box center [785, 223] width 261 height 28
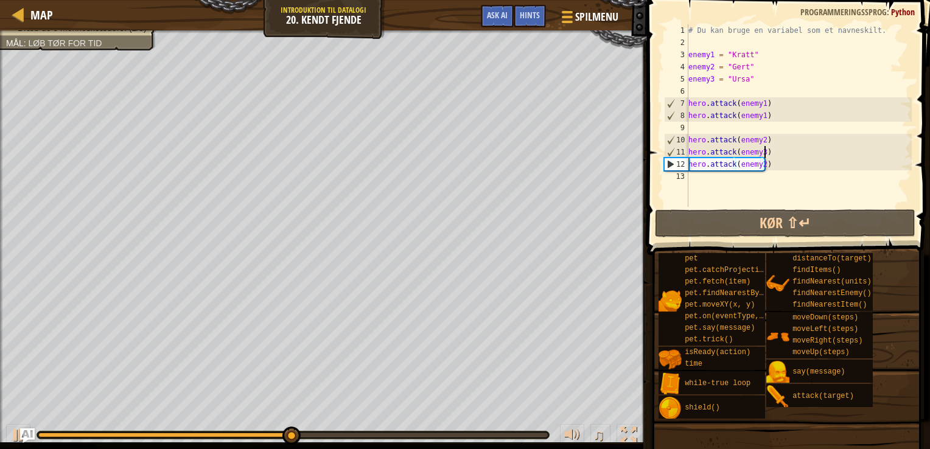
click at [765, 156] on div "# Du kan bruge en variabel som et navneskilt. enemy1 = "Kratt" enemy2 = "Gert" …" at bounding box center [799, 127] width 226 height 207
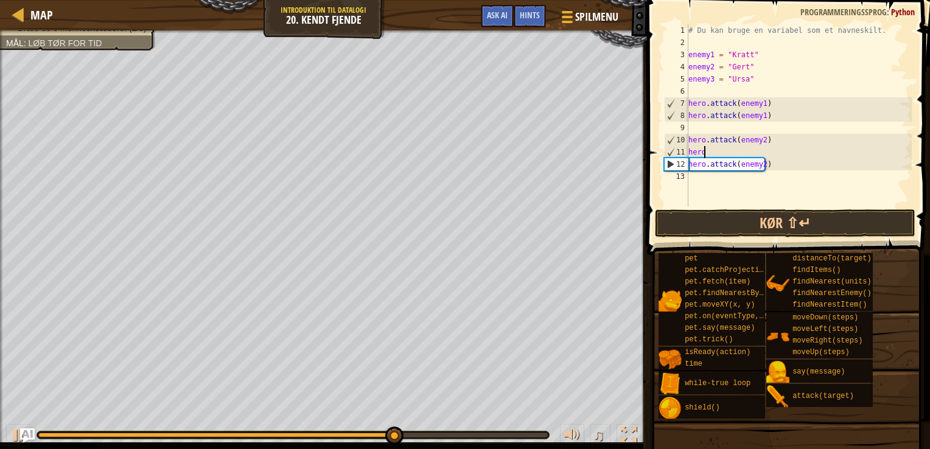
scroll to position [5, 0]
type textarea "h"
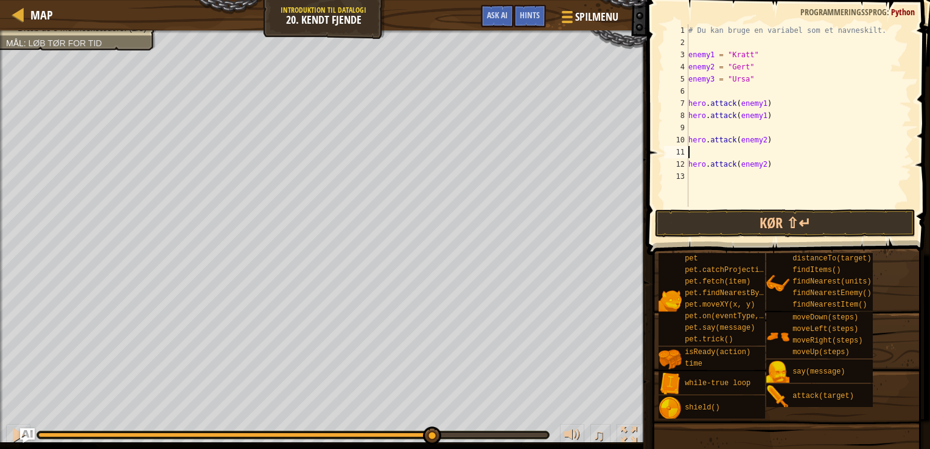
type textarea "hero.attack(enemy2)"
click at [746, 167] on div "# Du kan bruge en variabel som et navneskilt. enemy1 = "Kratt" enemy2 = "Gert" …" at bounding box center [799, 127] width 226 height 207
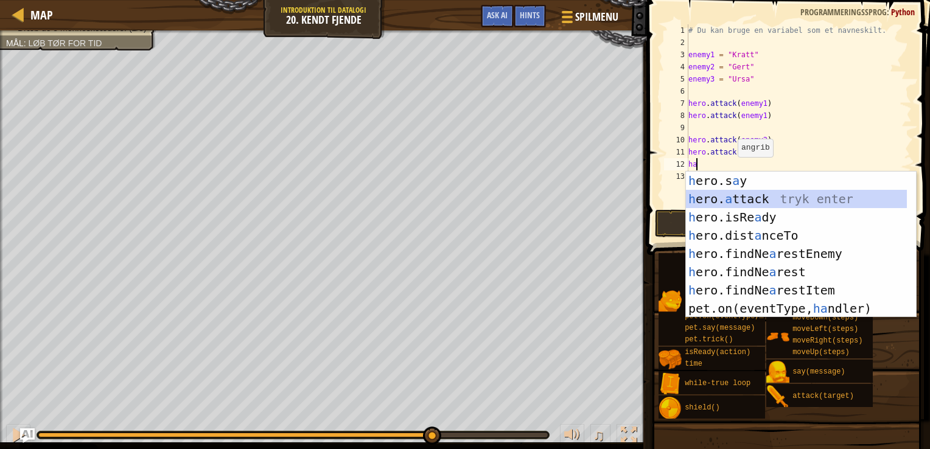
click at [719, 198] on div "h ero.s a y tryk enter h ero. a ttack tryk enter h ero.isRe a dy tryk enter h e…" at bounding box center [796, 263] width 221 height 183
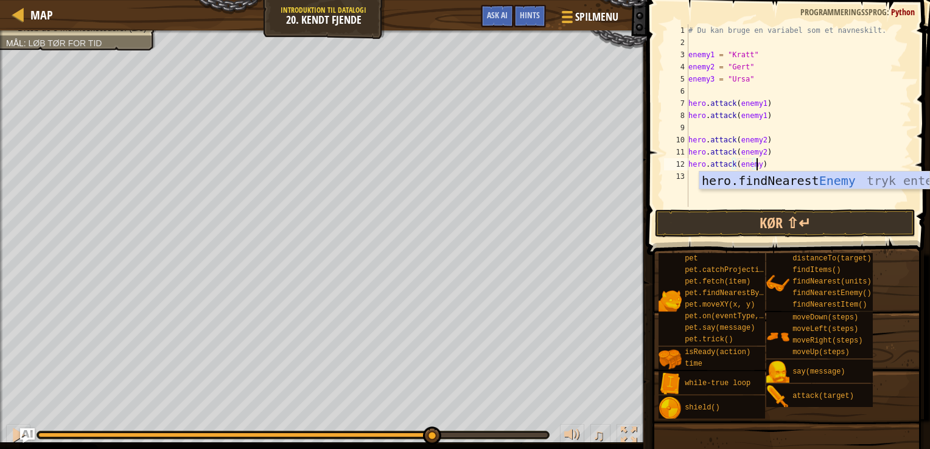
scroll to position [5, 5]
type textarea "hero.attack(enemy3)"
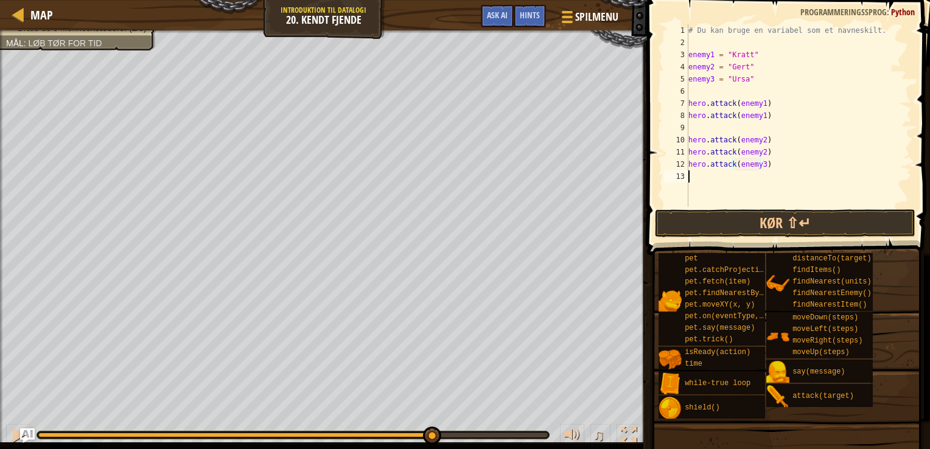
click at [719, 177] on div "# Du kan bruge en variabel som et navneskilt. enemy1 = "Kratt" enemy2 = "Gert" …" at bounding box center [799, 127] width 226 height 207
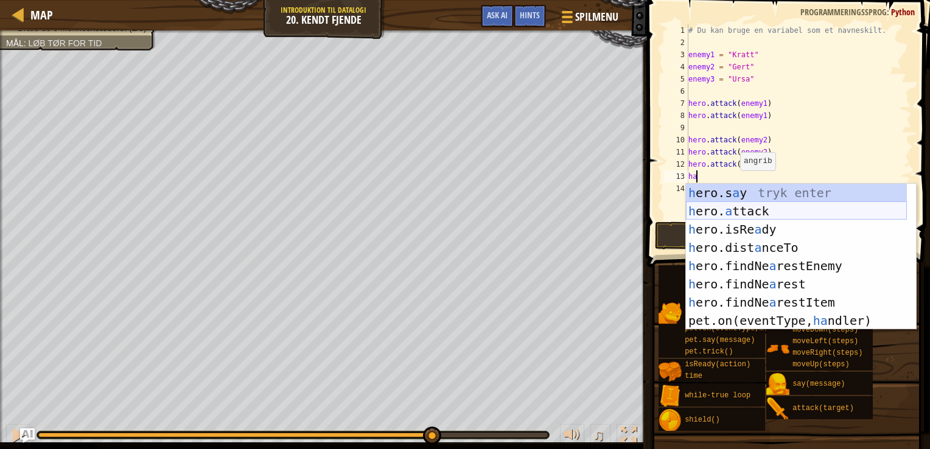
click at [740, 215] on div "h ero.s a y tryk enter h ero. a ttack tryk enter h ero.isRe a dy tryk enter h e…" at bounding box center [796, 275] width 221 height 183
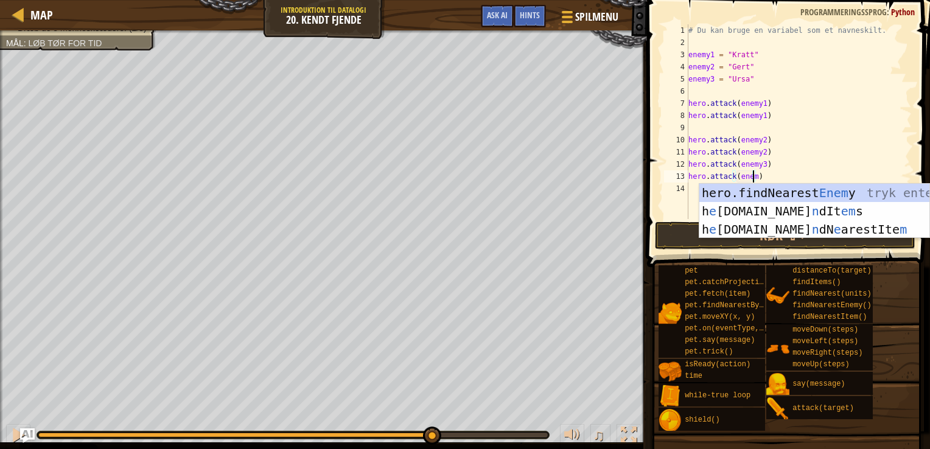
scroll to position [5, 5]
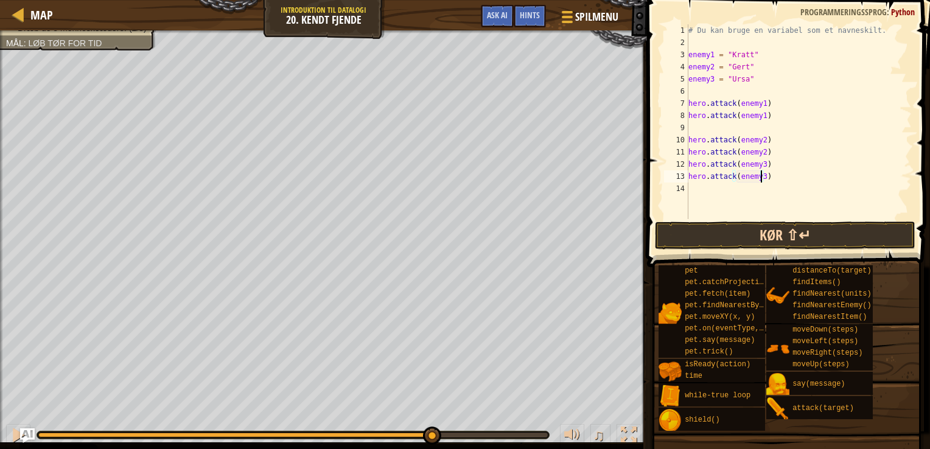
type textarea "hero.attack(enemy3)"
click at [700, 234] on button "Kør ⇧↵" at bounding box center [785, 236] width 261 height 28
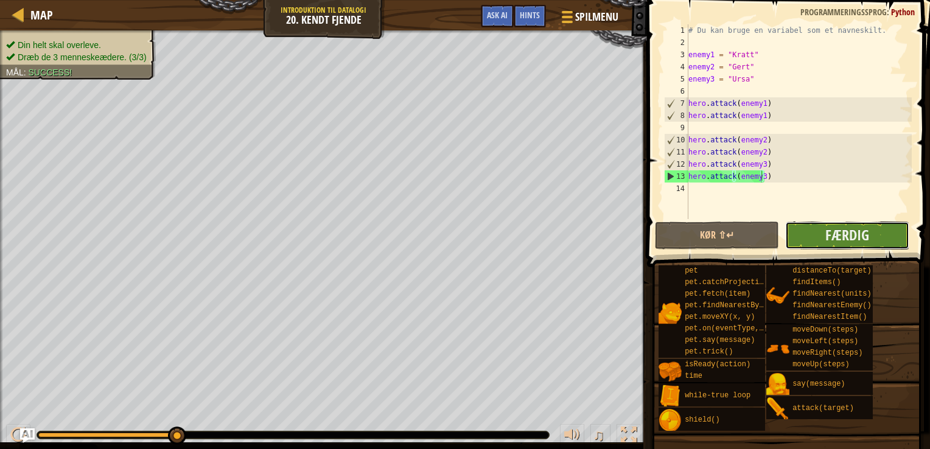
click at [820, 228] on button "Færdig" at bounding box center [848, 236] width 124 height 28
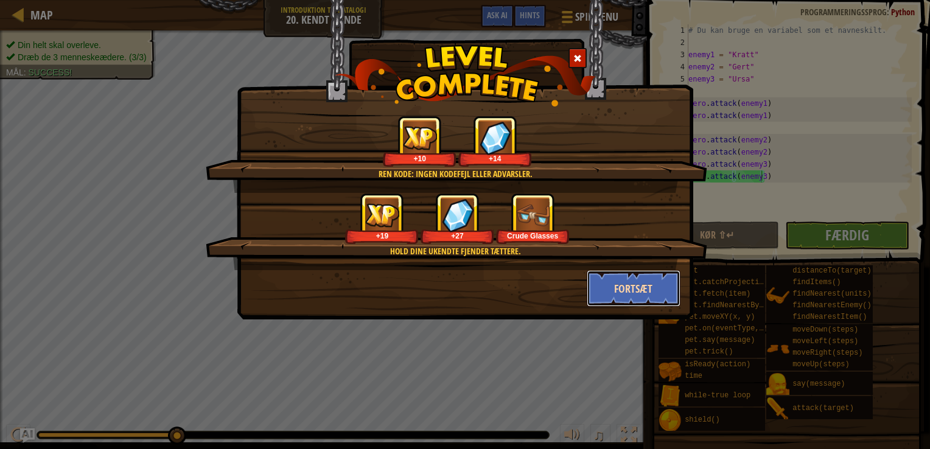
click at [648, 290] on button "Fortsæt" at bounding box center [634, 288] width 94 height 37
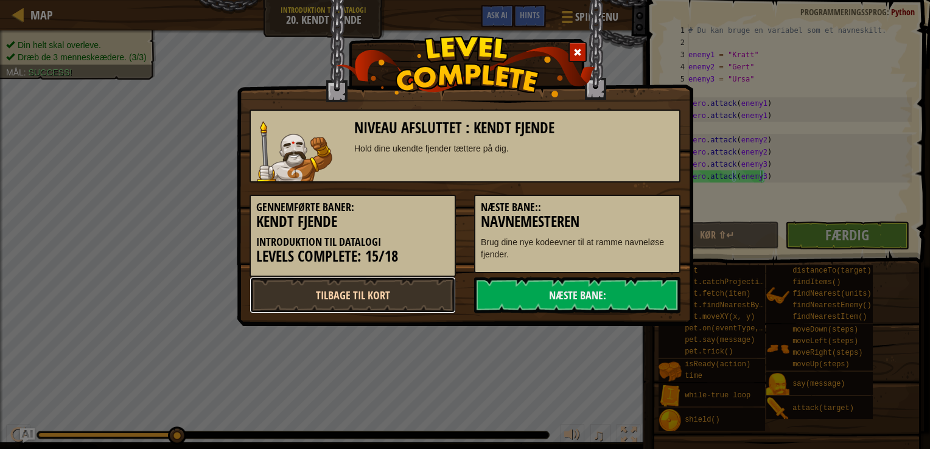
click at [423, 289] on link "Tilbage til kort" at bounding box center [353, 295] width 206 height 37
select select "da"
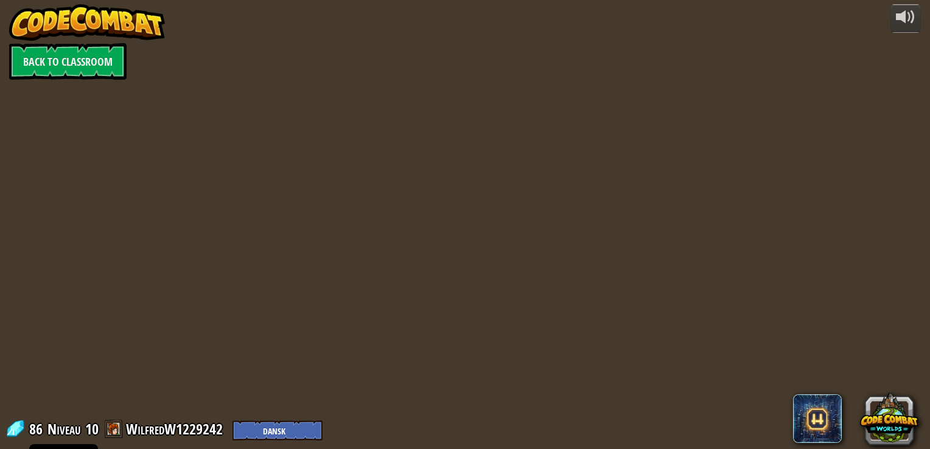
select select "da"
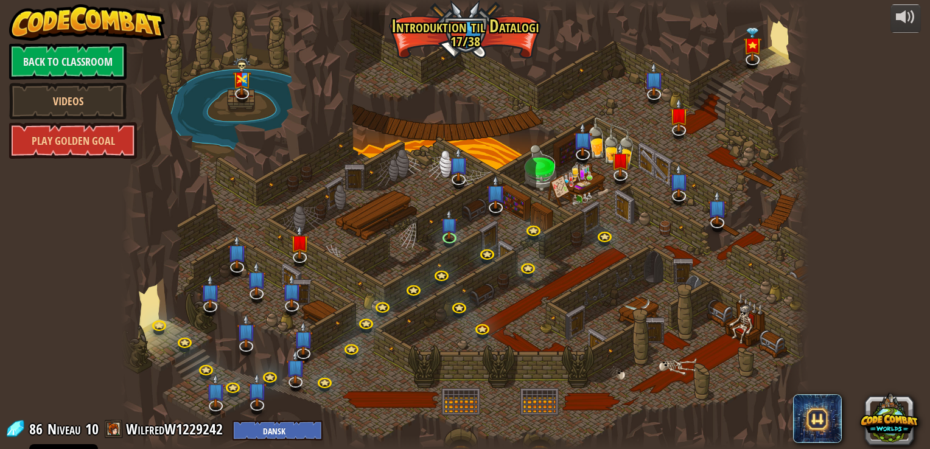
select select "da"
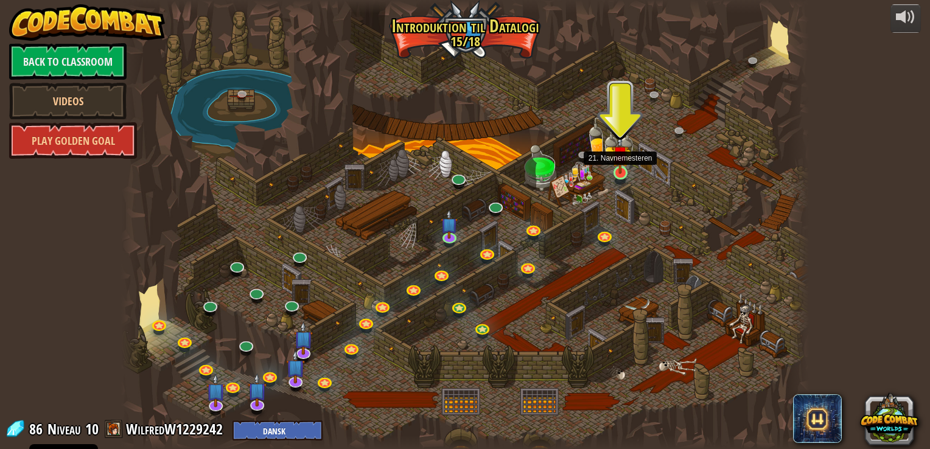
click at [619, 170] on img at bounding box center [620, 155] width 17 height 40
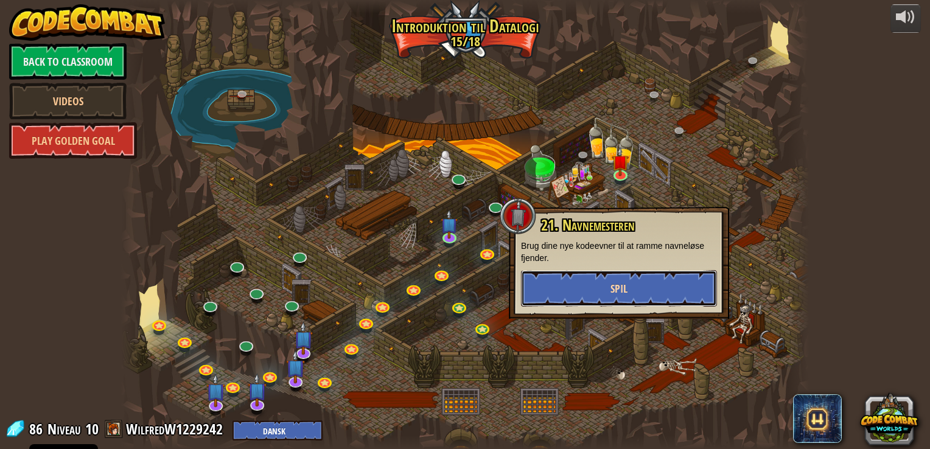
click at [595, 300] on button "Spil" at bounding box center [619, 288] width 196 height 37
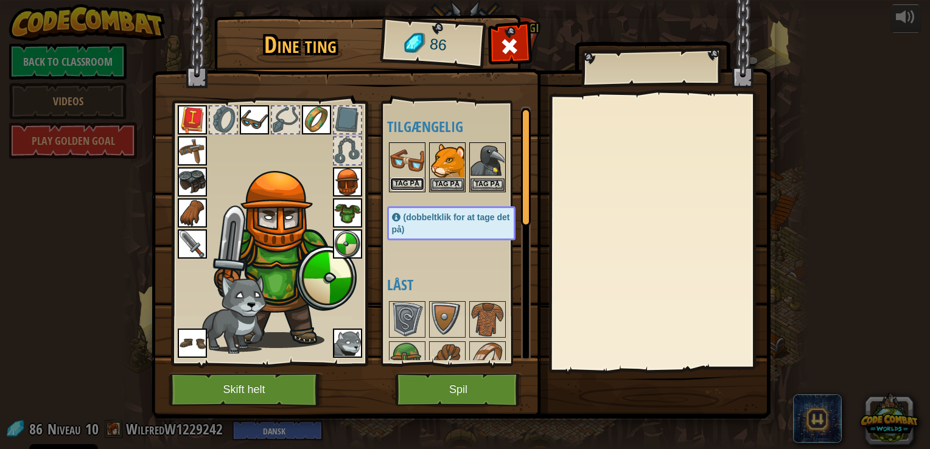
click at [404, 180] on button "Tag på" at bounding box center [407, 184] width 34 height 13
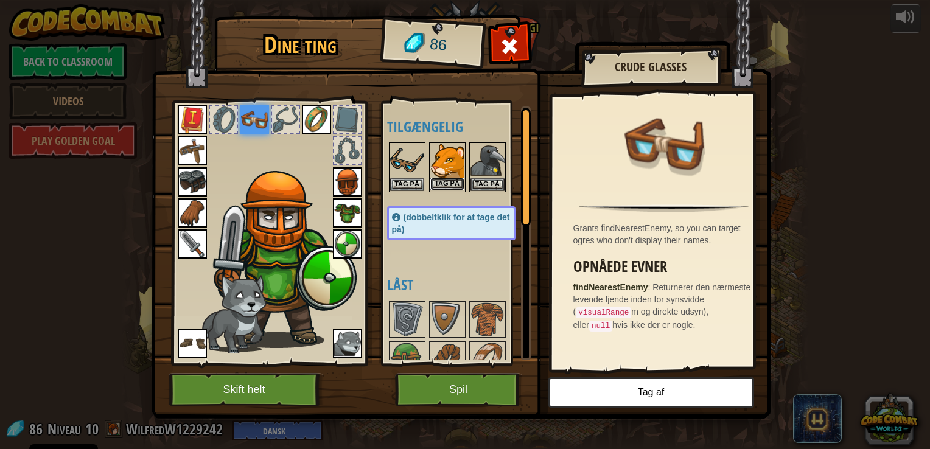
click at [453, 182] on button "Tag på" at bounding box center [448, 184] width 34 height 13
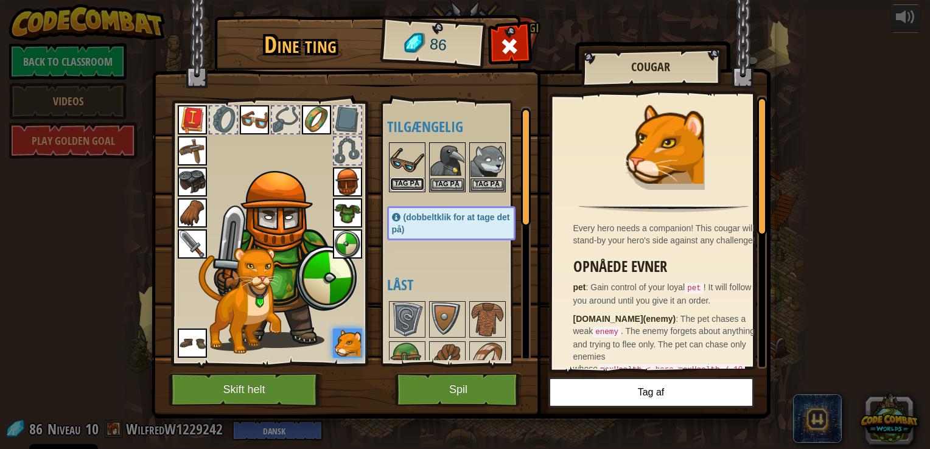
click at [412, 180] on button "Tag på" at bounding box center [407, 184] width 34 height 13
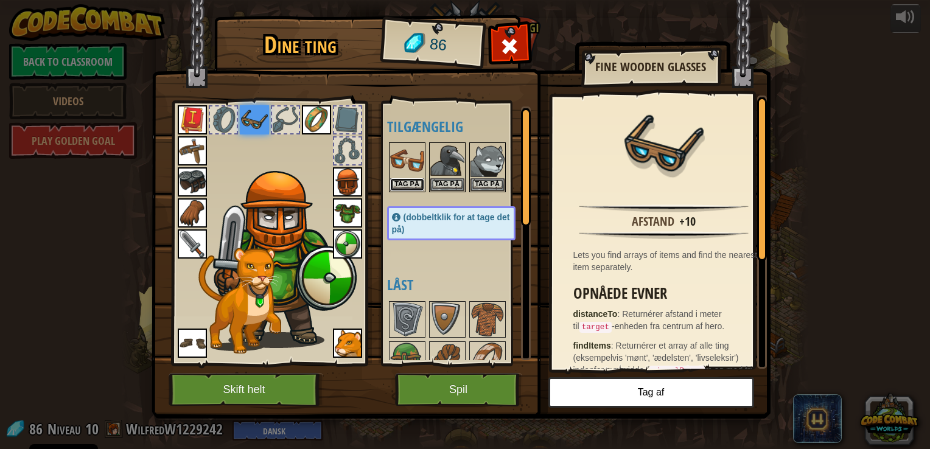
click at [412, 180] on button "Tag på" at bounding box center [407, 184] width 34 height 13
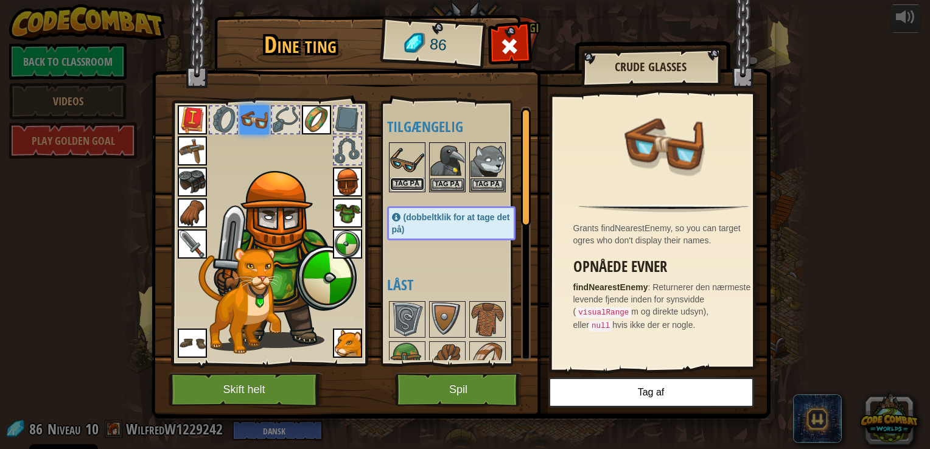
click at [412, 180] on button "Tag på" at bounding box center [407, 184] width 34 height 13
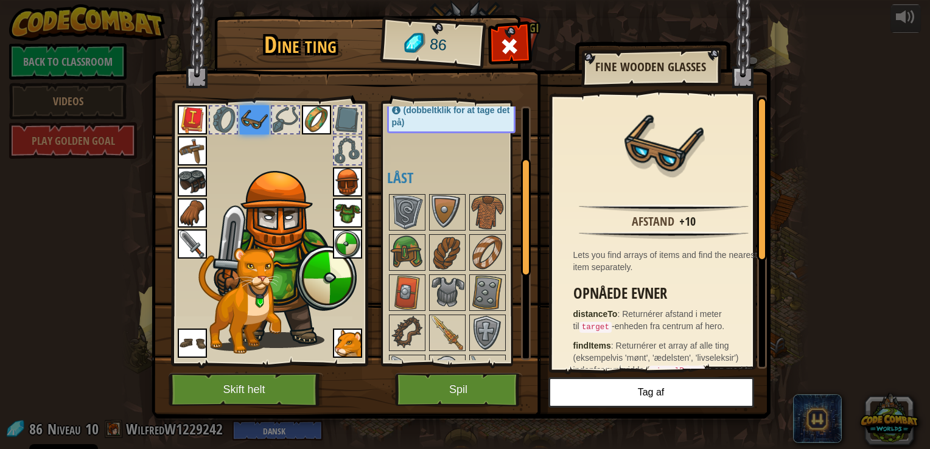
scroll to position [114, 0]
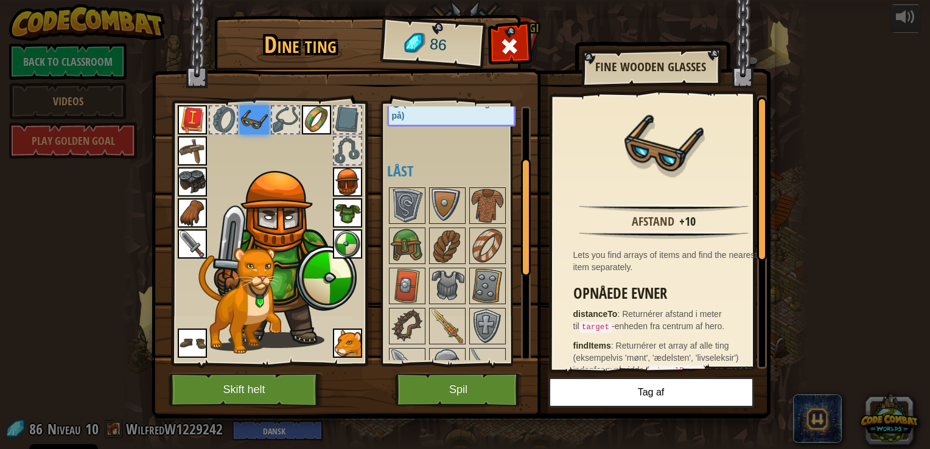
drag, startPoint x: 524, startPoint y: 211, endPoint x: 536, endPoint y: 262, distance: 53.2
click at [536, 262] on div "Dine ting 86 Tilgængelig Tag på Tag på Tag på Tag på Tag på Tag på Tag på Tag p…" at bounding box center [465, 219] width 619 height 402
click at [478, 239] on img at bounding box center [488, 246] width 34 height 34
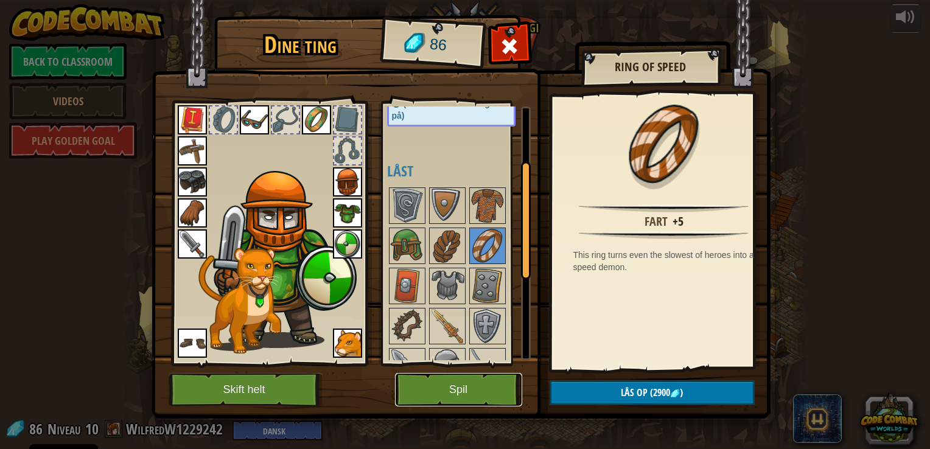
click at [452, 380] on button "Spil" at bounding box center [458, 389] width 127 height 33
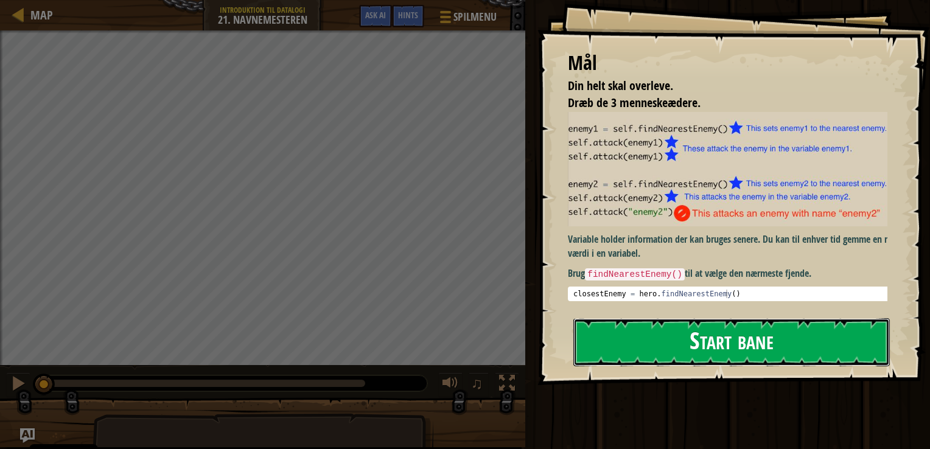
click at [686, 335] on button "Start bane" at bounding box center [732, 342] width 317 height 48
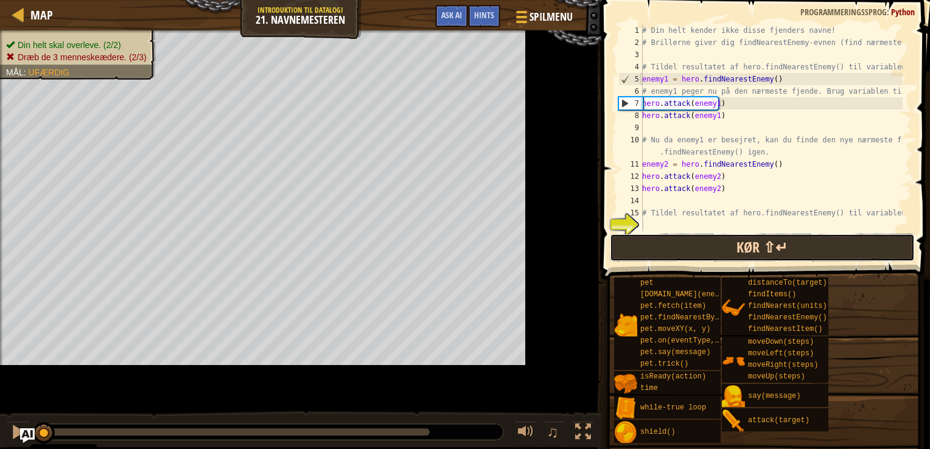
click at [721, 250] on button "Kør ⇧↵" at bounding box center [762, 248] width 305 height 28
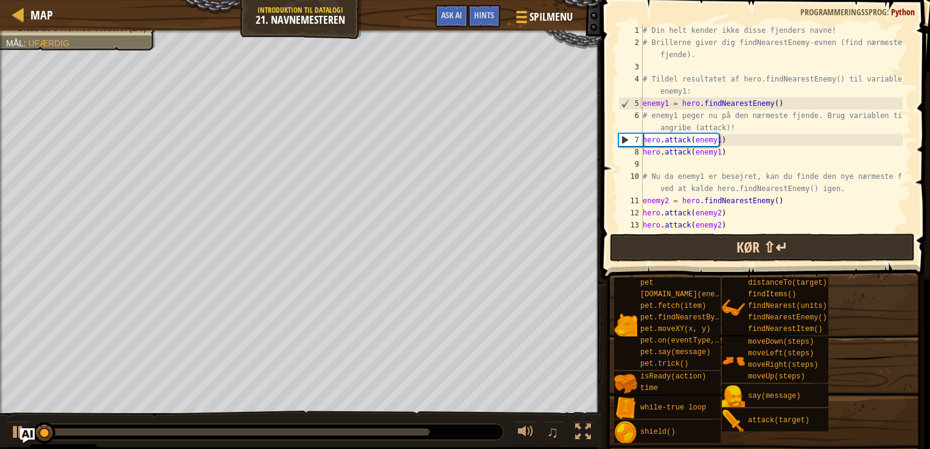
scroll to position [85, 0]
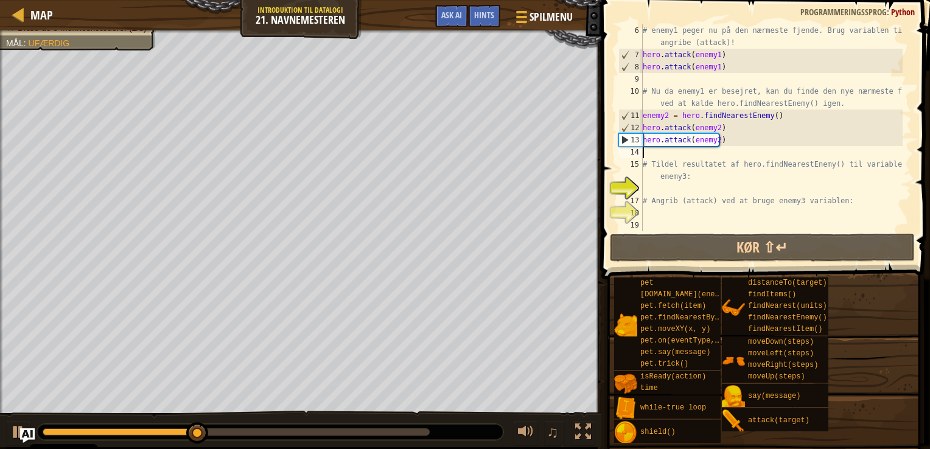
click at [655, 155] on div "# enemy1 peger nu på den nærmeste fjende. Brug variablen til at angribe (attack…" at bounding box center [772, 146] width 262 height 244
